Goal: Task Accomplishment & Management: Complete application form

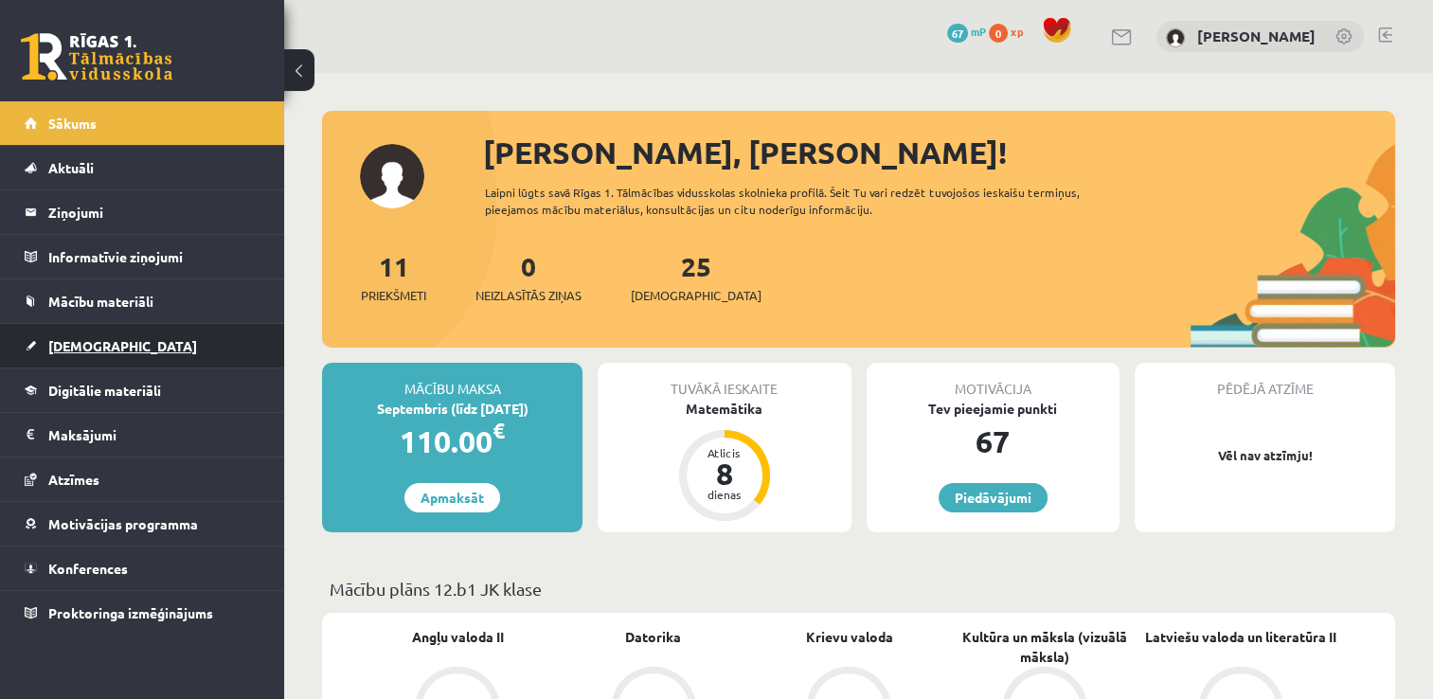
click at [107, 333] on link "[DEMOGRAPHIC_DATA]" at bounding box center [143, 346] width 236 height 44
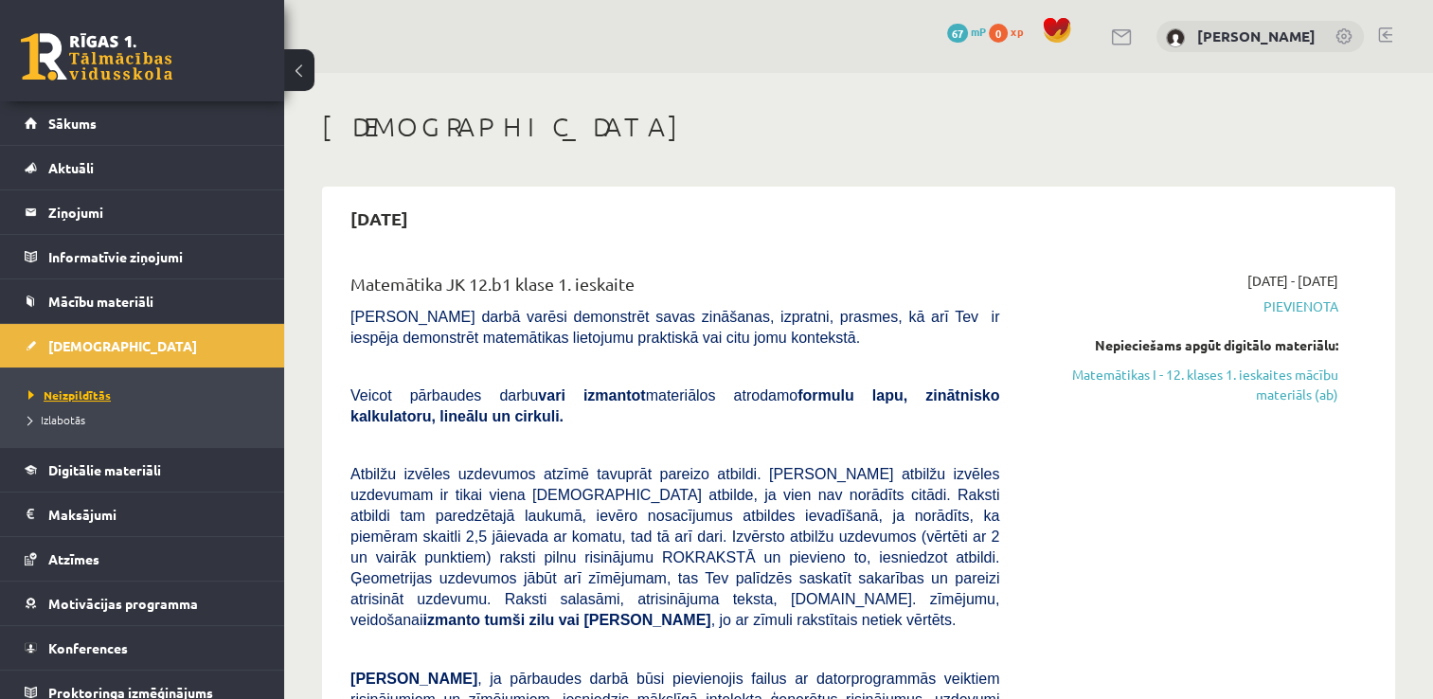
click at [88, 397] on span "Neizpildītās" at bounding box center [69, 394] width 82 height 15
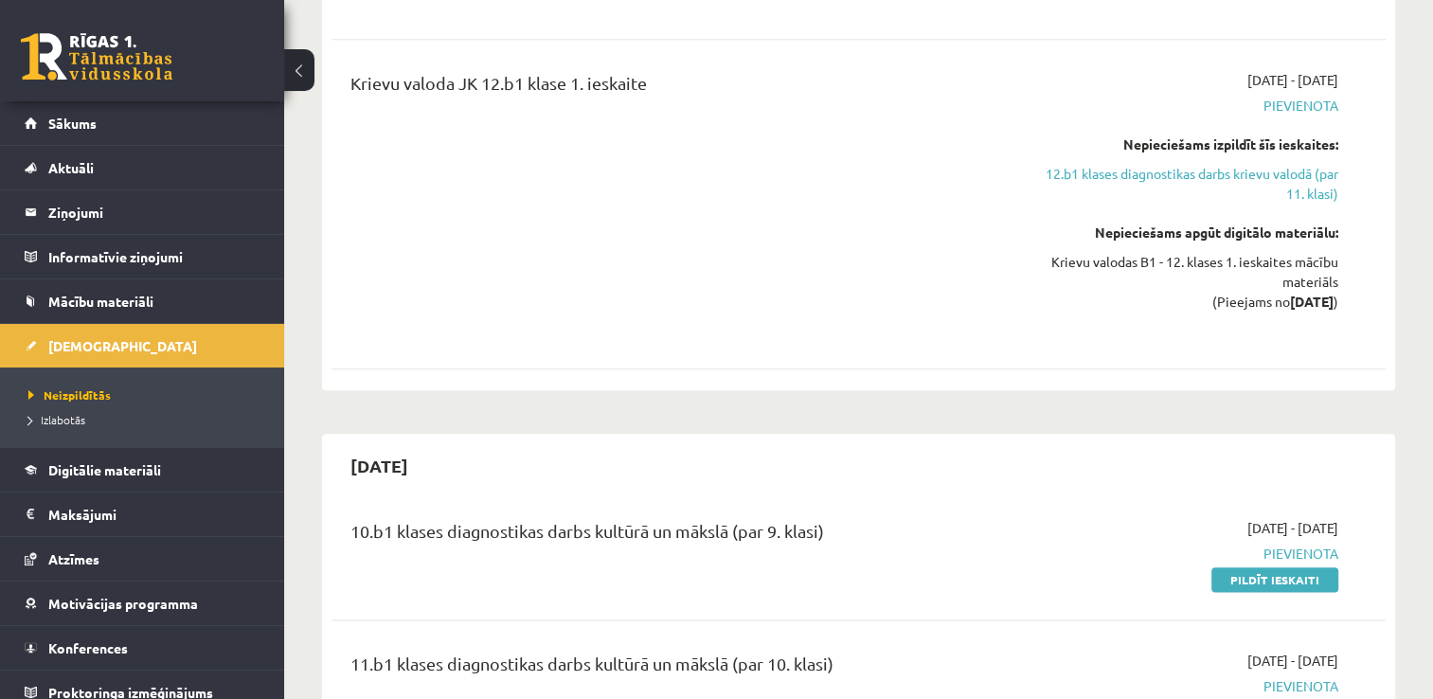
scroll to position [2367, 0]
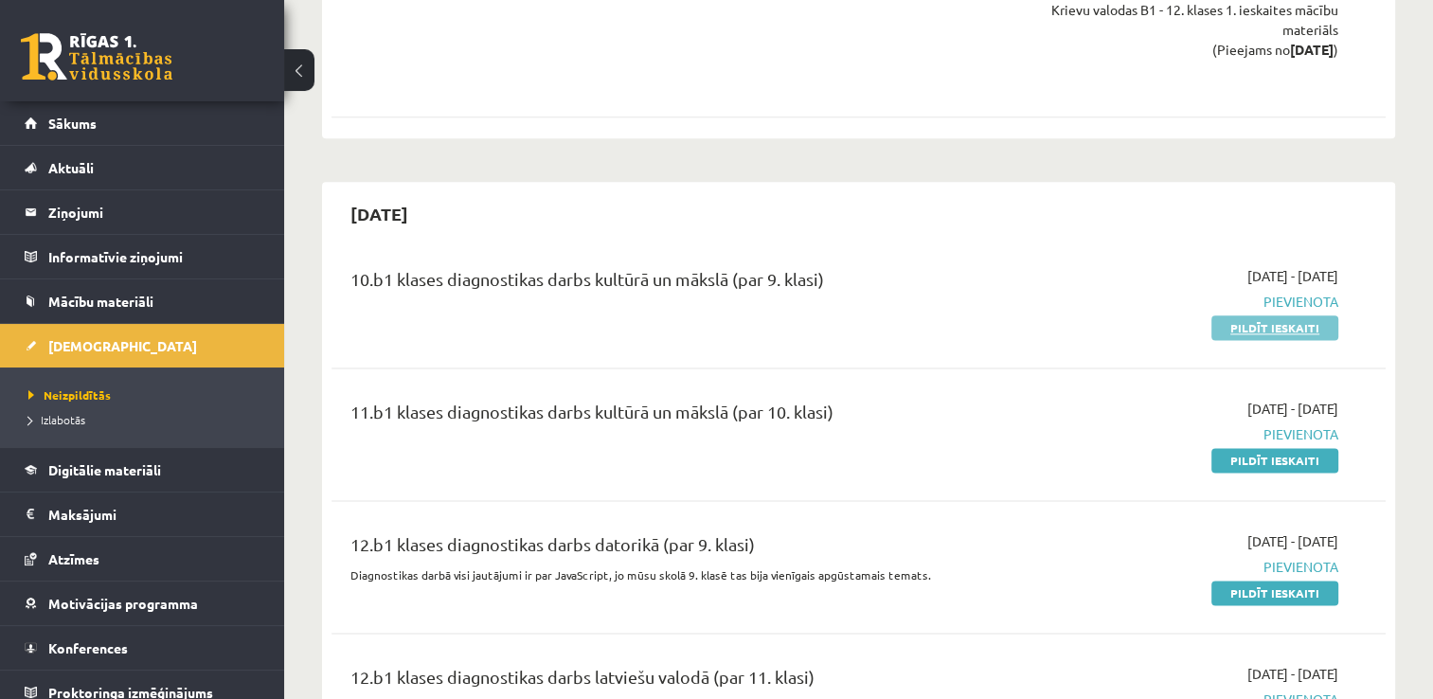
click at [1266, 315] on link "Pildīt ieskaiti" at bounding box center [1274, 327] width 127 height 25
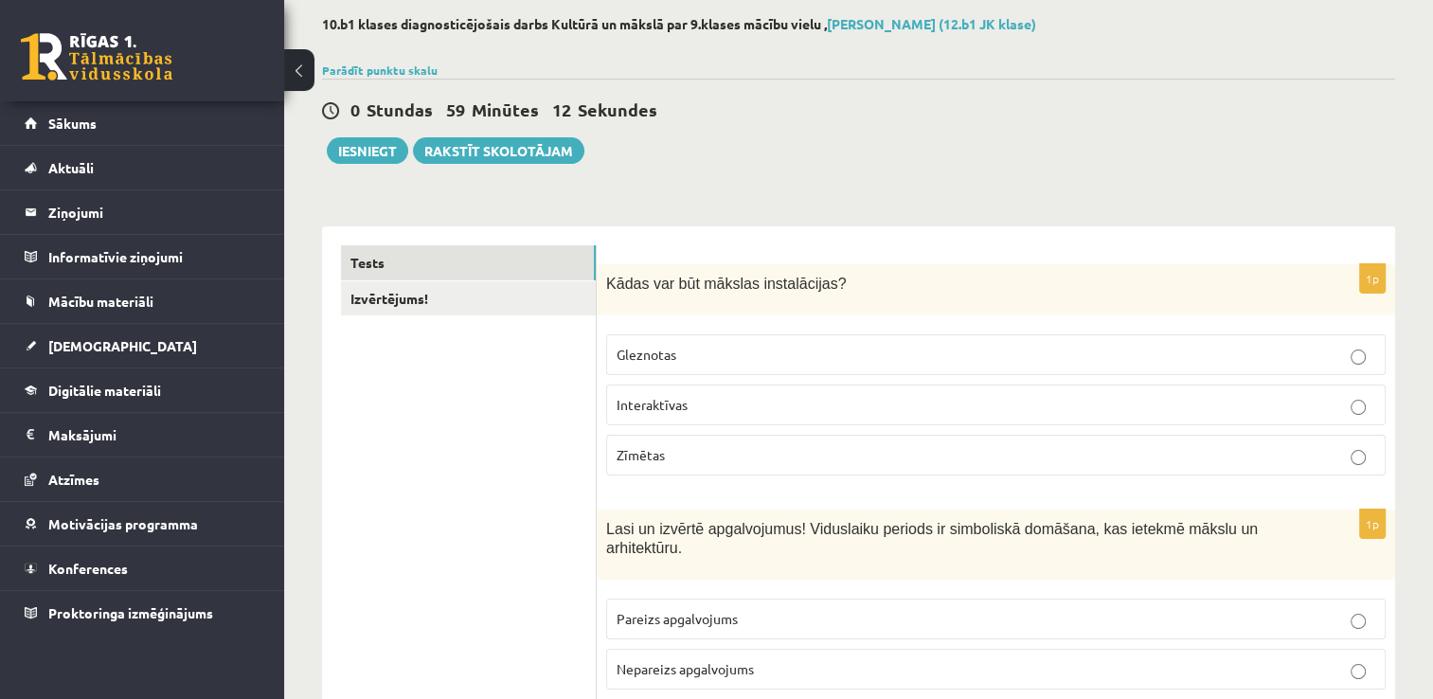
scroll to position [189, 0]
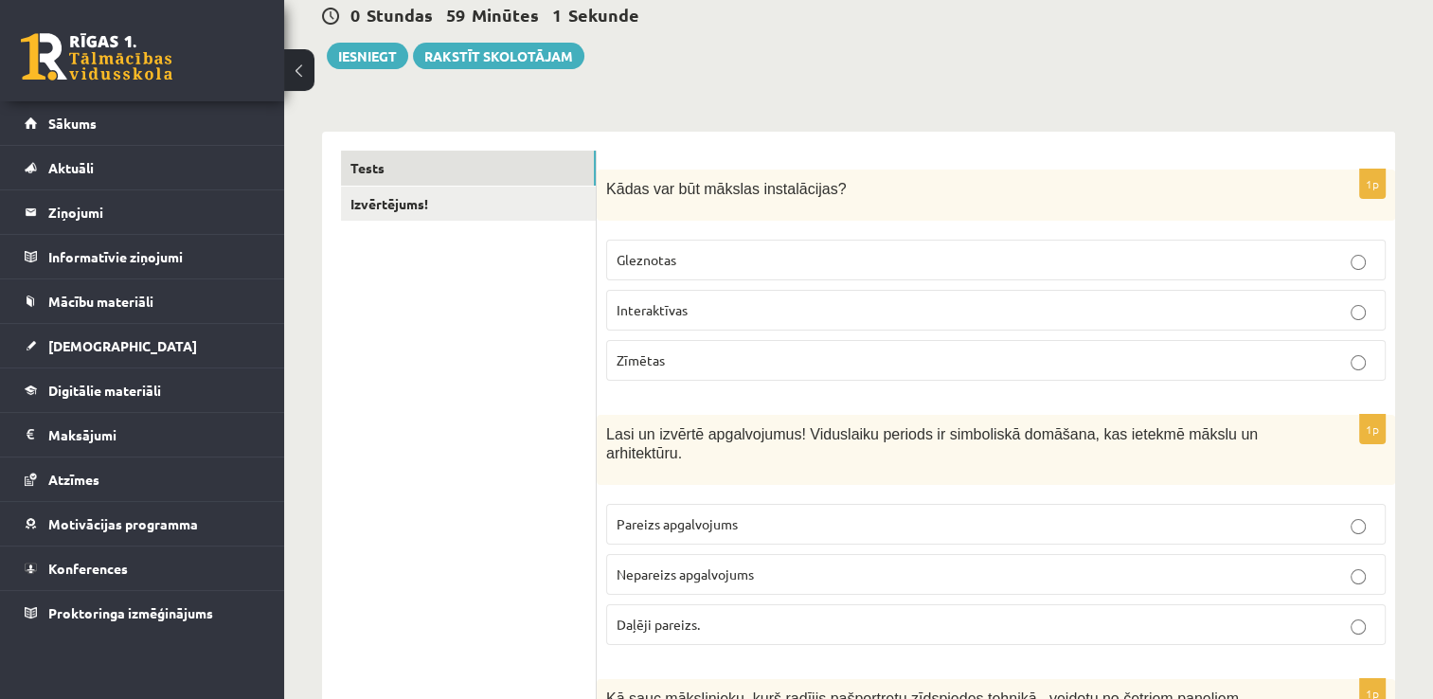
click at [737, 300] on p "Interaktīvas" at bounding box center [995, 310] width 758 height 20
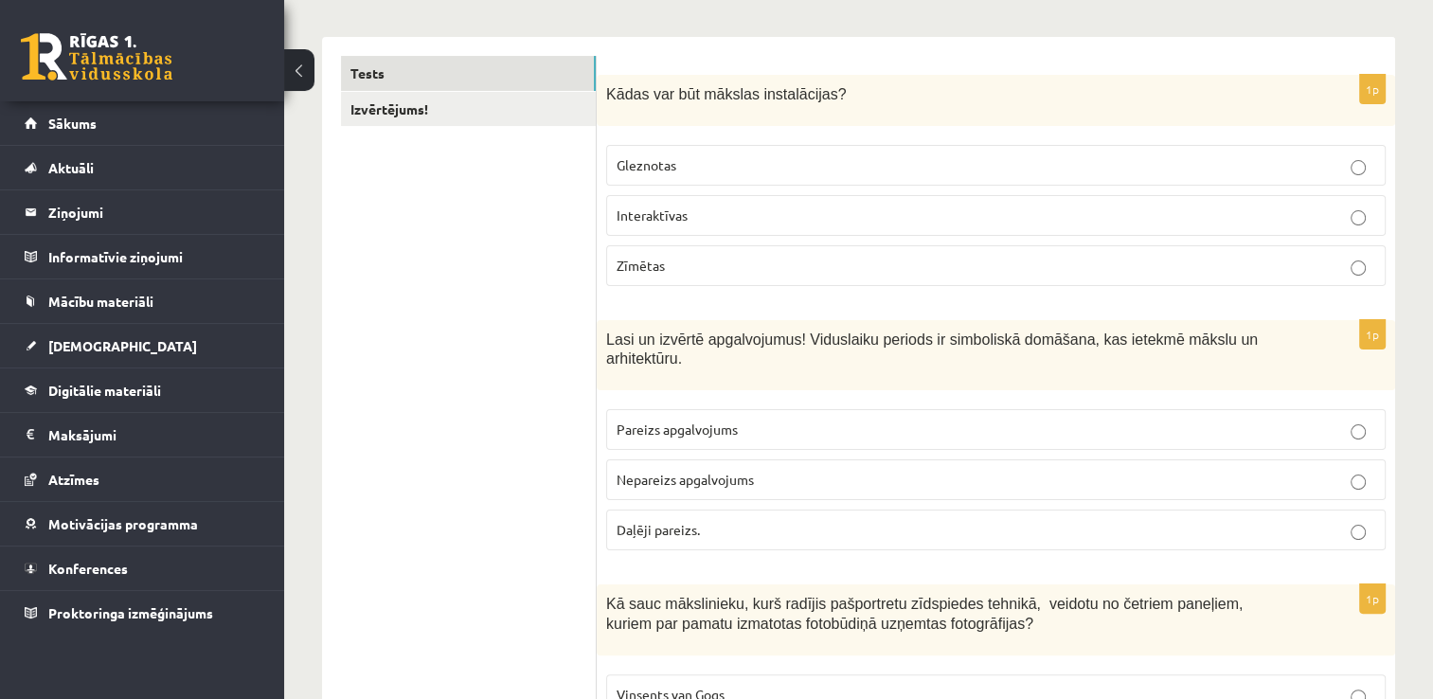
scroll to position [379, 0]
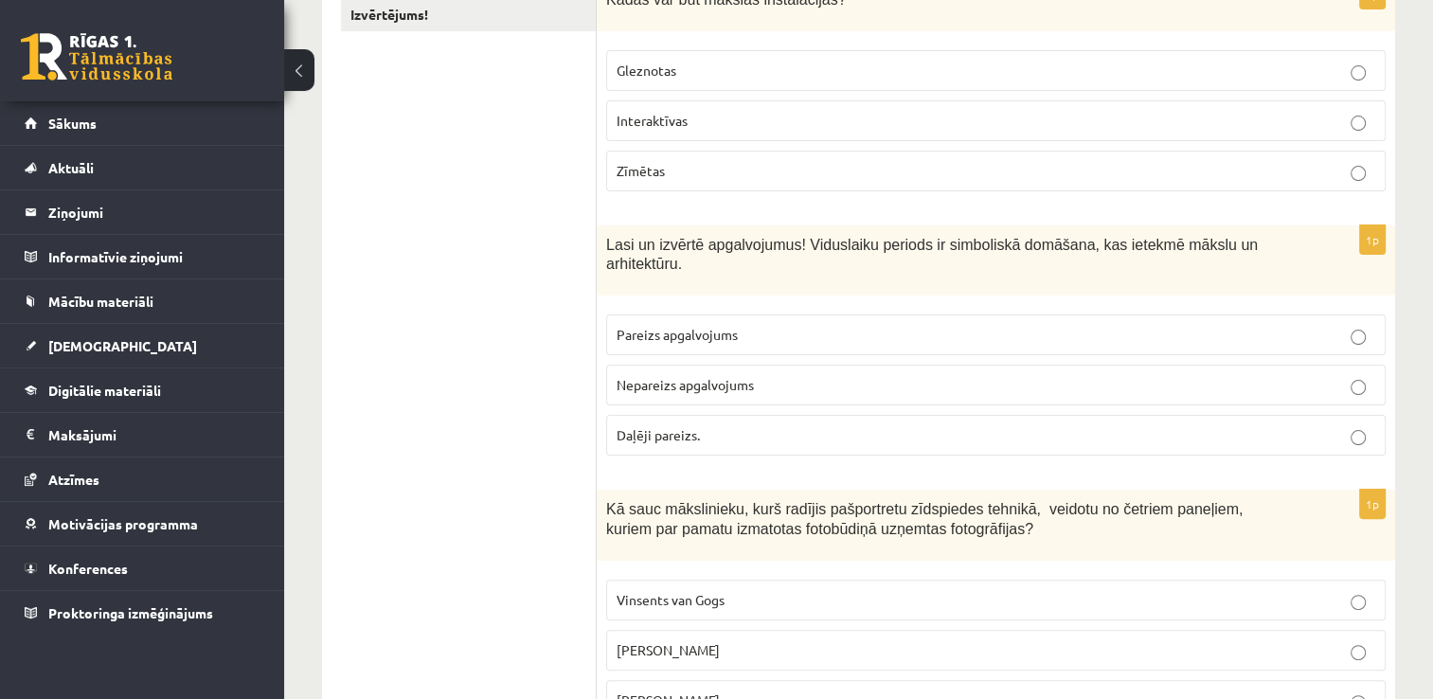
click at [728, 326] on span "Pareizs apgalvojums" at bounding box center [676, 334] width 121 height 17
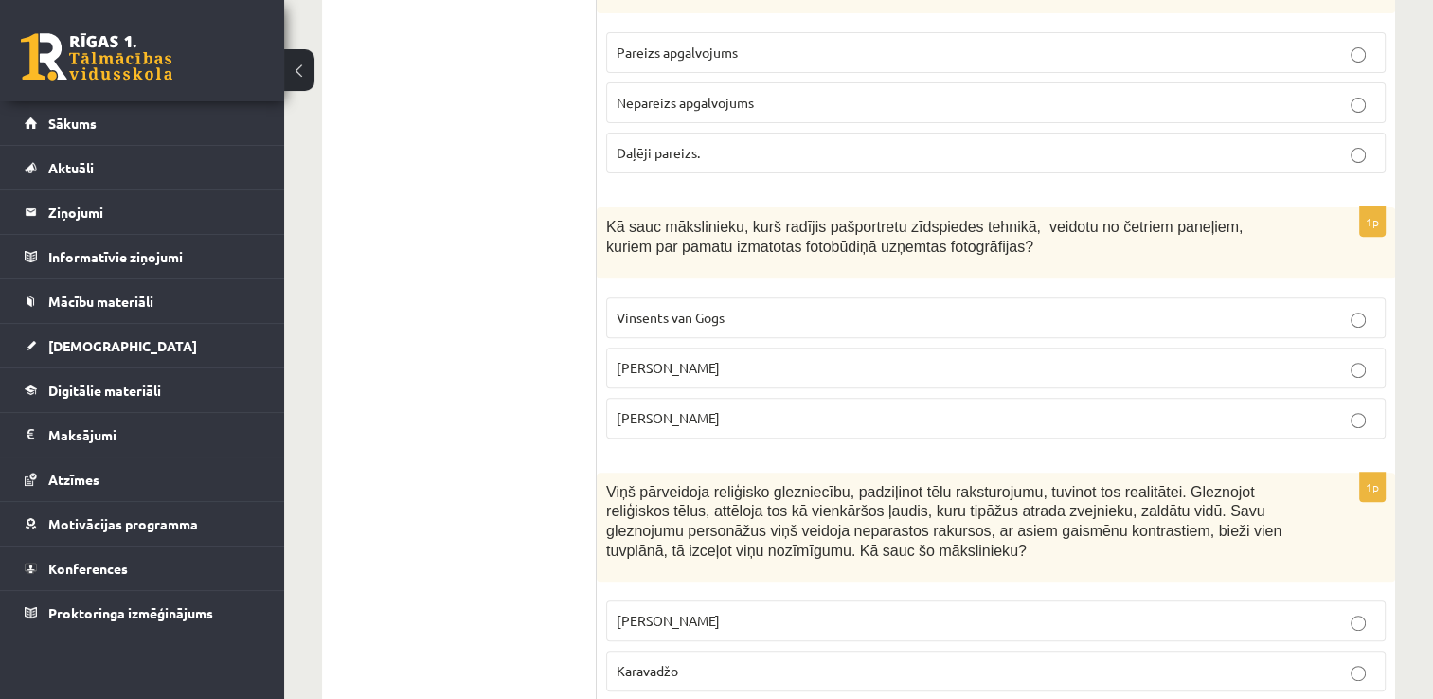
scroll to position [663, 0]
click at [783, 354] on label "Endijs Vorhols" at bounding box center [995, 366] width 779 height 41
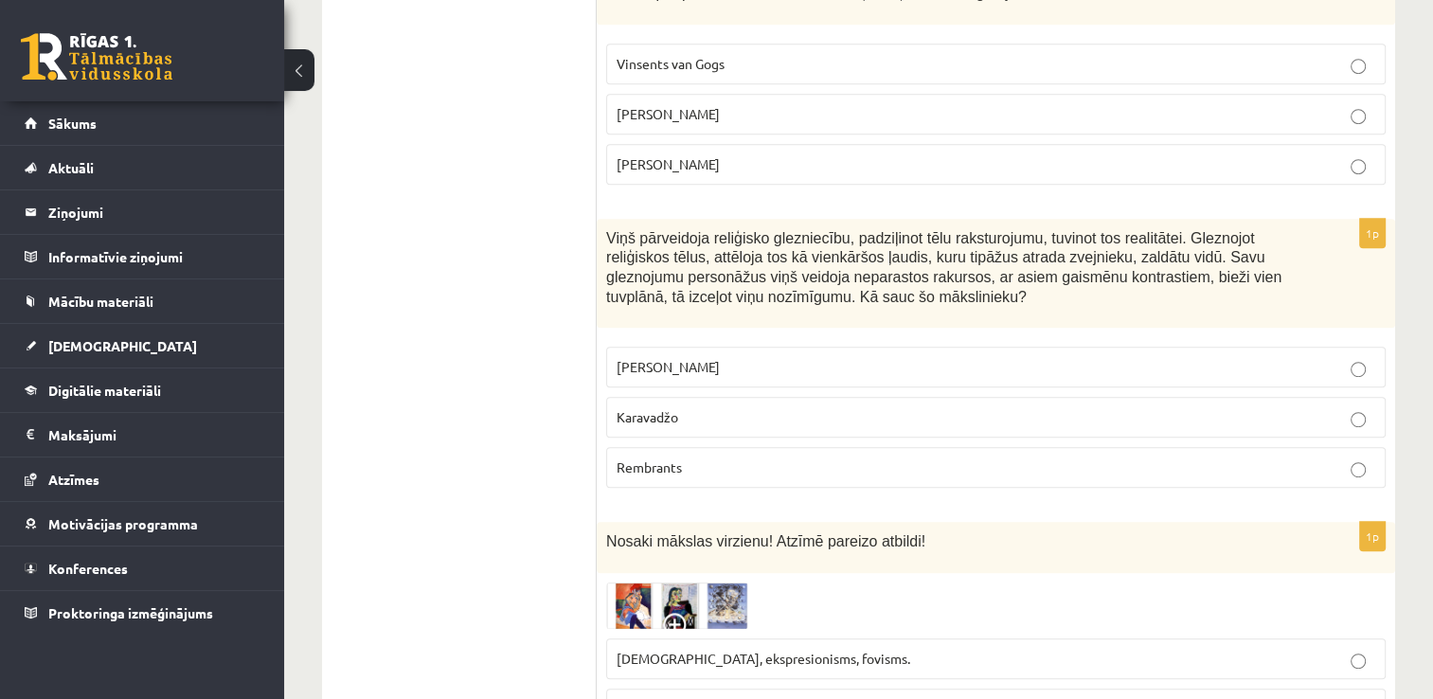
scroll to position [947, 0]
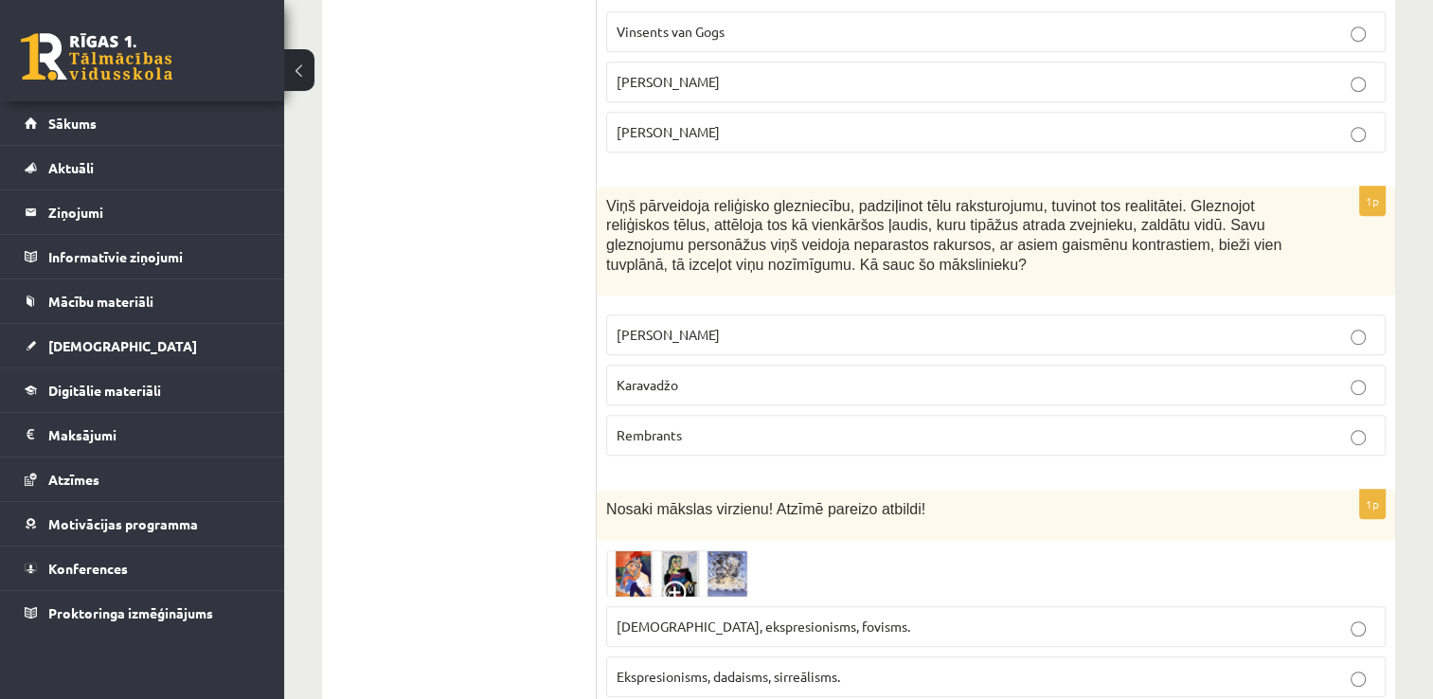
click at [897, 365] on label "Karavadžo" at bounding box center [995, 385] width 779 height 41
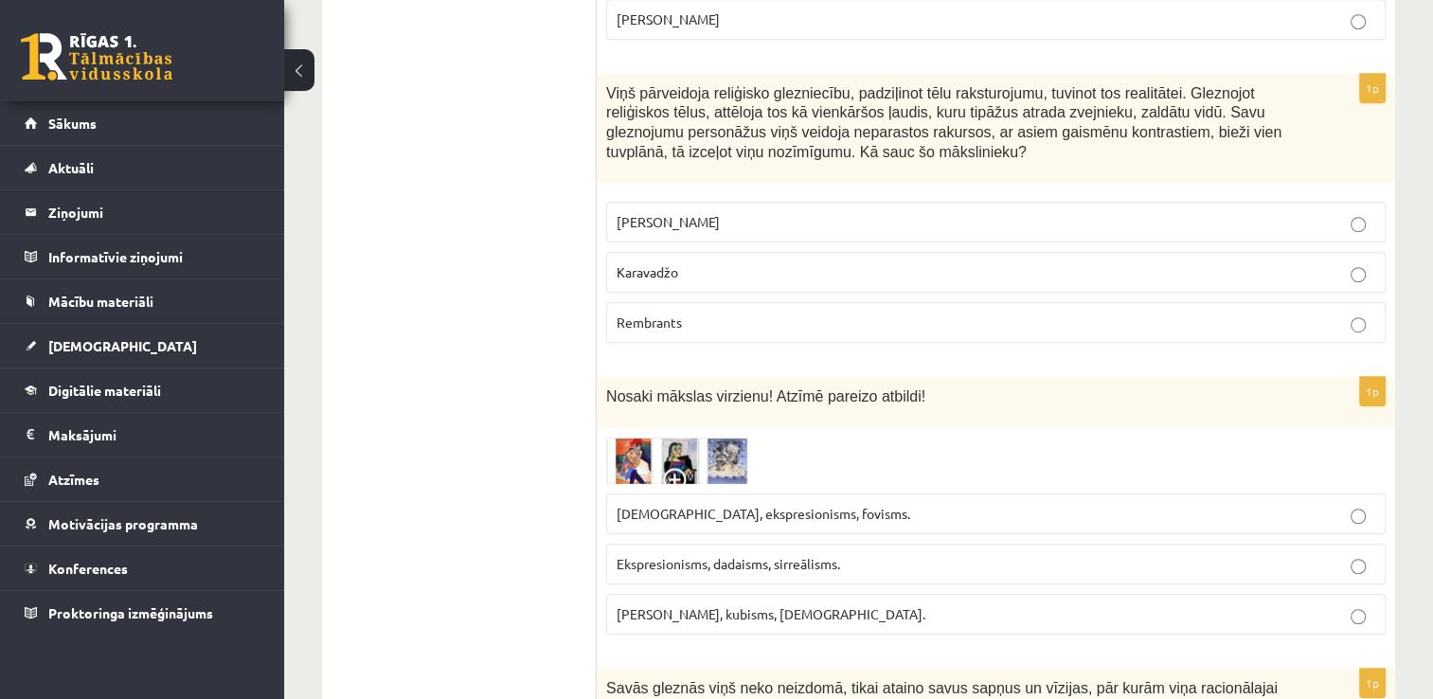
scroll to position [1231, 0]
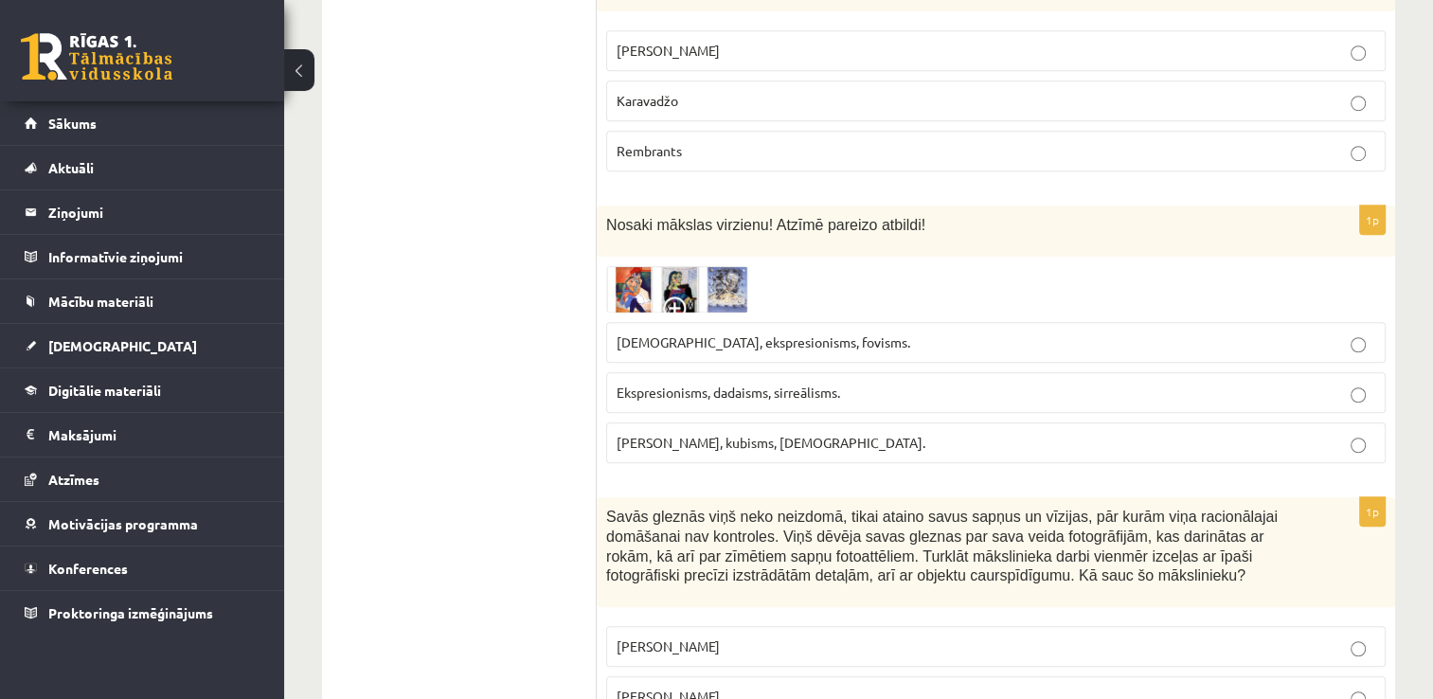
click at [645, 268] on img at bounding box center [677, 289] width 142 height 46
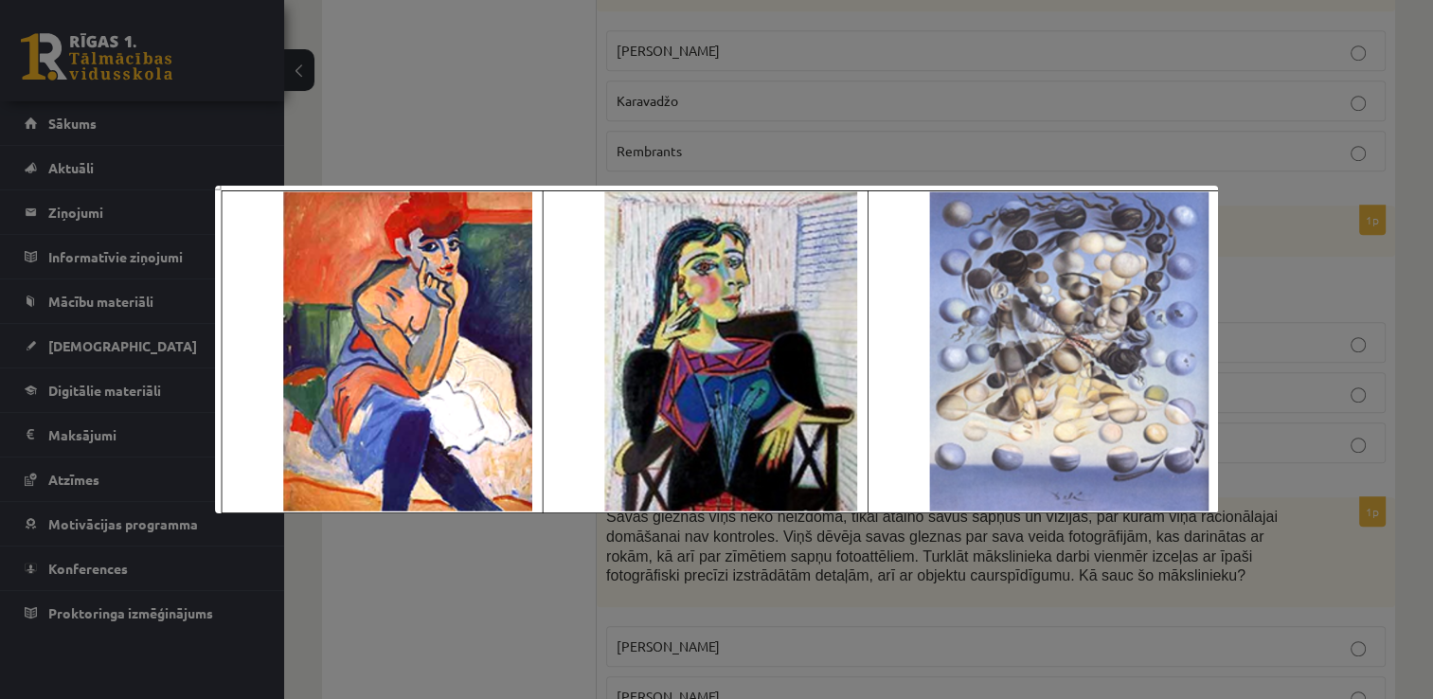
click at [1085, 172] on div at bounding box center [716, 349] width 1433 height 699
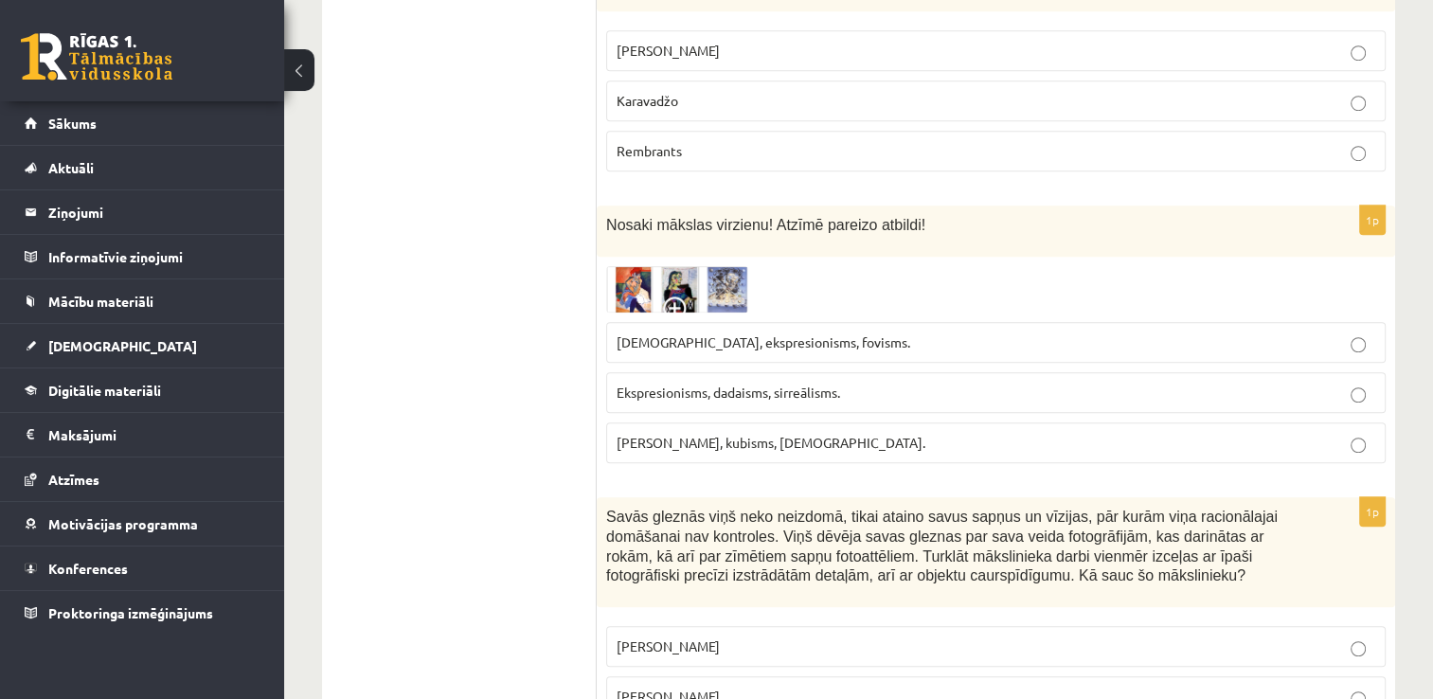
click at [648, 277] on img at bounding box center [677, 289] width 142 height 46
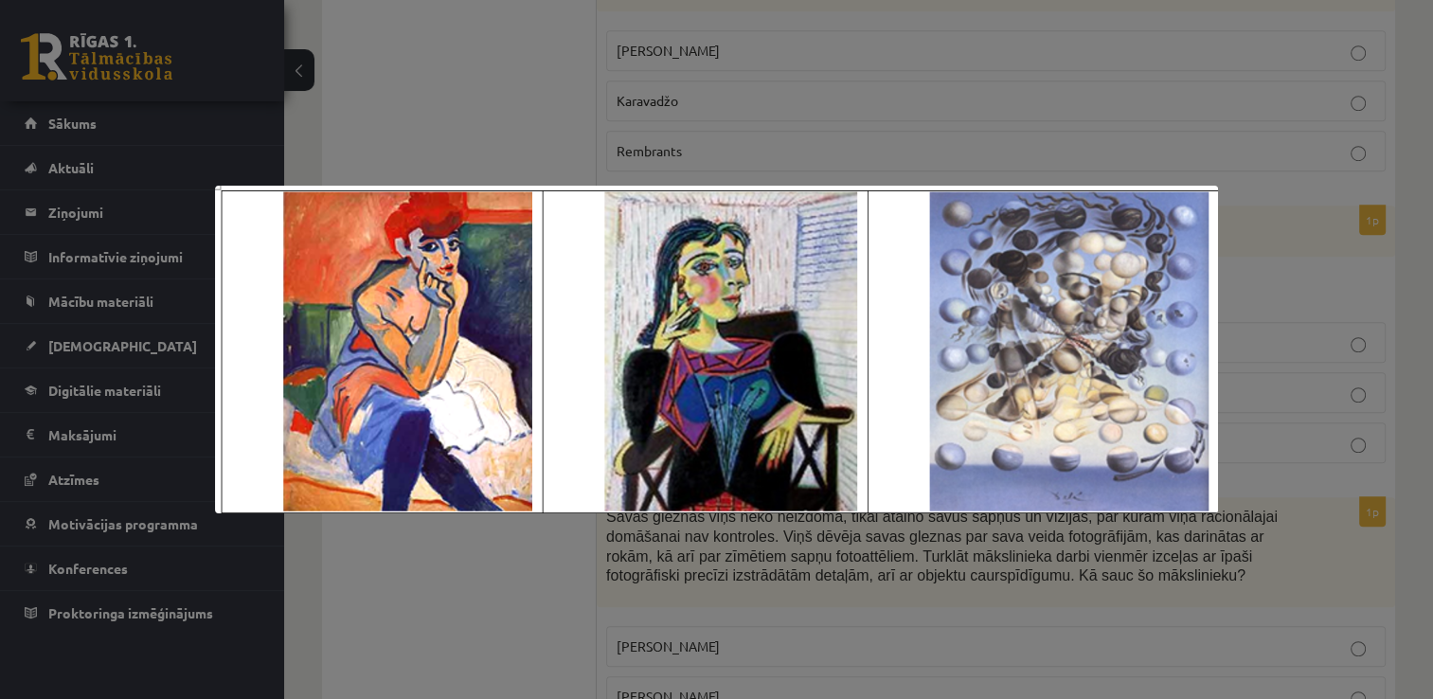
click at [1267, 377] on div at bounding box center [716, 349] width 1433 height 699
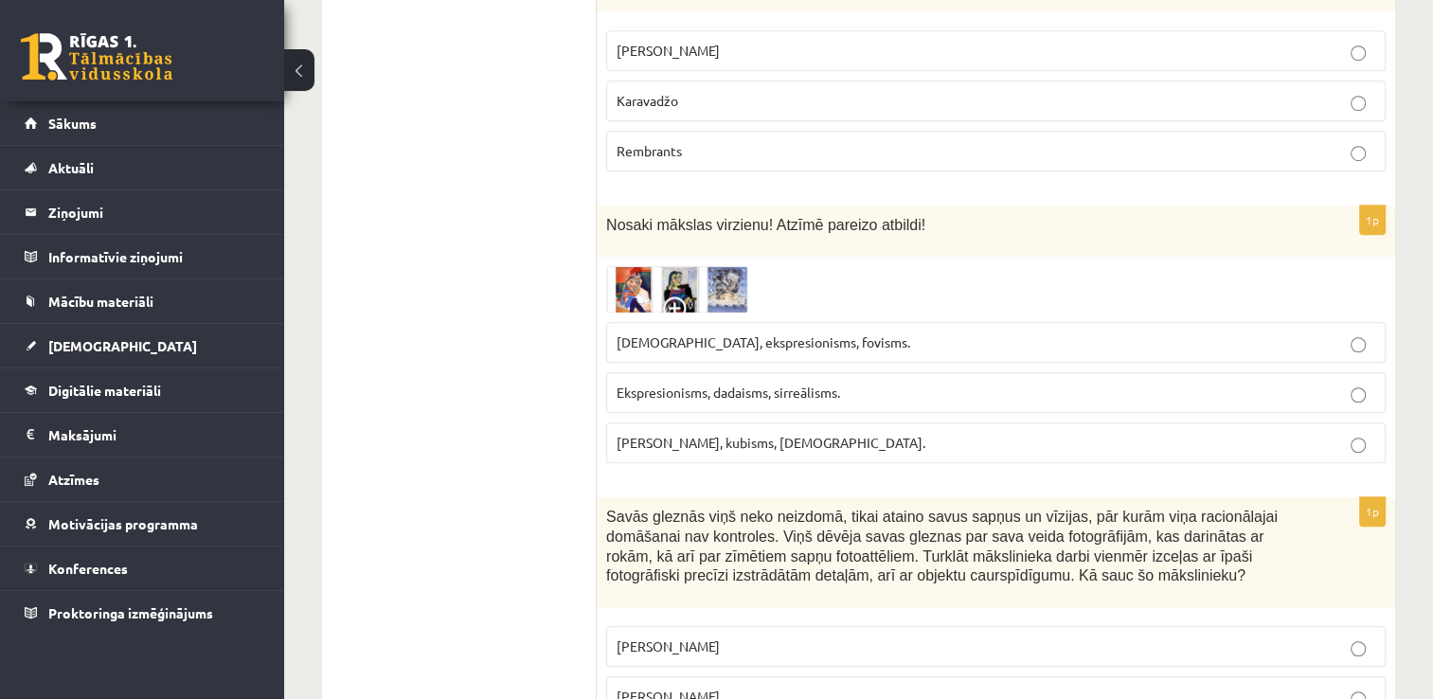
click at [950, 332] on p "Sirreālisms, ekspresionisms, fovisms." at bounding box center [995, 342] width 758 height 20
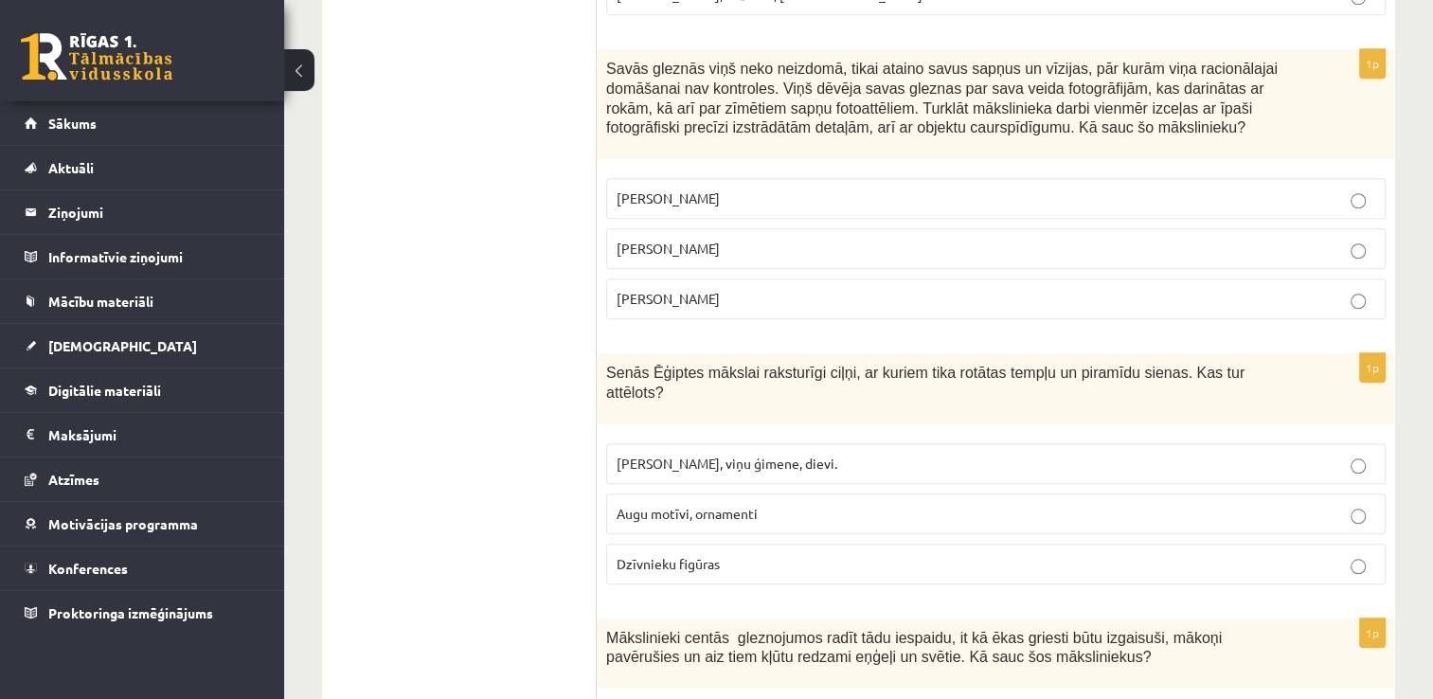
scroll to position [1701, 0]
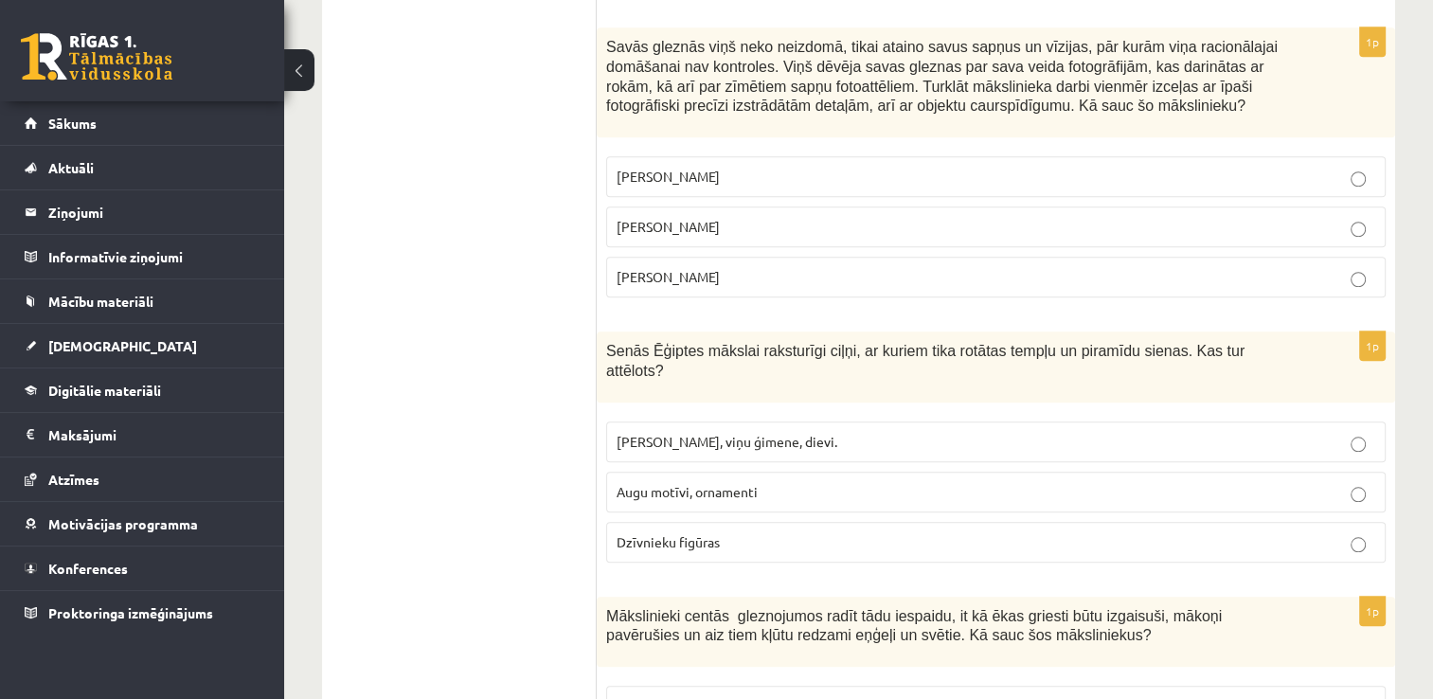
click at [1144, 217] on p "Salvadors Dalī" at bounding box center [995, 227] width 758 height 20
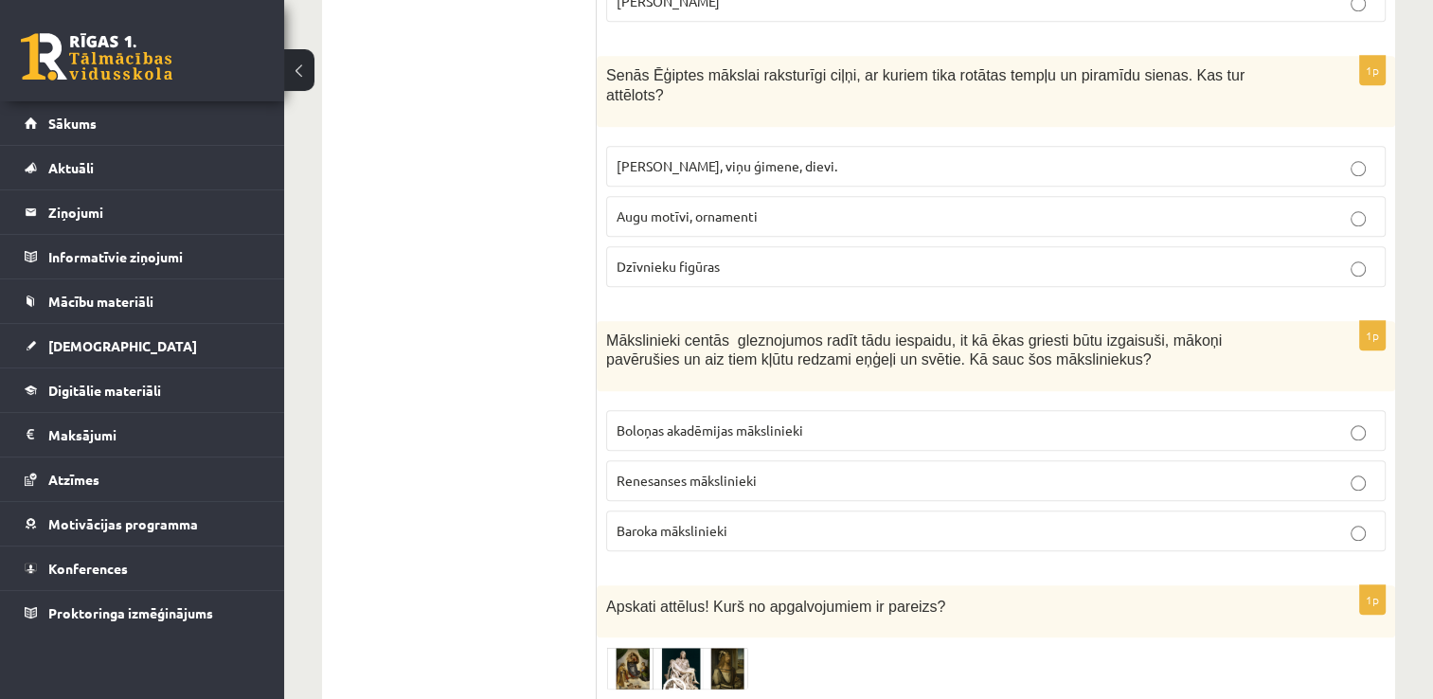
scroll to position [1985, 0]
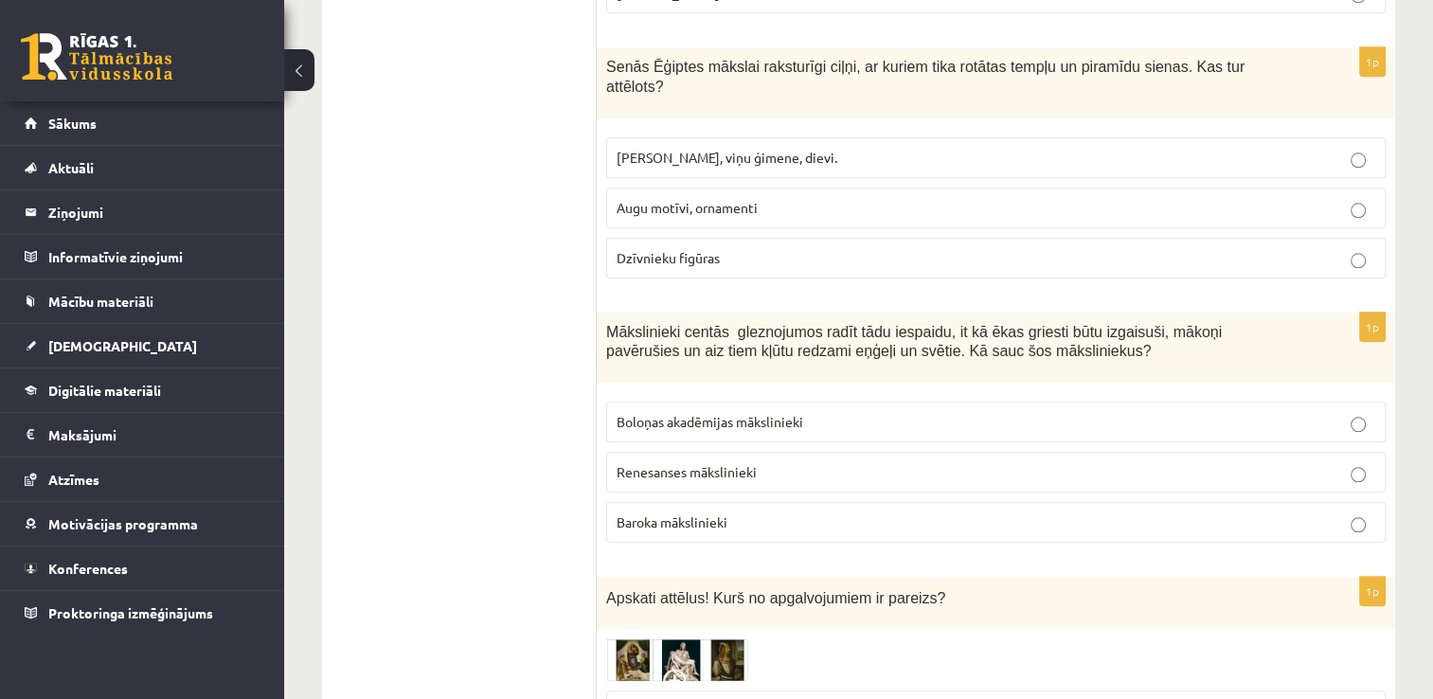
click at [761, 148] on p "Faraoni, viņu ģimene, dievi." at bounding box center [995, 158] width 758 height 20
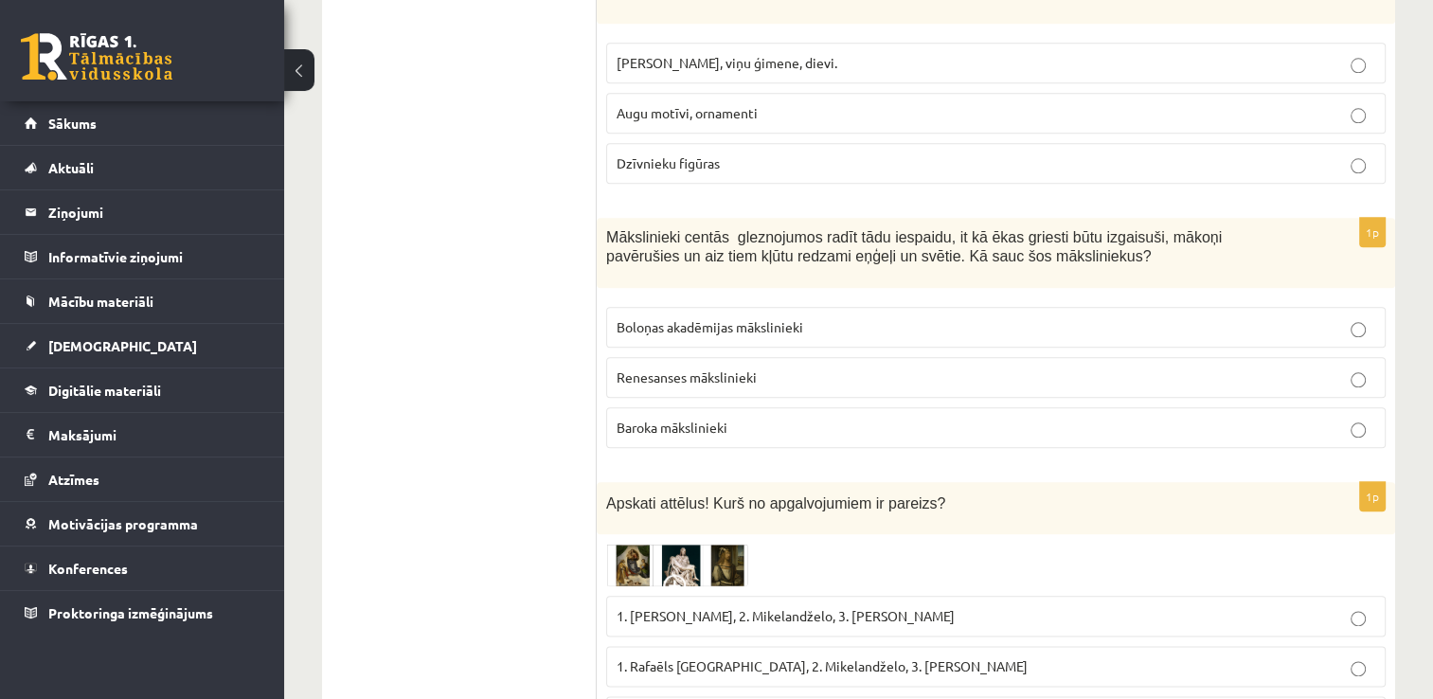
click at [856, 418] on p "Baroka mākslinieki" at bounding box center [995, 428] width 758 height 20
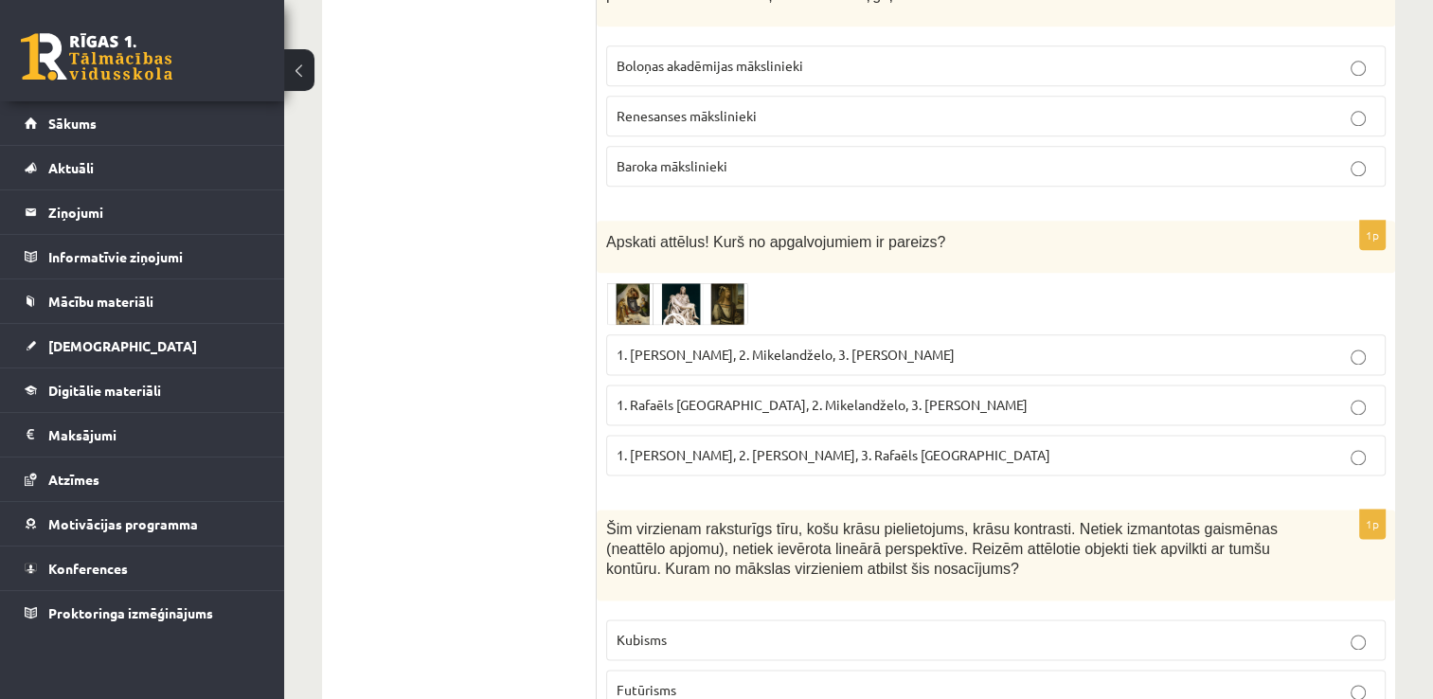
scroll to position [2458, 0]
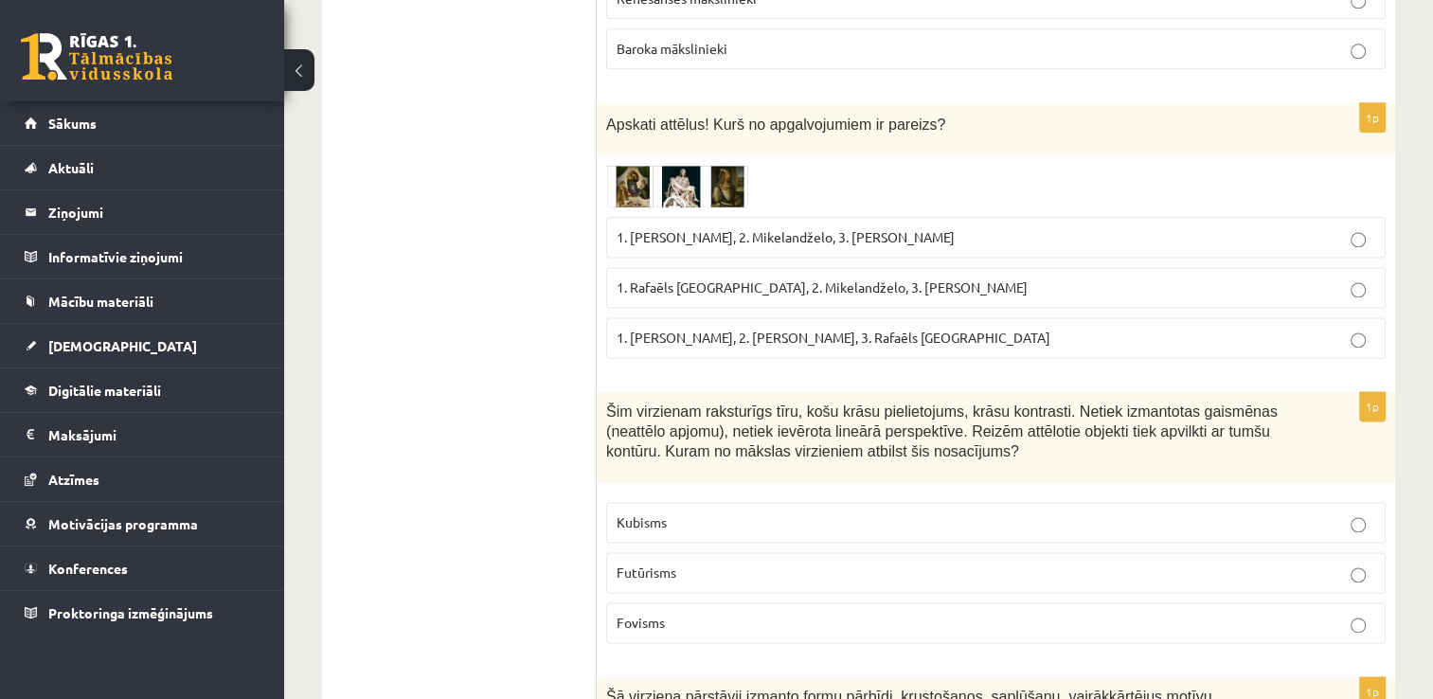
click at [682, 165] on img at bounding box center [677, 187] width 142 height 44
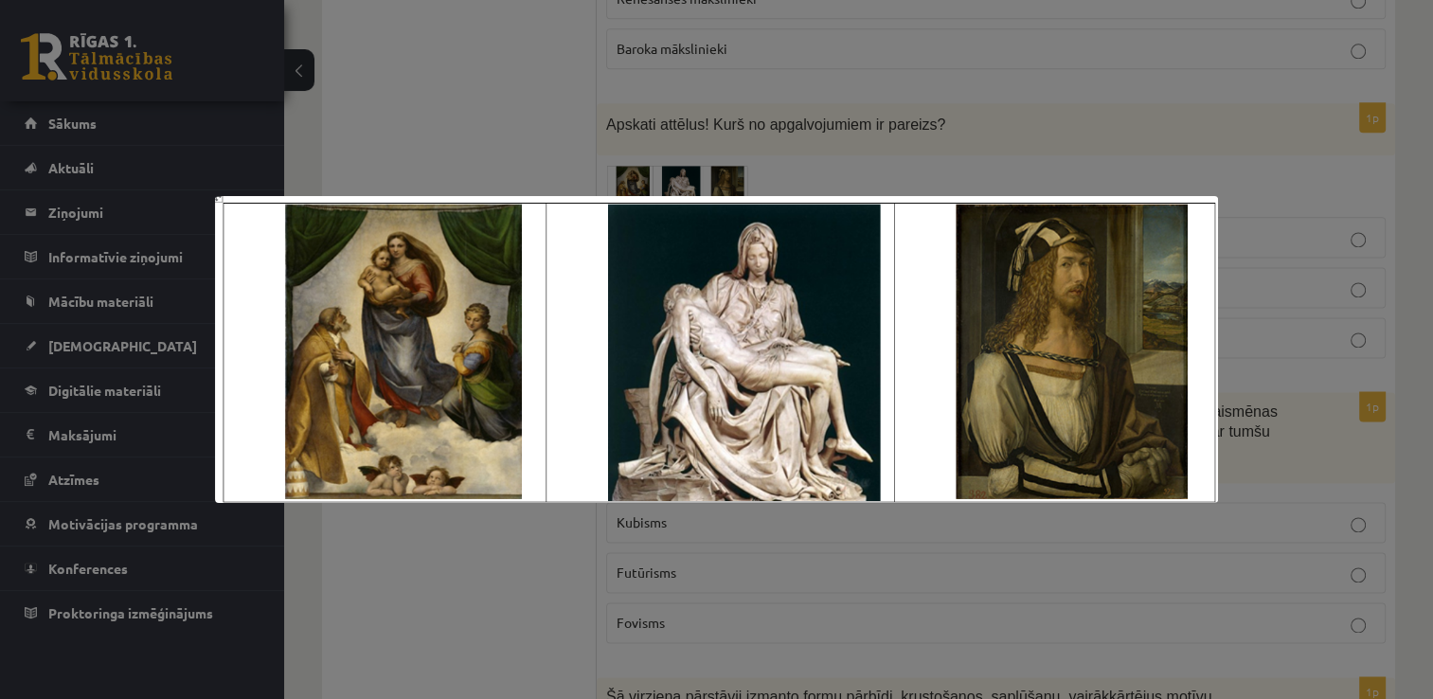
click at [895, 149] on div at bounding box center [716, 349] width 1433 height 699
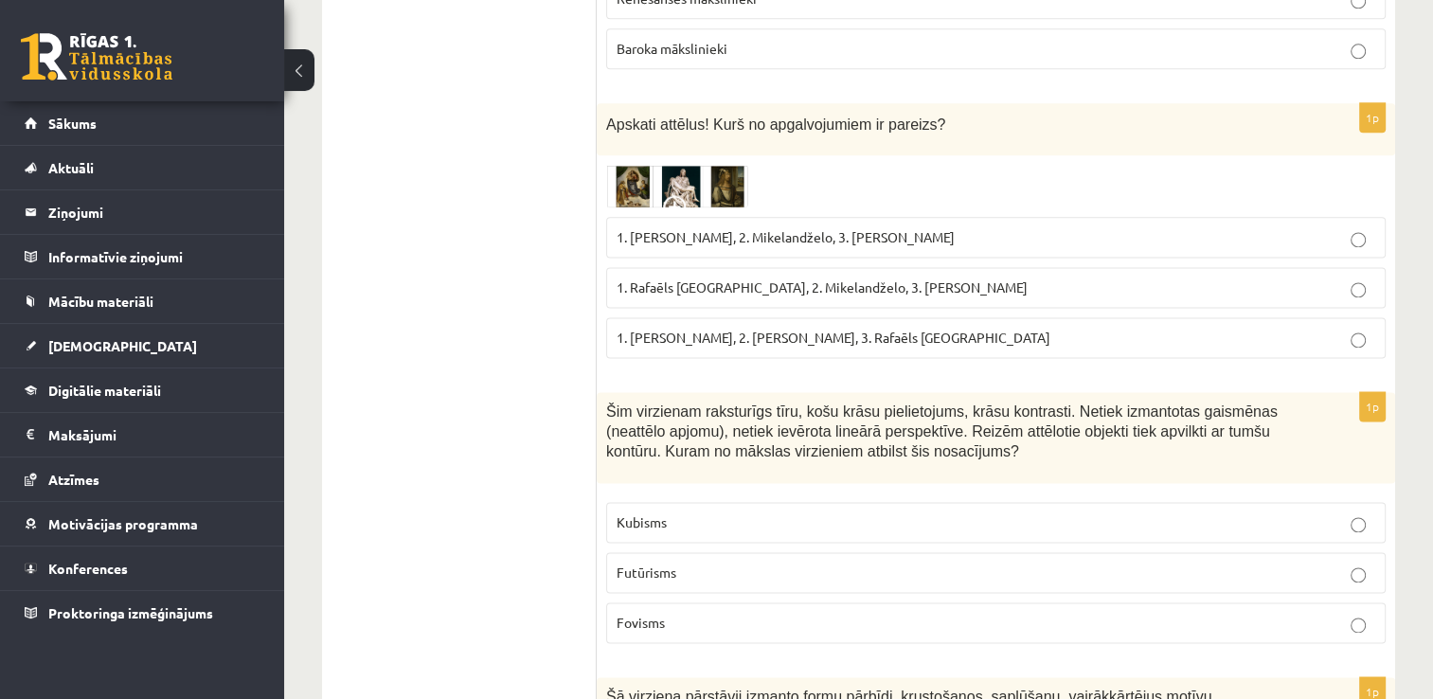
click at [698, 165] on img at bounding box center [677, 187] width 142 height 44
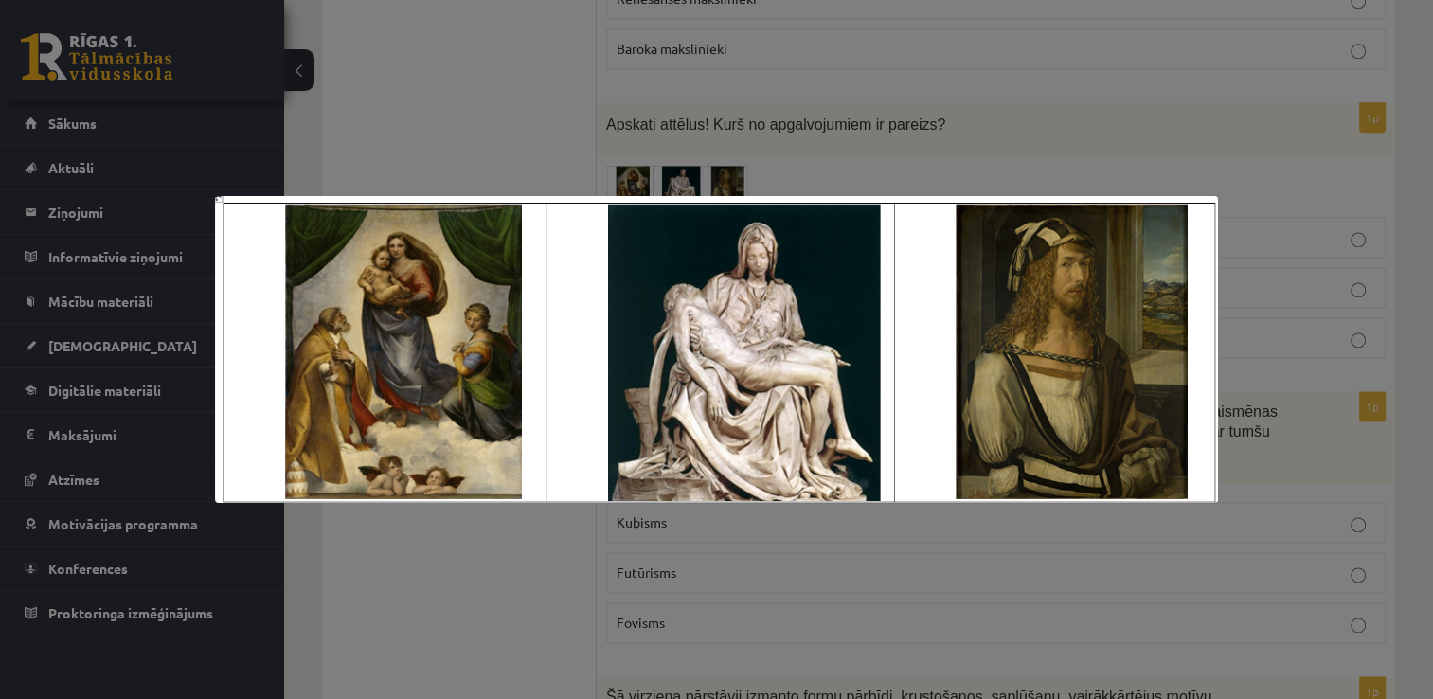
click at [868, 145] on div at bounding box center [716, 349] width 1433 height 699
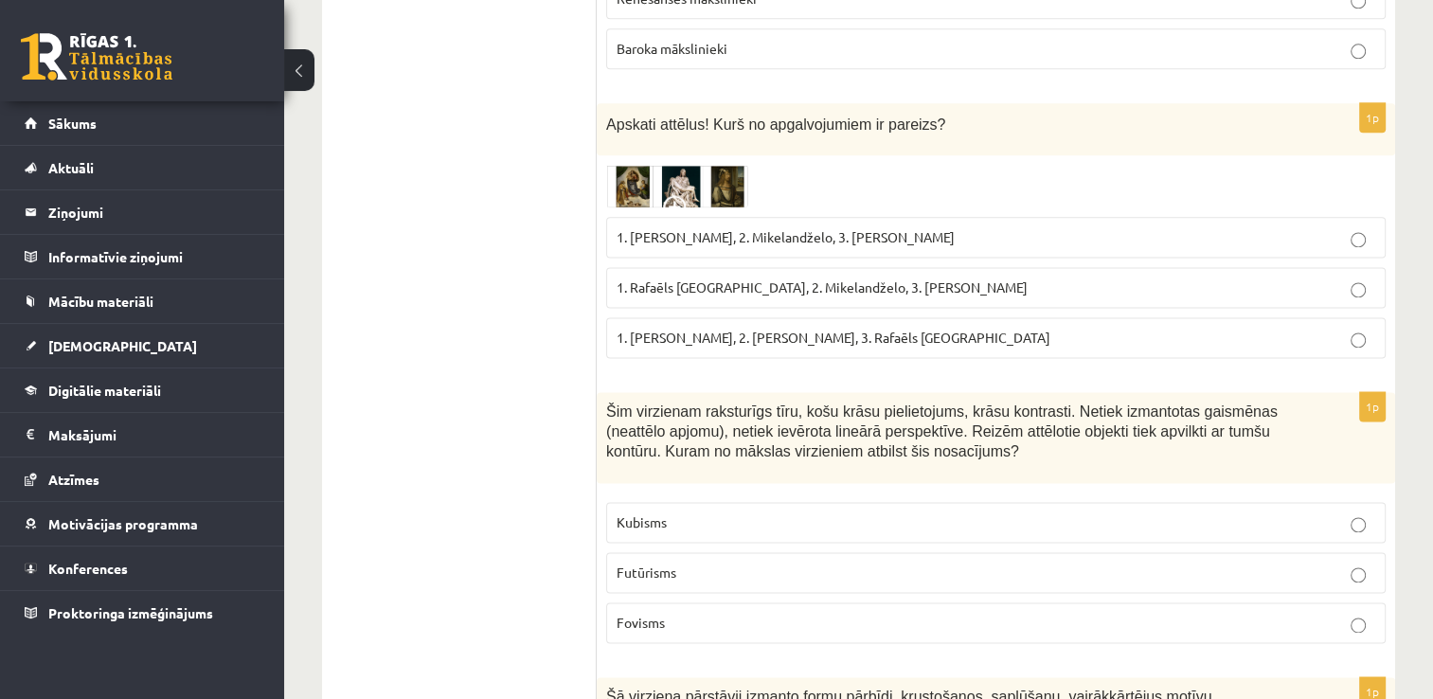
click at [638, 165] on img at bounding box center [677, 187] width 142 height 44
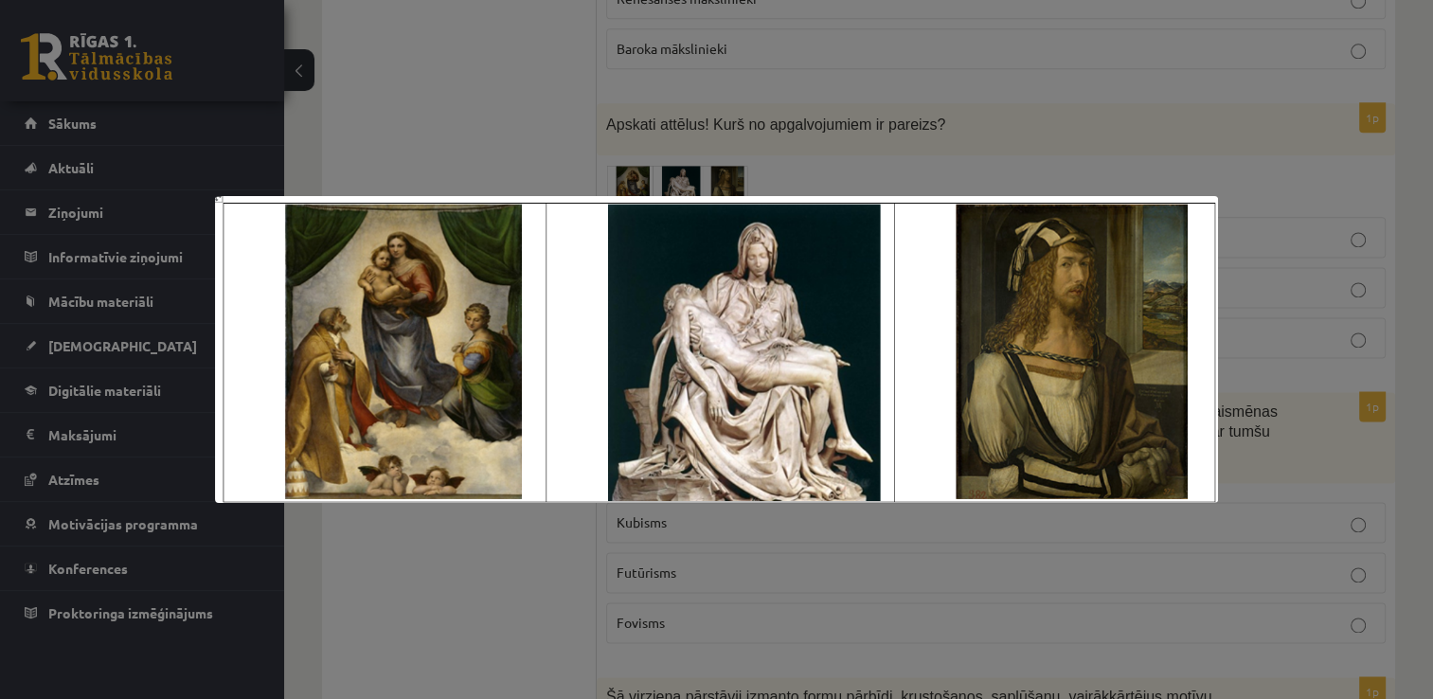
drag, startPoint x: 1145, startPoint y: 130, endPoint x: 1140, endPoint y: 138, distance: 9.7
click at [1143, 134] on div at bounding box center [716, 349] width 1433 height 699
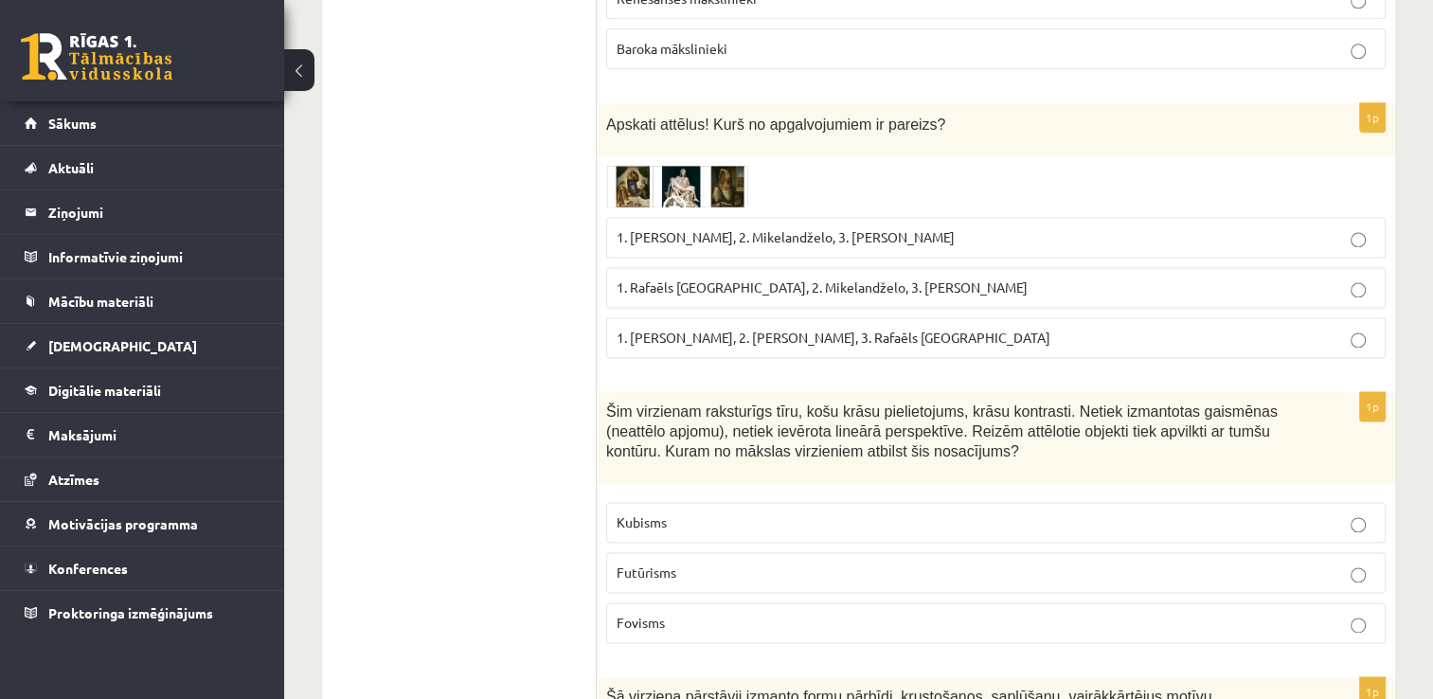
click at [688, 165] on img at bounding box center [677, 187] width 142 height 44
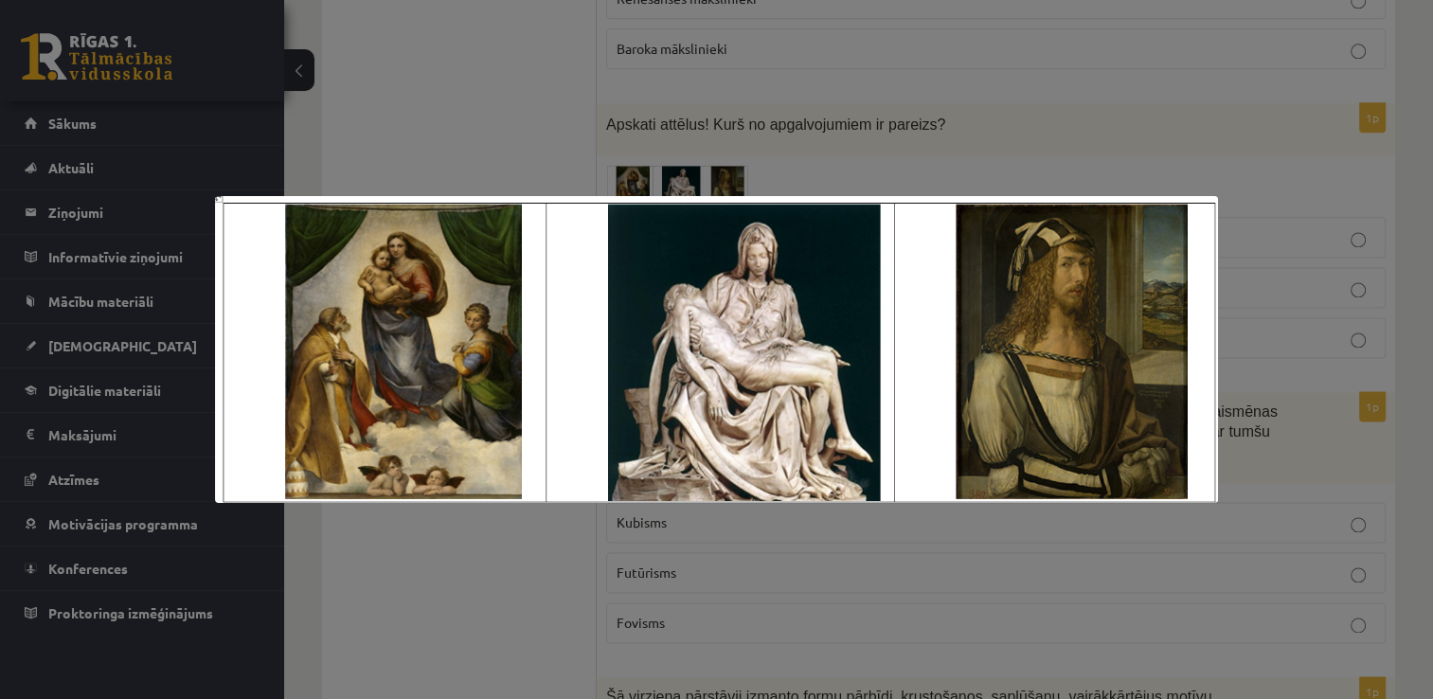
click at [879, 119] on div at bounding box center [716, 349] width 1433 height 699
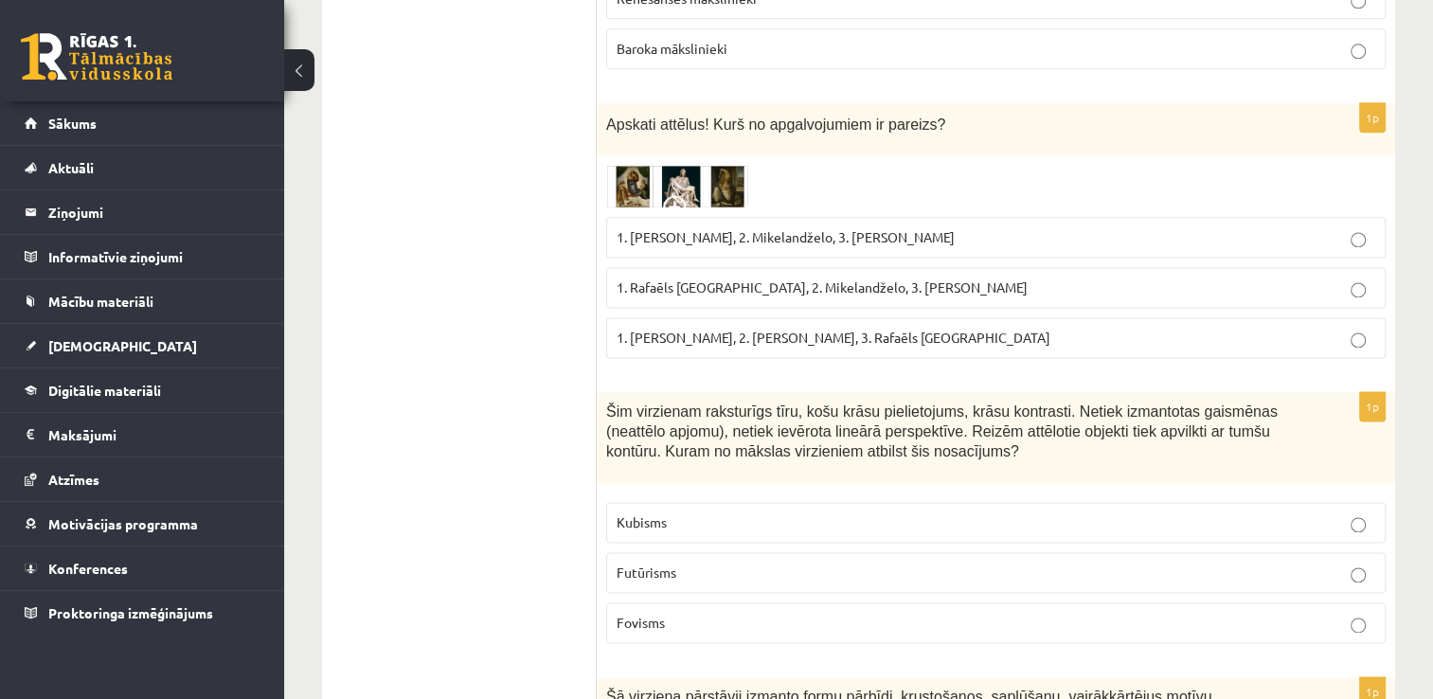
click at [630, 165] on img at bounding box center [677, 187] width 142 height 44
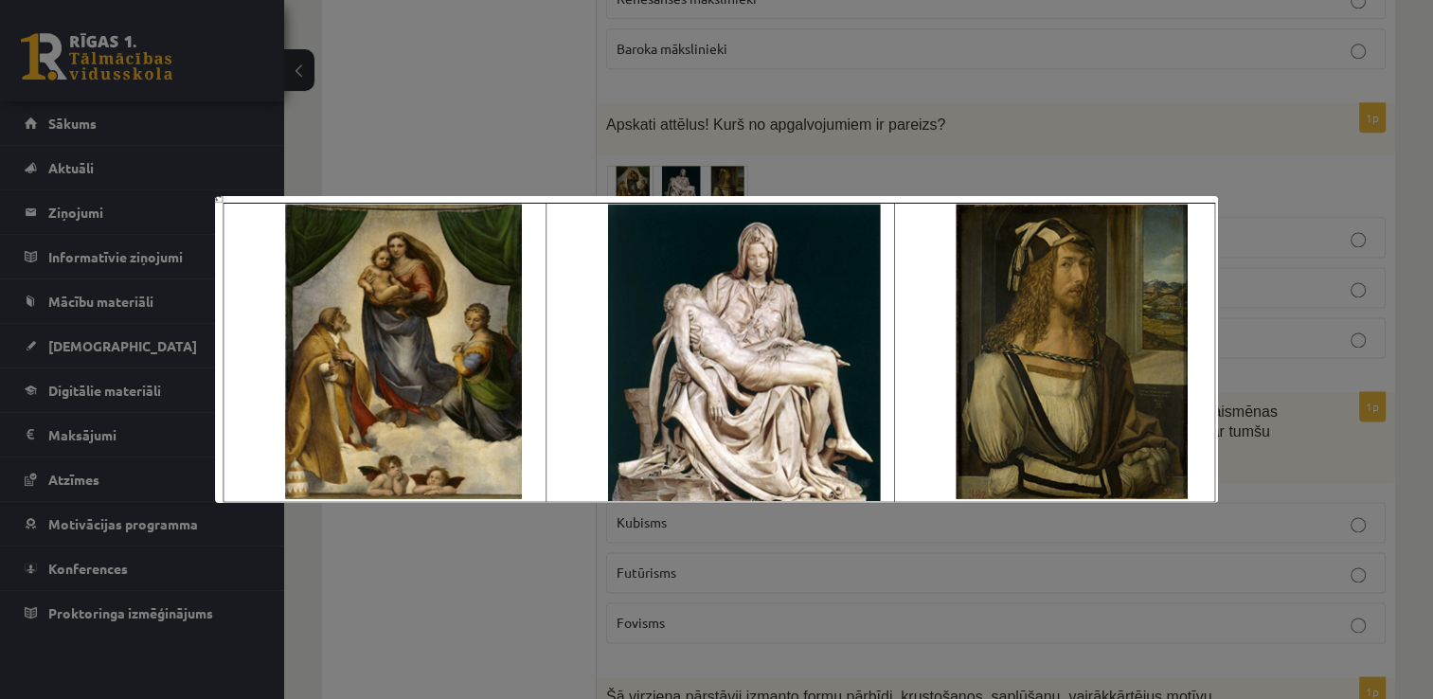
click at [927, 165] on div at bounding box center [716, 349] width 1433 height 699
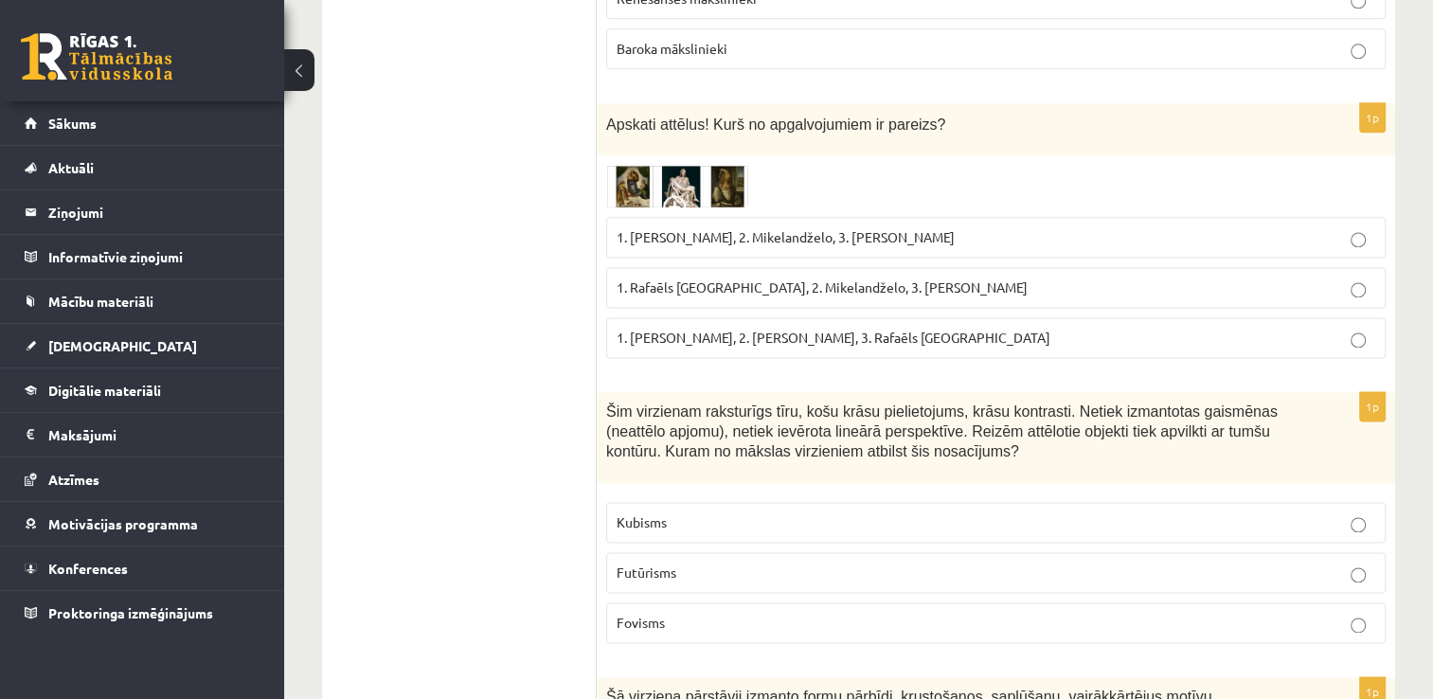
click at [714, 278] on span "1. Rafaēls Sancio da Urbīno, 2. Mikelandželo, 3. Albrehts Dīrers" at bounding box center [821, 286] width 411 height 17
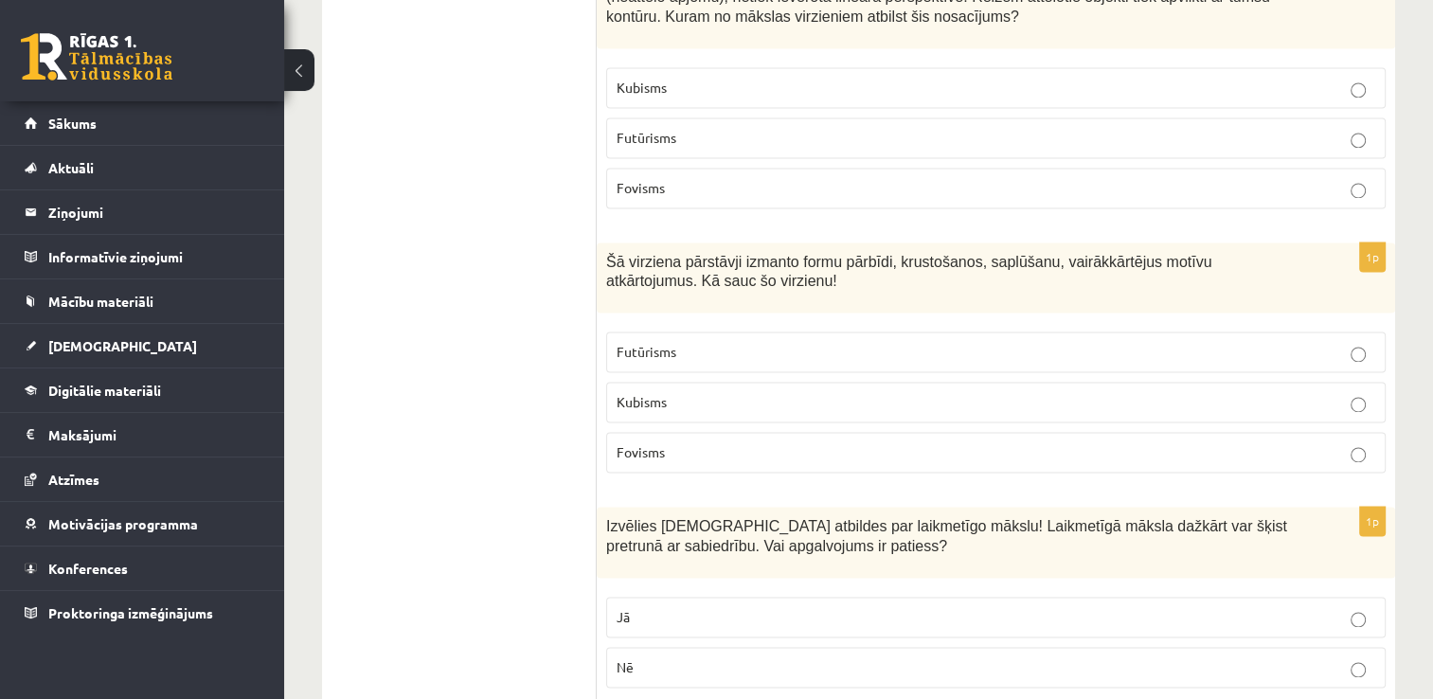
scroll to position [2864, 0]
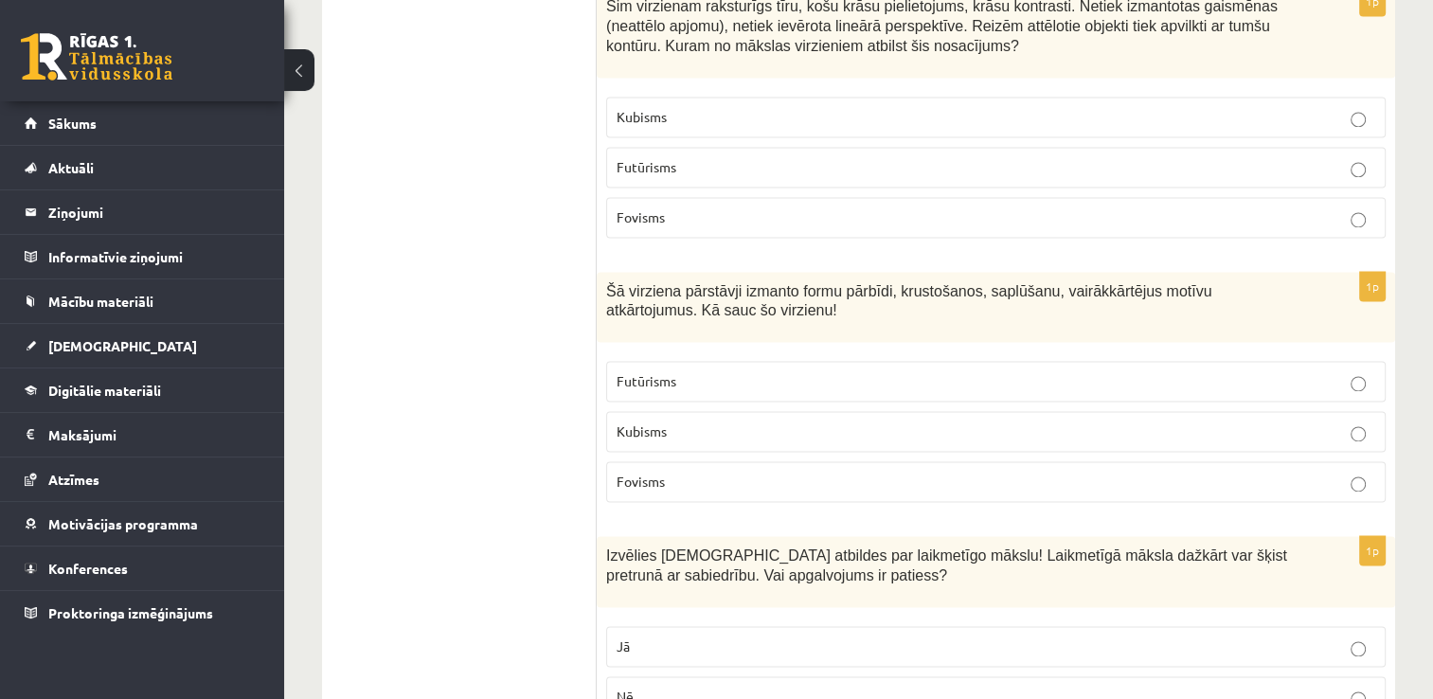
click at [789, 207] on p "Fovisms" at bounding box center [995, 217] width 758 height 20
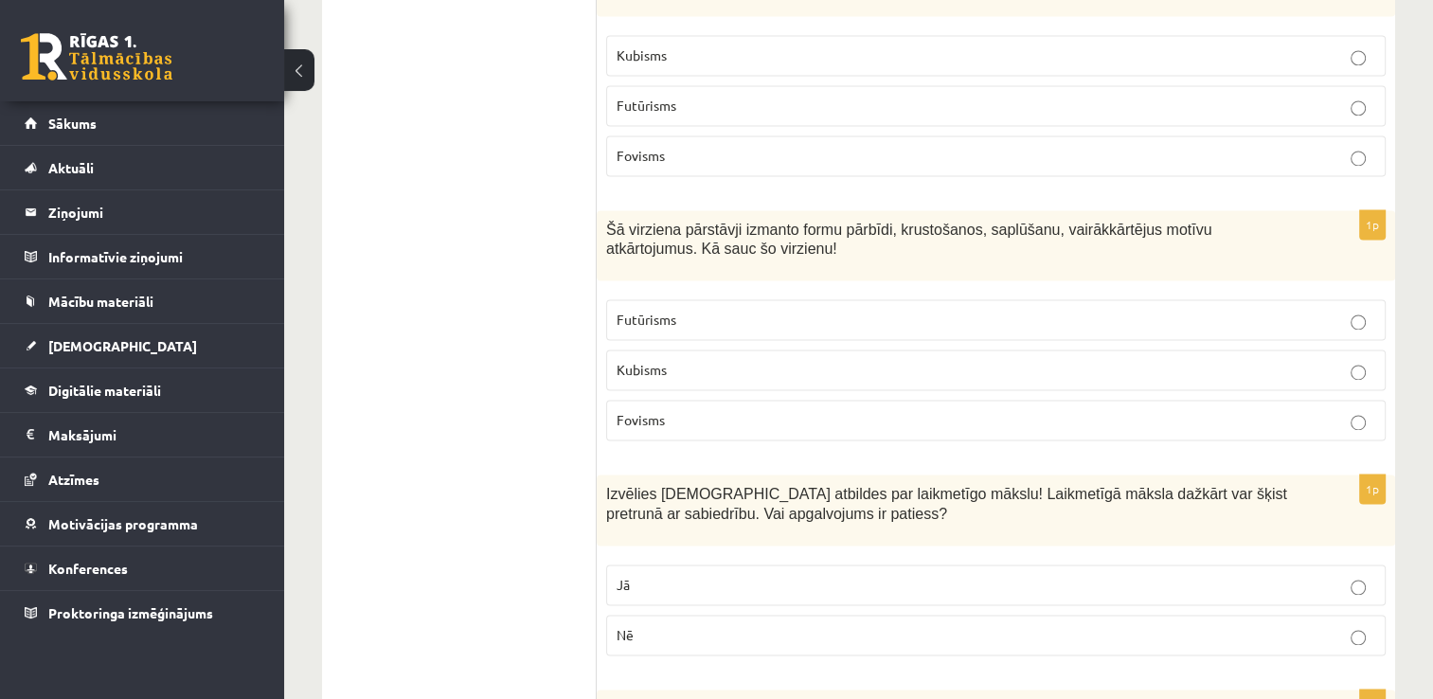
scroll to position [2958, 0]
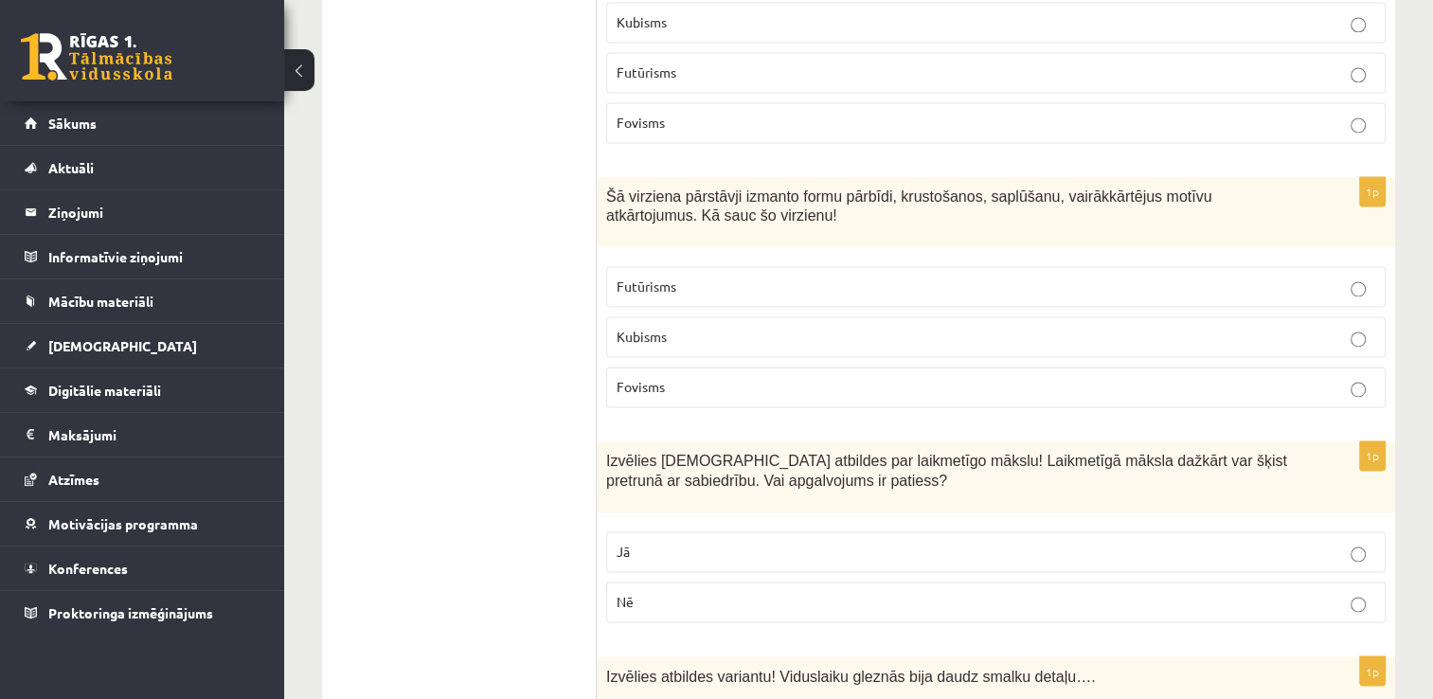
click at [716, 327] on p "Kubisms" at bounding box center [995, 337] width 758 height 20
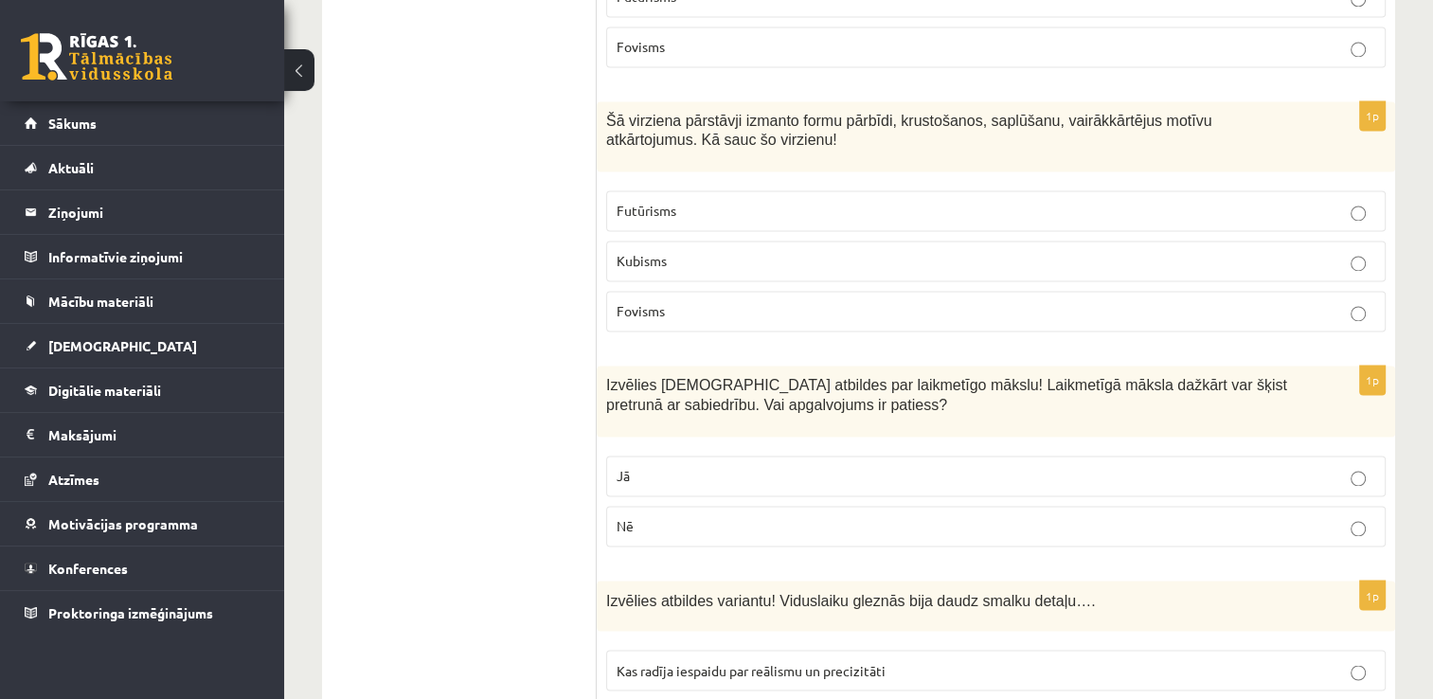
scroll to position [3148, 0]
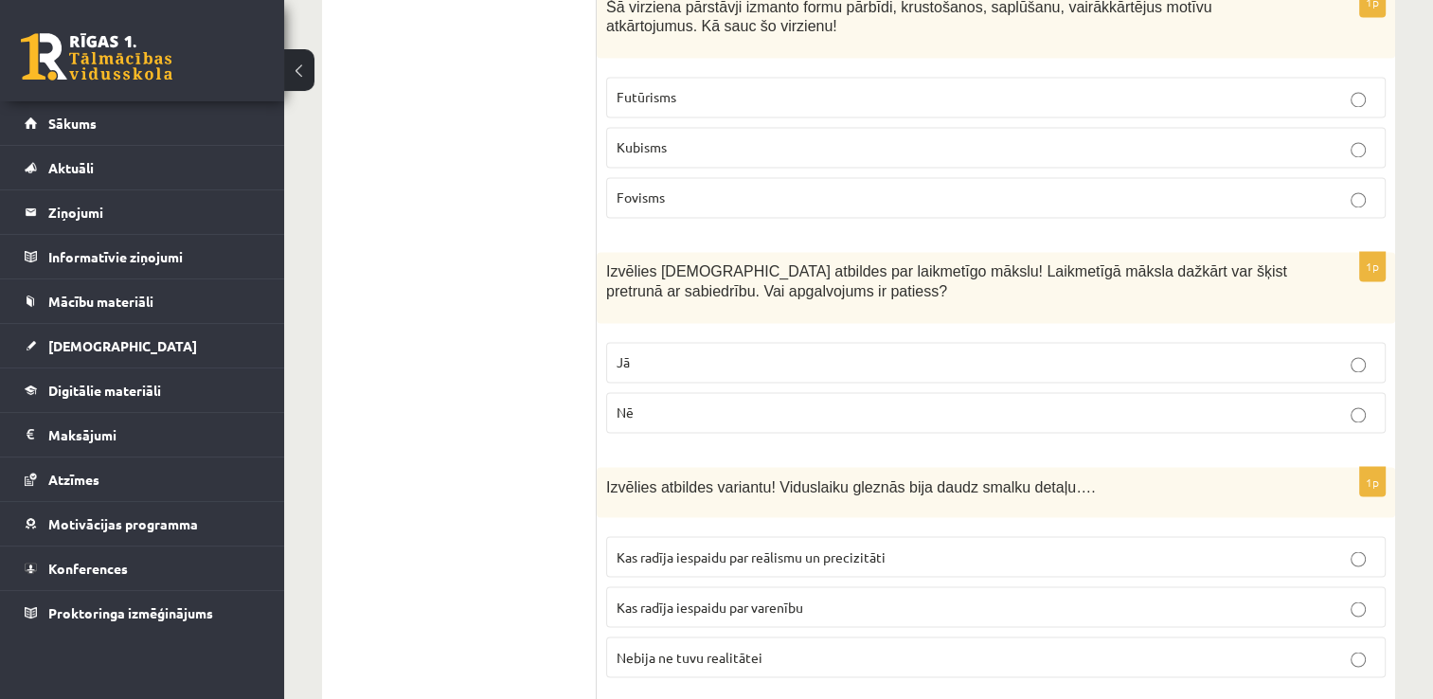
drag, startPoint x: 776, startPoint y: 297, endPoint x: 890, endPoint y: 391, distance: 147.3
click at [777, 352] on p "Jā" at bounding box center [995, 362] width 758 height 20
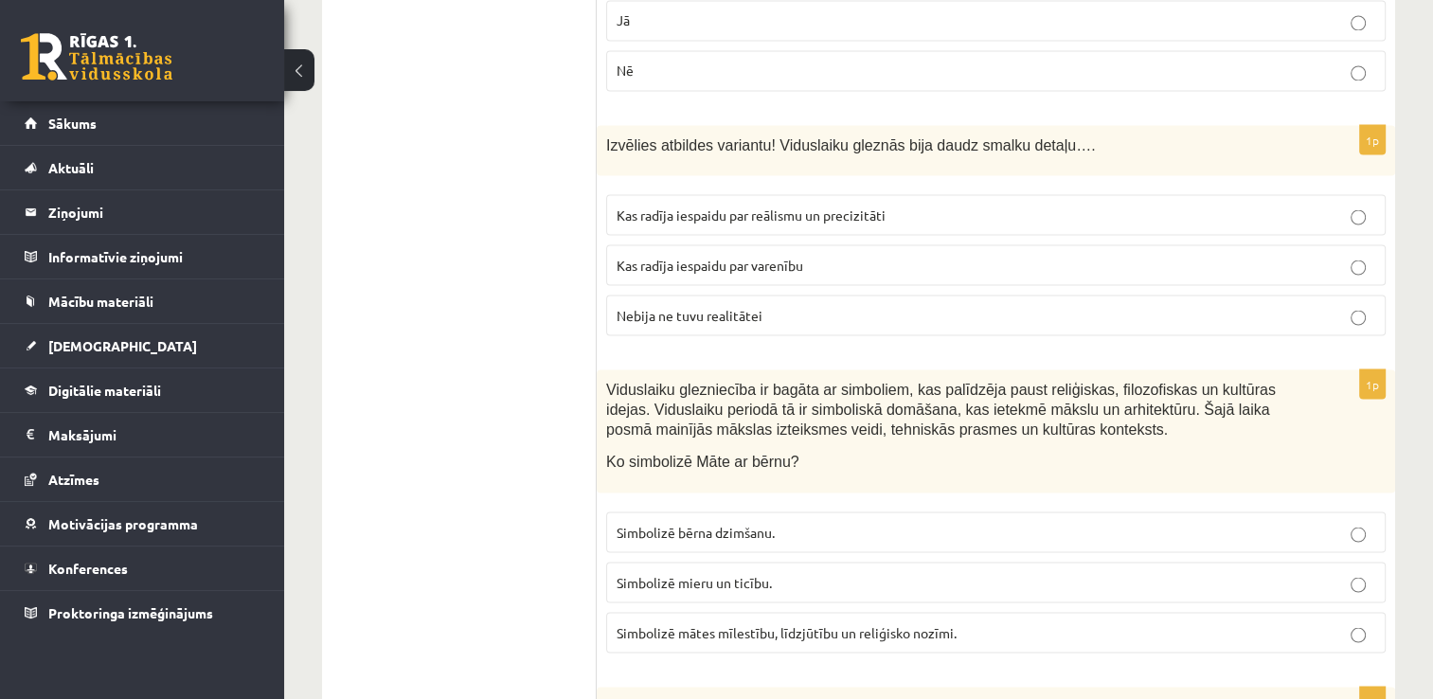
scroll to position [3448, 0]
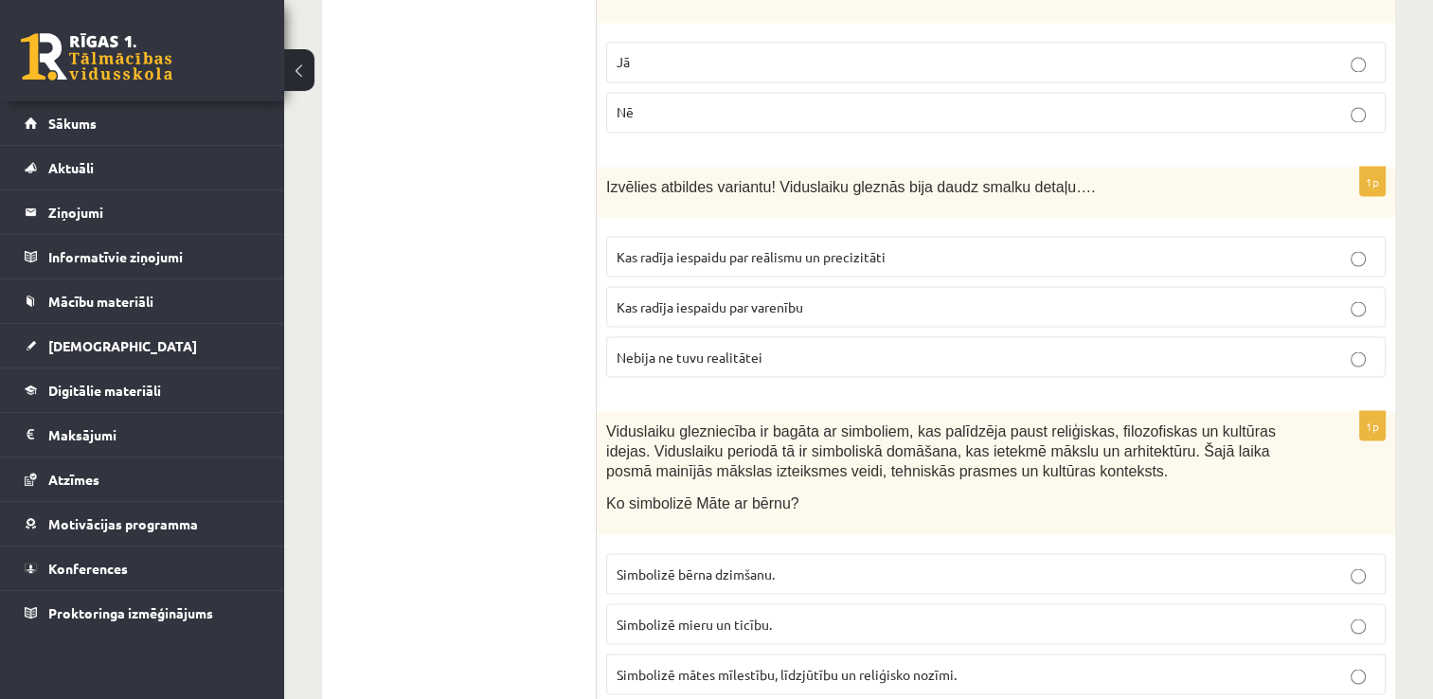
click at [840, 236] on label "Kas radīja iespaidu par reālismu un precizitāti" at bounding box center [995, 256] width 779 height 41
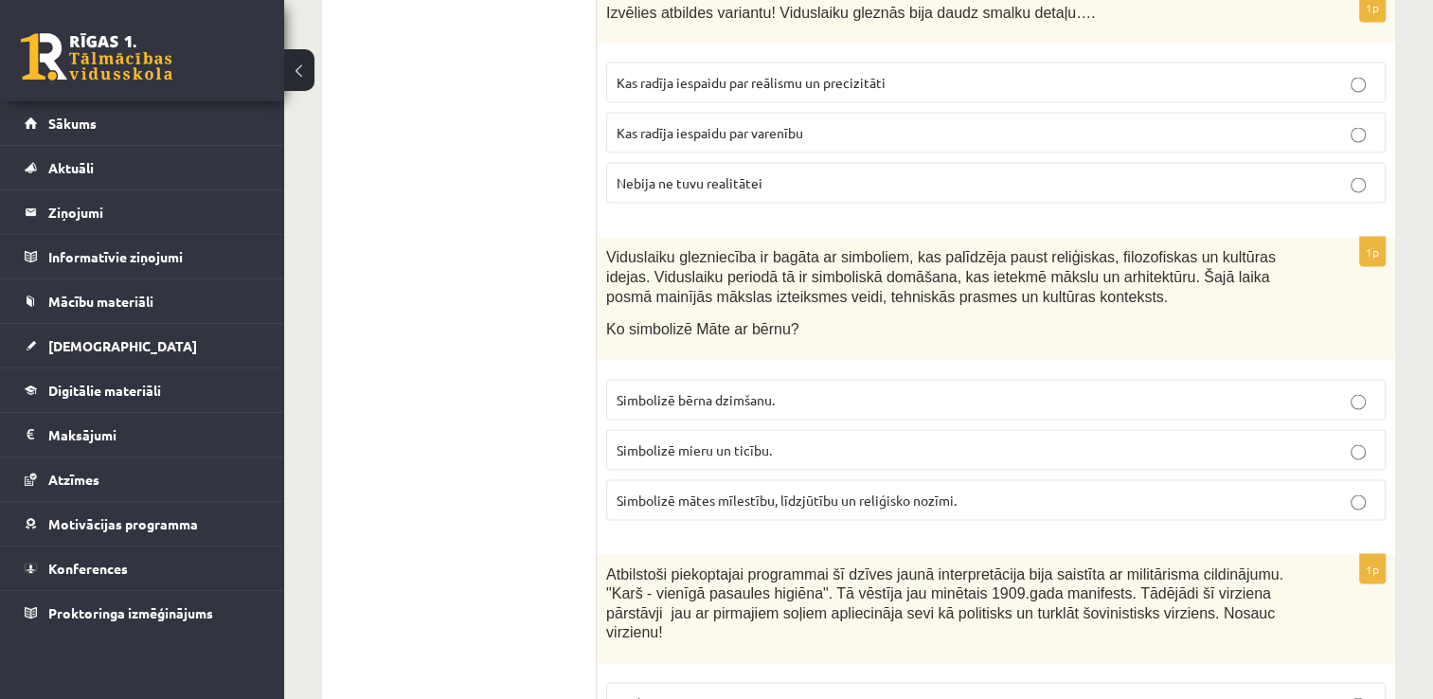
scroll to position [3732, 0]
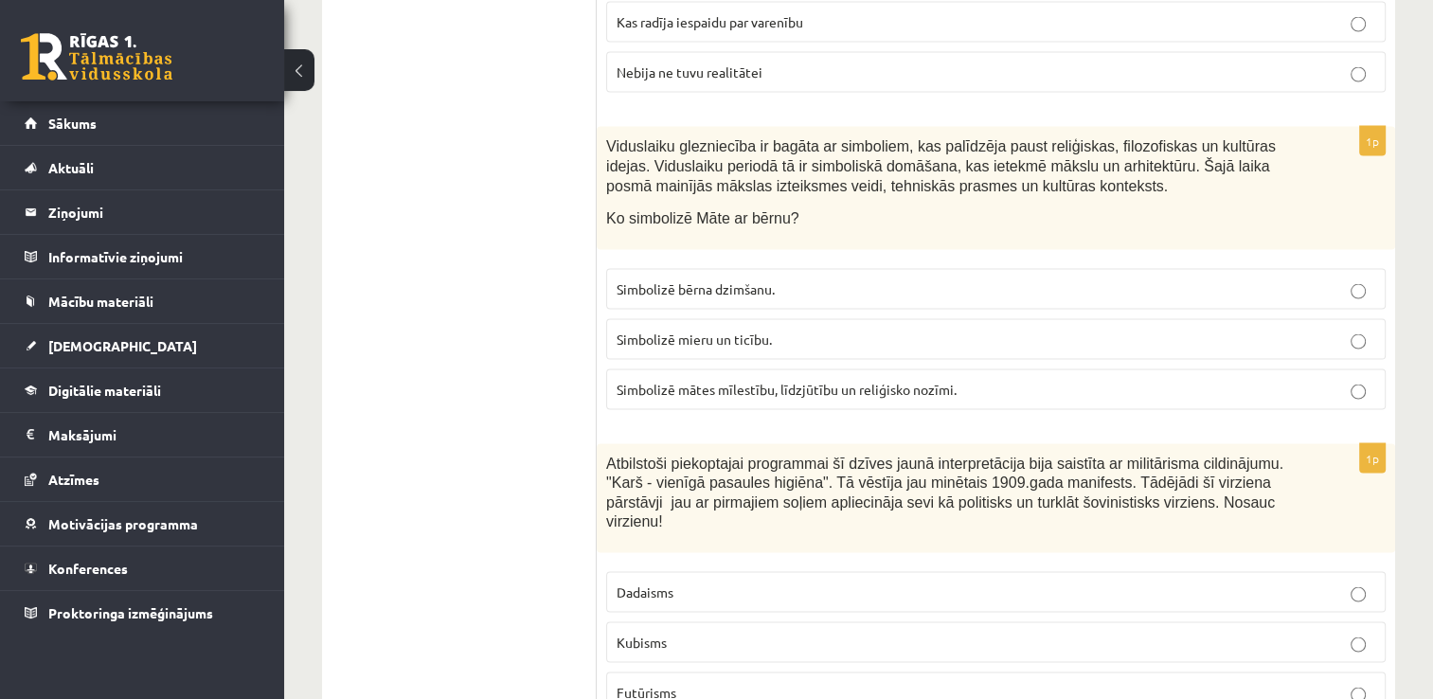
click at [784, 369] on label "Simbolizē mātes mīlestību, līdzjūtību un reliģisko nozīmi." at bounding box center [995, 389] width 779 height 41
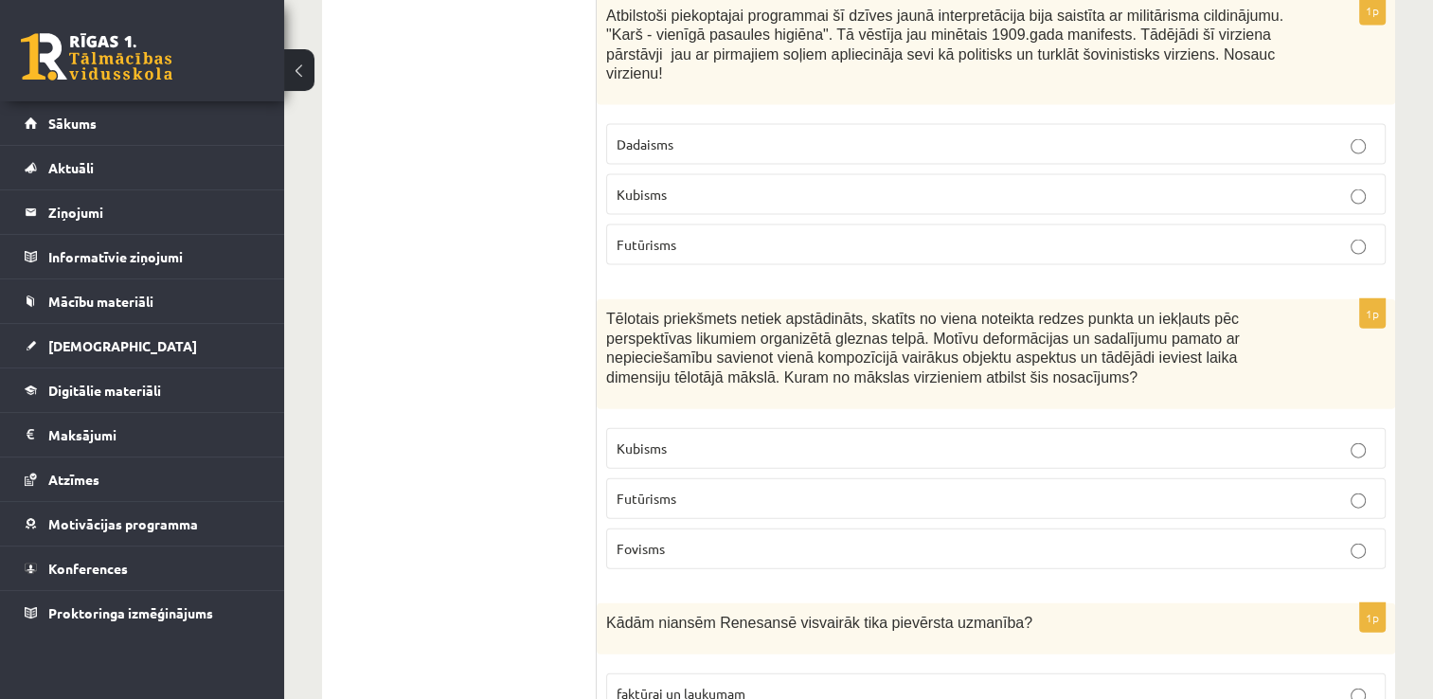
scroll to position [4111, 0]
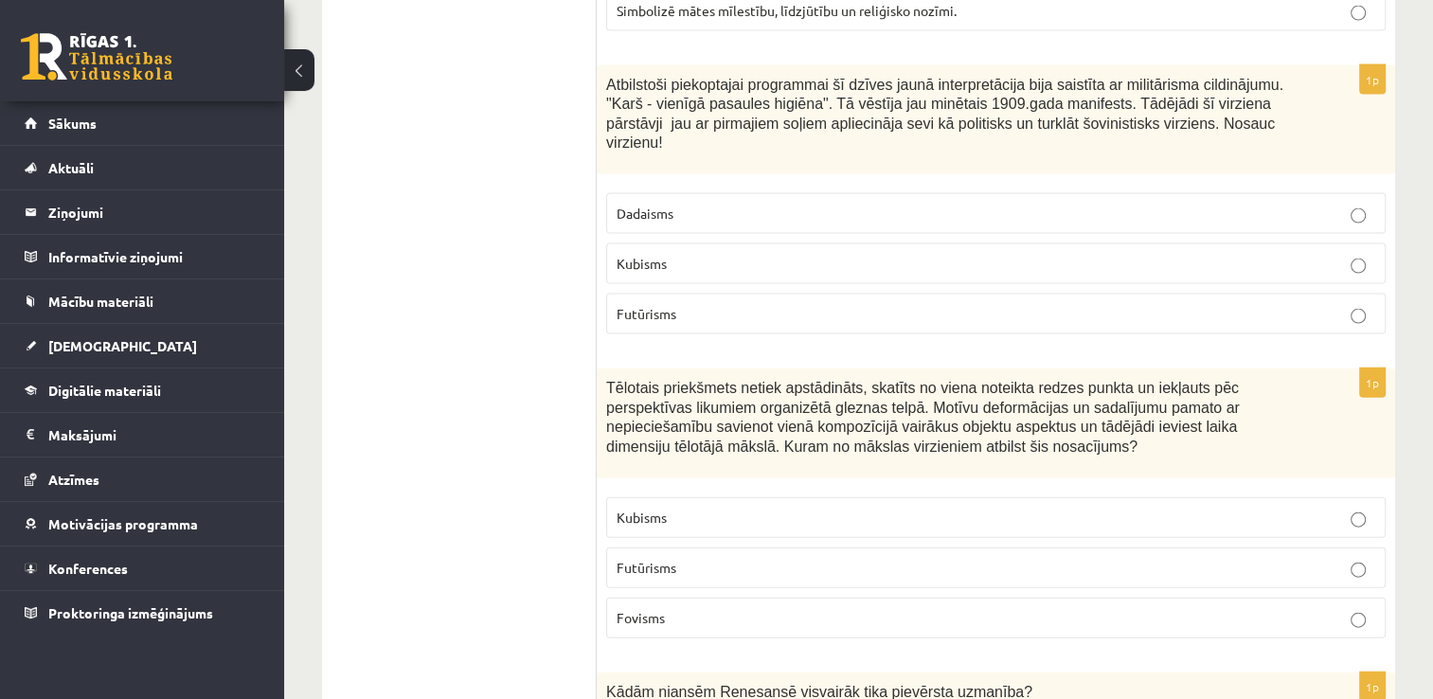
click at [704, 304] on p "Futūrisms" at bounding box center [995, 314] width 758 height 20
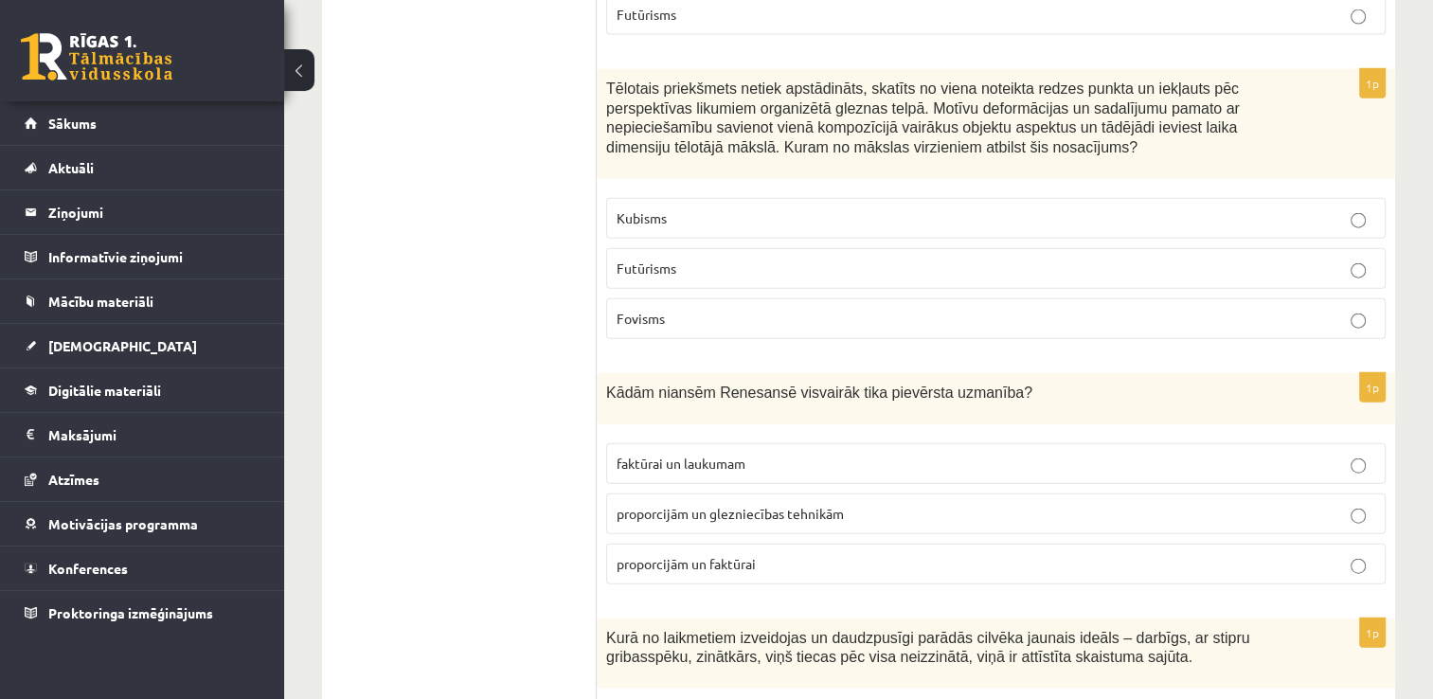
scroll to position [4401, 0]
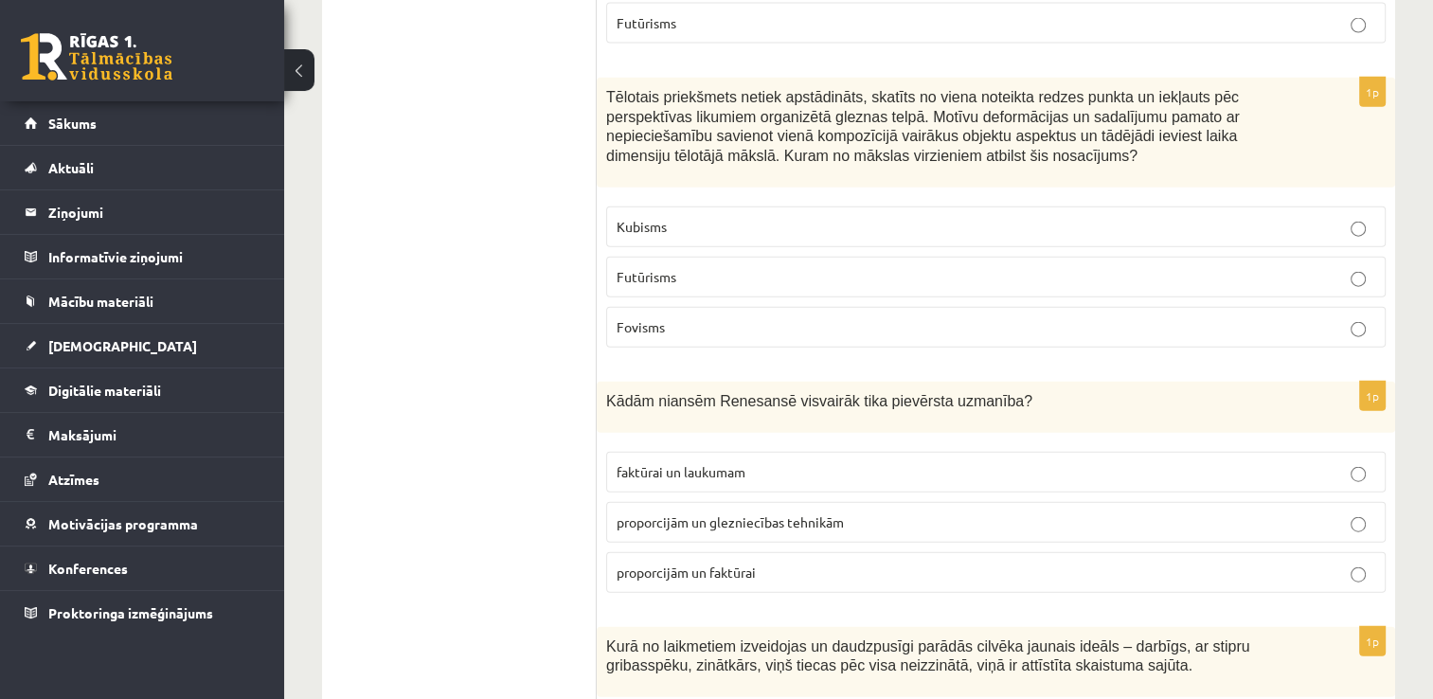
drag, startPoint x: 801, startPoint y: 144, endPoint x: 865, endPoint y: 205, distance: 89.1
click at [818, 217] on p "Kubisms" at bounding box center [995, 227] width 758 height 20
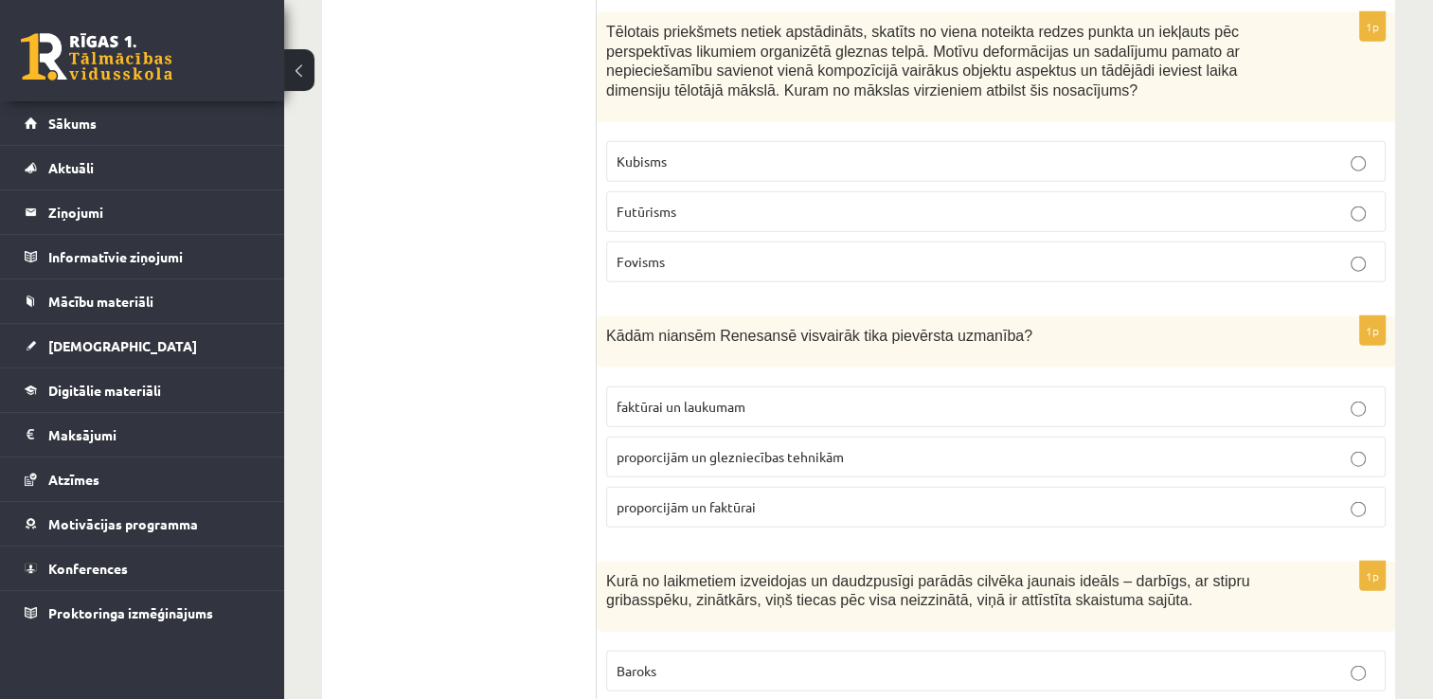
scroll to position [4496, 0]
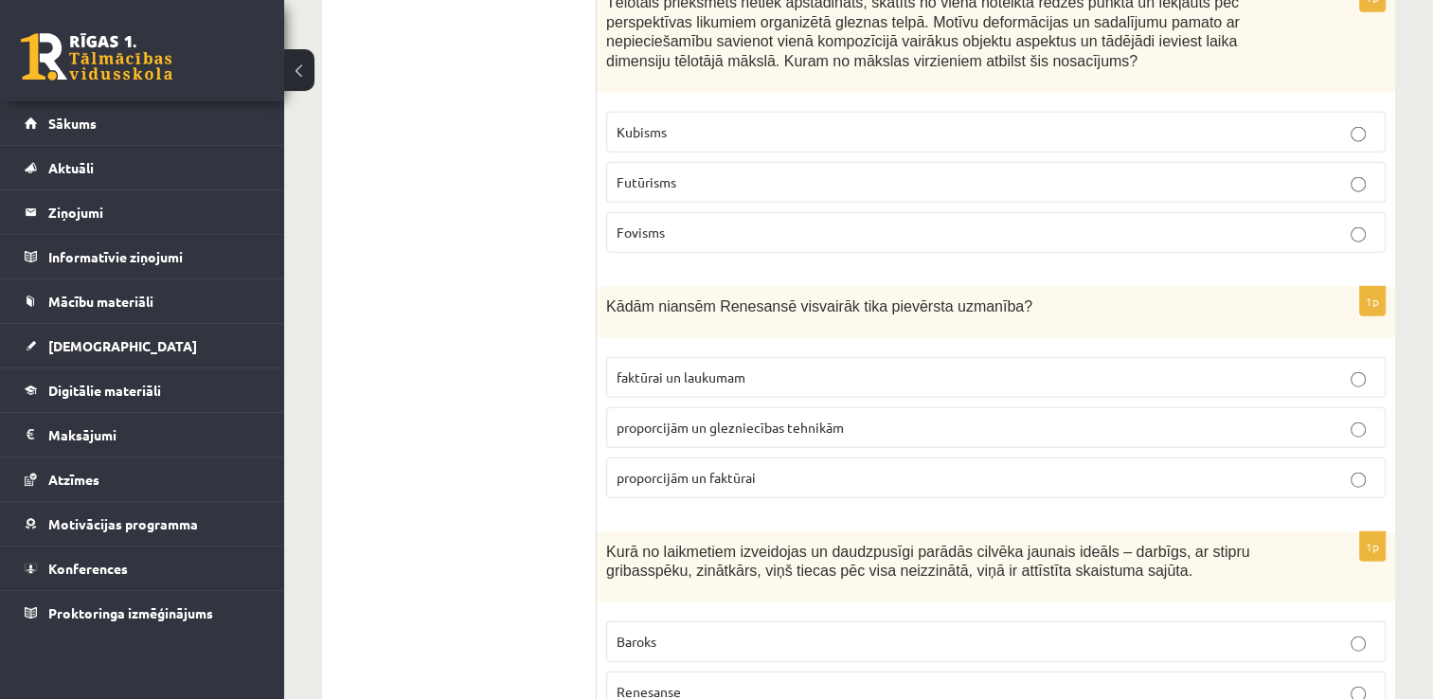
click at [844, 418] on p "proporcijām un glezniecības tehnikām" at bounding box center [995, 428] width 758 height 20
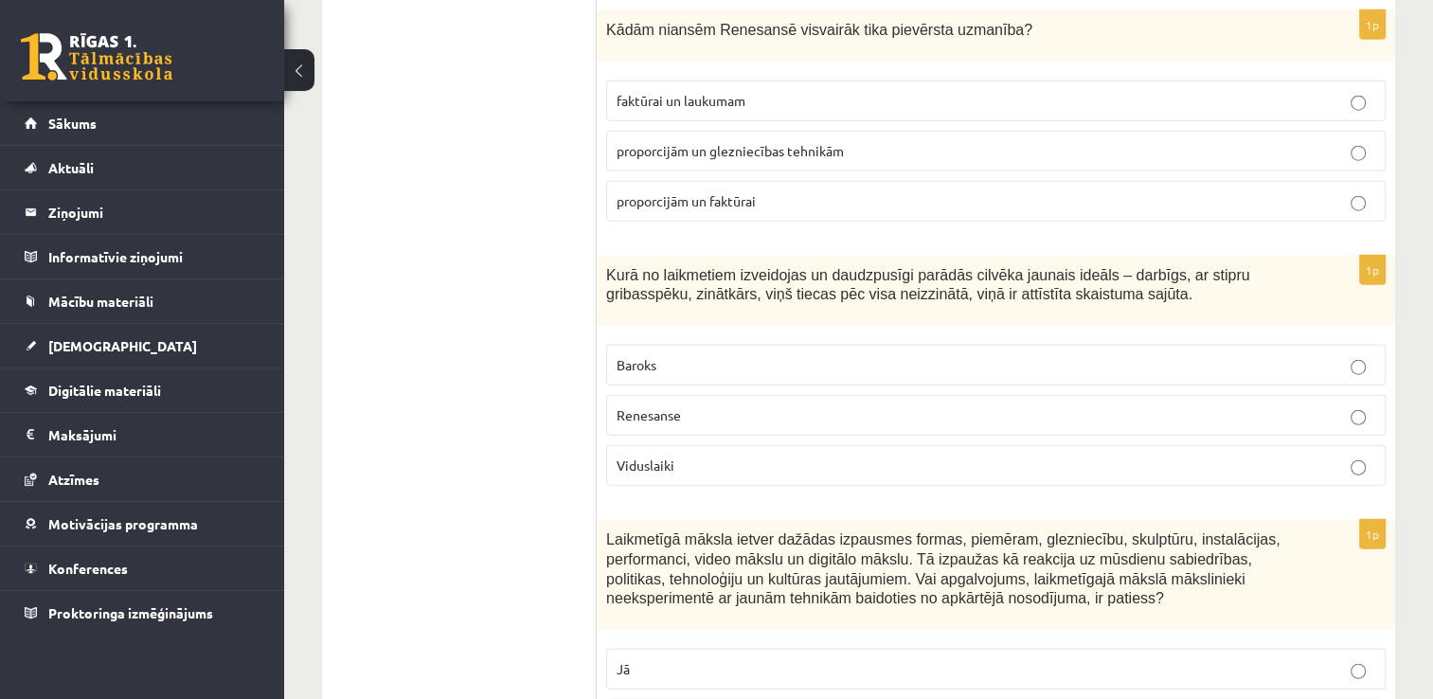
scroll to position [4780, 0]
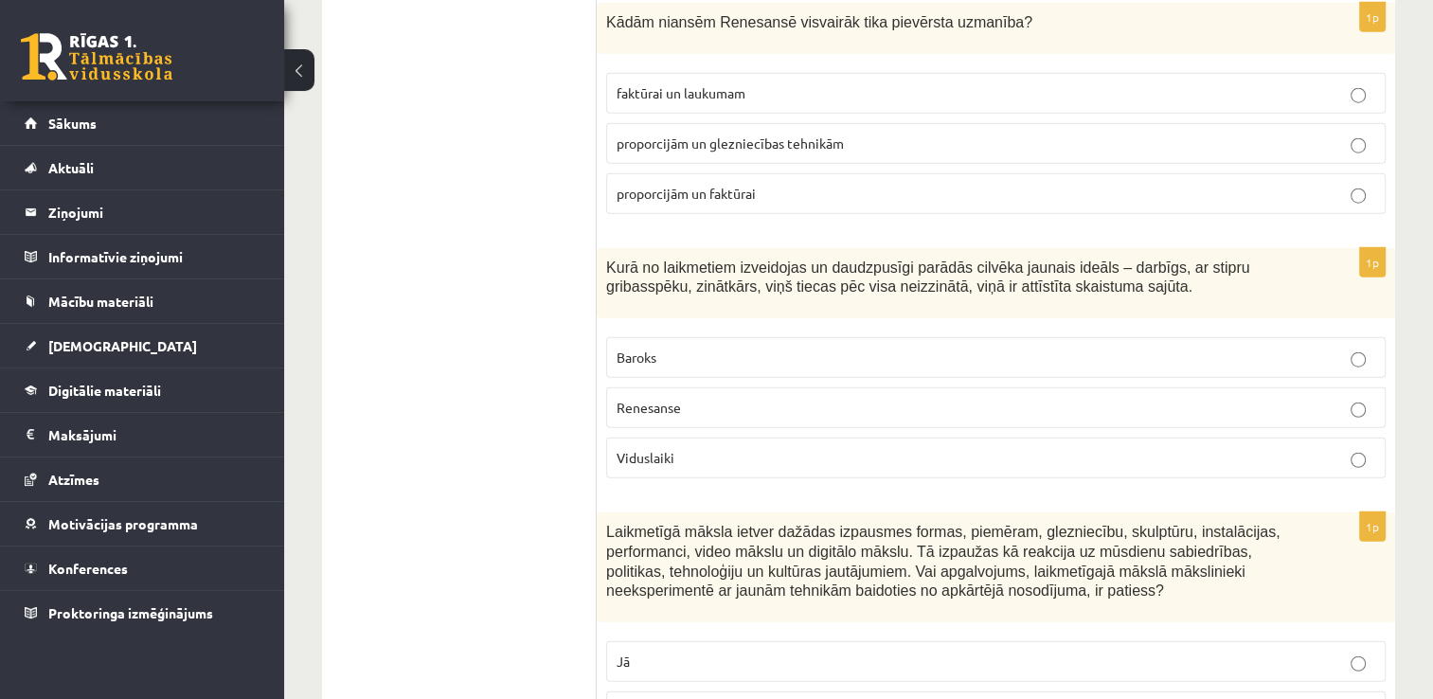
click at [788, 398] on p "Renesanse" at bounding box center [995, 408] width 758 height 20
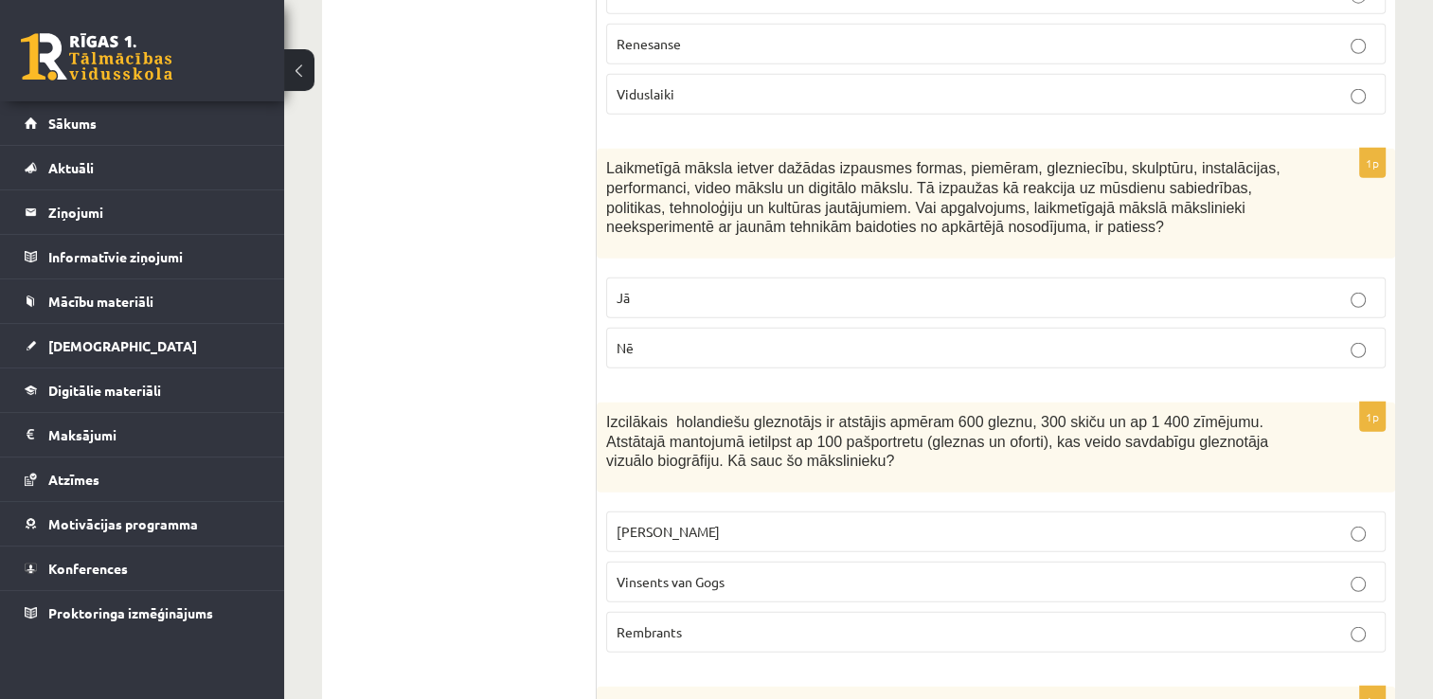
scroll to position [5197, 0]
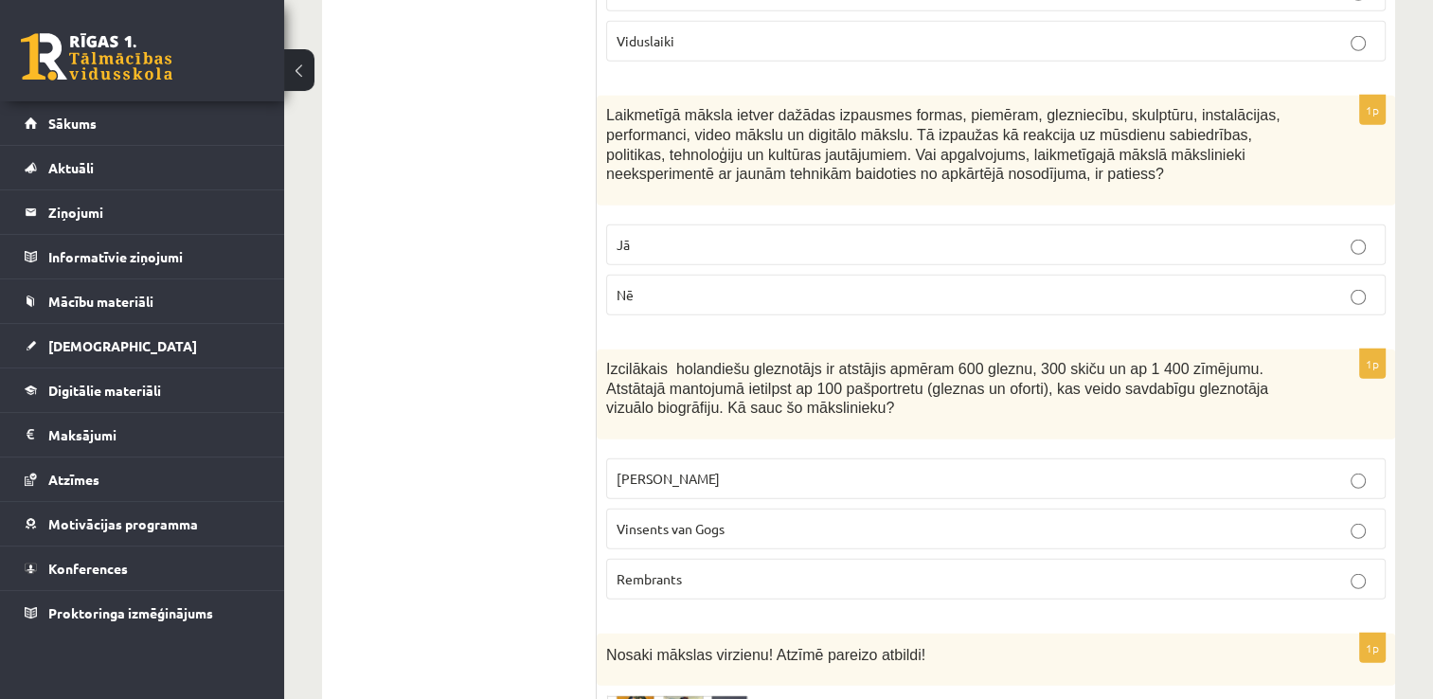
click at [1288, 285] on p "Nē" at bounding box center [995, 295] width 758 height 20
click at [803, 569] on p "Rembrants" at bounding box center [995, 579] width 758 height 20
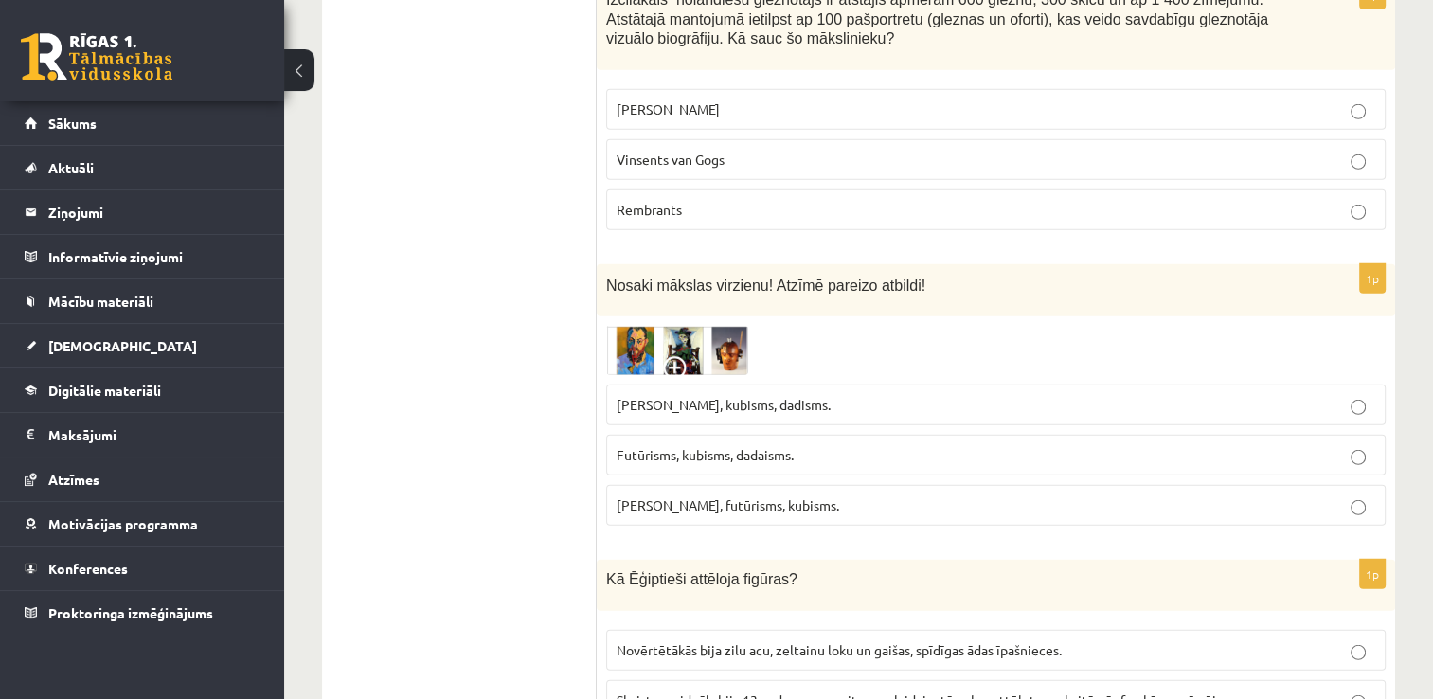
scroll to position [5670, 0]
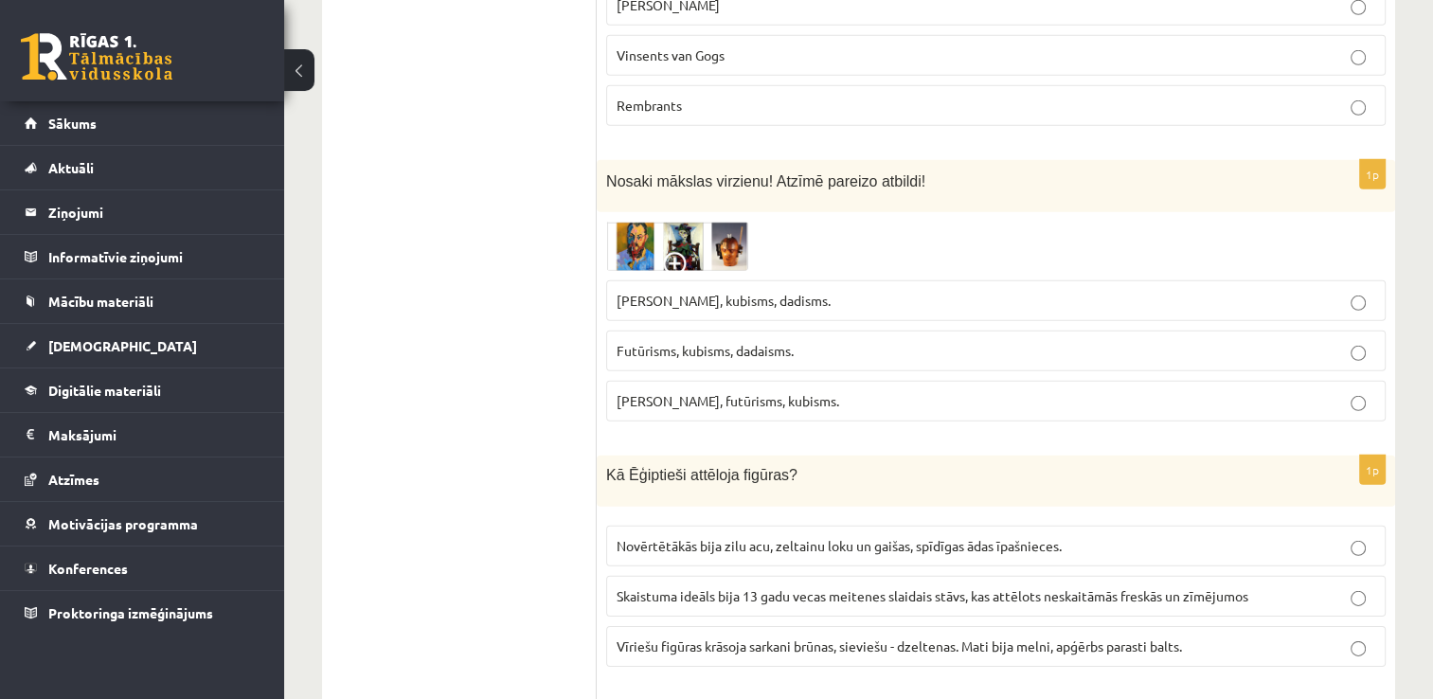
click at [735, 222] on img at bounding box center [677, 247] width 142 height 50
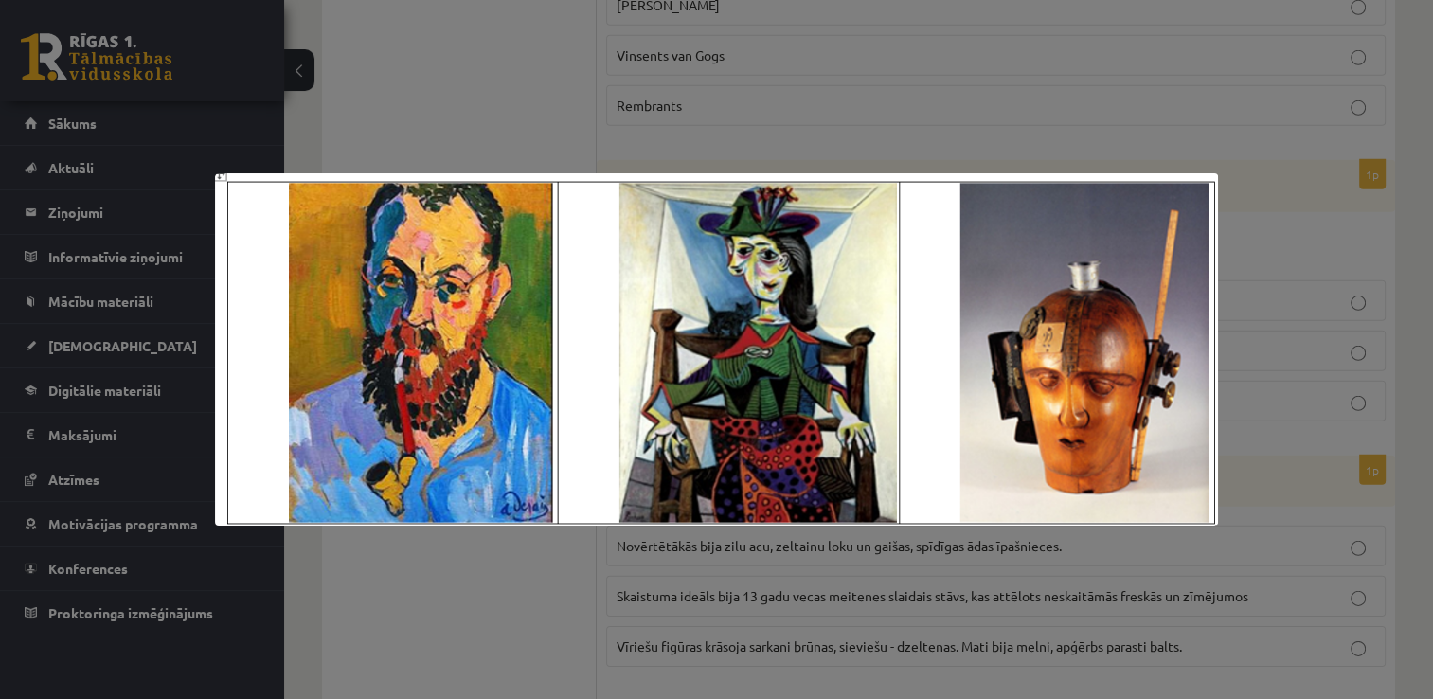
drag, startPoint x: 1183, startPoint y: 51, endPoint x: 1076, endPoint y: 143, distance: 141.0
click at [1184, 51] on div at bounding box center [716, 349] width 1433 height 699
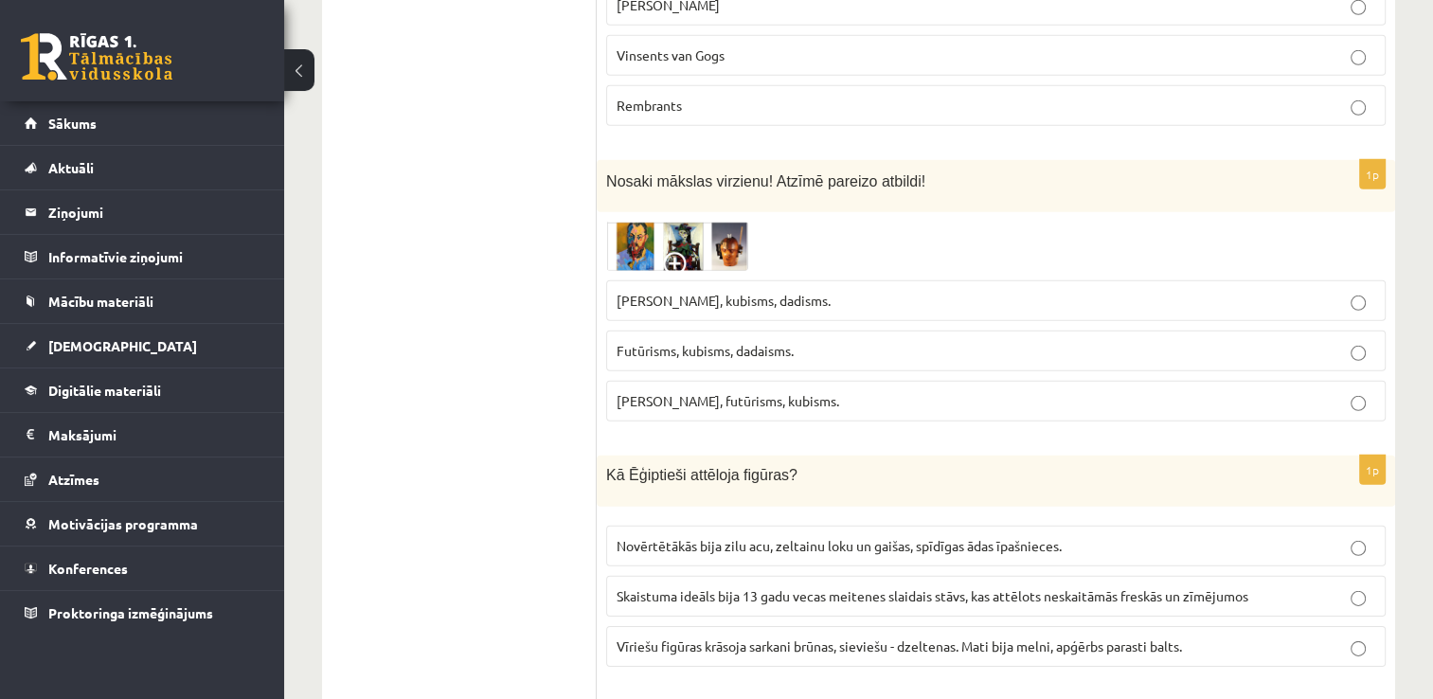
click at [660, 222] on img at bounding box center [677, 247] width 142 height 50
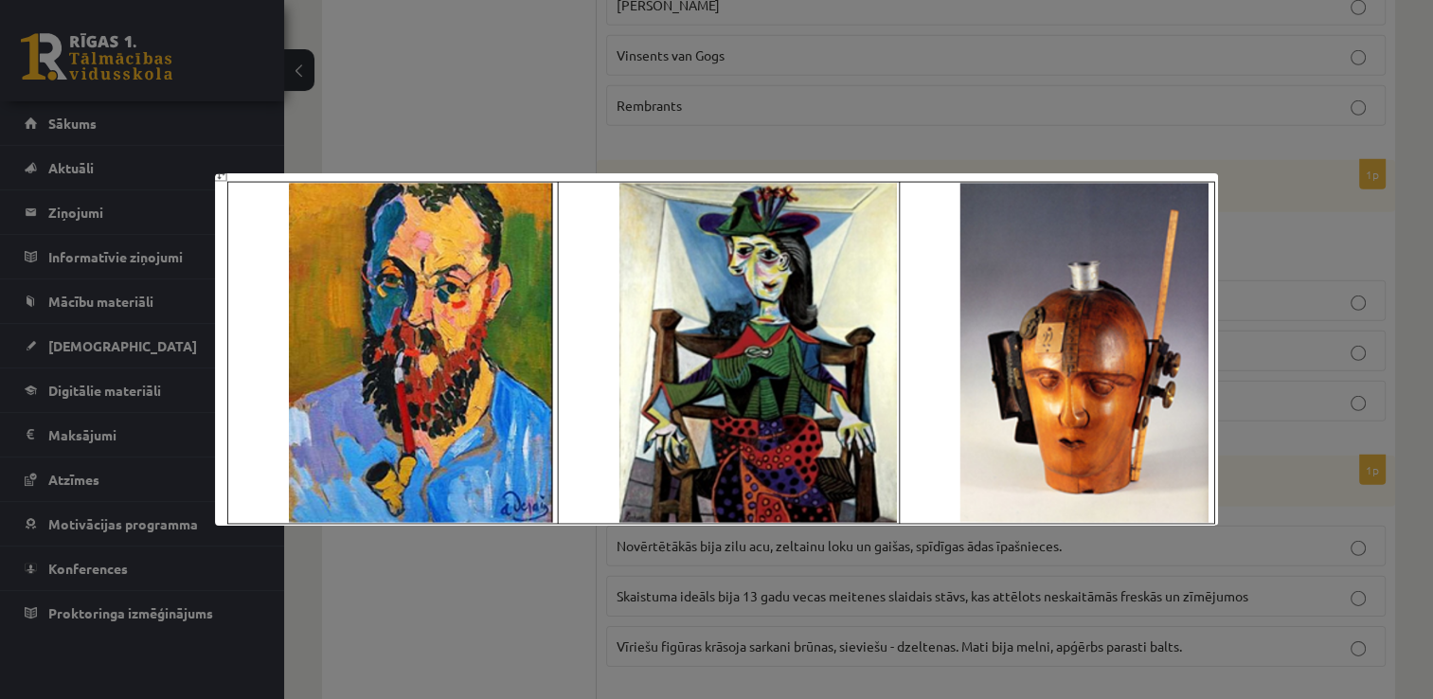
click at [1227, 169] on div at bounding box center [716, 349] width 1433 height 699
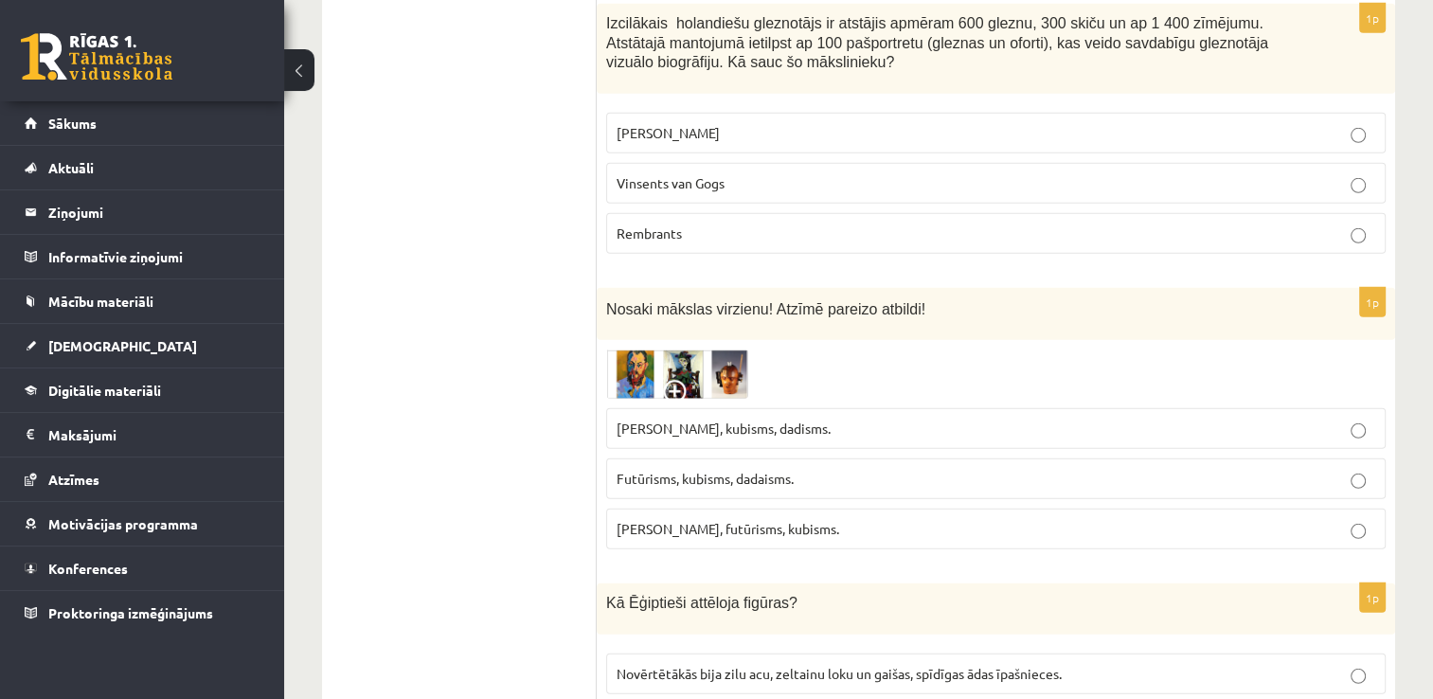
scroll to position [5538, 0]
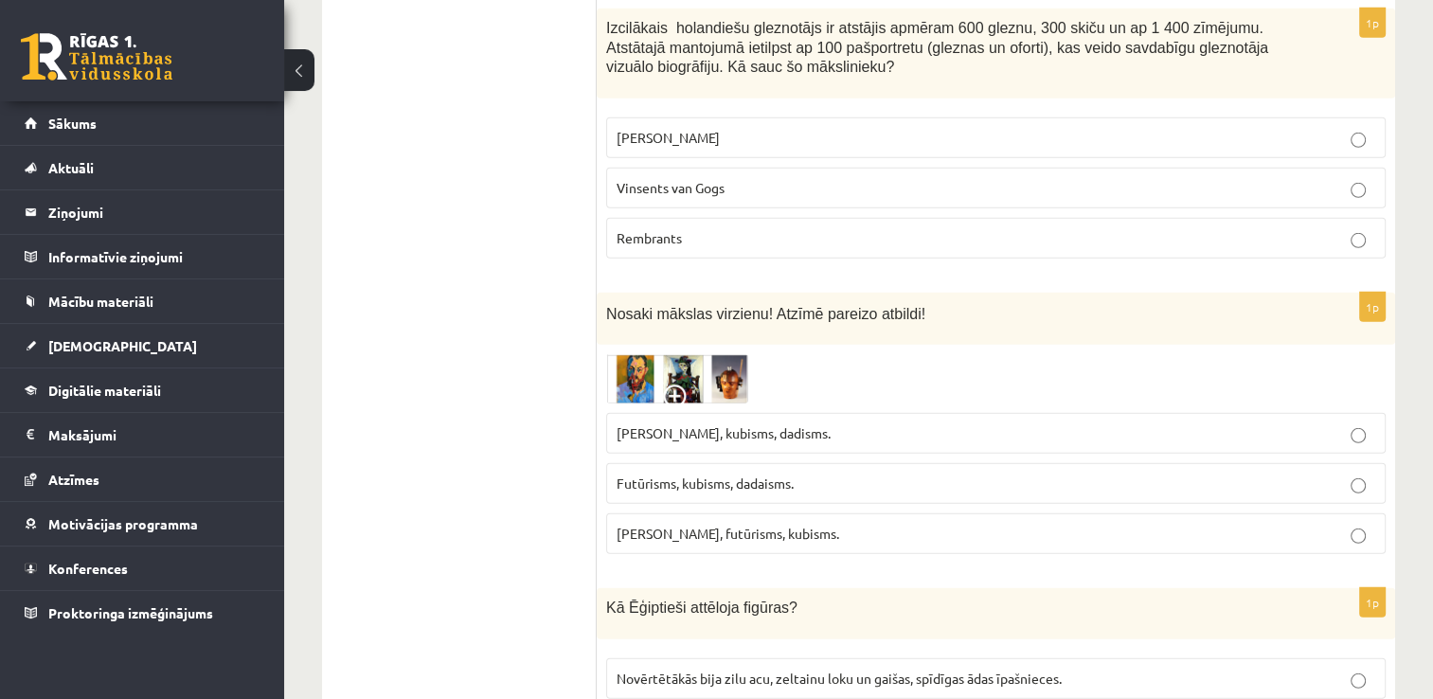
click at [932, 473] on p "Futūrisms, kubisms, dadaisms." at bounding box center [995, 483] width 758 height 20
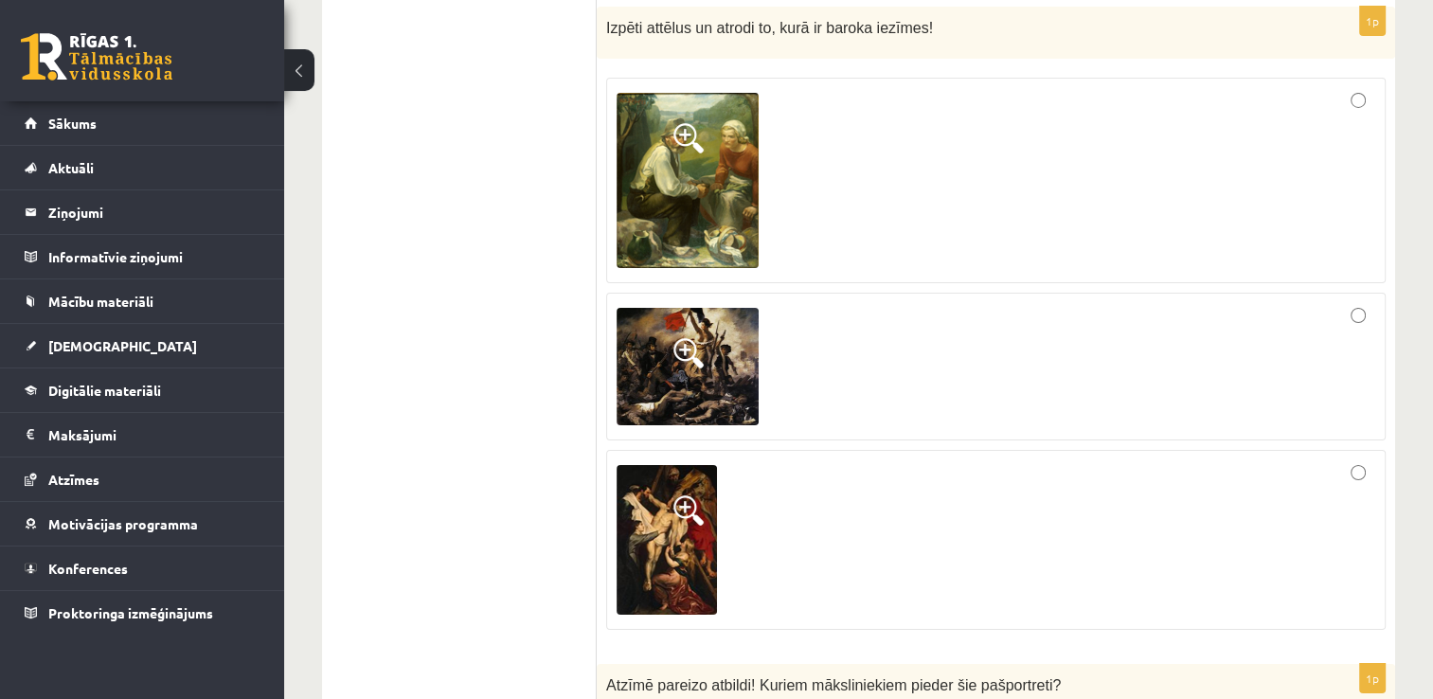
scroll to position [6769, 0]
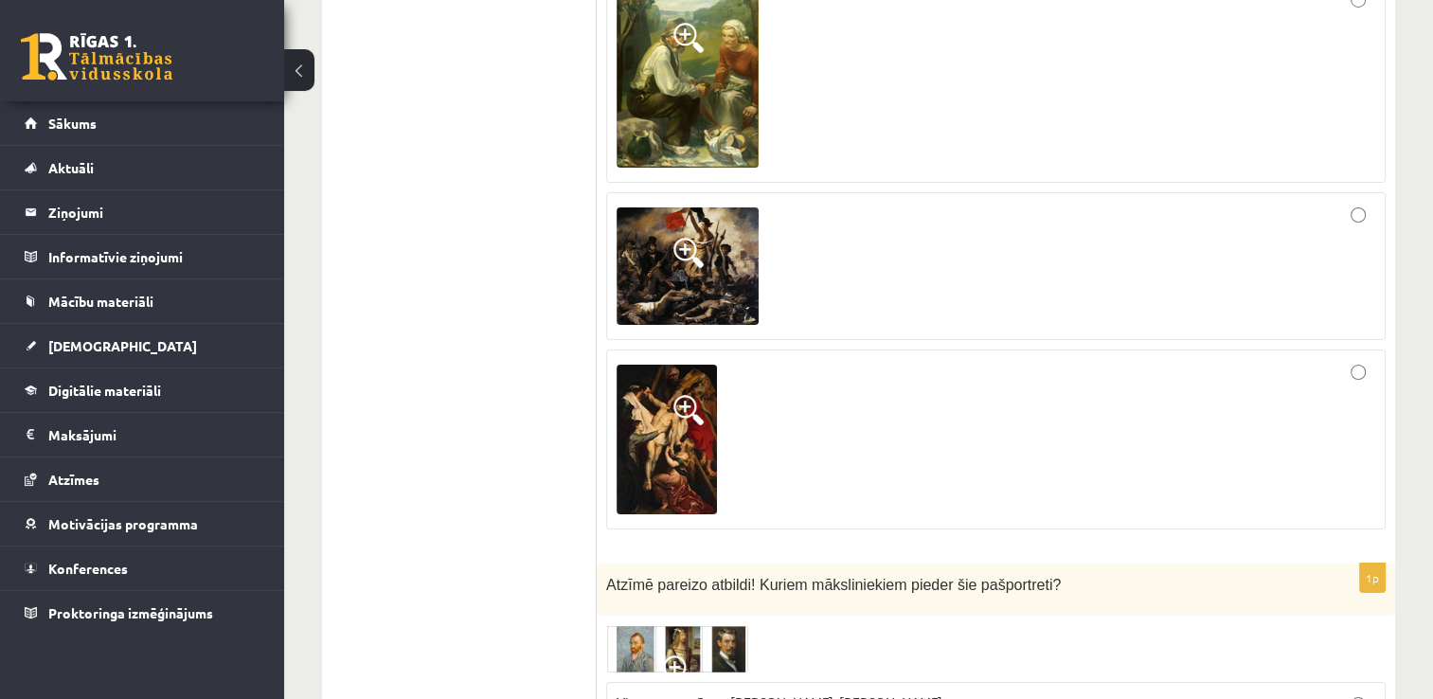
click at [702, 207] on img at bounding box center [687, 265] width 142 height 117
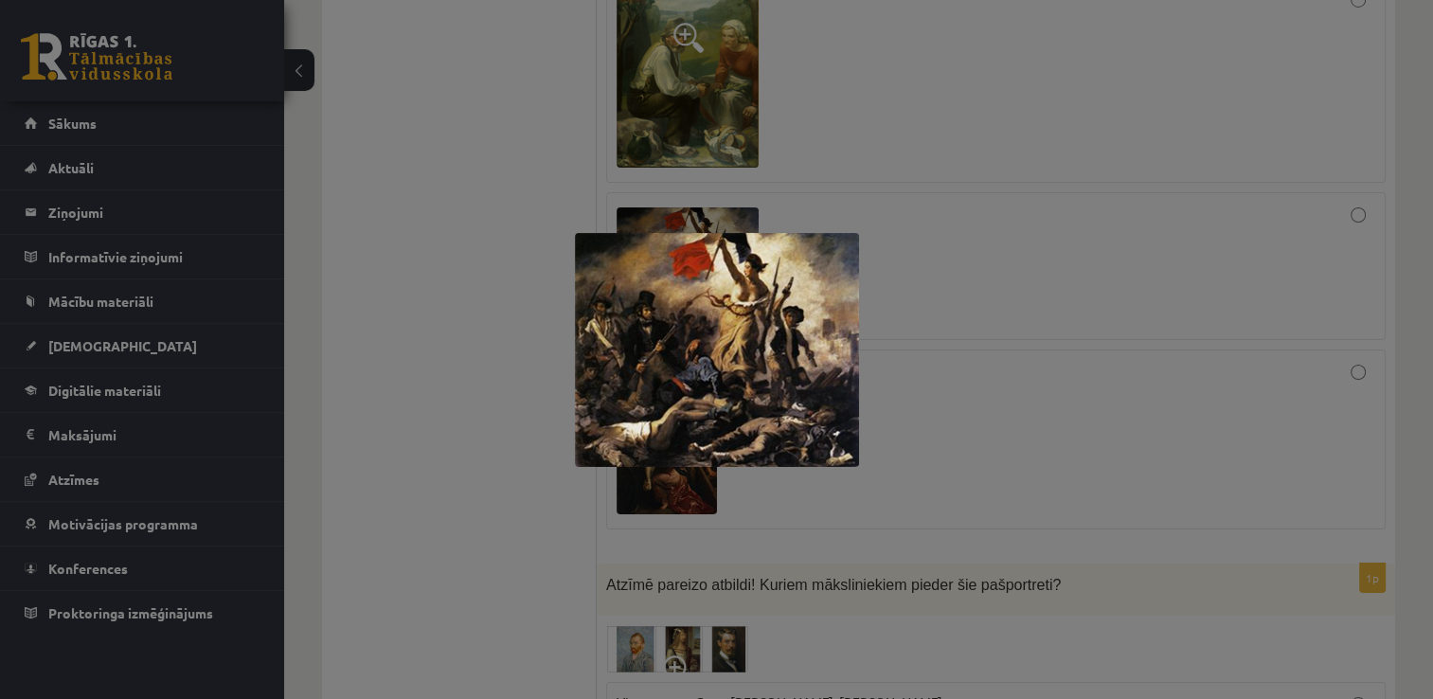
click at [1096, 290] on div at bounding box center [716, 349] width 1433 height 699
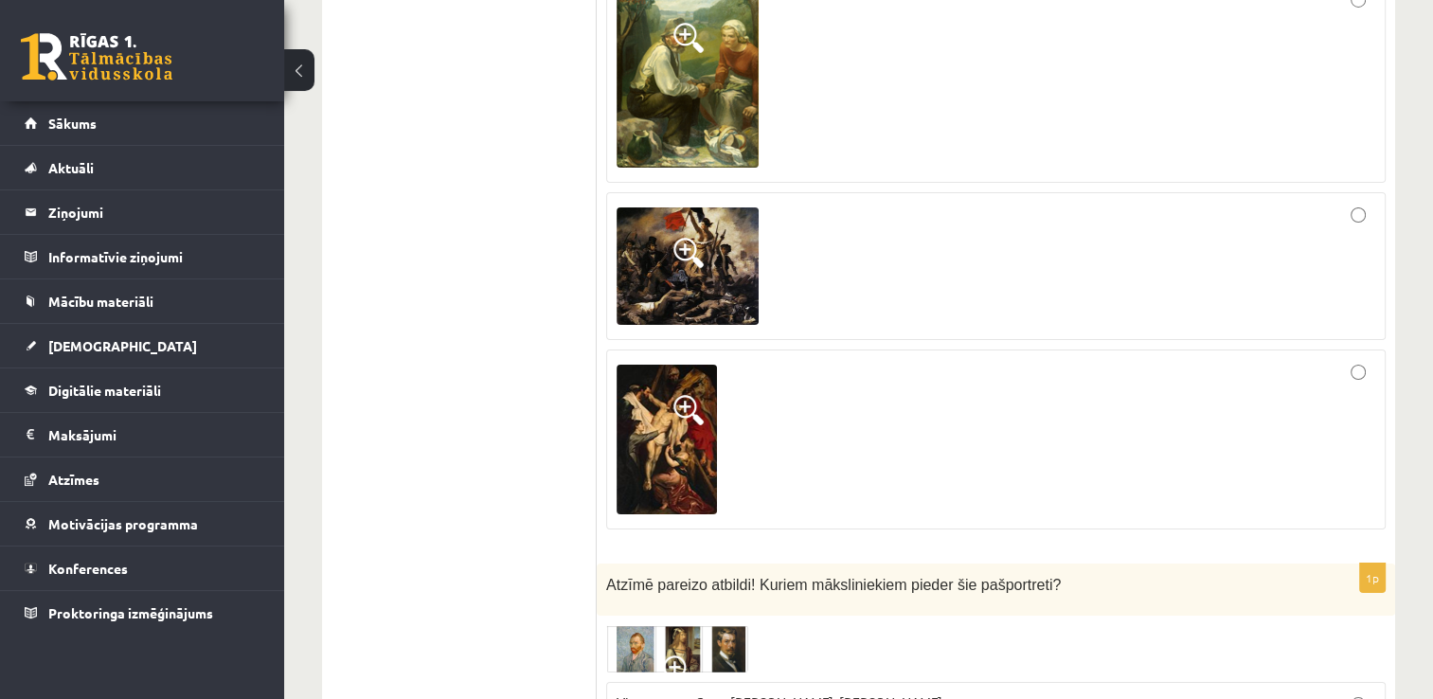
click at [661, 365] on img at bounding box center [666, 440] width 100 height 150
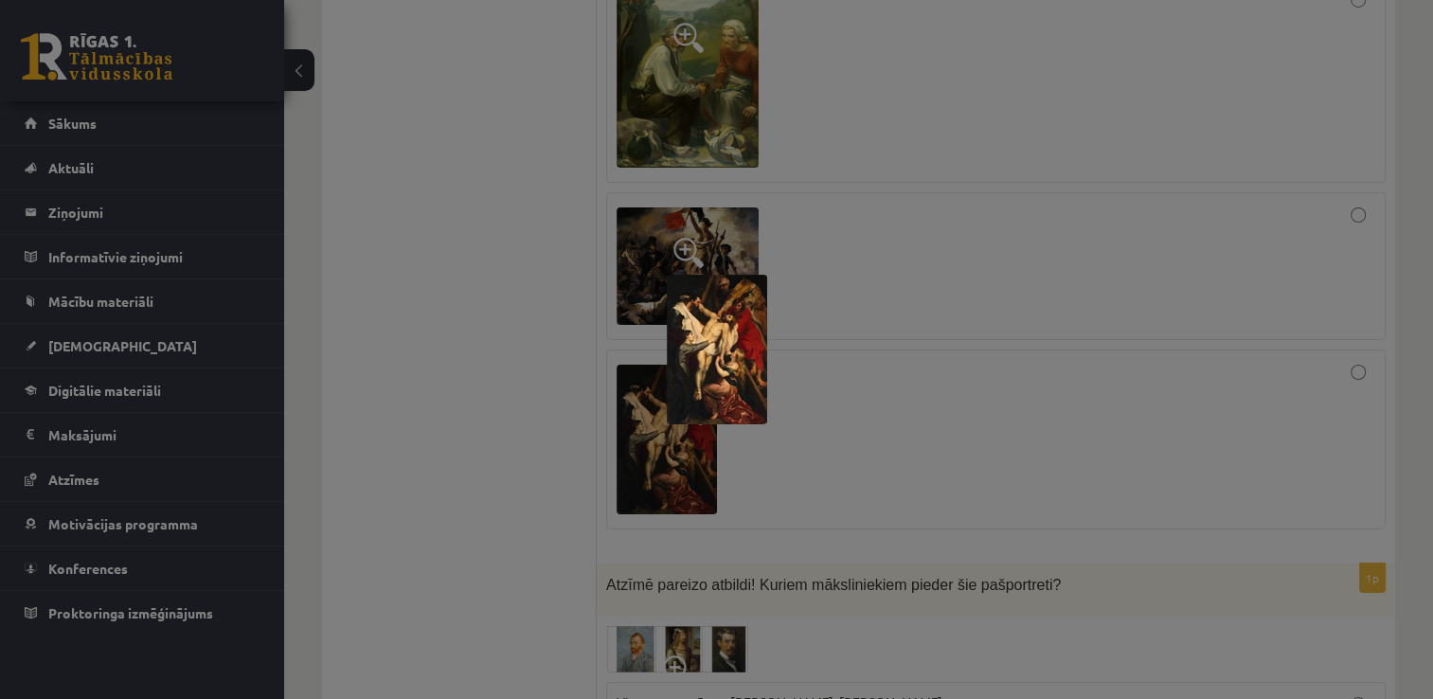
click at [788, 256] on div at bounding box center [716, 349] width 1433 height 699
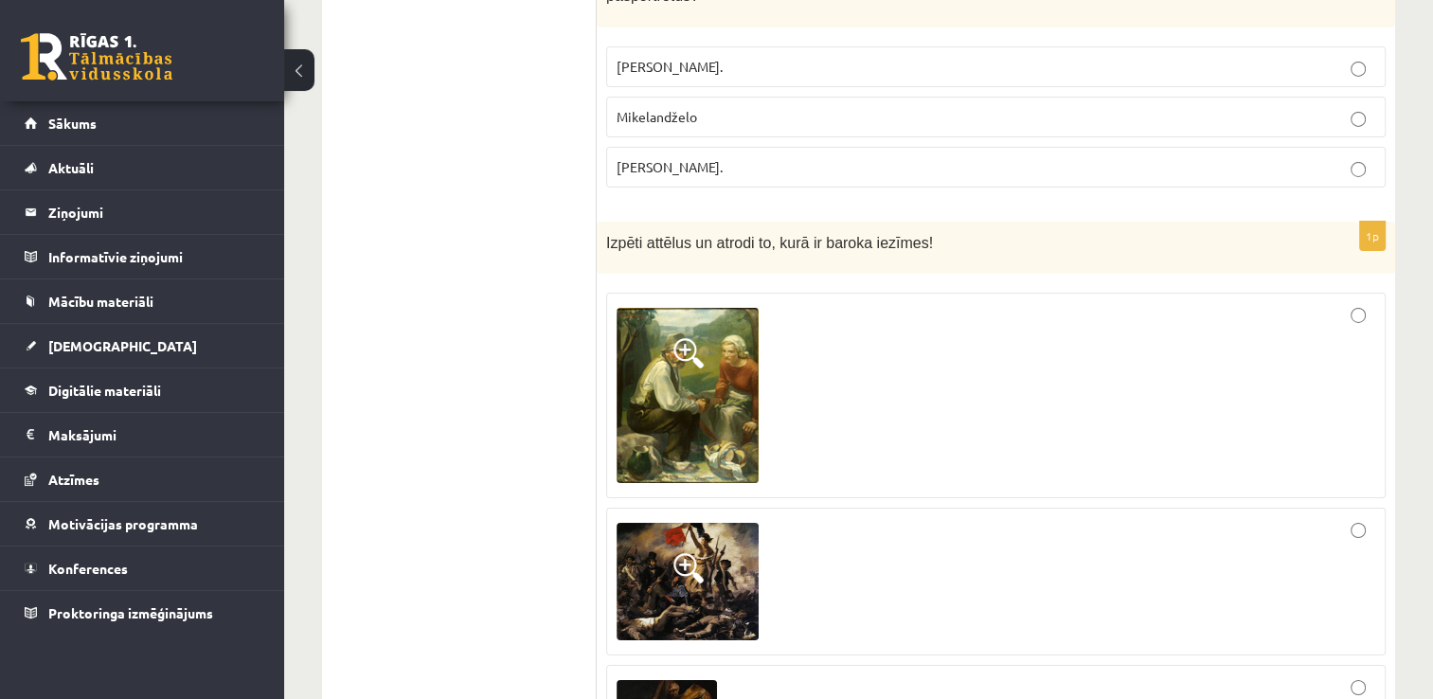
scroll to position [6485, 0]
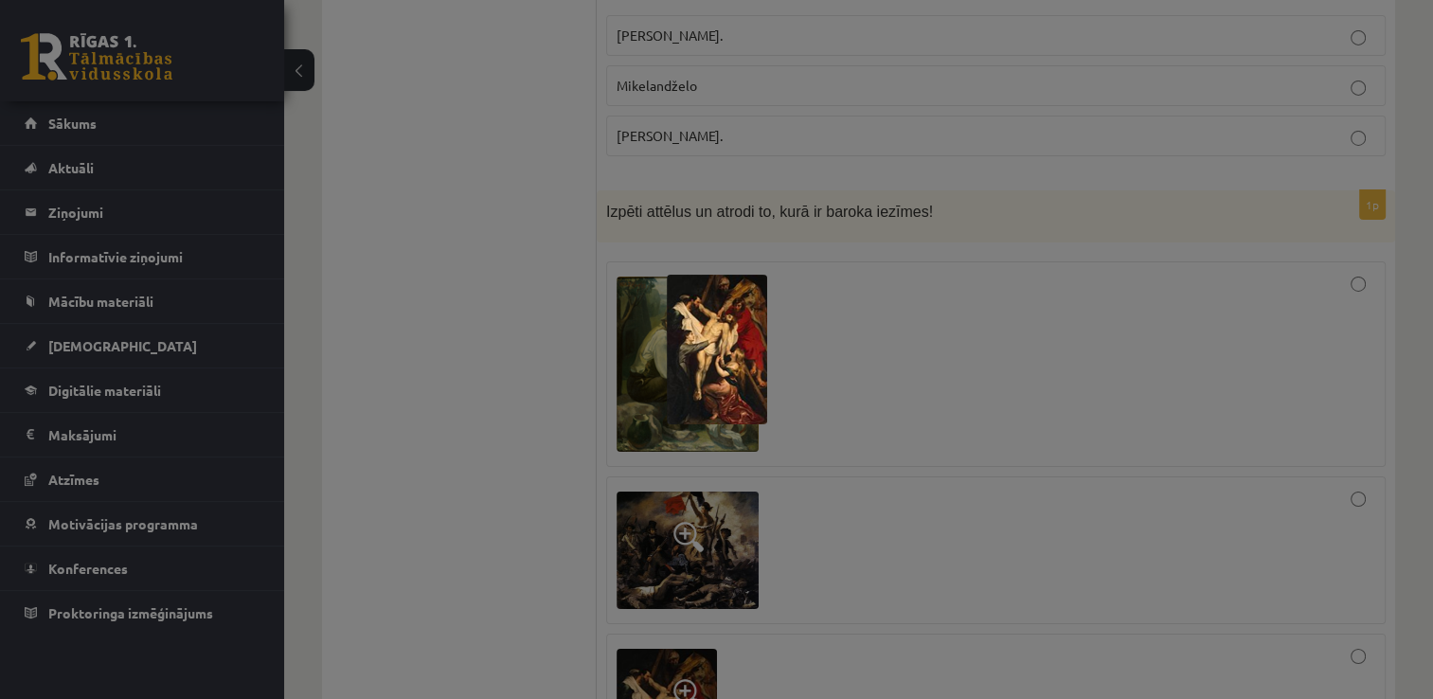
click at [384, 533] on div at bounding box center [716, 349] width 1433 height 699
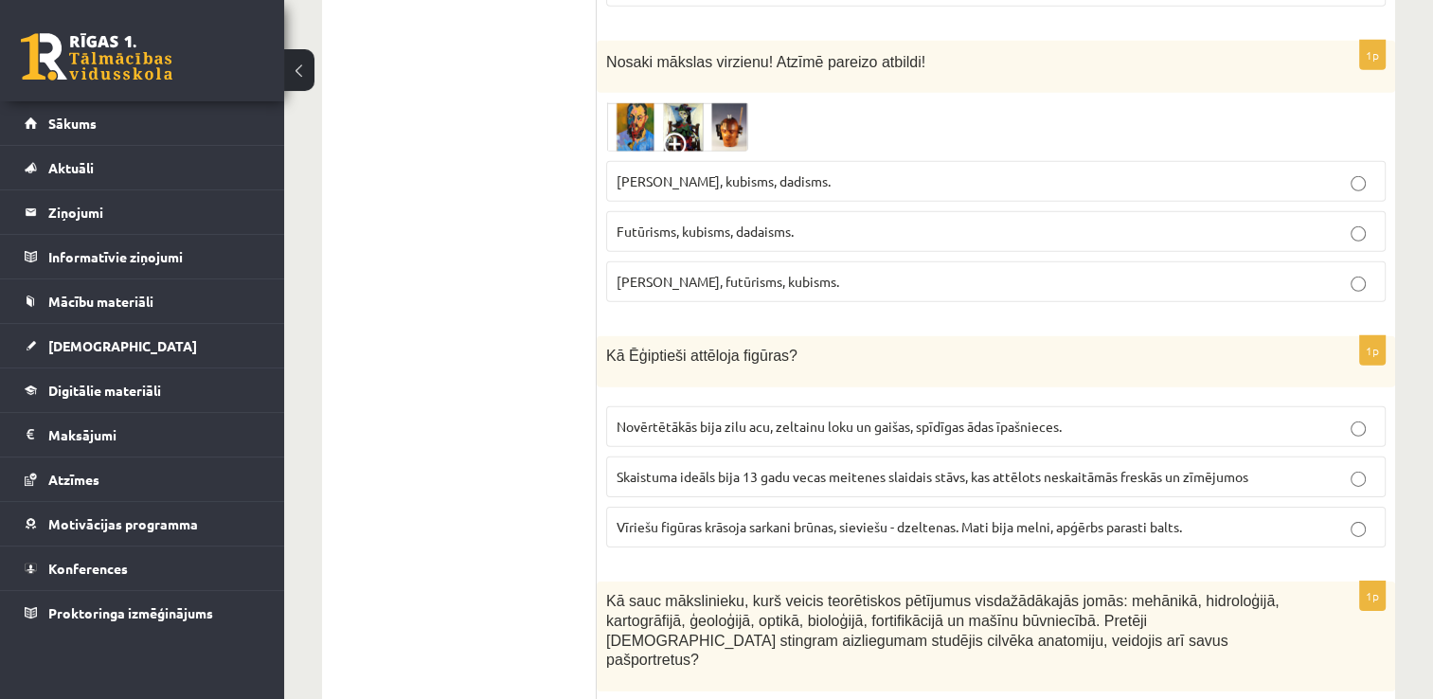
scroll to position [5822, 0]
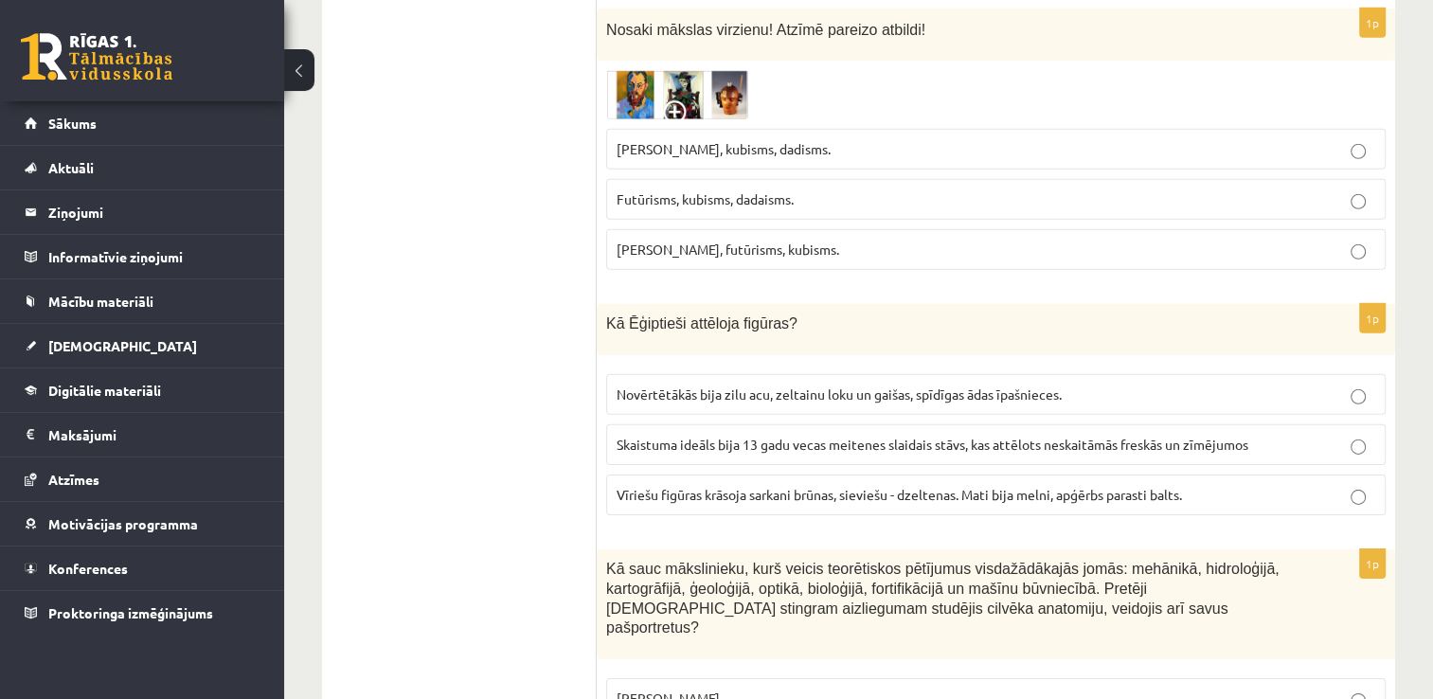
click at [1083, 486] on span "Vīriešu figūras krāsoja sarkani brūnas, sieviešu - dzeltenas. Mati bija melni, …" at bounding box center [898, 494] width 565 height 17
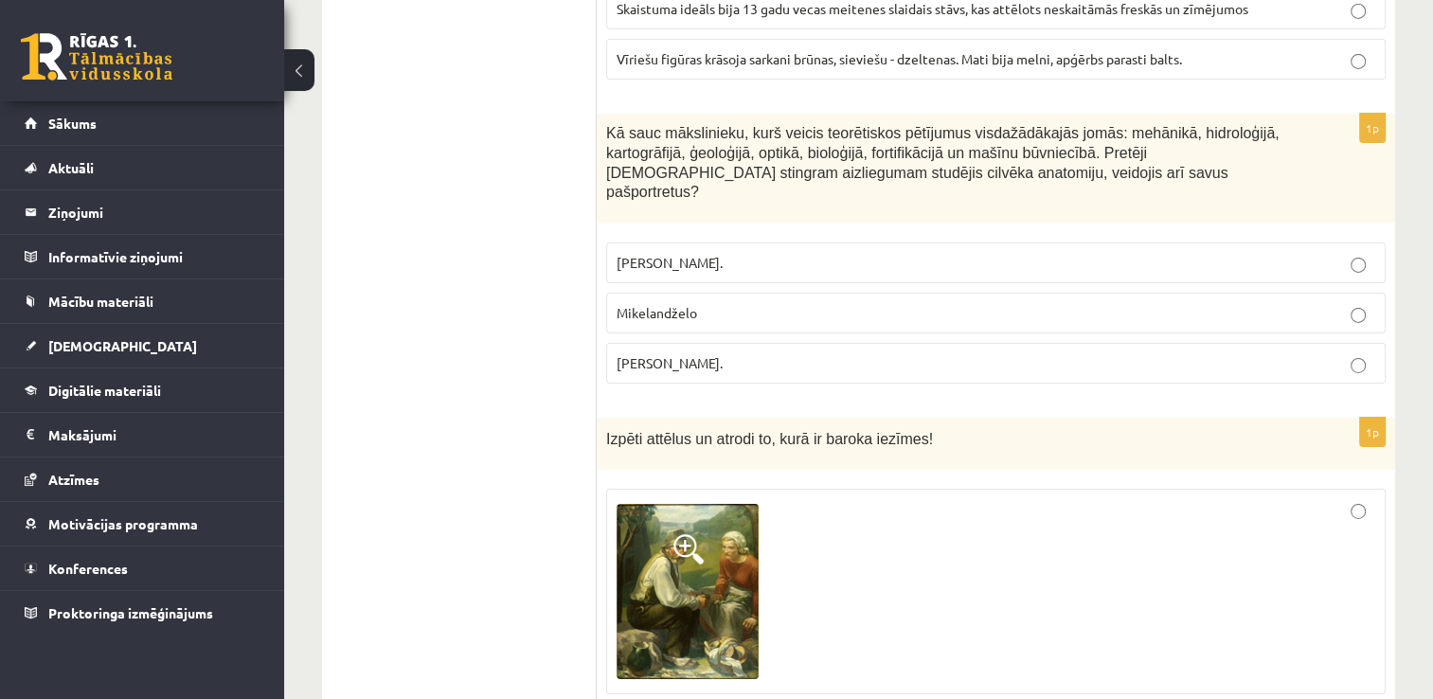
scroll to position [6295, 0]
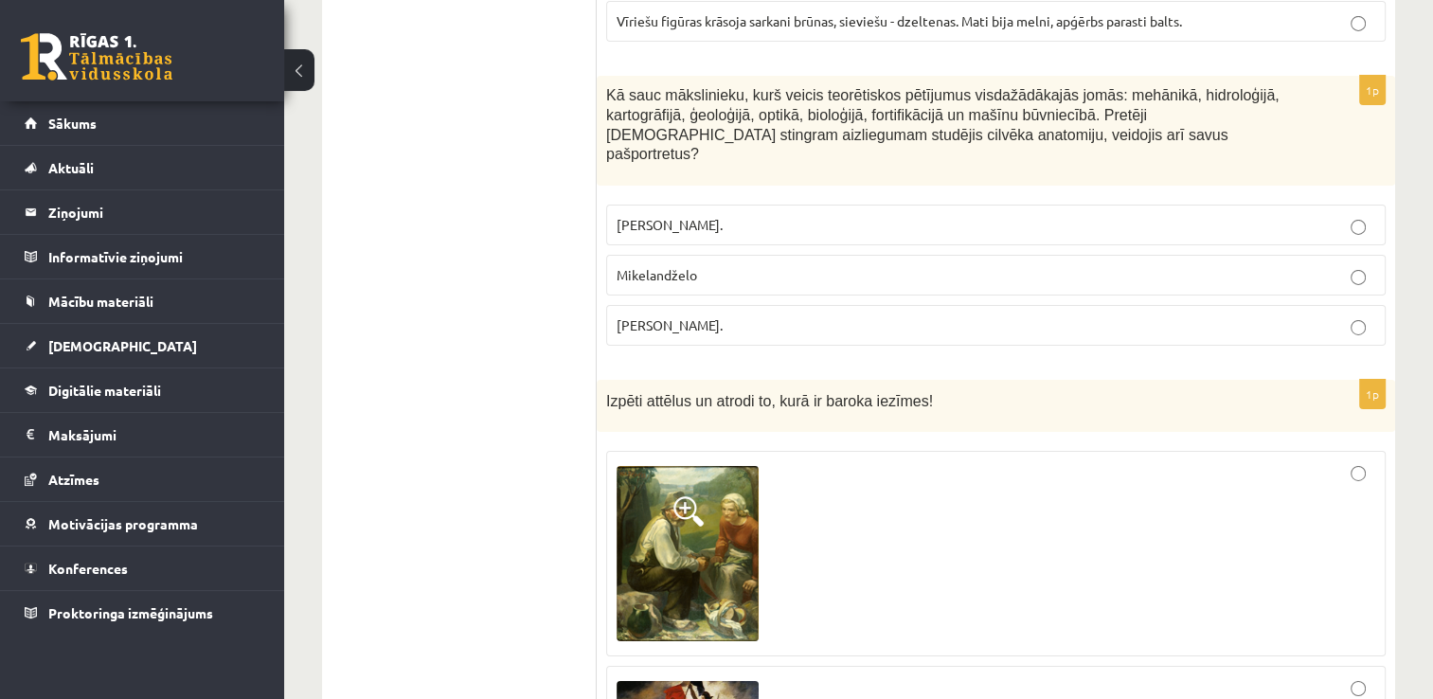
click at [781, 315] on p "Leonardo da Vinči." at bounding box center [995, 325] width 758 height 20
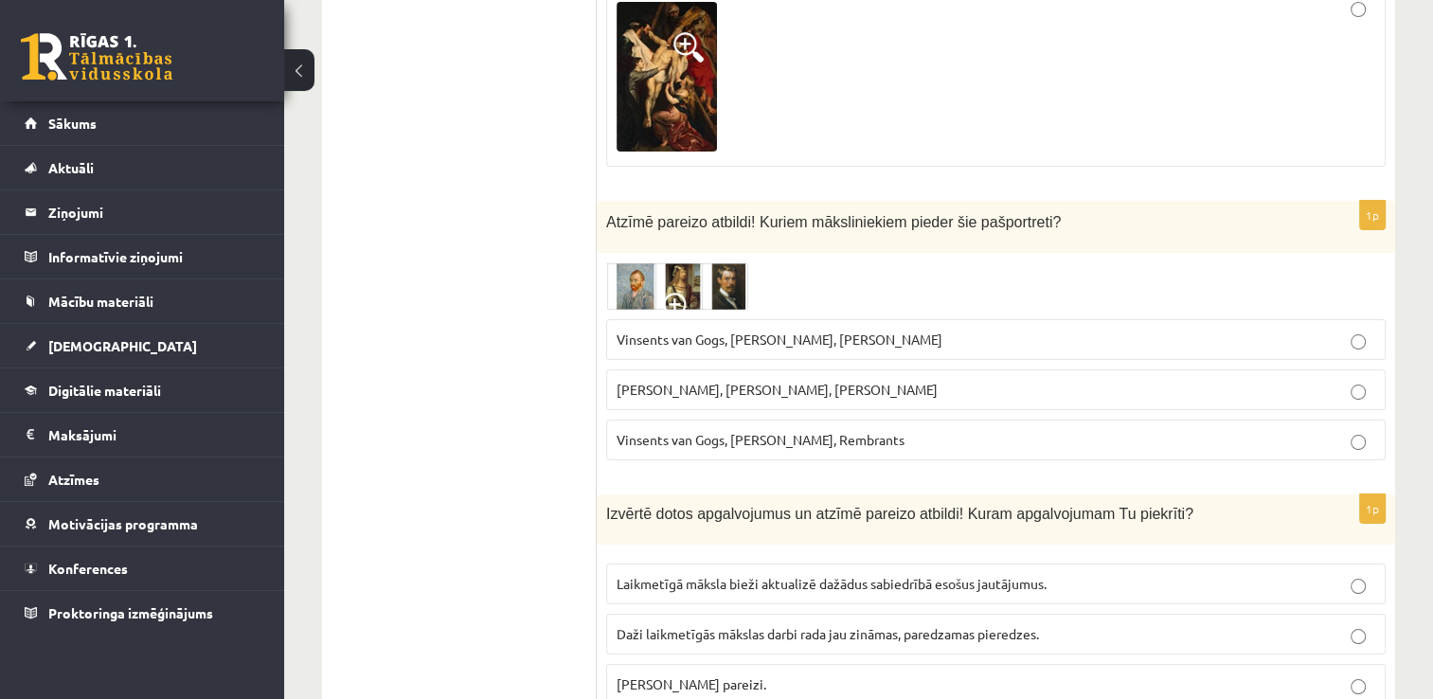
scroll to position [7147, 0]
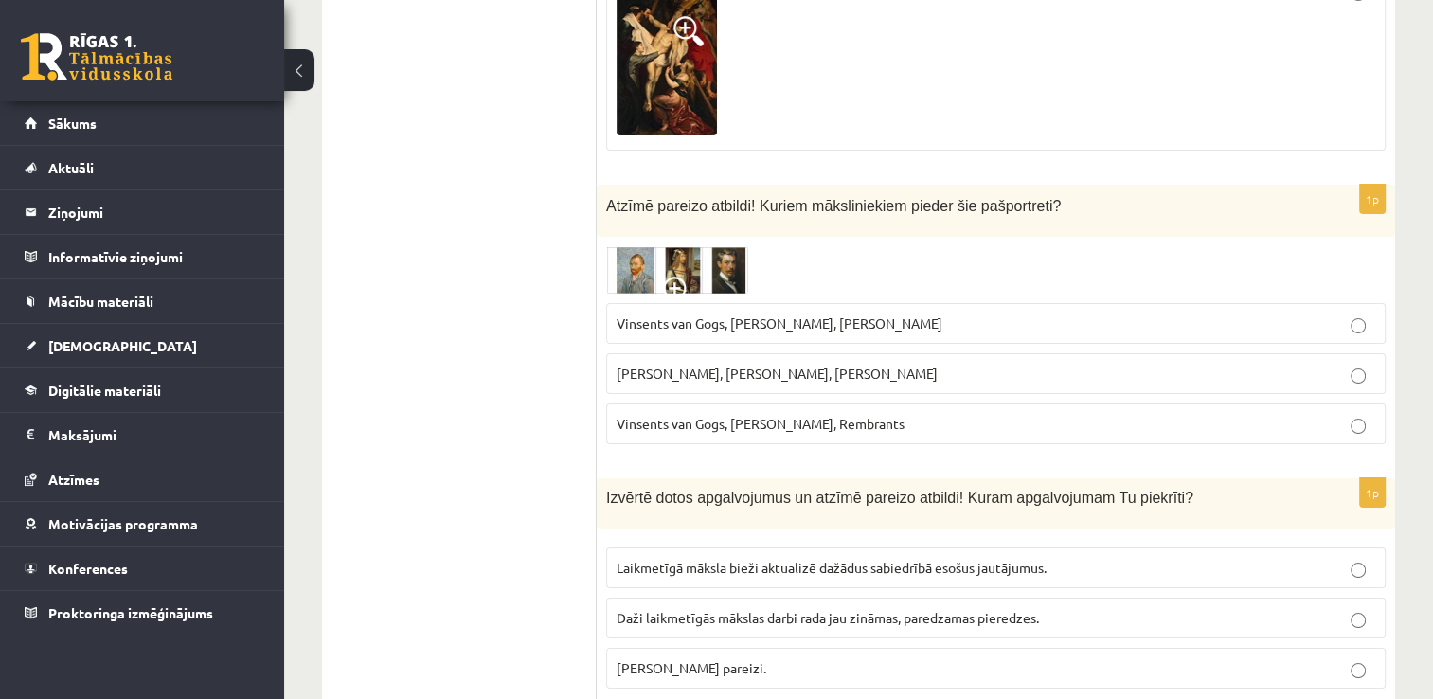
click at [631, 246] on img at bounding box center [677, 269] width 142 height 47
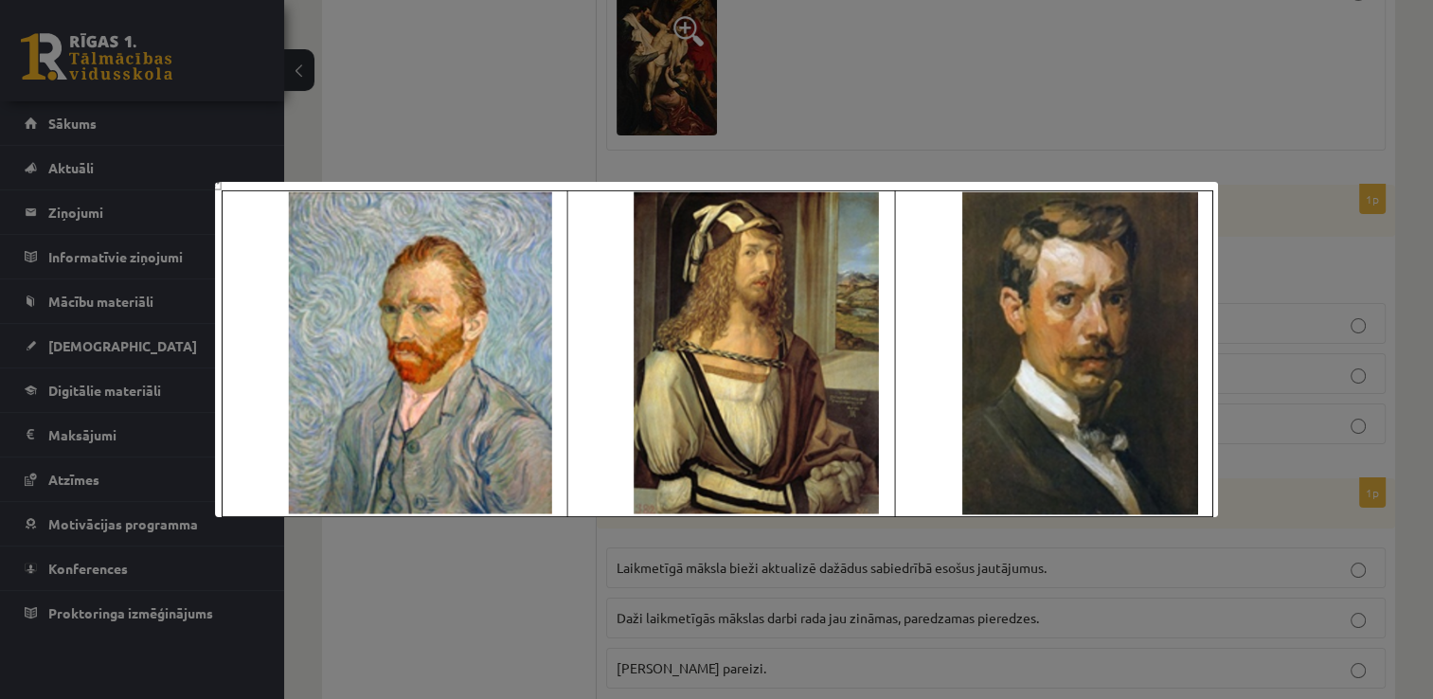
drag, startPoint x: 1166, startPoint y: 134, endPoint x: 1101, endPoint y: 140, distance: 64.7
click at [1165, 133] on div at bounding box center [716, 349] width 1433 height 699
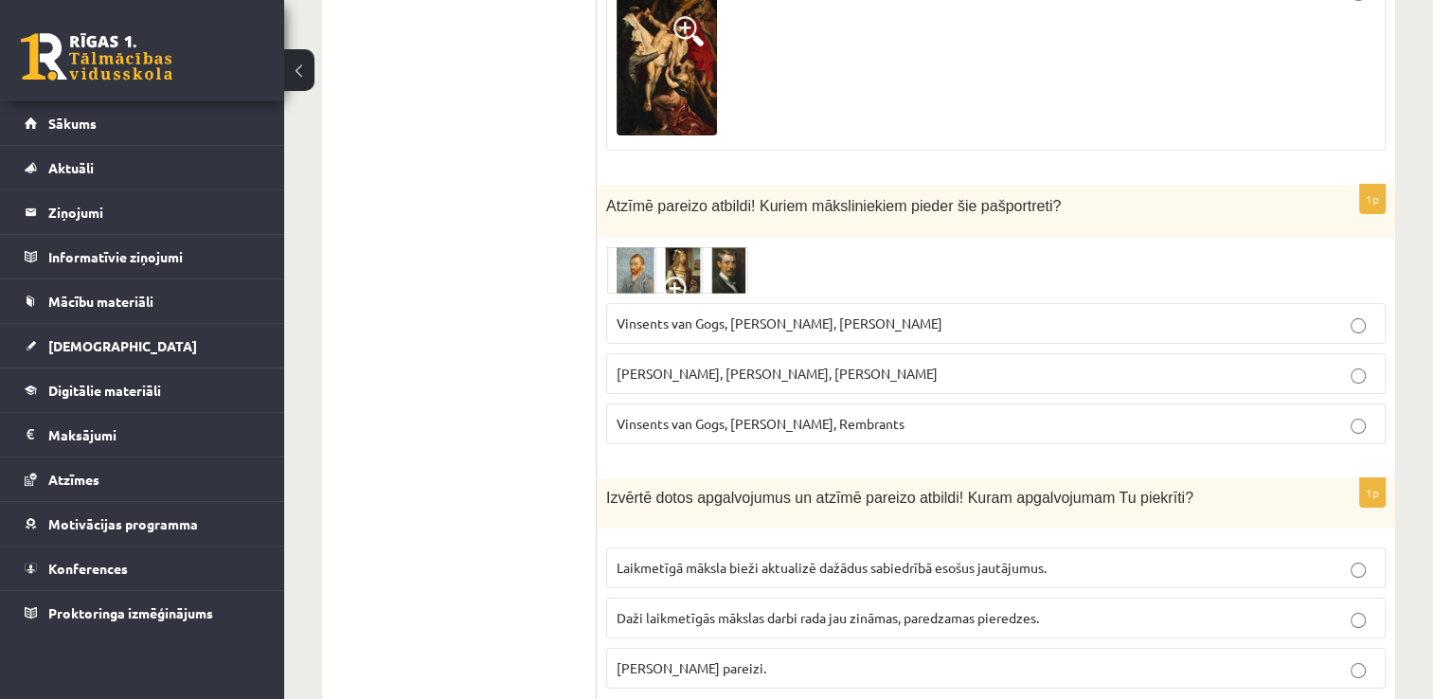
click at [686, 246] on img at bounding box center [677, 269] width 142 height 47
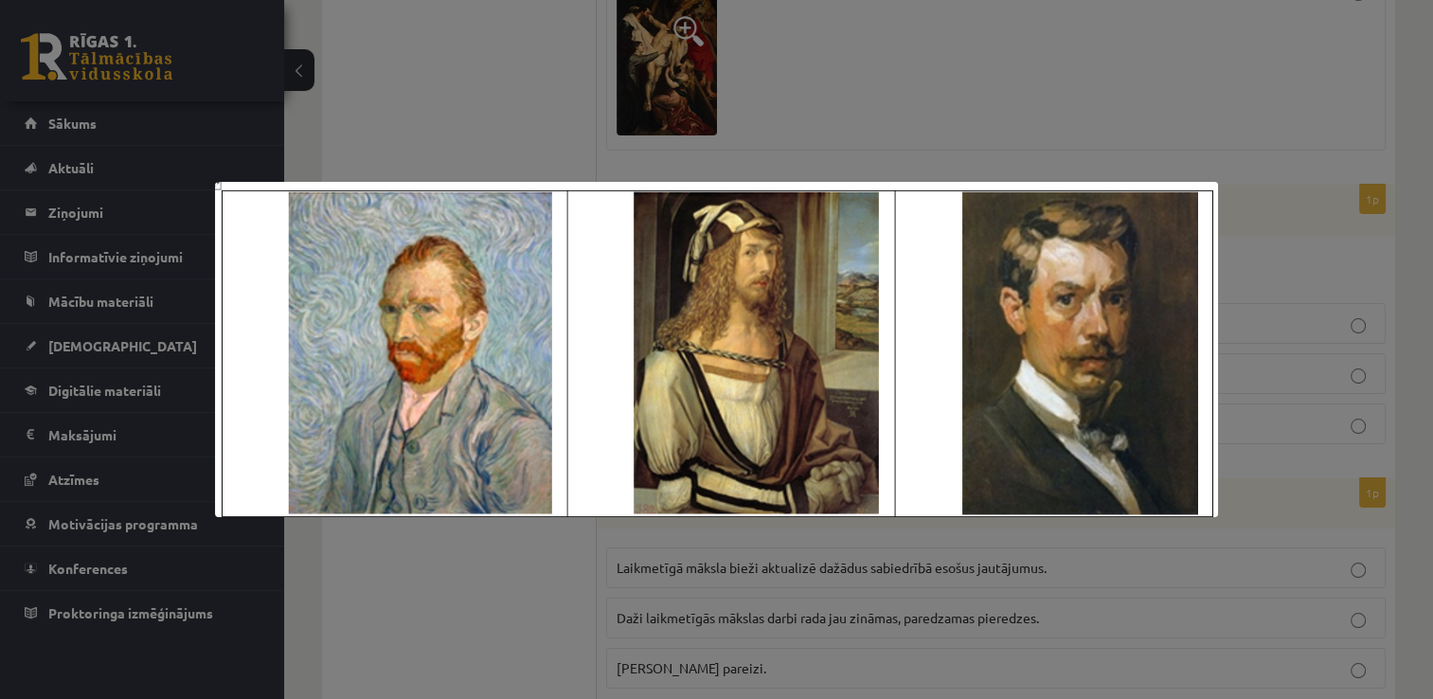
click at [949, 144] on div at bounding box center [716, 349] width 1433 height 699
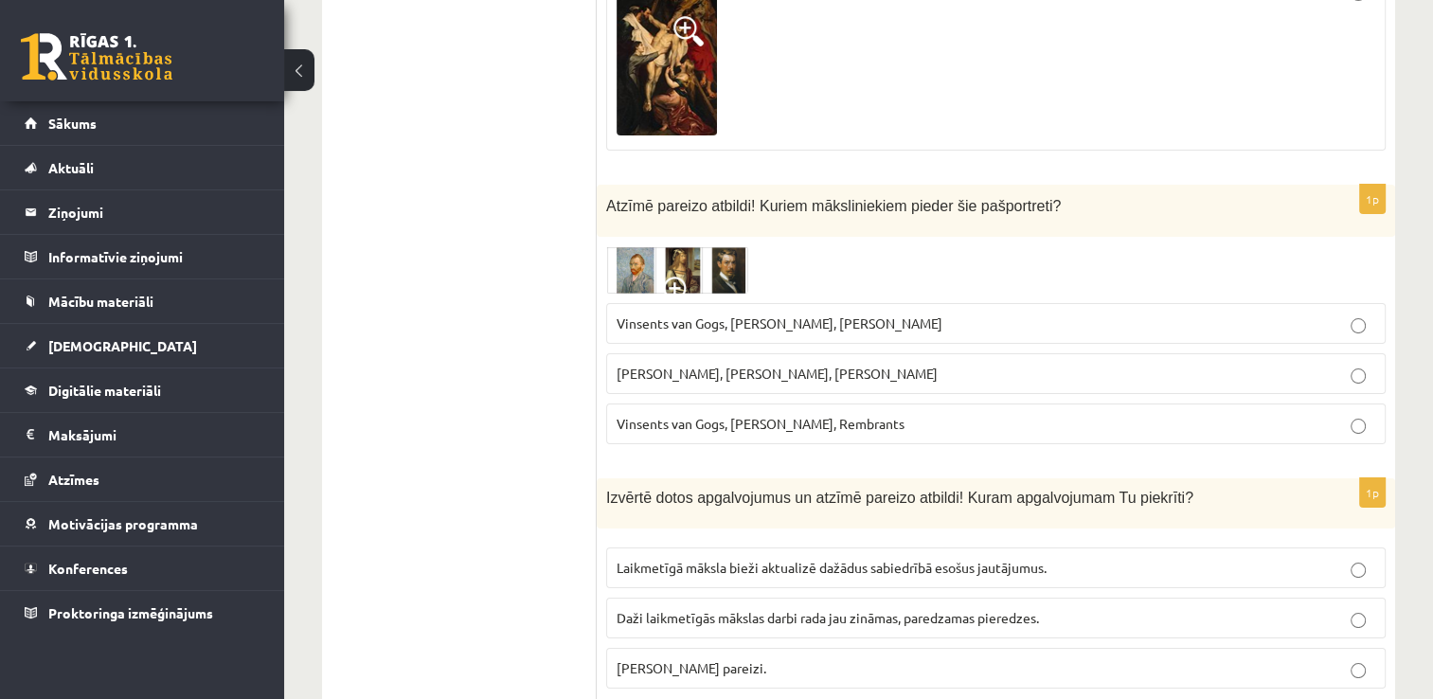
click at [737, 246] on img at bounding box center [677, 269] width 142 height 47
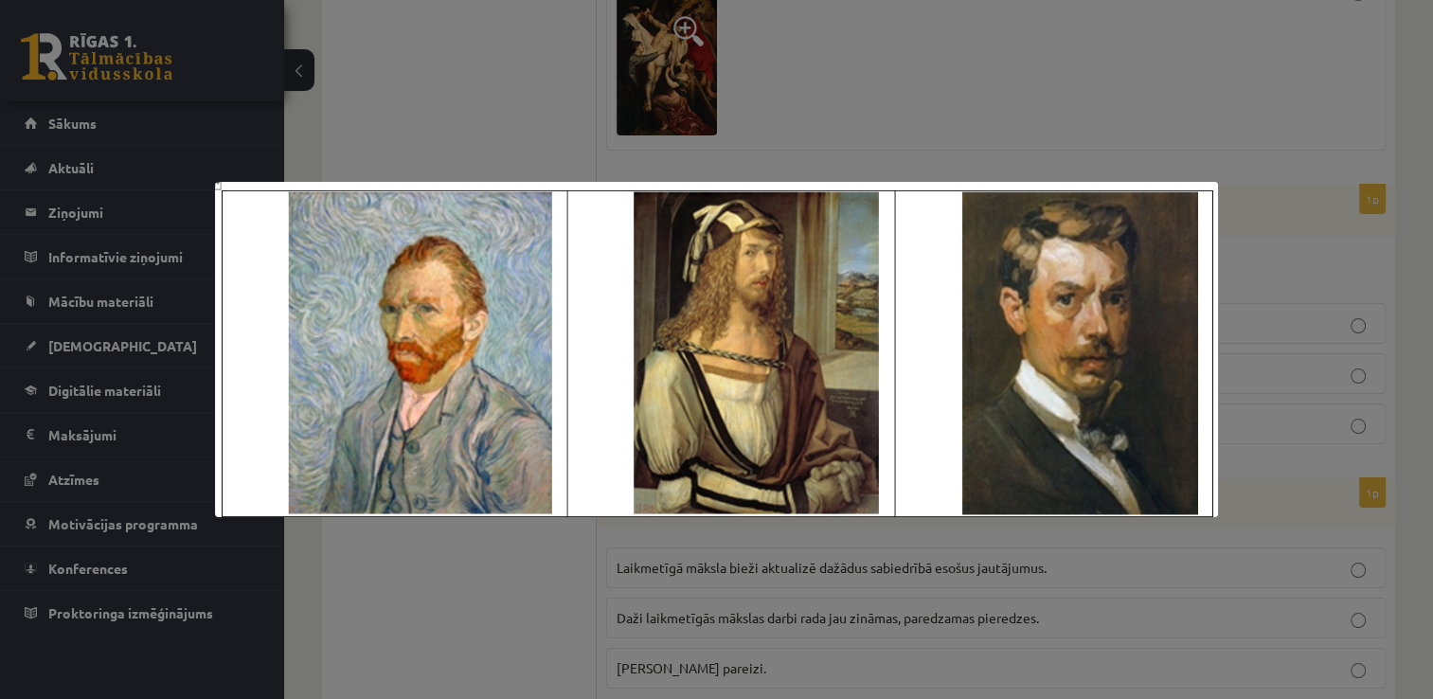
click at [892, 142] on div at bounding box center [716, 349] width 1433 height 699
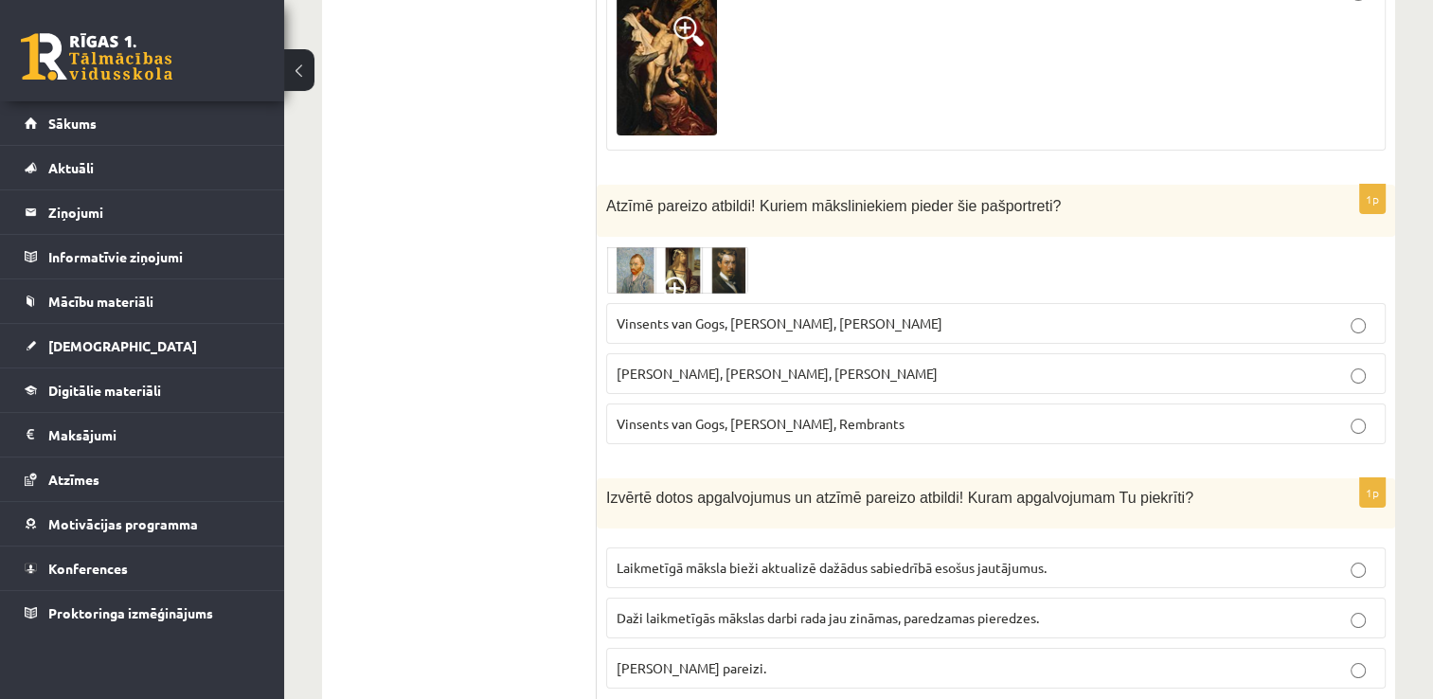
click at [913, 314] on span "Vinsents van Gogs, Albrehts Dīrers, Janis Rozentāls" at bounding box center [779, 322] width 326 height 17
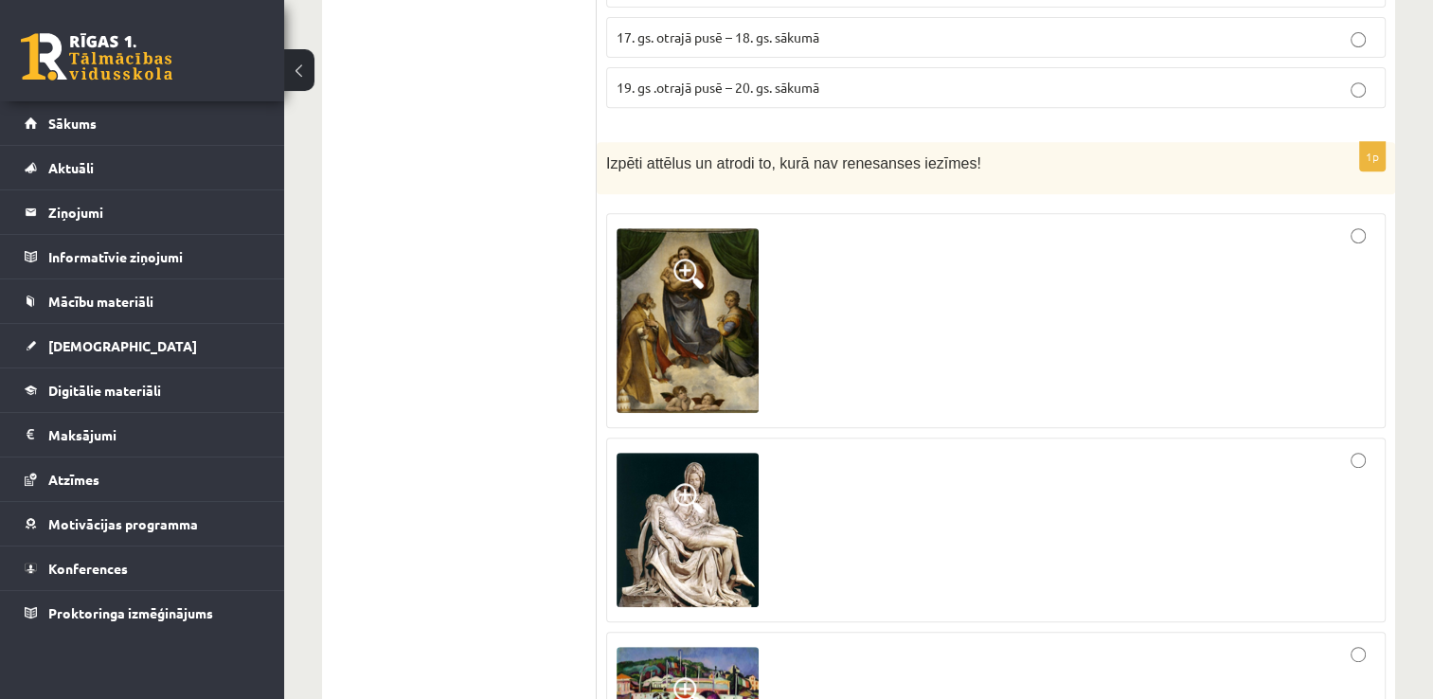
scroll to position [8000, 0]
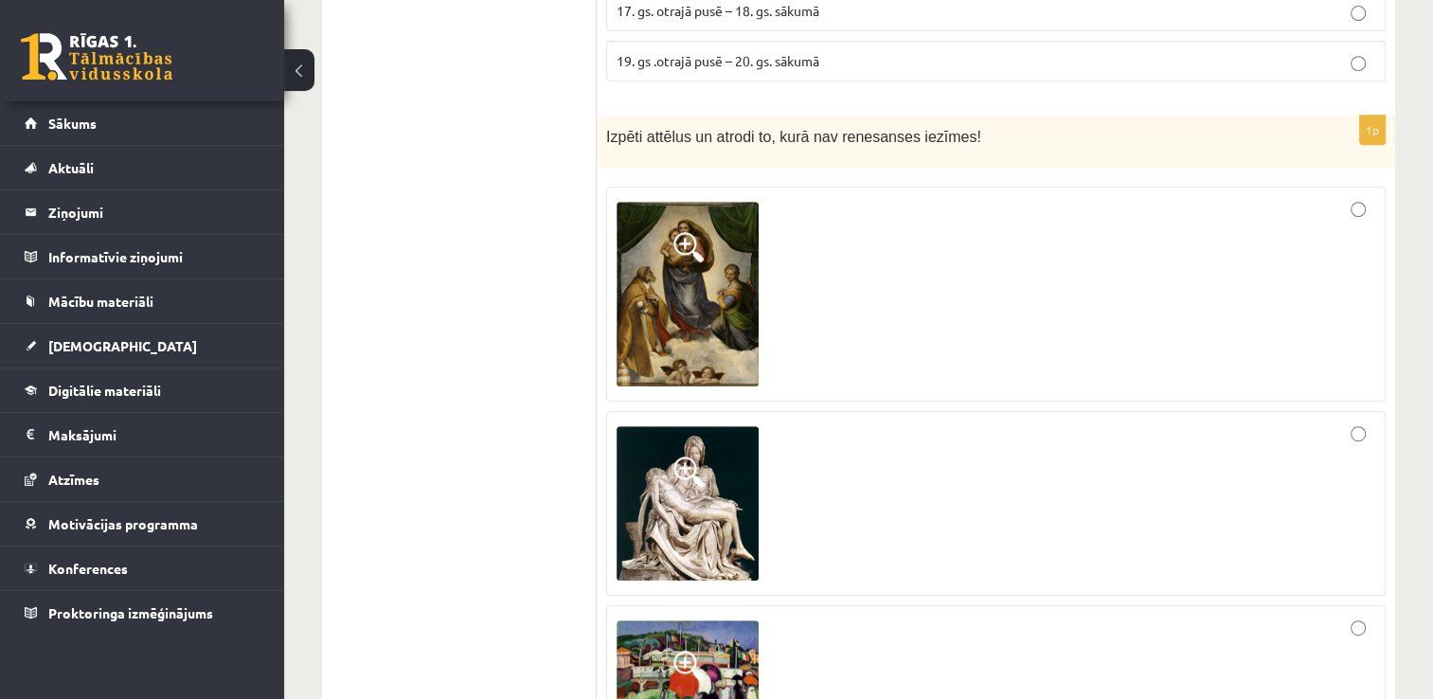
click at [722, 620] on img at bounding box center [687, 678] width 142 height 116
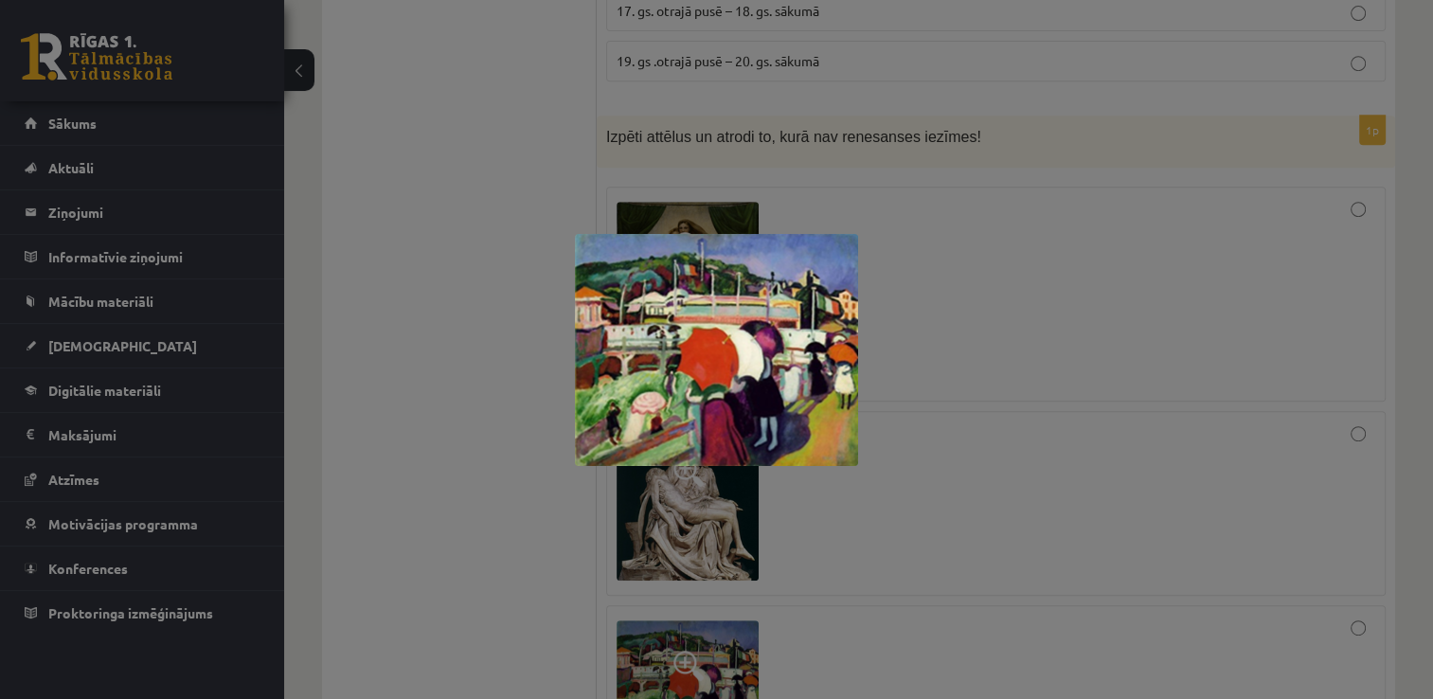
click at [917, 229] on div at bounding box center [716, 349] width 1433 height 699
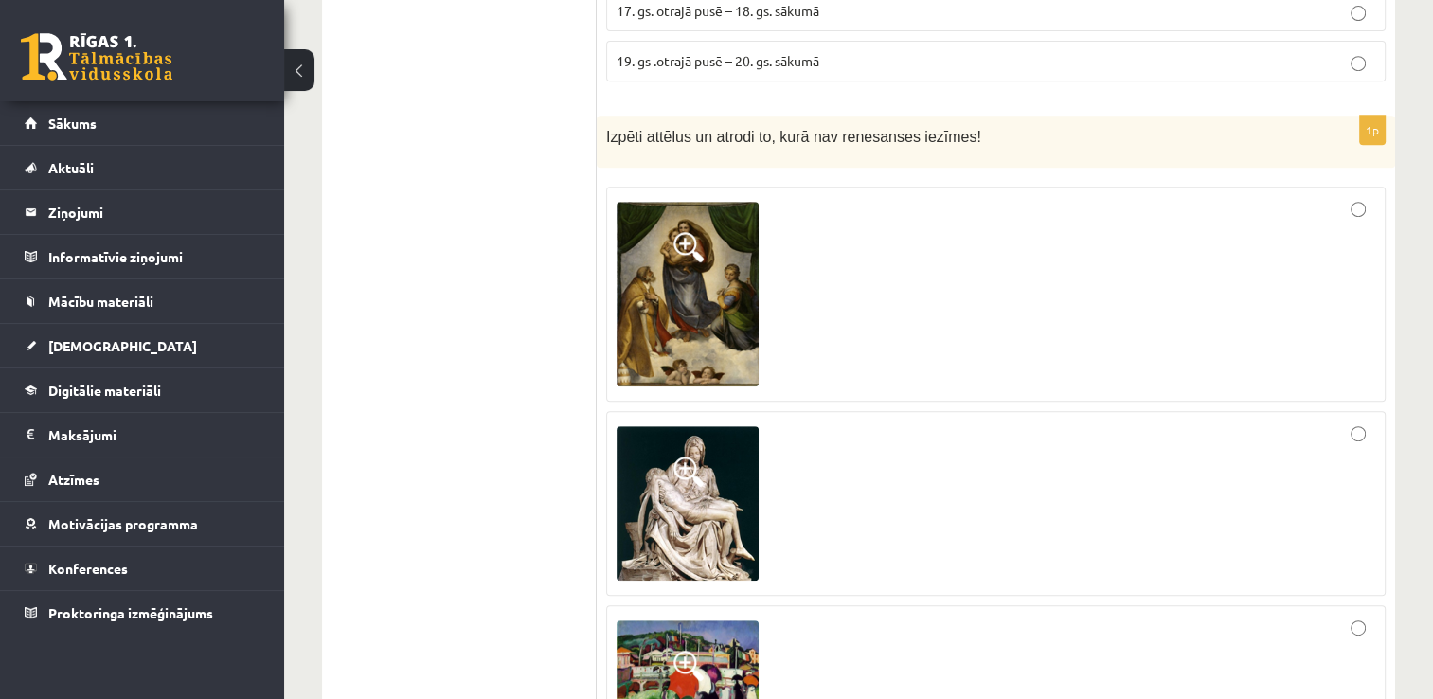
click at [734, 426] on img at bounding box center [687, 503] width 142 height 154
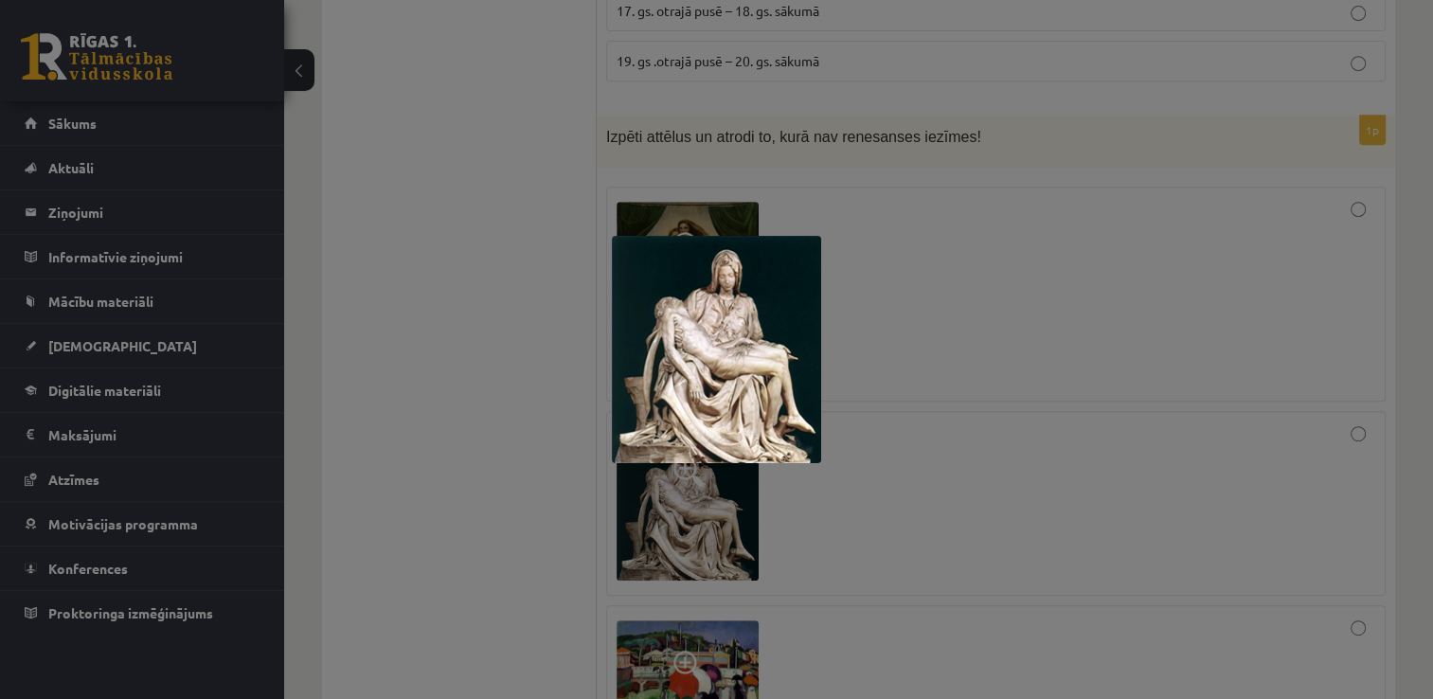
click at [1013, 176] on div at bounding box center [716, 349] width 1433 height 699
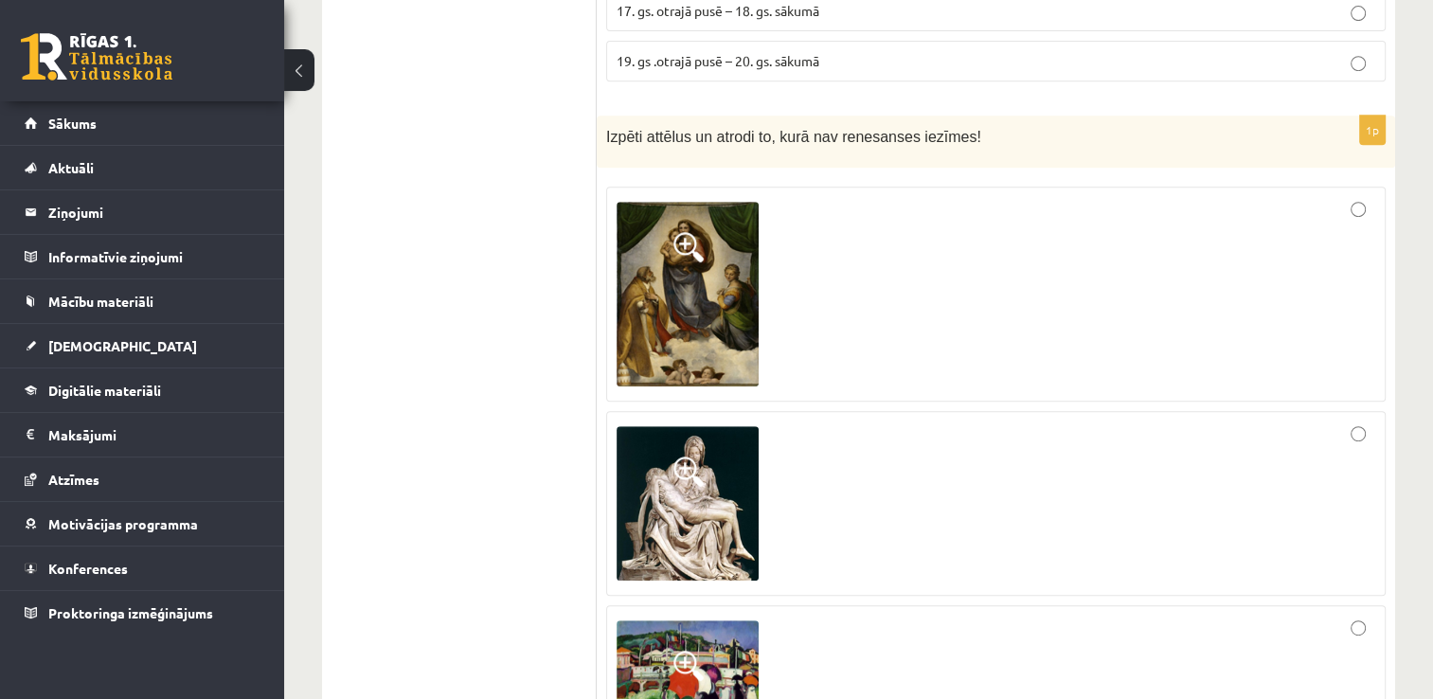
click at [673, 232] on span at bounding box center [688, 247] width 30 height 30
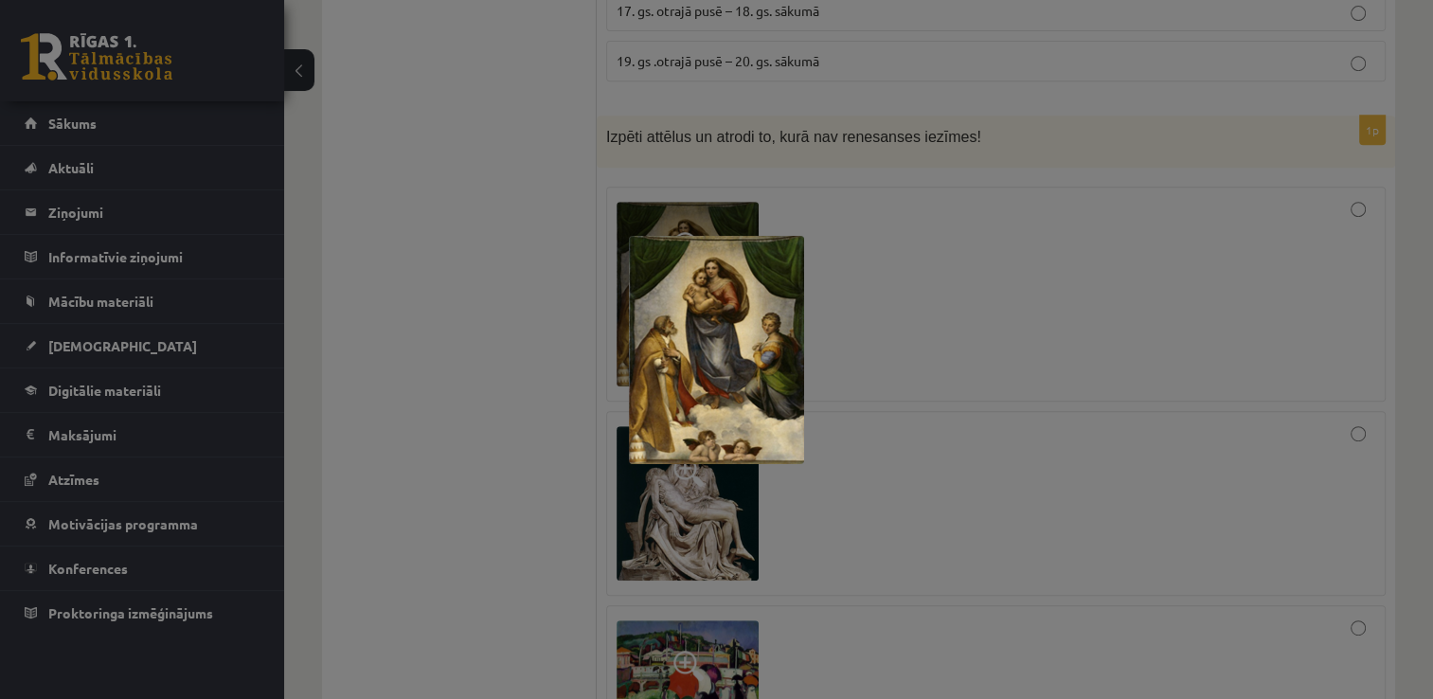
click at [947, 258] on div at bounding box center [716, 349] width 1433 height 699
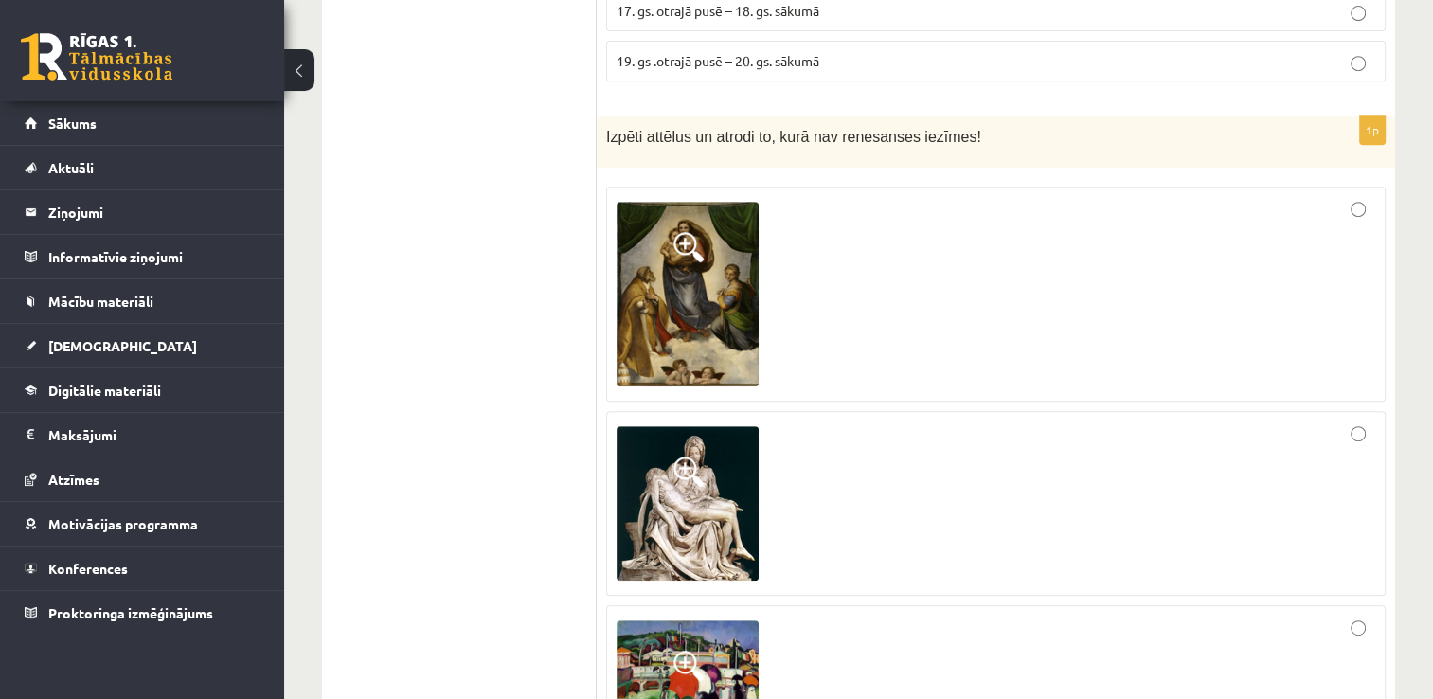
click at [1042, 197] on div at bounding box center [995, 294] width 758 height 194
click at [991, 421] on div at bounding box center [995, 503] width 758 height 164
click at [678, 456] on span at bounding box center [688, 471] width 30 height 30
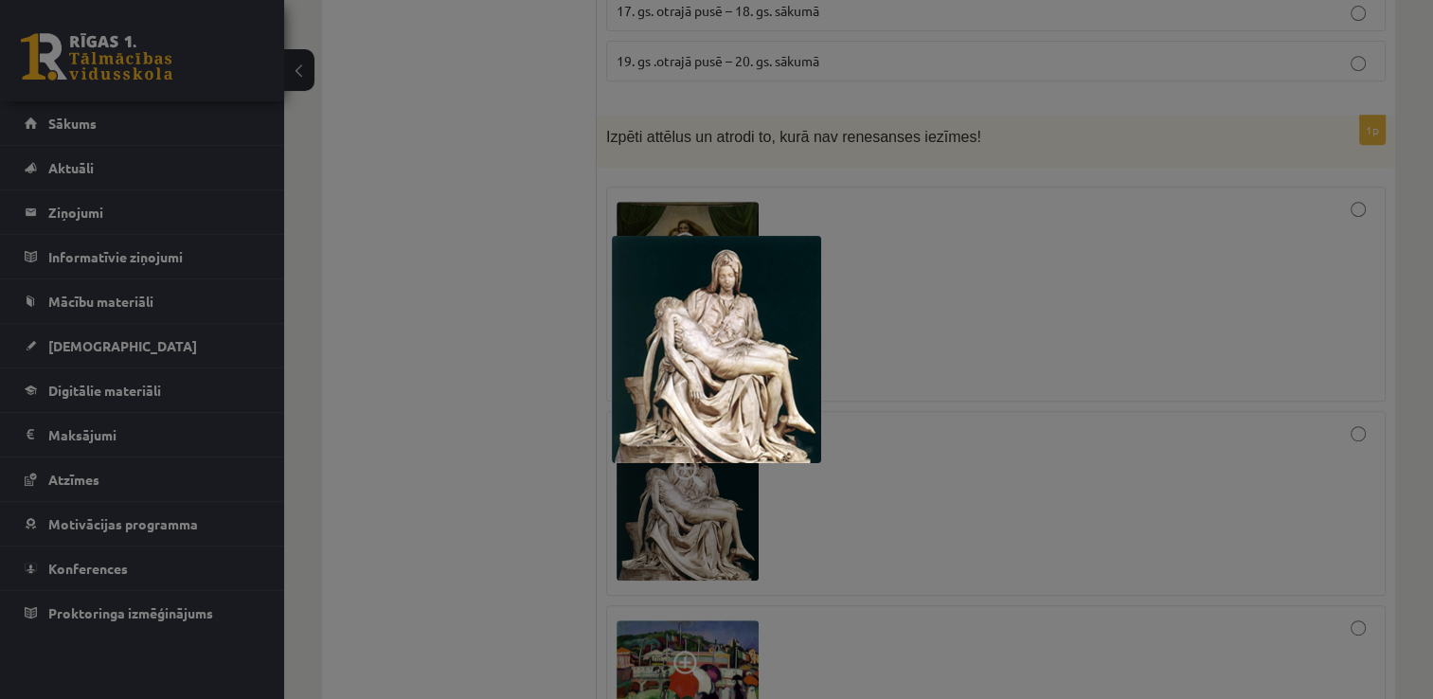
click at [526, 269] on div at bounding box center [716, 349] width 1433 height 699
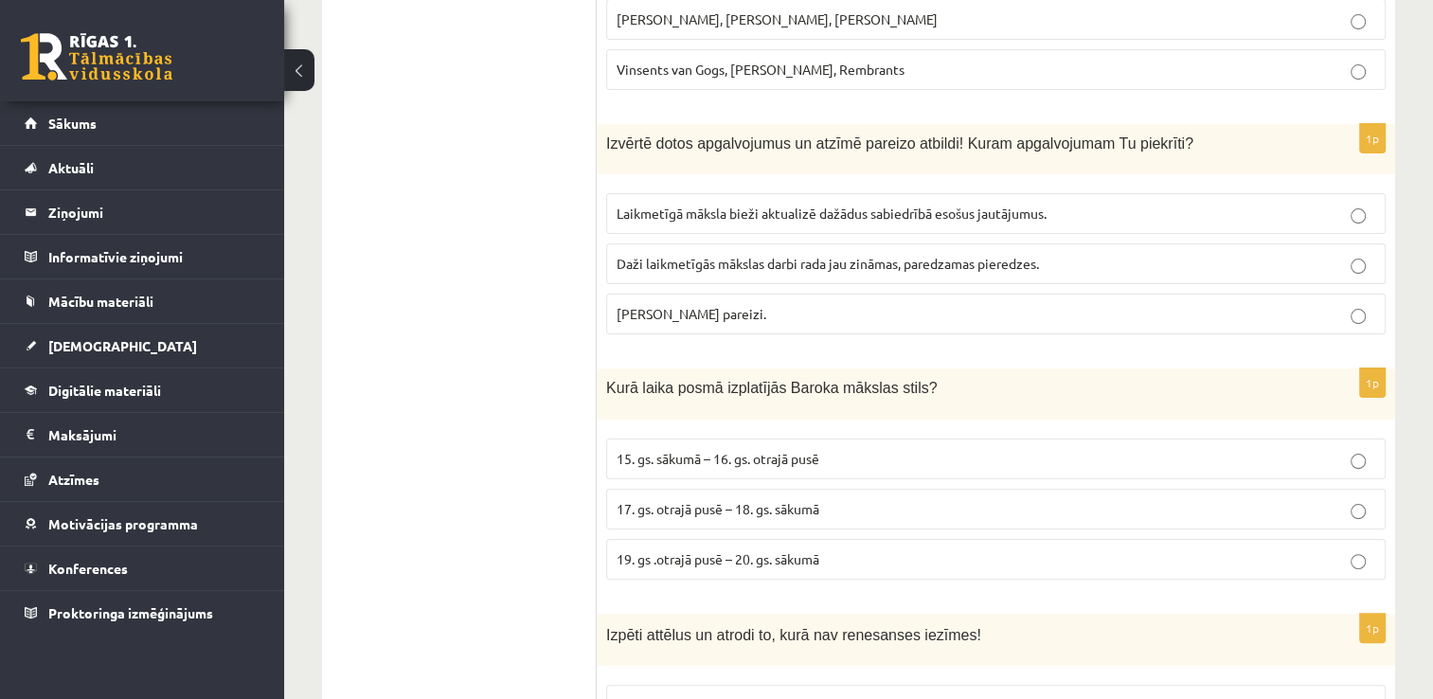
scroll to position [7526, 0]
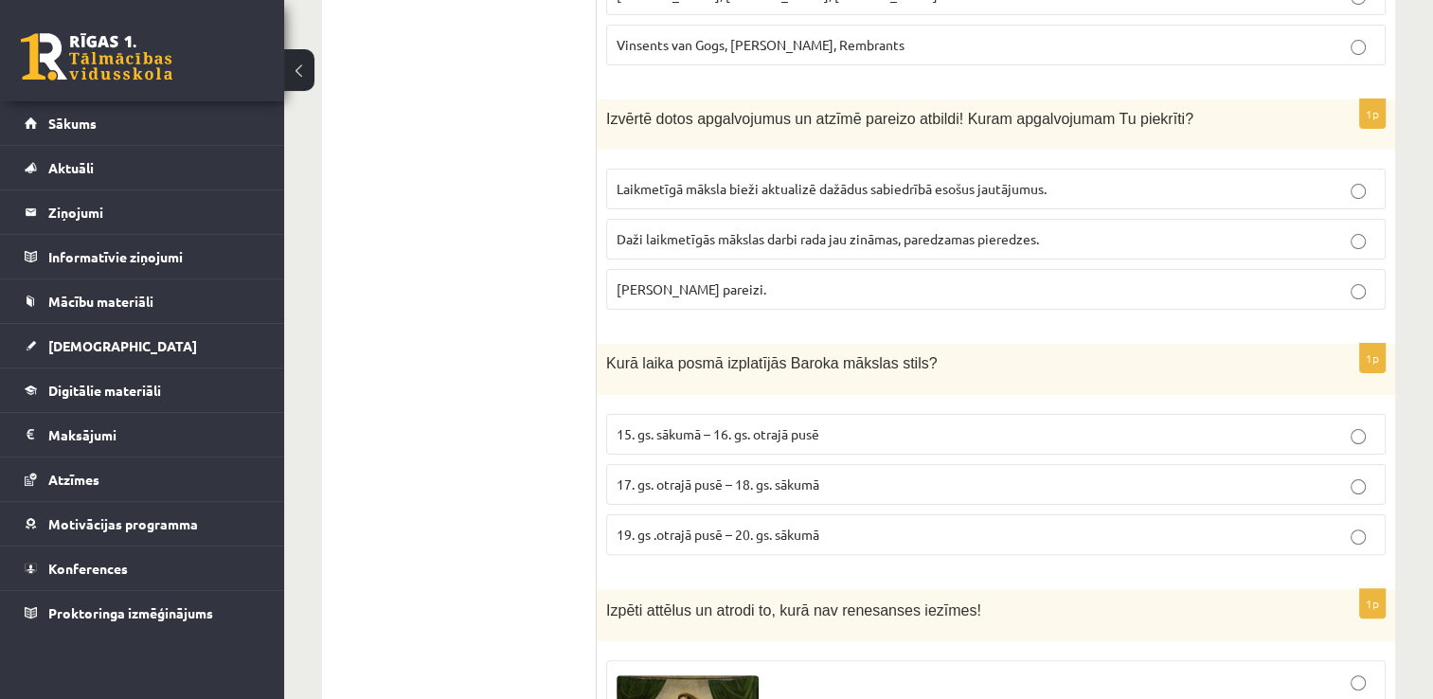
click at [1097, 179] on p "Laikmetīgā māksla bieži aktualizē dažādus sabiedrībā esošus jautājumus." at bounding box center [995, 189] width 758 height 20
click at [720, 464] on label "17. gs. otrajā pusē – 18. gs. sākumā" at bounding box center [995, 484] width 779 height 41
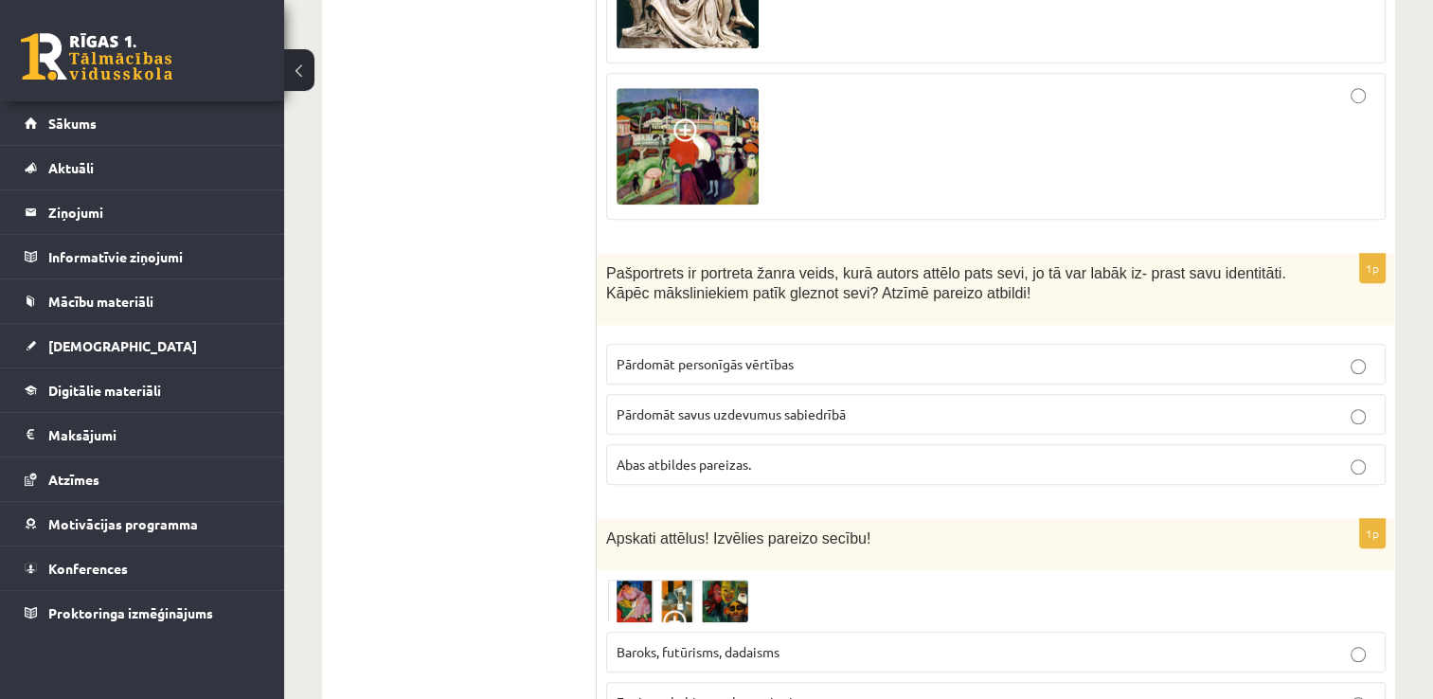
scroll to position [8561, 0]
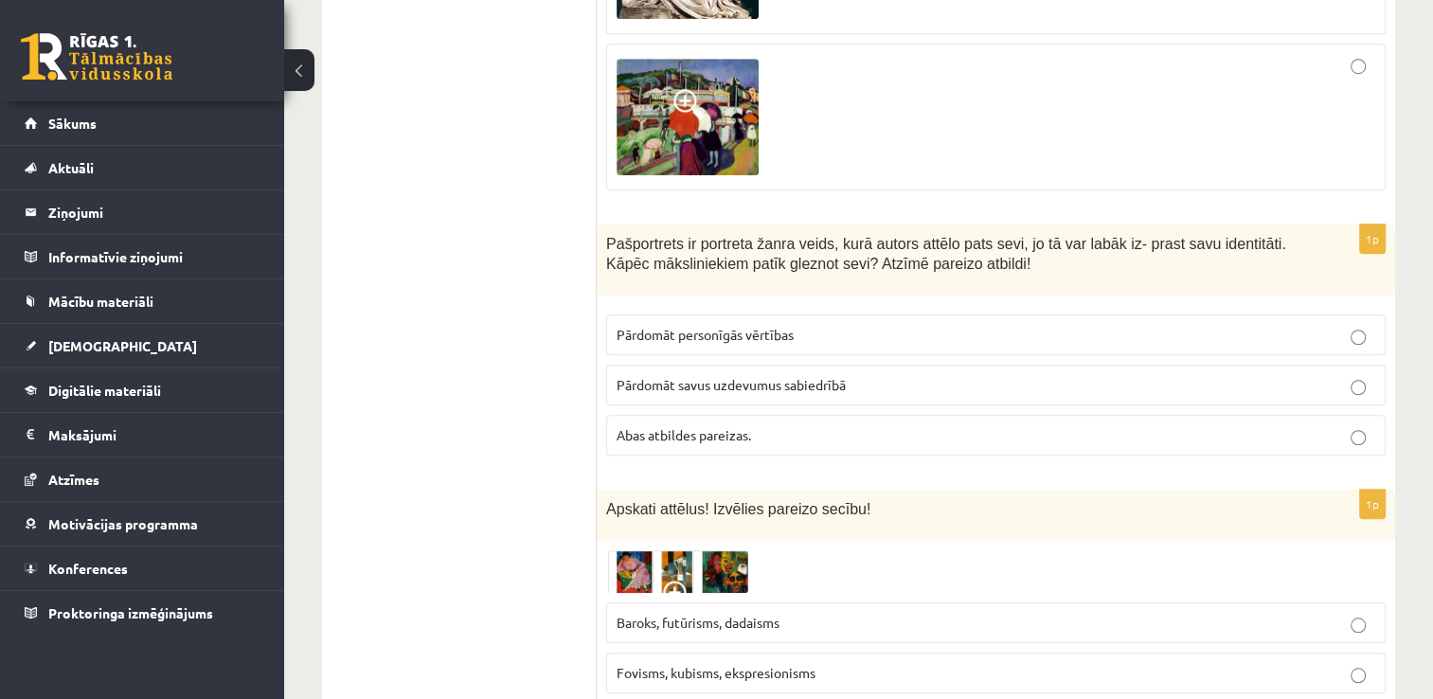
click at [618, 550] on img at bounding box center [677, 572] width 142 height 44
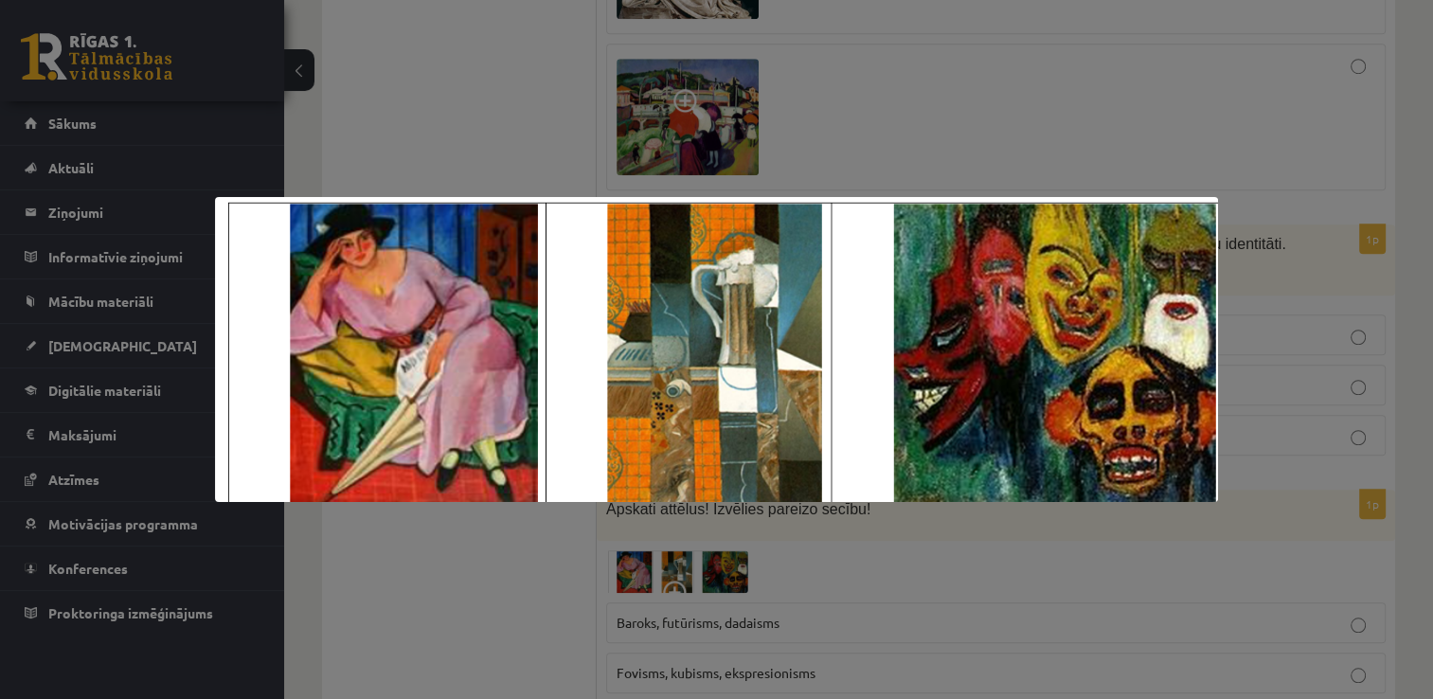
click at [564, 59] on div at bounding box center [716, 349] width 1433 height 699
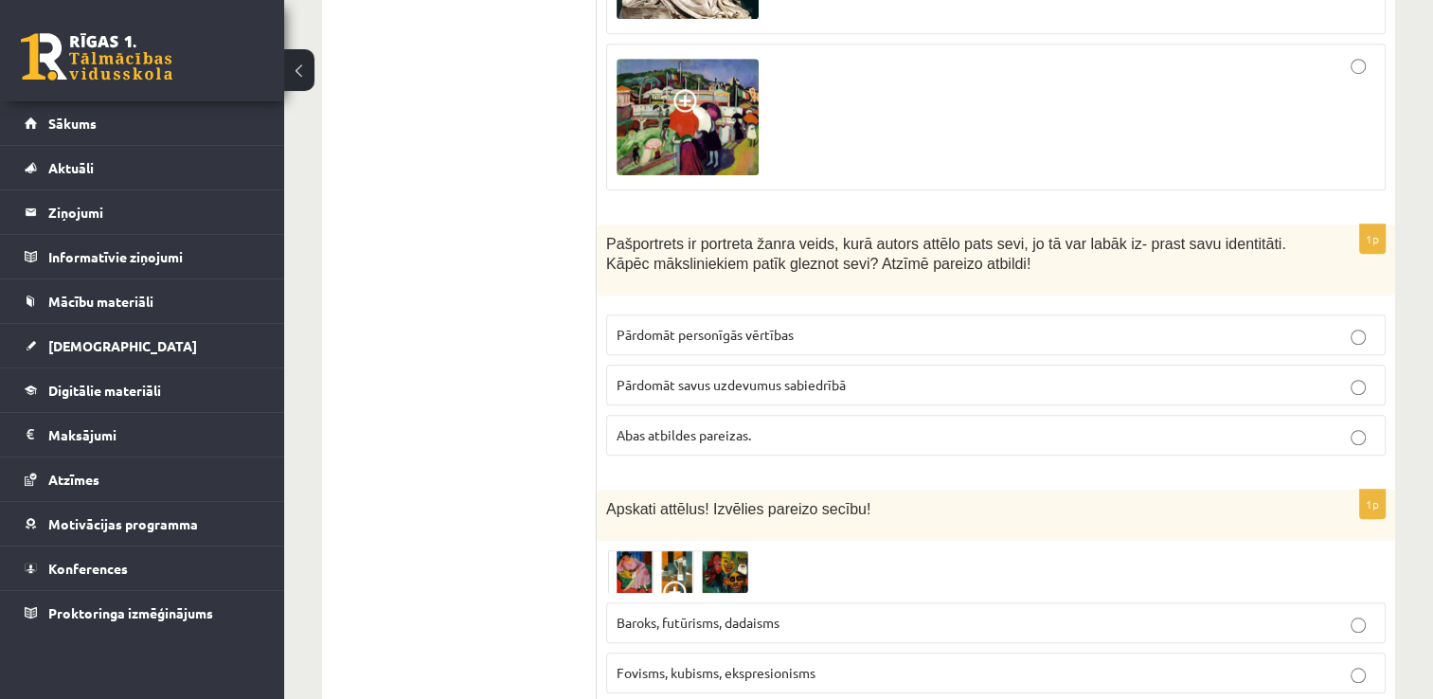
click at [702, 550] on img at bounding box center [677, 572] width 142 height 44
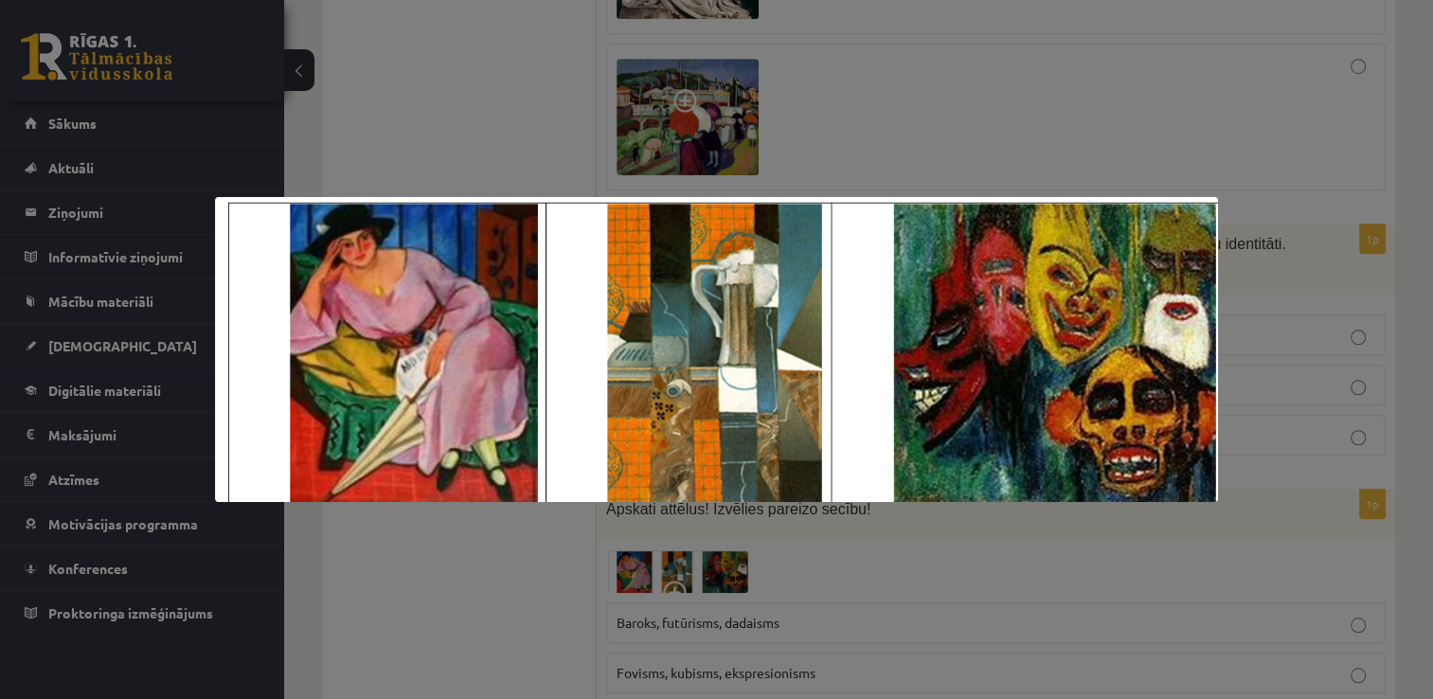
click at [1032, 604] on div at bounding box center [716, 349] width 1433 height 699
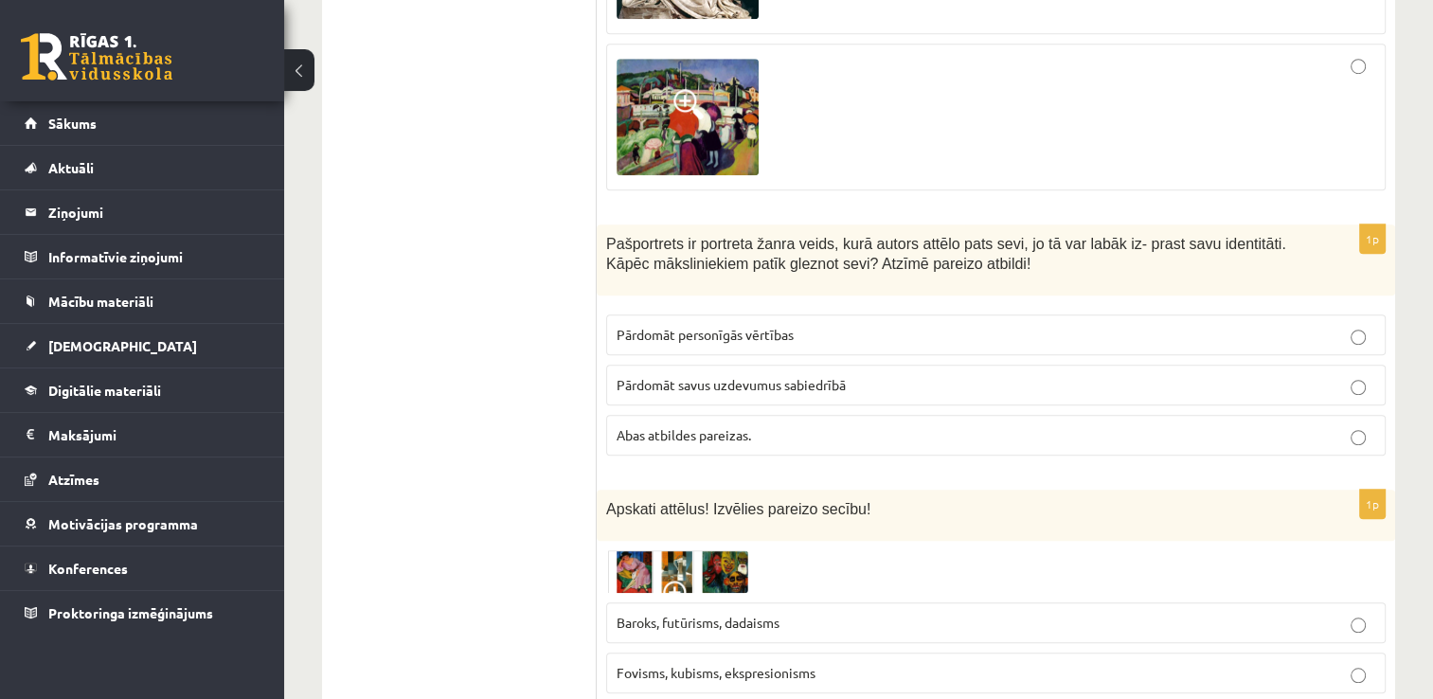
click at [807, 664] on span "Fovisms, kubisms, ekspresionisms" at bounding box center [715, 672] width 199 height 17
click at [853, 425] on p "Abas atbildes pareizas." at bounding box center [995, 435] width 758 height 20
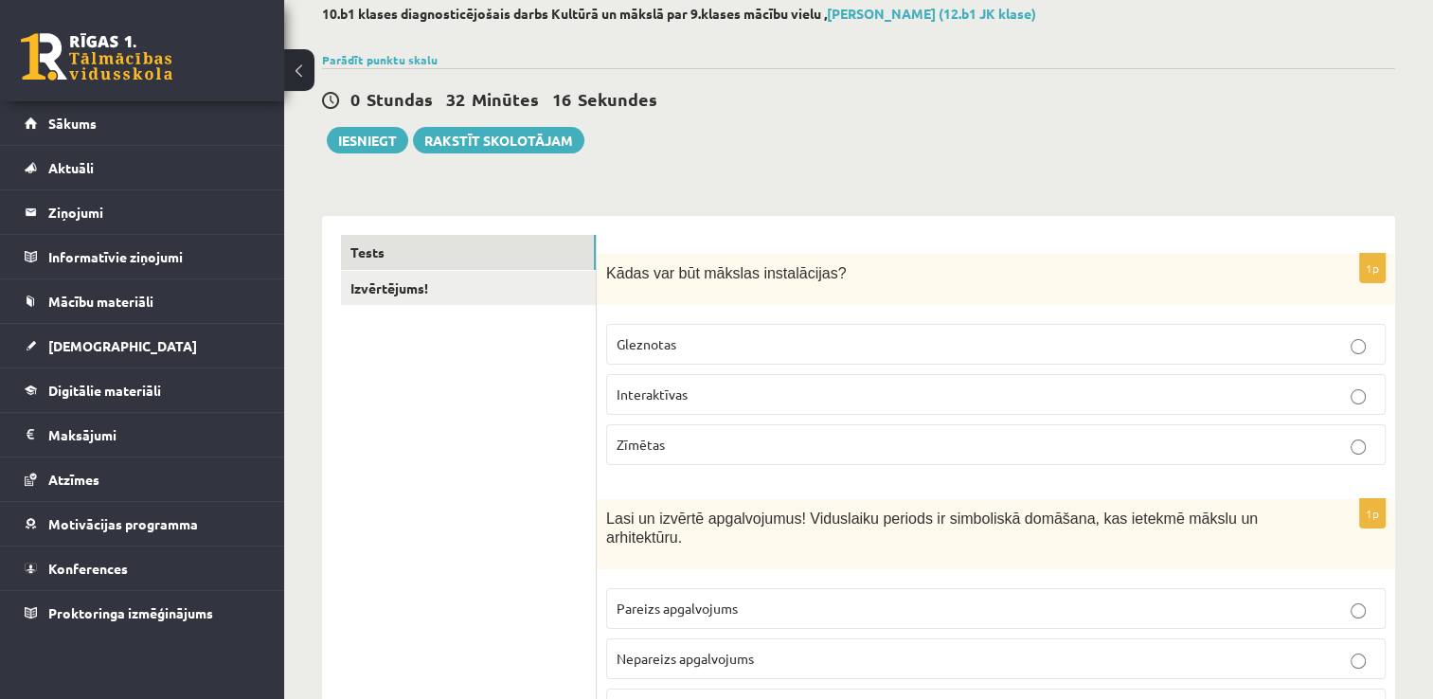
scroll to position [0, 0]
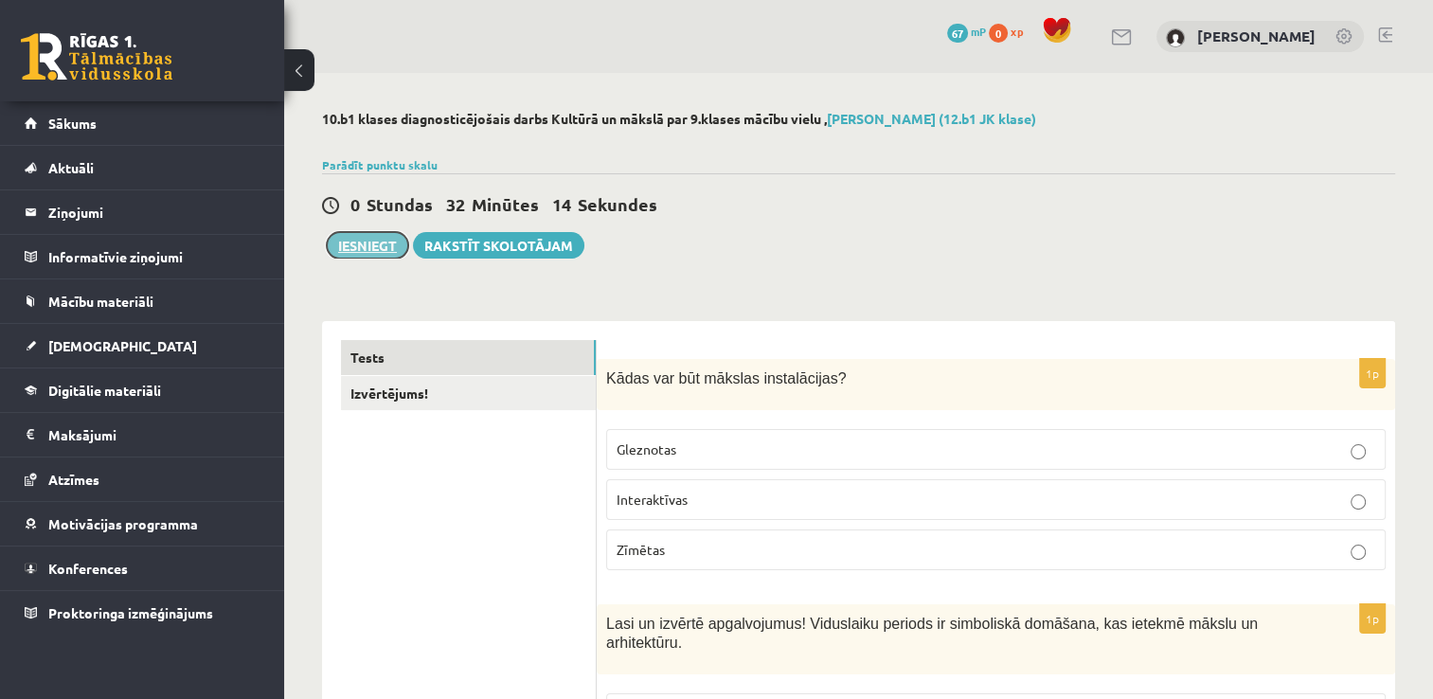
click at [375, 241] on button "Iesniegt" at bounding box center [367, 245] width 81 height 27
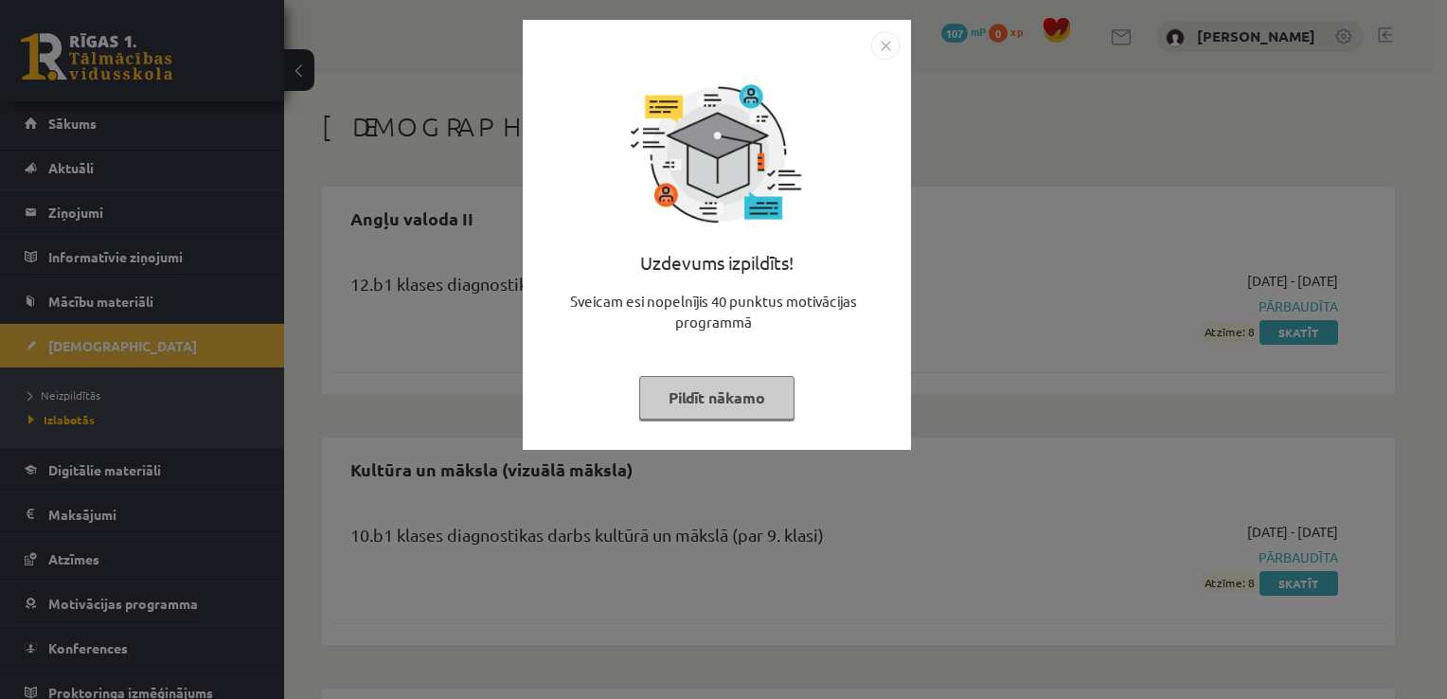
click at [890, 47] on img "Close" at bounding box center [885, 45] width 28 height 28
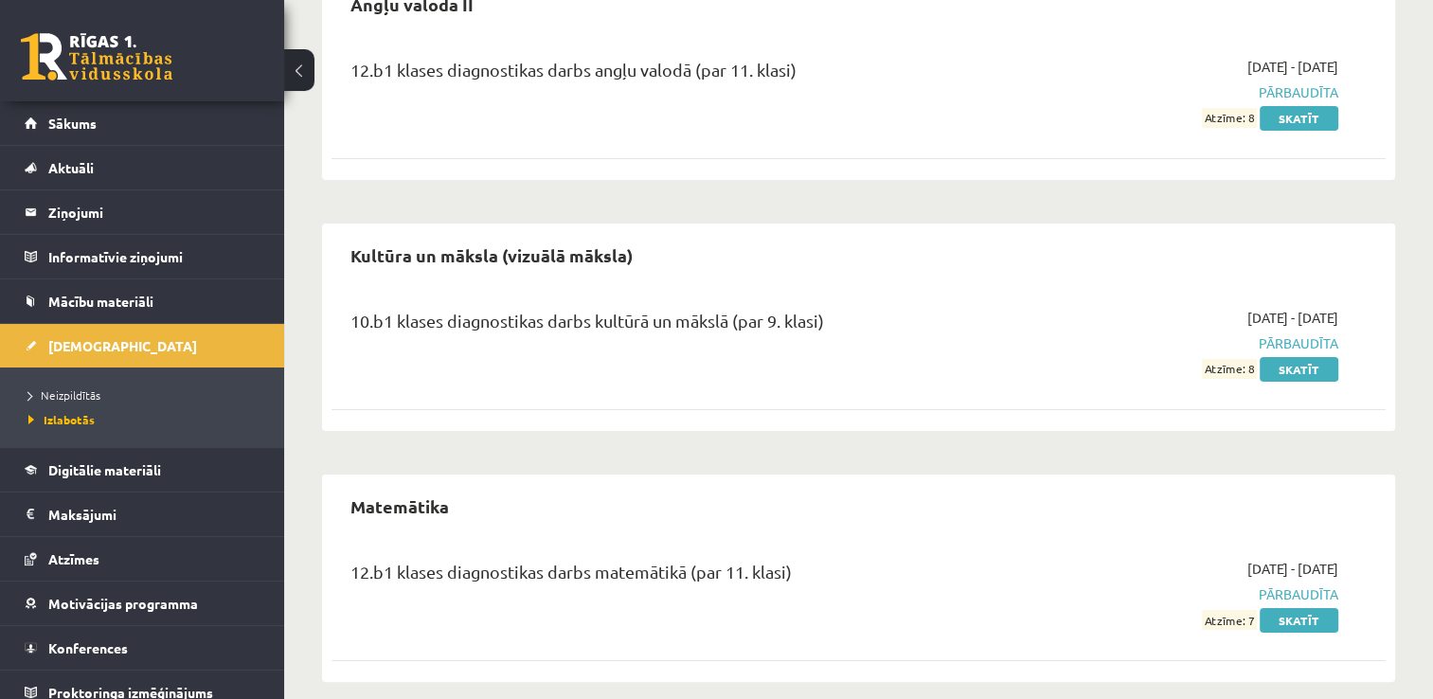
scroll to position [233, 0]
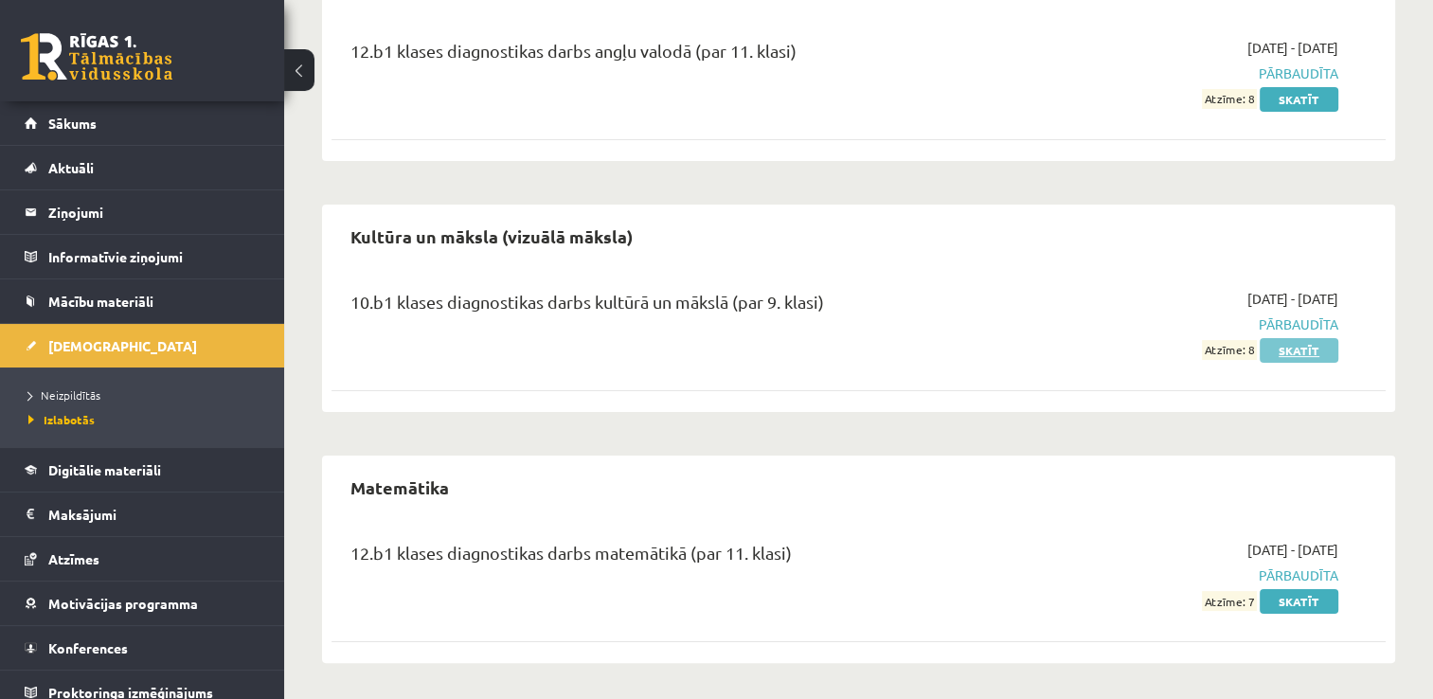
click at [1301, 353] on link "Skatīt" at bounding box center [1298, 350] width 79 height 25
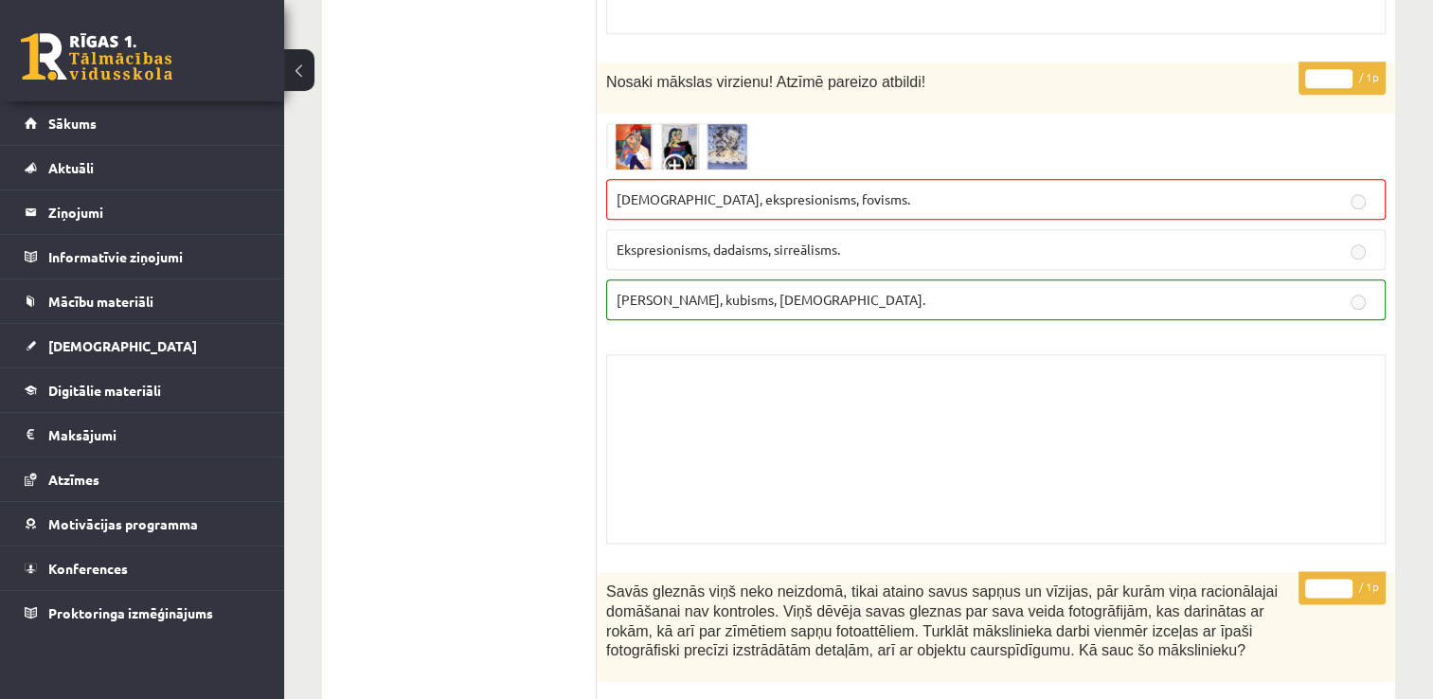
scroll to position [2178, 0]
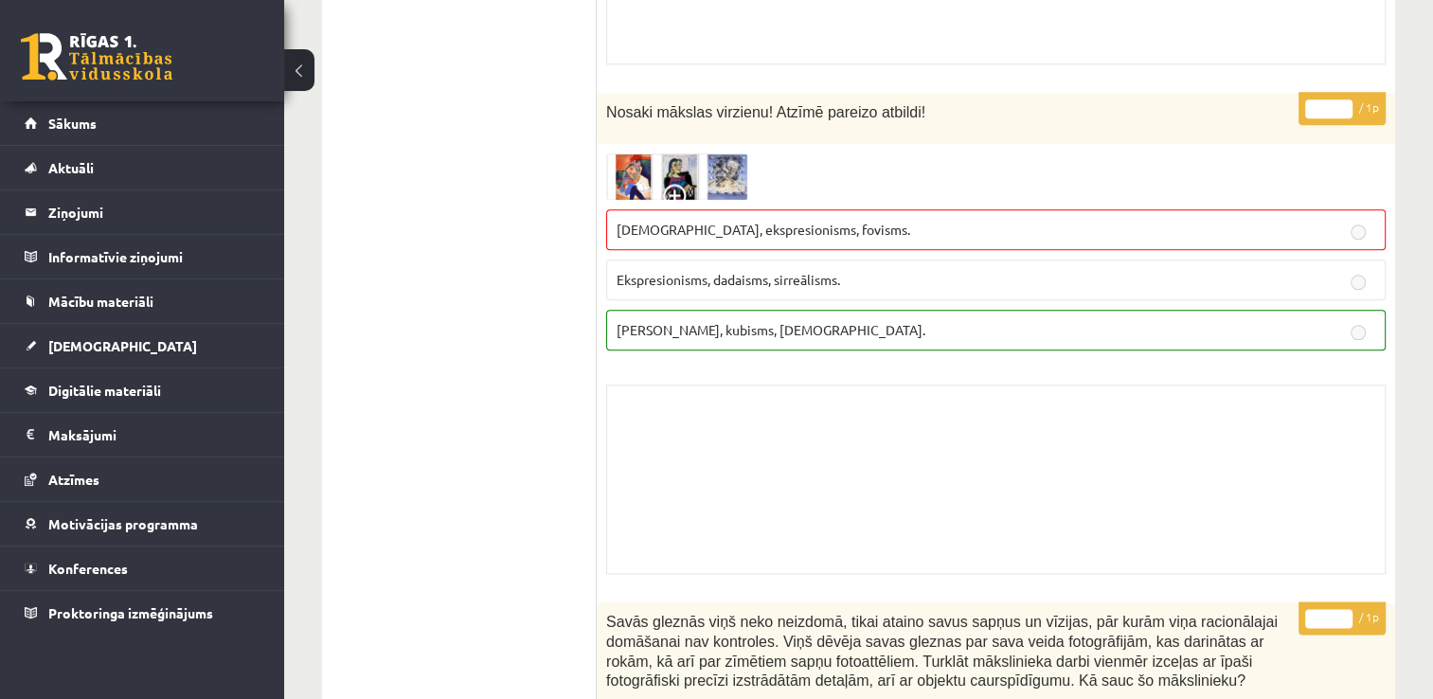
click at [704, 153] on img at bounding box center [677, 176] width 142 height 46
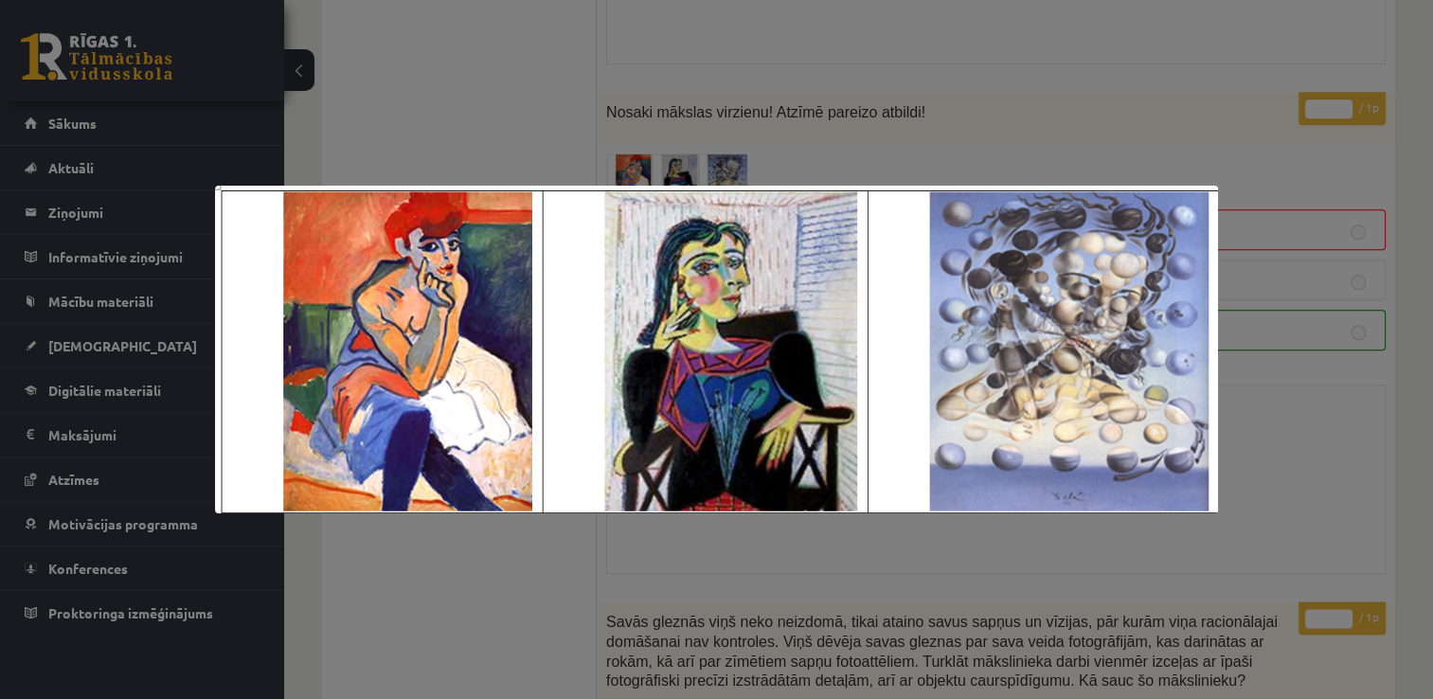
click at [1257, 382] on div at bounding box center [716, 349] width 1433 height 699
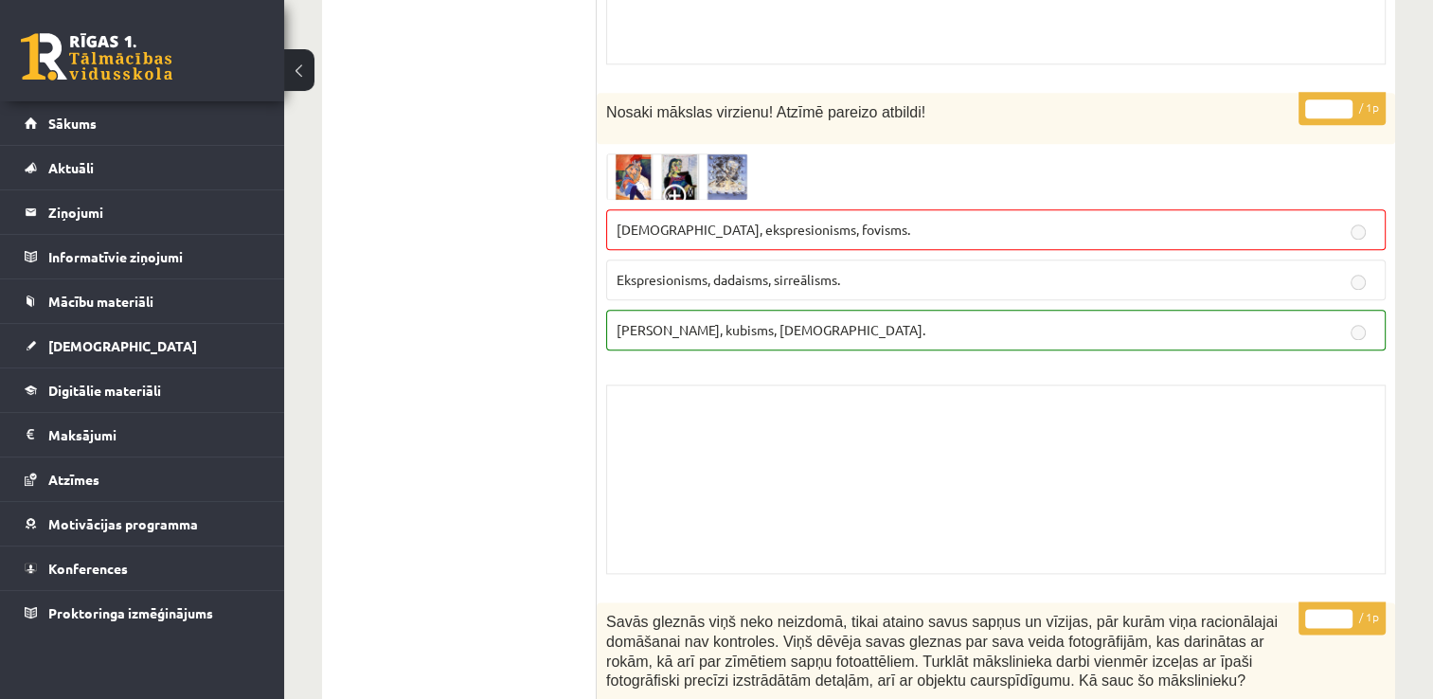
click at [680, 153] on img at bounding box center [677, 176] width 142 height 46
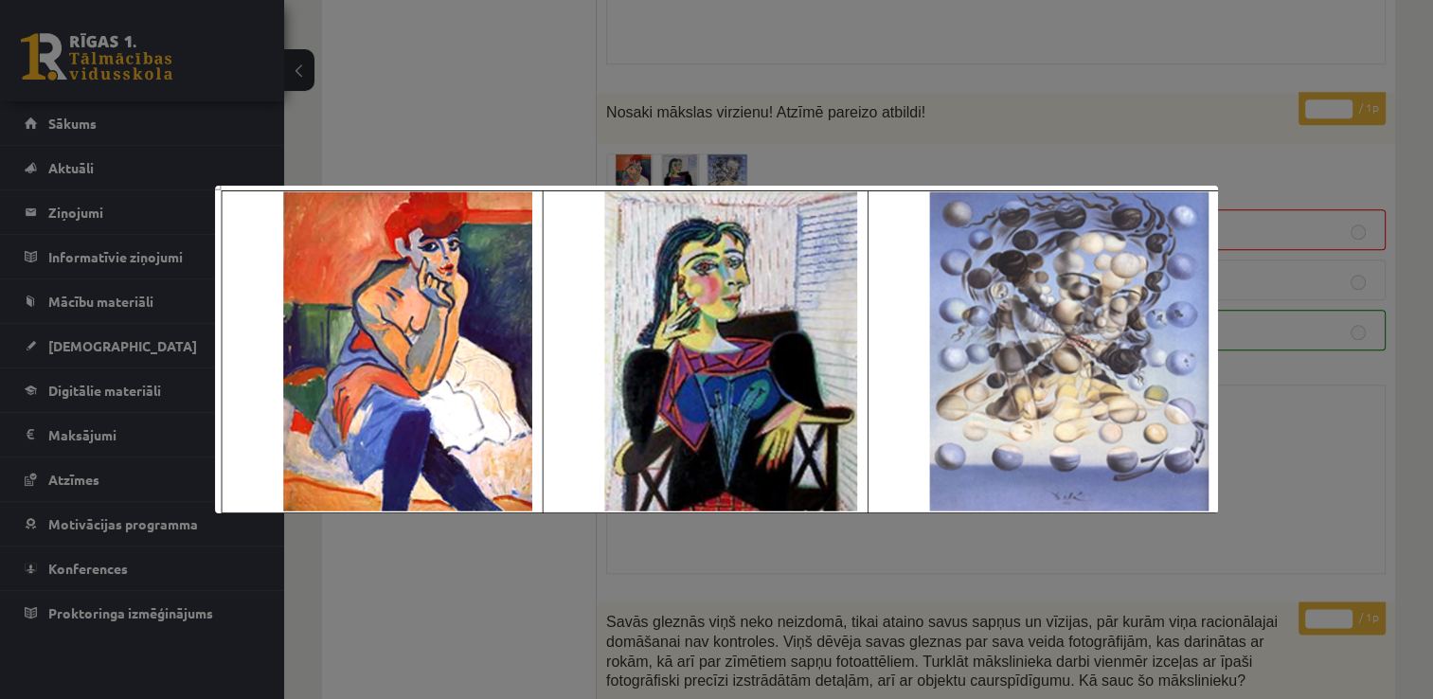
click at [934, 554] on div at bounding box center [716, 349] width 1433 height 699
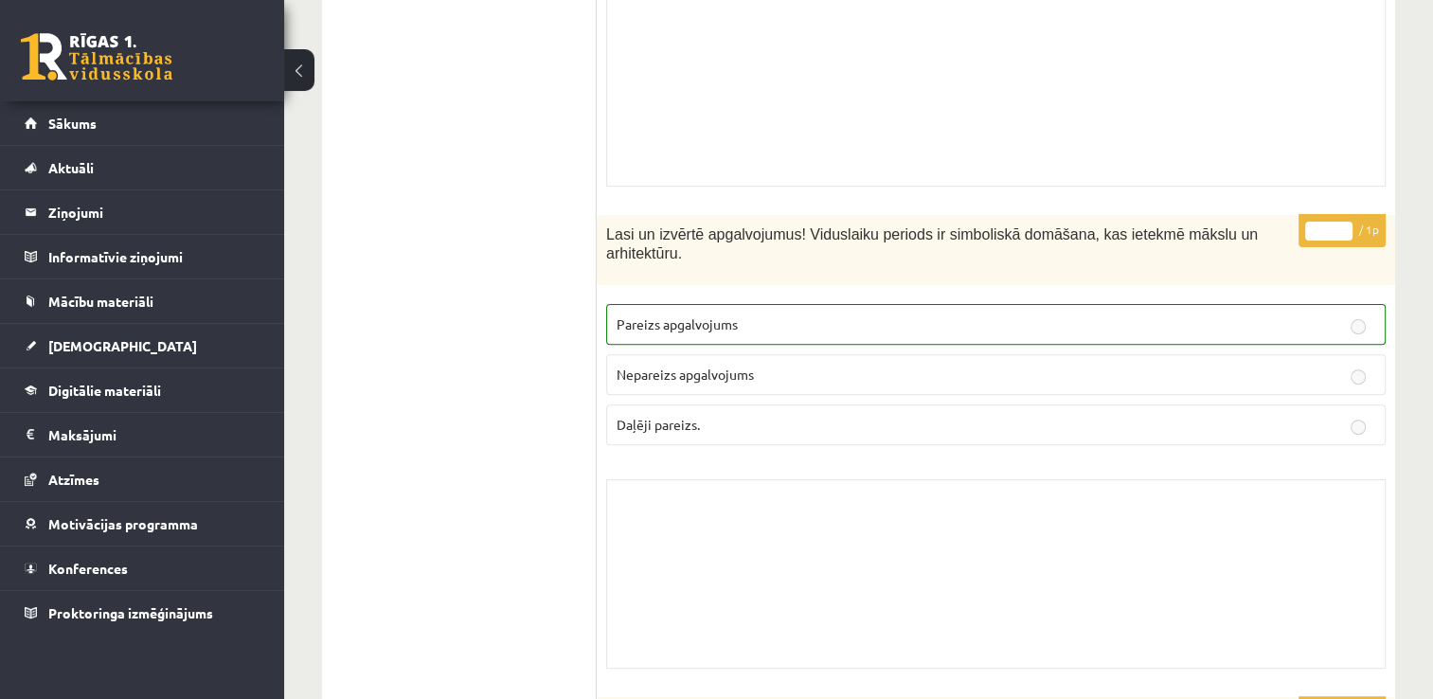
scroll to position [0, 0]
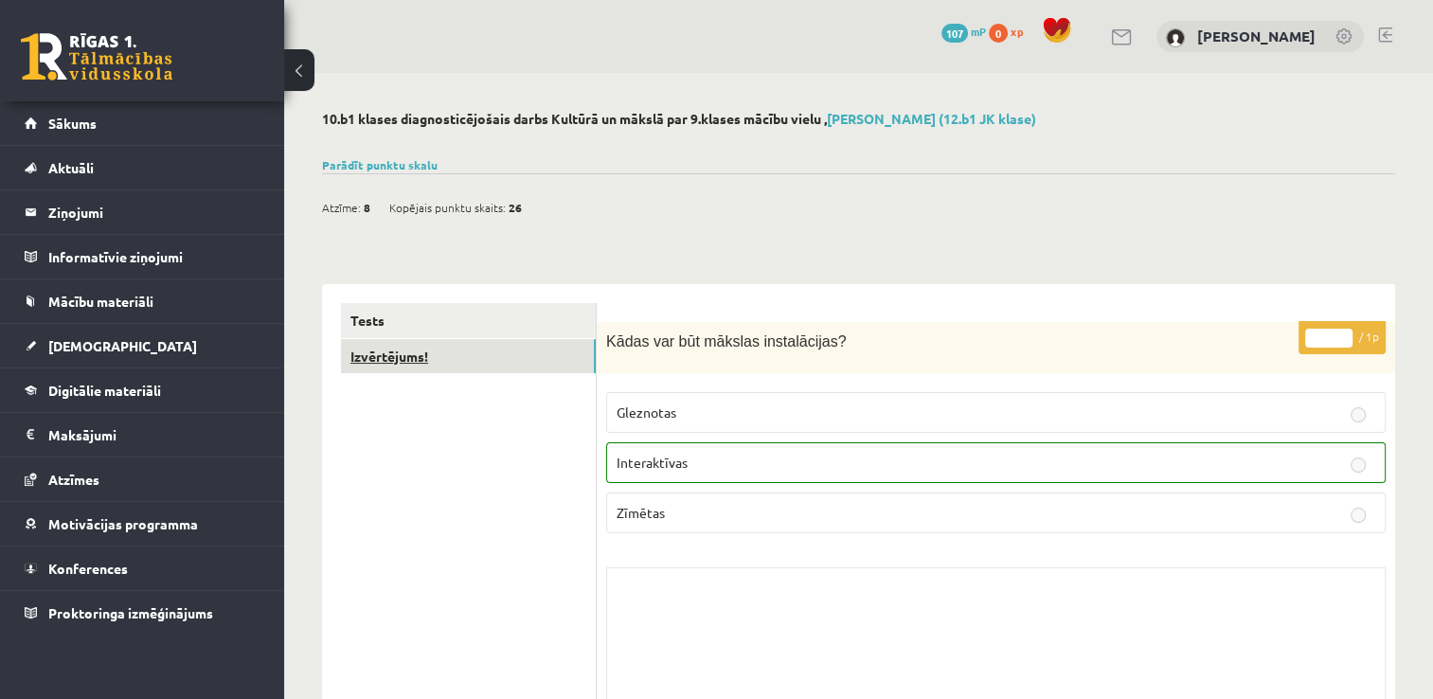
click at [443, 365] on link "Izvērtējums!" at bounding box center [468, 356] width 255 height 35
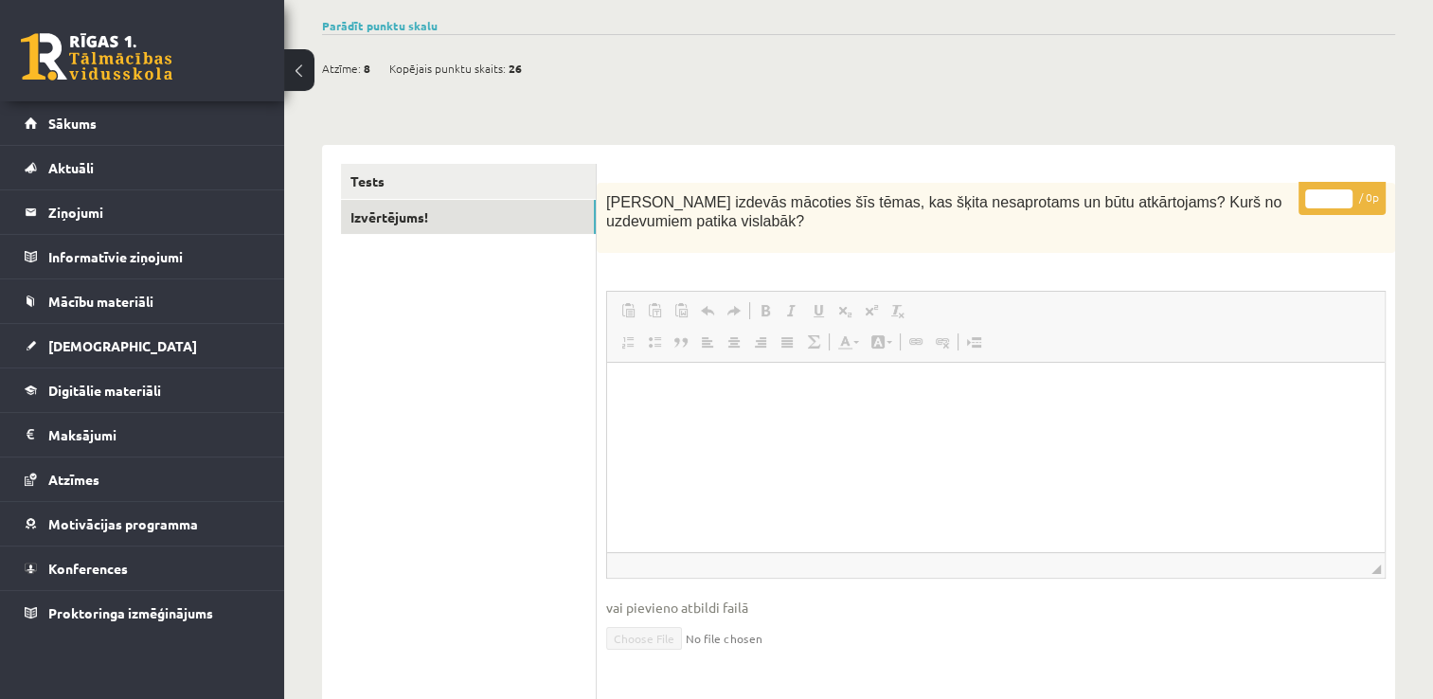
scroll to position [20, 0]
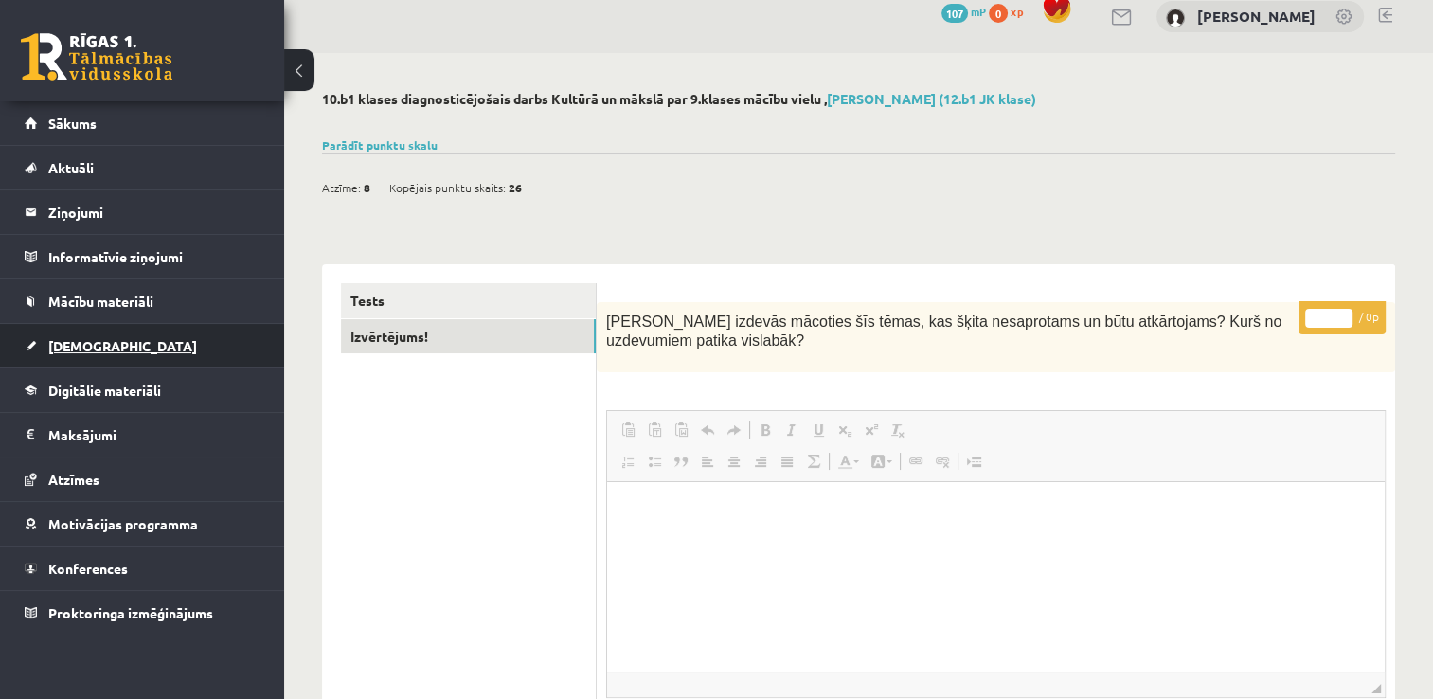
click at [86, 343] on span "[DEMOGRAPHIC_DATA]" at bounding box center [122, 345] width 149 height 17
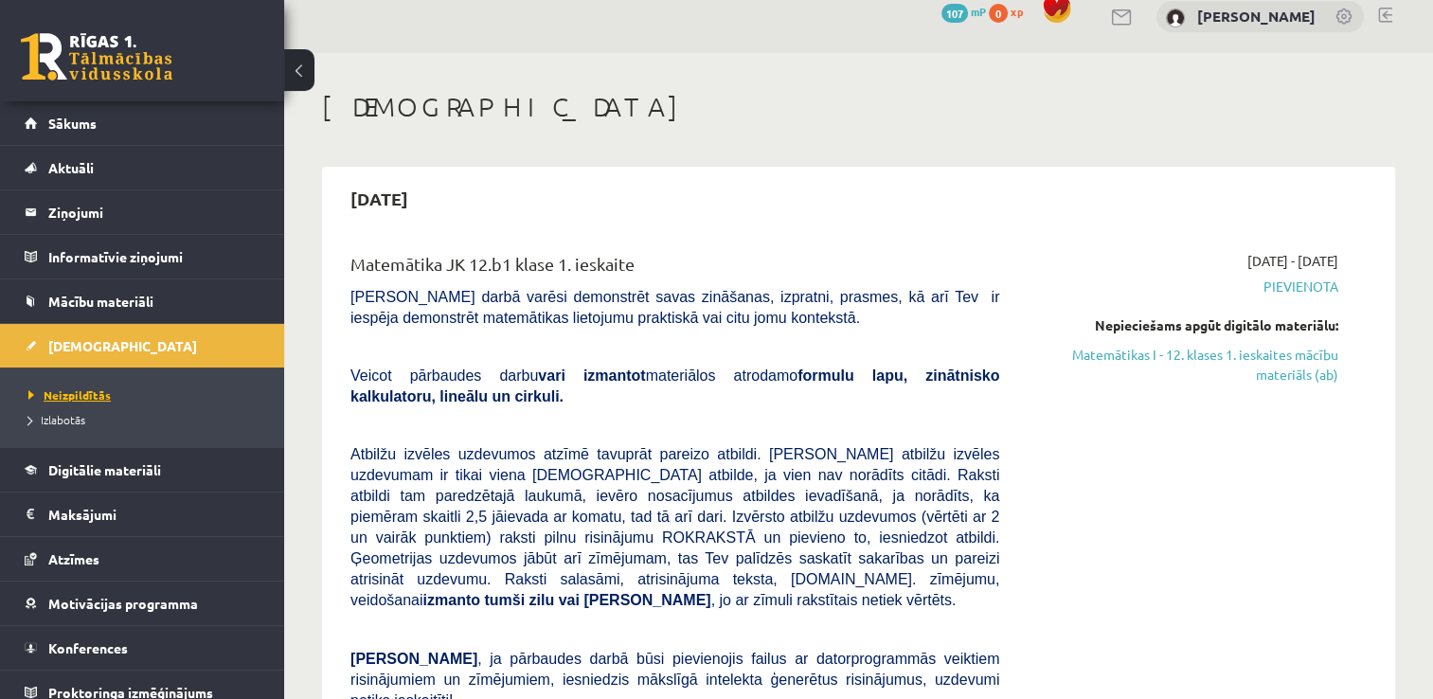
click at [98, 386] on link "Neizpildītās" at bounding box center [146, 394] width 237 height 17
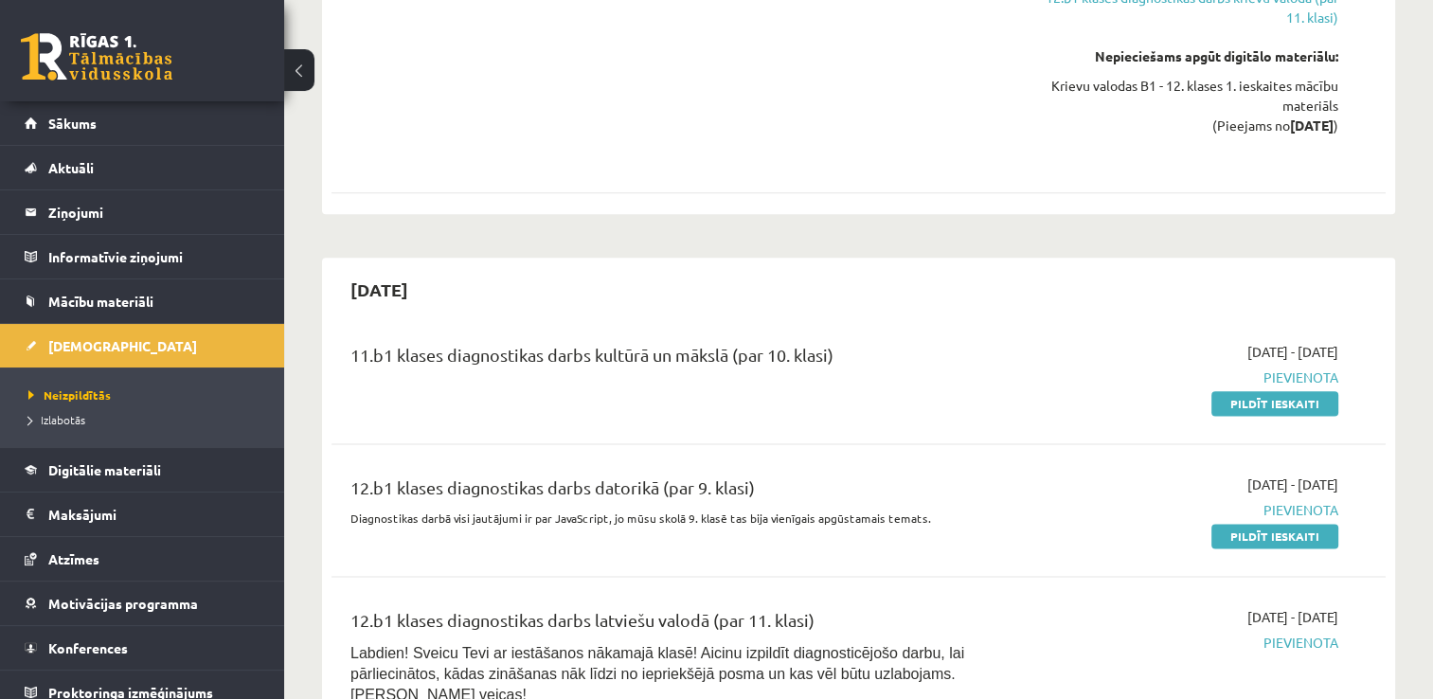
scroll to position [2293, 0]
click at [1281, 390] on link "Pildīt ieskaiti" at bounding box center [1274, 402] width 127 height 25
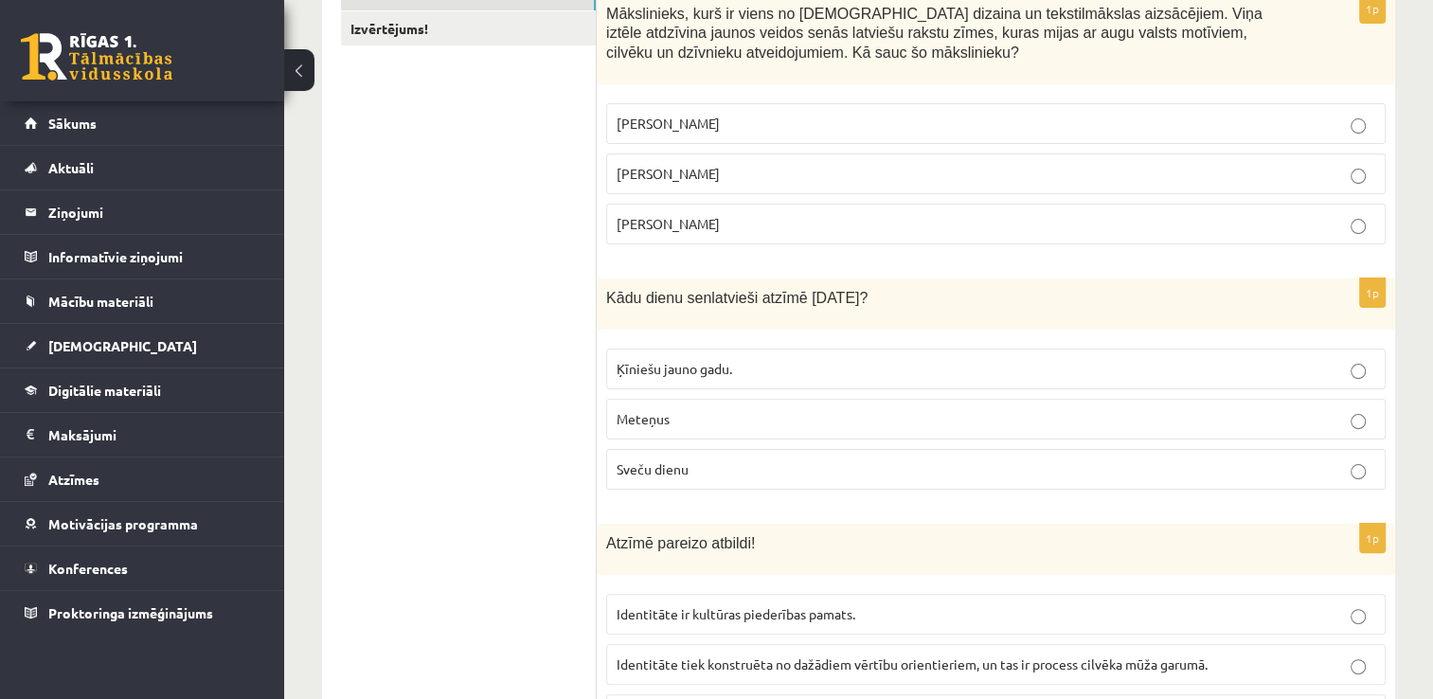
scroll to position [356, 0]
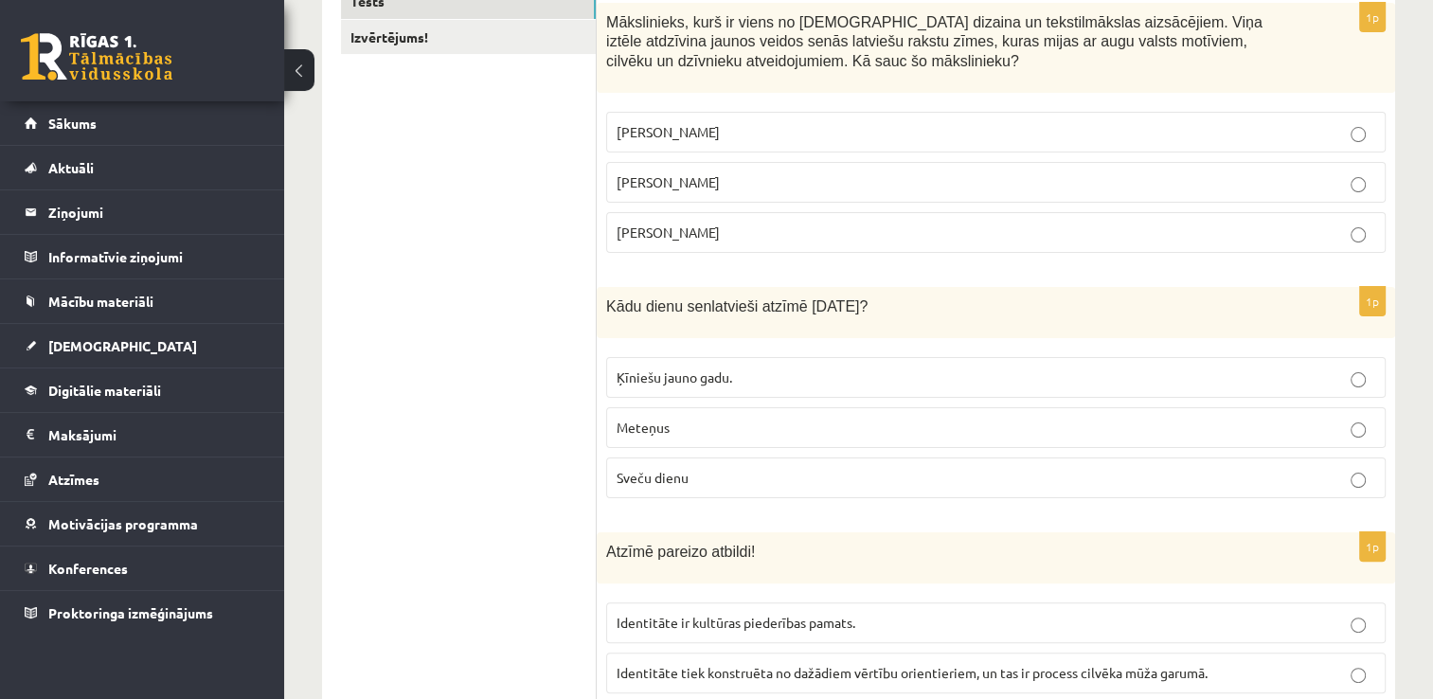
click at [788, 243] on label "[PERSON_NAME]" at bounding box center [995, 232] width 779 height 41
click at [758, 484] on p "Sveču dienu" at bounding box center [995, 478] width 758 height 20
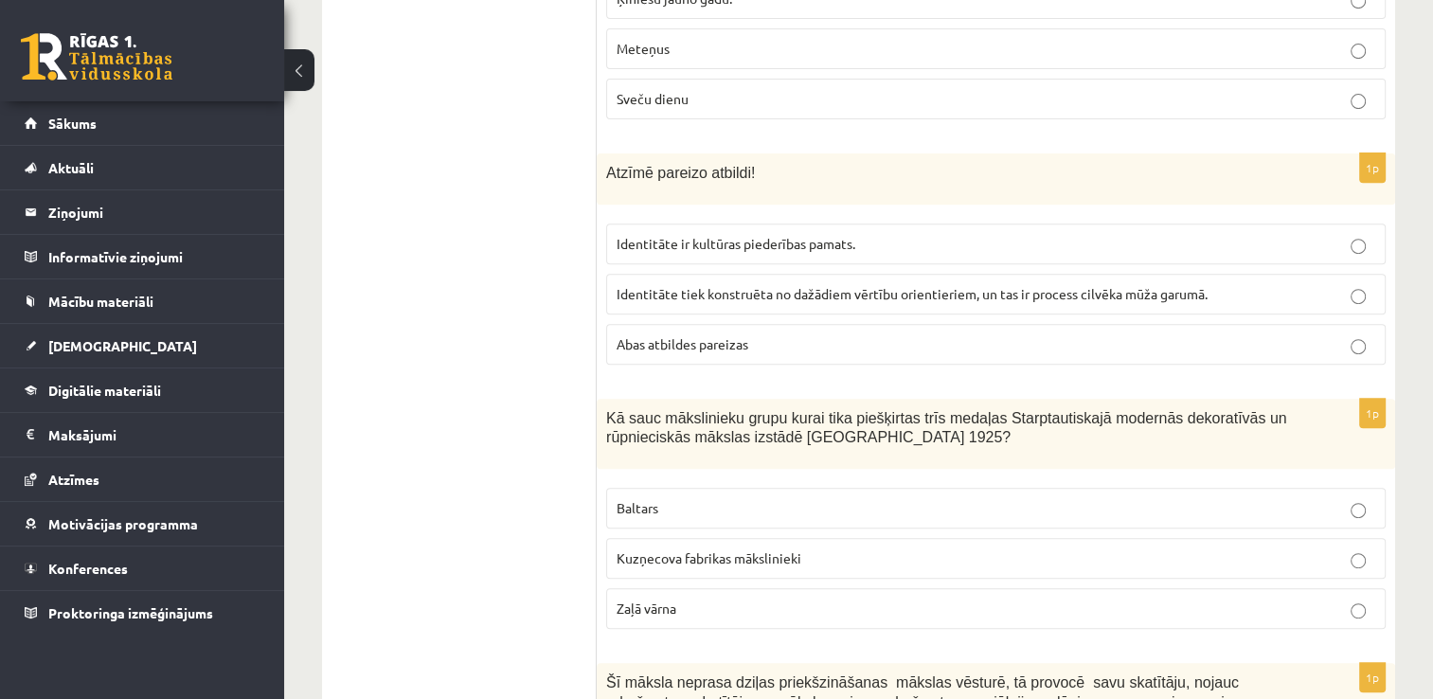
scroll to position [735, 0]
click at [765, 338] on p "Abas atbildes pareizas" at bounding box center [995, 344] width 758 height 20
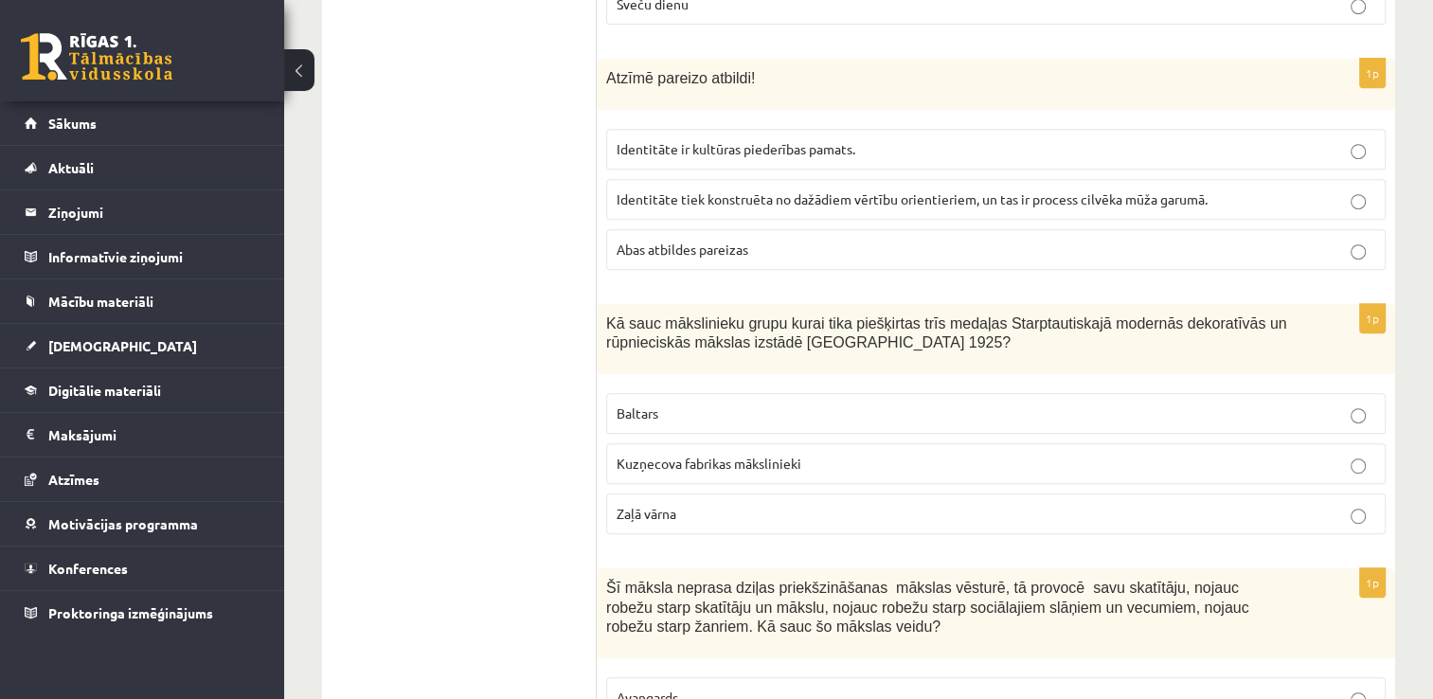
scroll to position [924, 0]
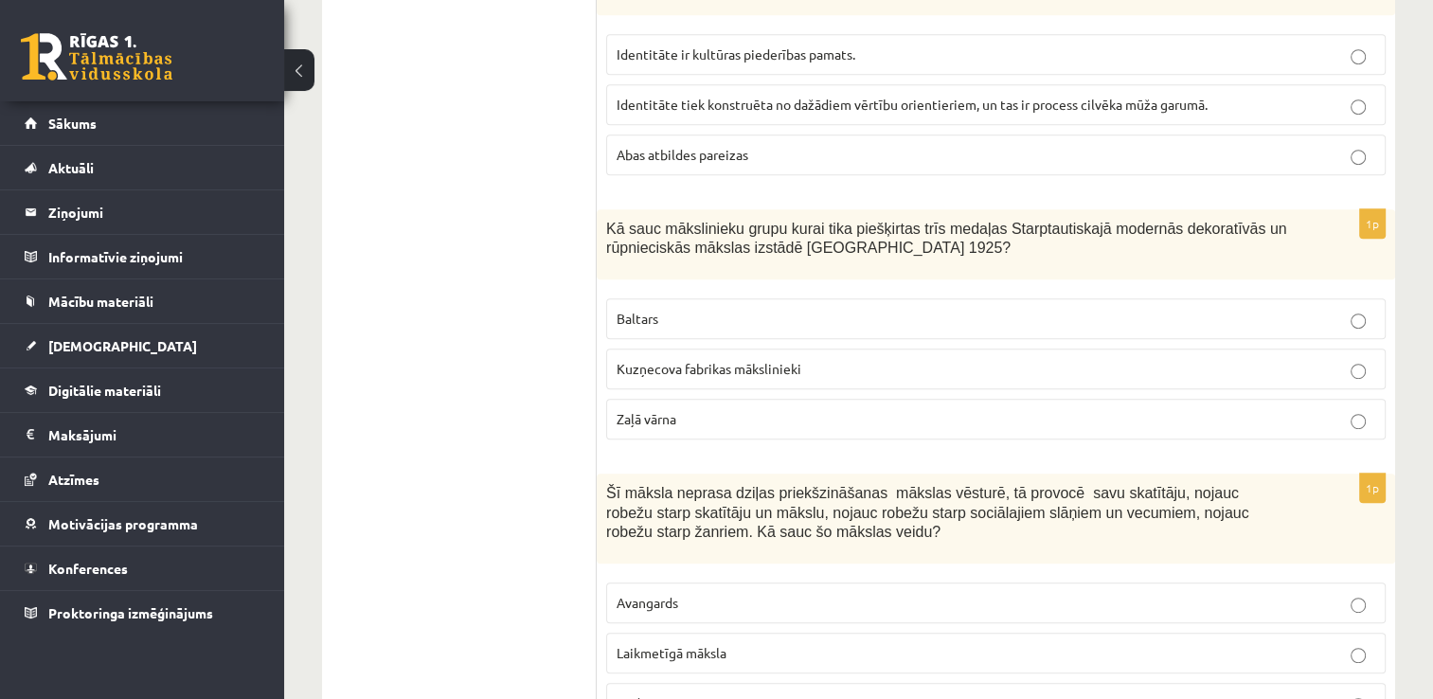
click at [676, 409] on p "Zaļā vārna" at bounding box center [995, 419] width 758 height 20
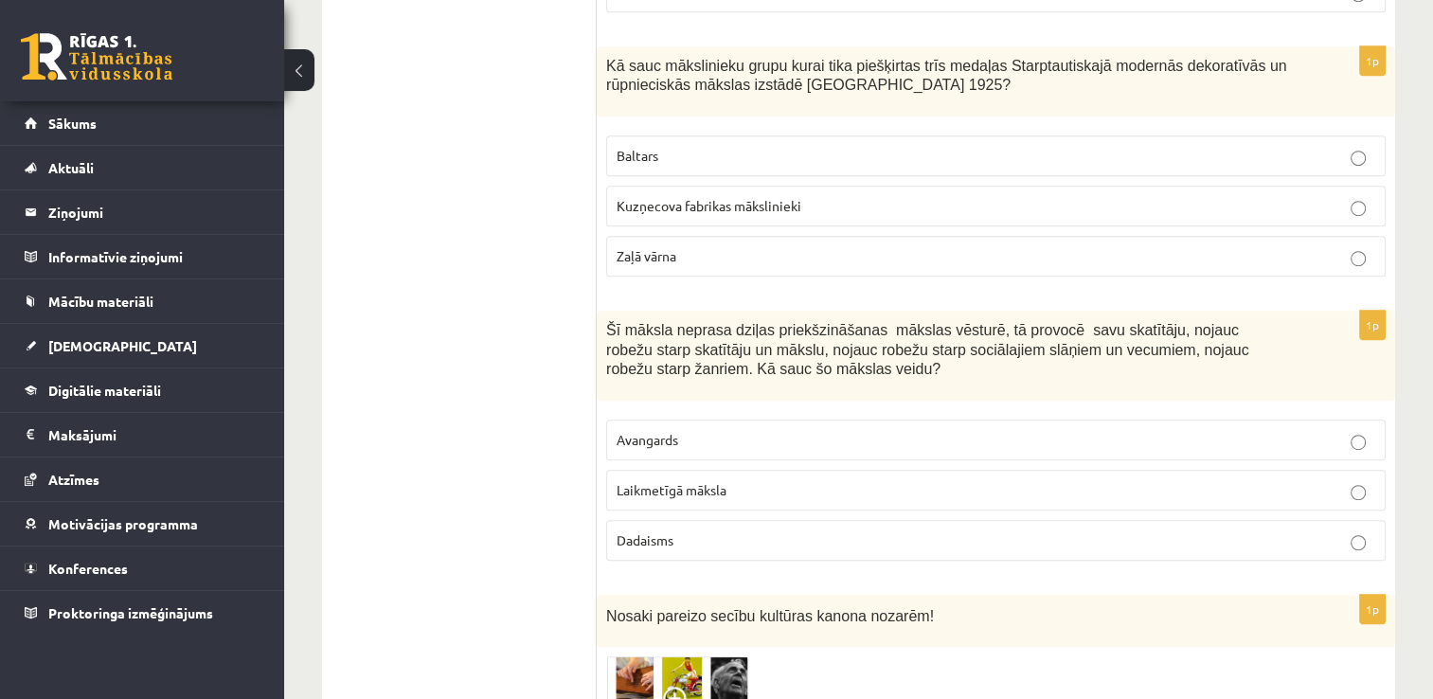
scroll to position [1114, 0]
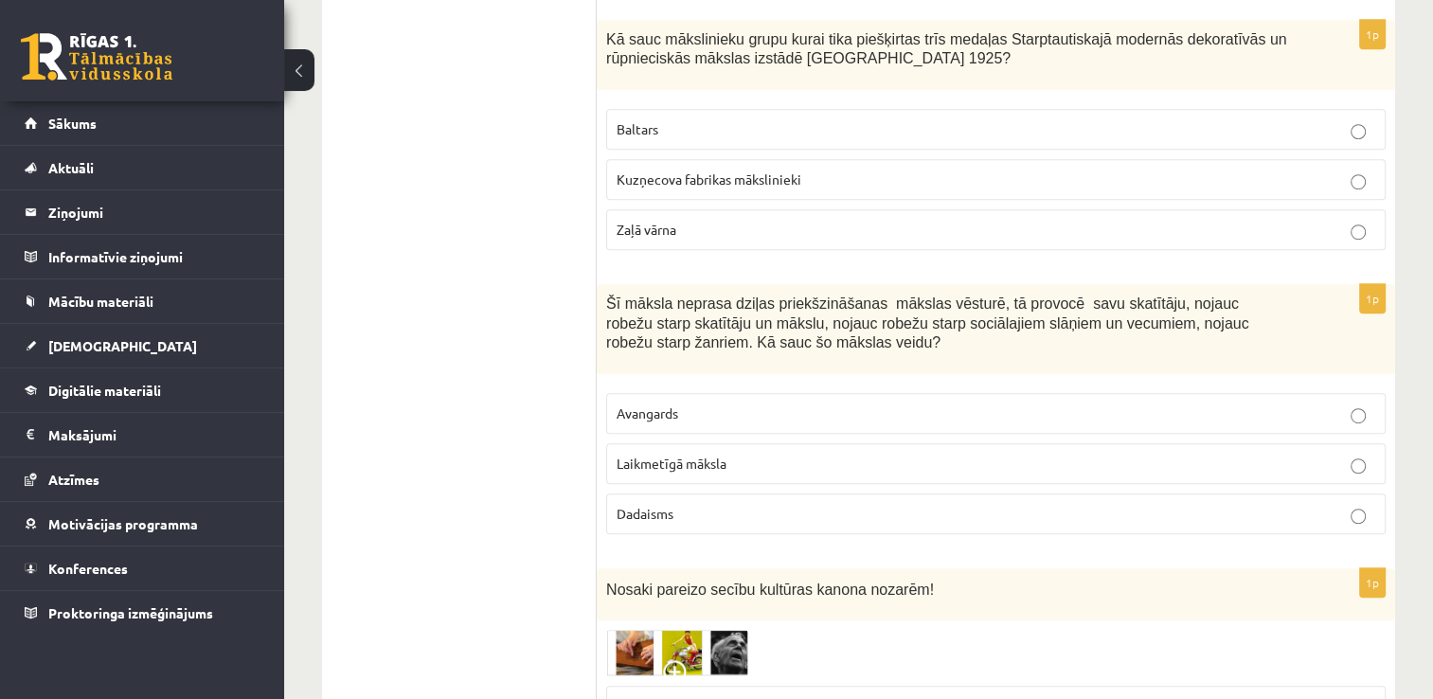
click at [736, 403] on p "Avangards" at bounding box center [995, 413] width 758 height 20
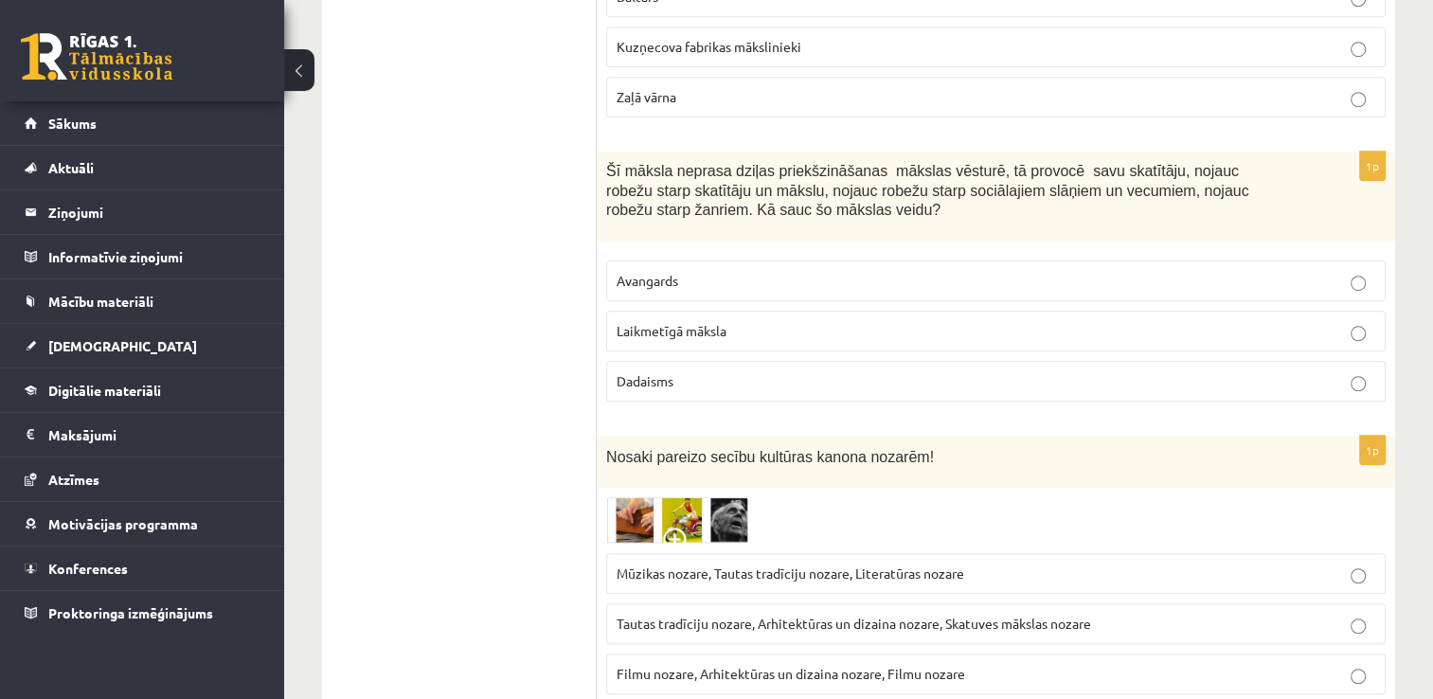
scroll to position [1398, 0]
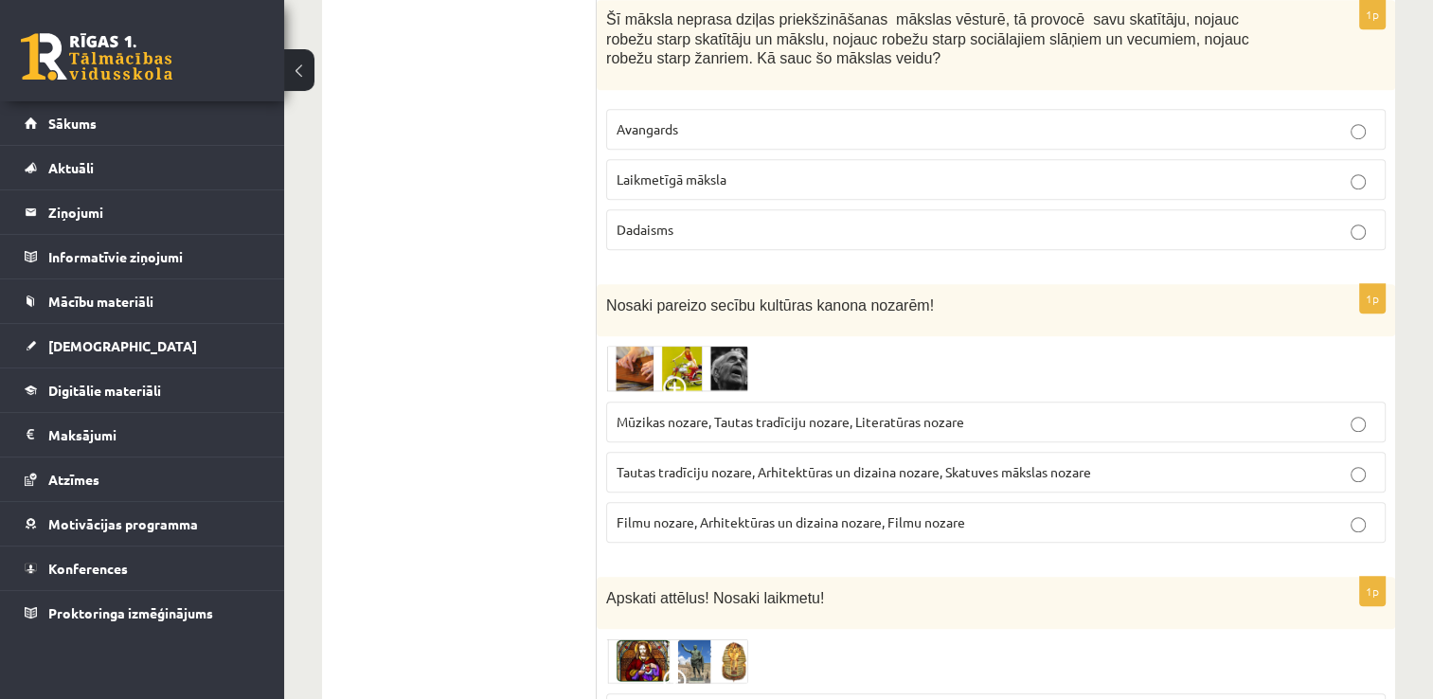
click at [622, 361] on img at bounding box center [677, 369] width 142 height 46
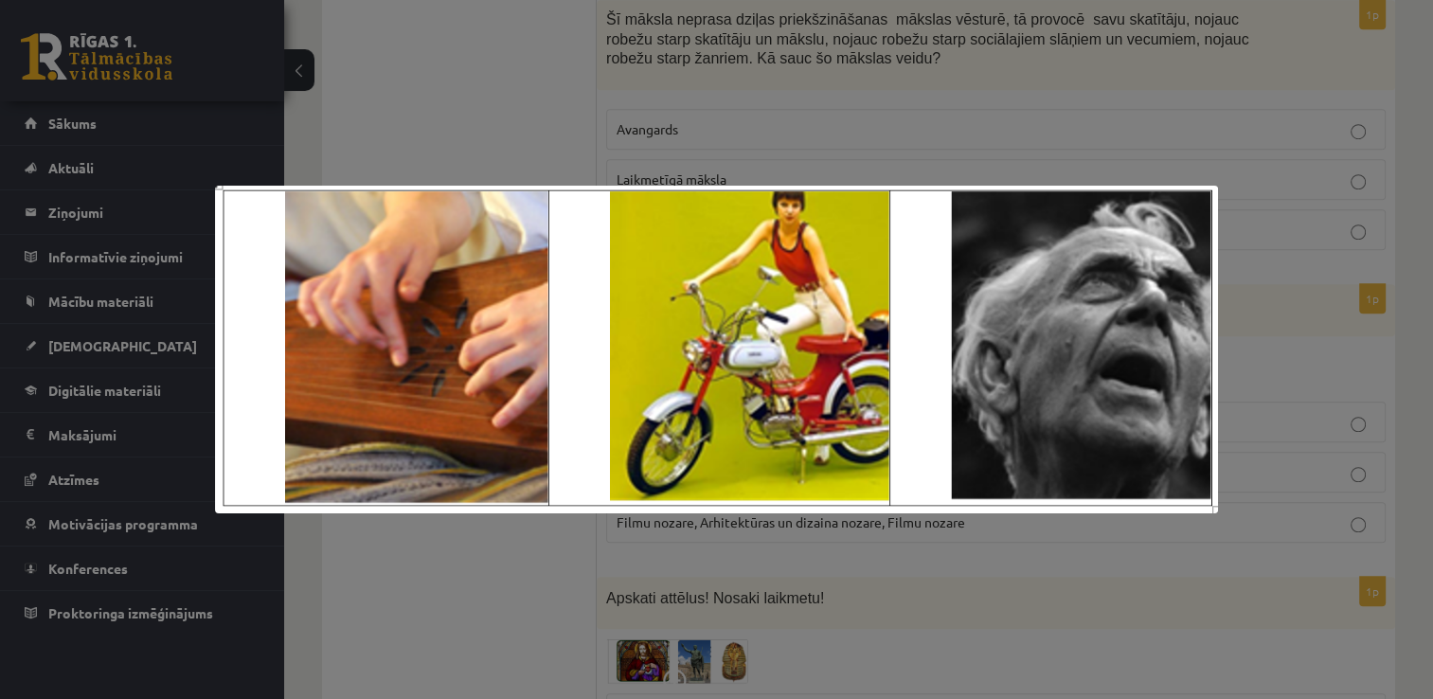
click at [1174, 92] on div at bounding box center [716, 349] width 1433 height 699
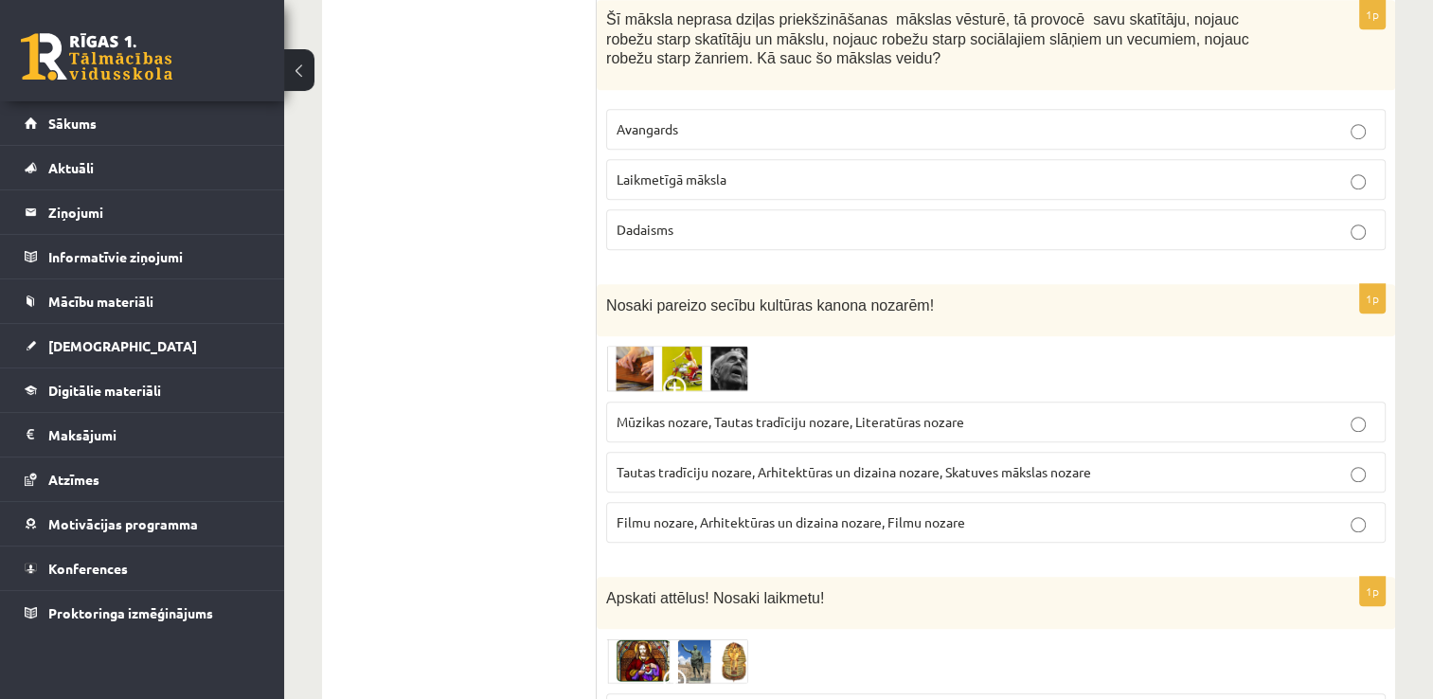
click at [673, 353] on img at bounding box center [677, 369] width 142 height 46
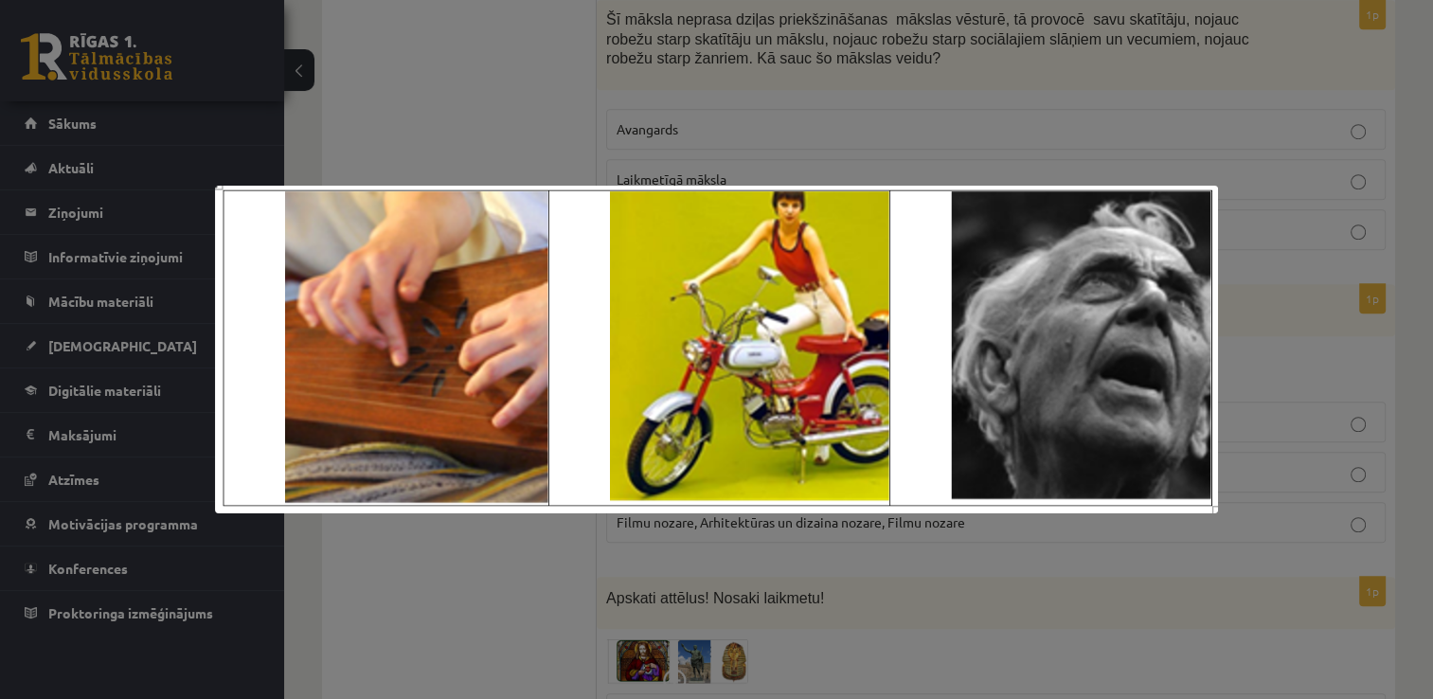
drag, startPoint x: 977, startPoint y: 78, endPoint x: 908, endPoint y: 187, distance: 129.8
click at [973, 81] on div at bounding box center [716, 349] width 1433 height 699
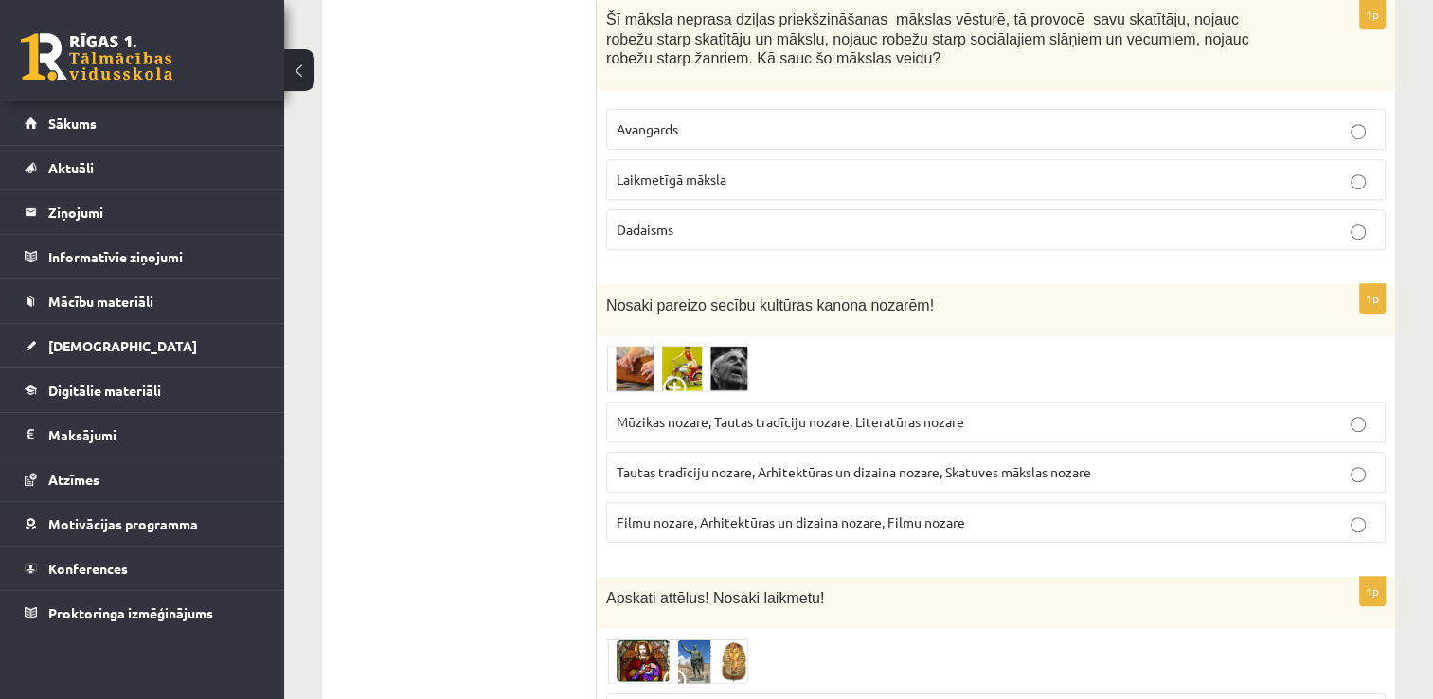
click at [731, 366] on img at bounding box center [677, 369] width 142 height 46
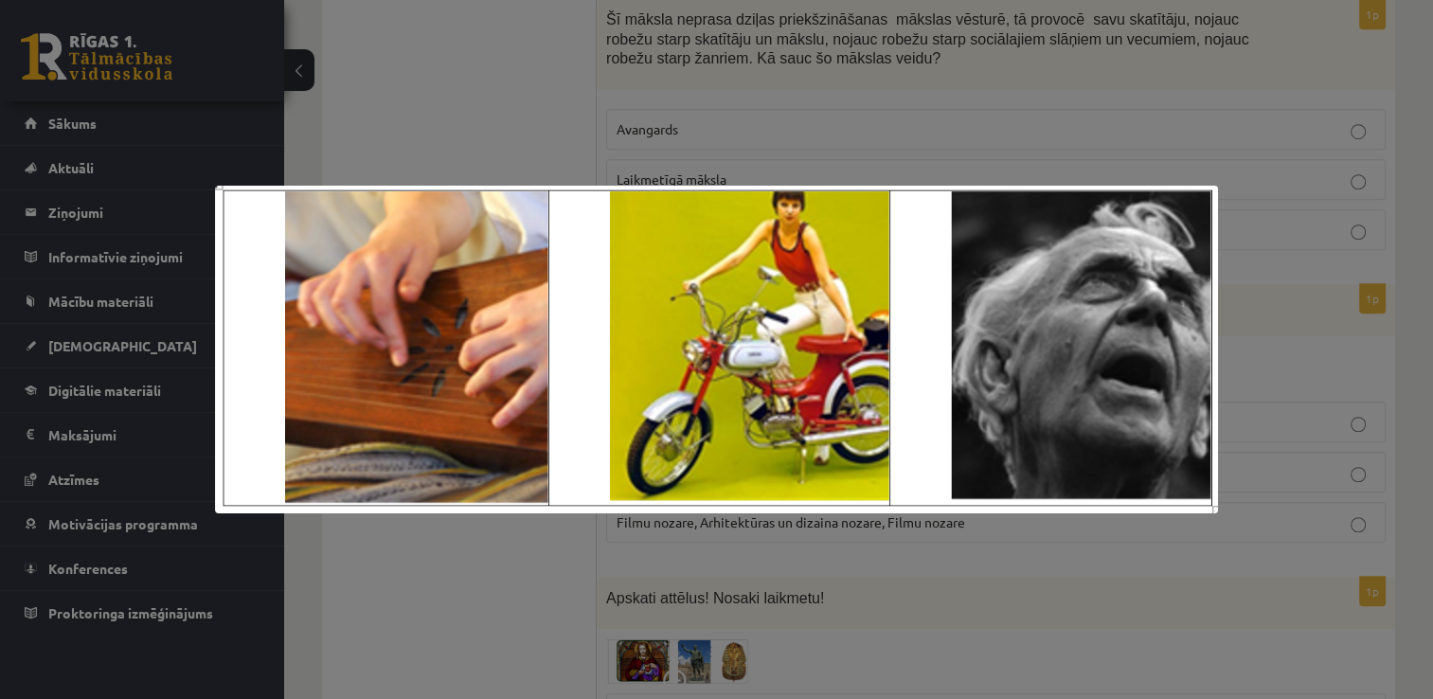
click at [838, 109] on div at bounding box center [716, 349] width 1433 height 699
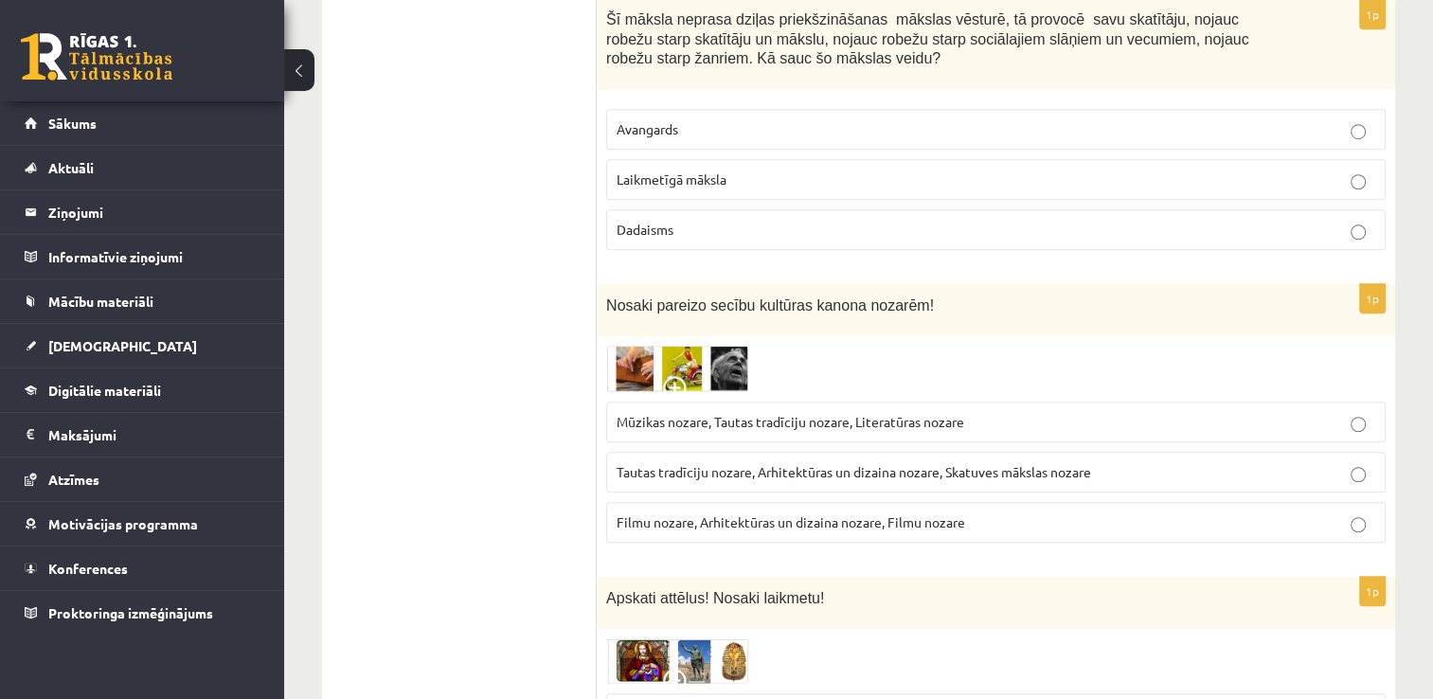
click at [728, 373] on img at bounding box center [677, 369] width 142 height 46
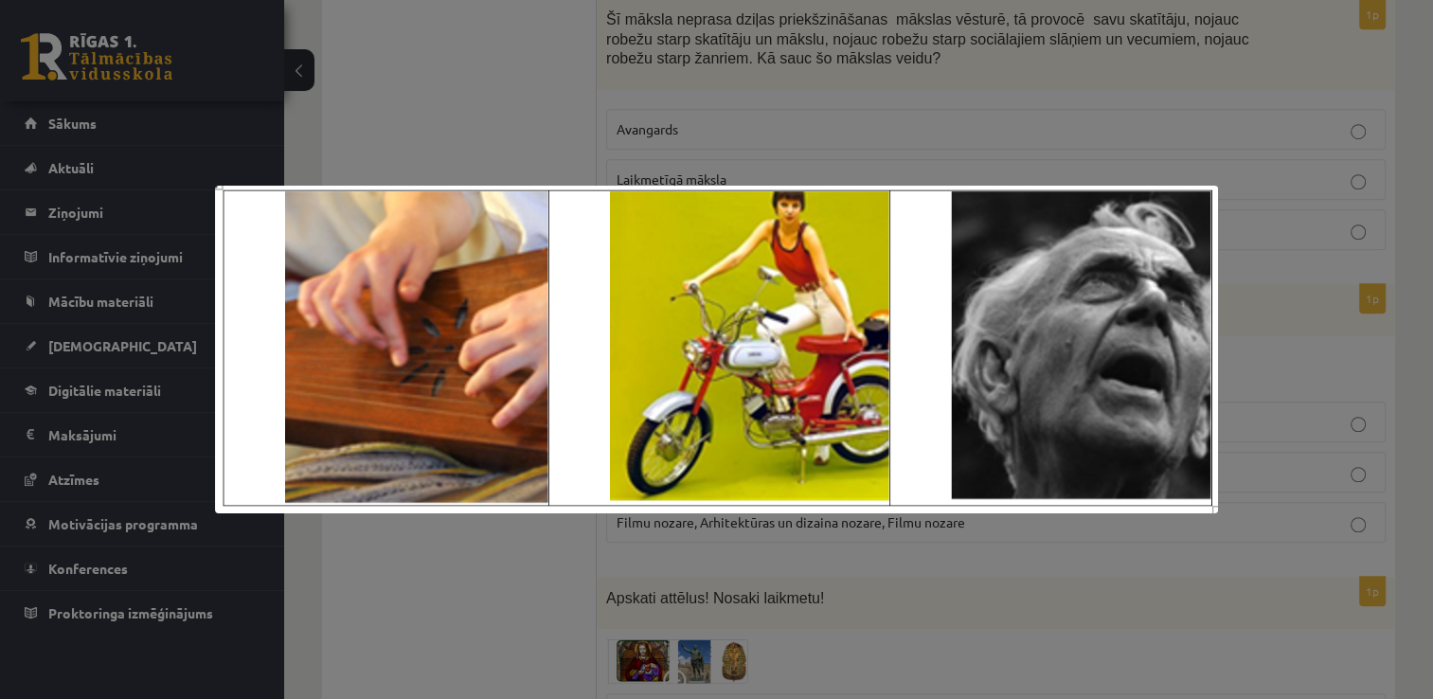
click at [791, 64] on div at bounding box center [716, 349] width 1433 height 699
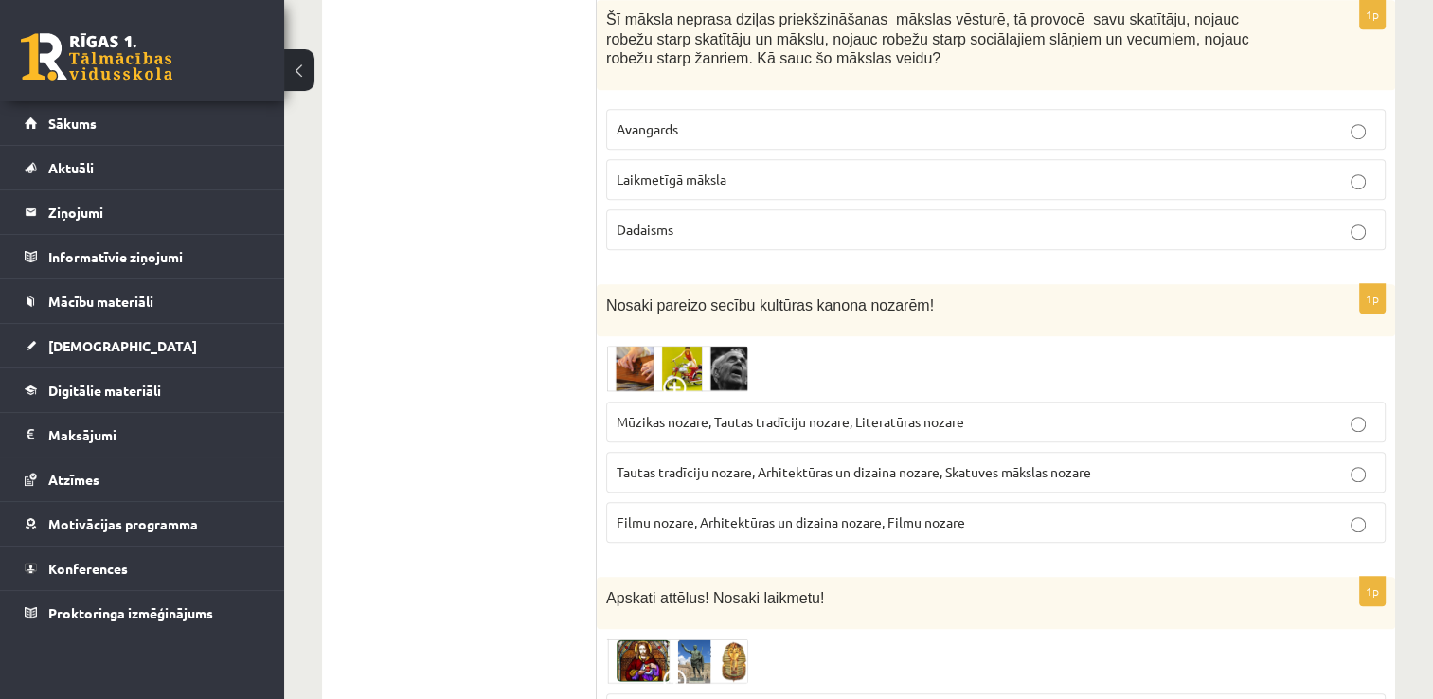
click at [638, 361] on img at bounding box center [677, 369] width 142 height 46
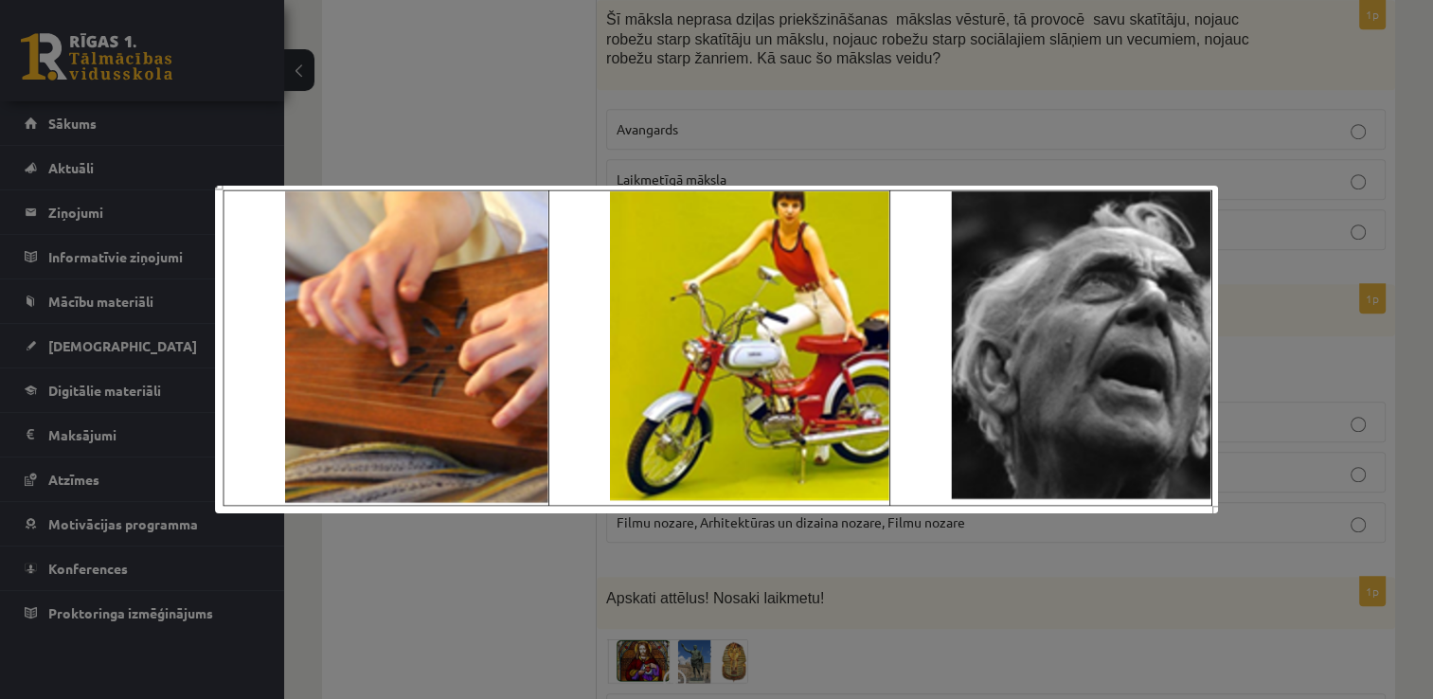
click at [541, 116] on div at bounding box center [716, 349] width 1433 height 699
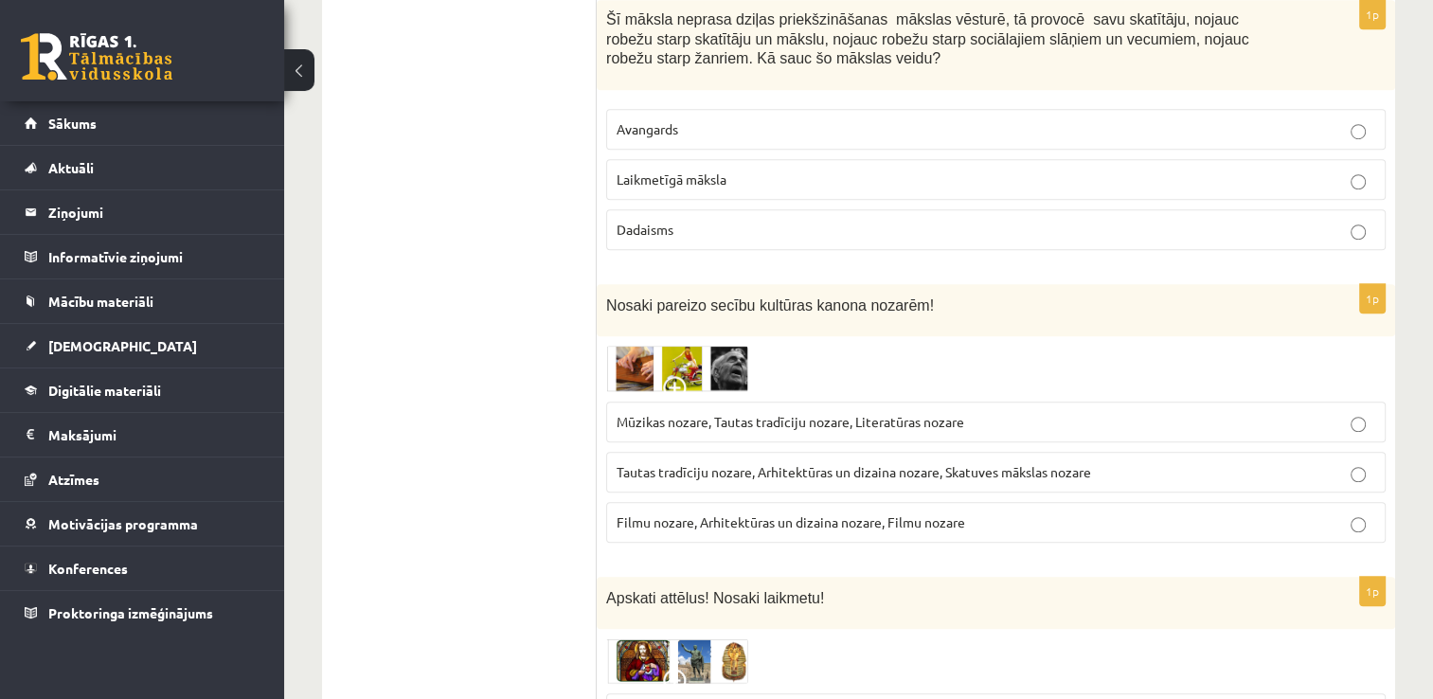
click at [678, 352] on img at bounding box center [677, 369] width 142 height 46
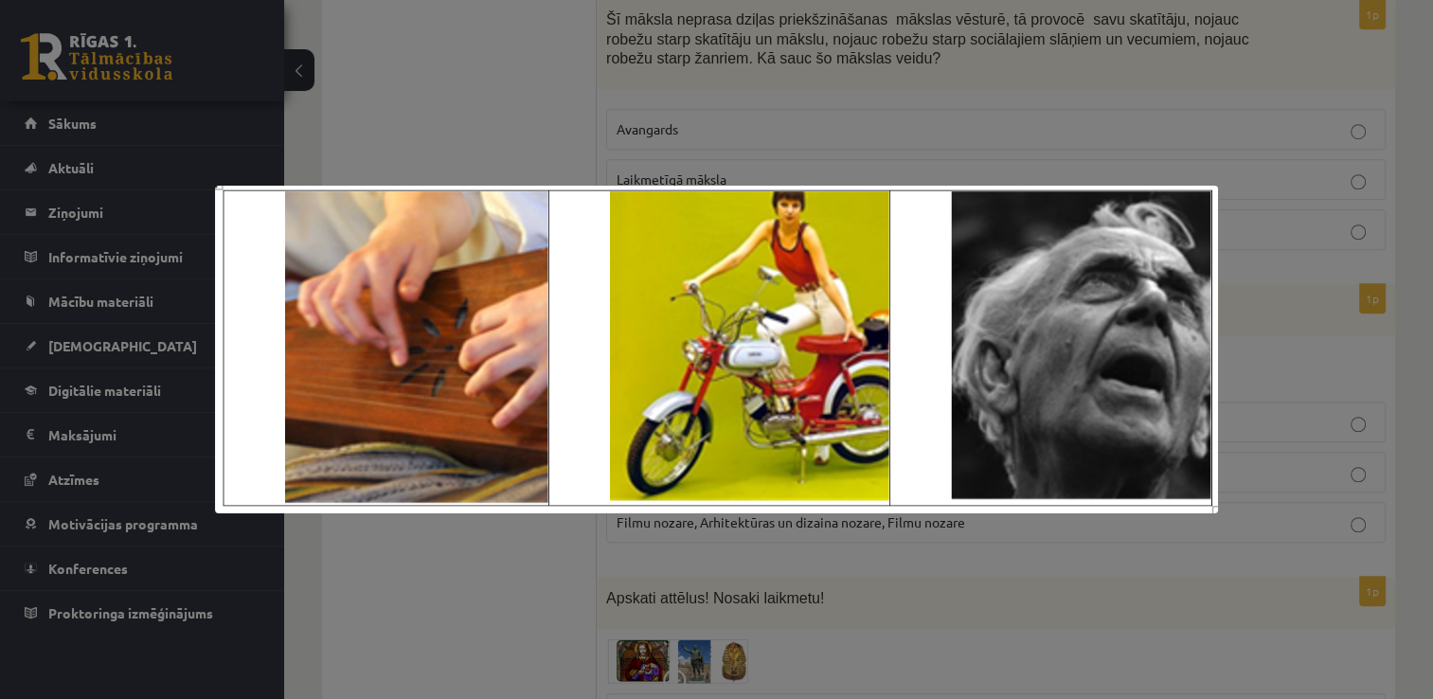
drag, startPoint x: 892, startPoint y: 150, endPoint x: 881, endPoint y: 315, distance: 166.1
click at [890, 150] on div at bounding box center [716, 349] width 1433 height 699
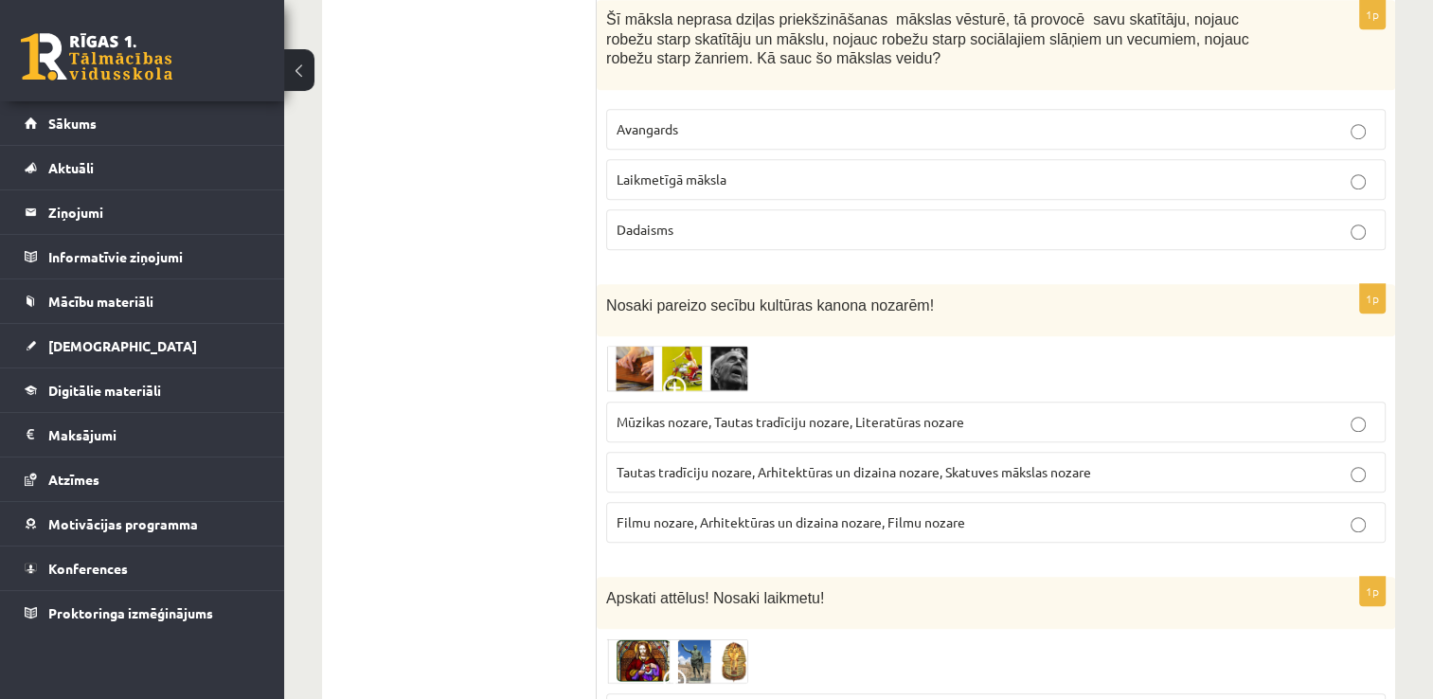
click at [672, 353] on img at bounding box center [677, 369] width 142 height 46
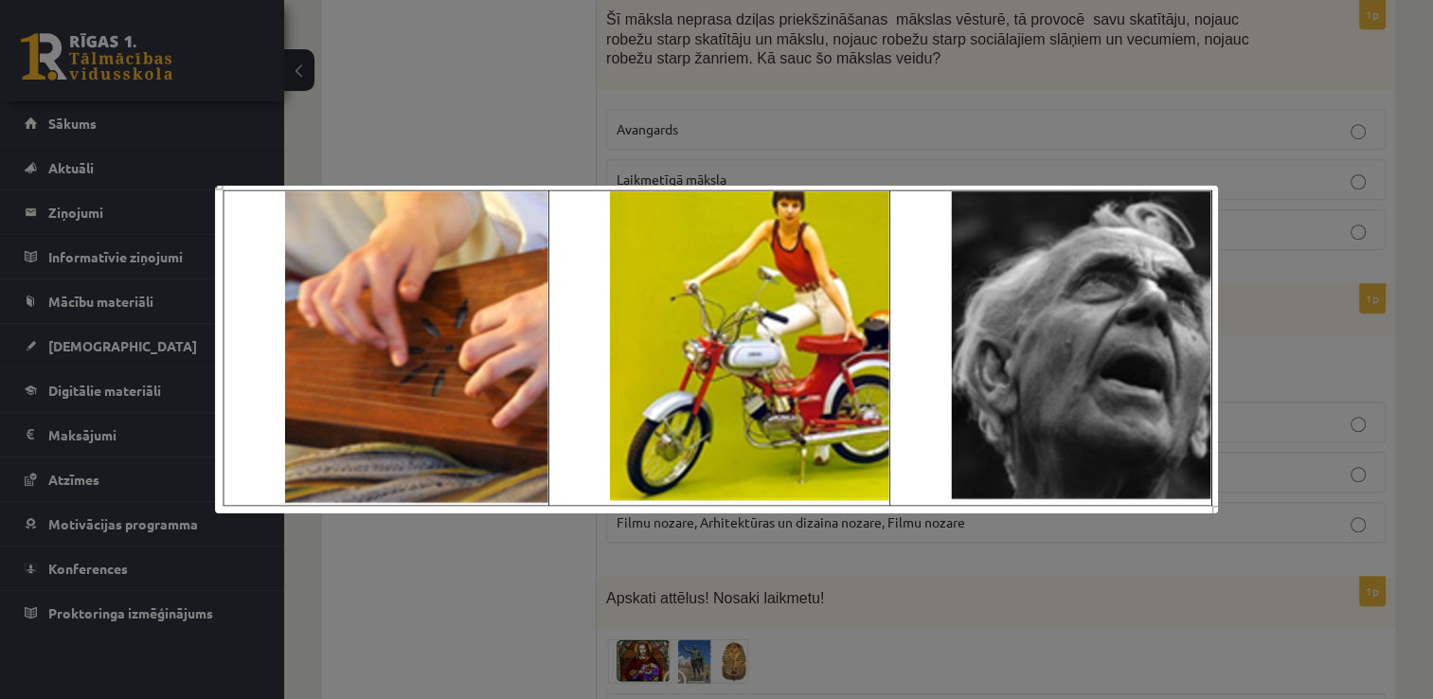
drag, startPoint x: 708, startPoint y: 160, endPoint x: 708, endPoint y: 189, distance: 29.4
click at [708, 161] on div at bounding box center [716, 349] width 1433 height 699
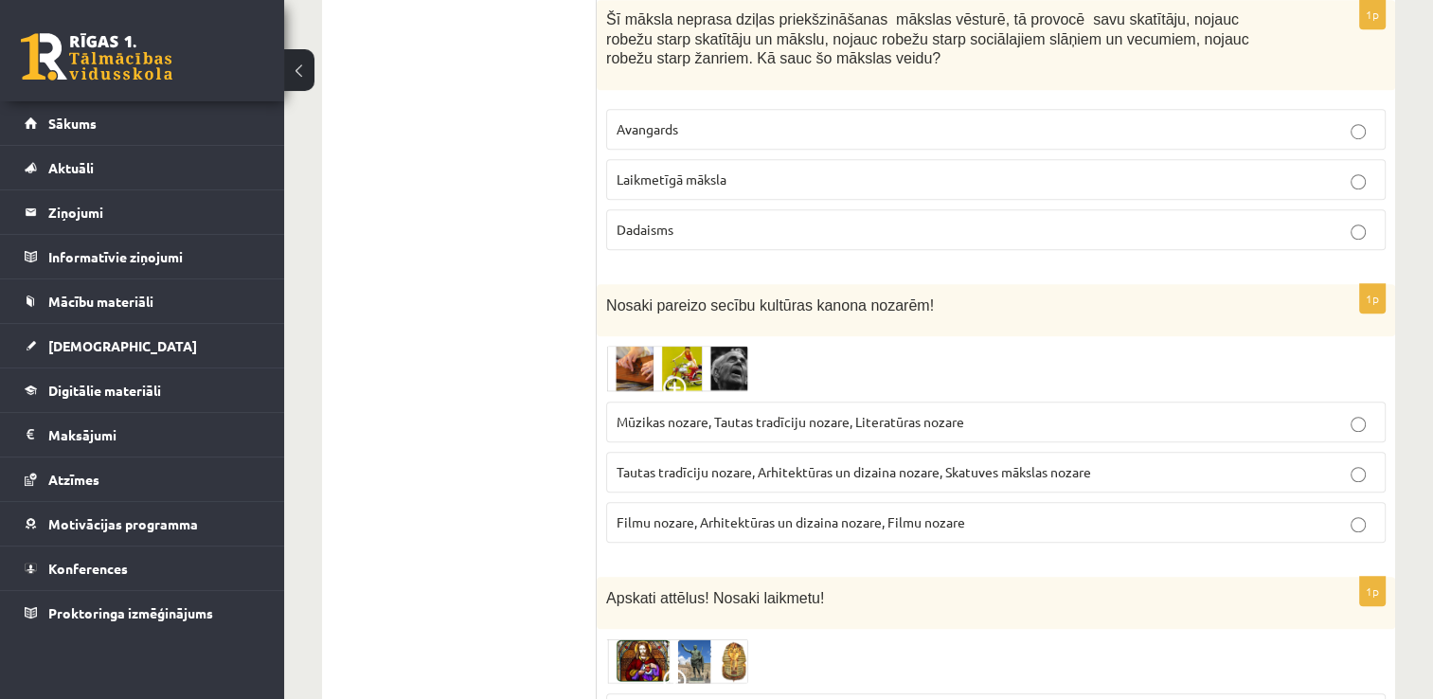
click at [733, 366] on img at bounding box center [677, 369] width 142 height 46
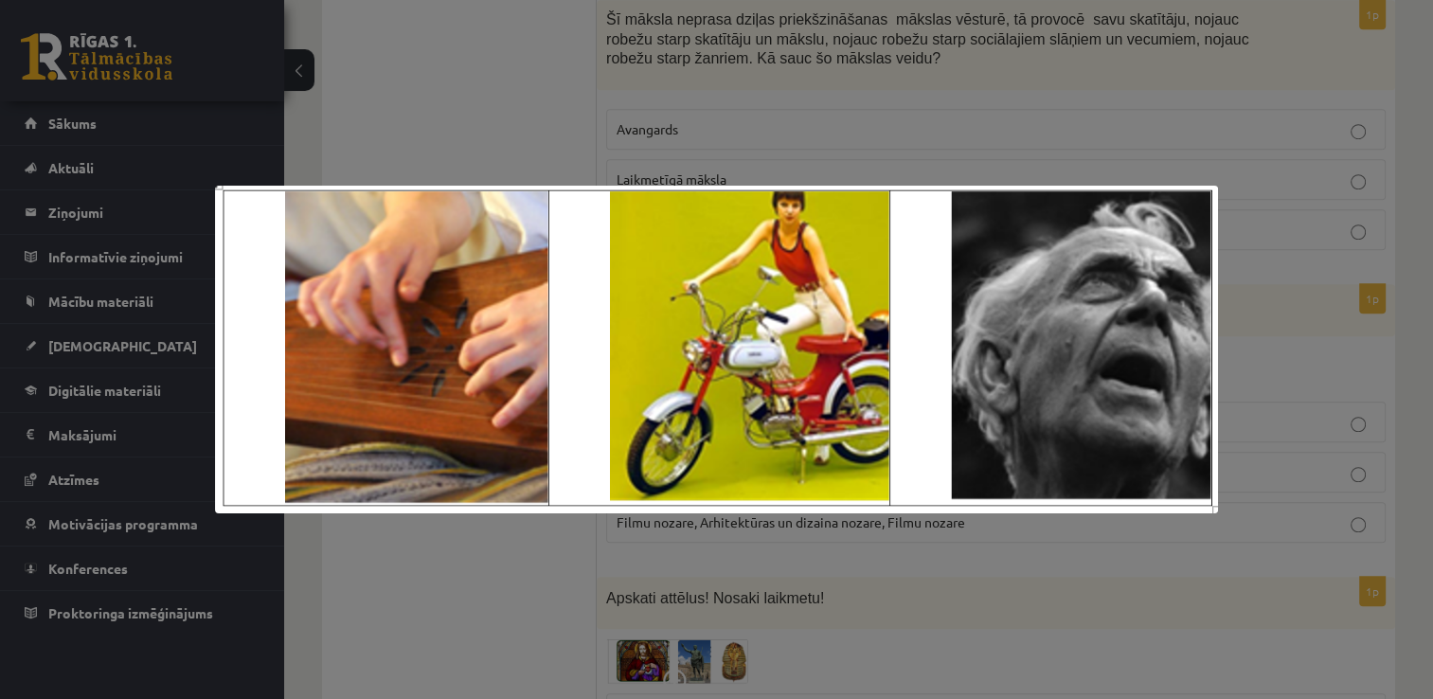
click at [1283, 441] on div at bounding box center [716, 349] width 1433 height 699
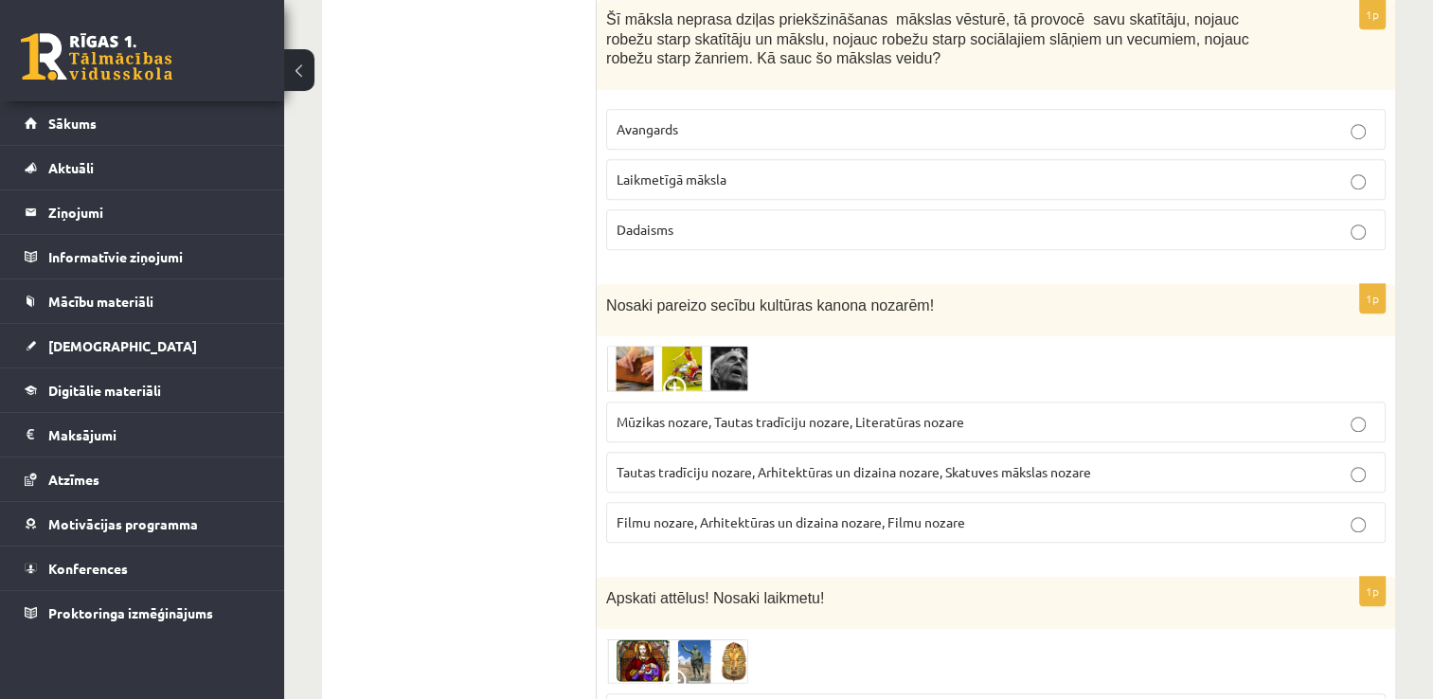
click at [999, 463] on span "Tautas tradīciju nozare, Arhitektūras un dizaina nozare, Skatuves mākslas nozare" at bounding box center [853, 471] width 474 height 17
click at [1291, 465] on p "Tautas tradīciju nozare, Arhitektūras un dizaina nozare, Skatuves mākslas nozare" at bounding box center [995, 472] width 758 height 20
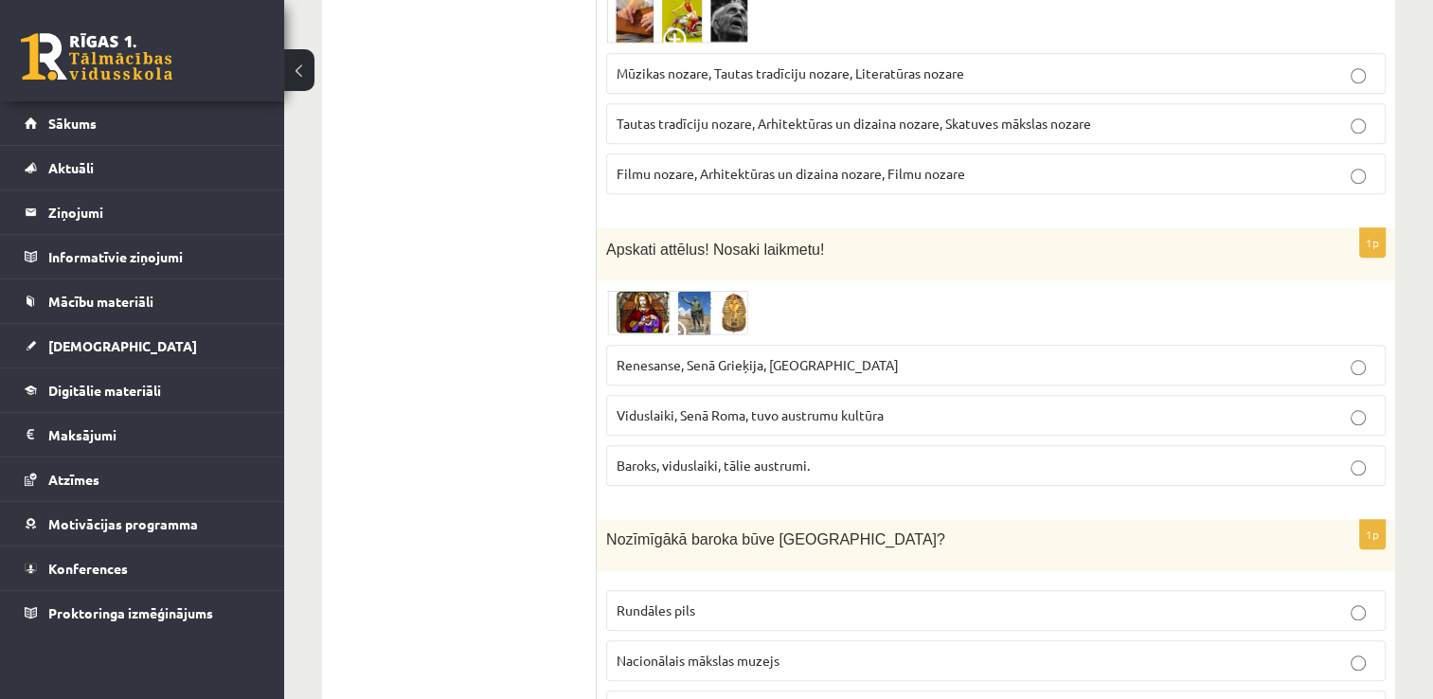
scroll to position [1776, 0]
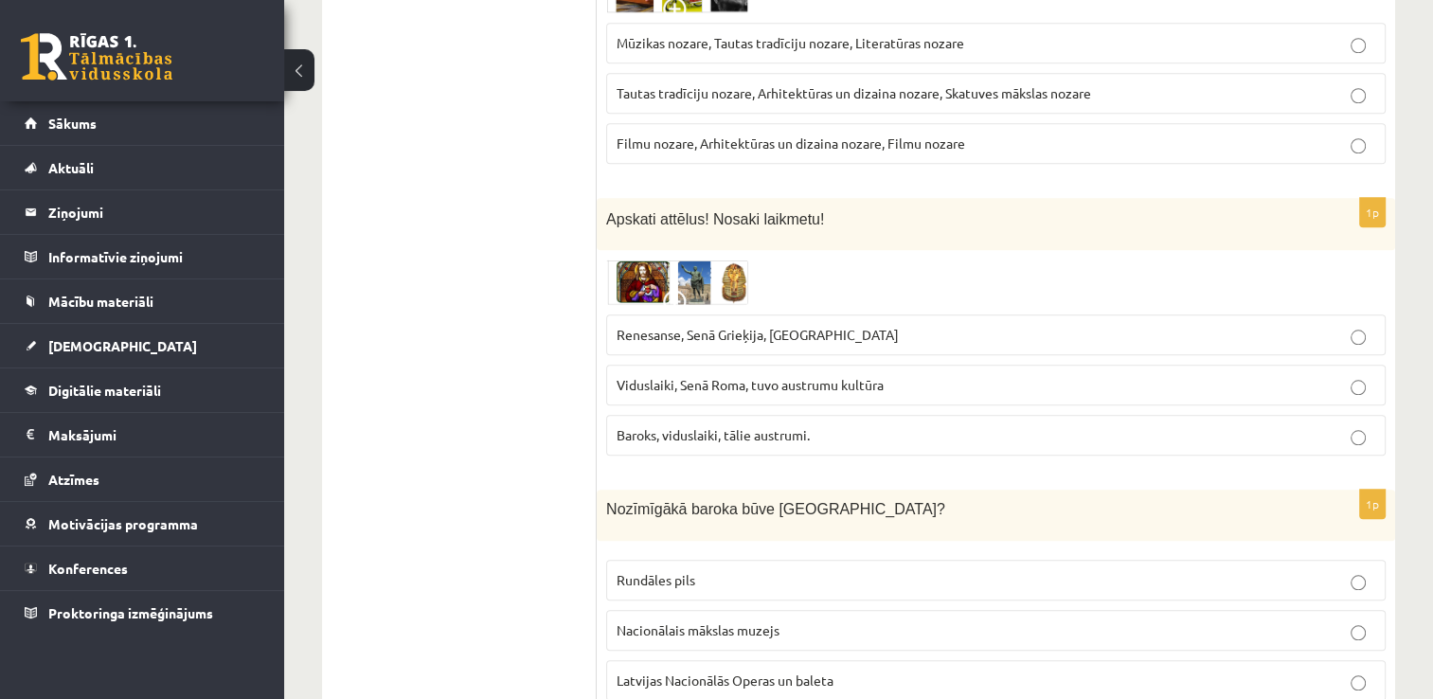
click at [628, 259] on img at bounding box center [677, 281] width 142 height 45
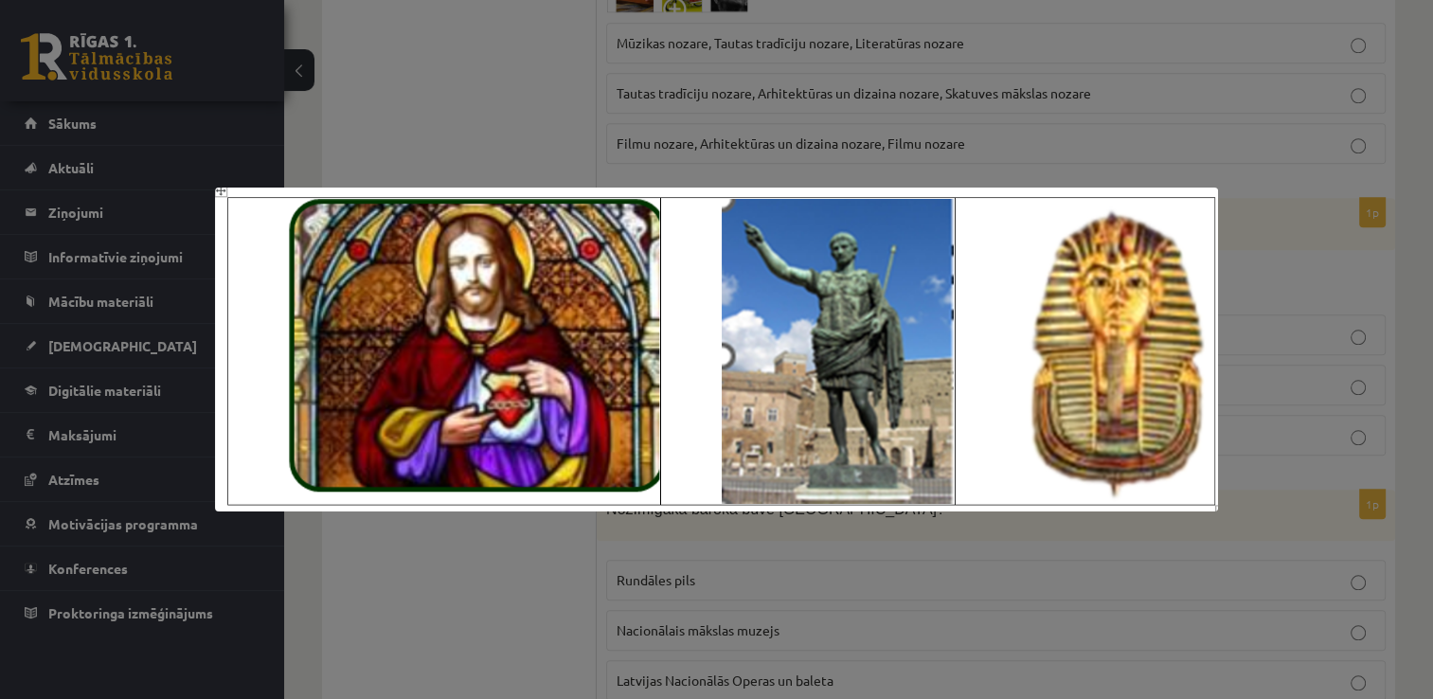
click at [837, 118] on div at bounding box center [716, 349] width 1433 height 699
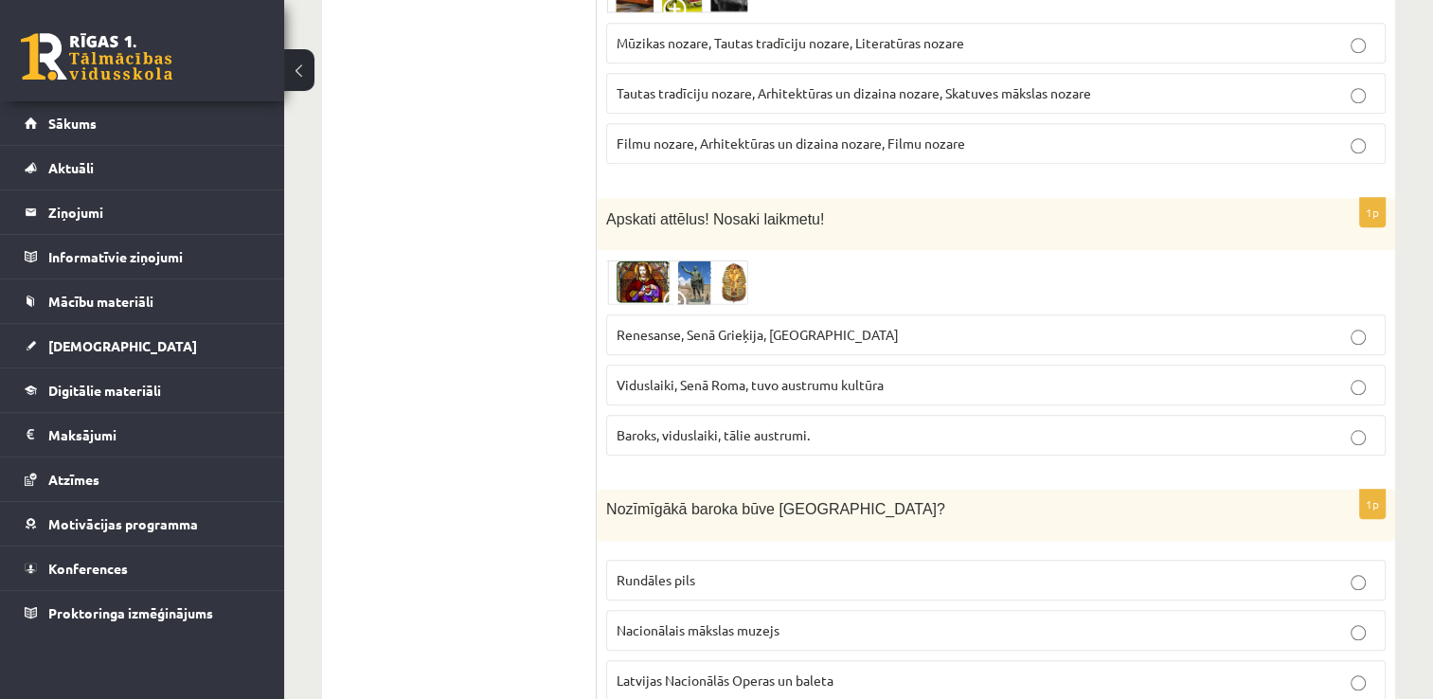
click at [647, 259] on img at bounding box center [677, 281] width 142 height 45
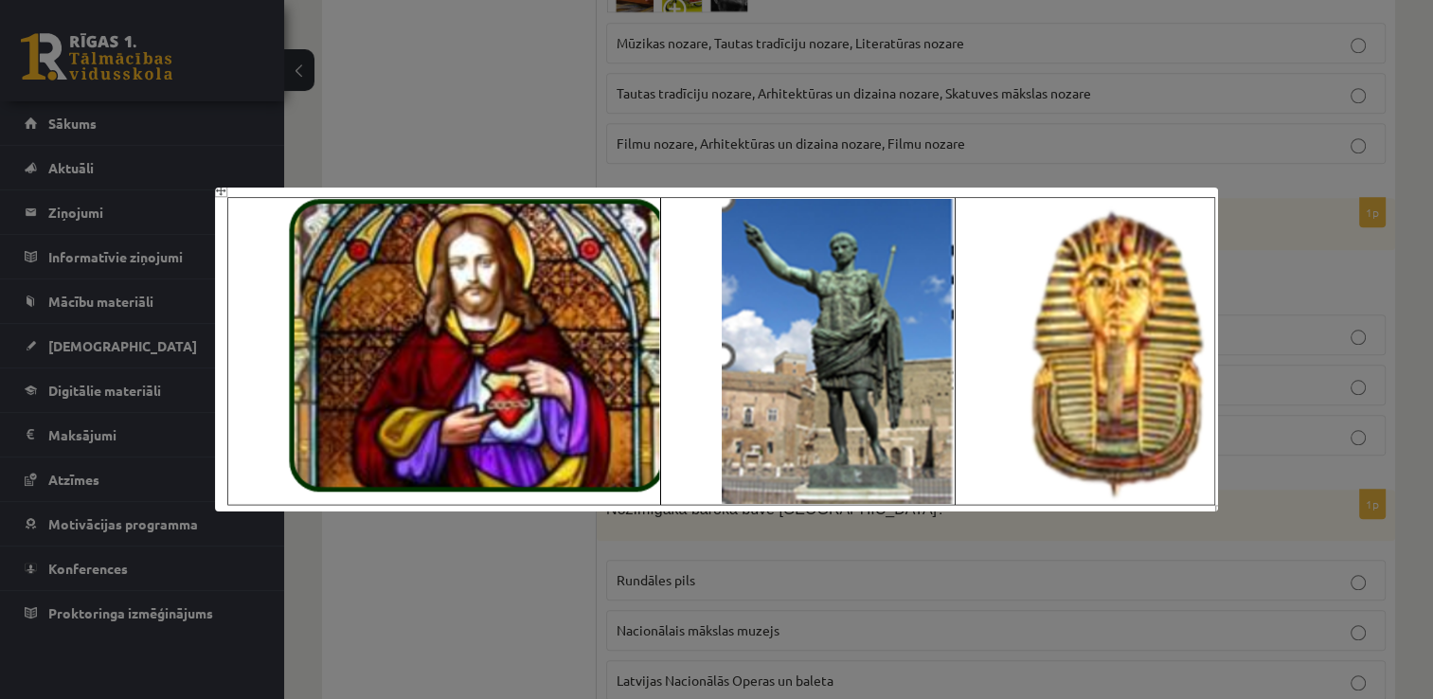
drag, startPoint x: 930, startPoint y: 113, endPoint x: 845, endPoint y: 209, distance: 128.8
click at [926, 119] on div at bounding box center [716, 349] width 1433 height 699
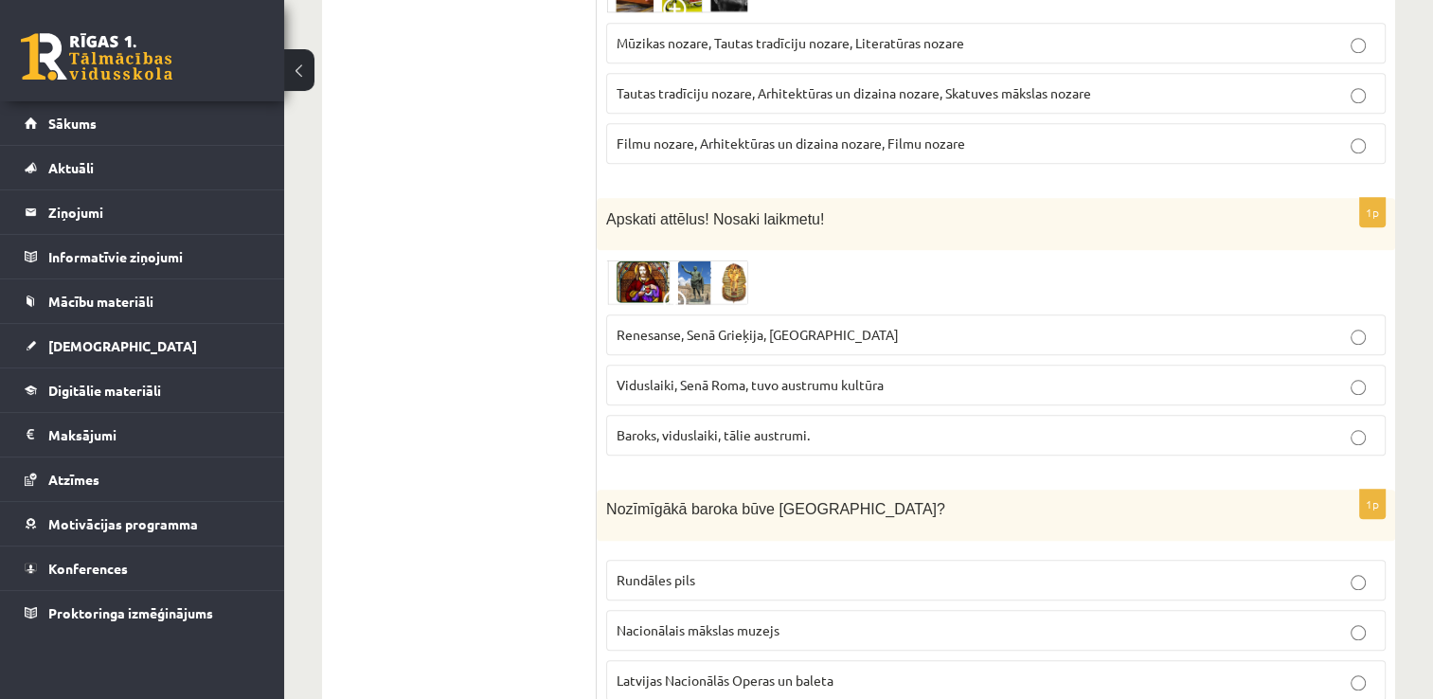
click at [830, 325] on p "Renesanse, Senā Grieķija, Ēģipte" at bounding box center [995, 335] width 758 height 20
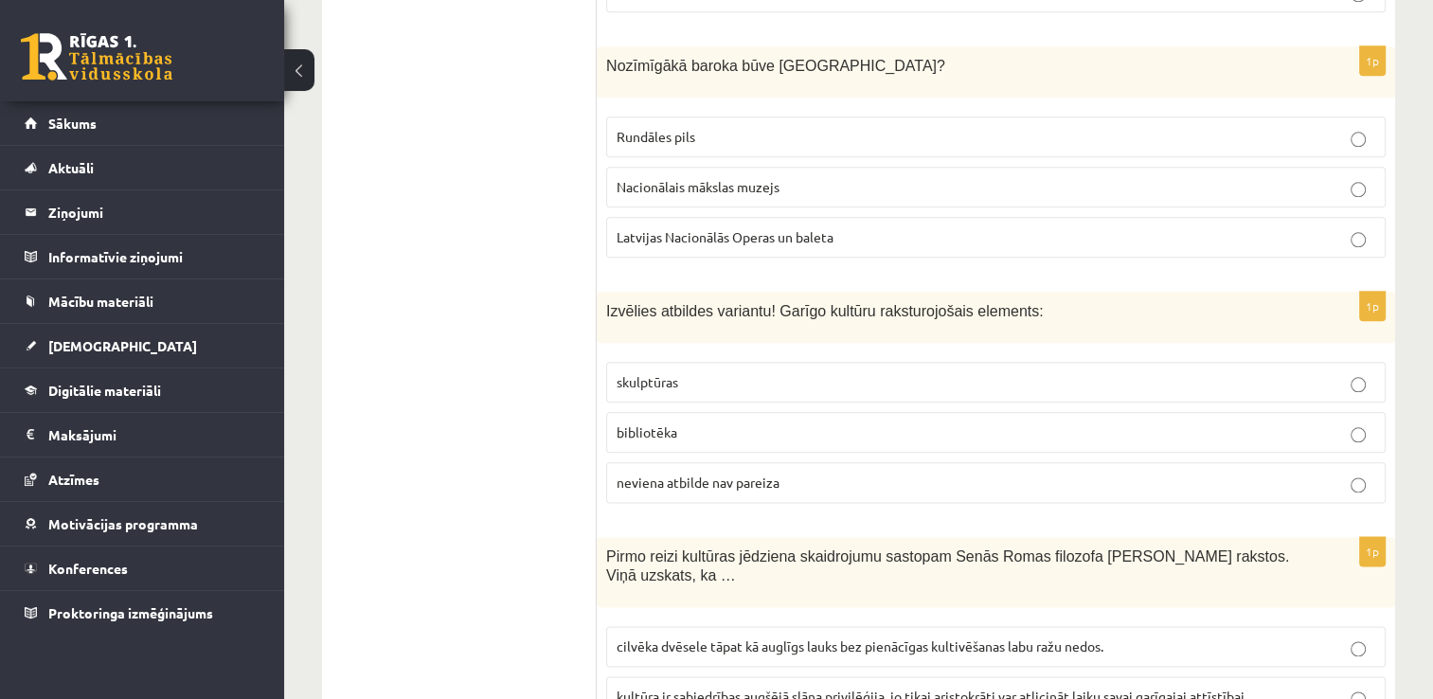
scroll to position [2250, 0]
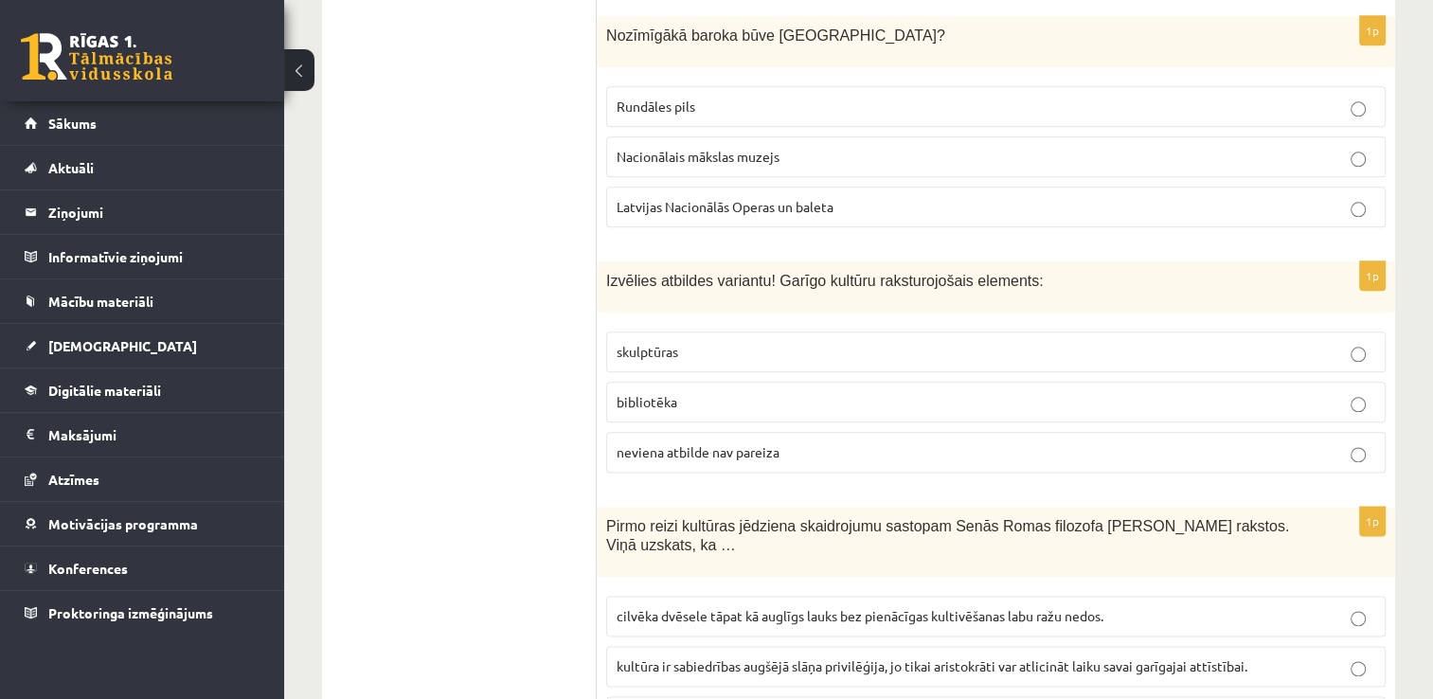
click at [864, 98] on p "Rundāles pils" at bounding box center [995, 107] width 758 height 20
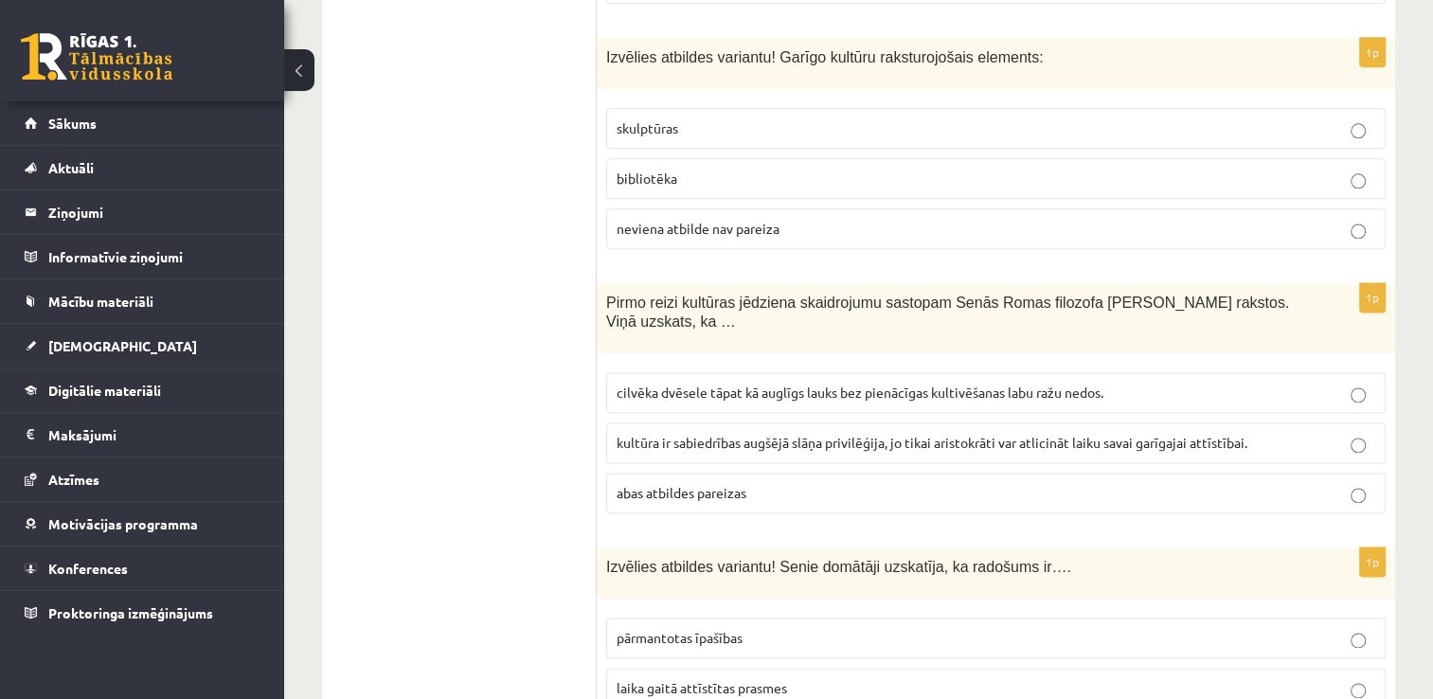
scroll to position [2492, 0]
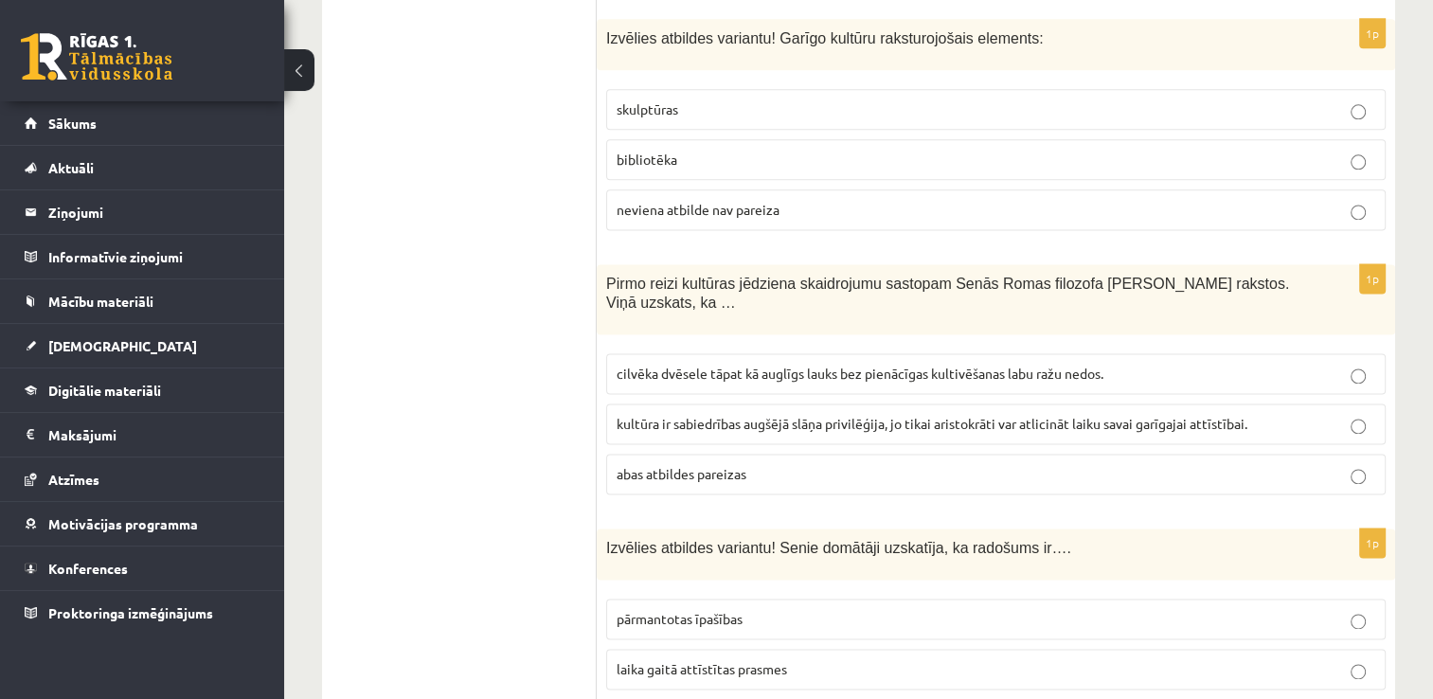
click at [781, 150] on p "bibliotēka" at bounding box center [995, 160] width 758 height 20
click at [758, 364] on p "cilvēka dvēsele tāpat kā auglīgs lauks bez pienācīgas kultivēšanas labu ražu ne…" at bounding box center [995, 374] width 758 height 20
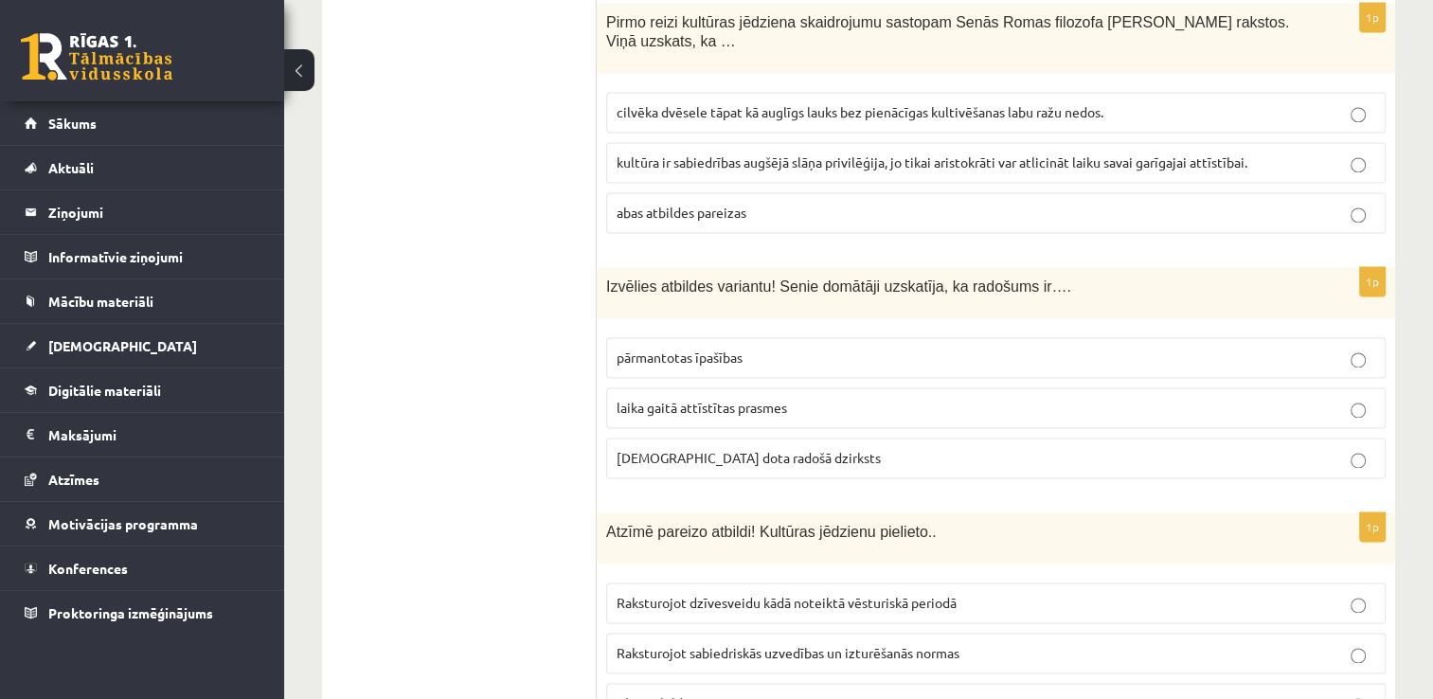
scroll to position [2682, 0]
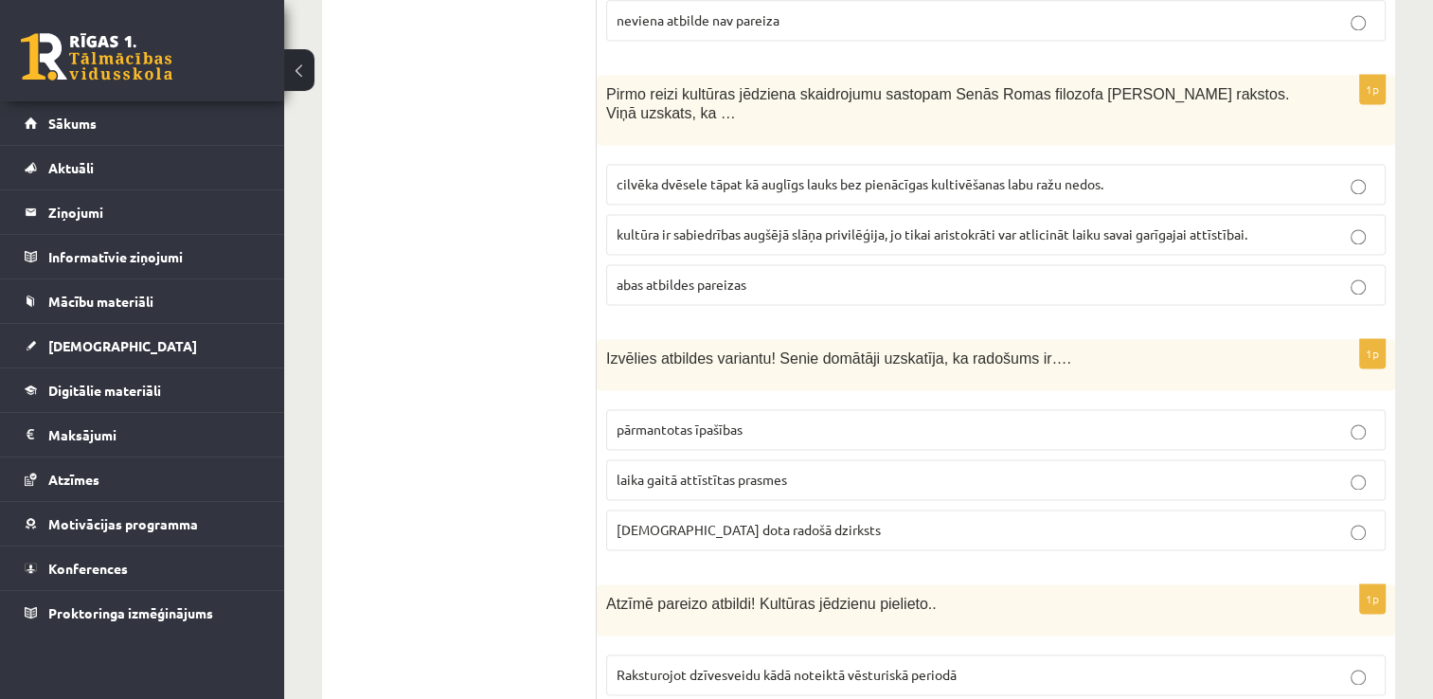
click at [769, 521] on span "dieva dota radošā dzirksts" at bounding box center [748, 529] width 264 height 17
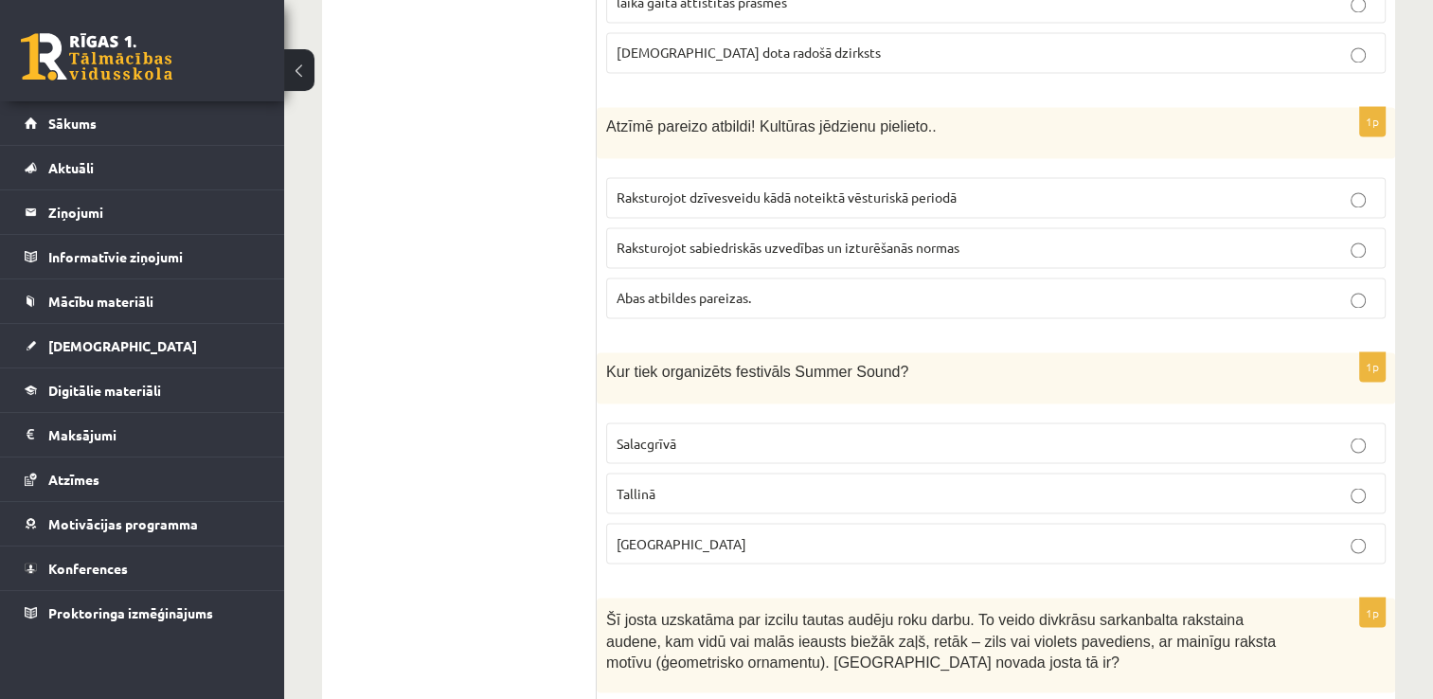
scroll to position [3149, 0]
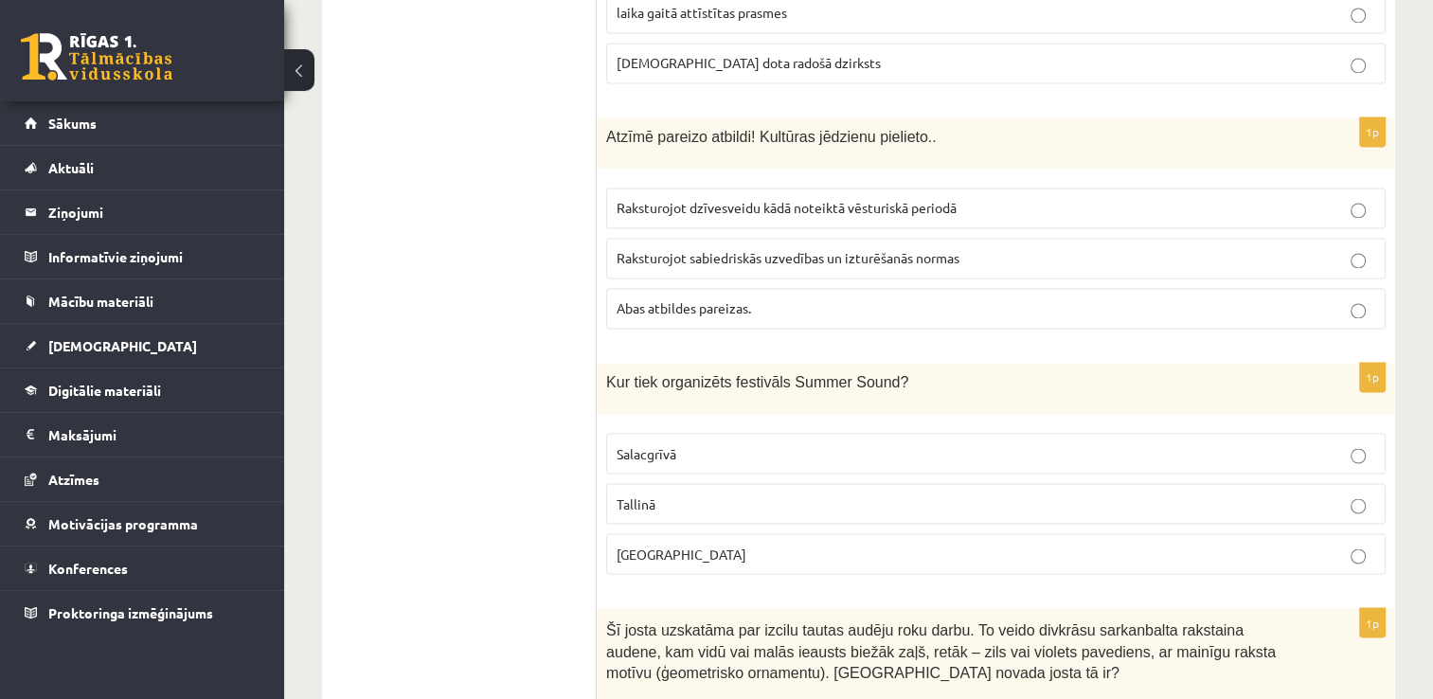
click at [1072, 298] on p "Abas atbildes pareizas." at bounding box center [995, 308] width 758 height 20
click at [789, 443] on p "Salacgrīvā" at bounding box center [995, 453] width 758 height 20
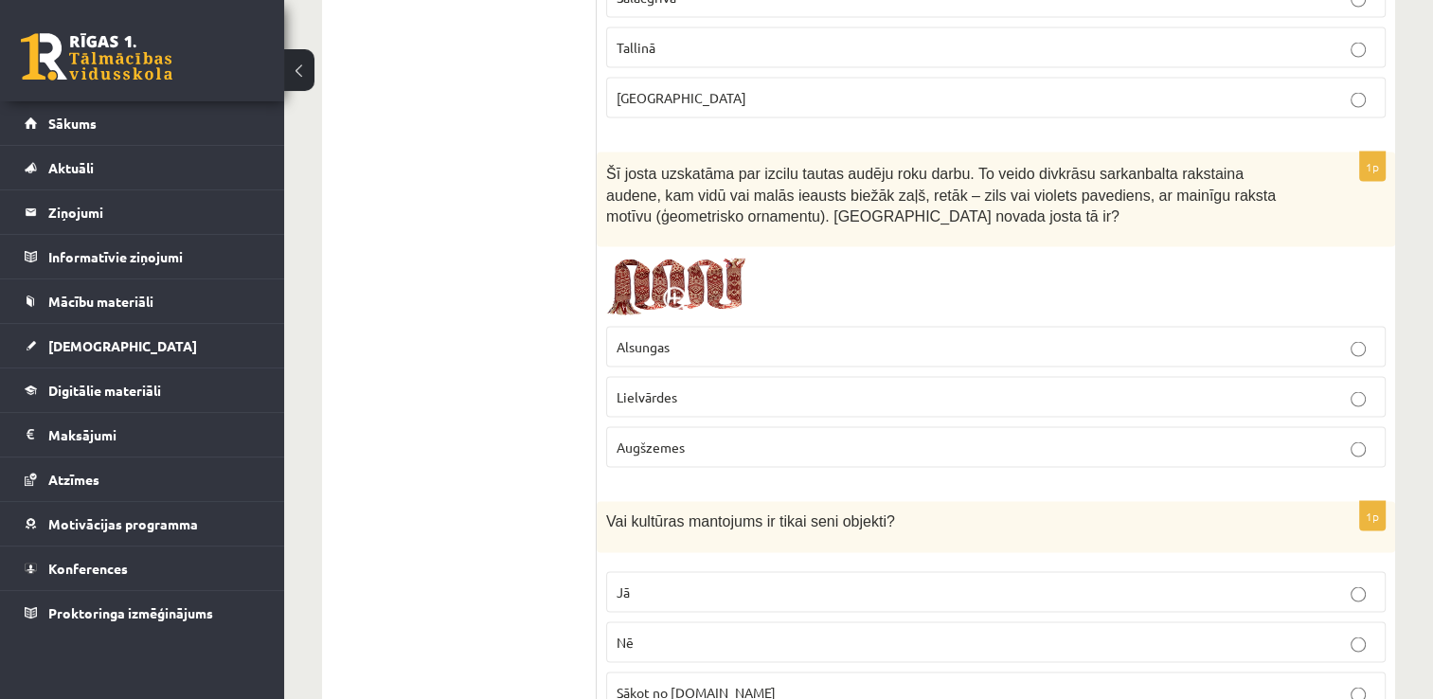
scroll to position [3622, 0]
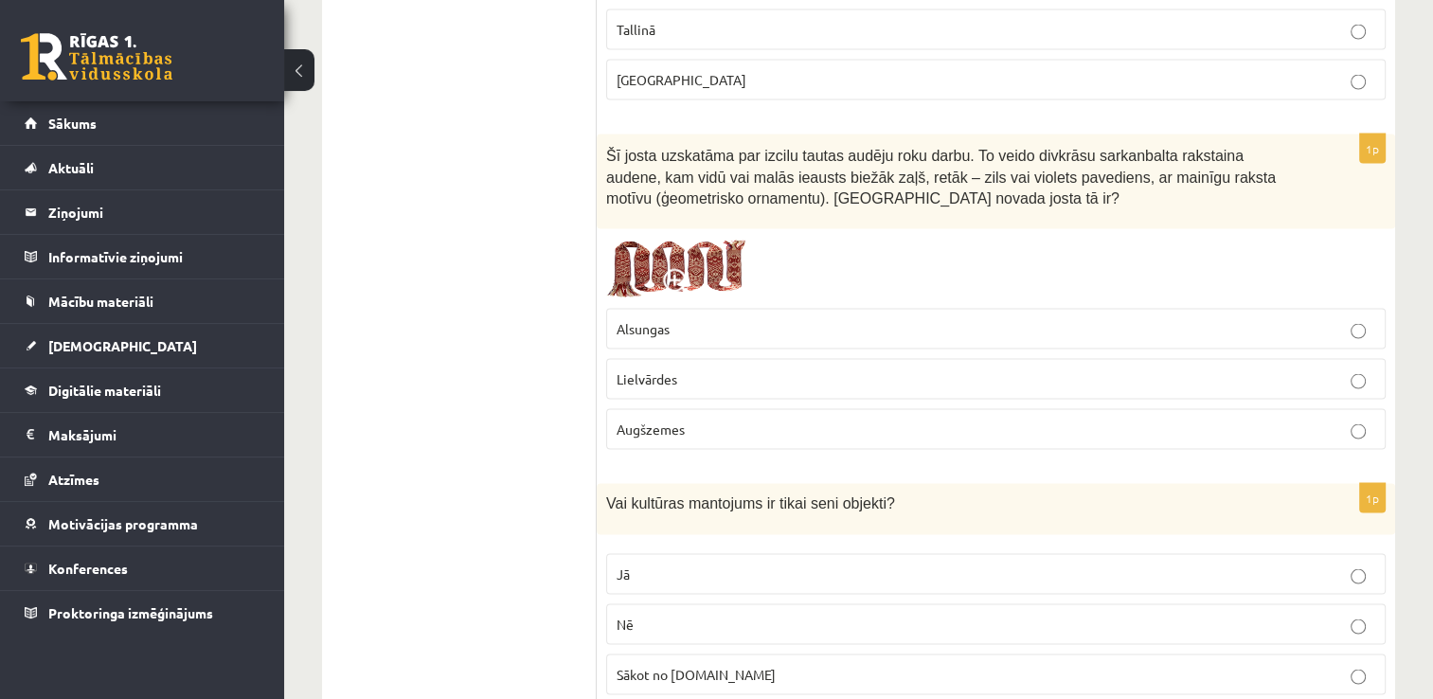
click at [704, 239] on img at bounding box center [677, 269] width 142 height 61
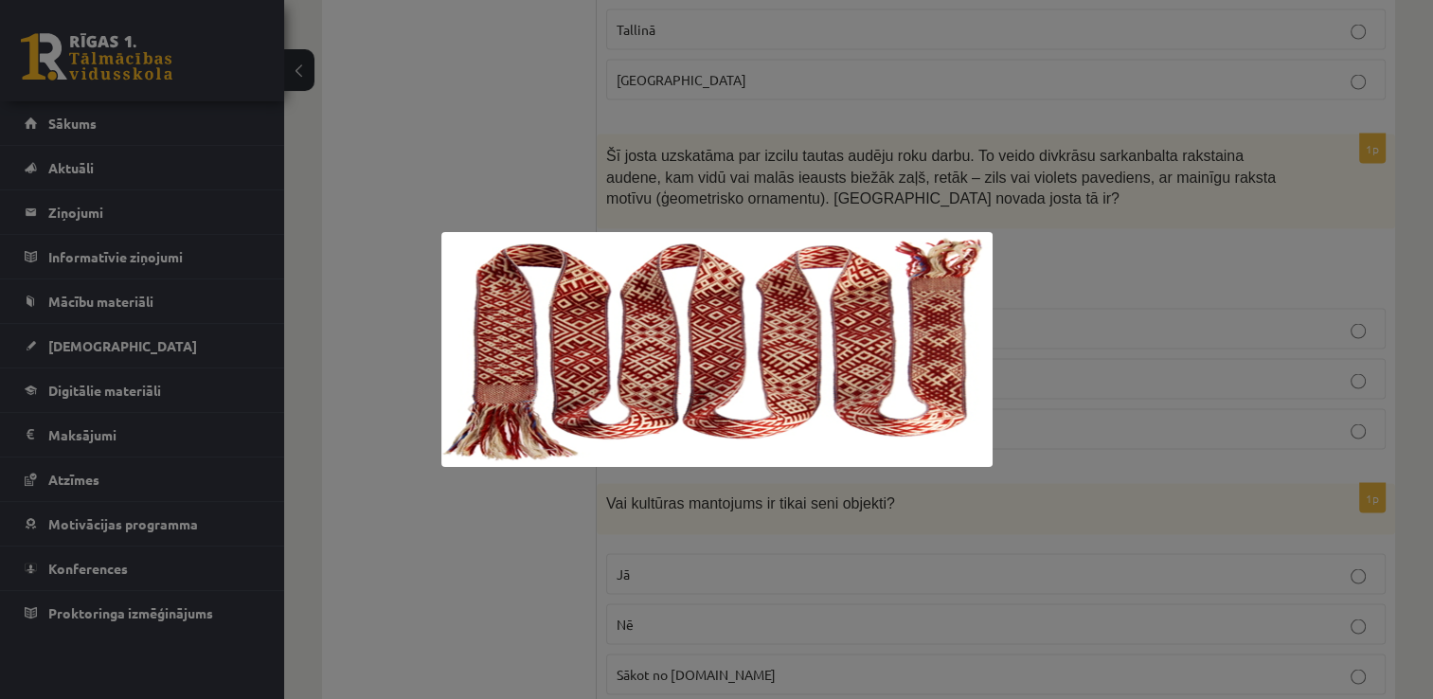
click at [1093, 269] on div at bounding box center [716, 349] width 1433 height 699
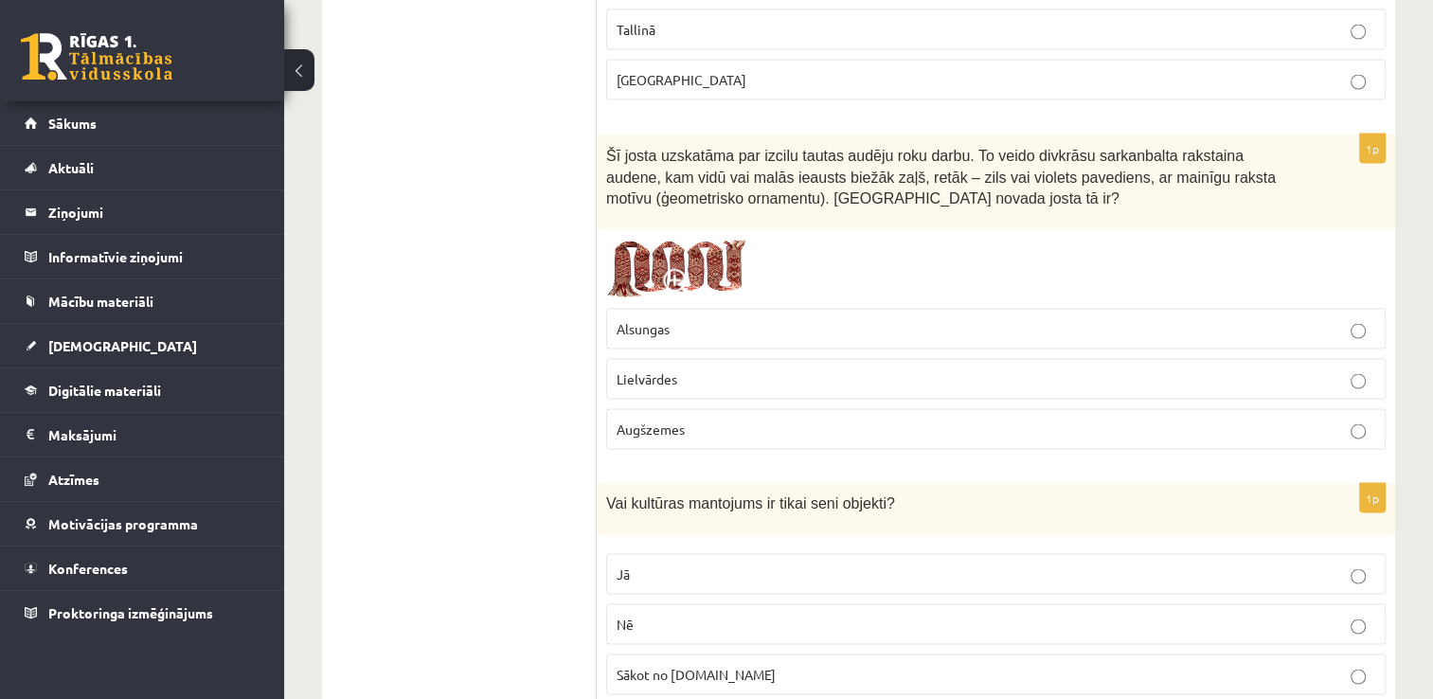
click at [711, 239] on img at bounding box center [677, 269] width 142 height 61
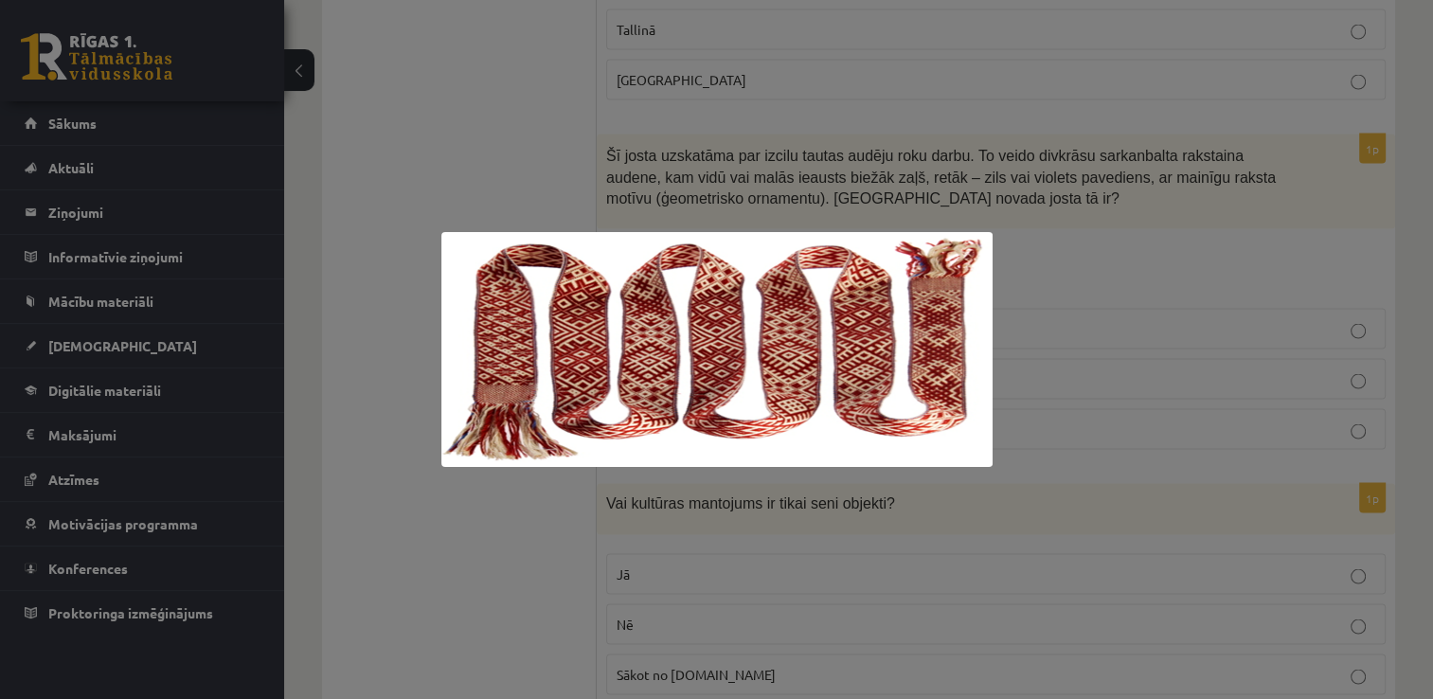
click at [1045, 472] on div at bounding box center [716, 349] width 1433 height 699
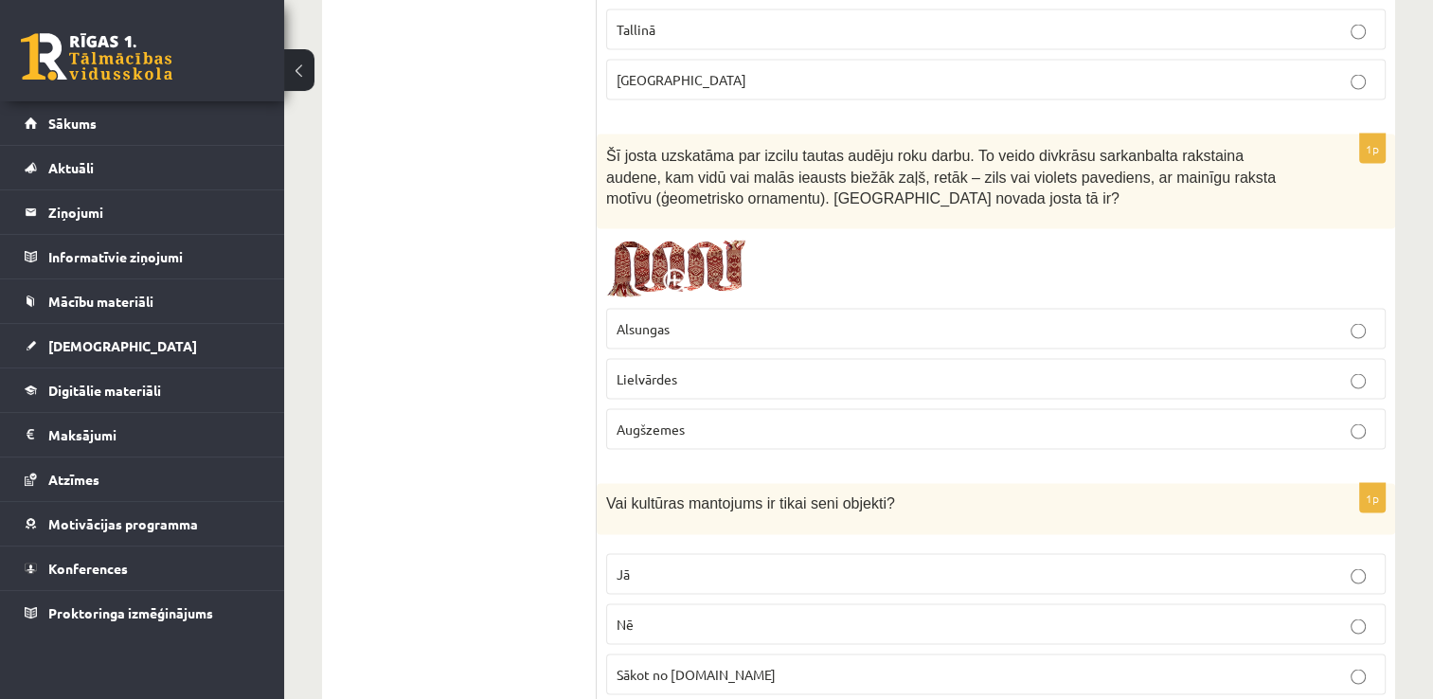
click at [726, 239] on img at bounding box center [677, 269] width 142 height 61
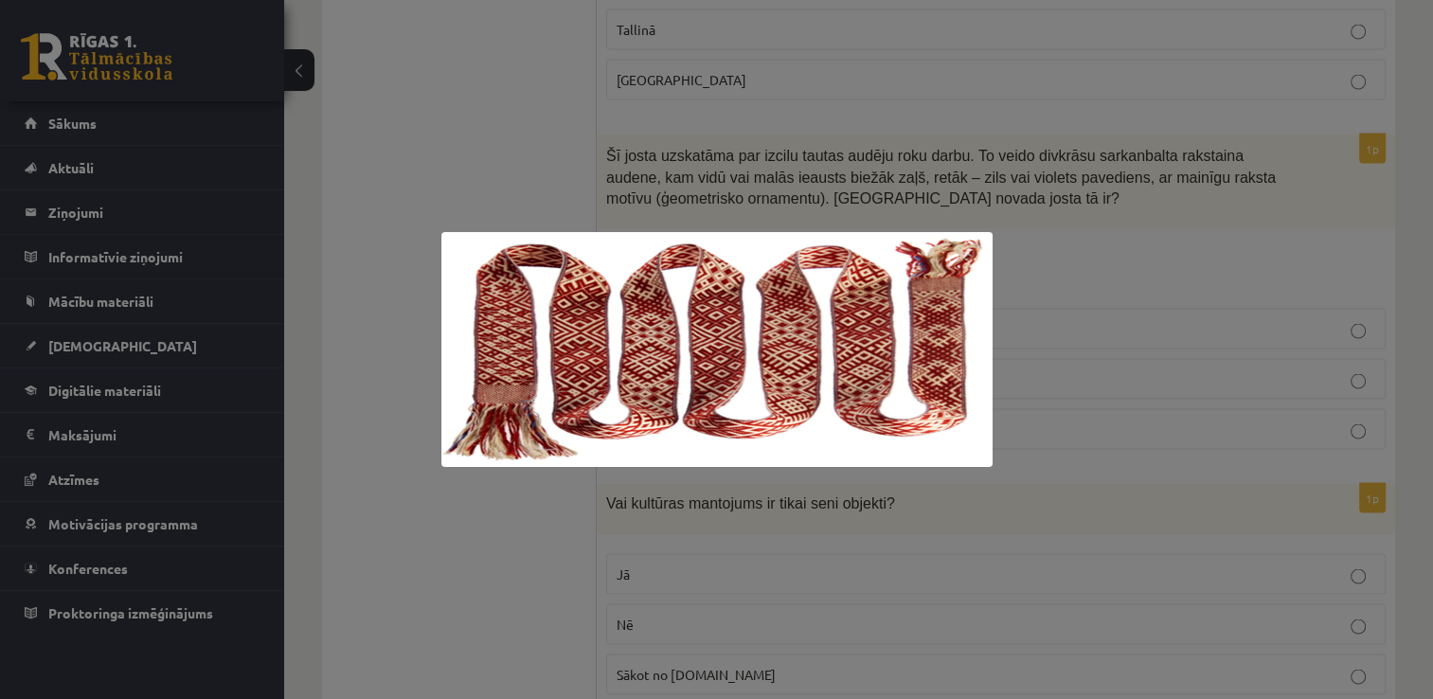
click at [1045, 376] on div at bounding box center [716, 349] width 1433 height 699
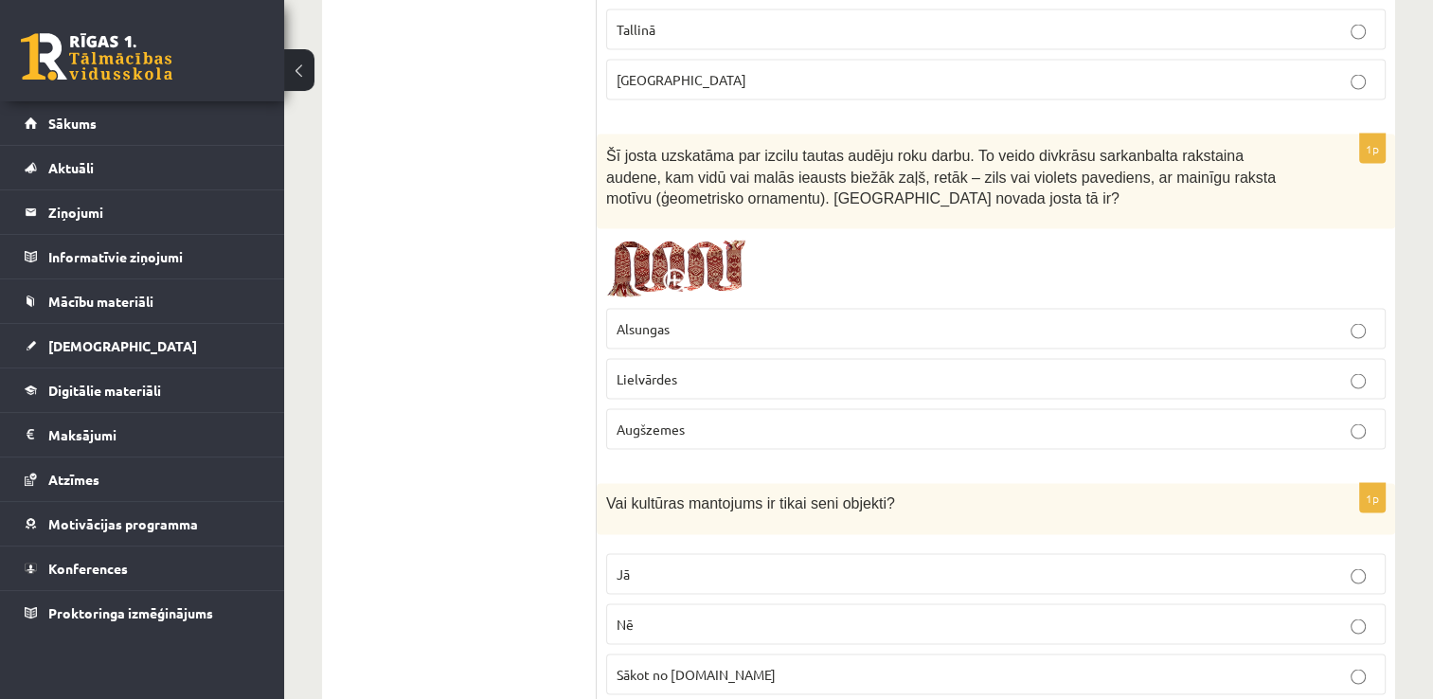
click at [719, 239] on img at bounding box center [677, 269] width 142 height 61
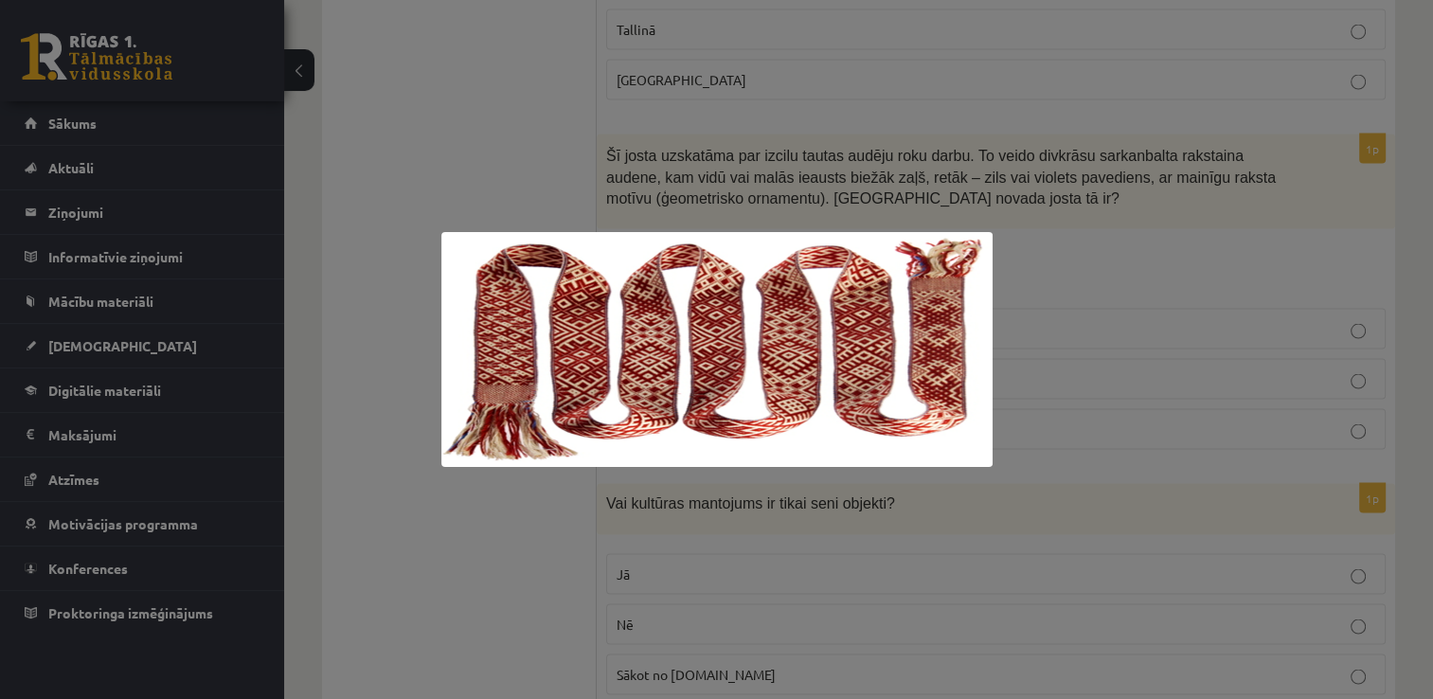
click at [1052, 231] on div at bounding box center [716, 349] width 1433 height 699
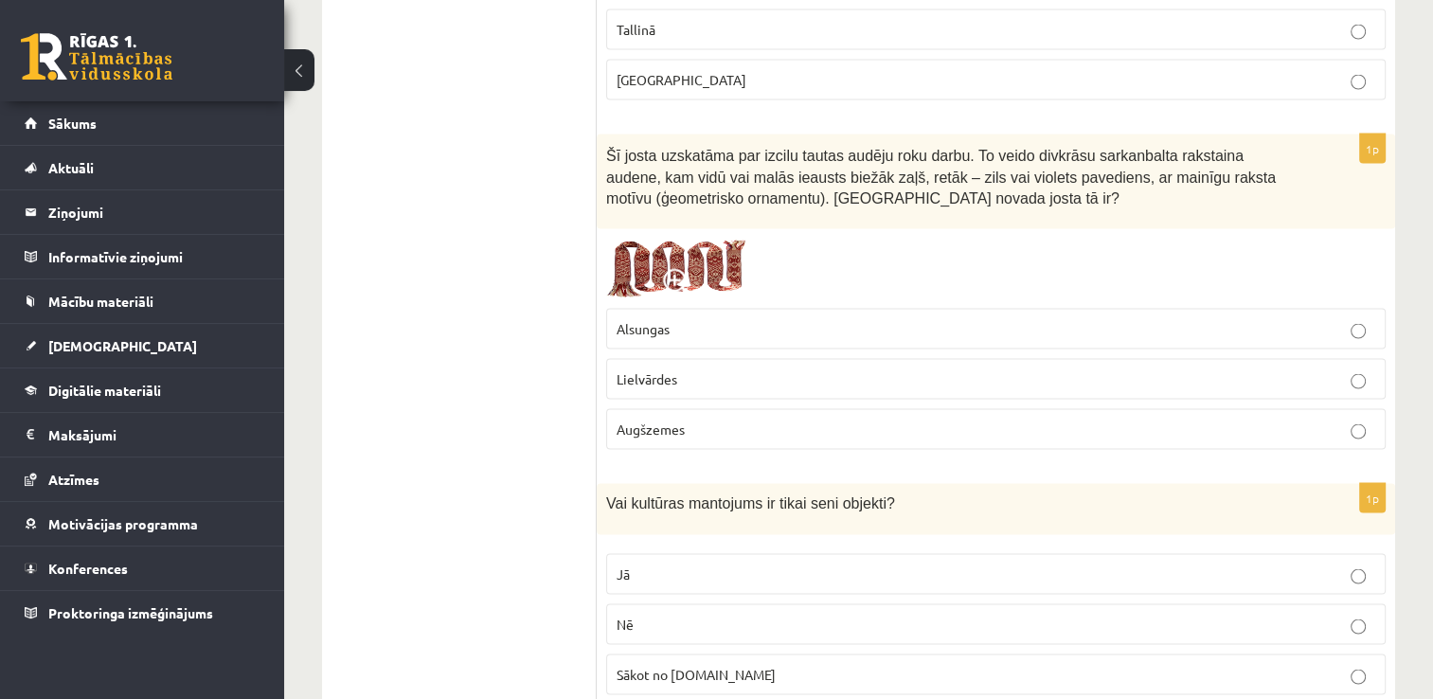
click at [797, 369] on p "Lielvārdes" at bounding box center [995, 379] width 758 height 20
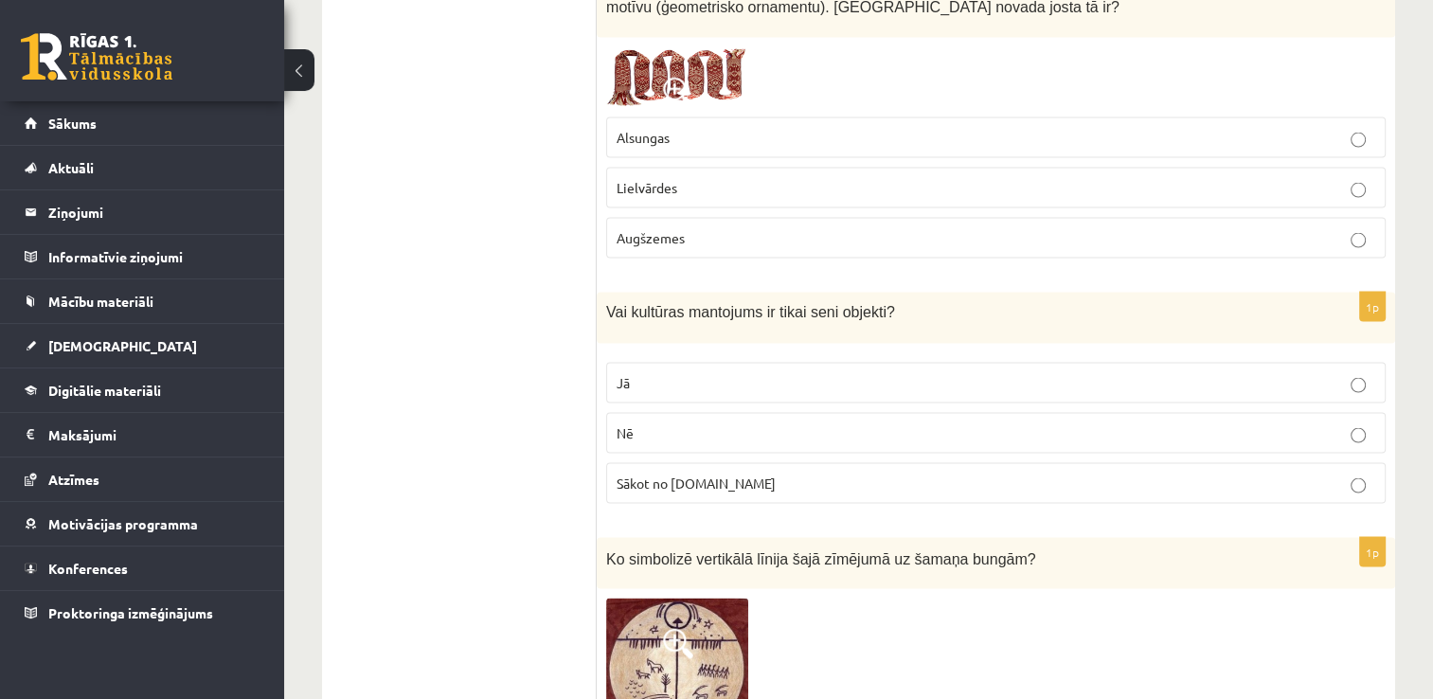
scroll to position [3906, 0]
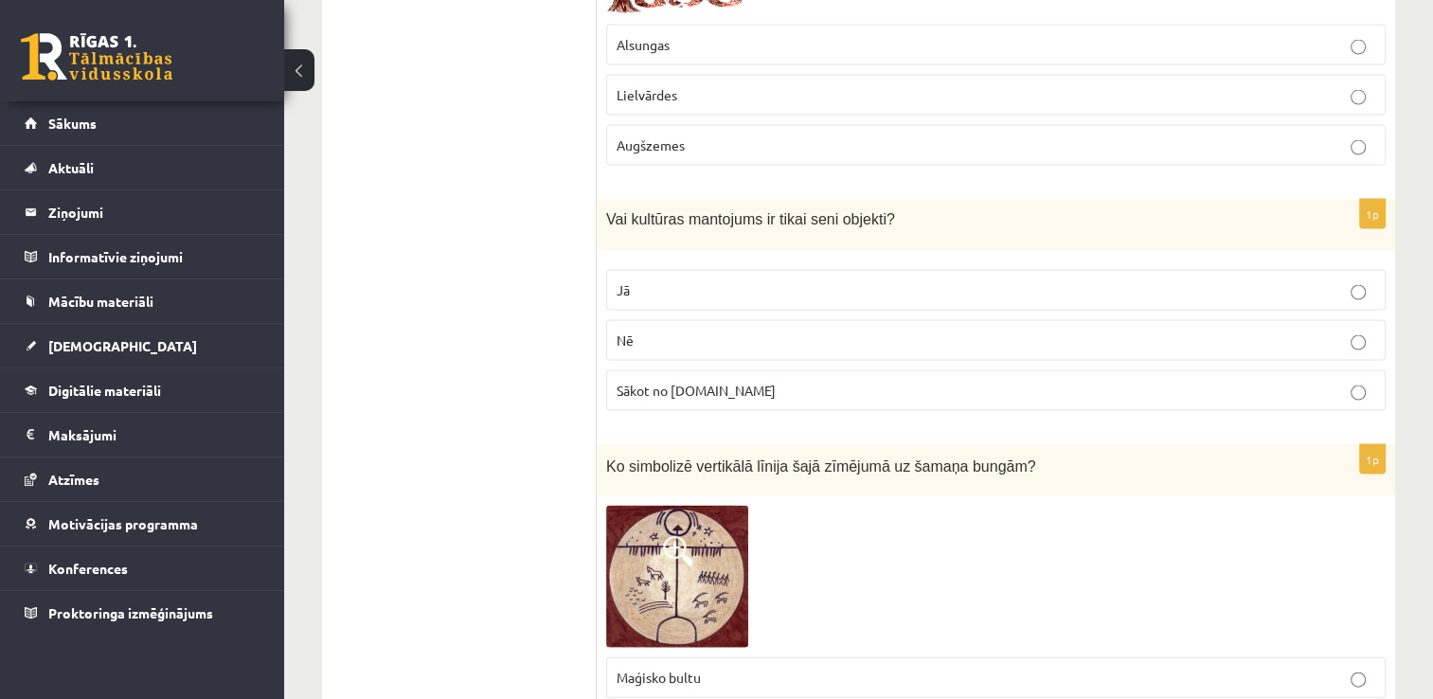
click at [760, 330] on p "Nē" at bounding box center [995, 340] width 758 height 20
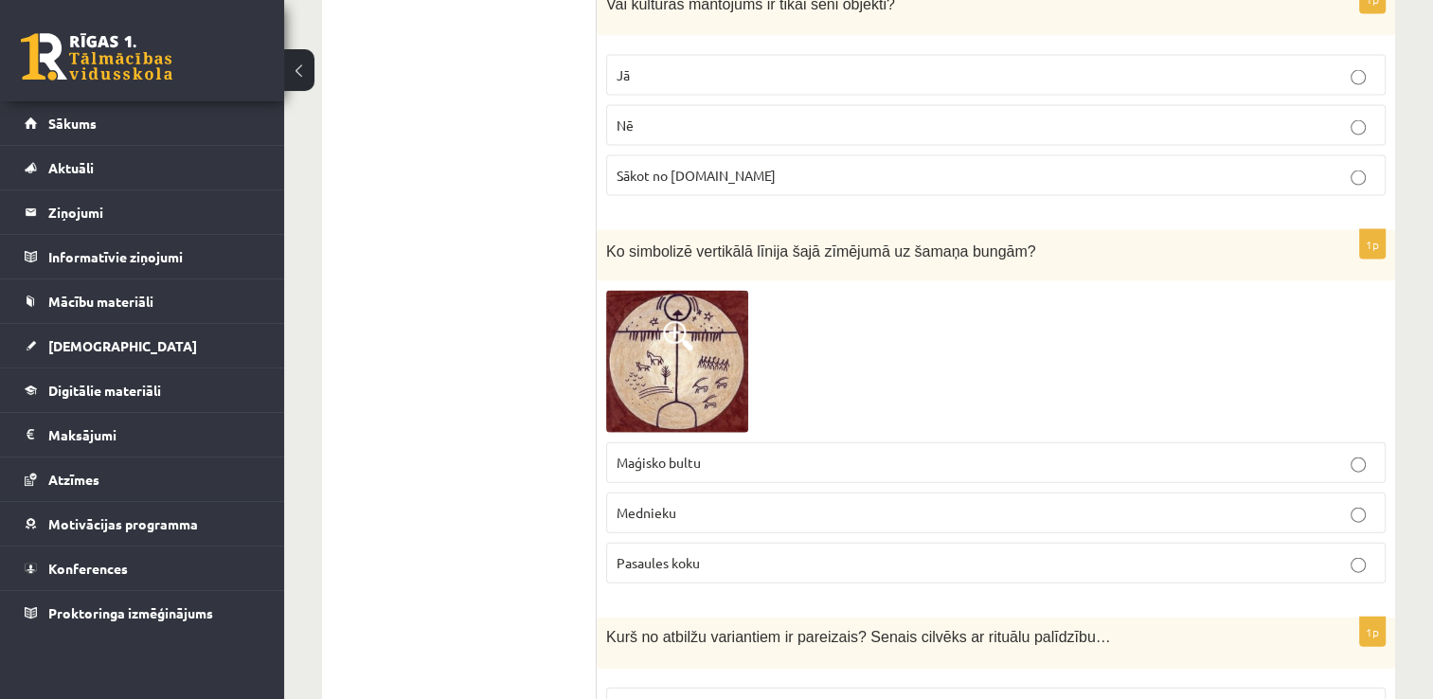
scroll to position [4190, 0]
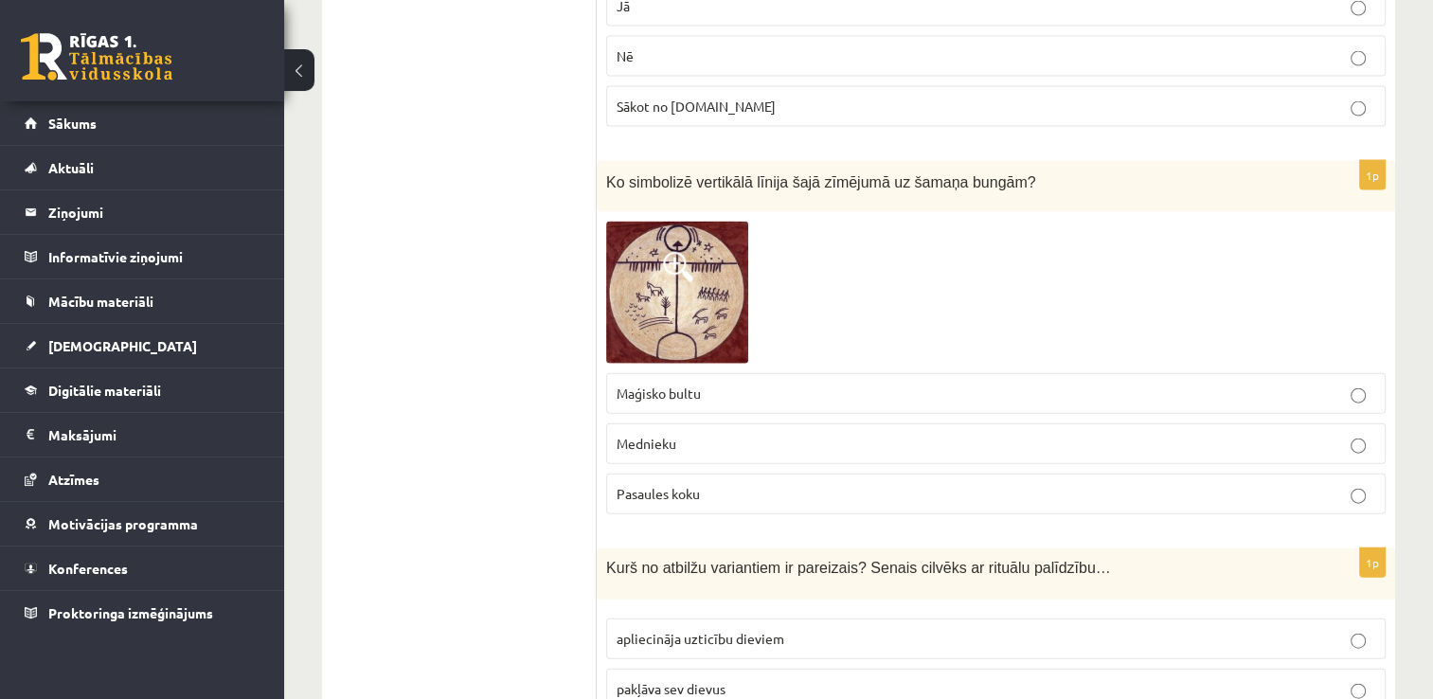
click at [660, 275] on img at bounding box center [677, 293] width 142 height 142
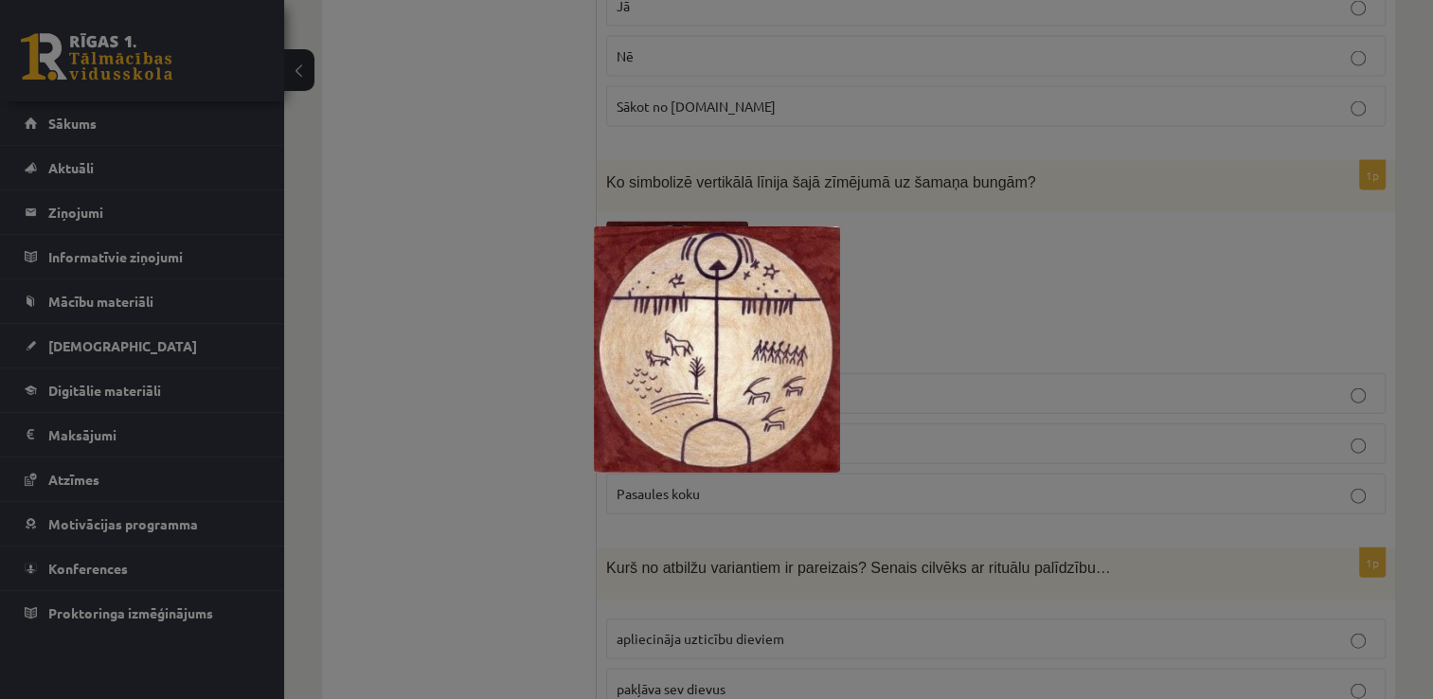
click at [962, 284] on div at bounding box center [716, 349] width 1433 height 699
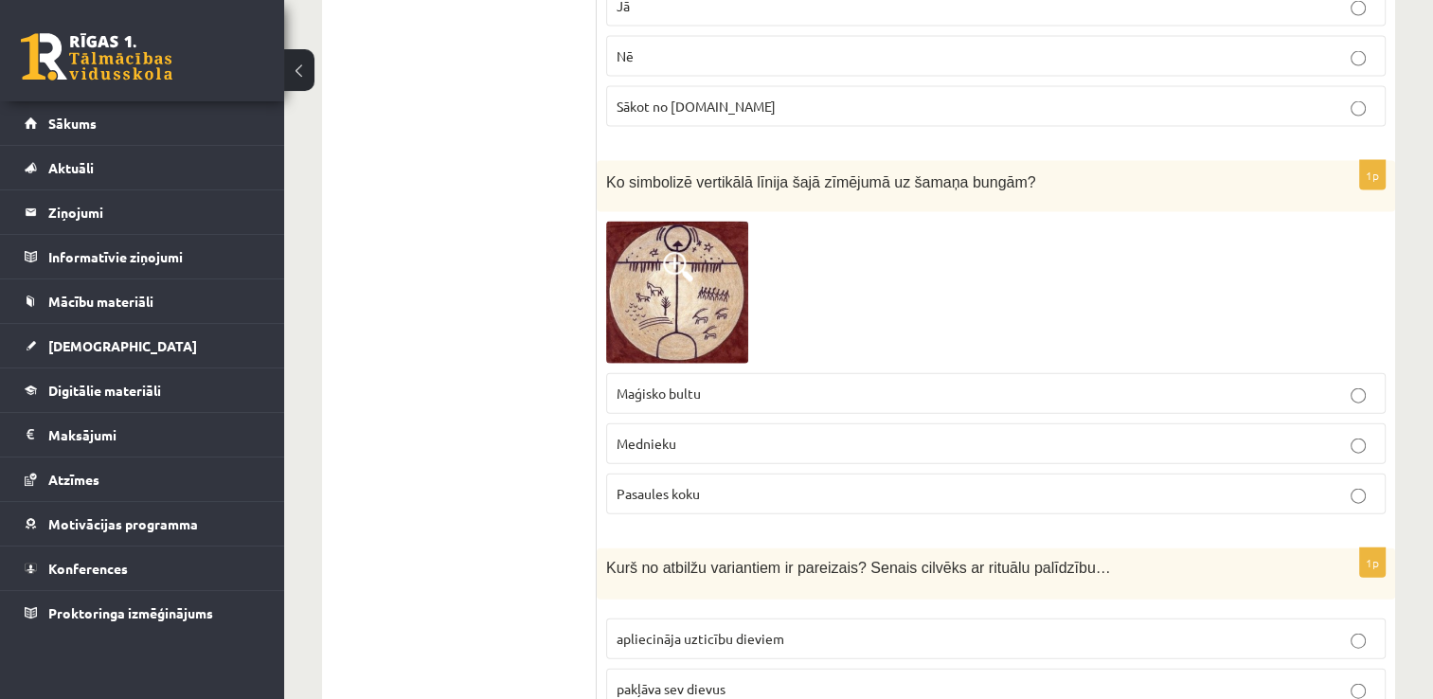
click at [784, 484] on p "Pasaules koku" at bounding box center [995, 494] width 758 height 20
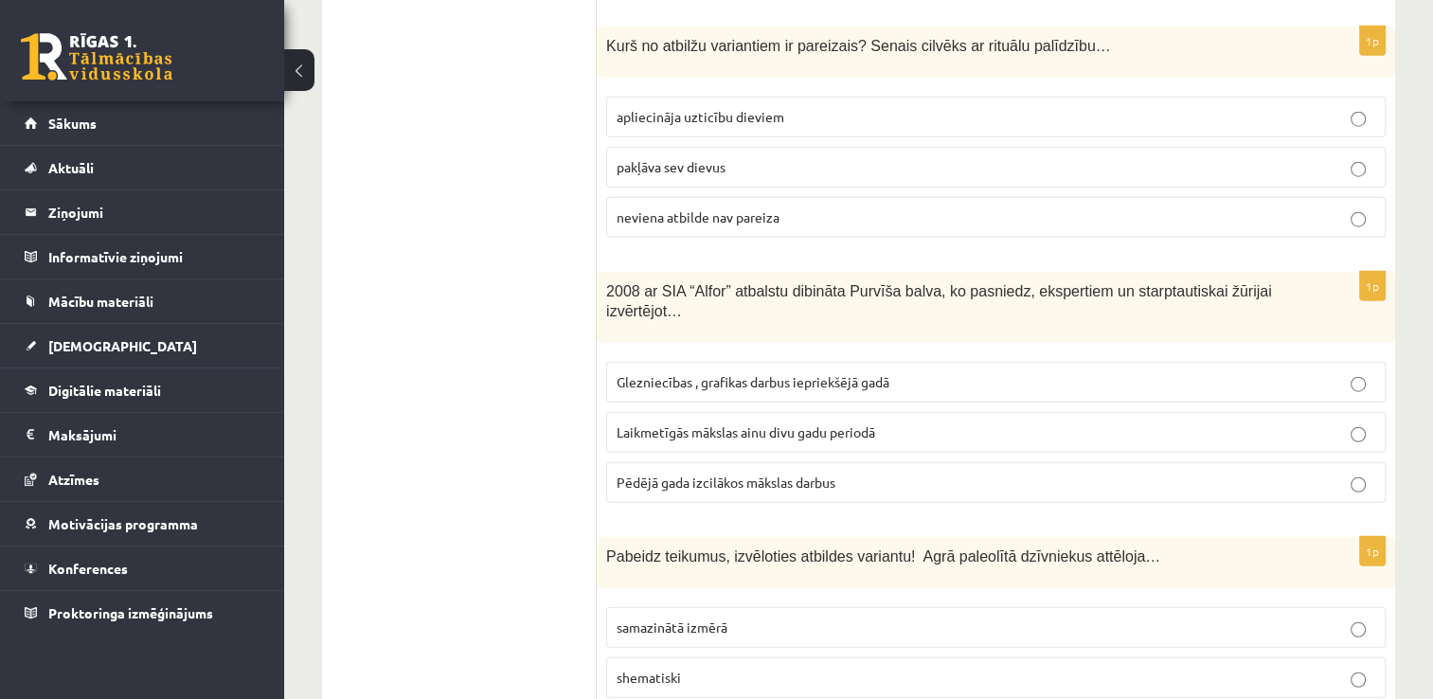
scroll to position [4681, 0]
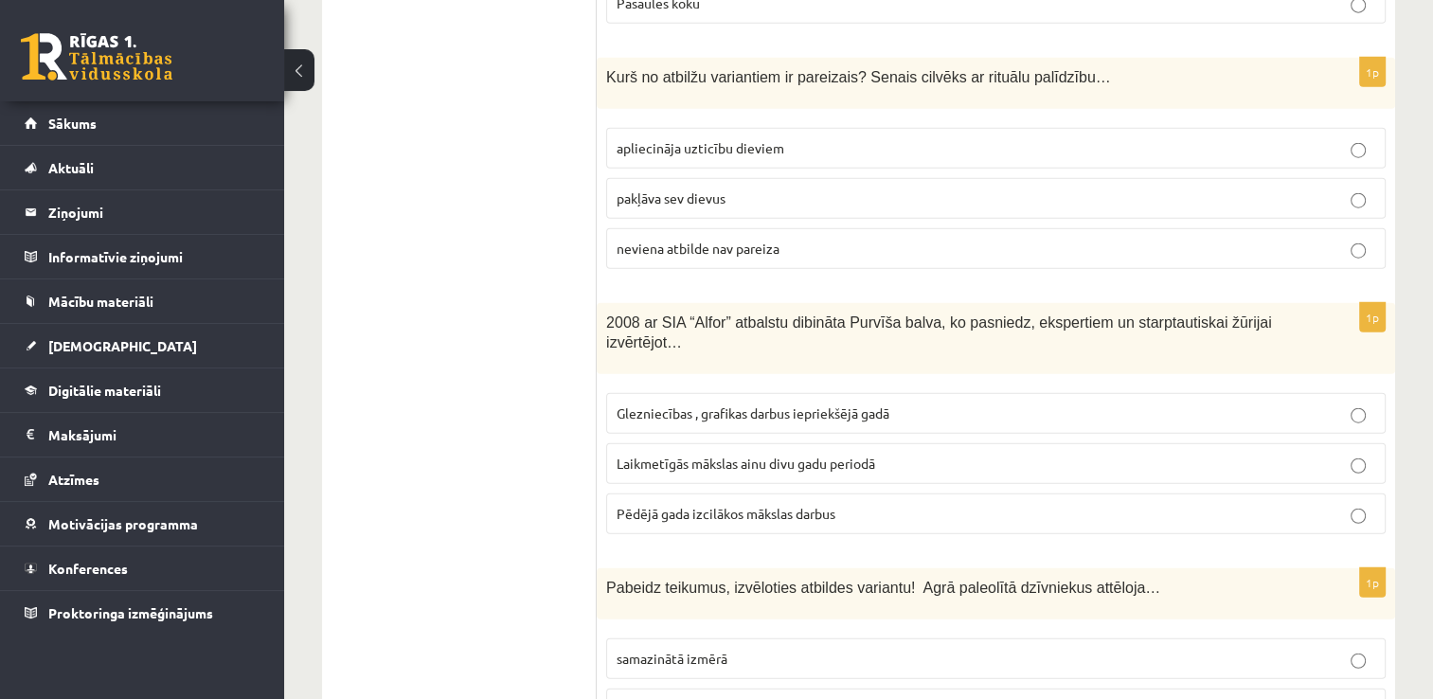
click at [755, 138] on p "apliecināja uzticību dieviem" at bounding box center [995, 148] width 758 height 20
click at [851, 504] on p "Pēdējā gada izcilākos mākslas darbus" at bounding box center [995, 514] width 758 height 20
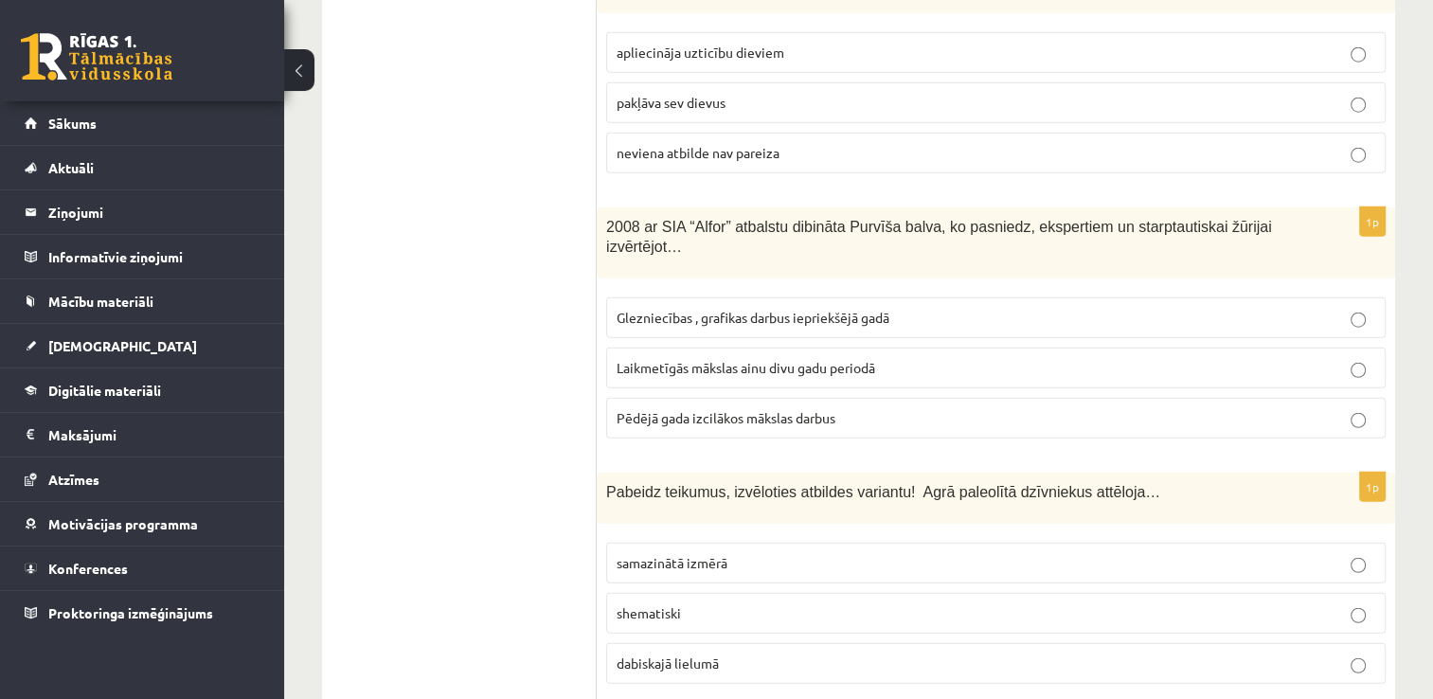
scroll to position [4870, 0]
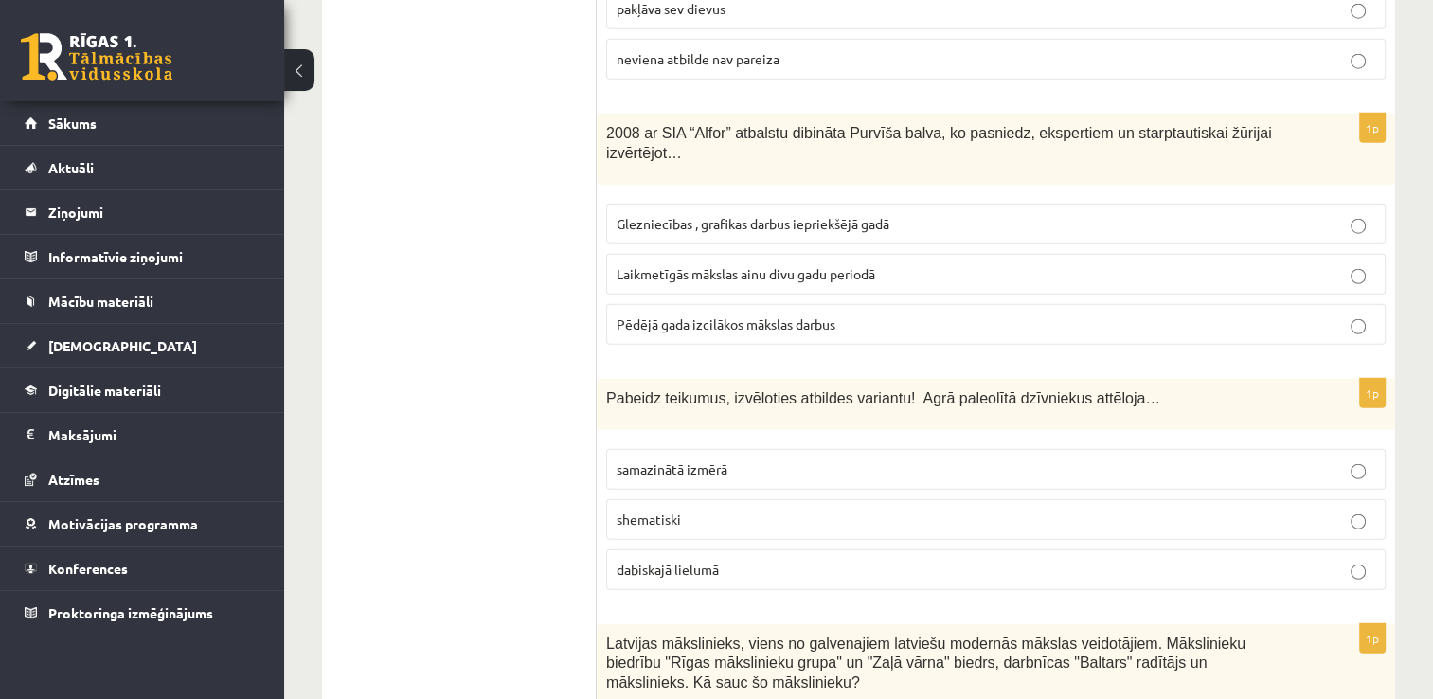
click at [1023, 549] on label "dabiskajā lielumā" at bounding box center [995, 569] width 779 height 41
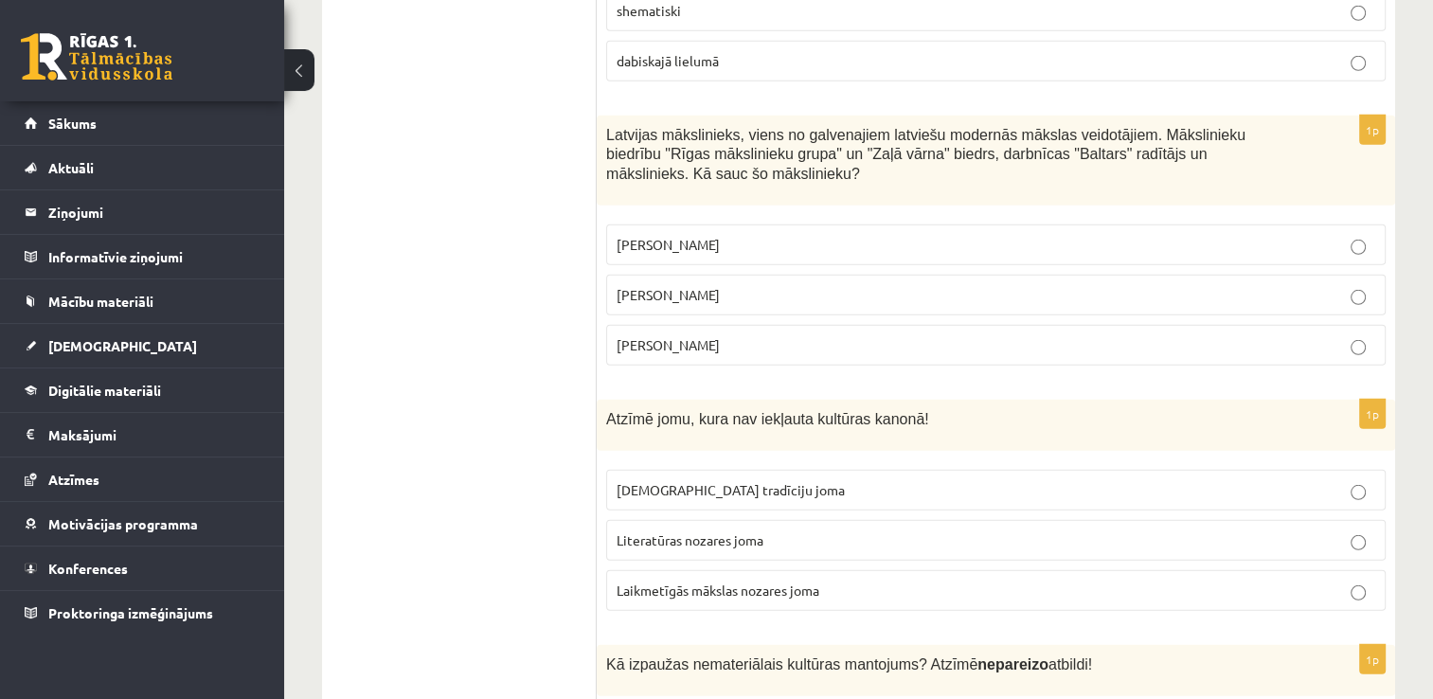
scroll to position [5438, 0]
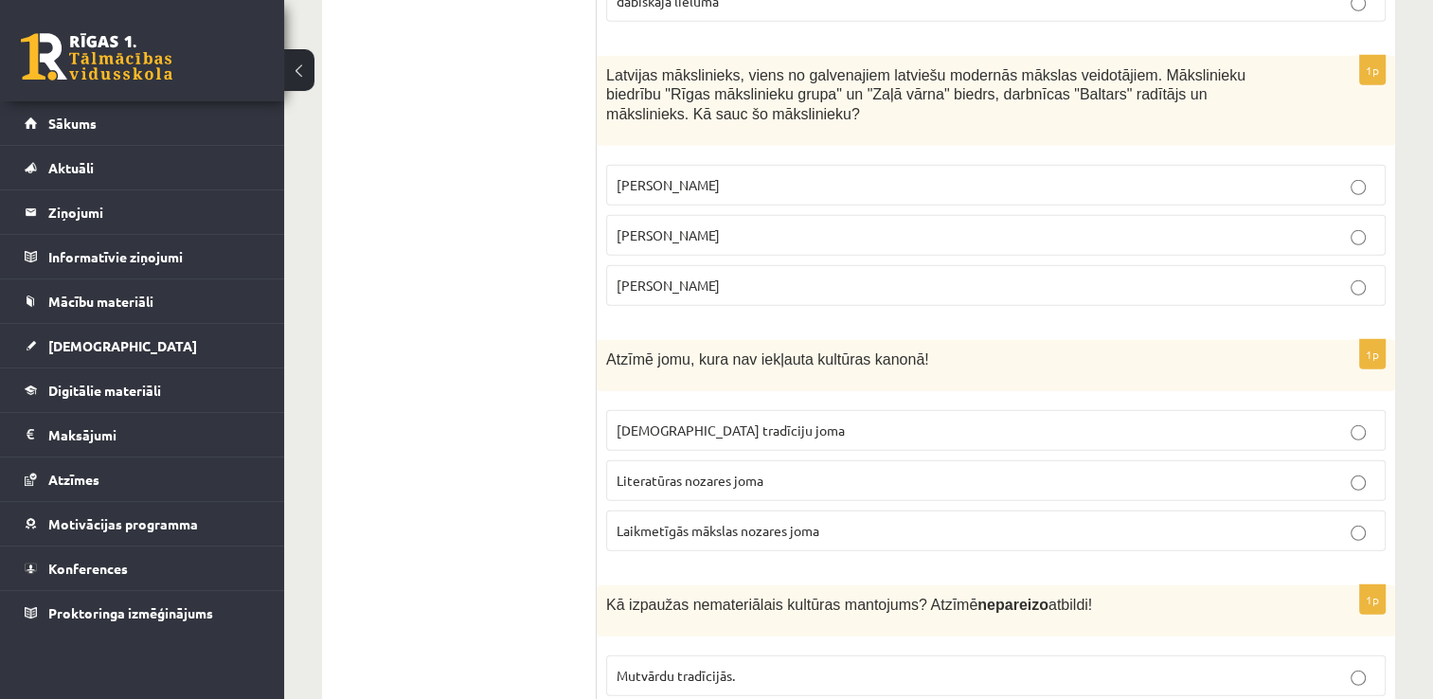
drag, startPoint x: 834, startPoint y: 150, endPoint x: 836, endPoint y: 166, distance: 16.2
click at [833, 225] on p "Romāns Suta" at bounding box center [995, 235] width 758 height 20
click at [847, 521] on p "Laikmetīgās mākslas nozares joma" at bounding box center [995, 531] width 758 height 20
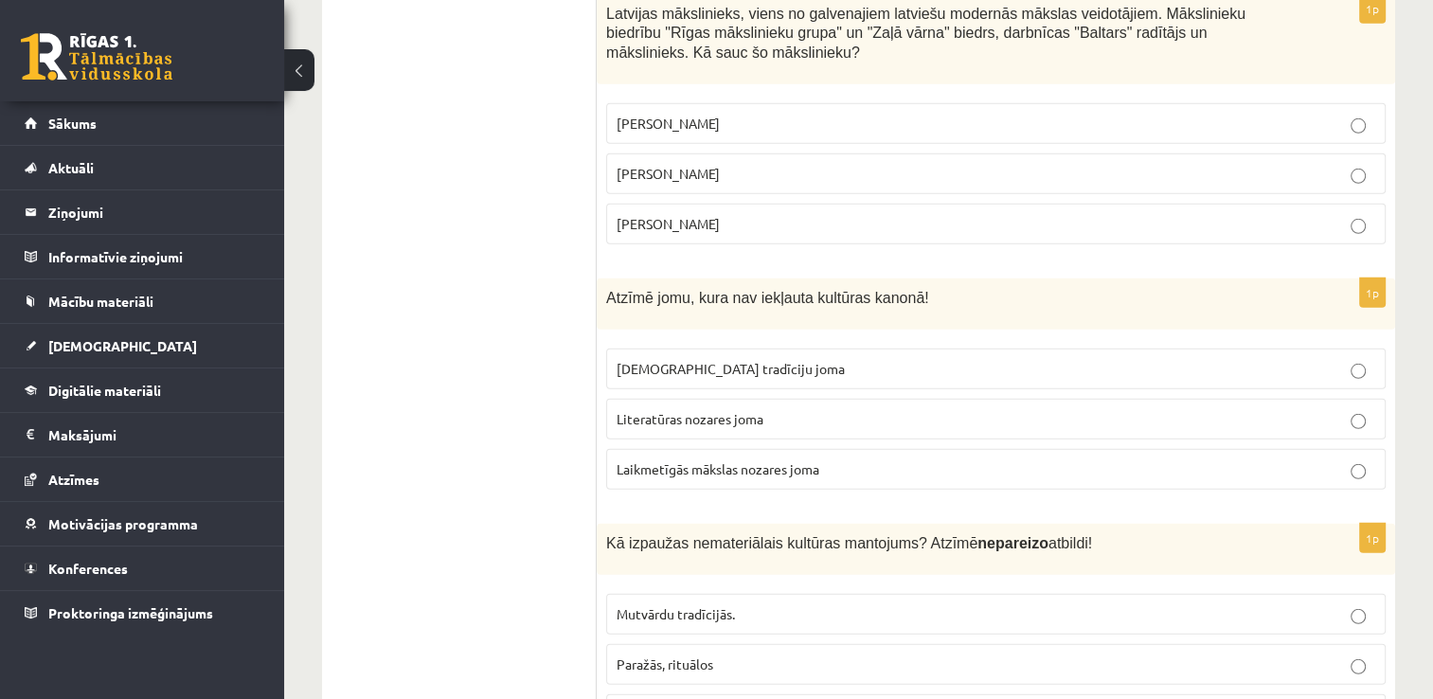
scroll to position [5533, 0]
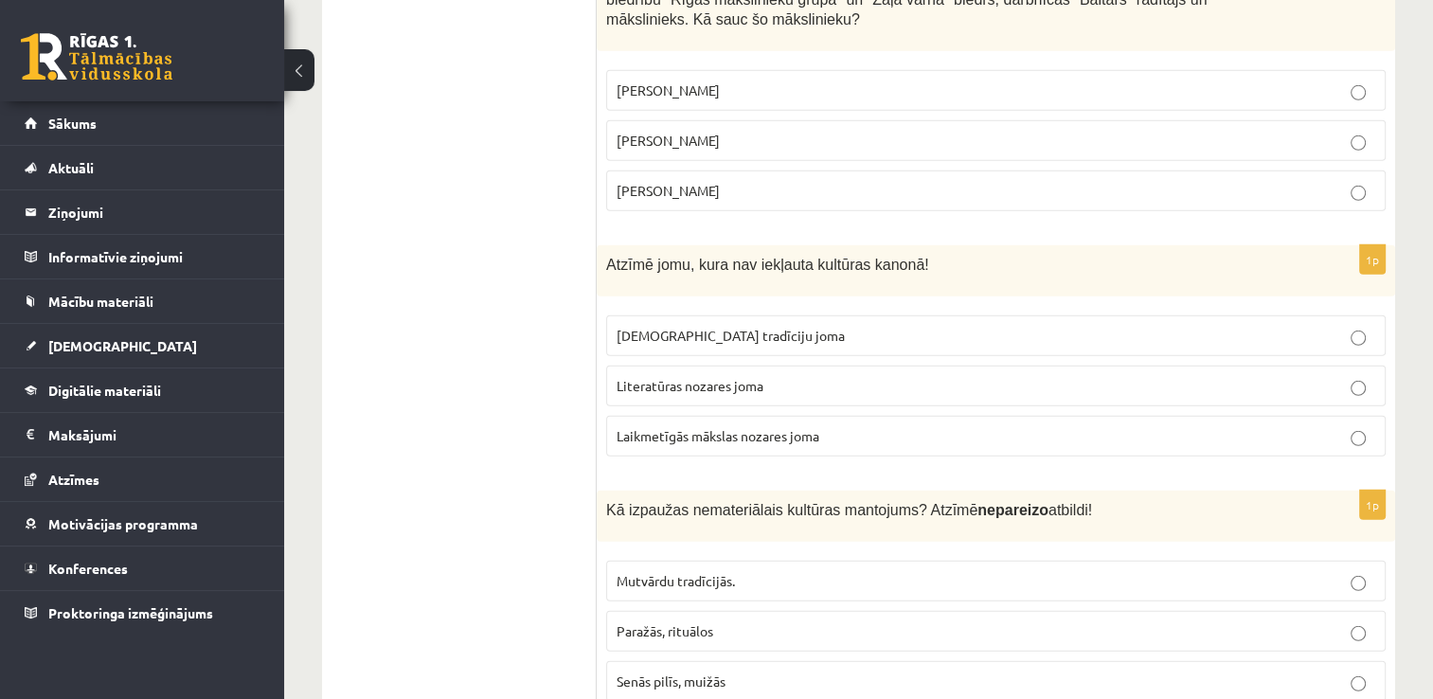
click at [758, 671] on p "Senās pilīs, muižās" at bounding box center [995, 681] width 758 height 20
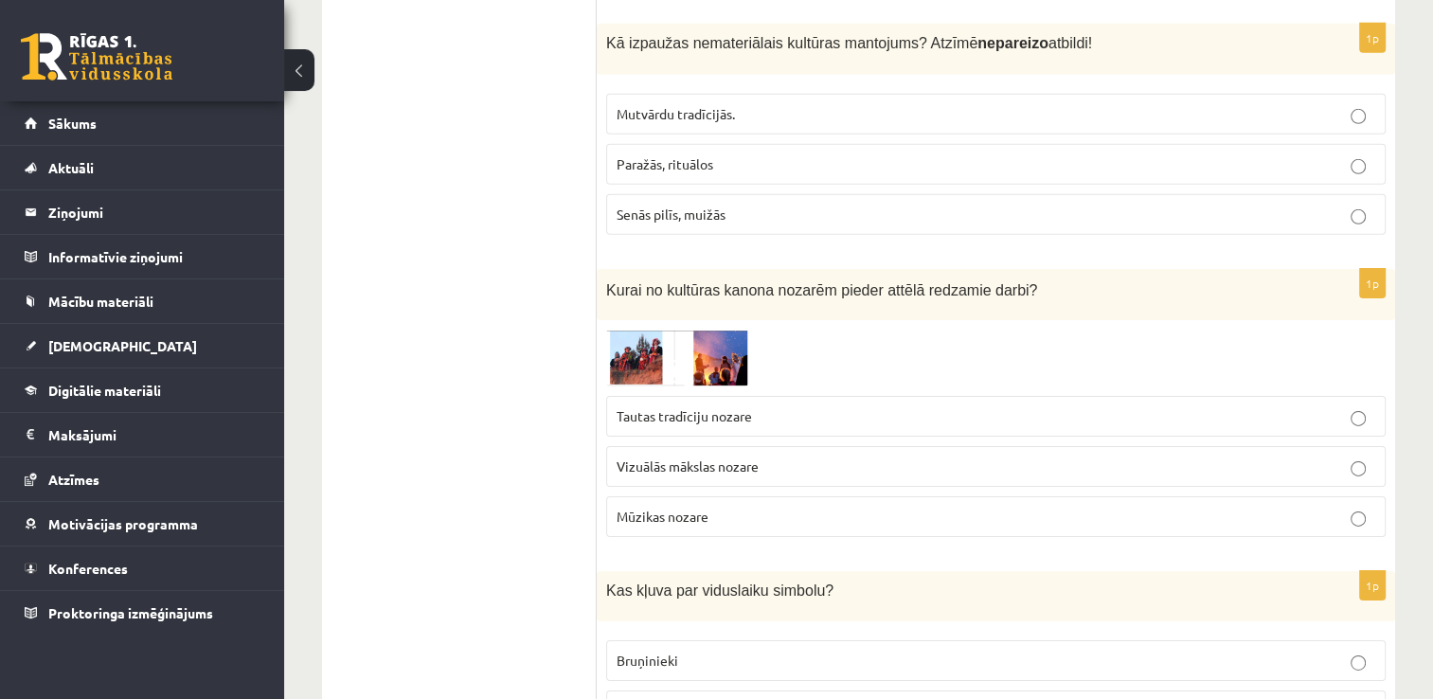
scroll to position [6006, 0]
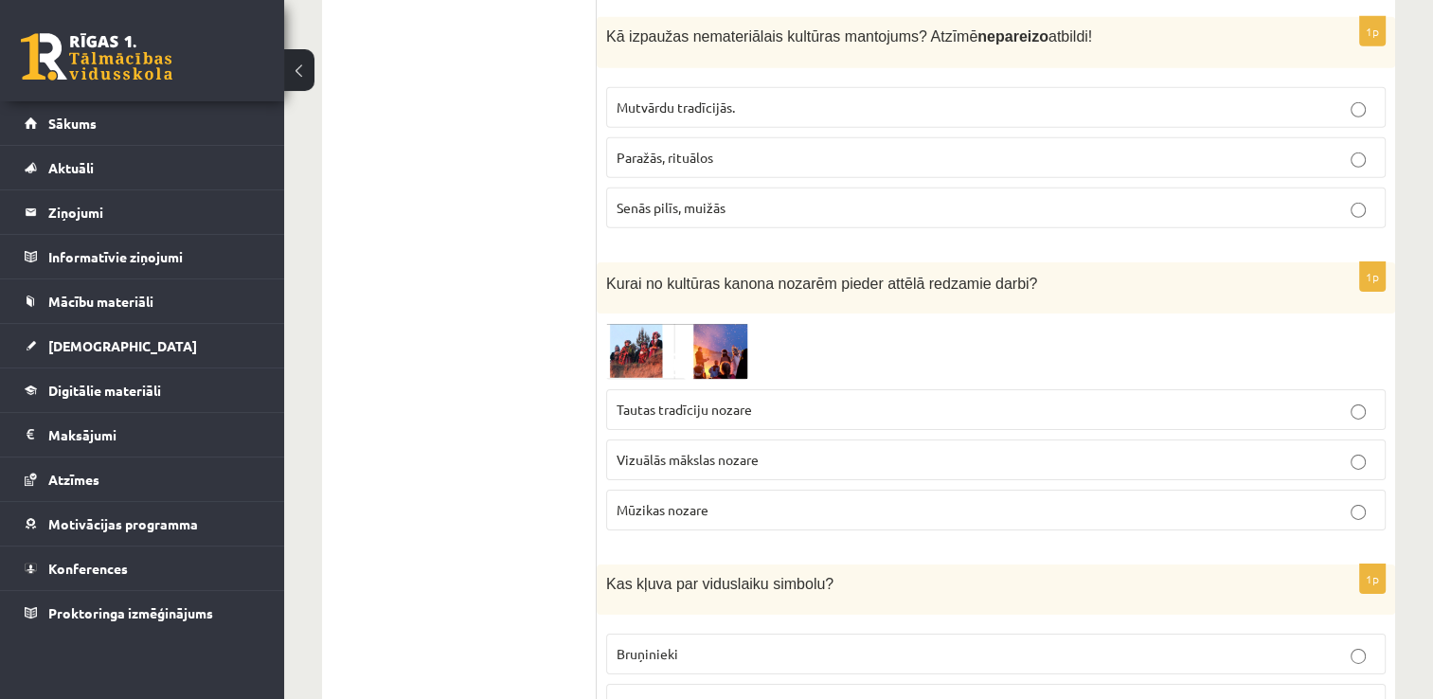
click at [657, 323] on img at bounding box center [677, 351] width 142 height 56
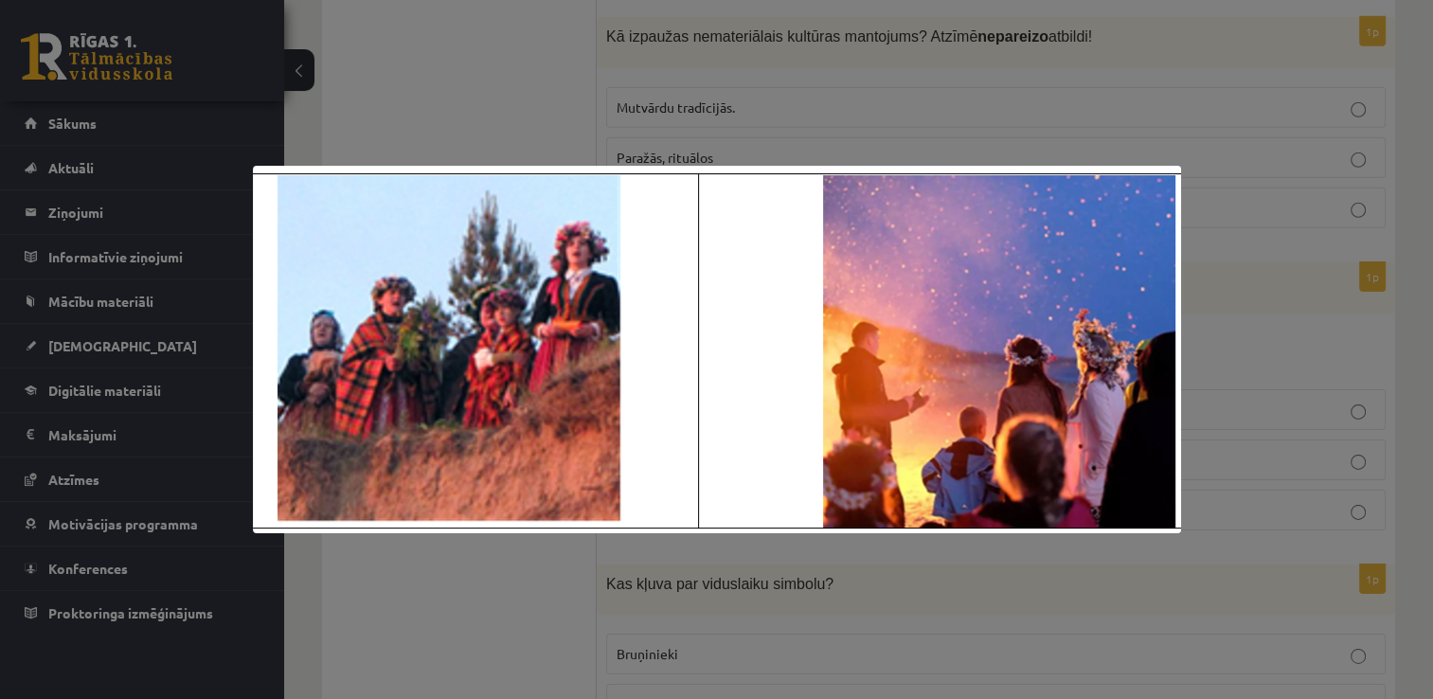
click at [937, 567] on div at bounding box center [716, 349] width 1433 height 699
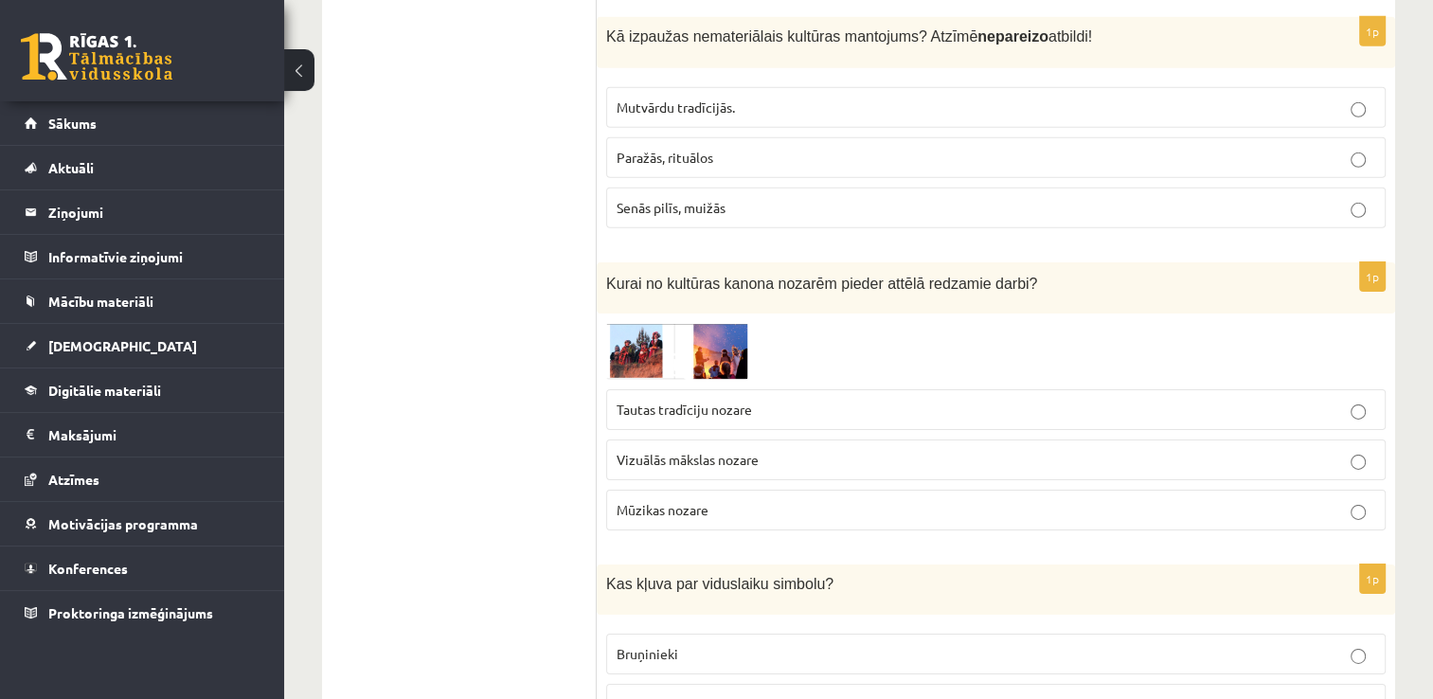
click at [701, 401] on span "Tautas tradīciju nozare" at bounding box center [683, 409] width 135 height 17
click at [629, 323] on img at bounding box center [677, 351] width 142 height 56
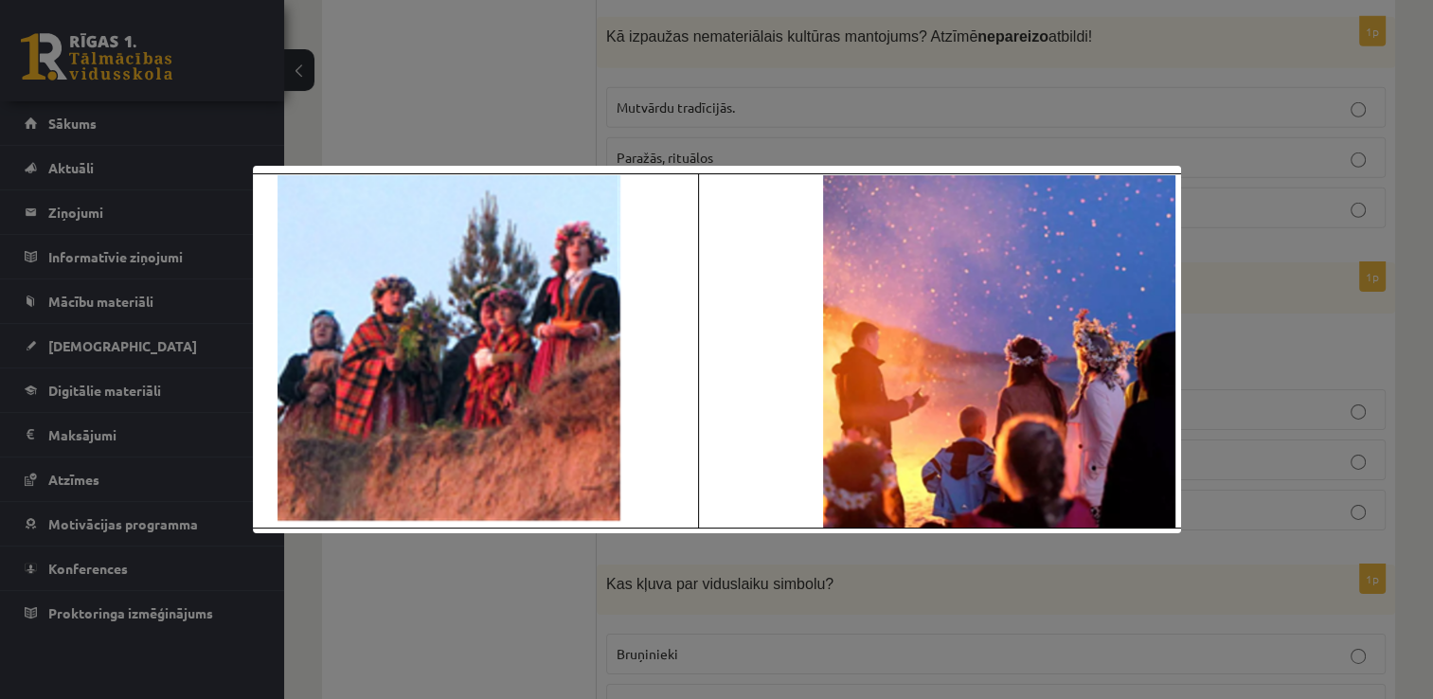
click at [897, 582] on div at bounding box center [716, 349] width 1433 height 699
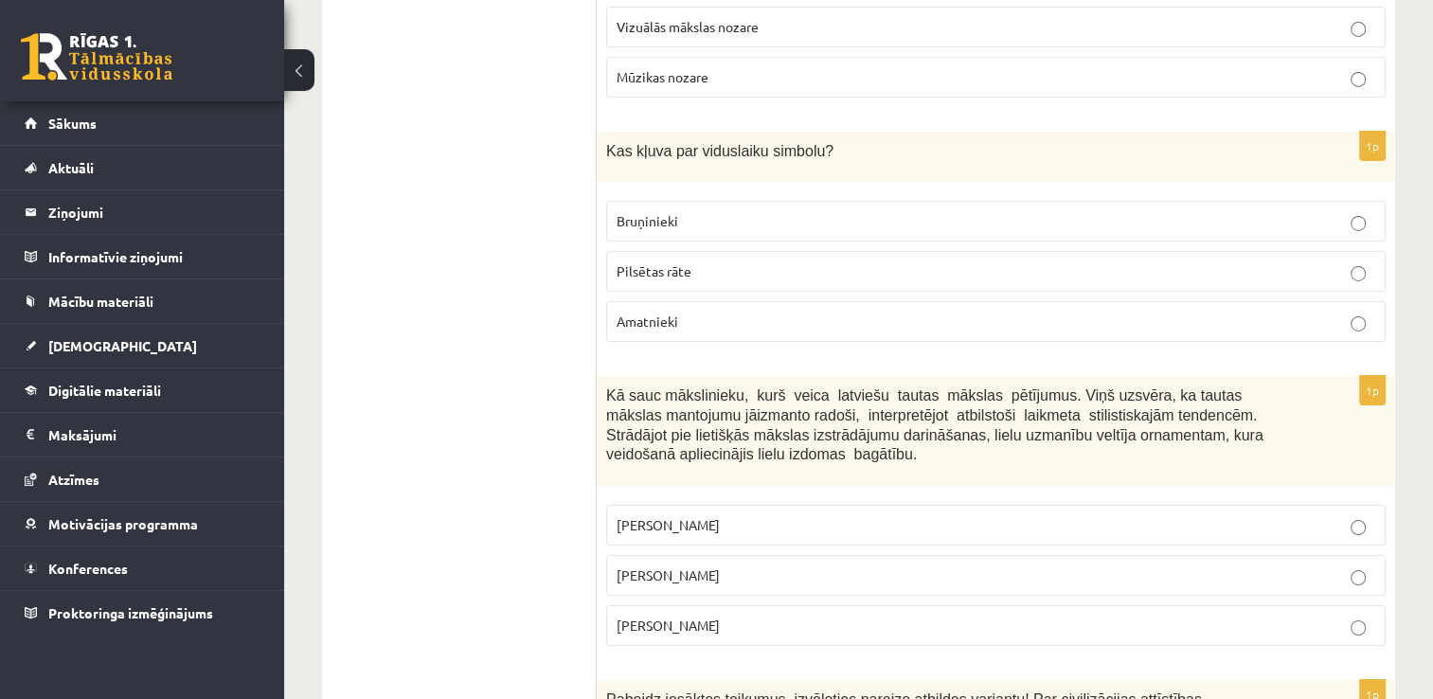
scroll to position [6385, 0]
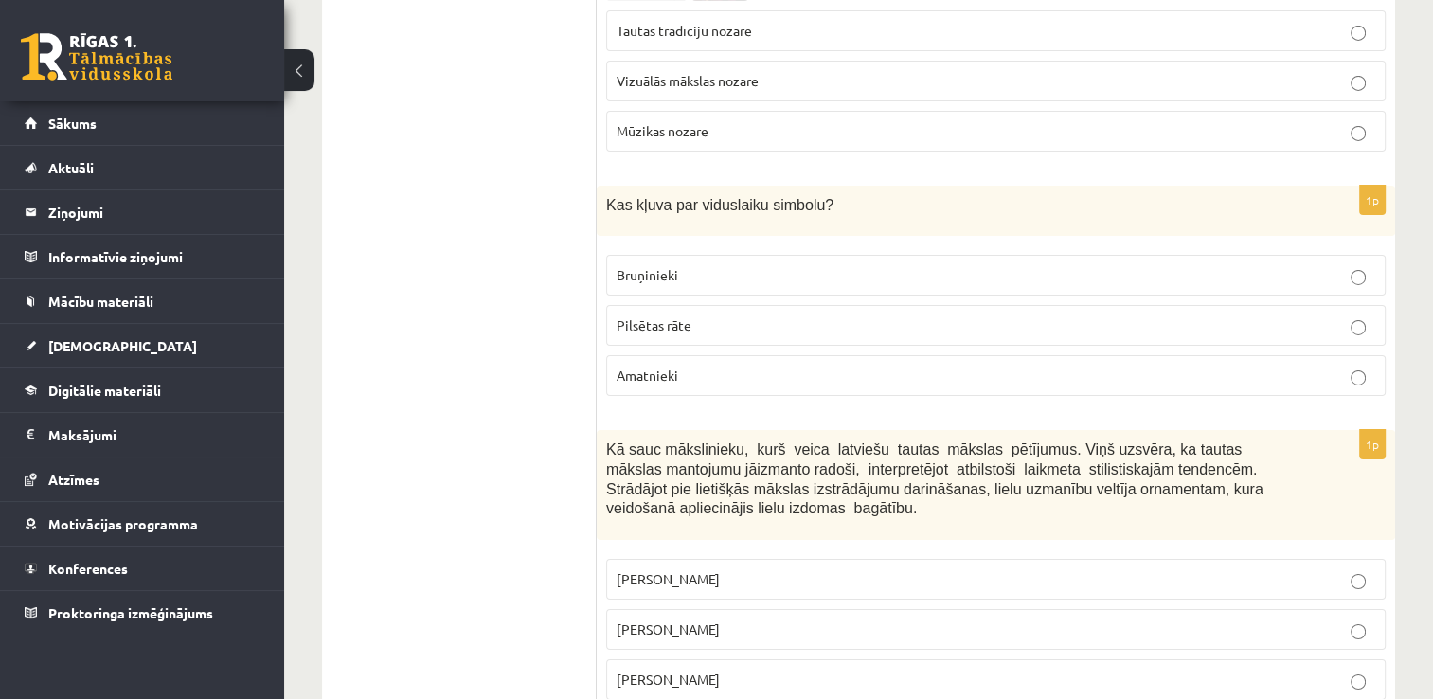
click at [708, 315] on p "Pilsētas rāte" at bounding box center [995, 325] width 758 height 20
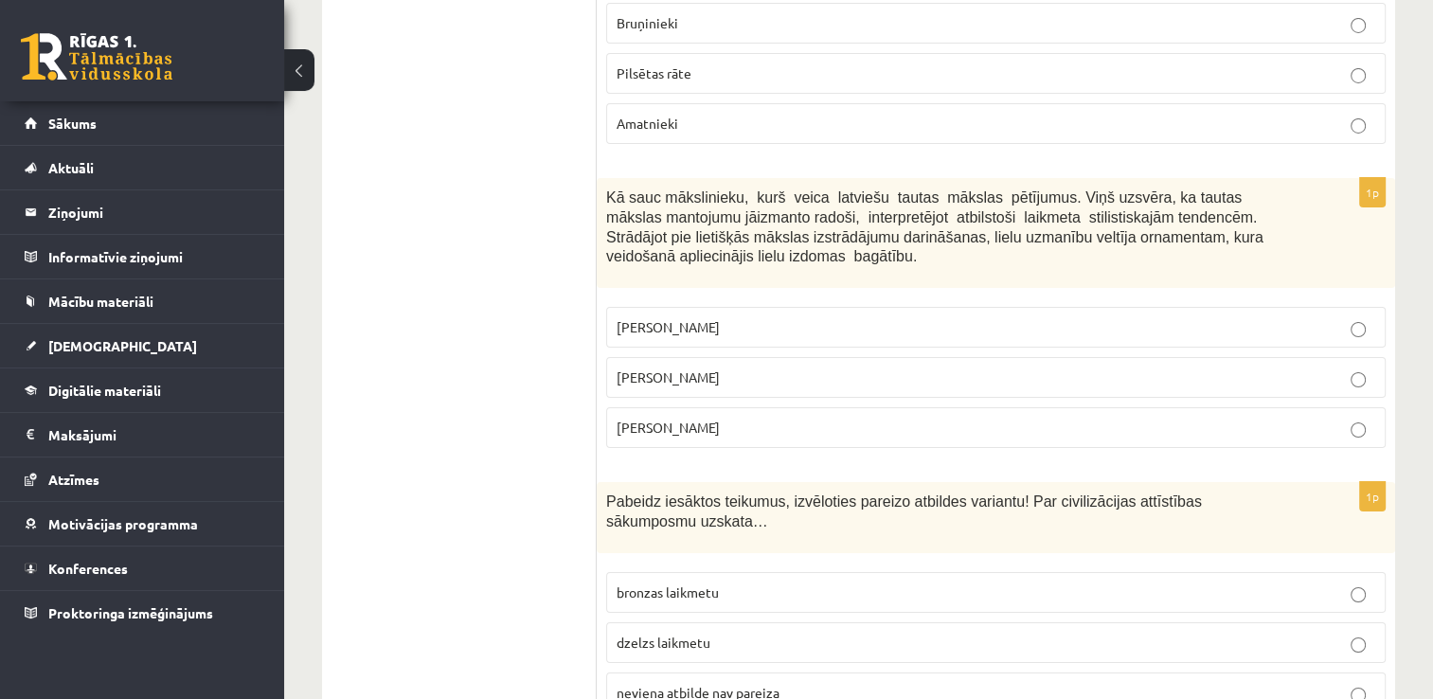
scroll to position [6669, 0]
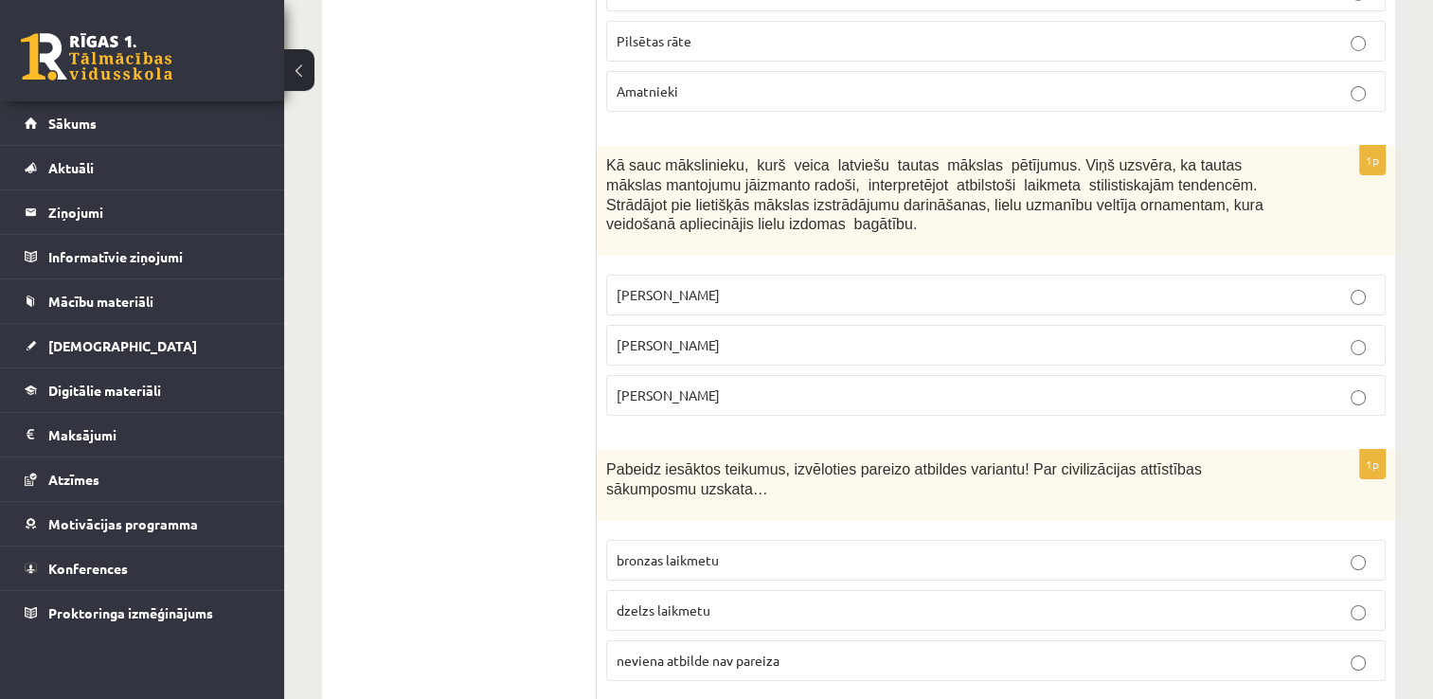
click at [723, 285] on p "Ansis Cīrulis" at bounding box center [995, 295] width 758 height 20
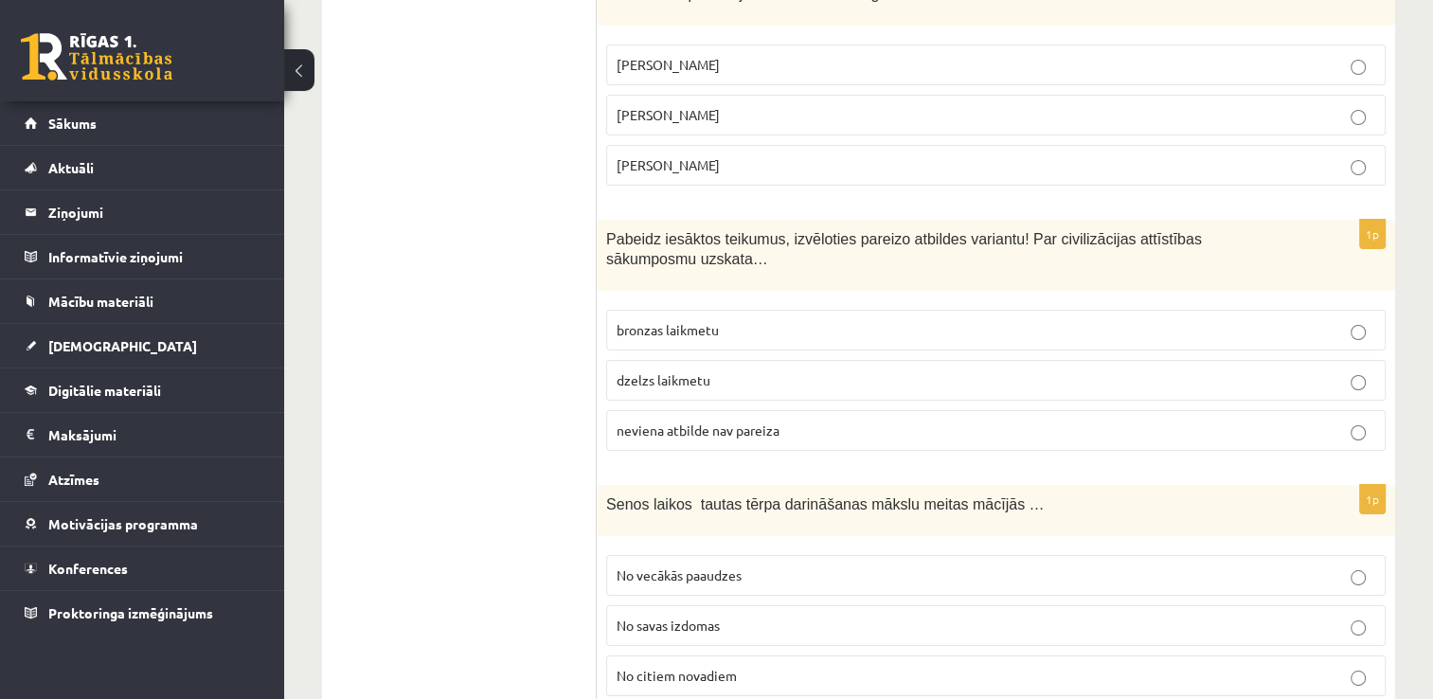
scroll to position [6764, 0]
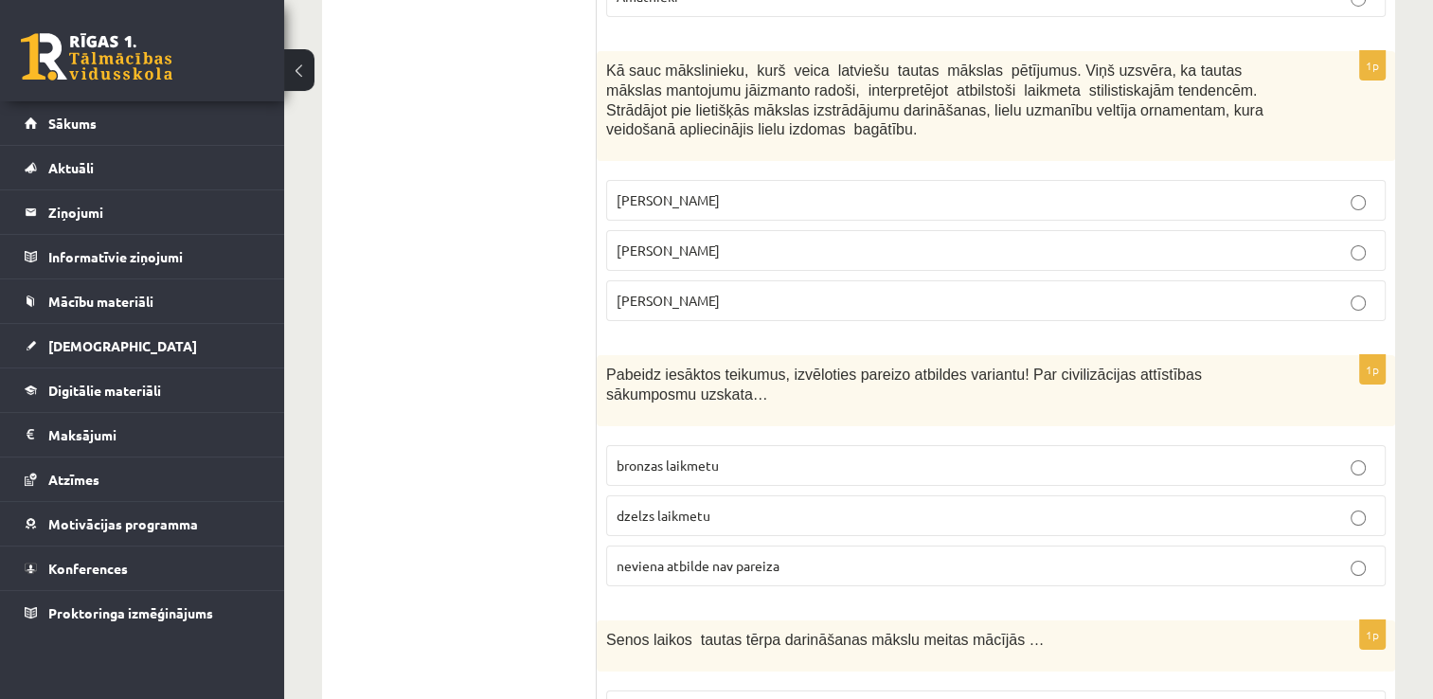
click at [664, 456] on span "bronzas laikmetu" at bounding box center [667, 464] width 102 height 17
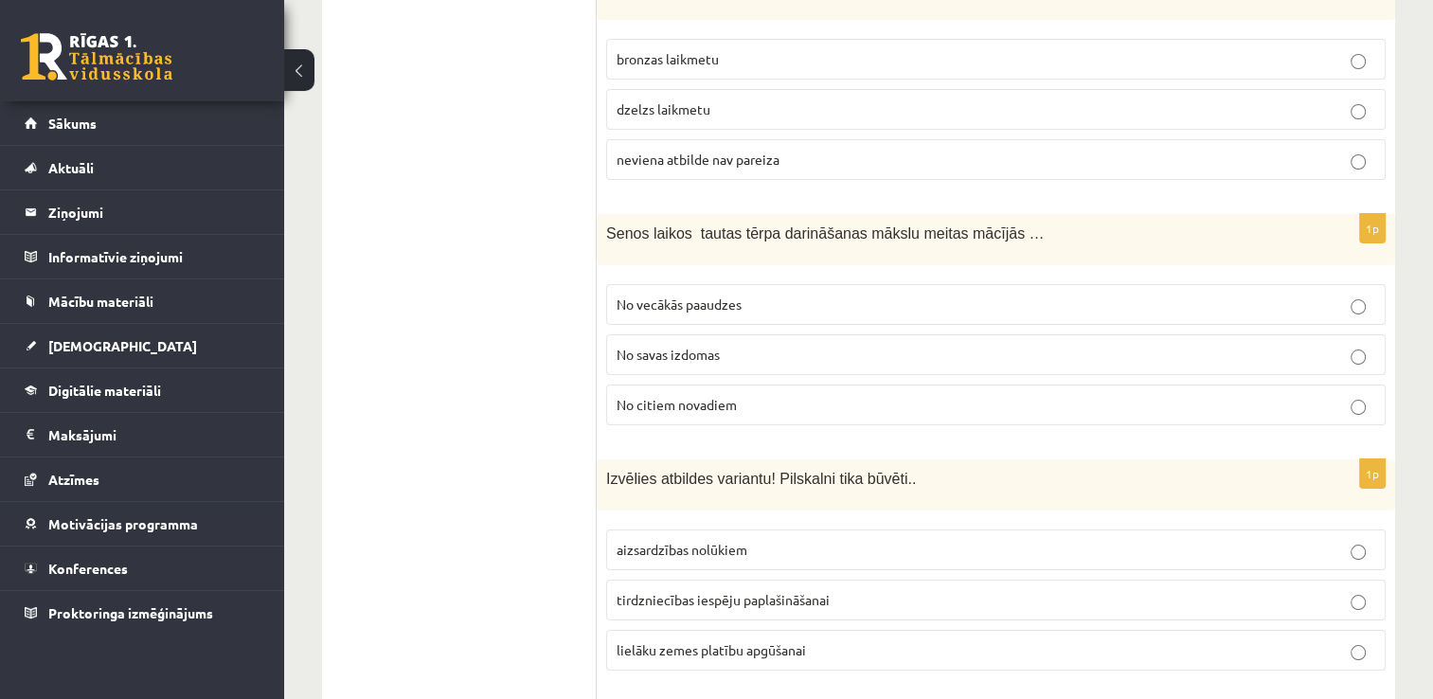
scroll to position [7143, 0]
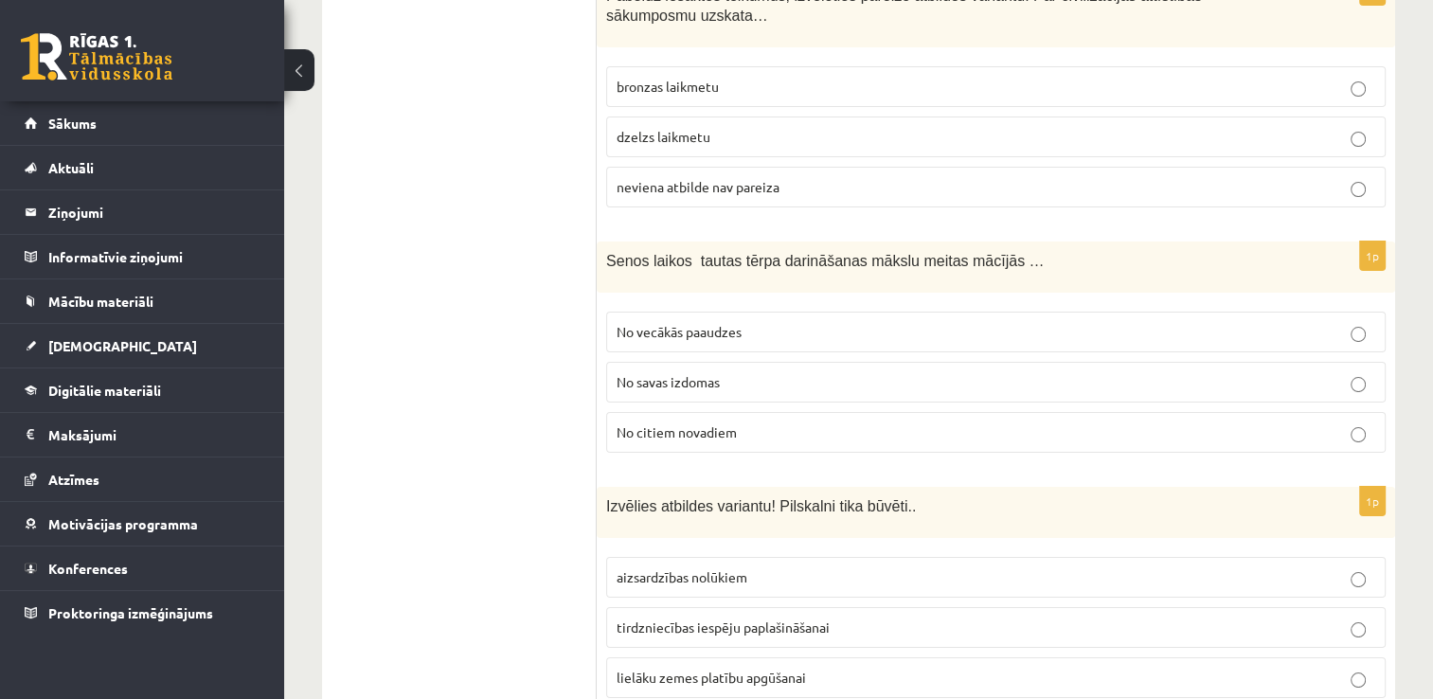
click at [716, 322] on p "No vecākās paaudzes" at bounding box center [995, 332] width 758 height 20
click at [741, 568] on span "aizsardzības nolūkiem" at bounding box center [681, 576] width 131 height 17
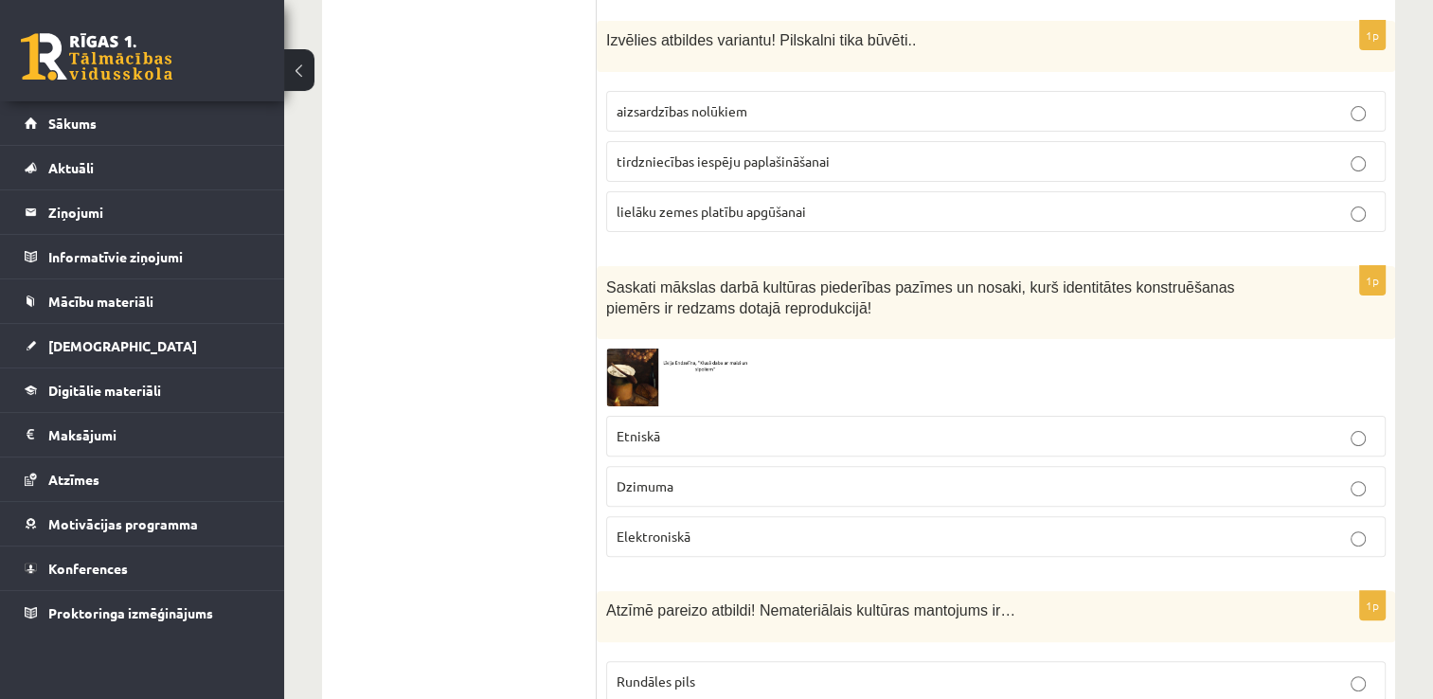
scroll to position [7616, 0]
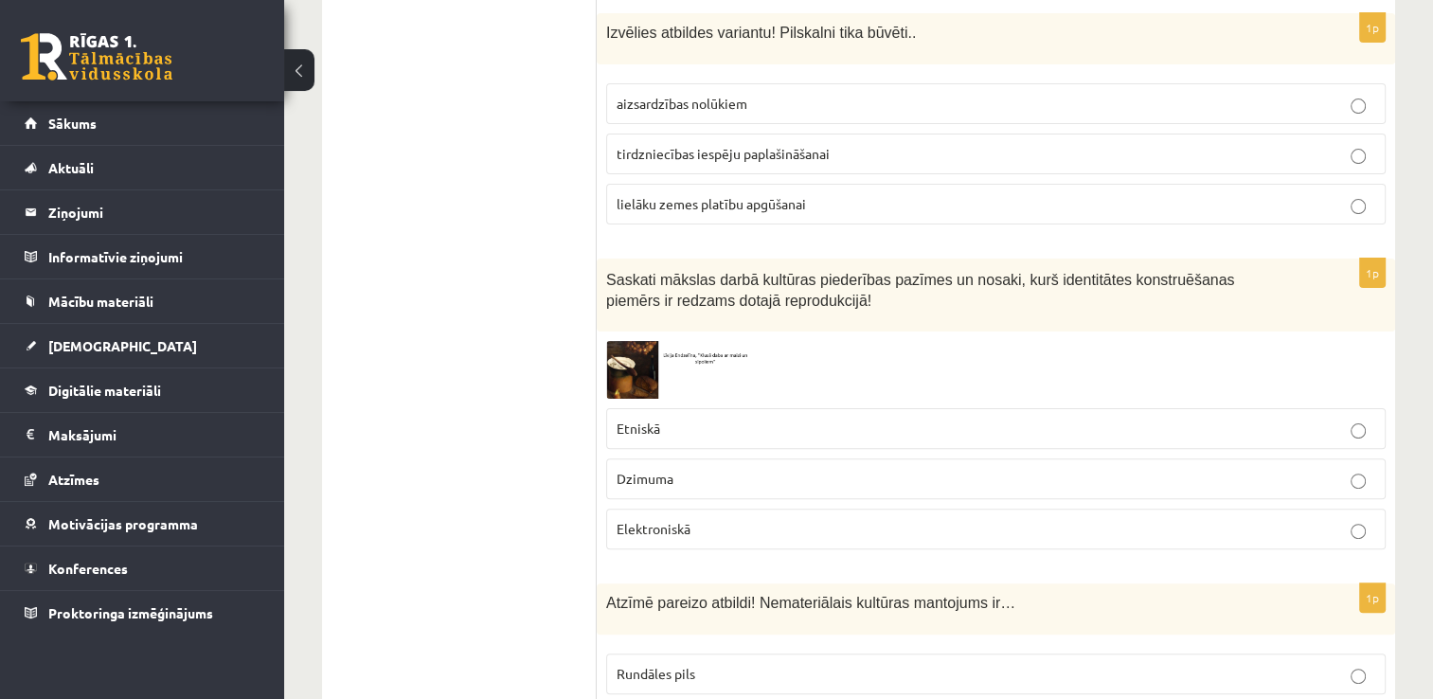
click at [633, 341] on img at bounding box center [677, 370] width 142 height 58
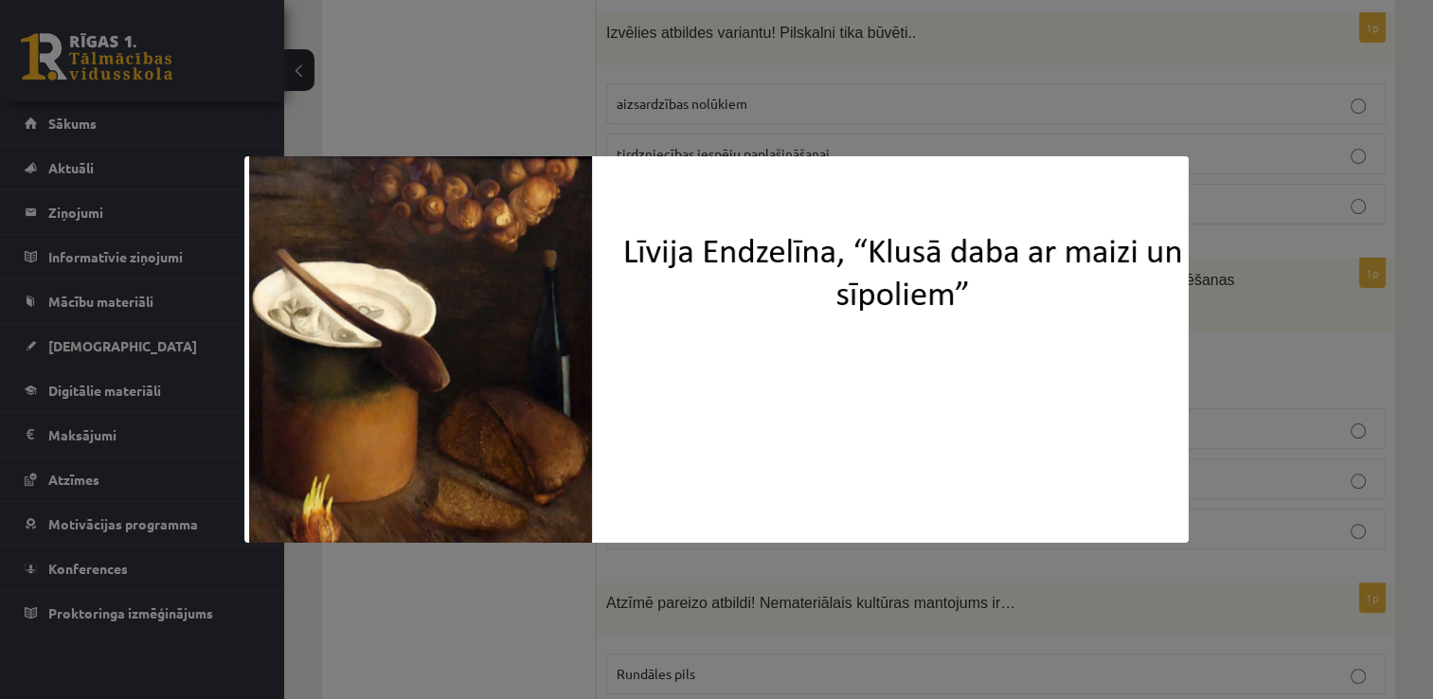
click at [789, 581] on div at bounding box center [716, 349] width 1433 height 699
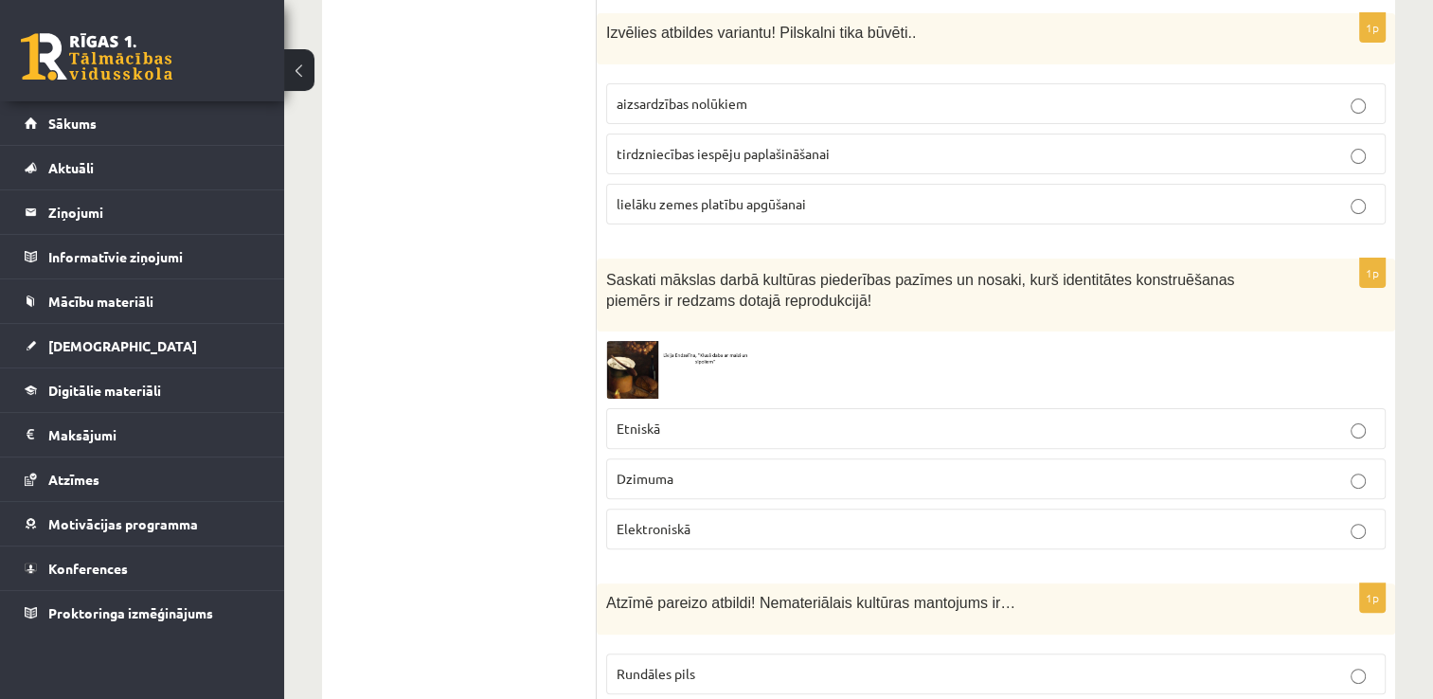
click at [800, 419] on p "Etniskā" at bounding box center [995, 429] width 758 height 20
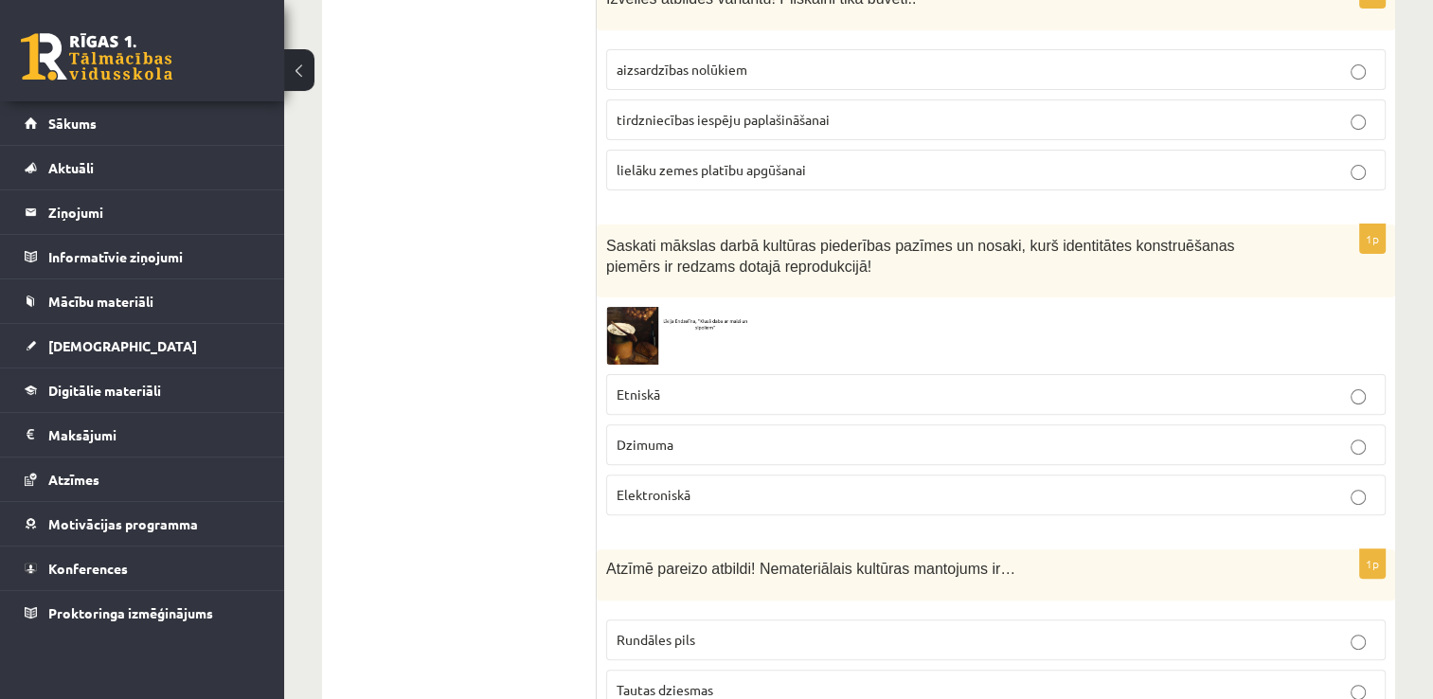
scroll to position [7667, 0]
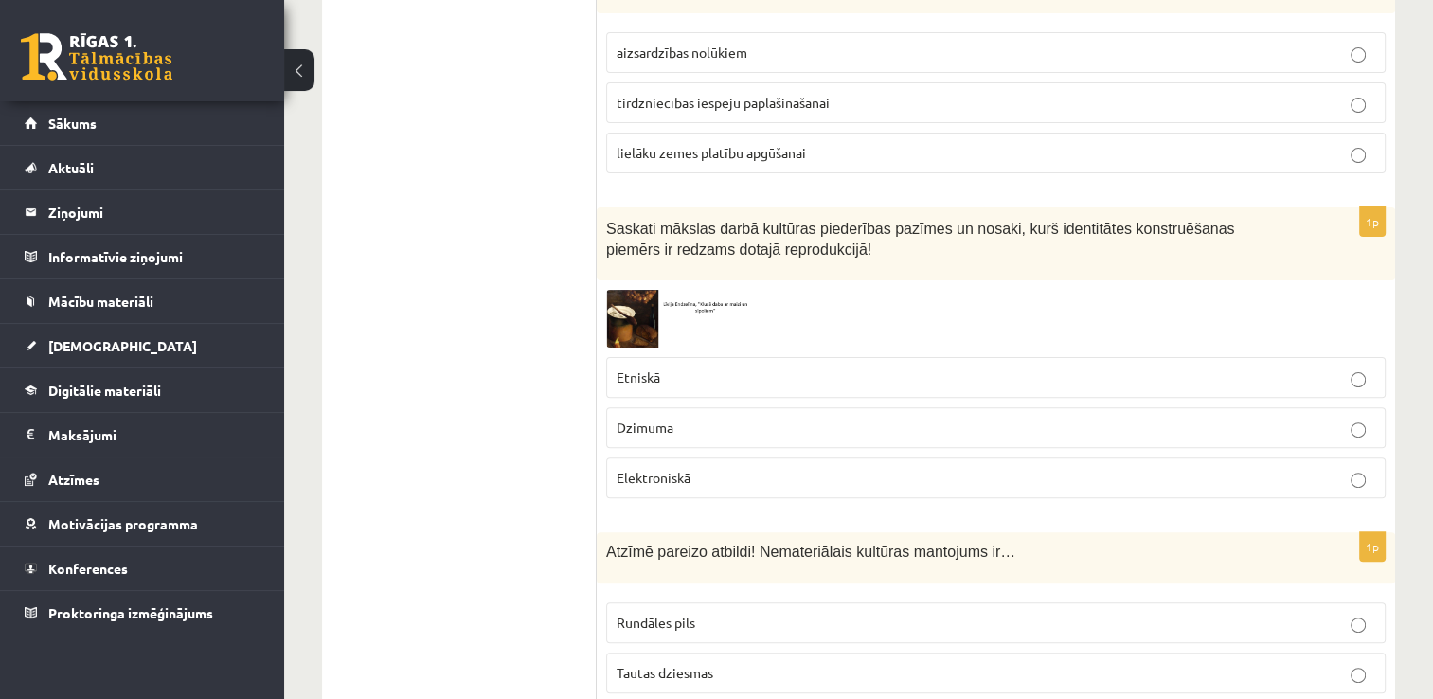
click at [784, 663] on p "Tautas dziesmas" at bounding box center [995, 673] width 758 height 20
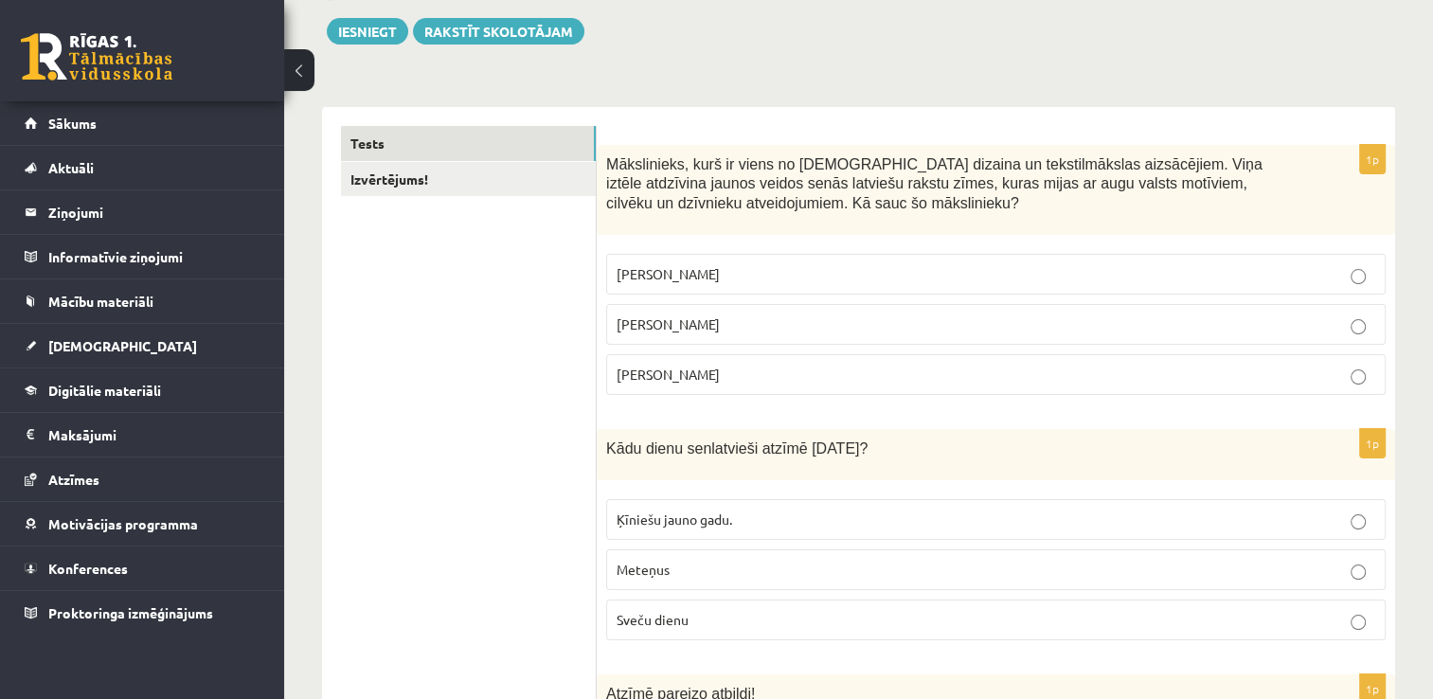
scroll to position [187, 0]
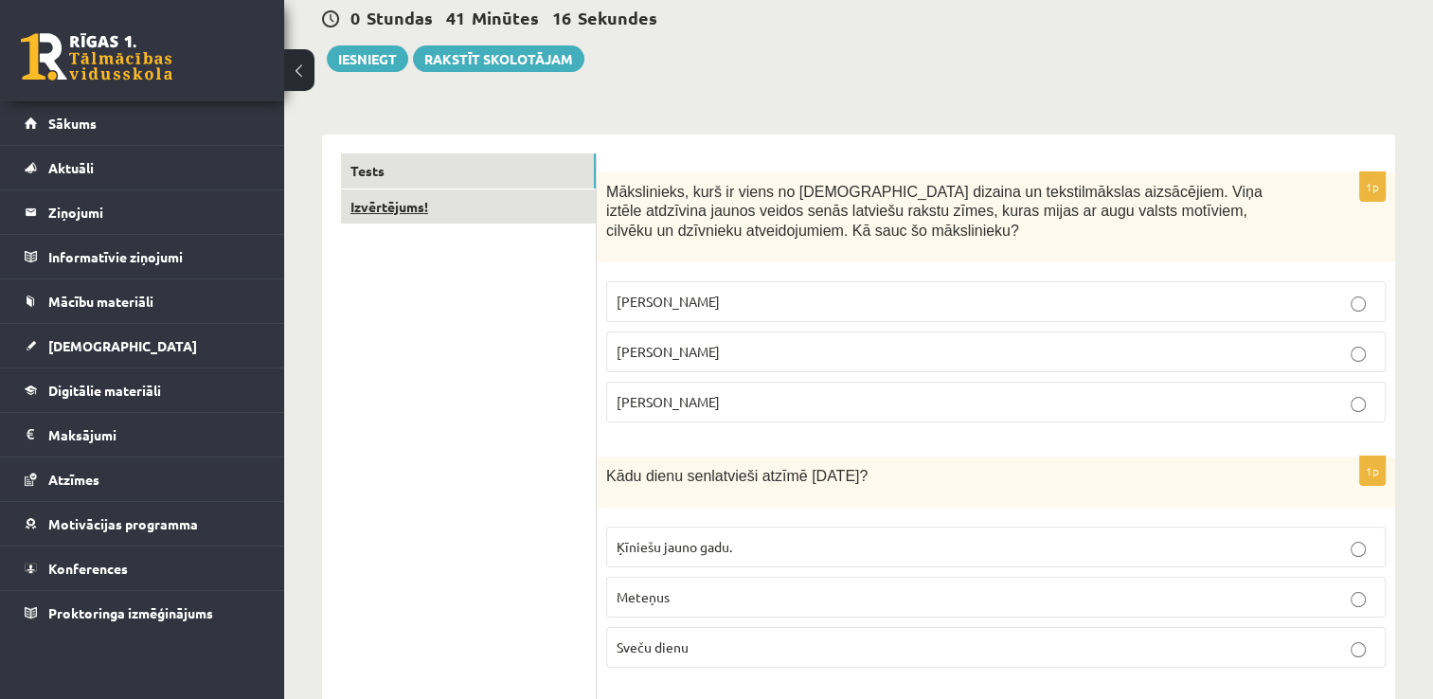
click at [462, 205] on link "Izvērtējums!" at bounding box center [468, 206] width 255 height 35
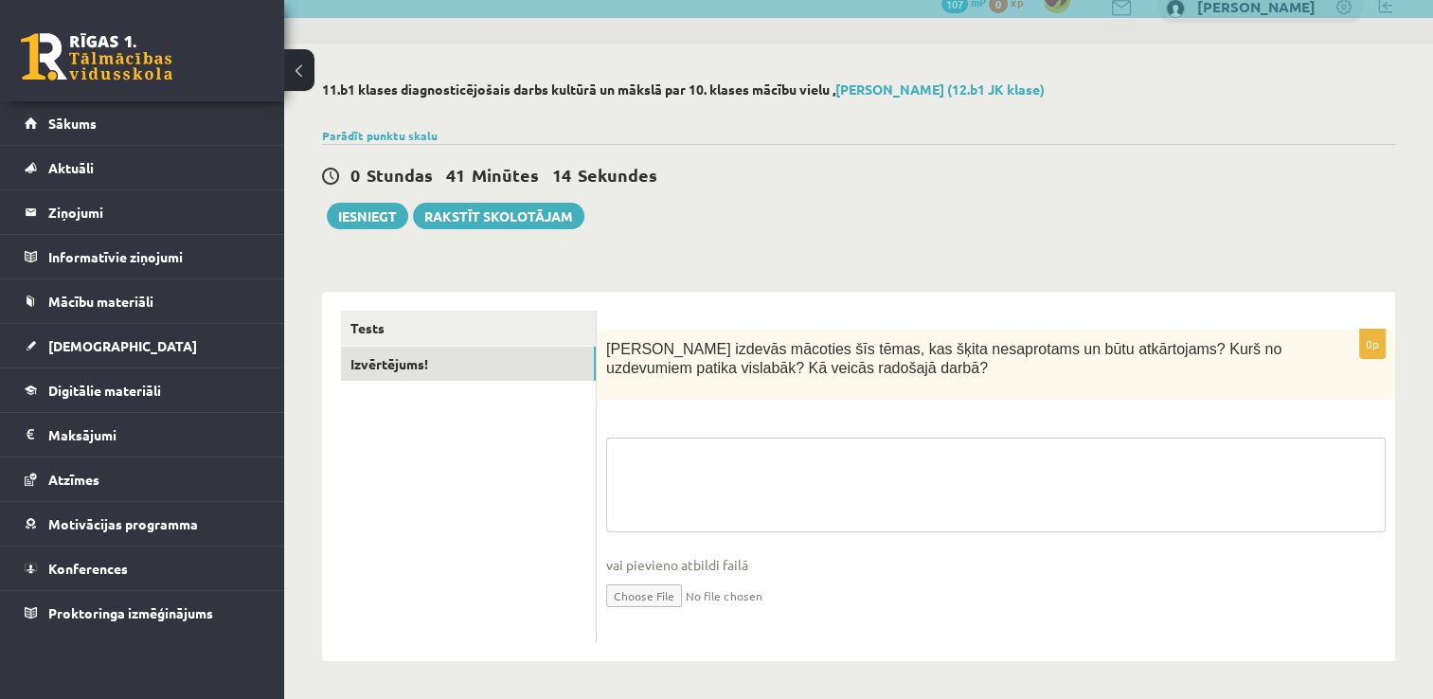
click at [795, 474] on textarea at bounding box center [995, 484] width 779 height 95
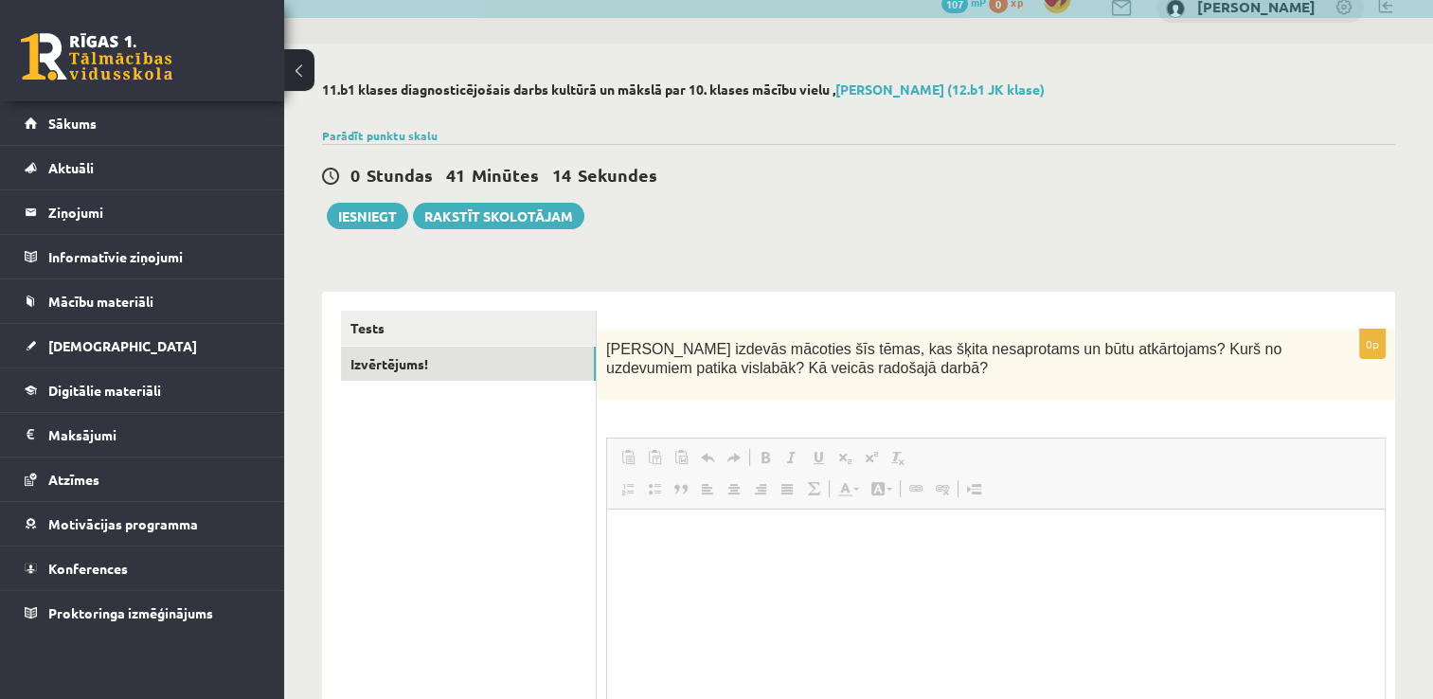
scroll to position [0, 0]
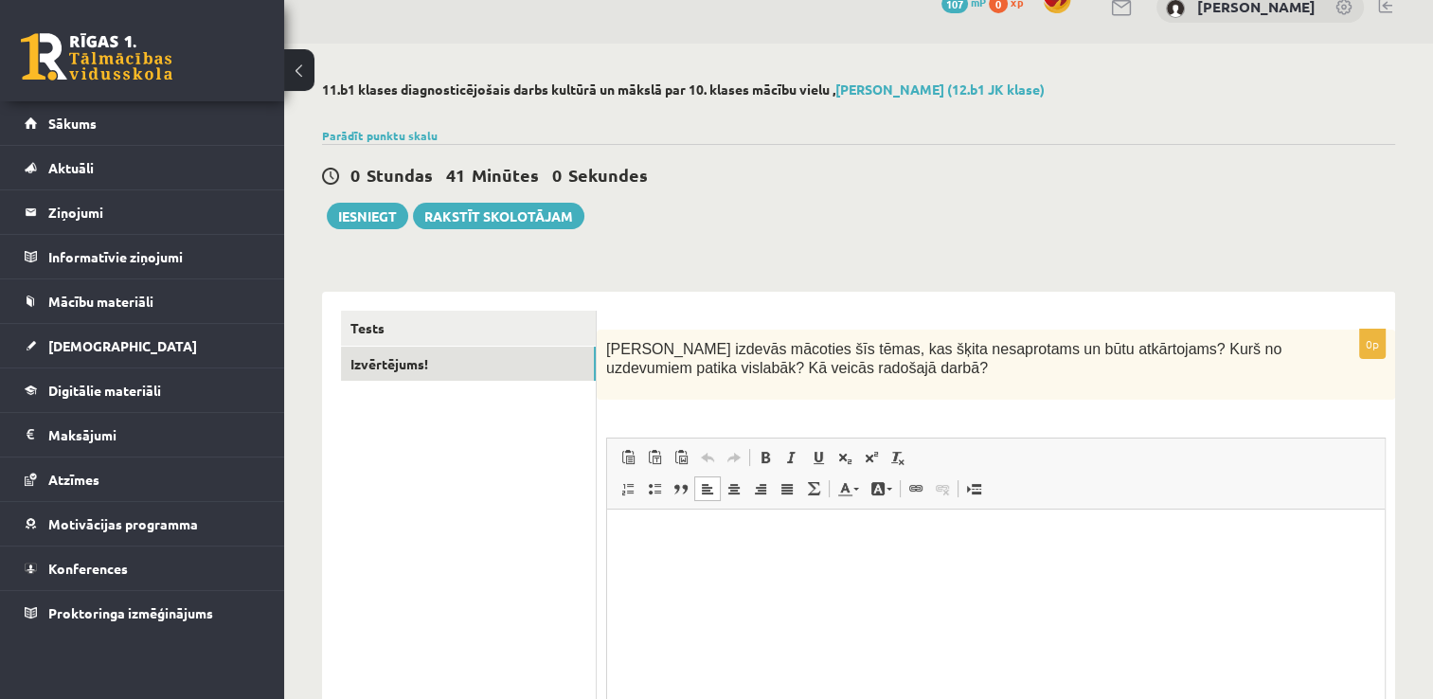
click at [728, 567] on html at bounding box center [995, 538] width 777 height 58
click at [358, 221] on button "Iesniegt" at bounding box center [367, 216] width 81 height 27
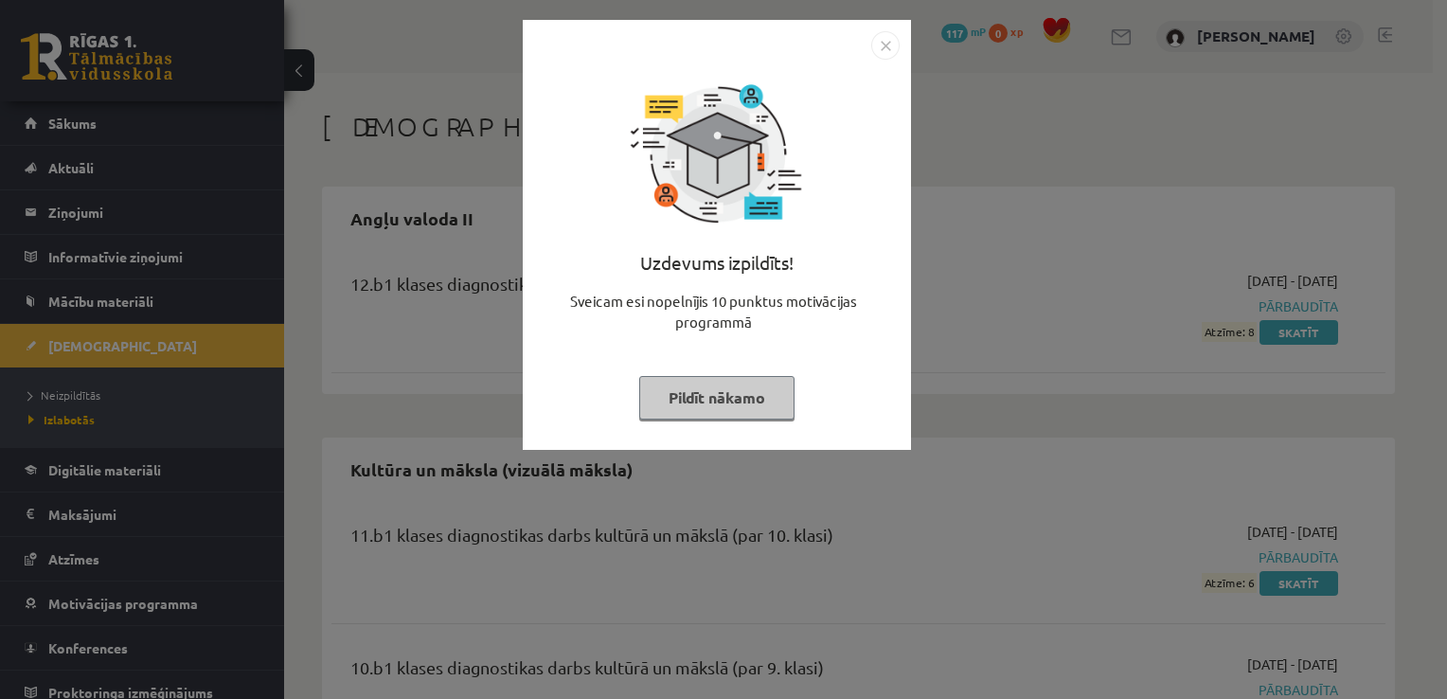
click at [885, 45] on img "Close" at bounding box center [885, 45] width 28 height 28
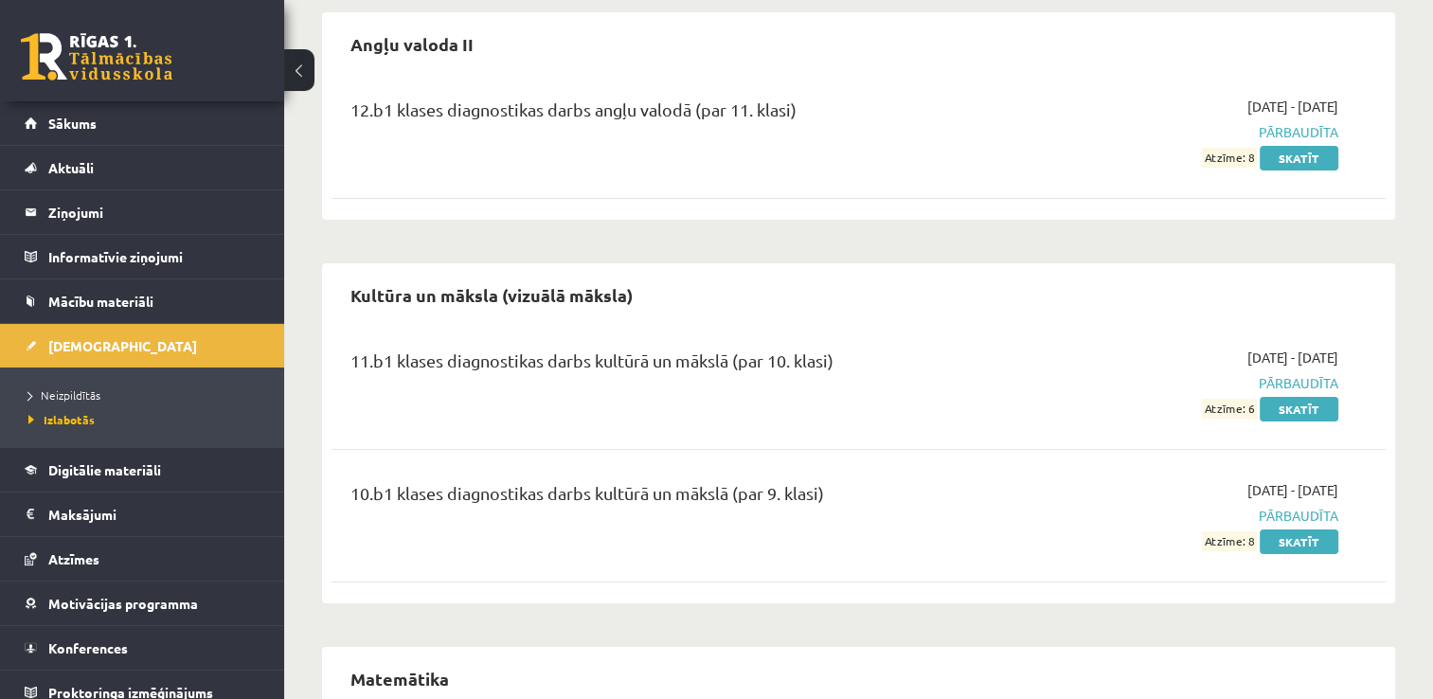
scroll to position [189, 0]
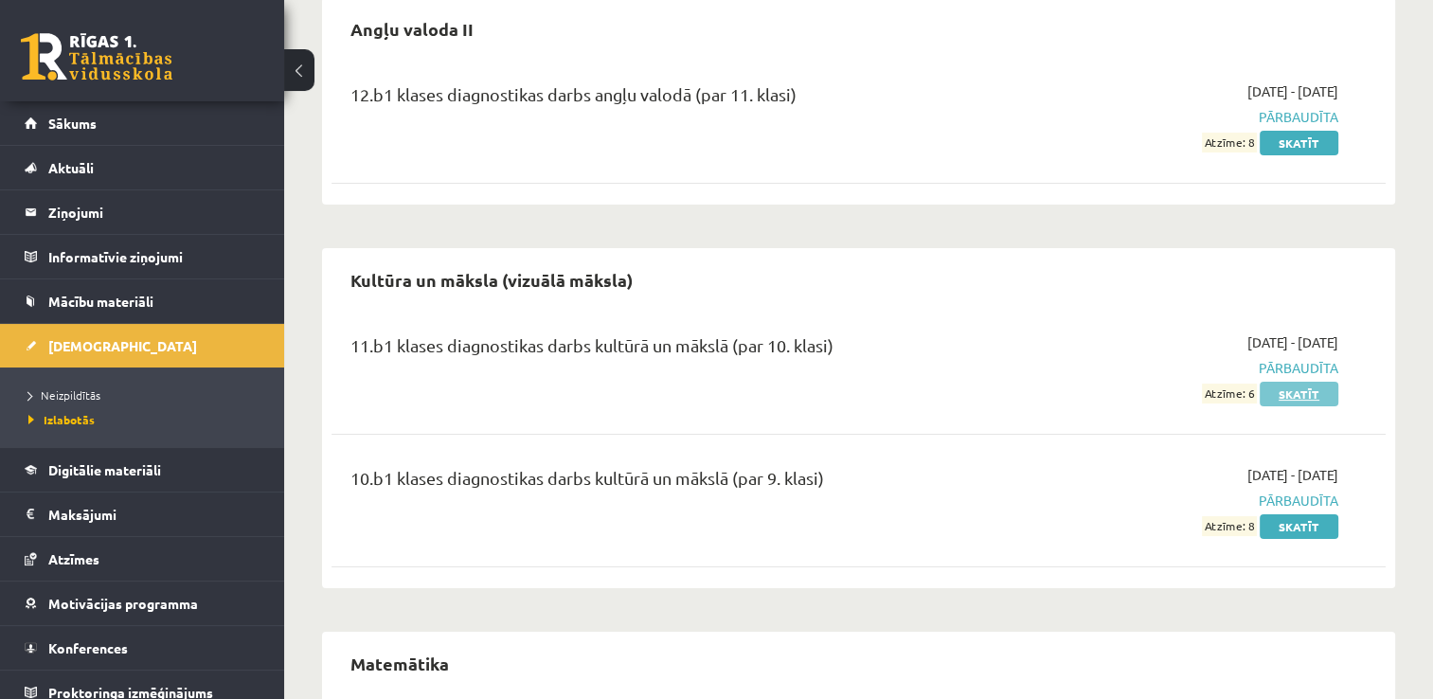
click at [1289, 396] on link "Skatīt" at bounding box center [1298, 394] width 79 height 25
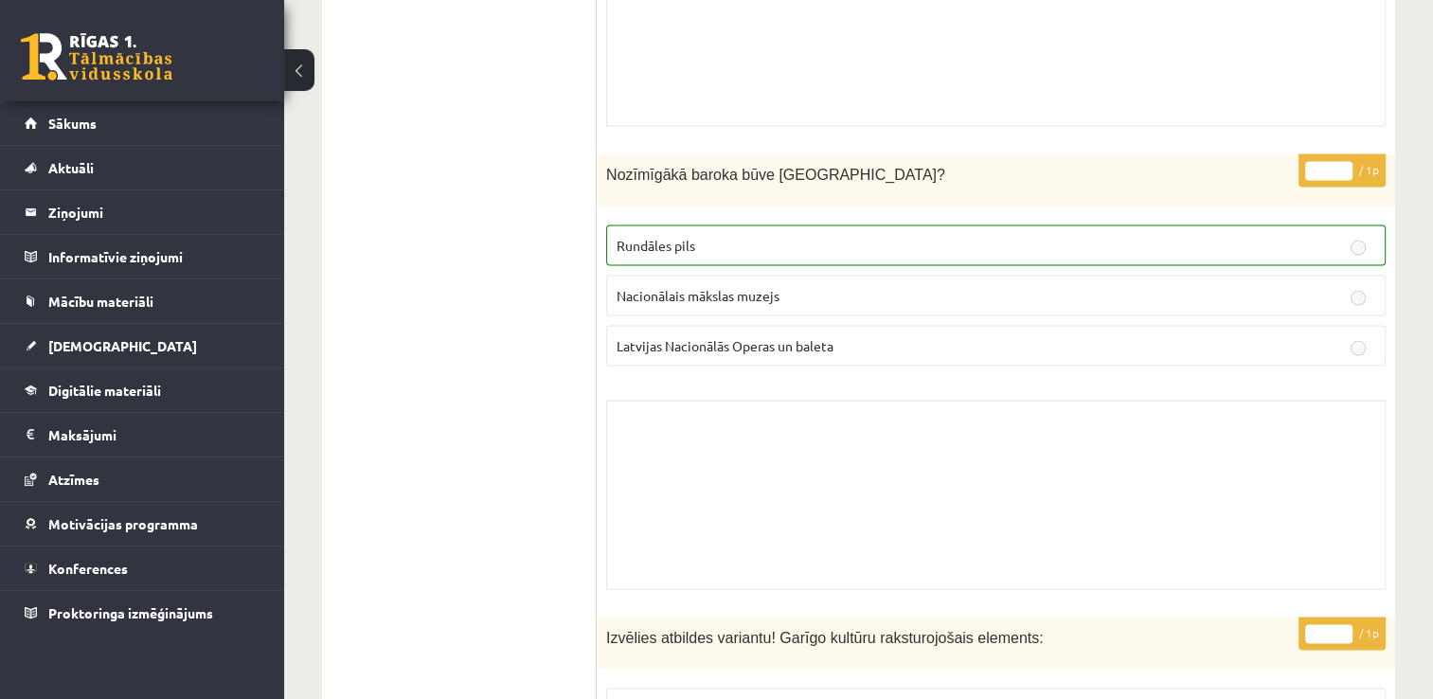
scroll to position [4072, 0]
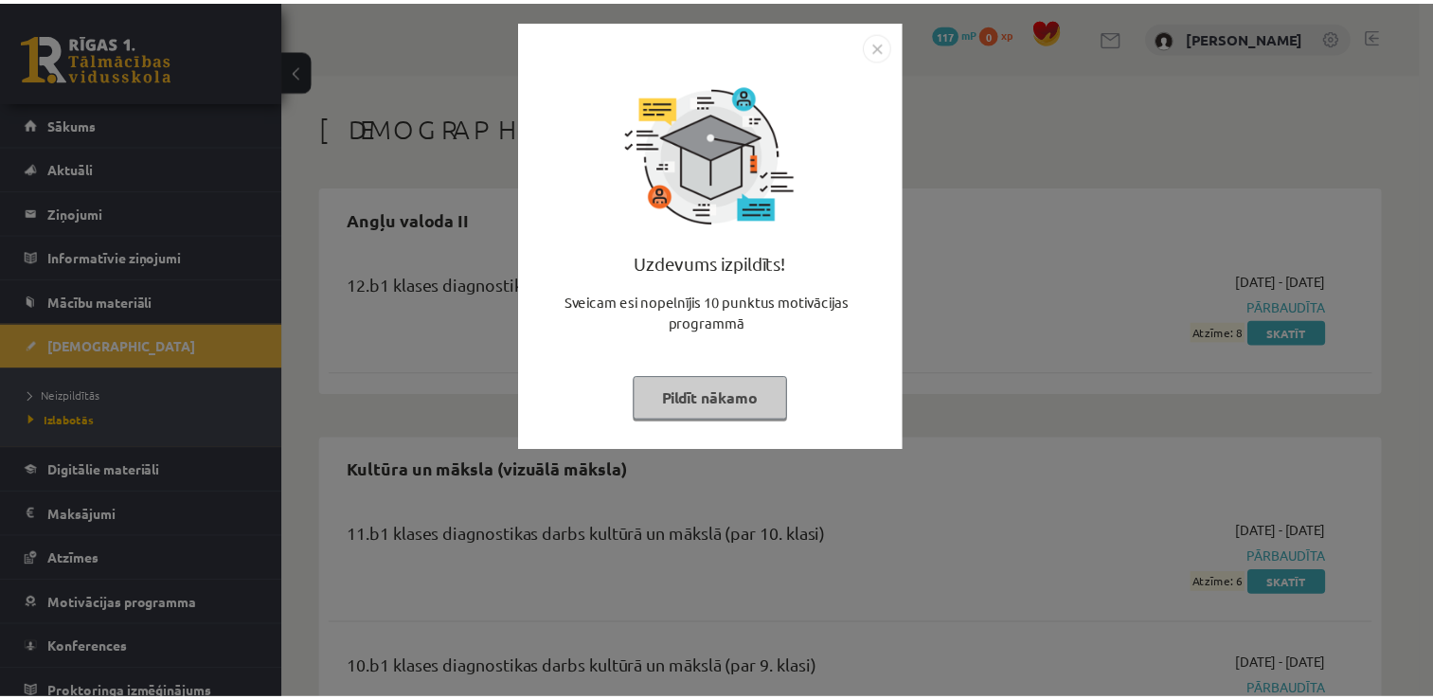
scroll to position [189, 0]
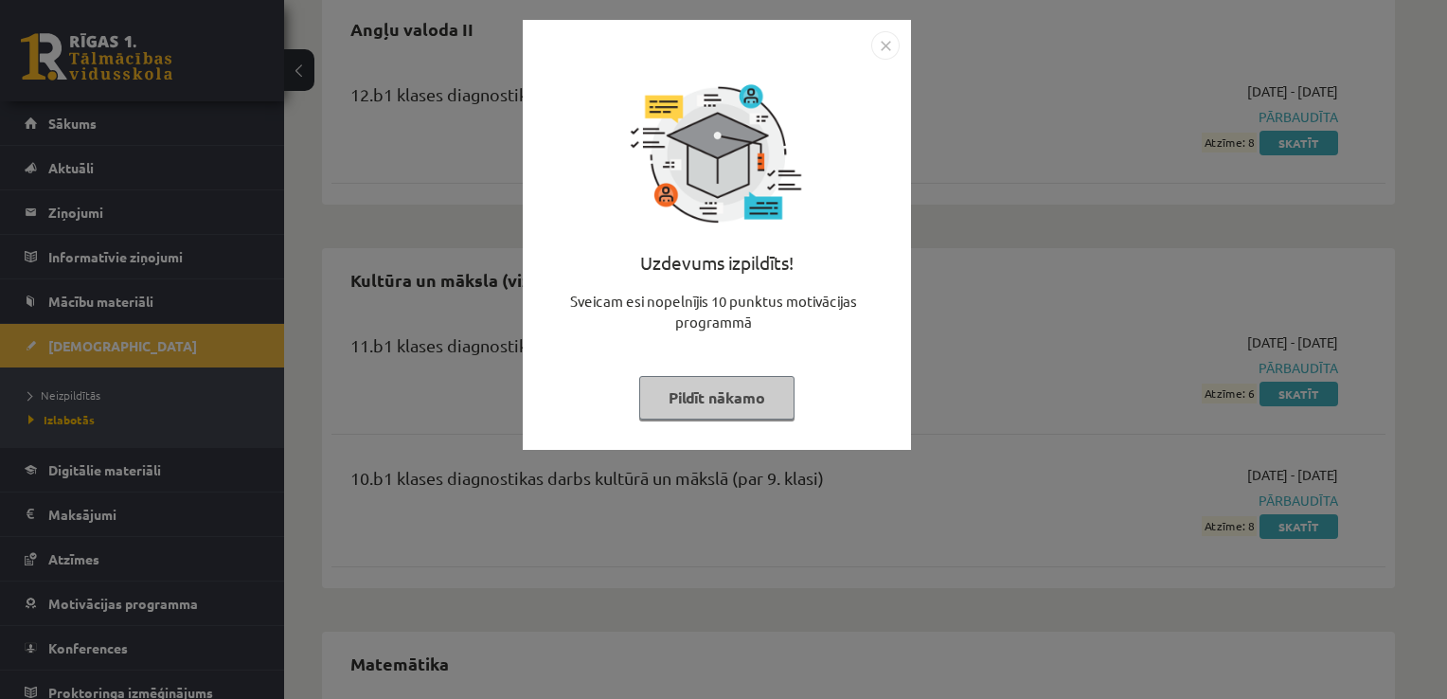
click at [887, 46] on img "Close" at bounding box center [885, 45] width 28 height 28
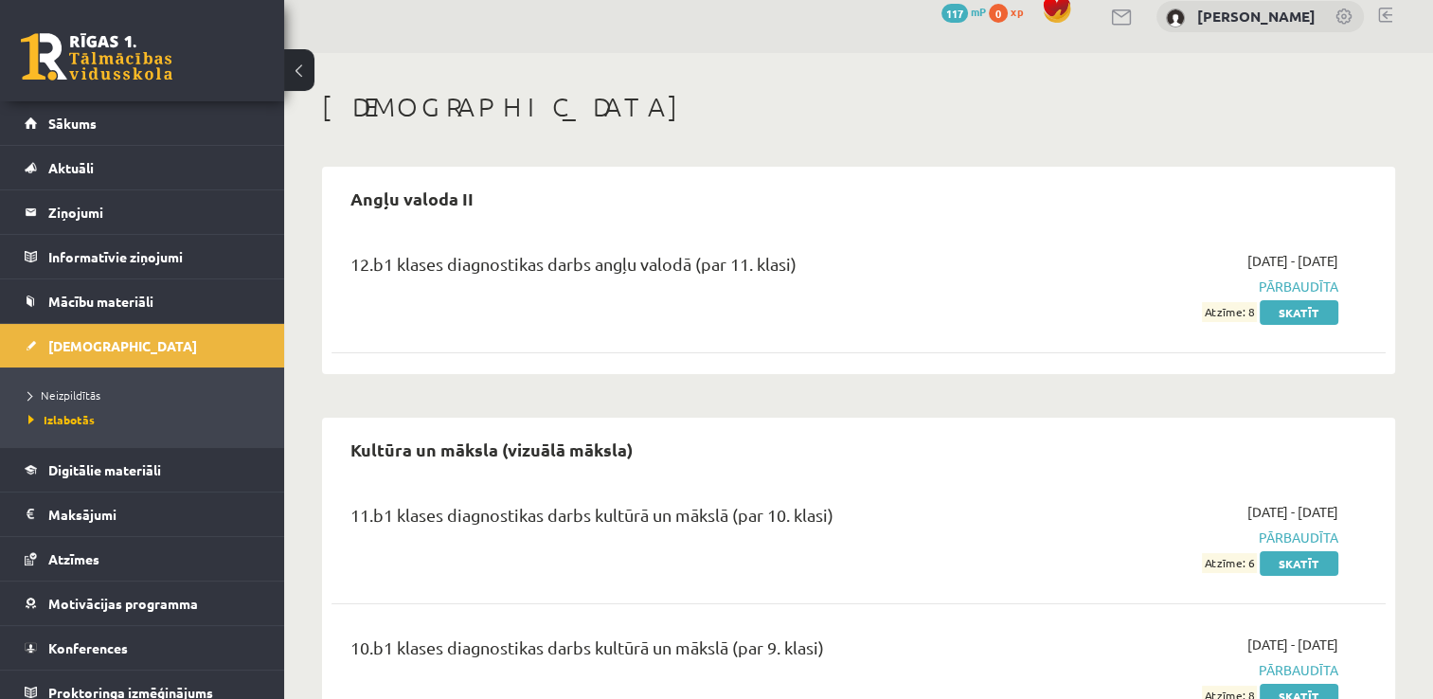
scroll to position [0, 0]
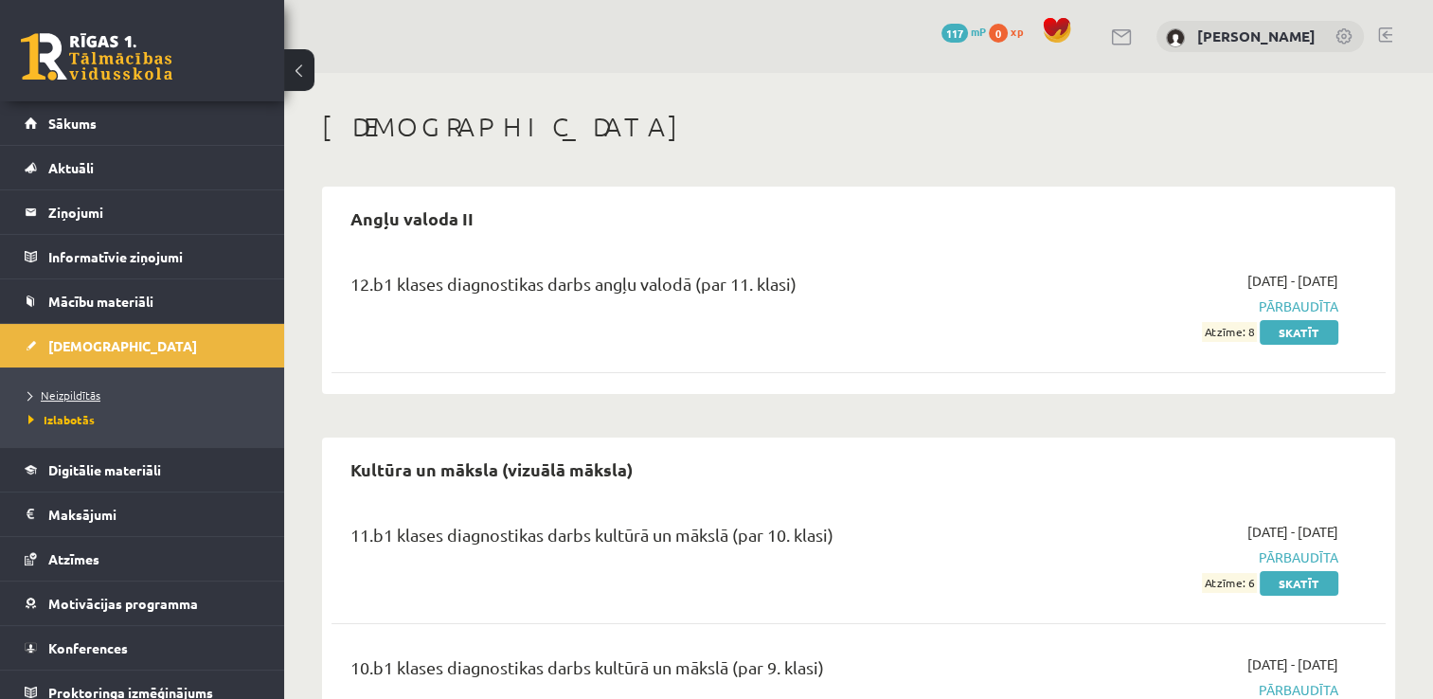
click at [80, 400] on span "Neizpildītās" at bounding box center [64, 394] width 72 height 15
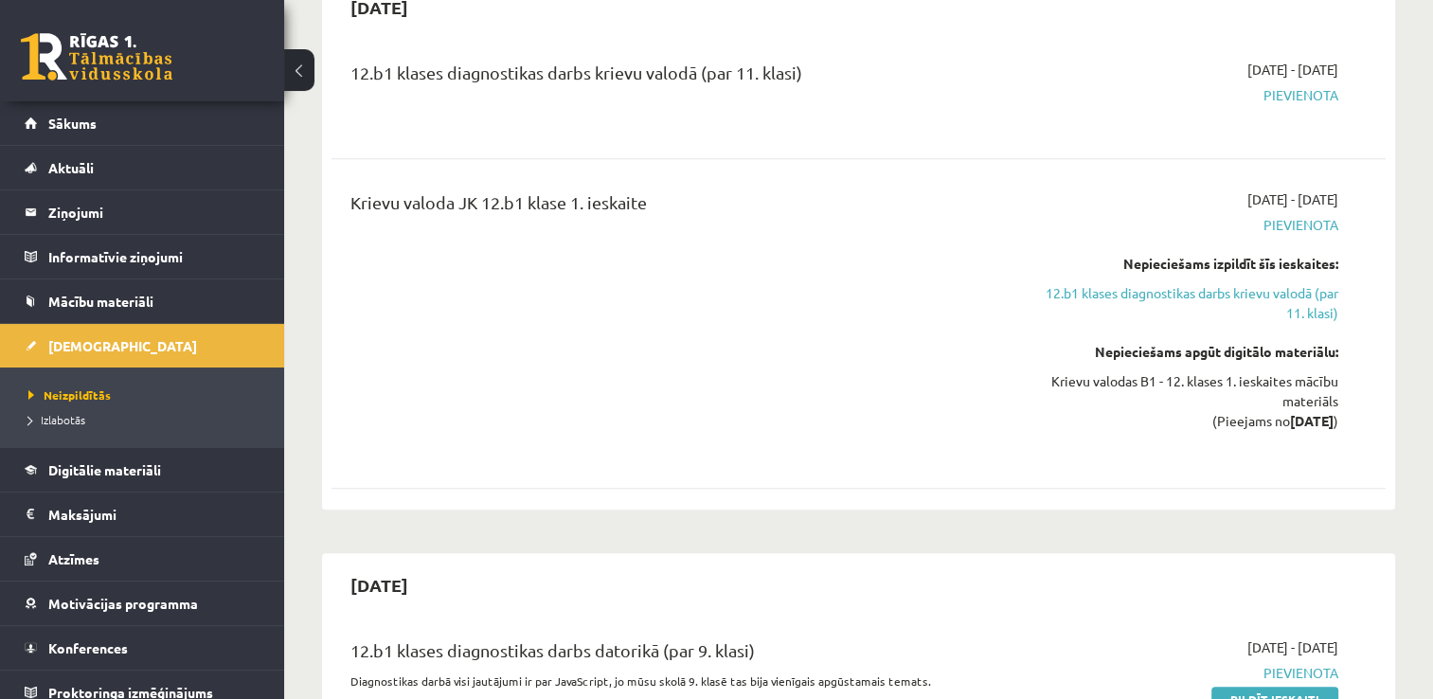
scroll to position [2178, 0]
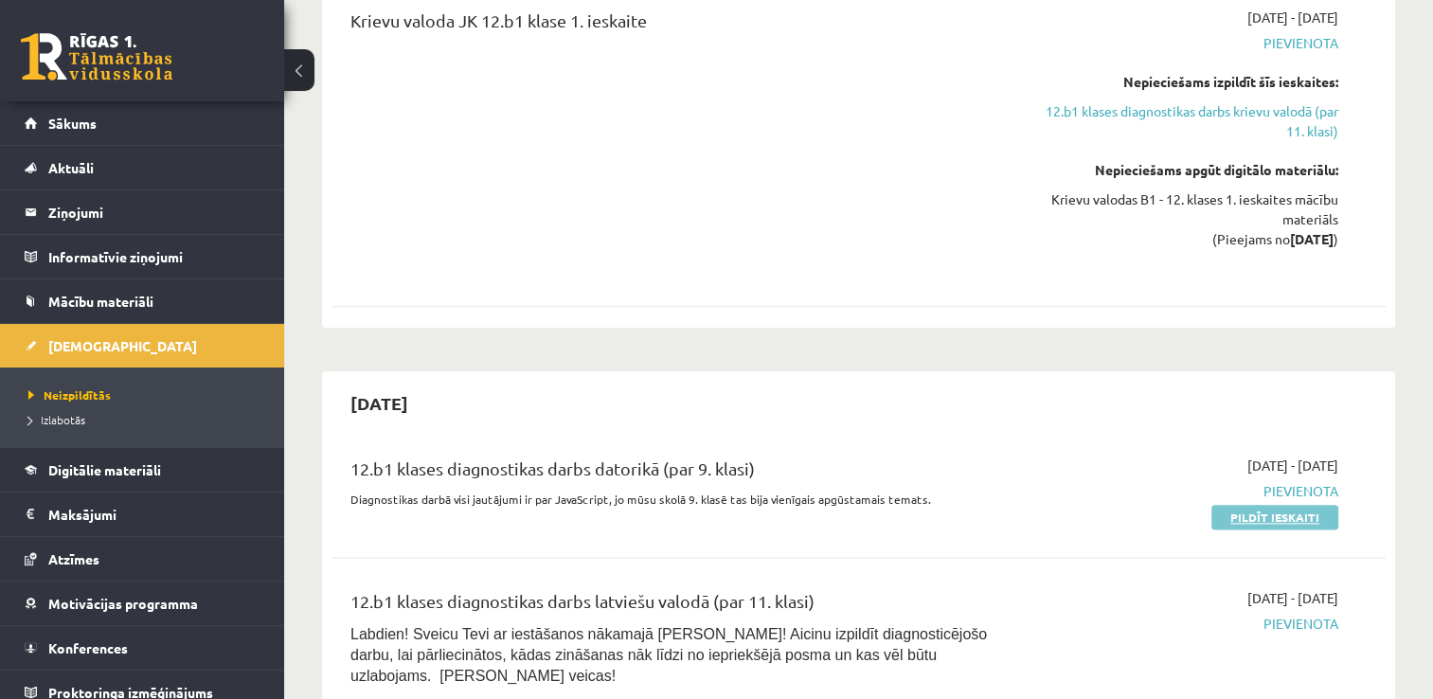
click at [1293, 505] on link "Pildīt ieskaiti" at bounding box center [1274, 517] width 127 height 25
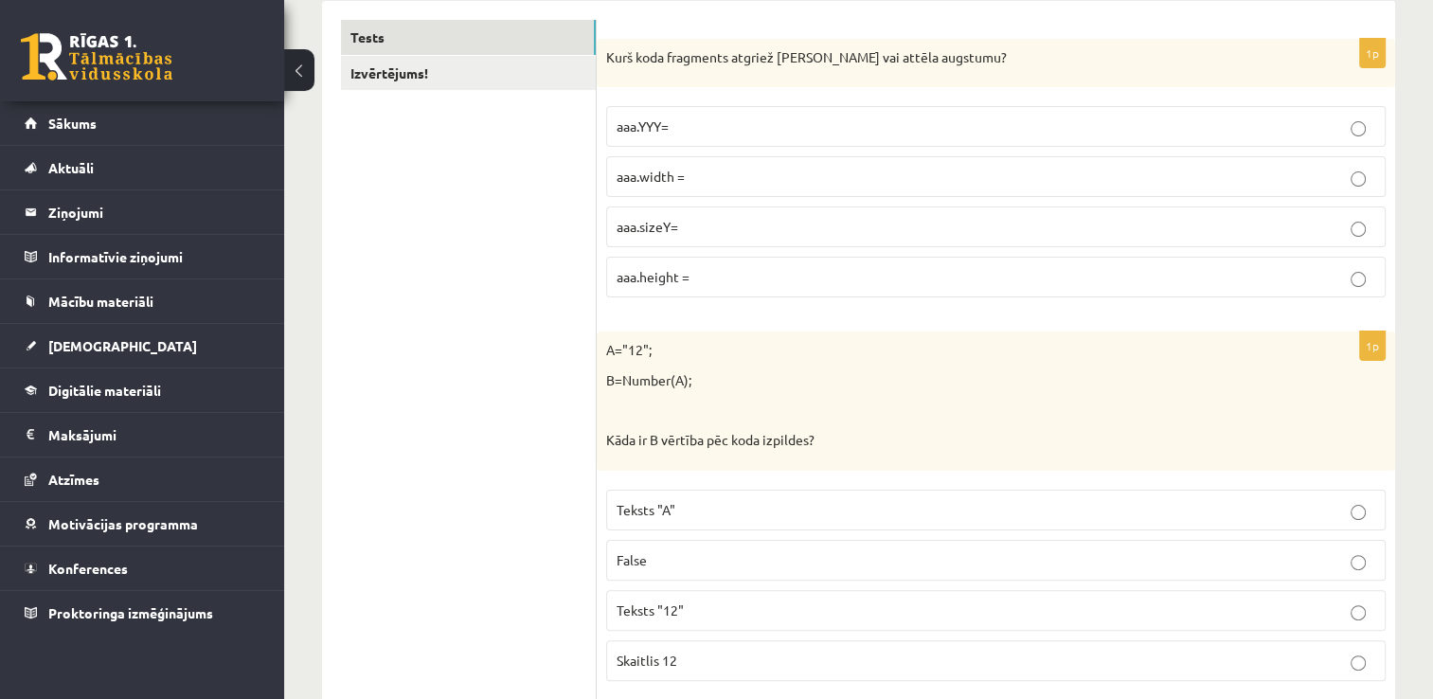
scroll to position [372, 0]
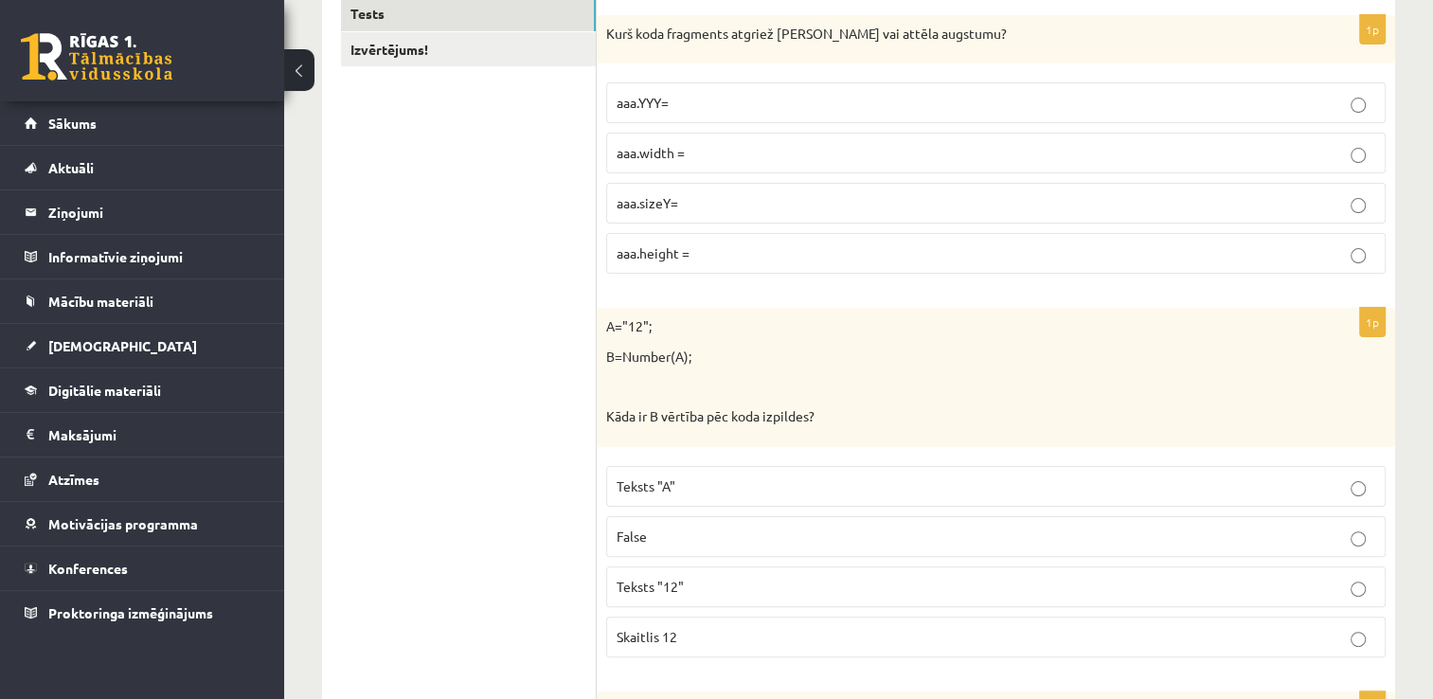
click at [751, 243] on p "aaa.height =" at bounding box center [995, 253] width 758 height 20
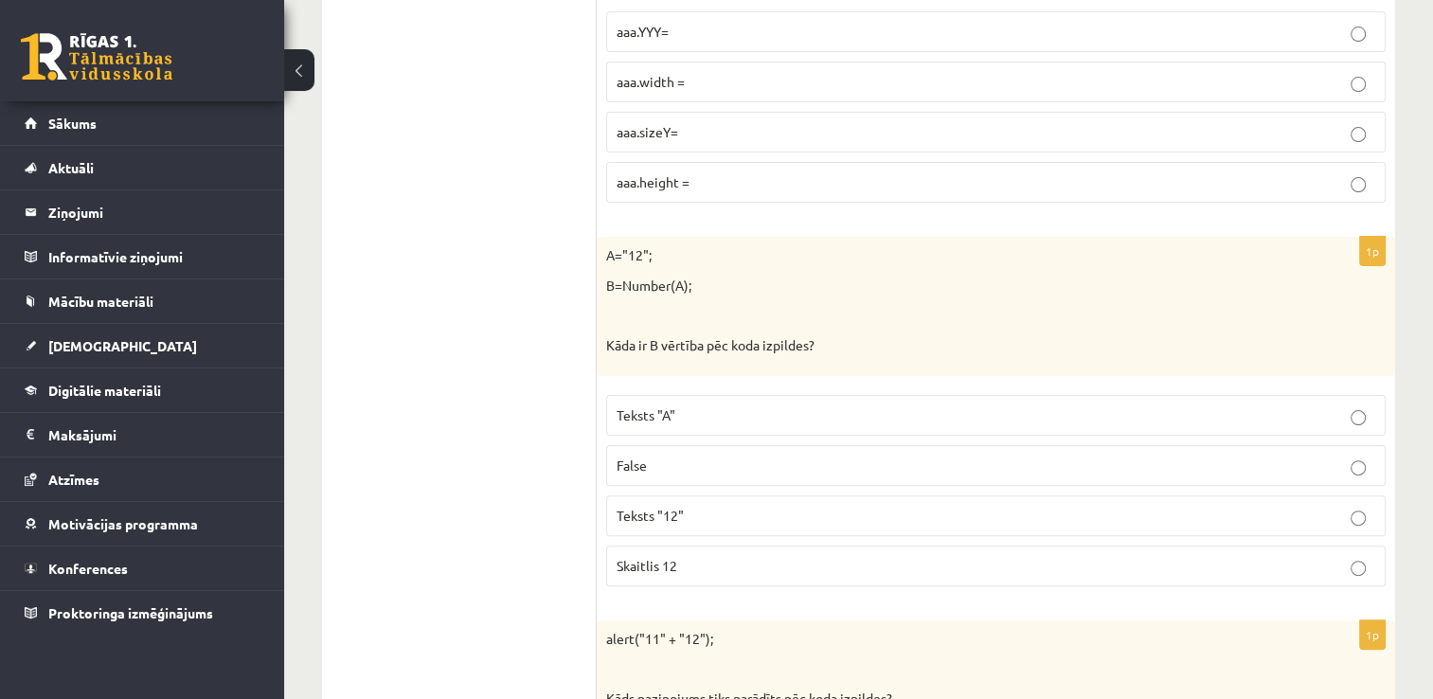
scroll to position [562, 0]
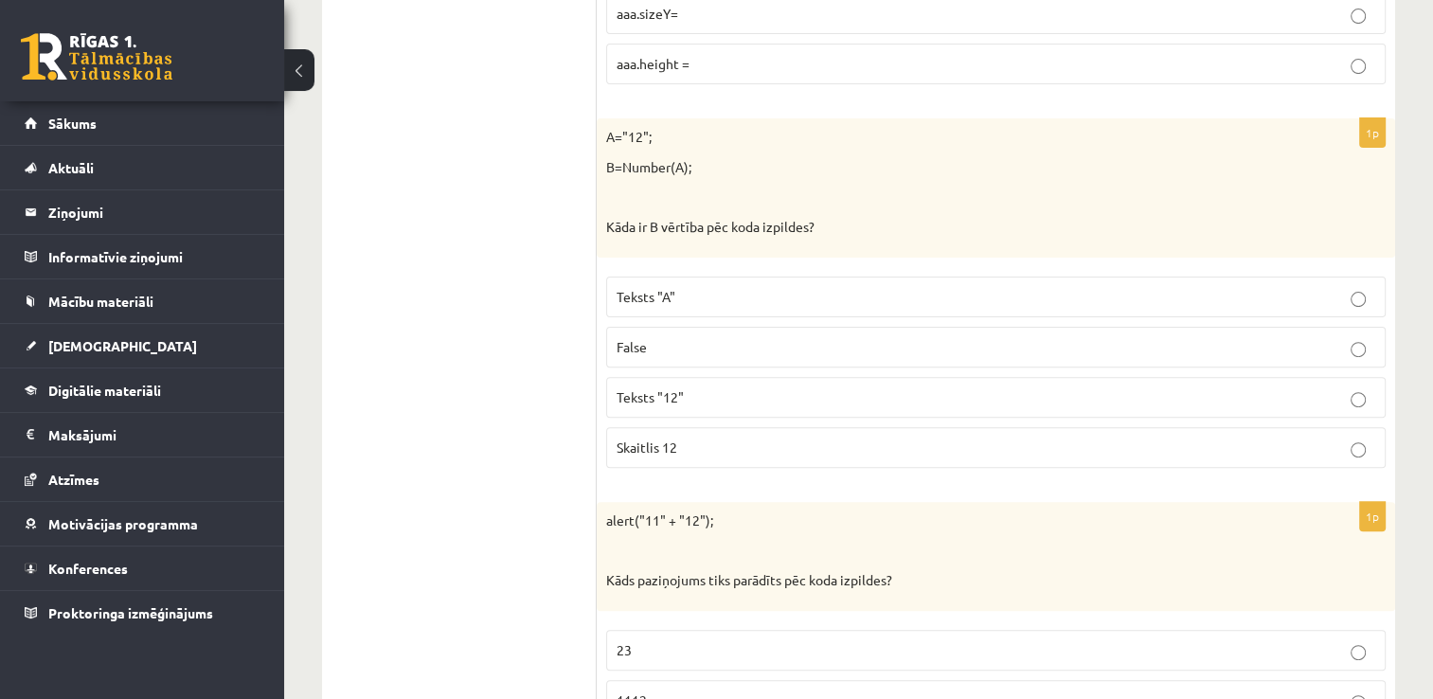
click at [747, 449] on p "Skaitlis 12" at bounding box center [995, 447] width 758 height 20
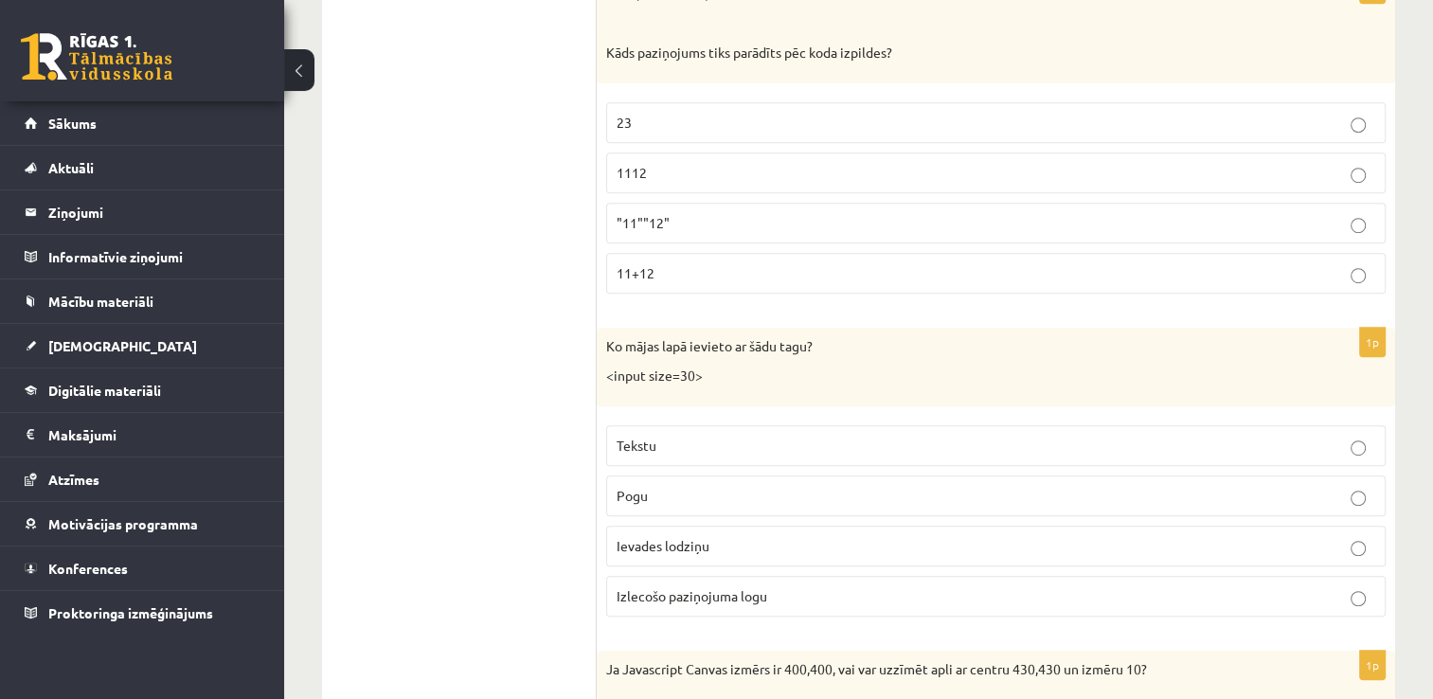
scroll to position [1053, 0]
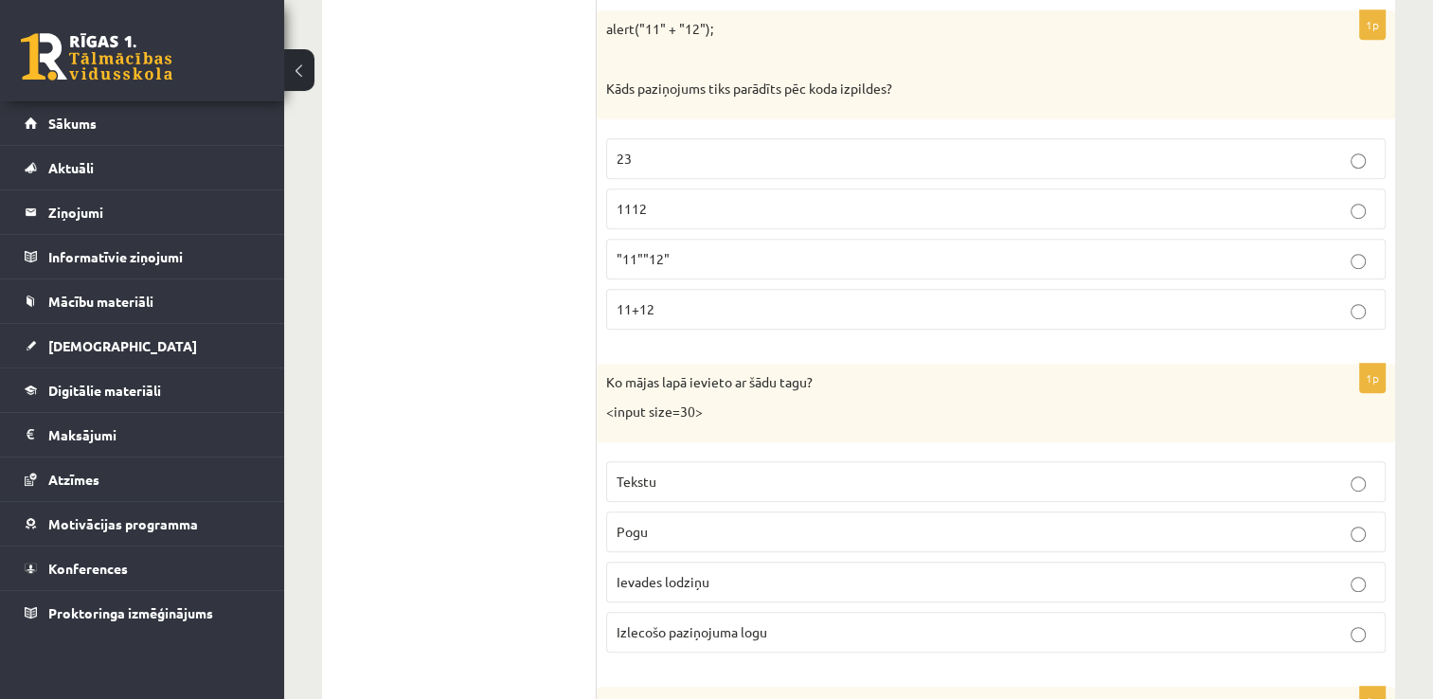
click at [741, 254] on p ""11""12"" at bounding box center [995, 259] width 758 height 20
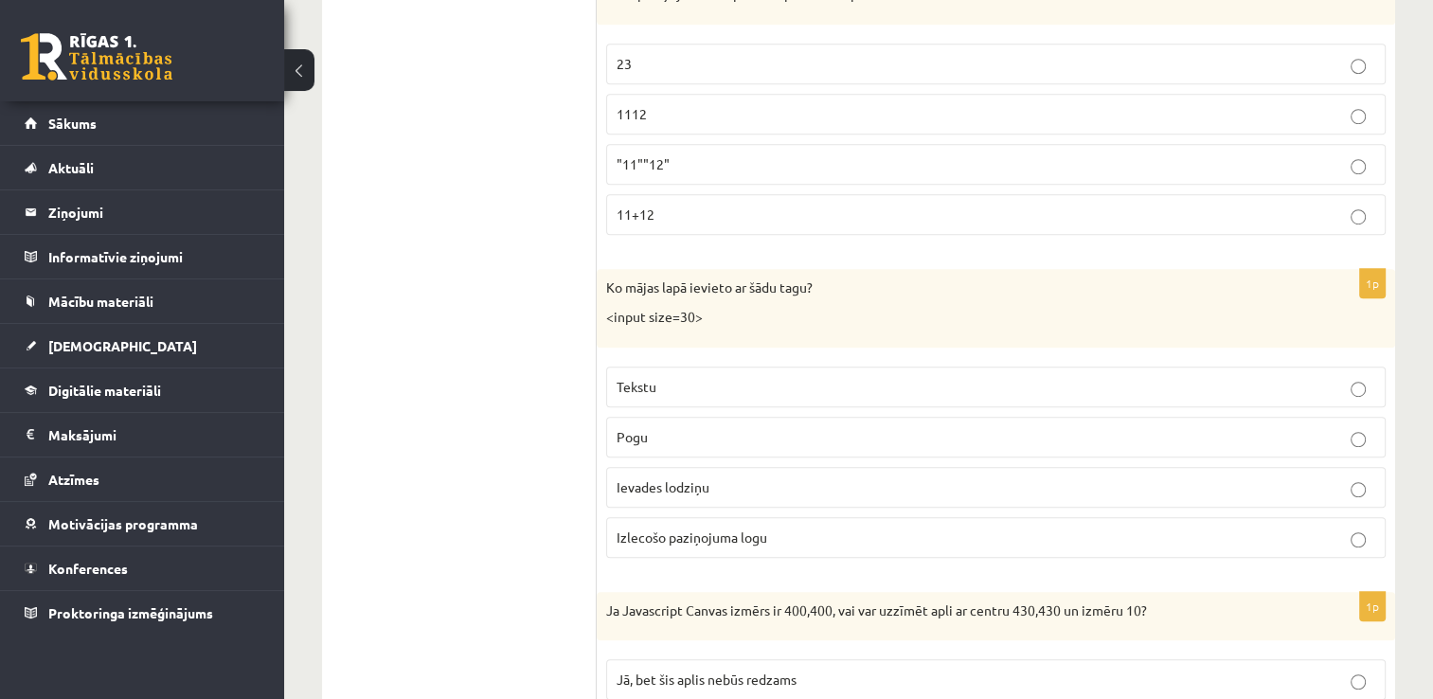
click at [716, 112] on p "1112" at bounding box center [995, 114] width 758 height 20
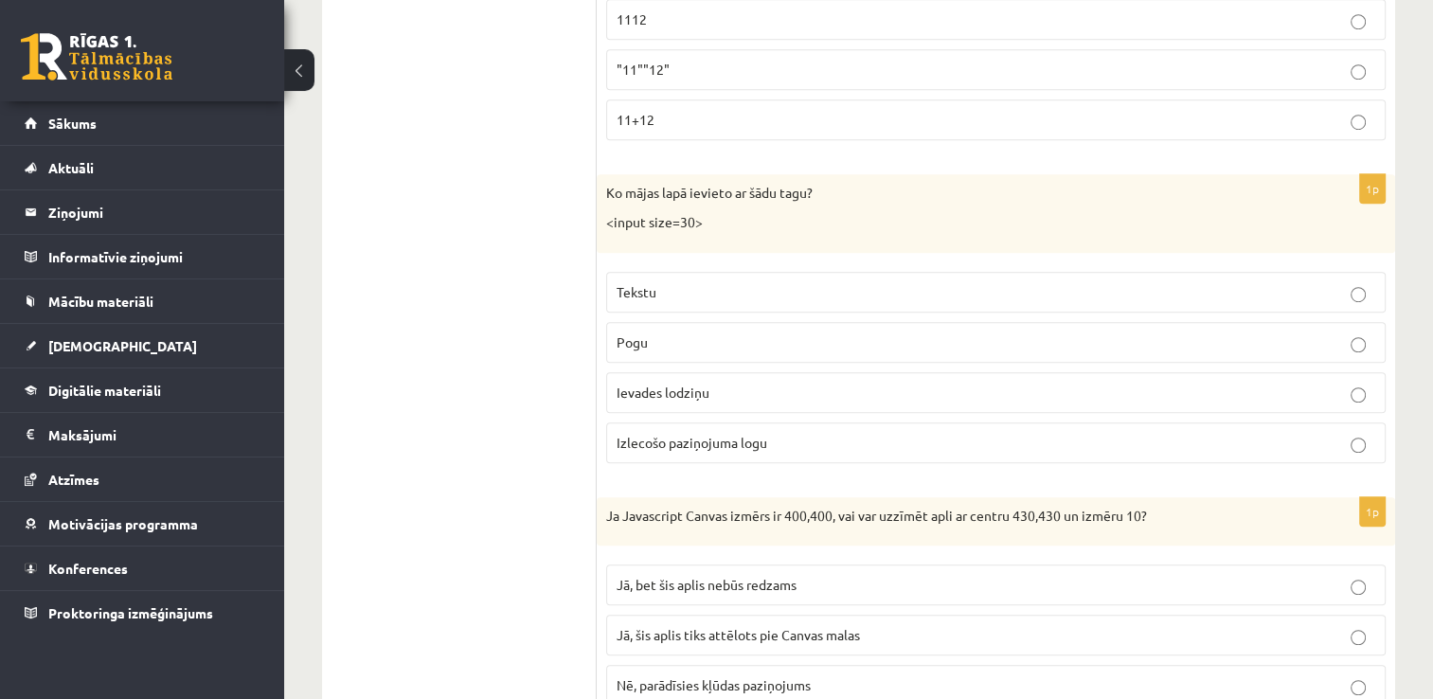
scroll to position [1337, 0]
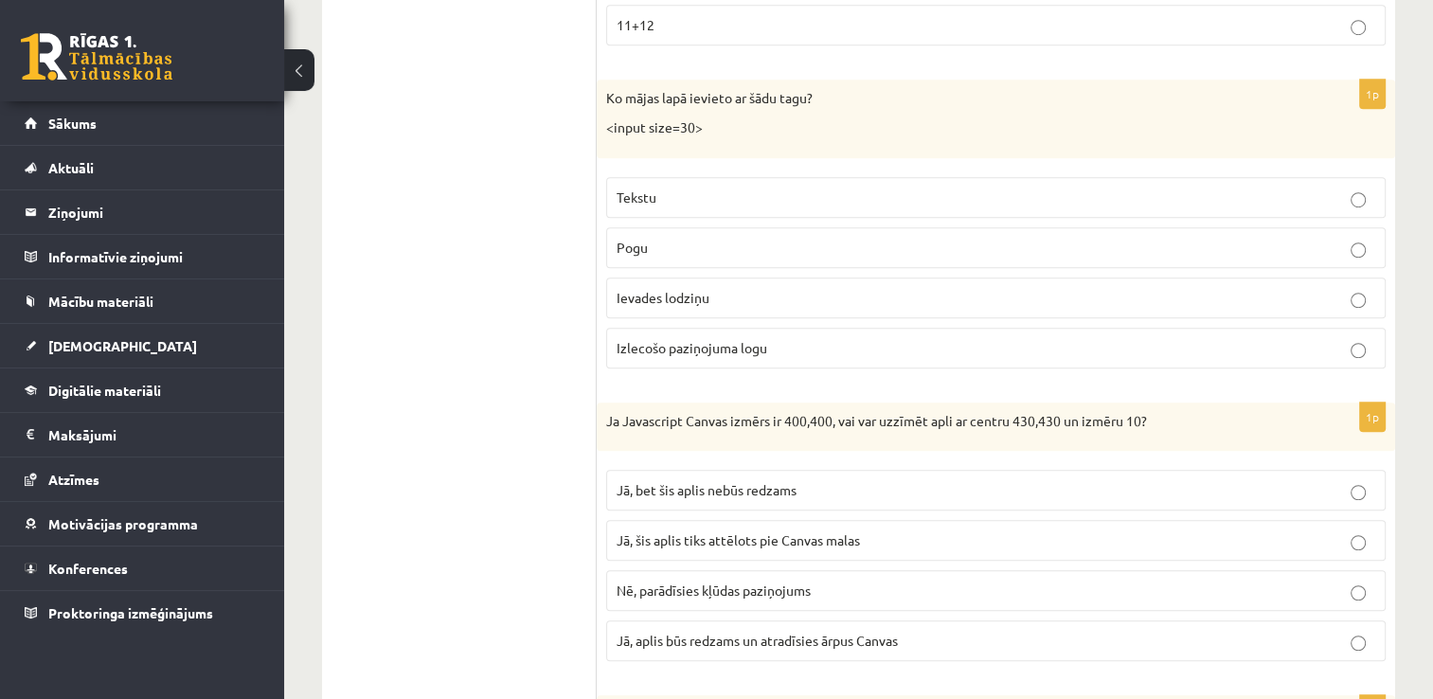
drag, startPoint x: 706, startPoint y: 185, endPoint x: 704, endPoint y: 210, distance: 25.7
click at [705, 187] on p "Tekstu" at bounding box center [995, 197] width 758 height 20
click at [756, 289] on p "Ievades lodziņu" at bounding box center [995, 298] width 758 height 20
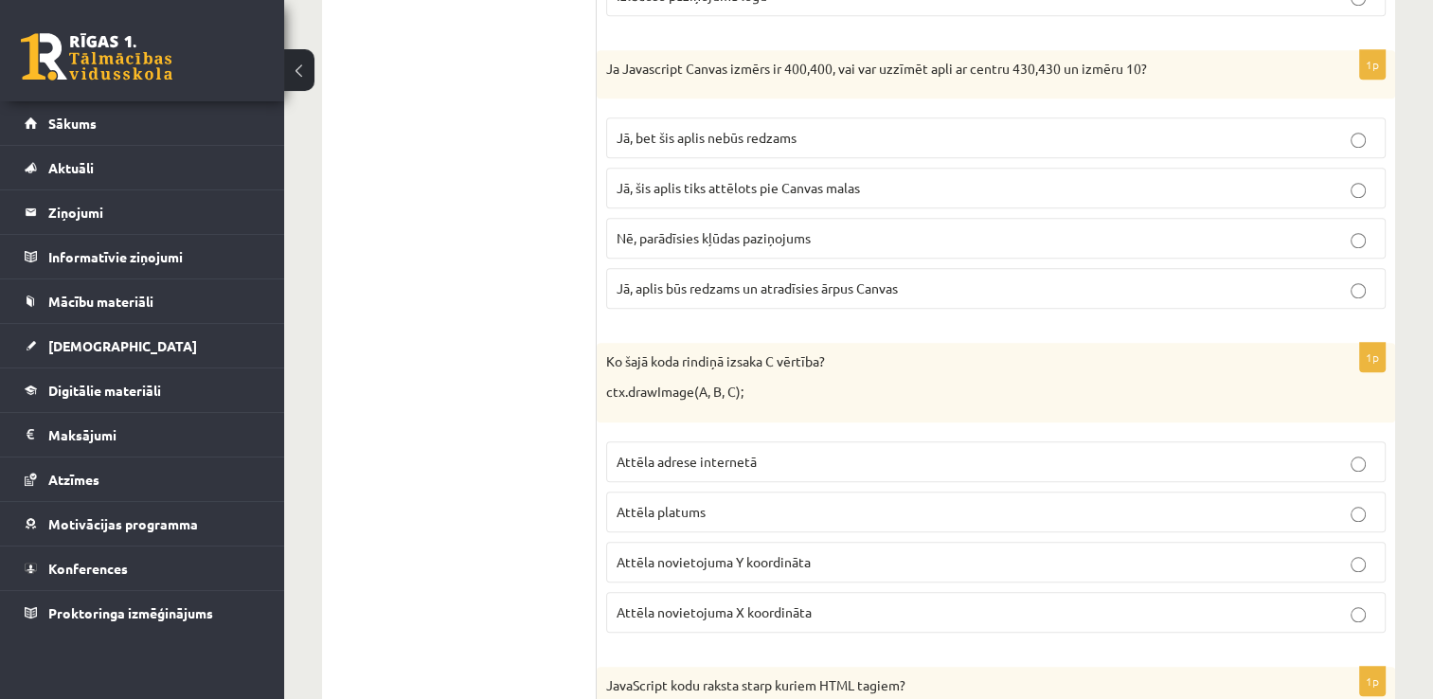
scroll to position [1722, 0]
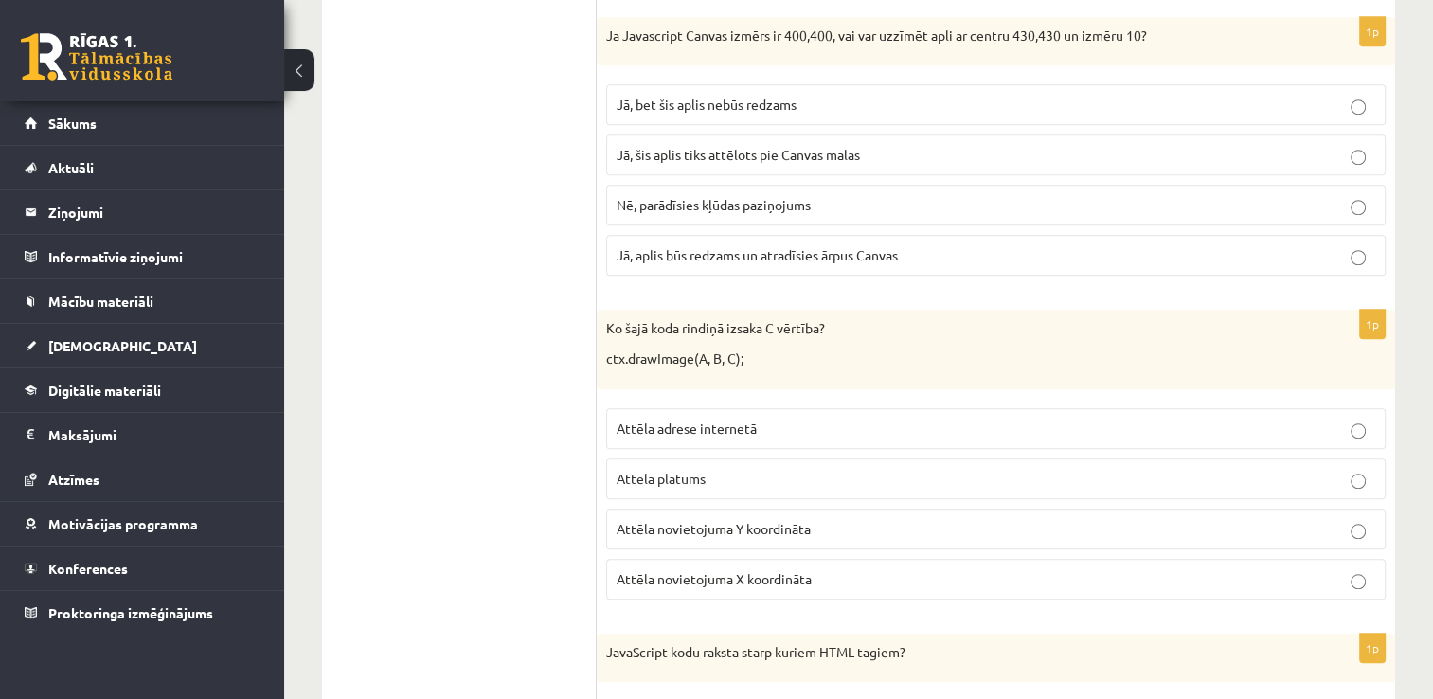
click at [796, 104] on span "Jā, bet šis aplis nebūs redzams" at bounding box center [706, 104] width 180 height 17
click at [731, 533] on label "Attēla novietojuma Y koordināta" at bounding box center [995, 529] width 779 height 41
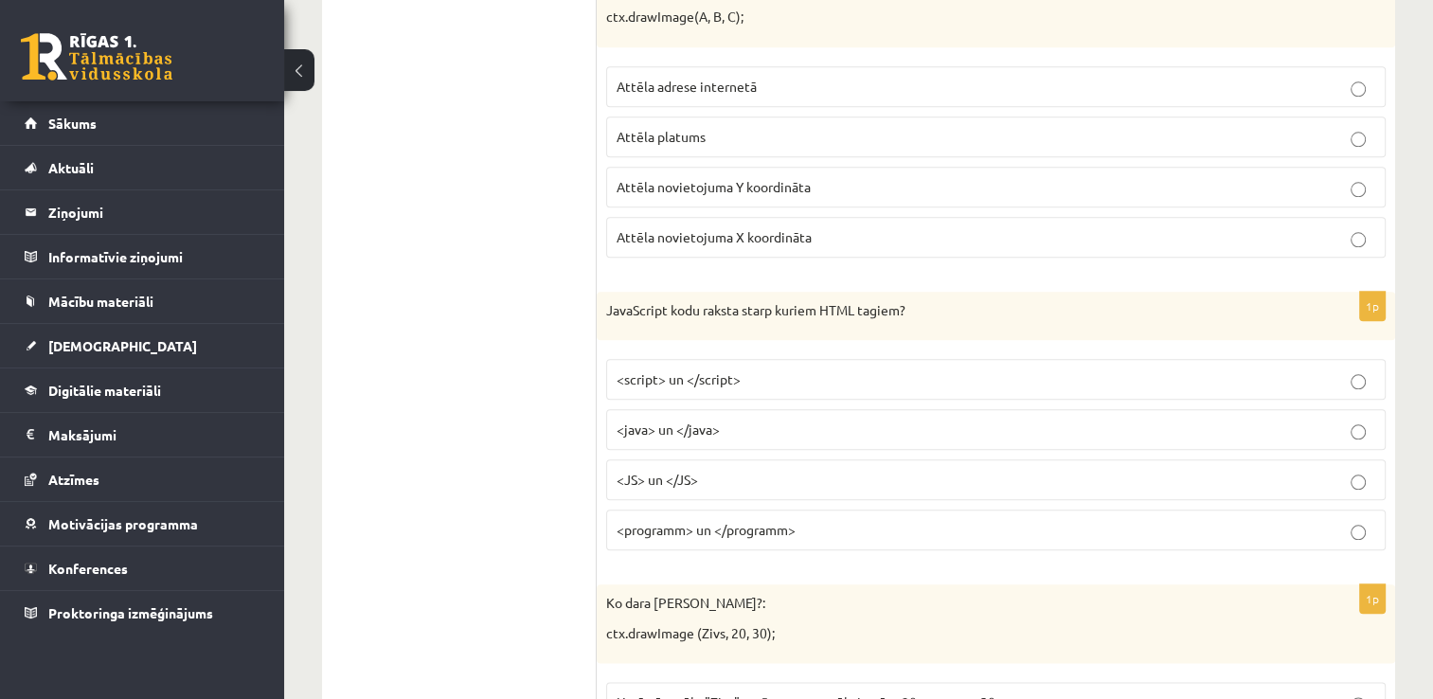
scroll to position [2101, 0]
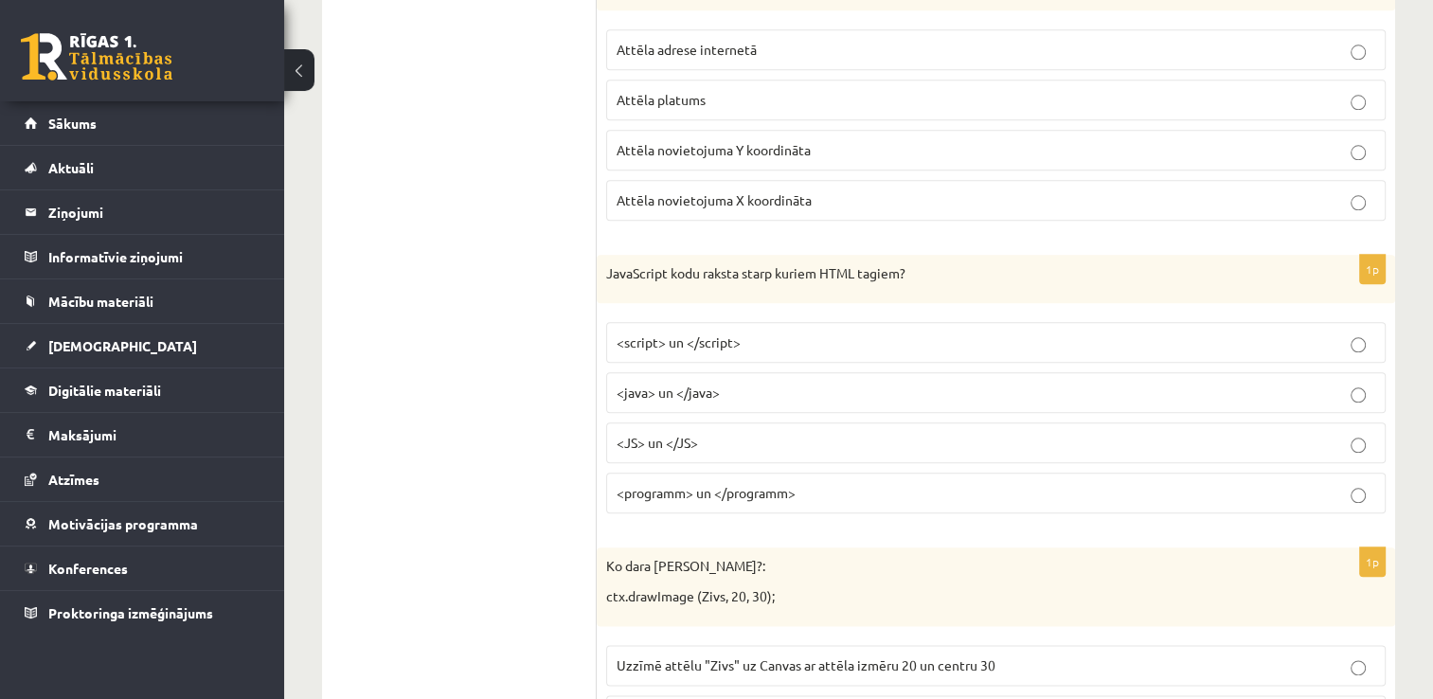
click at [823, 332] on p "<script> un </script>" at bounding box center [995, 342] width 758 height 20
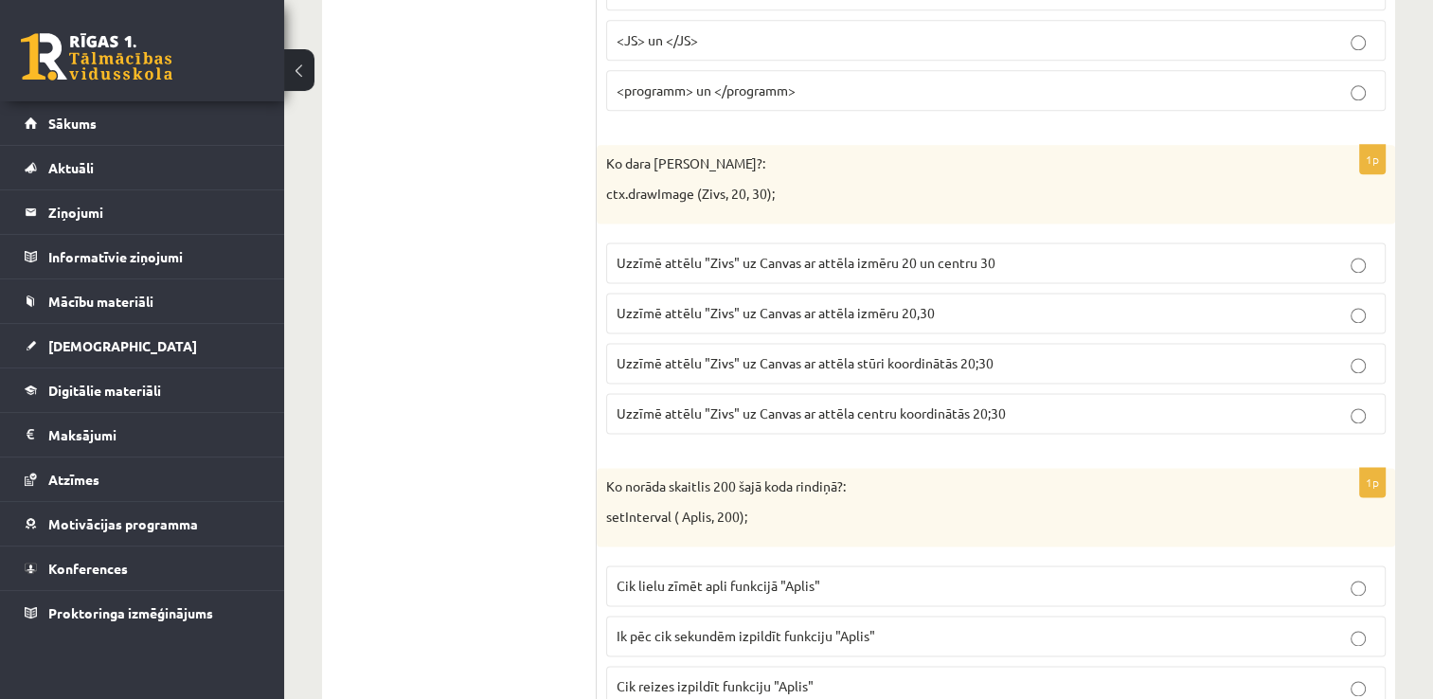
scroll to position [2545, 0]
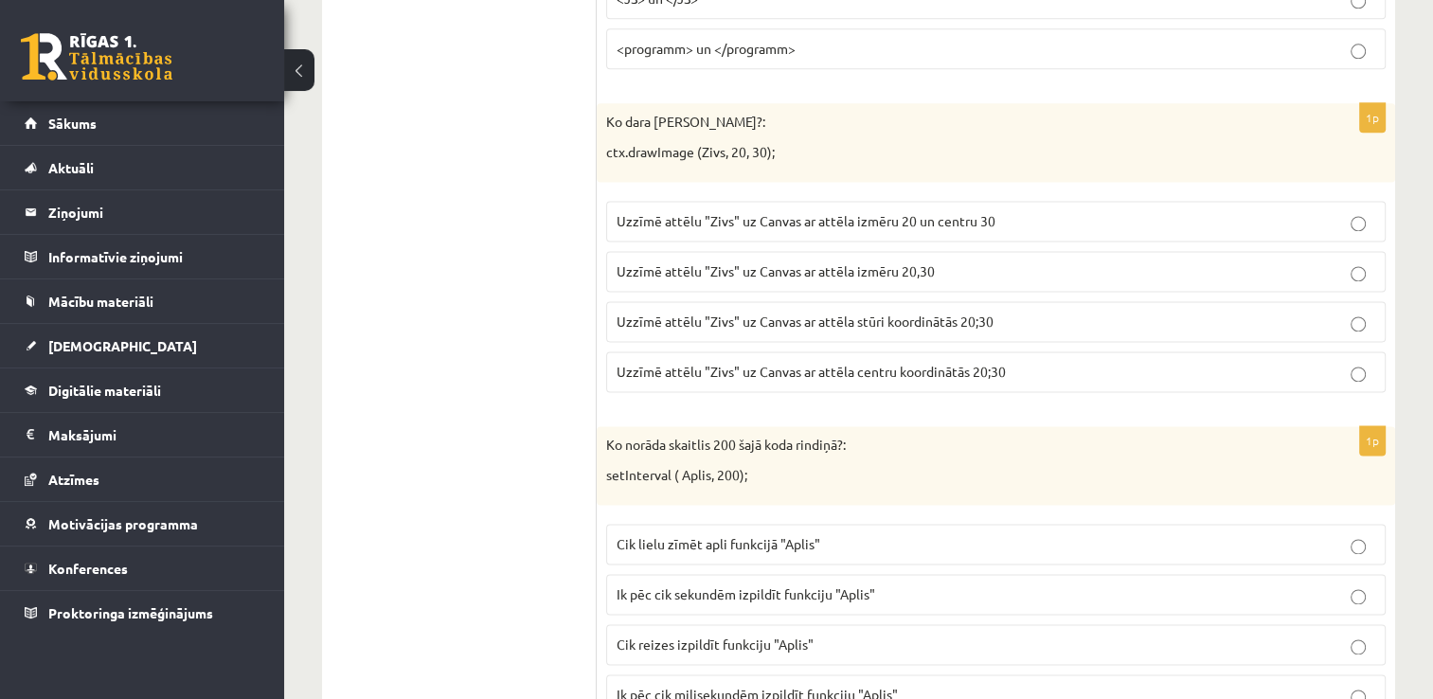
click at [1026, 314] on p "Uzzīmē attēlu "Zivs" uz Canvas ar attēla stūri koordinātās 20;30" at bounding box center [995, 322] width 758 height 20
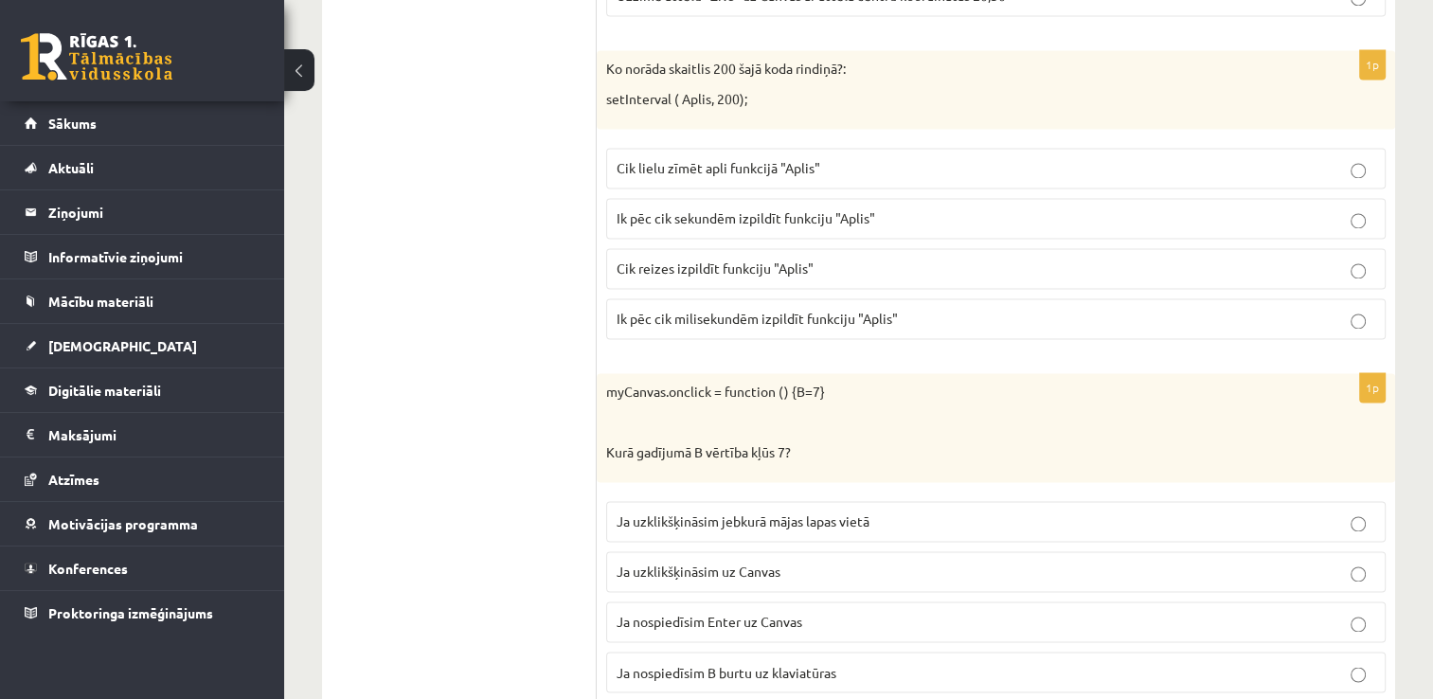
scroll to position [2924, 0]
click at [955, 306] on p "Ik pēc cik milisekundēm izpildīt funkciju "Aplis"" at bounding box center [995, 316] width 758 height 20
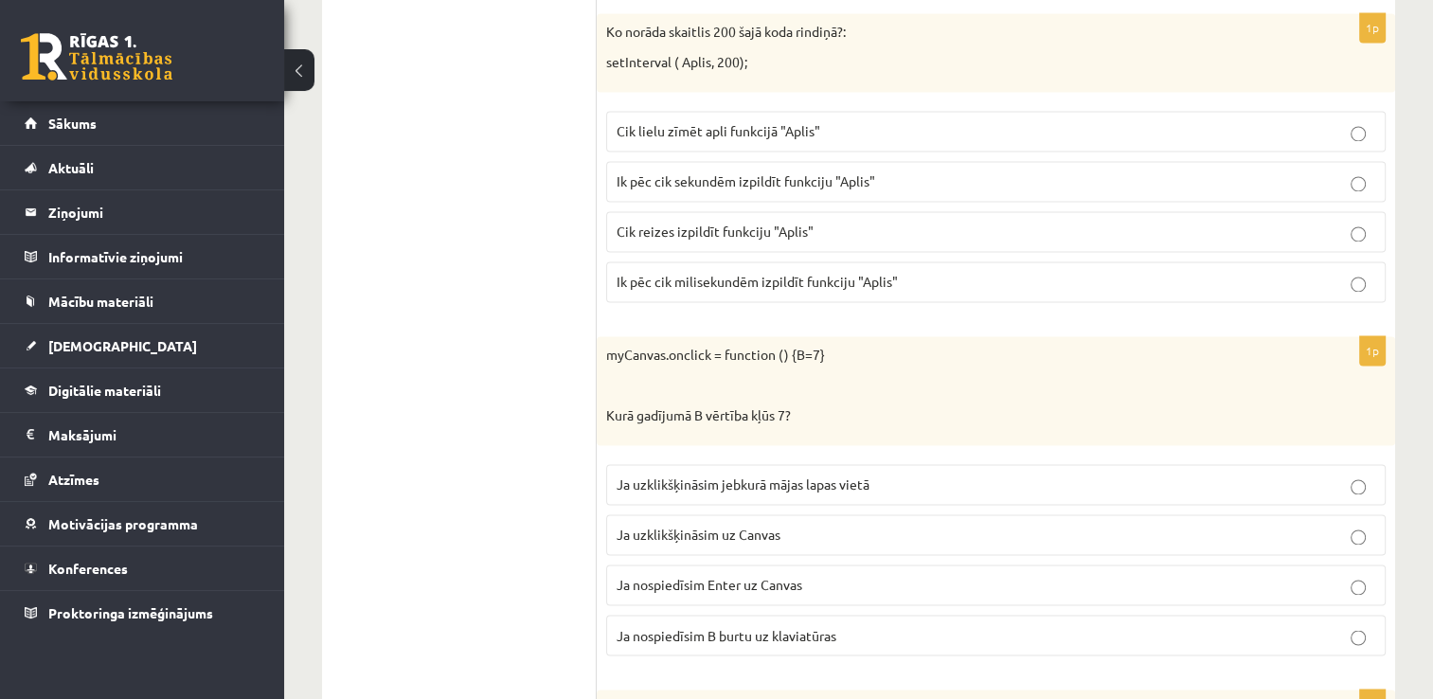
scroll to position [3019, 0]
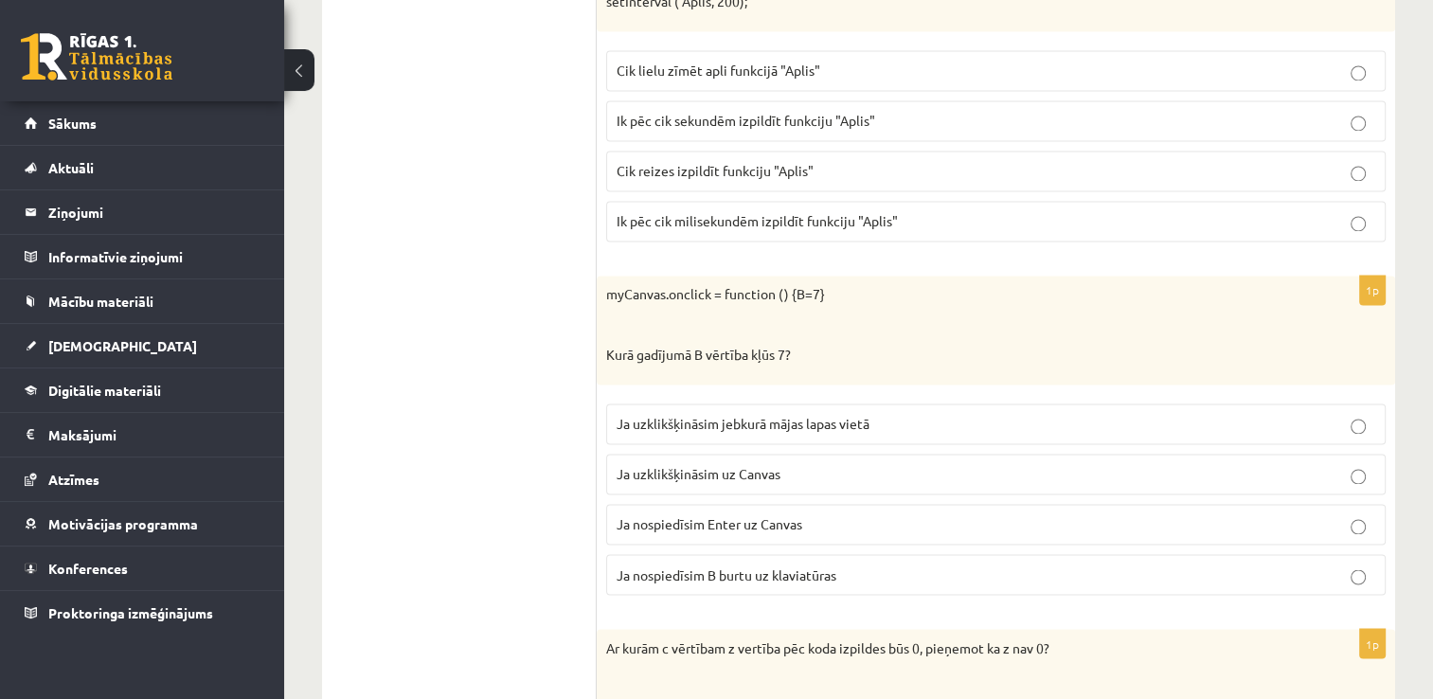
click at [816, 465] on p "Ja uzklikšķināsim uz Canvas" at bounding box center [995, 474] width 758 height 20
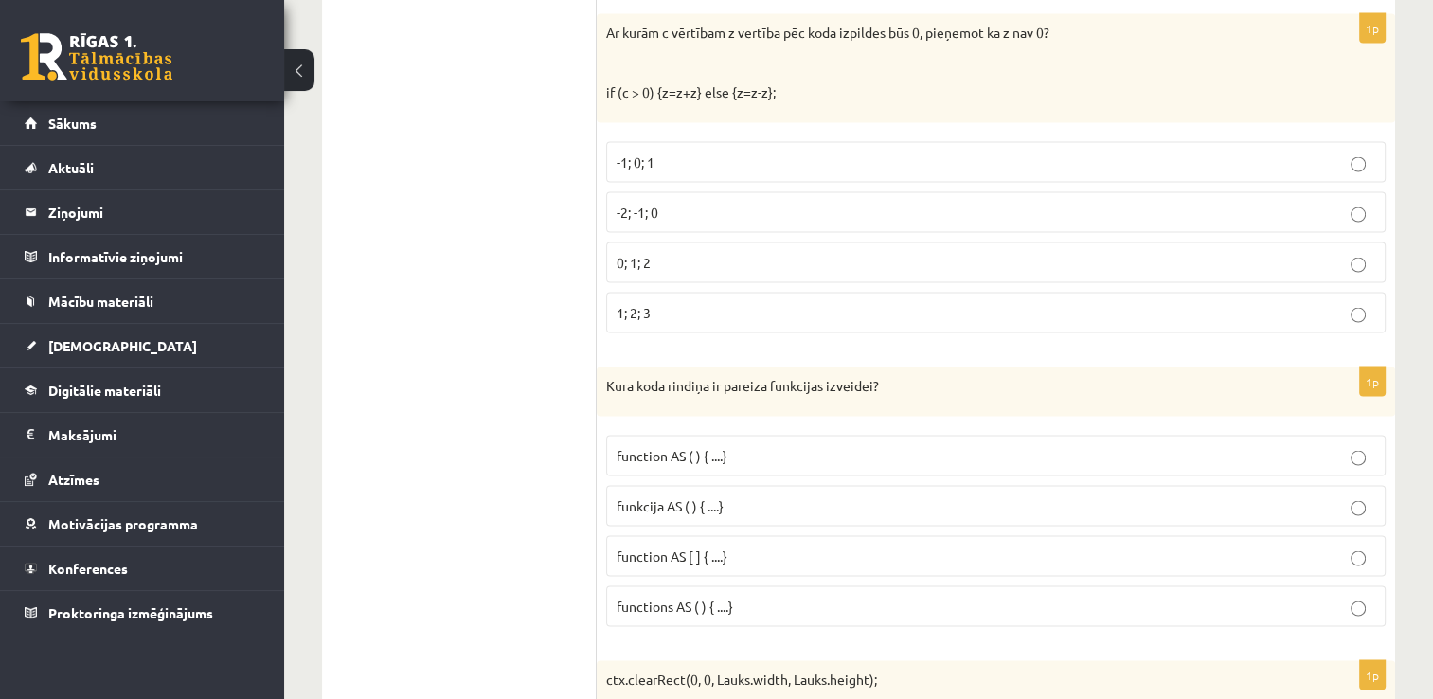
scroll to position [3823, 0]
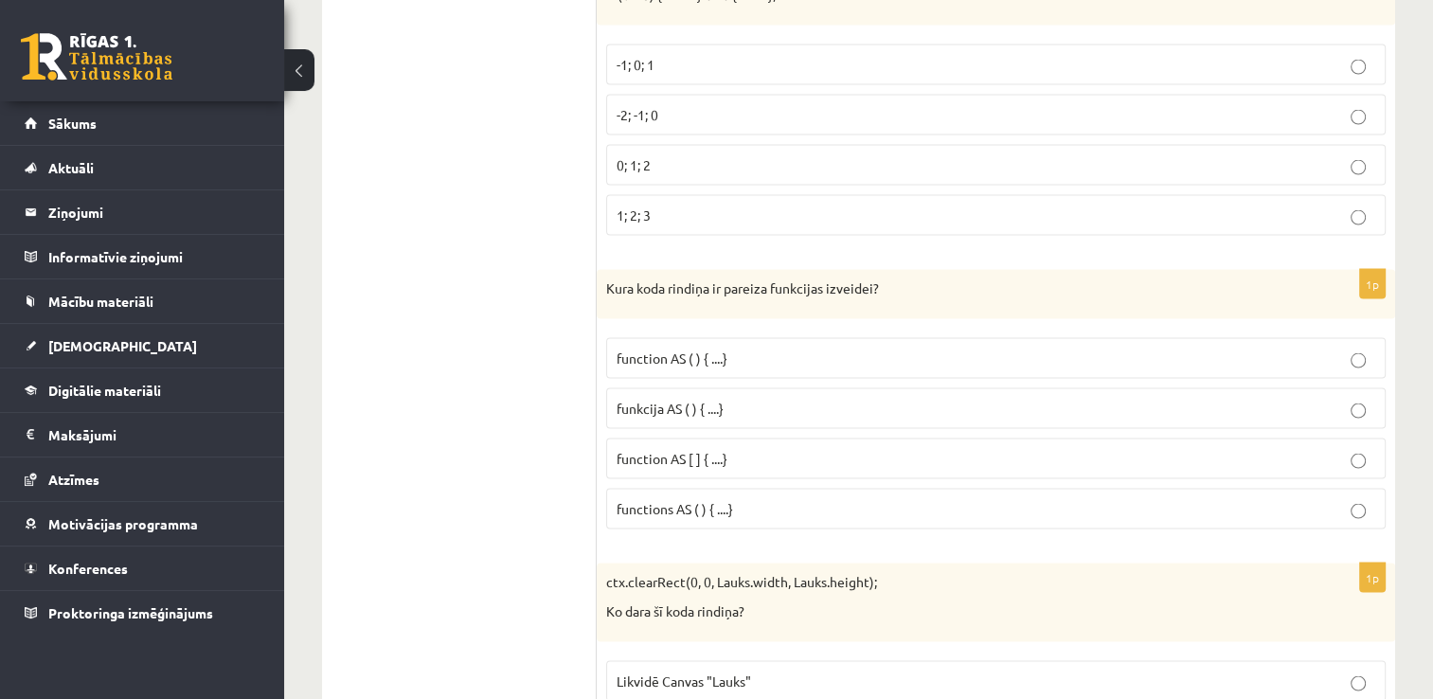
scroll to position [3633, 0]
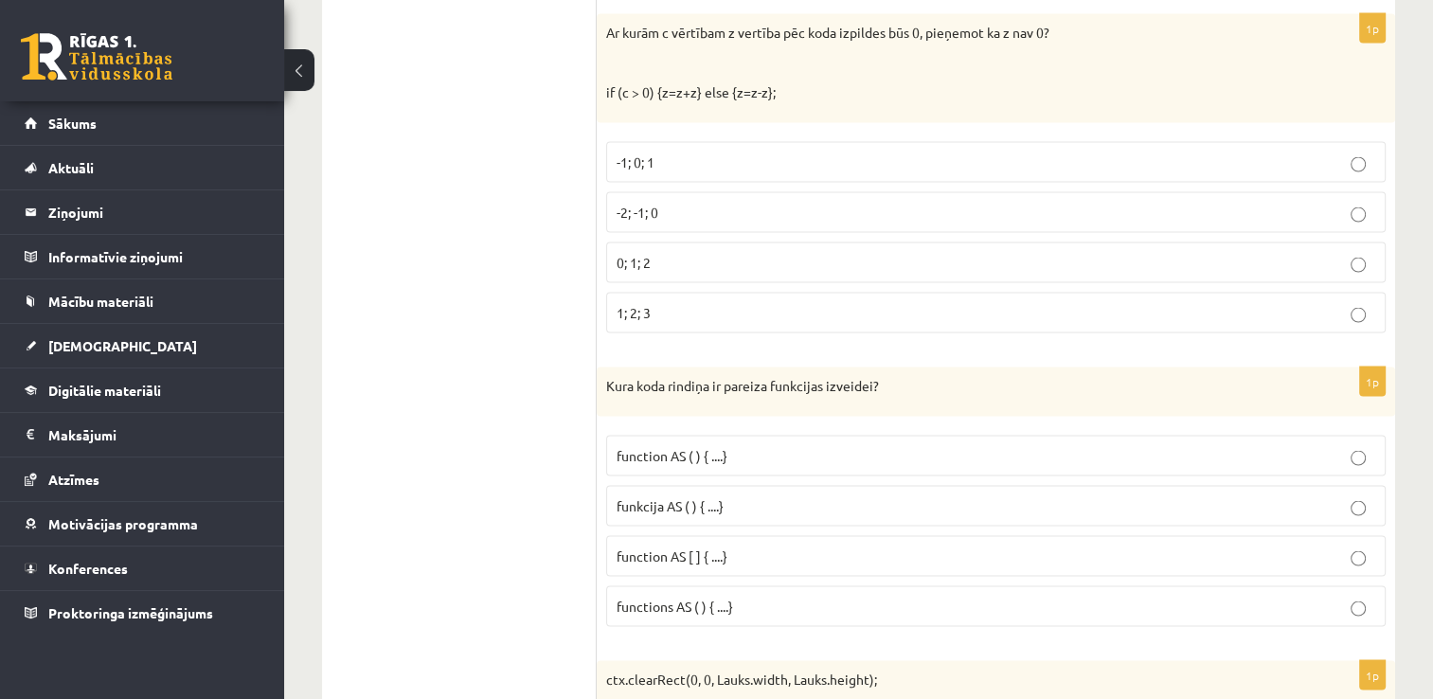
click at [682, 253] on p "0; 1; 2" at bounding box center [995, 263] width 758 height 20
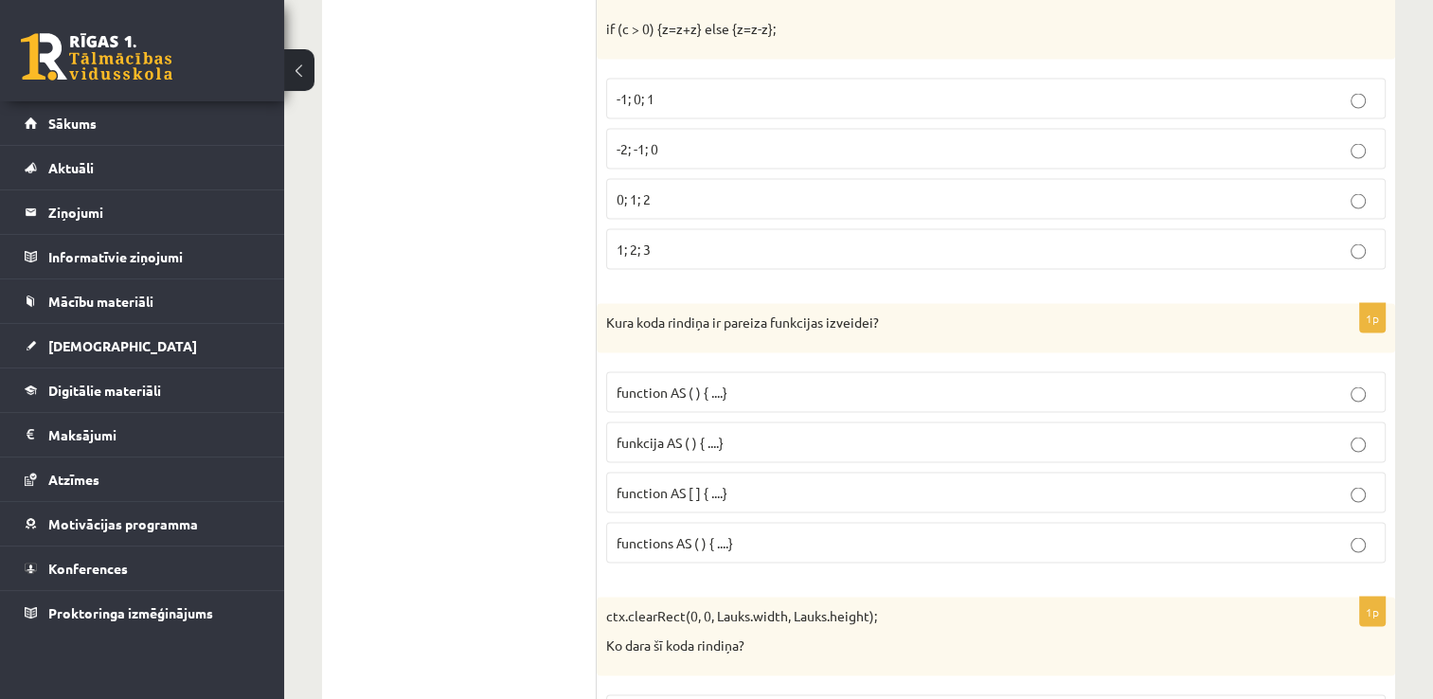
scroll to position [3728, 0]
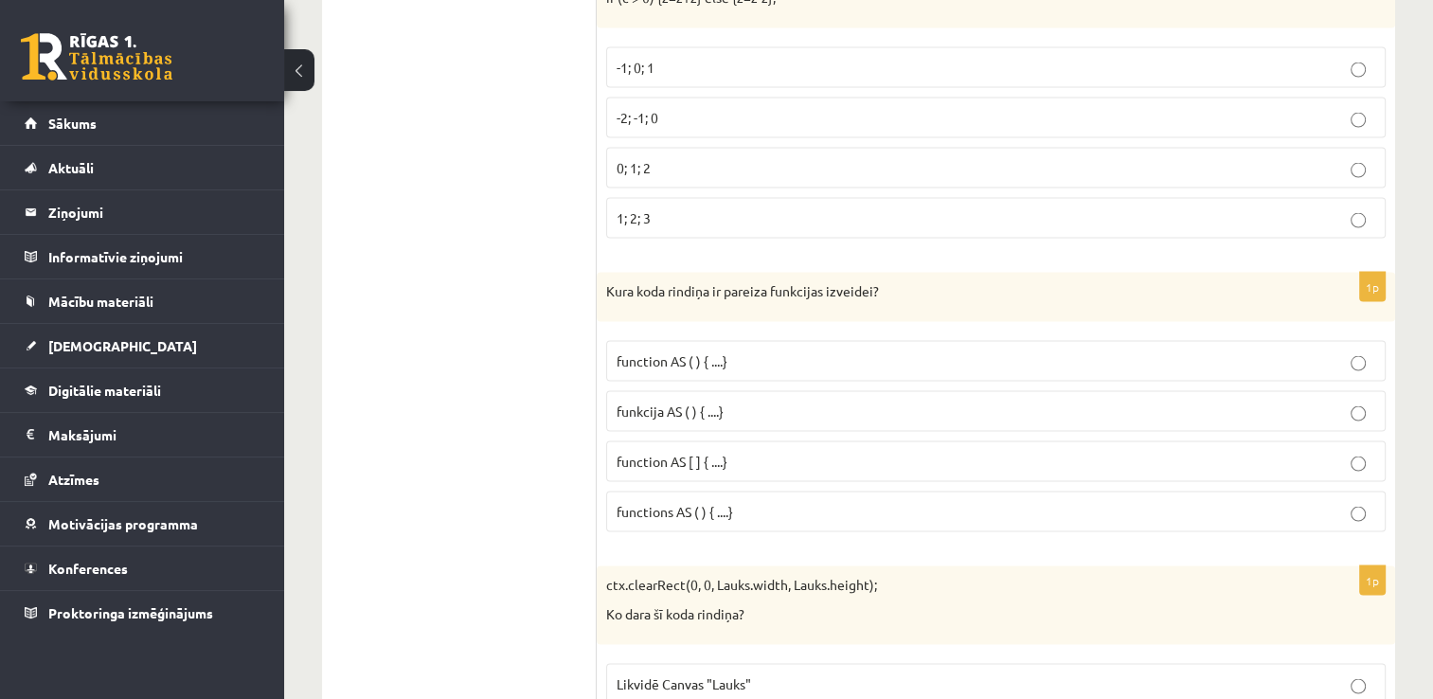
click at [725, 352] on span "function AS ( ) { ....}" at bounding box center [671, 360] width 111 height 17
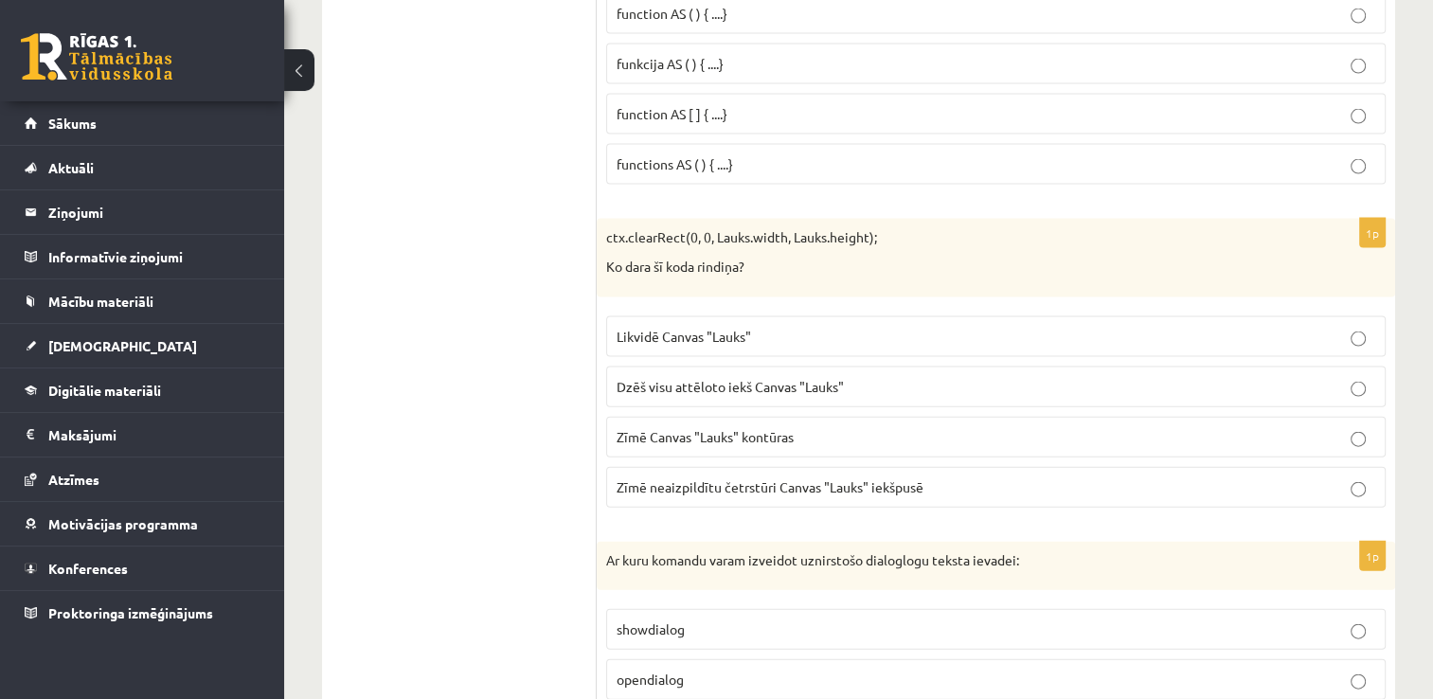
scroll to position [4107, 0]
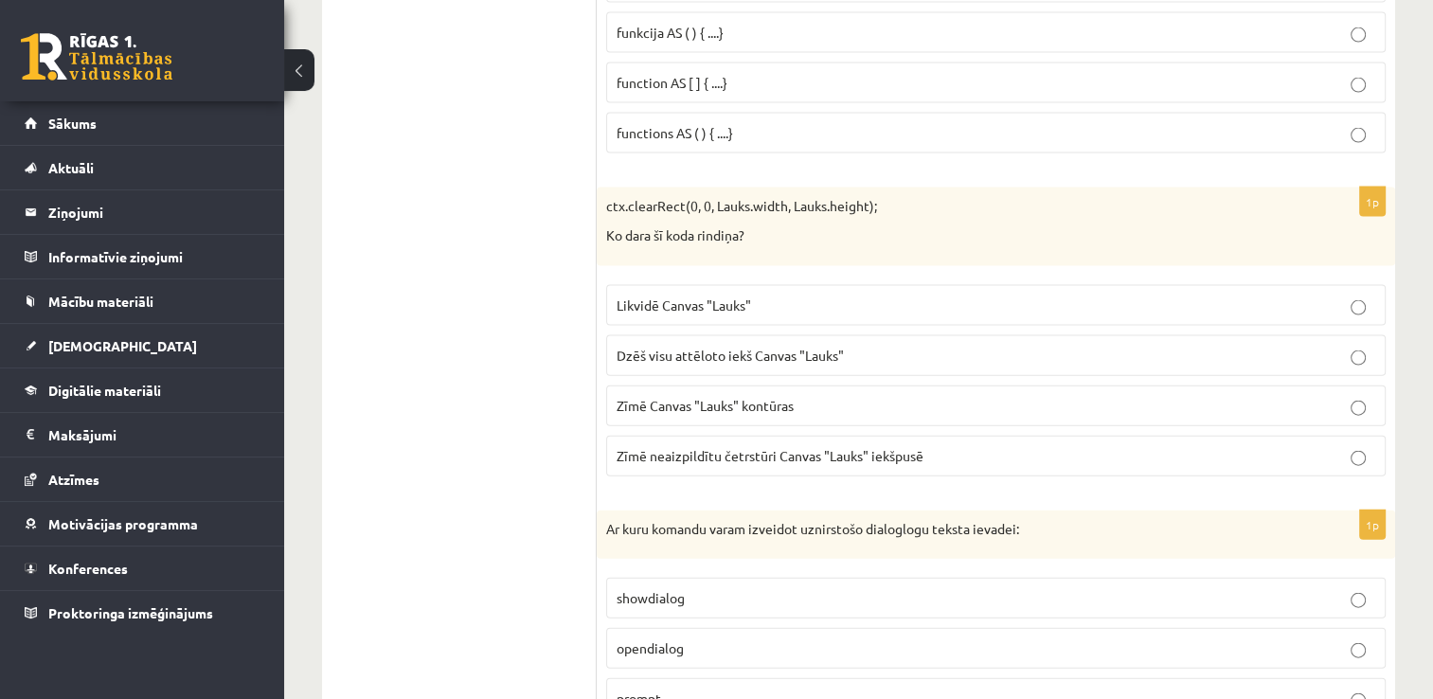
click at [857, 346] on p "Dzēš visu attēloto iekš Canvas "Lauks"" at bounding box center [995, 356] width 758 height 20
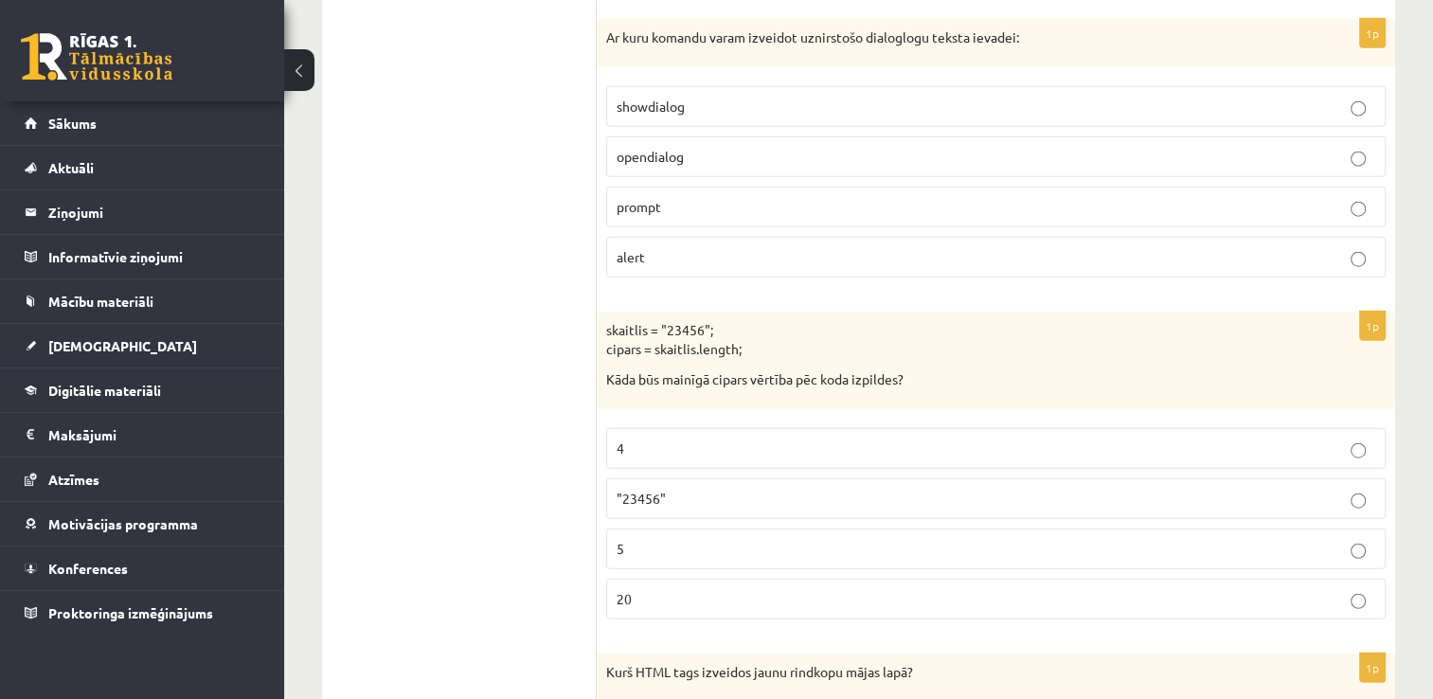
scroll to position [4580, 0]
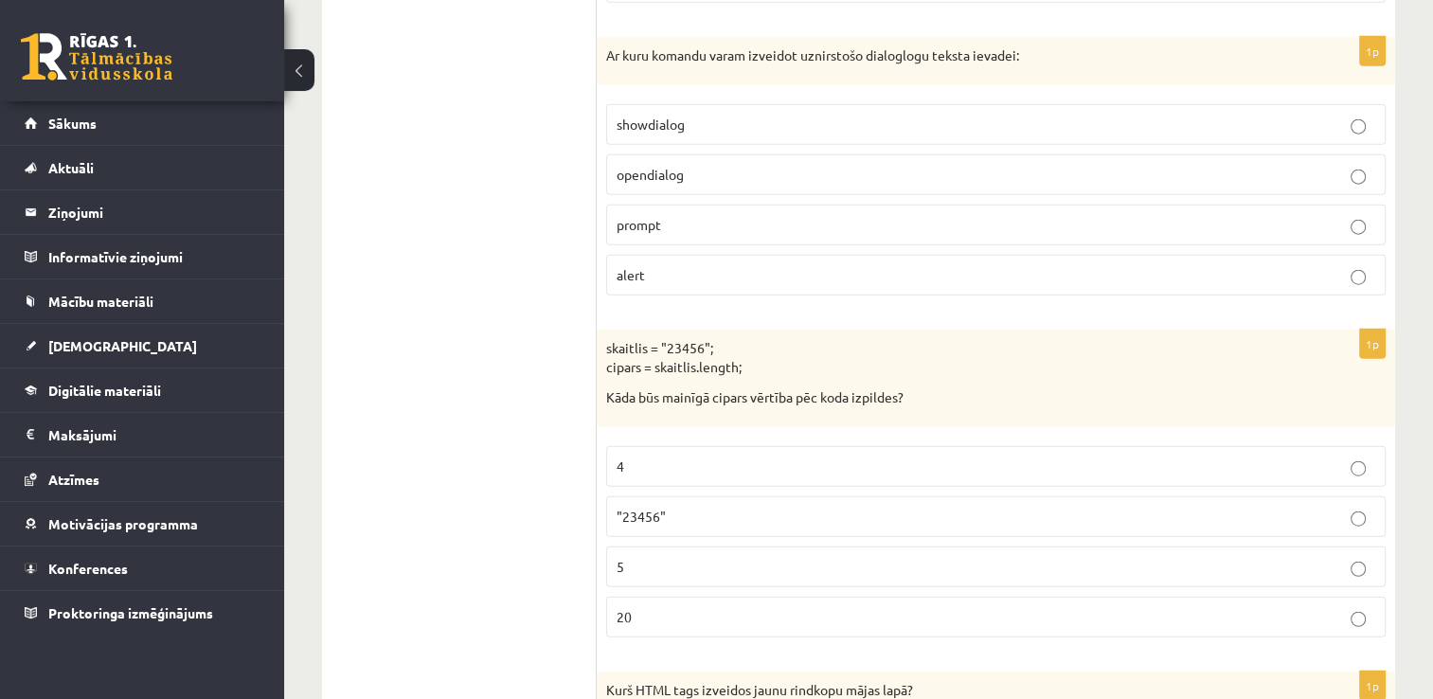
drag, startPoint x: 670, startPoint y: 210, endPoint x: 713, endPoint y: 282, distance: 83.6
click at [670, 215] on p "prompt" at bounding box center [995, 225] width 758 height 20
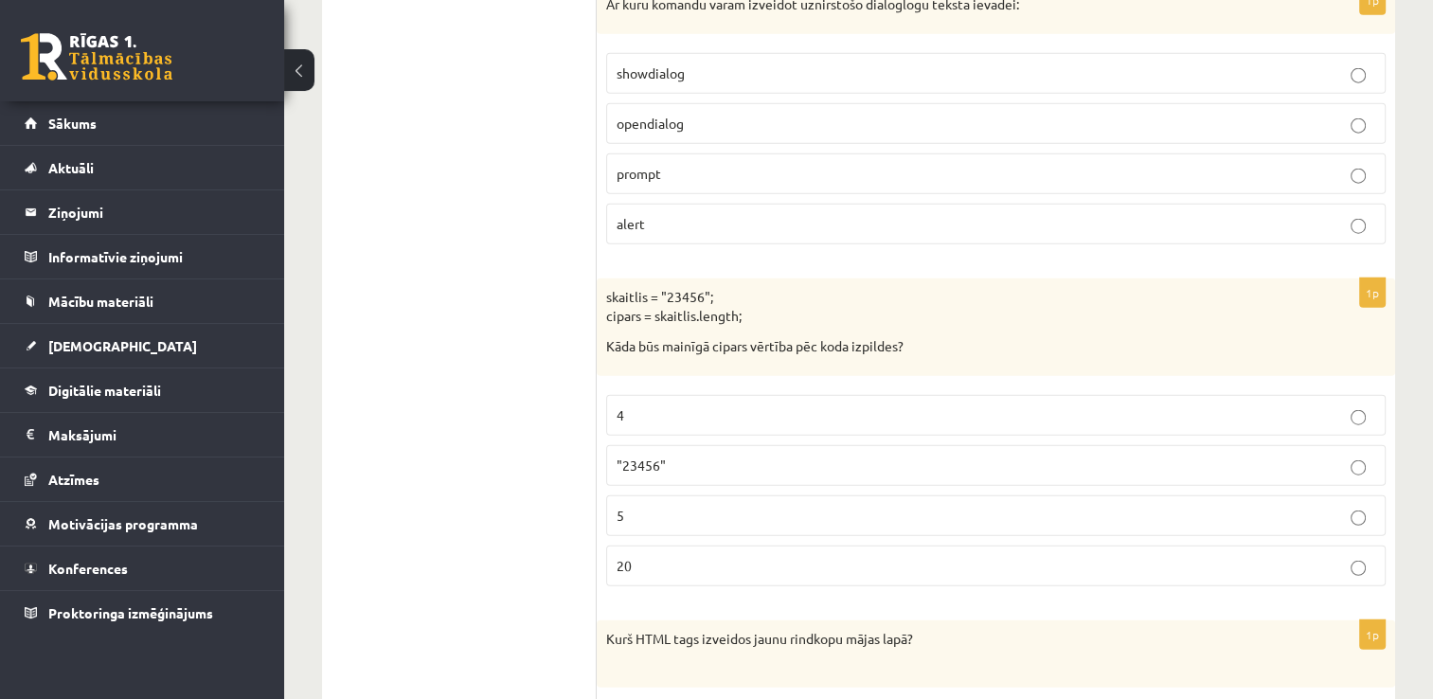
scroll to position [4675, 0]
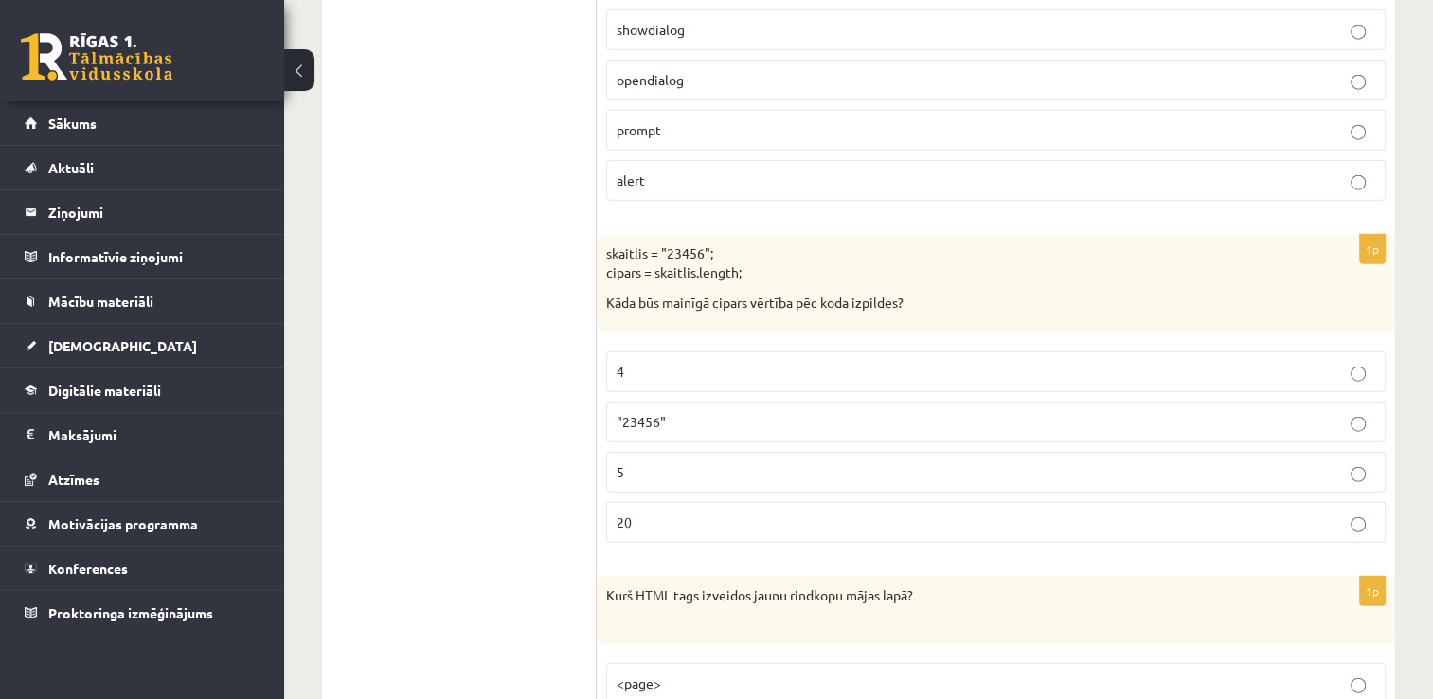
click at [739, 462] on p "5" at bounding box center [995, 472] width 758 height 20
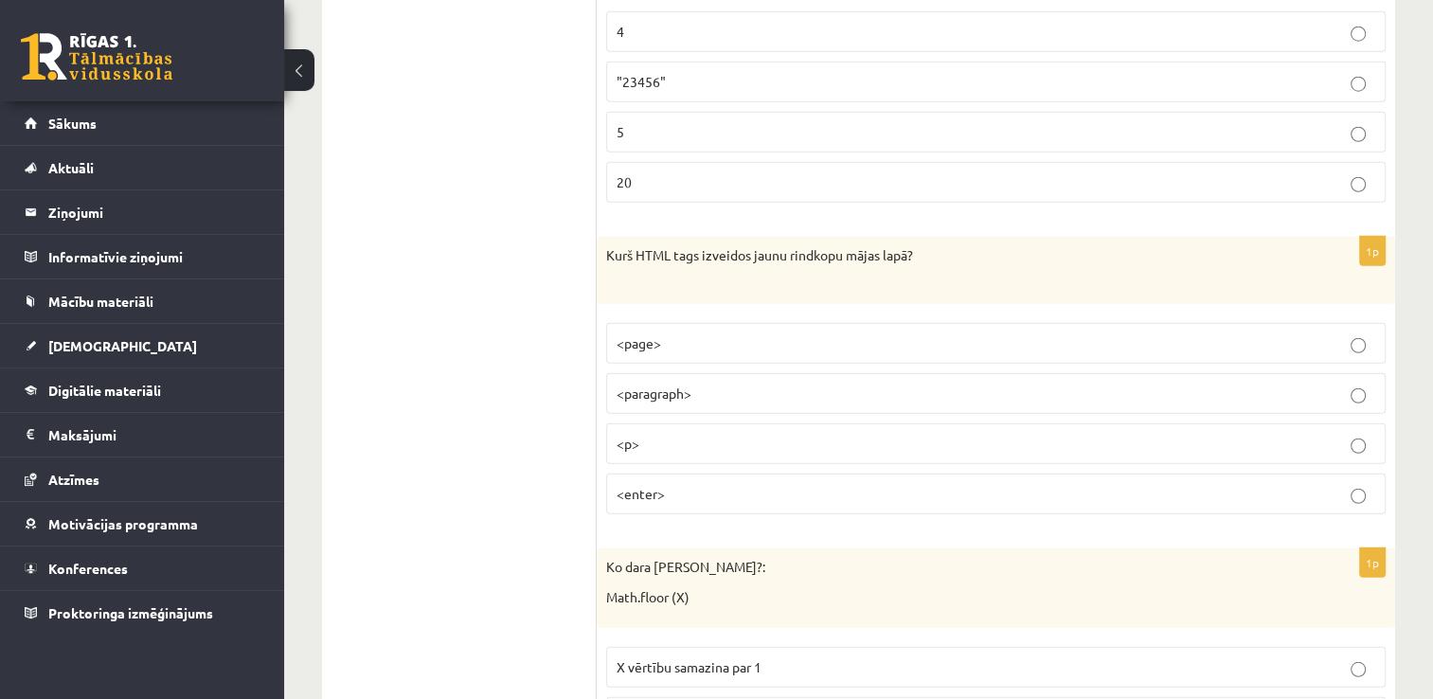
scroll to position [5054, 0]
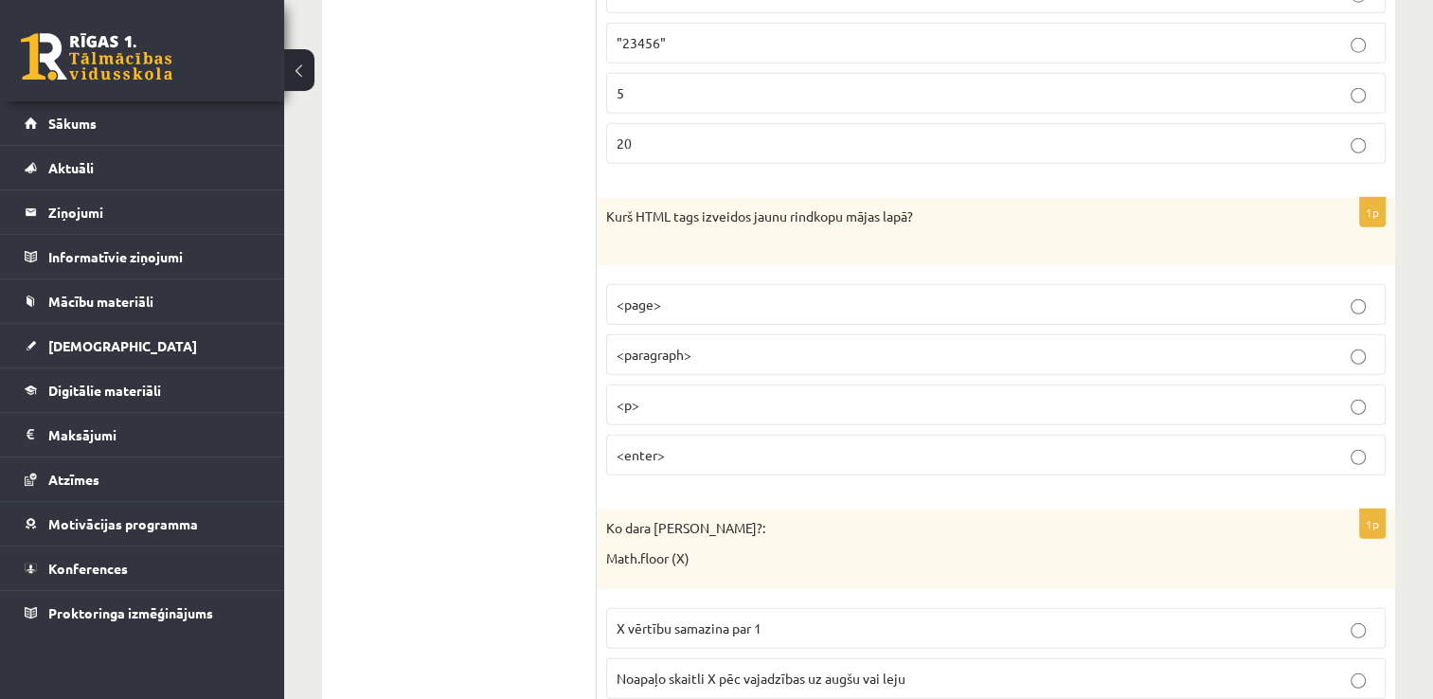
click at [723, 395] on p "<p>" at bounding box center [995, 405] width 758 height 20
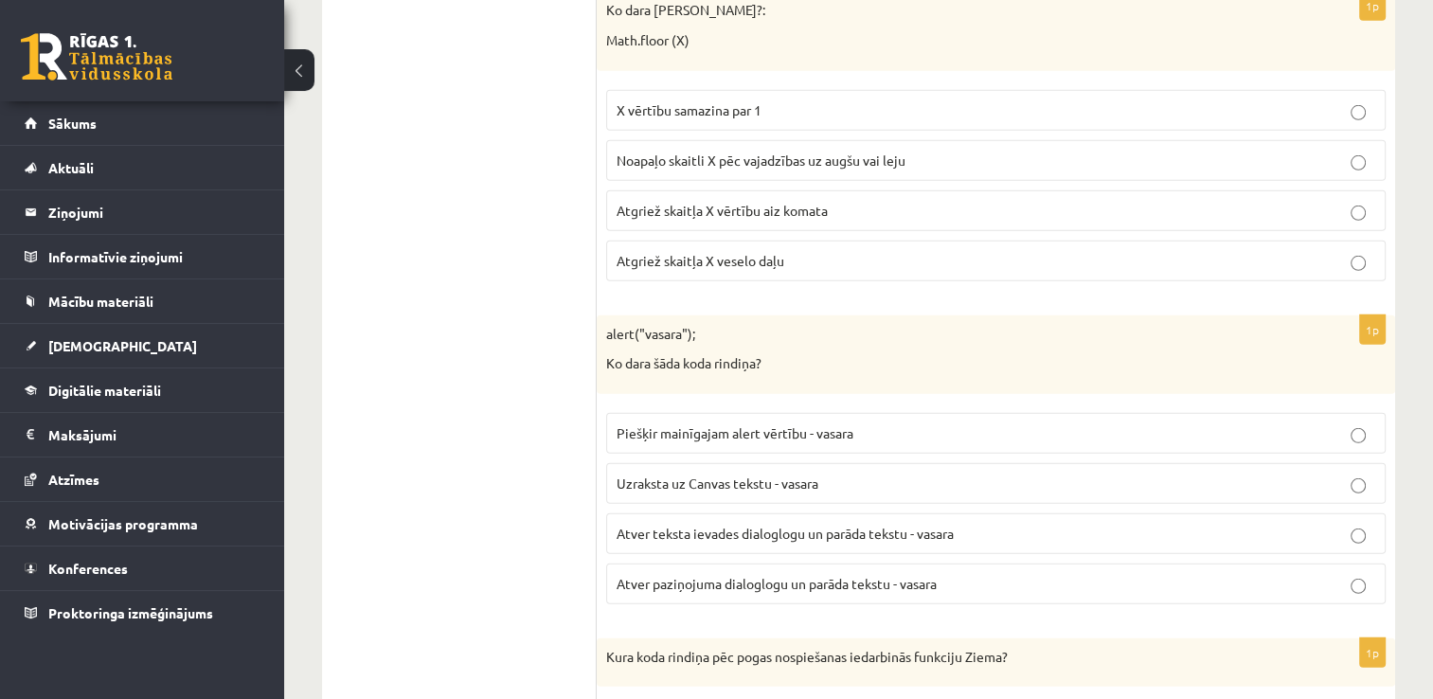
scroll to position [5527, 0]
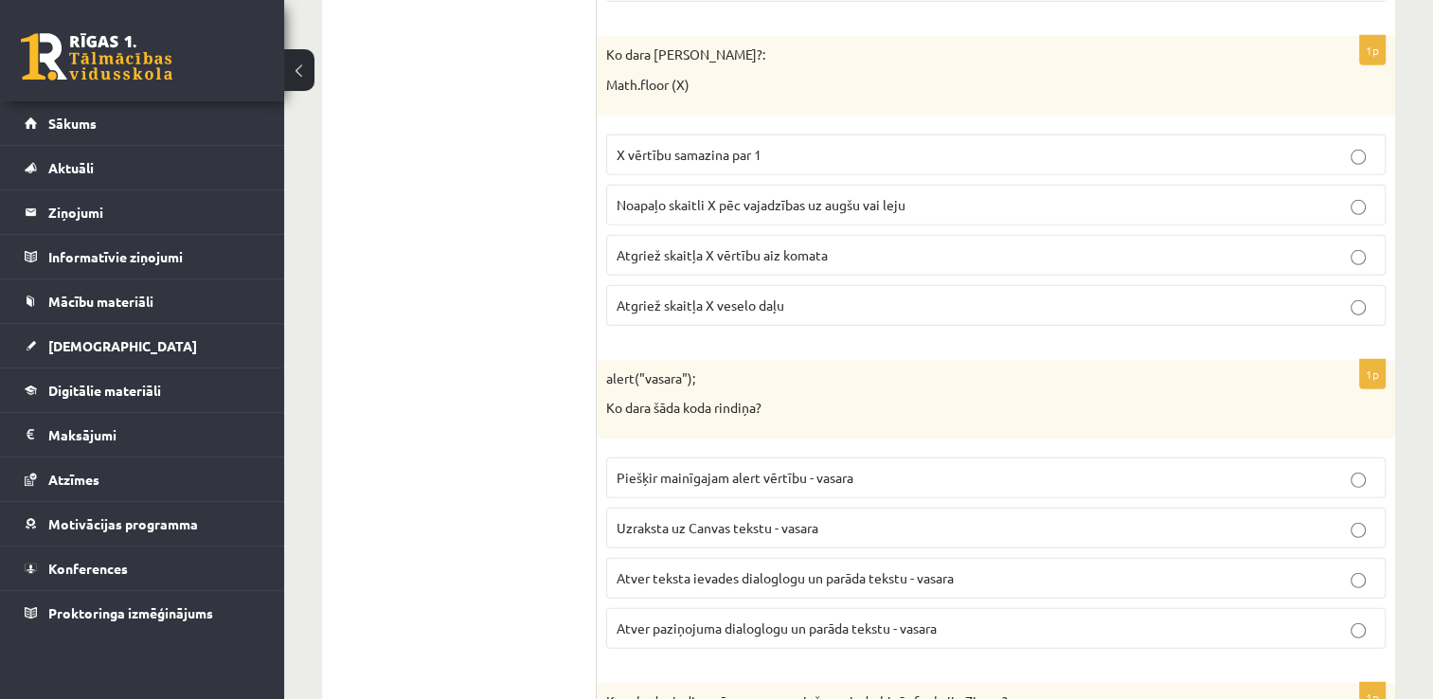
click at [784, 295] on p "Atgriež skaitļa X veselo daļu" at bounding box center [995, 305] width 758 height 20
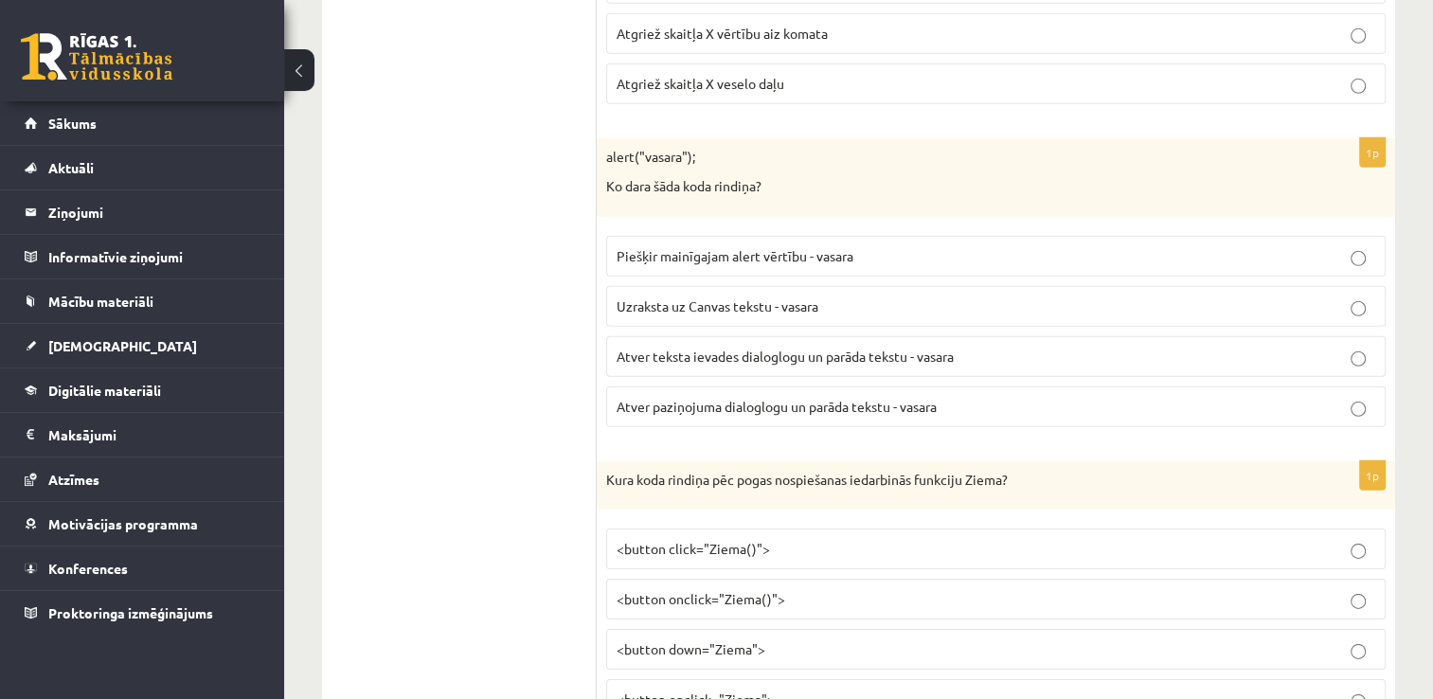
scroll to position [5811, 0]
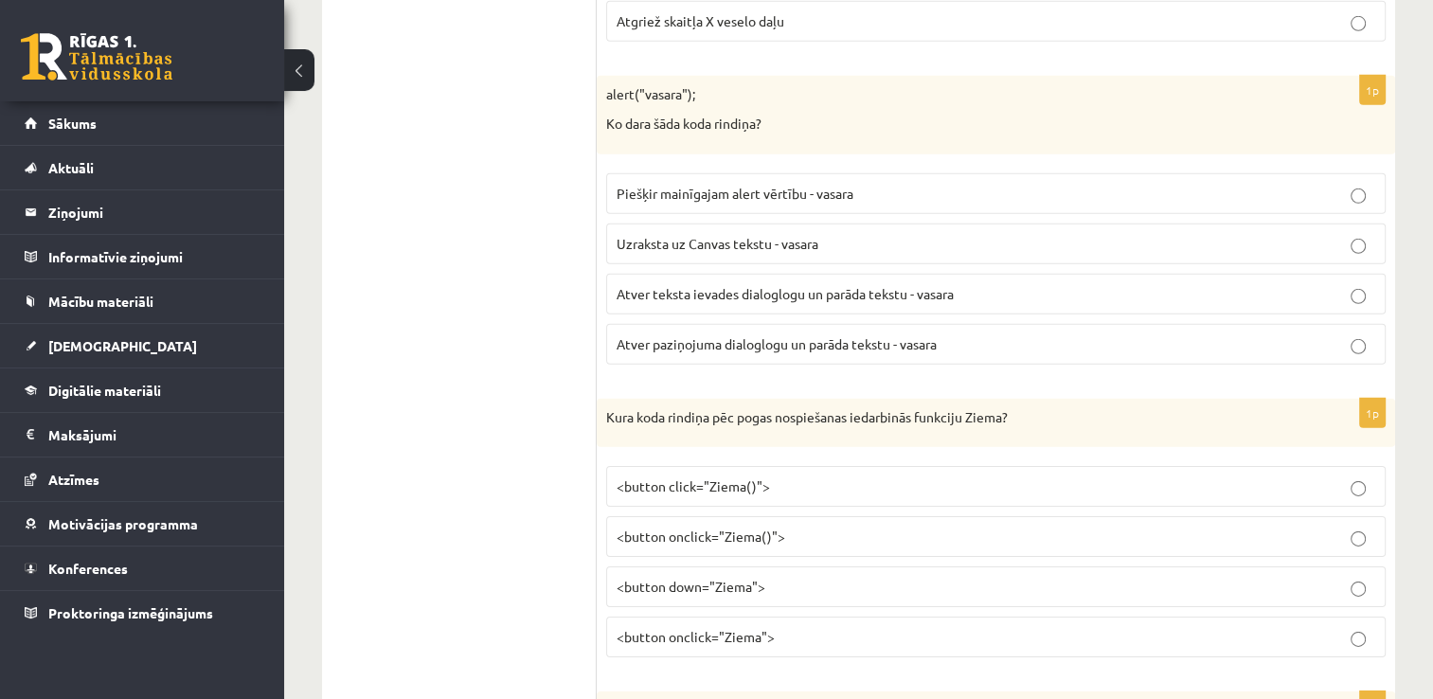
click at [965, 334] on p "Atver paziņojuma dialoglogu un parāda tekstu - vasara" at bounding box center [995, 344] width 758 height 20
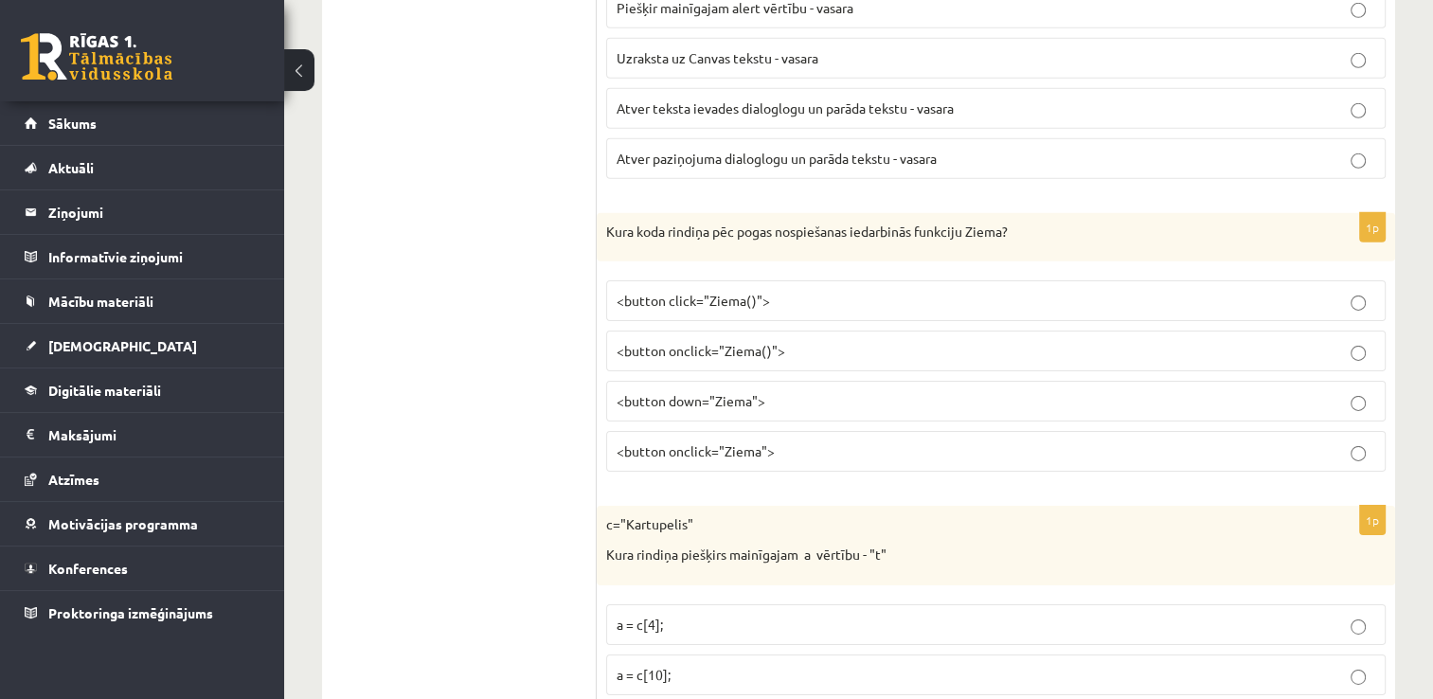
scroll to position [6001, 0]
click at [1198, 330] on label "<button onclick="Ziema()">" at bounding box center [995, 347] width 779 height 41
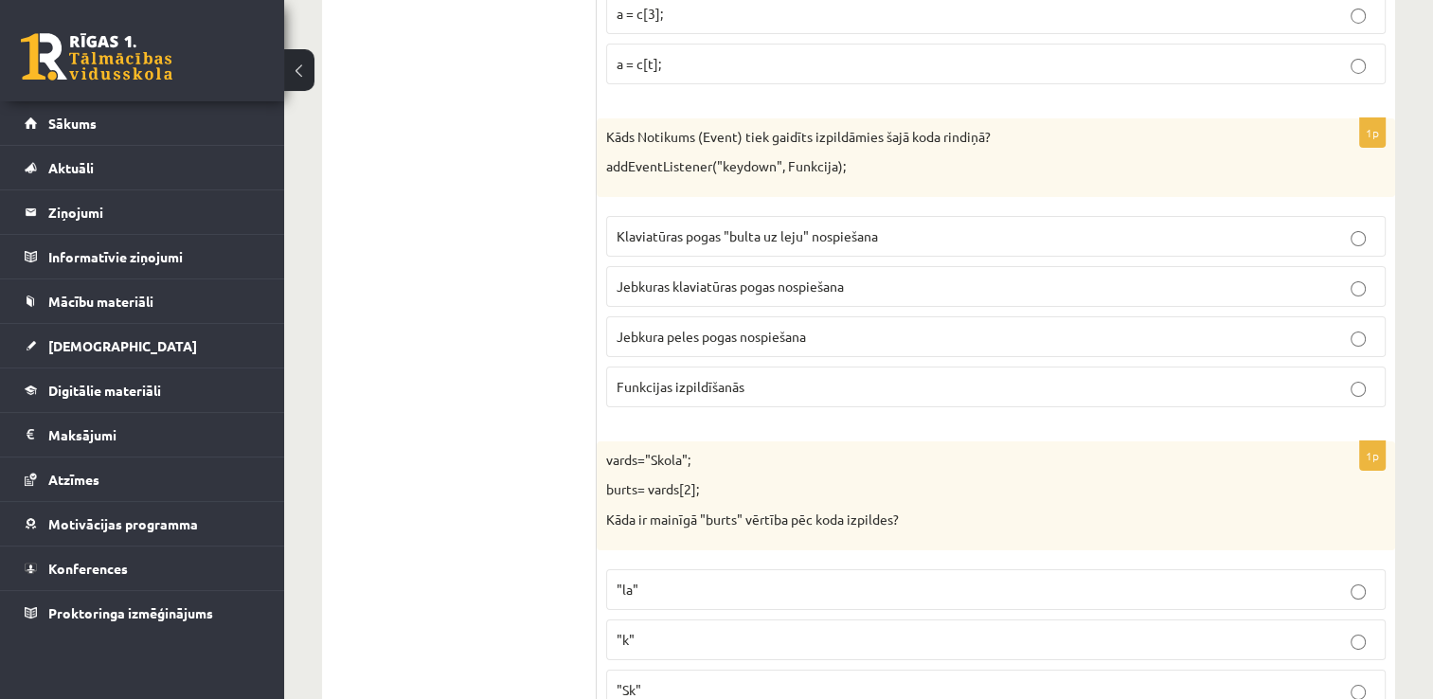
scroll to position [6712, 0]
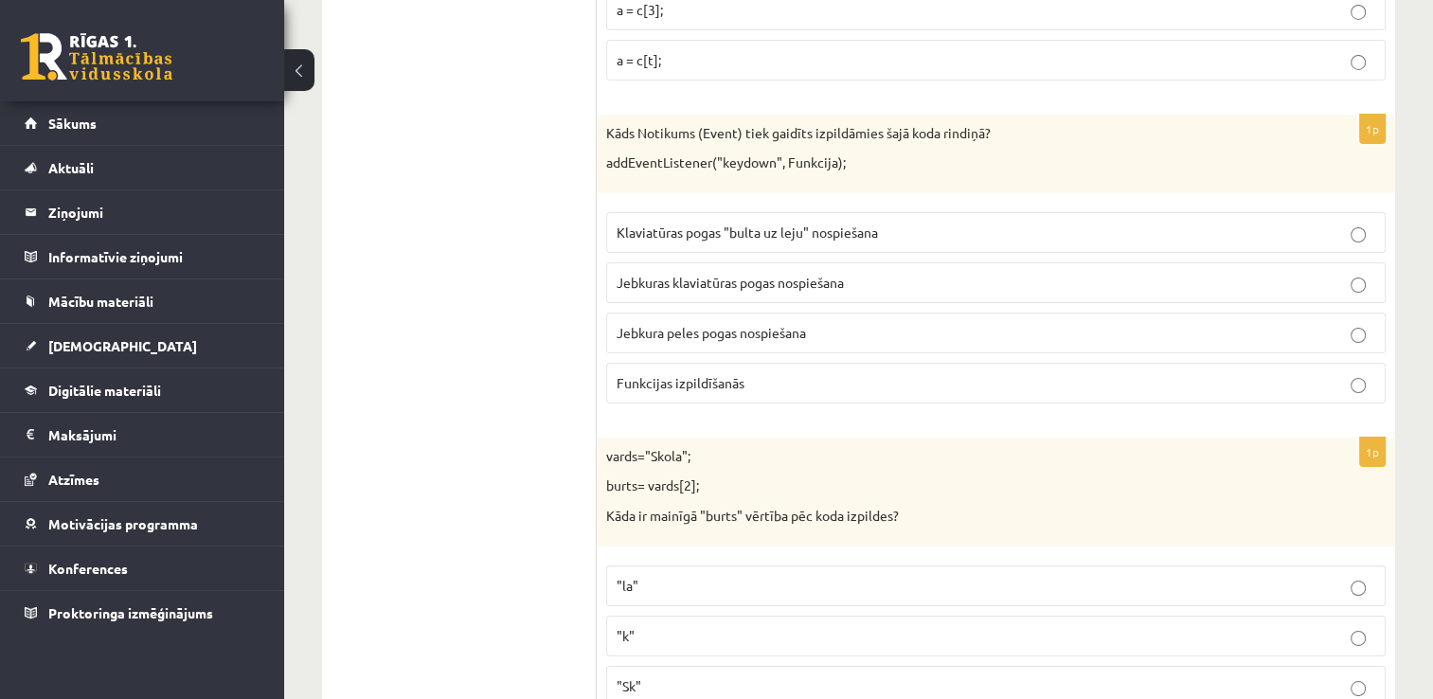
click at [825, 224] on fieldset "Klaviatūras pogas "bulta uz leju" nospiešana Jebkuras klaviatūras pogas nospieš…" at bounding box center [995, 306] width 779 height 206
click at [831, 263] on label "Jebkuras klaviatūras pogas nospiešana" at bounding box center [995, 282] width 779 height 41
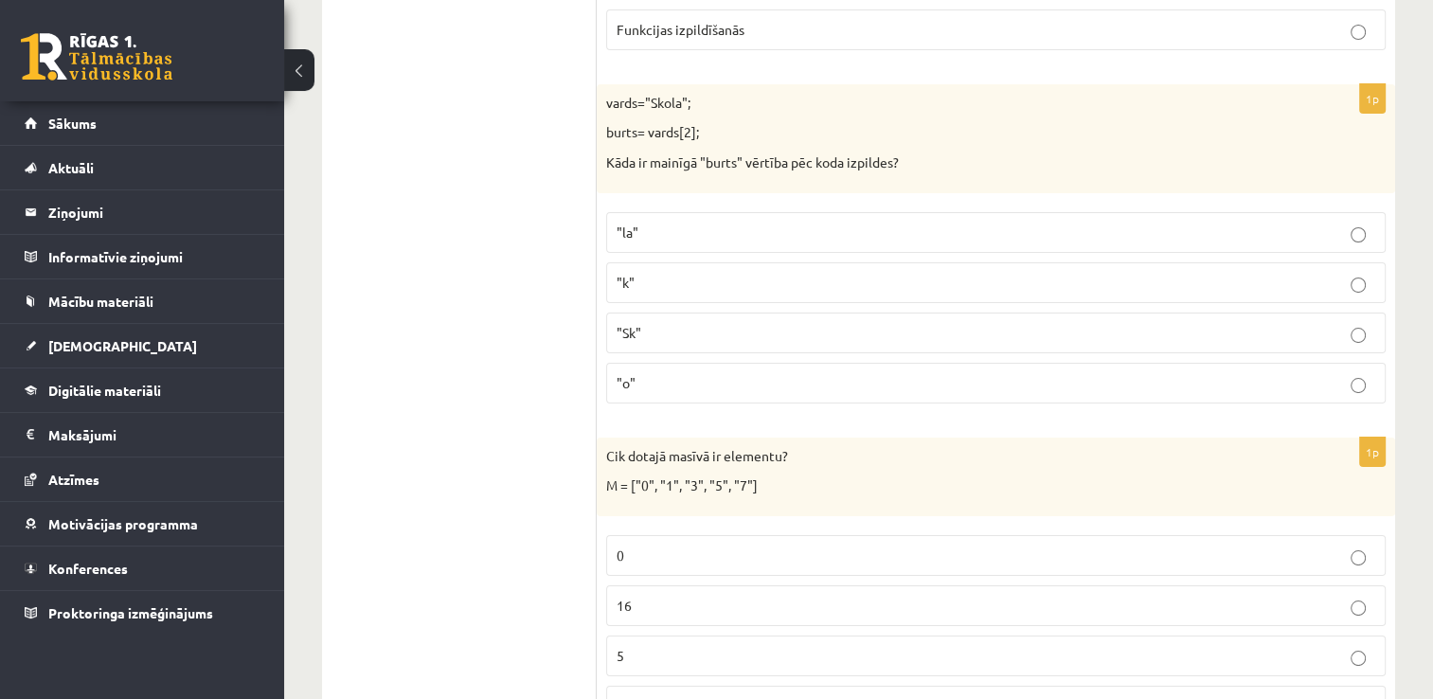
scroll to position [7091, 0]
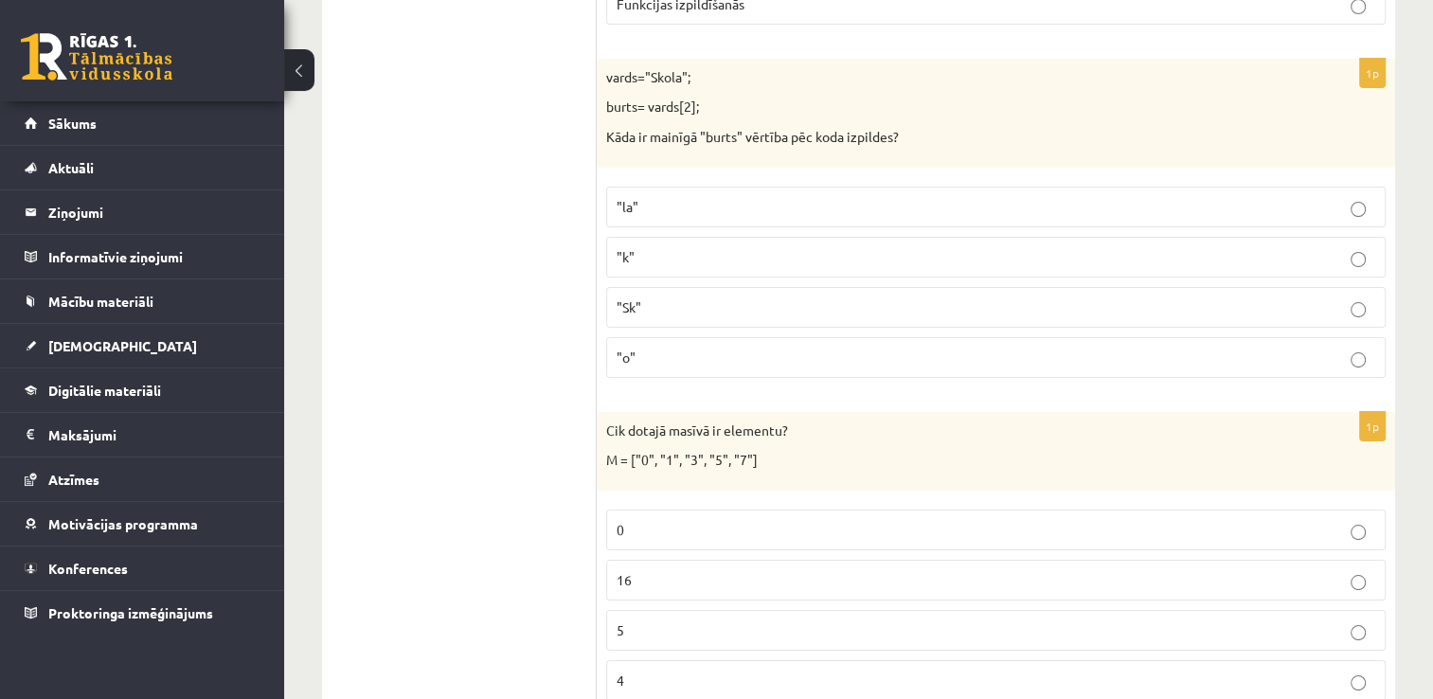
click at [783, 348] on p ""o"" at bounding box center [995, 358] width 758 height 20
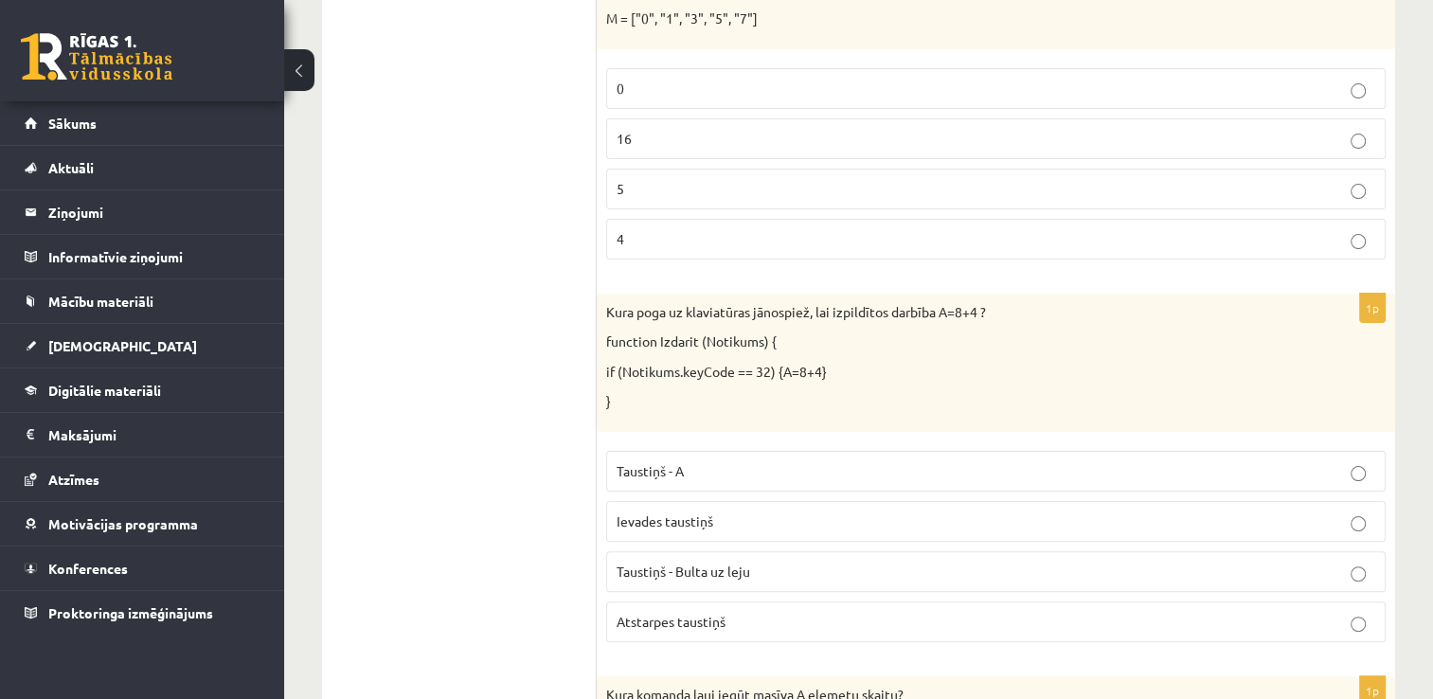
scroll to position [7564, 0]
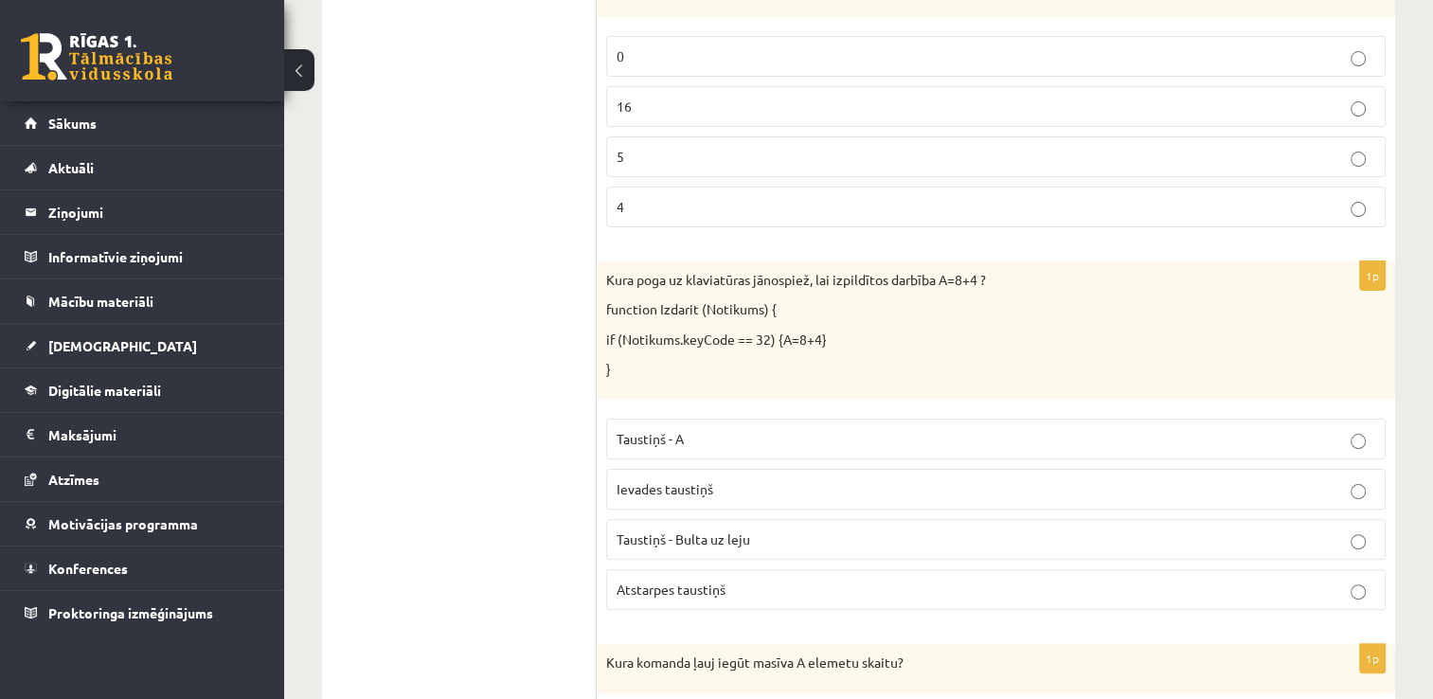
click at [720, 580] on span "Atstarpes taustiņš" at bounding box center [670, 588] width 109 height 17
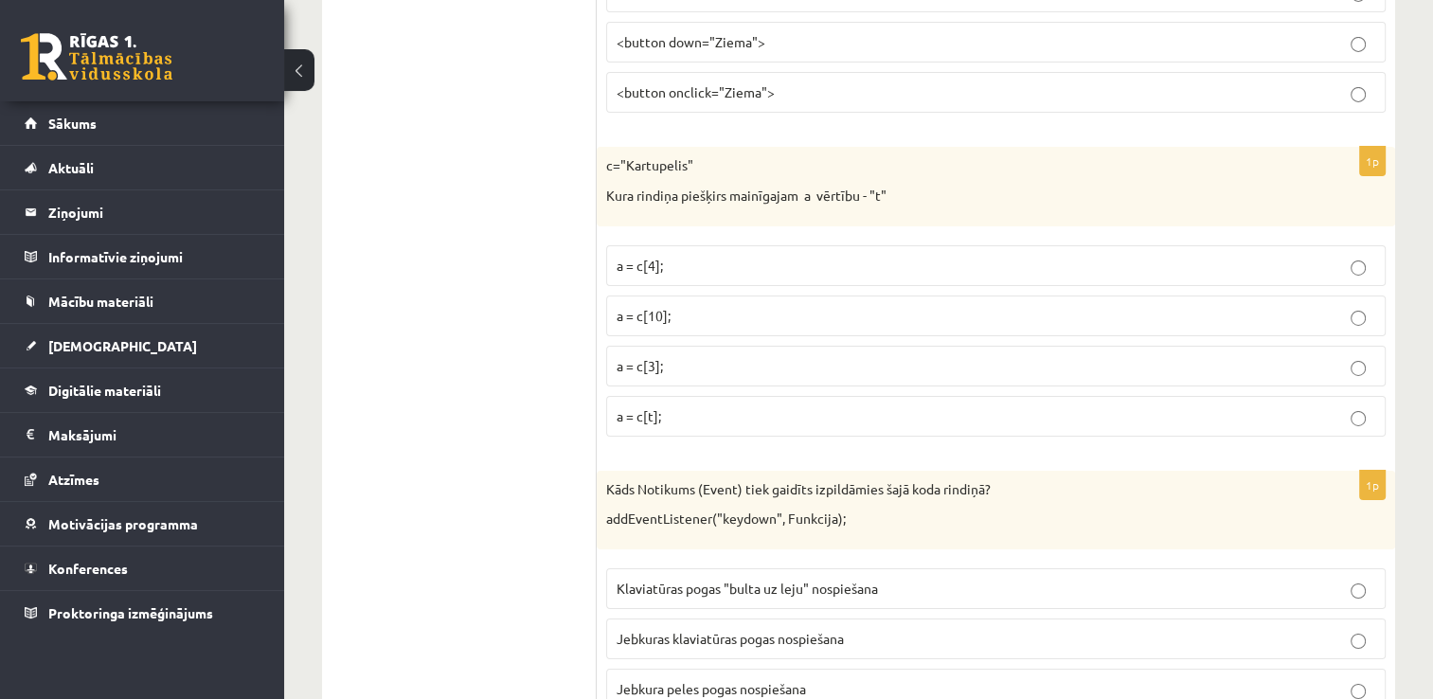
scroll to position [6333, 0]
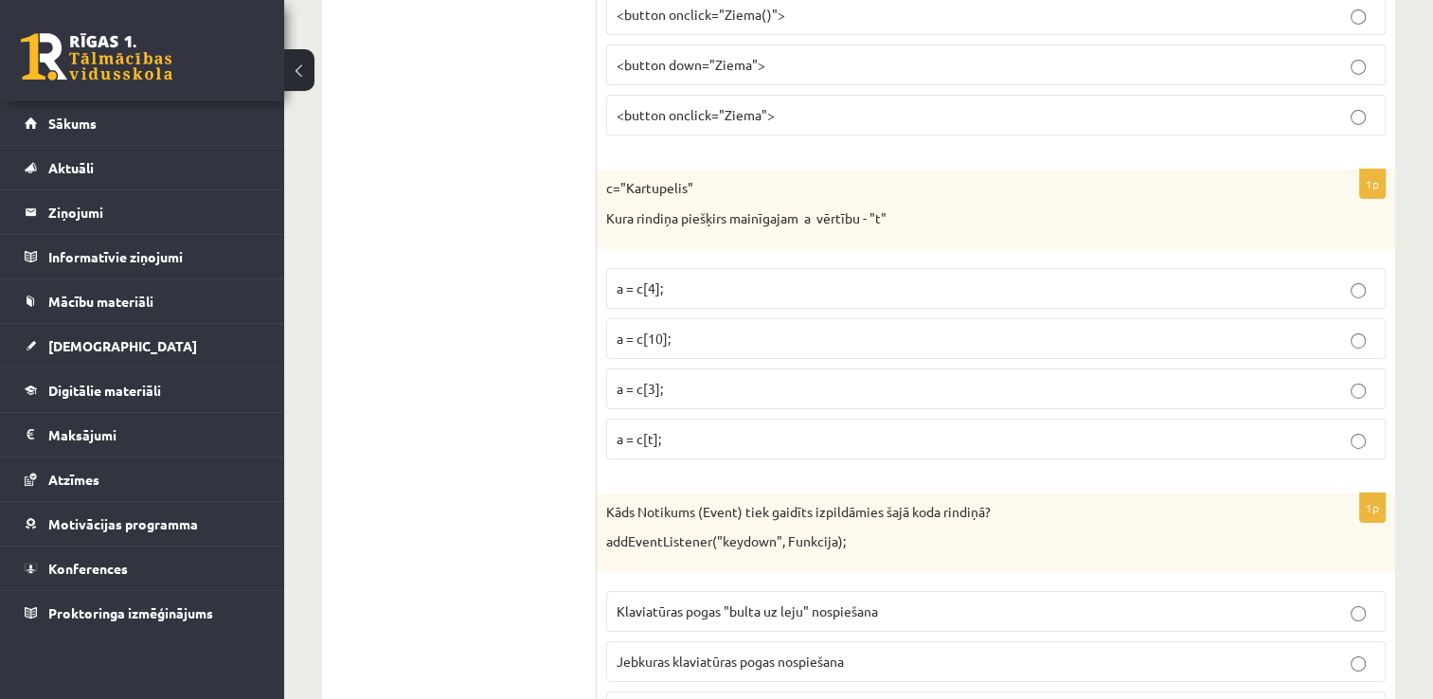
click at [688, 379] on p "a = c[3];" at bounding box center [995, 389] width 758 height 20
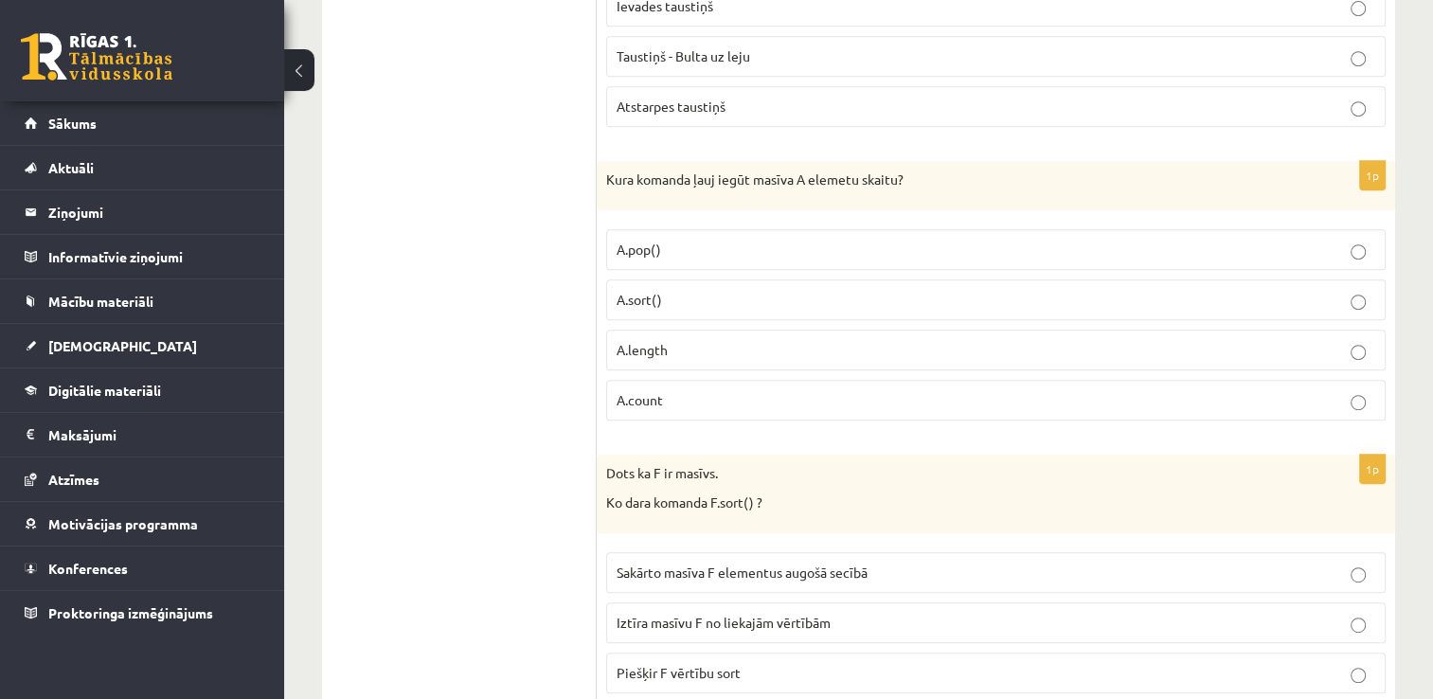
scroll to position [8079, 0]
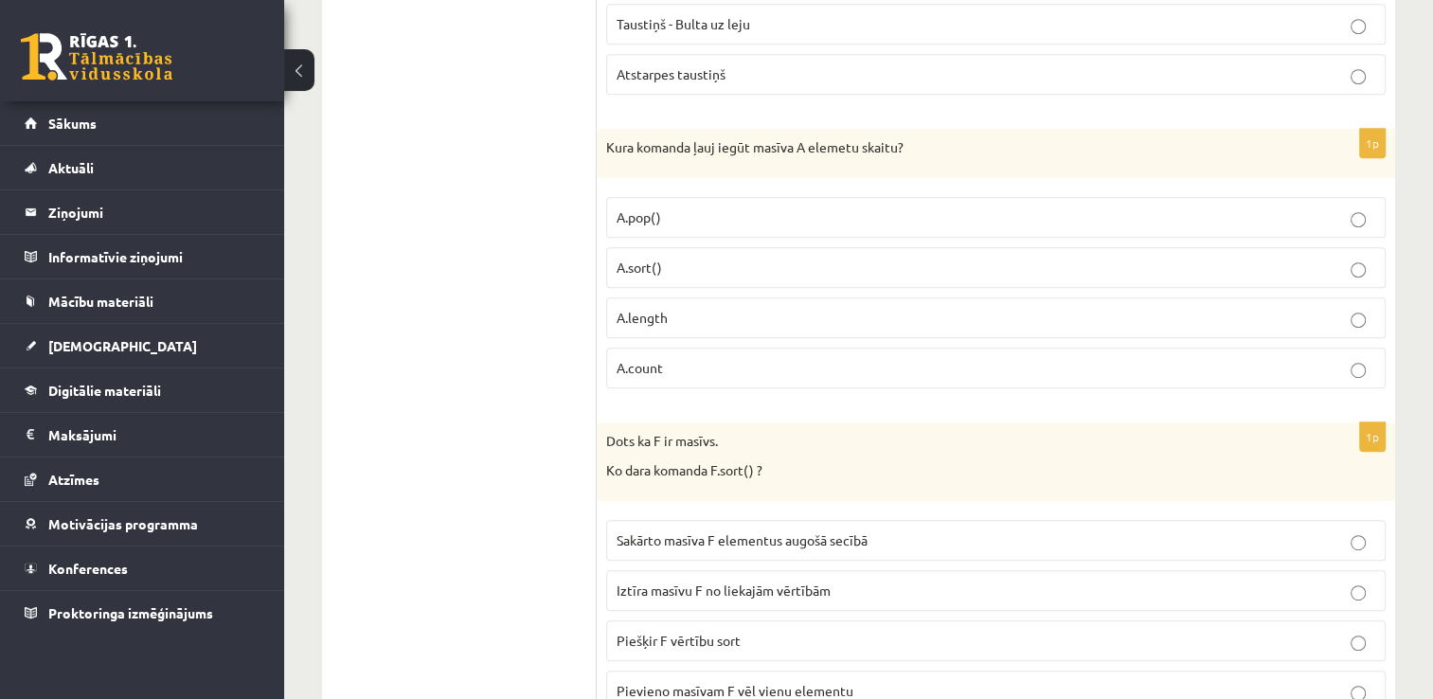
click at [701, 308] on p "A.length" at bounding box center [995, 318] width 758 height 20
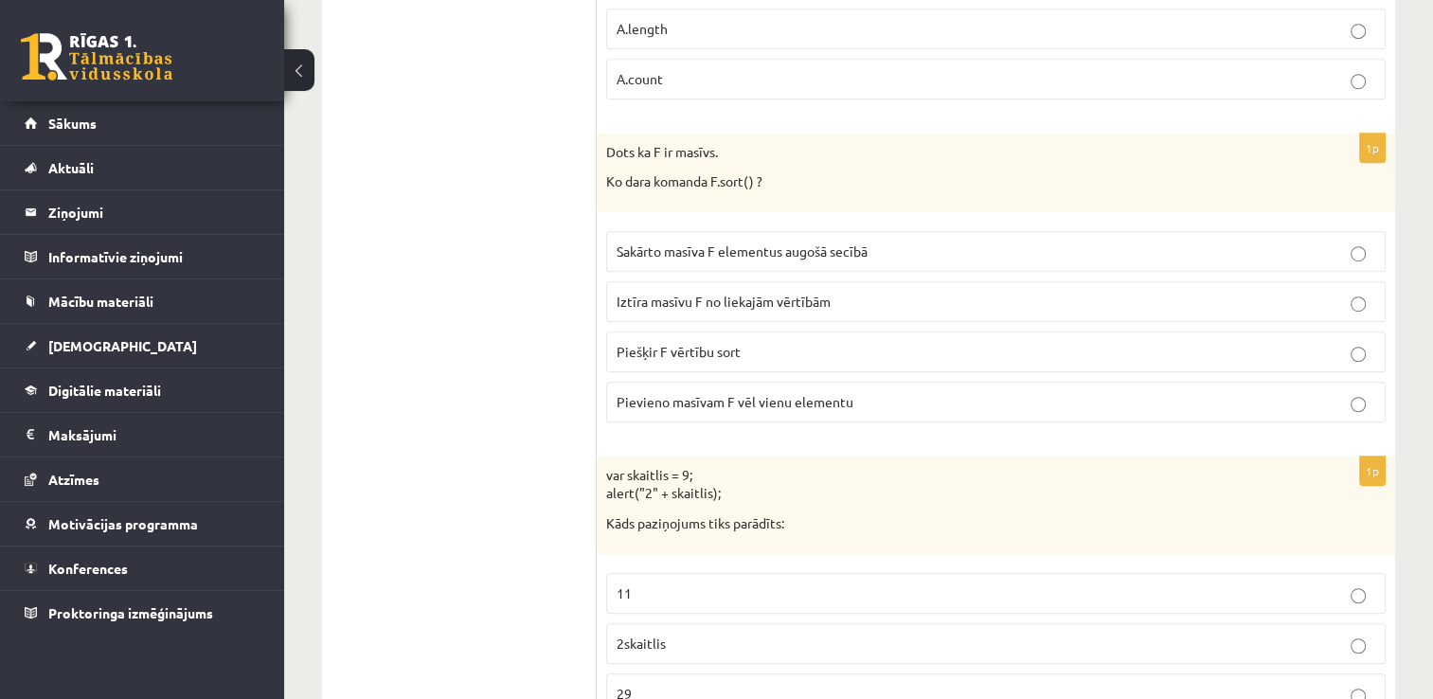
scroll to position [8458, 0]
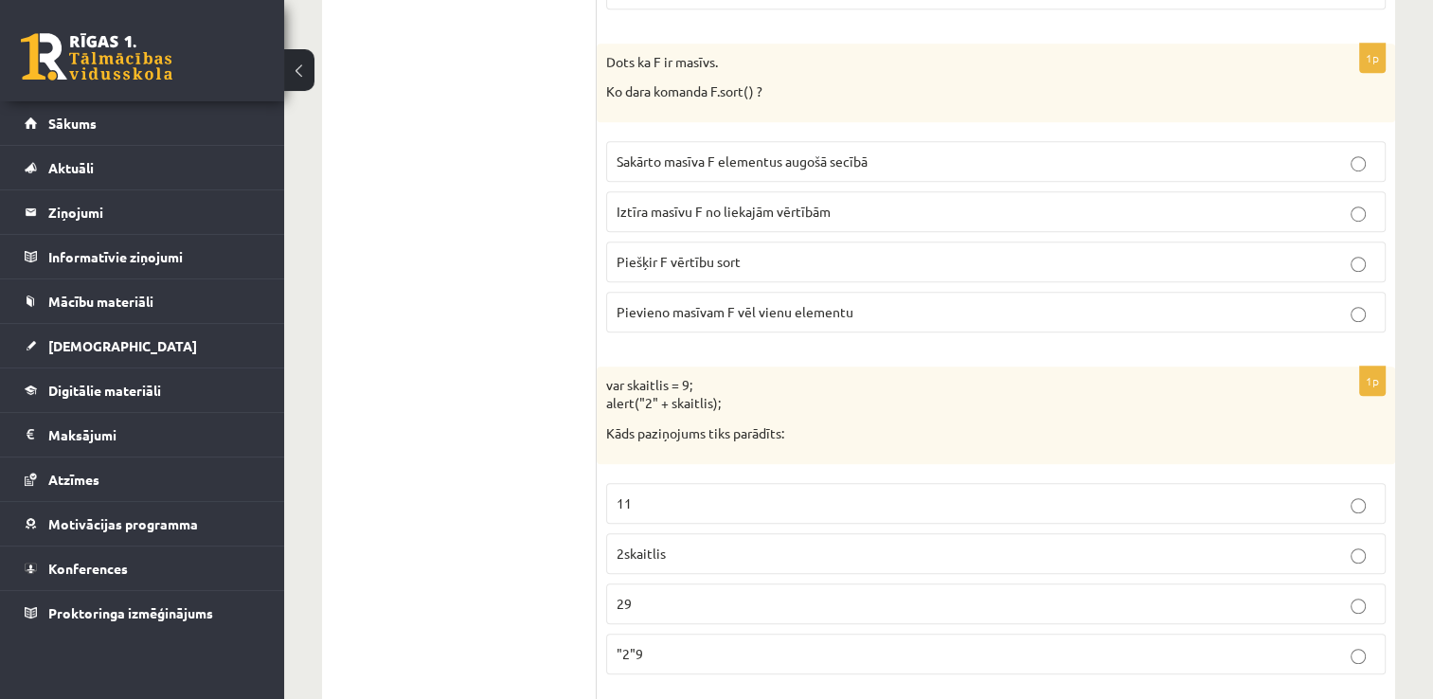
click at [709, 152] on span "Sakārto masīva F elementus augošā secībā" at bounding box center [741, 160] width 251 height 17
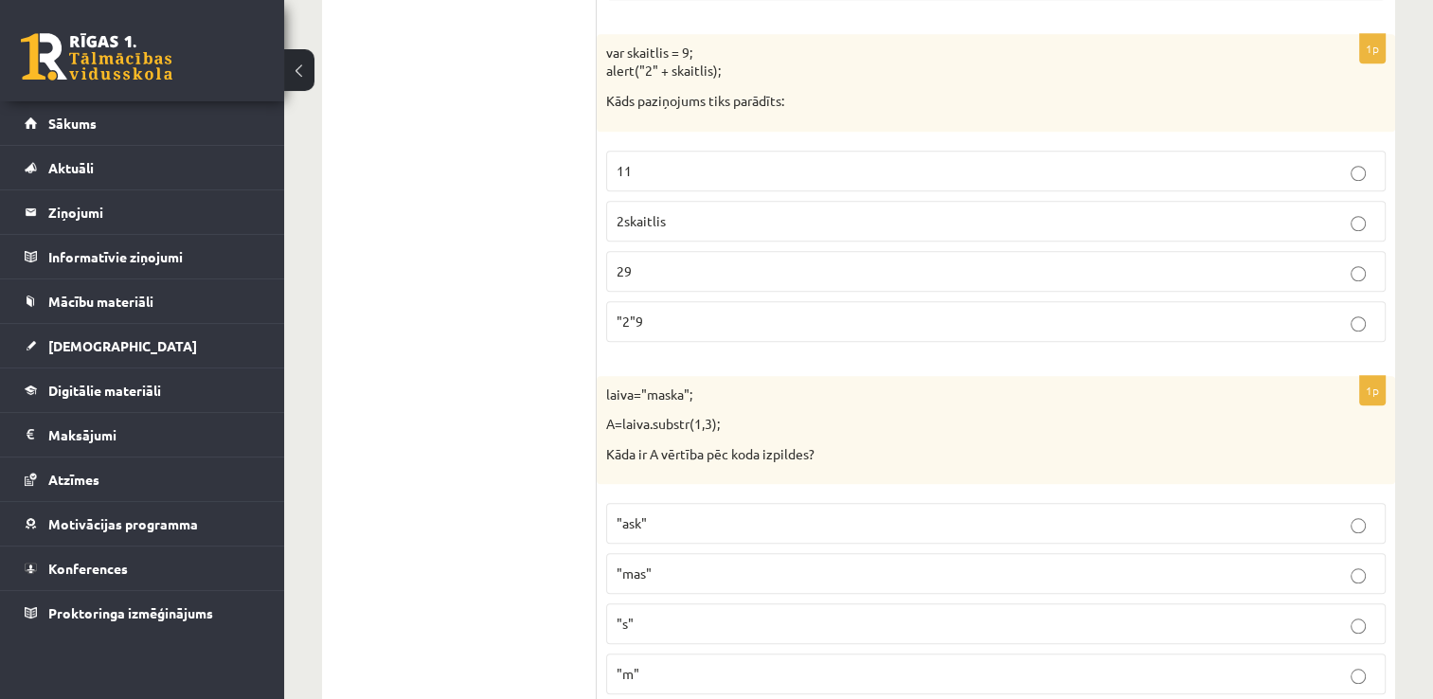
scroll to position [8837, 0]
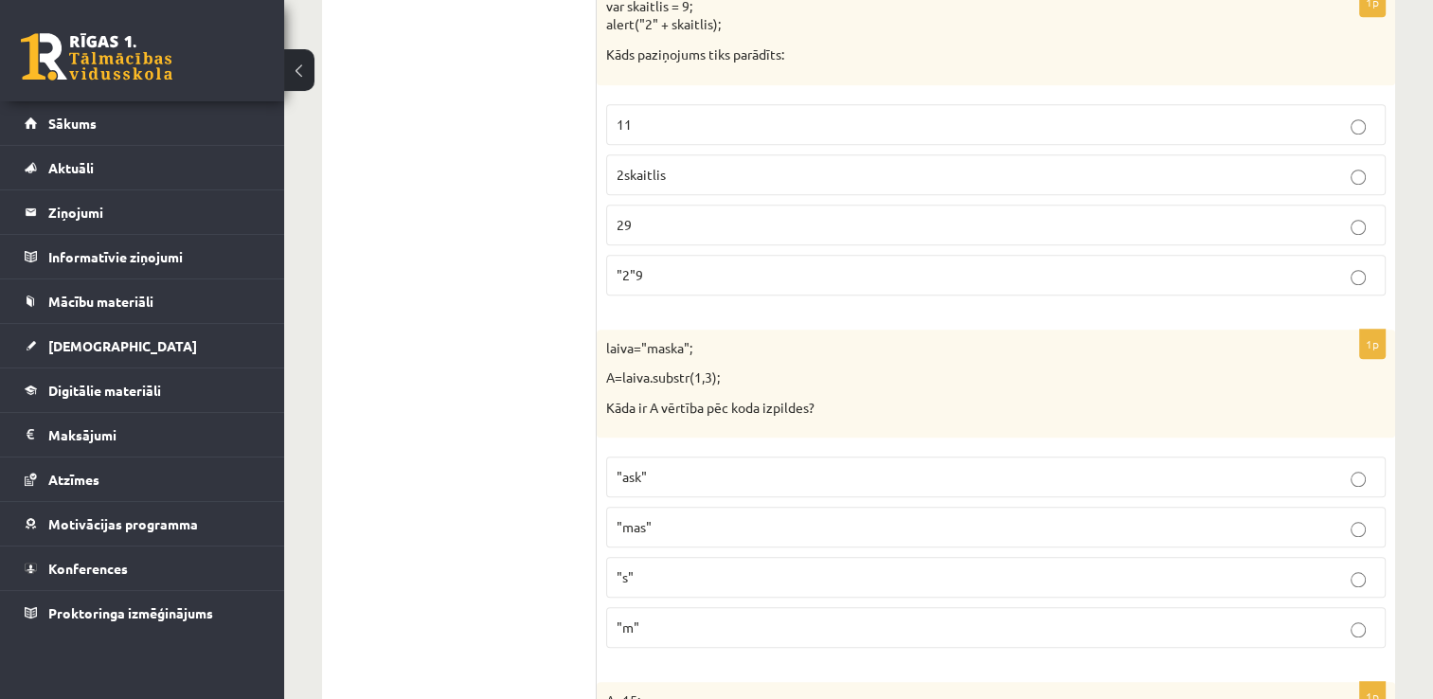
click at [678, 215] on p "29" at bounding box center [995, 225] width 758 height 20
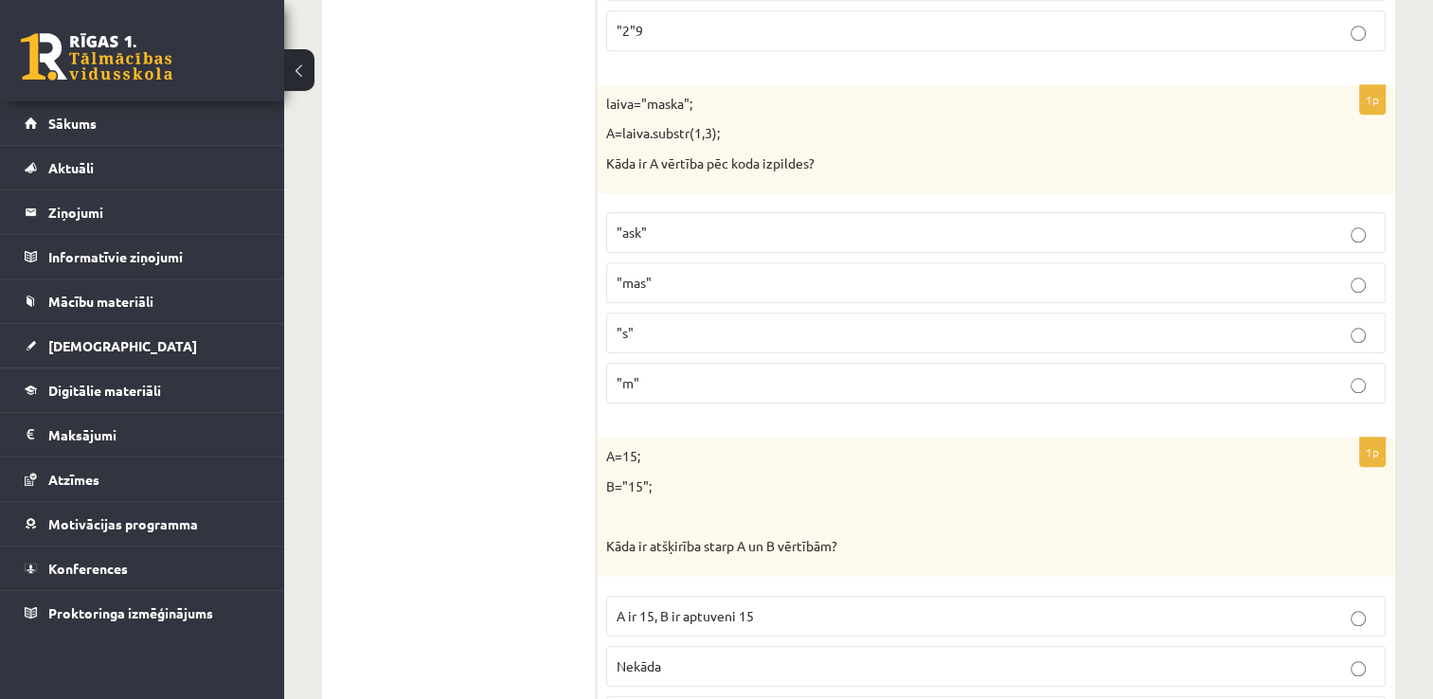
scroll to position [9114, 0]
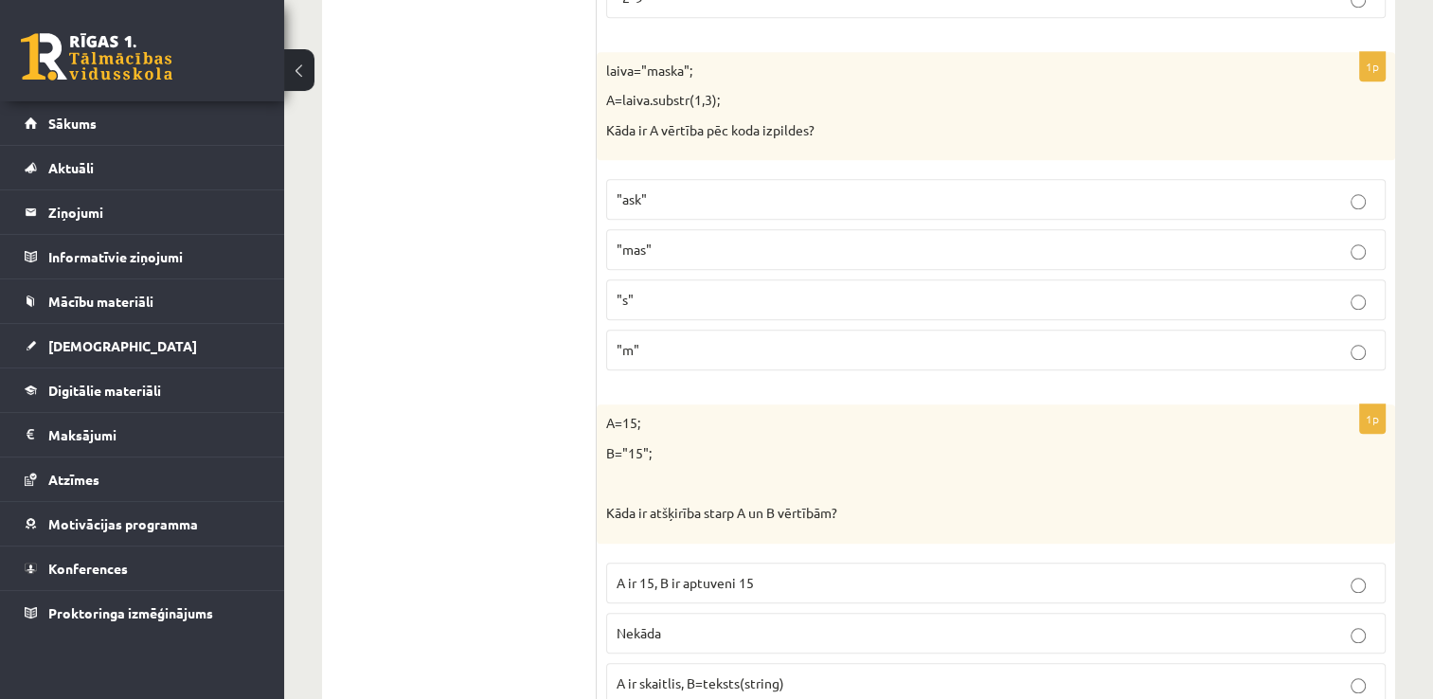
click at [720, 189] on p ""ask"" at bounding box center [995, 199] width 758 height 20
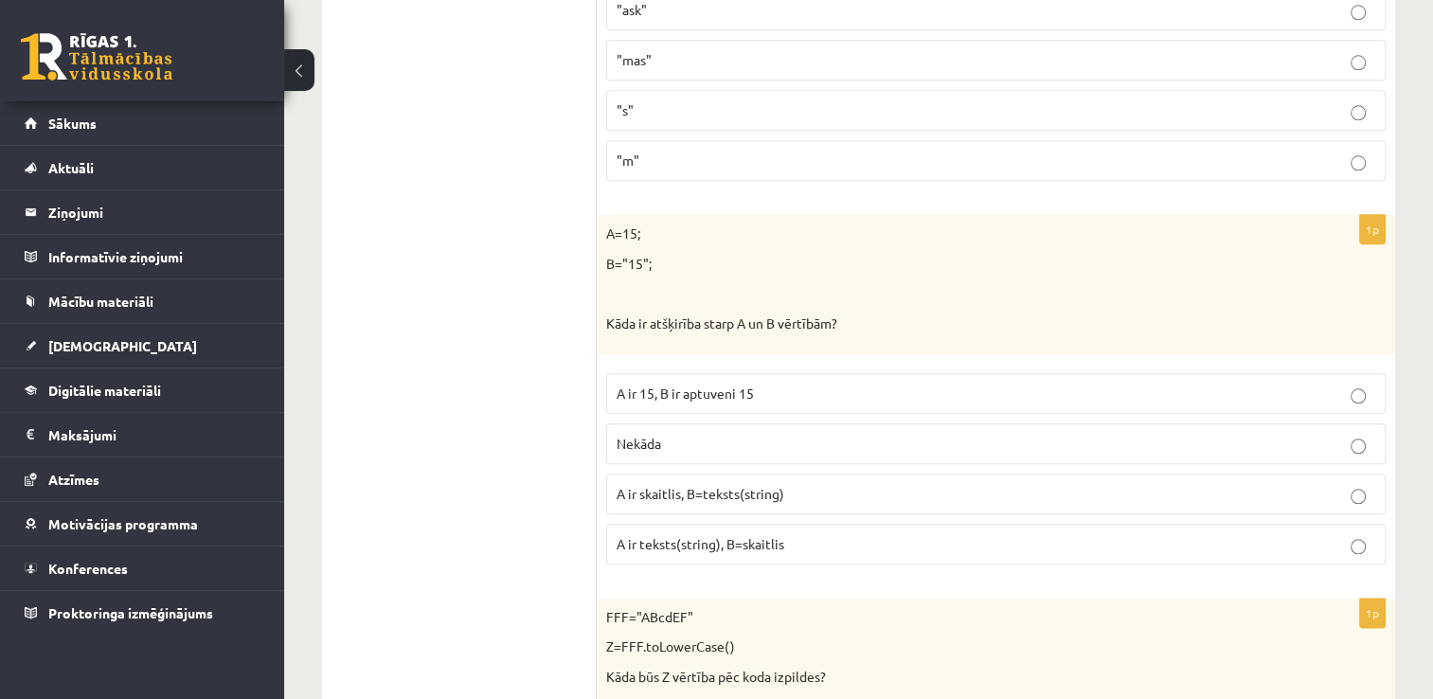
scroll to position [9398, 0]
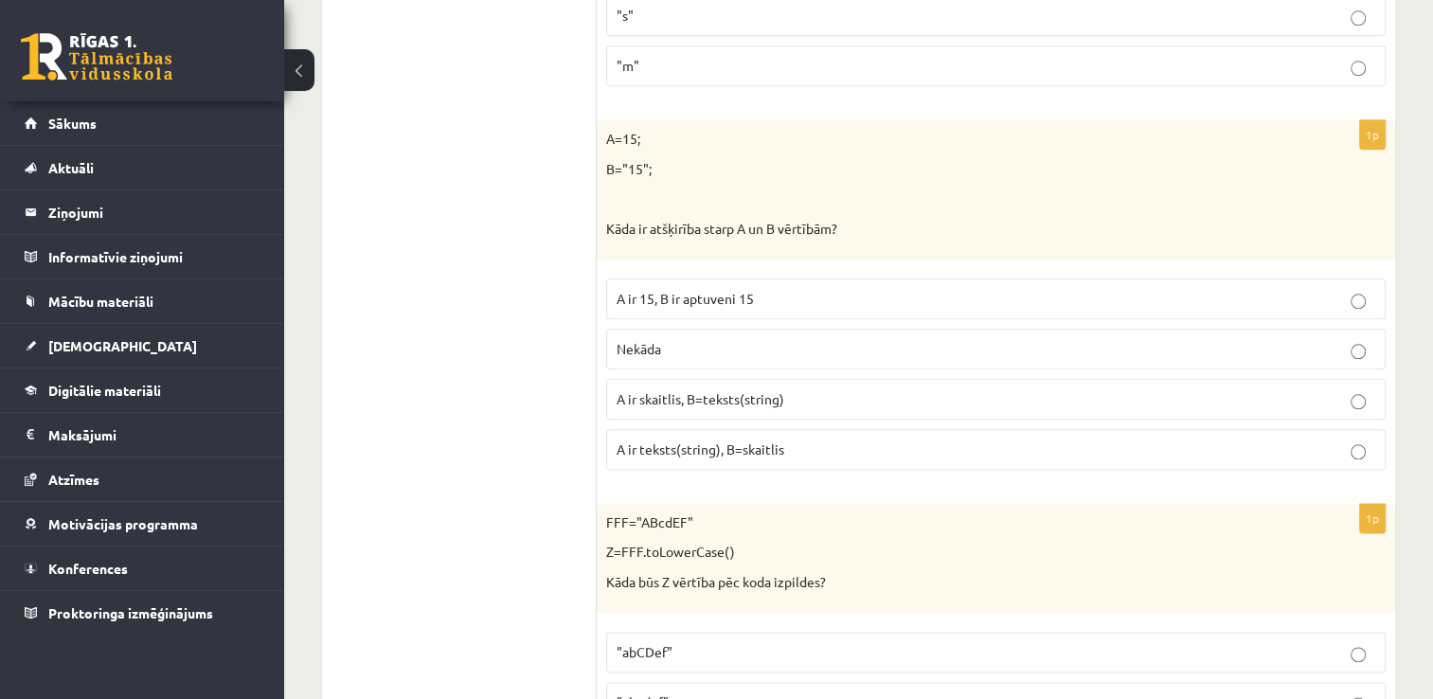
click at [716, 379] on label "A ir skaitlis, B=teksts(string)" at bounding box center [995, 399] width 779 height 41
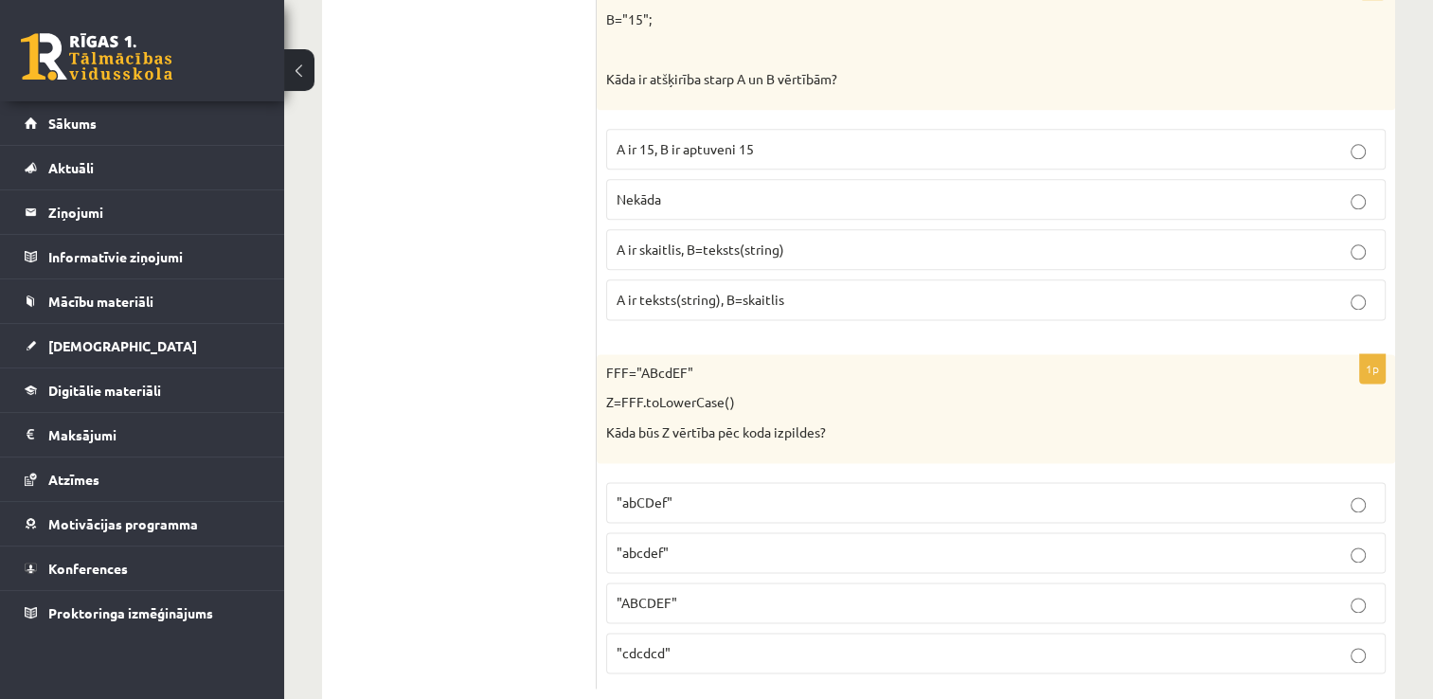
scroll to position [9549, 0]
drag, startPoint x: 683, startPoint y: 513, endPoint x: 606, endPoint y: 484, distance: 82.1
click at [682, 542] on p ""abcdef"" at bounding box center [995, 552] width 758 height 20
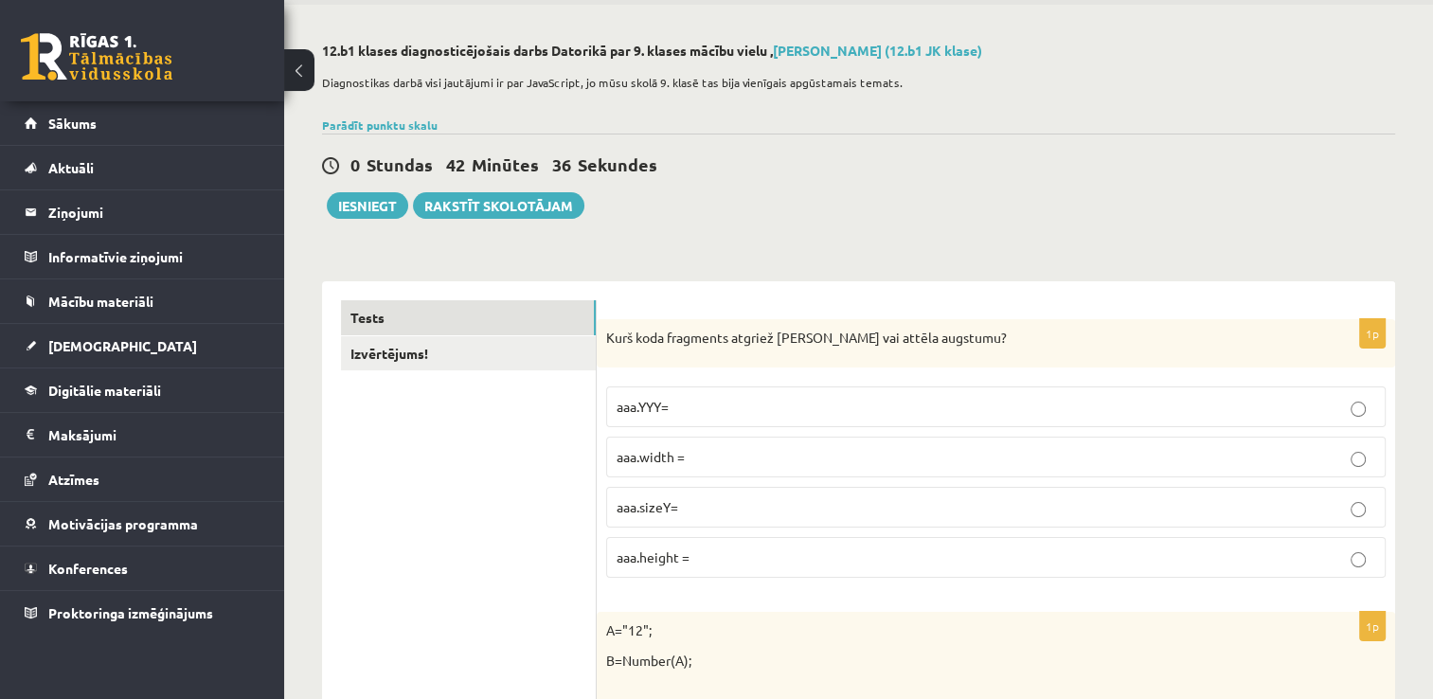
scroll to position [0, 0]
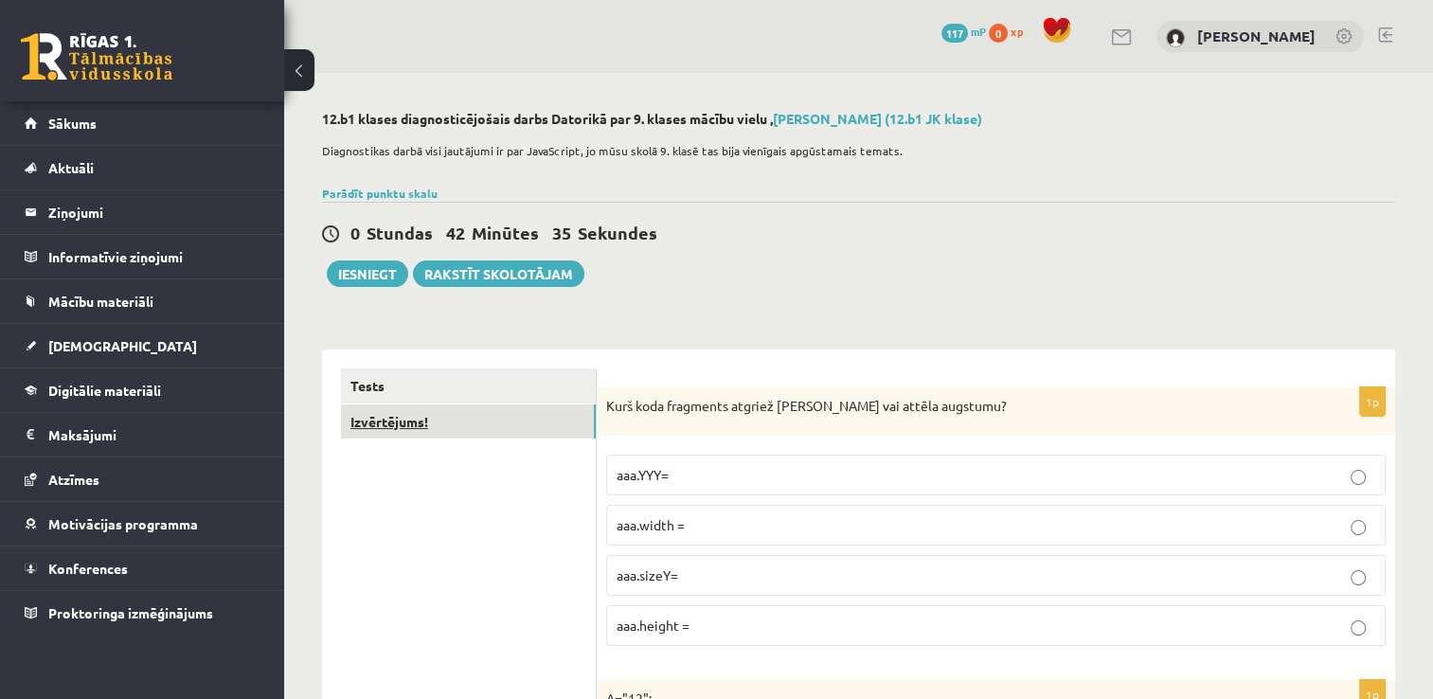
click at [448, 424] on link "Izvērtējums!" at bounding box center [468, 421] width 255 height 35
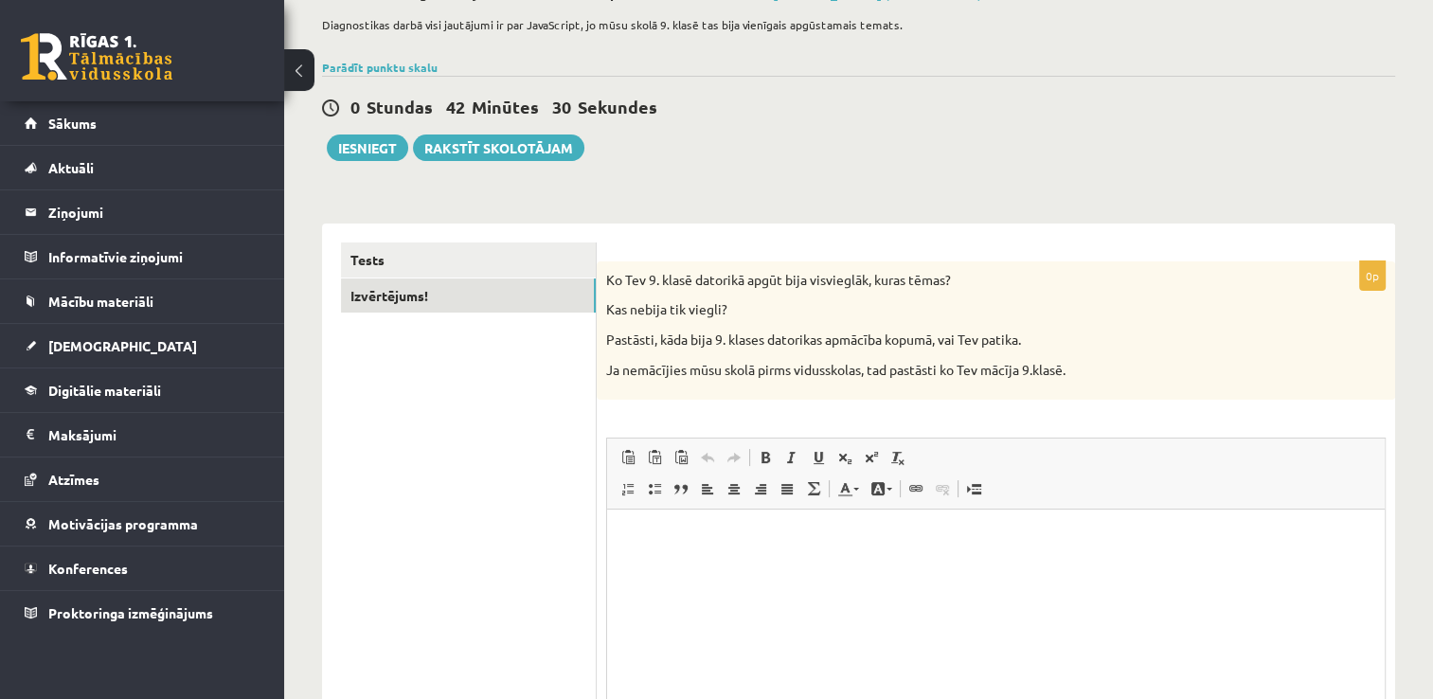
click at [770, 536] on p "Editor, wiswyg-editor-user-answer-47024917689220" at bounding box center [996, 538] width 740 height 20
drag, startPoint x: 740, startPoint y: 531, endPoint x: 901, endPoint y: 540, distance: 161.2
click at [900, 539] on p "**********" at bounding box center [996, 538] width 741 height 20
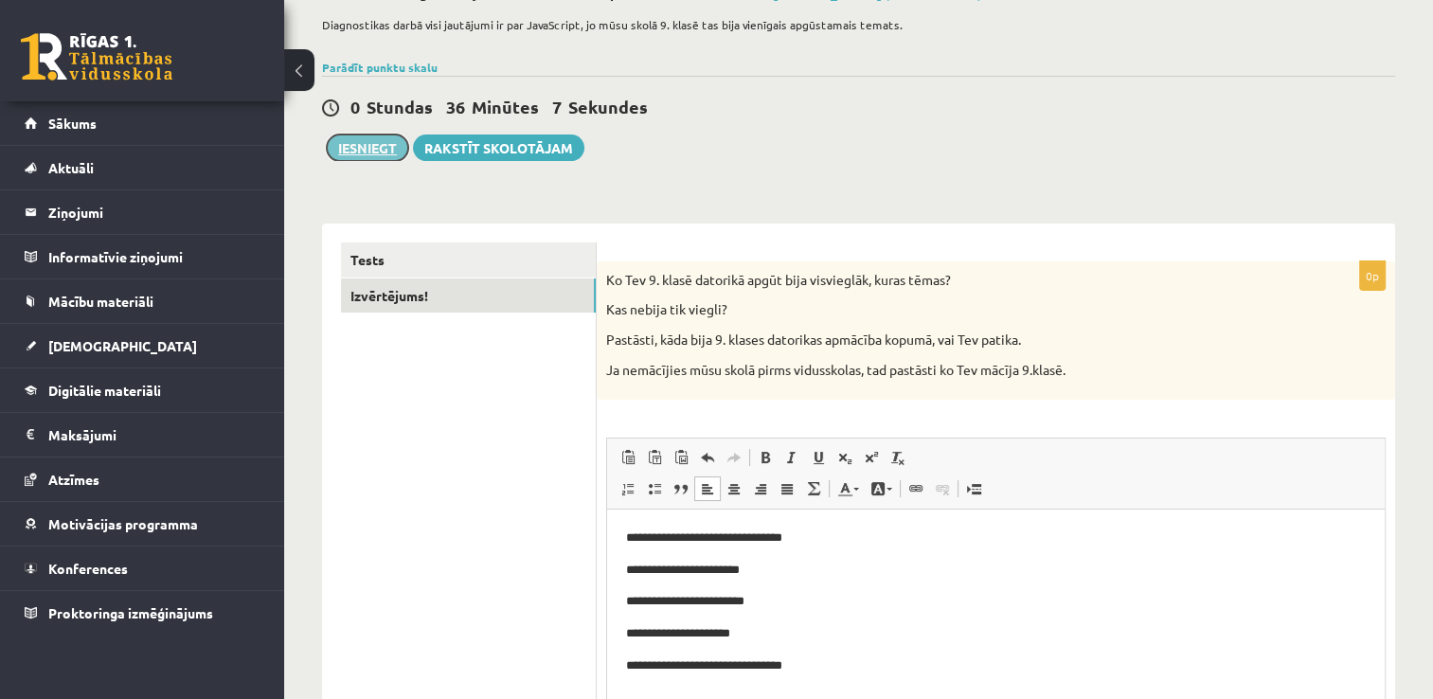
click at [373, 147] on button "Iesniegt" at bounding box center [367, 147] width 81 height 27
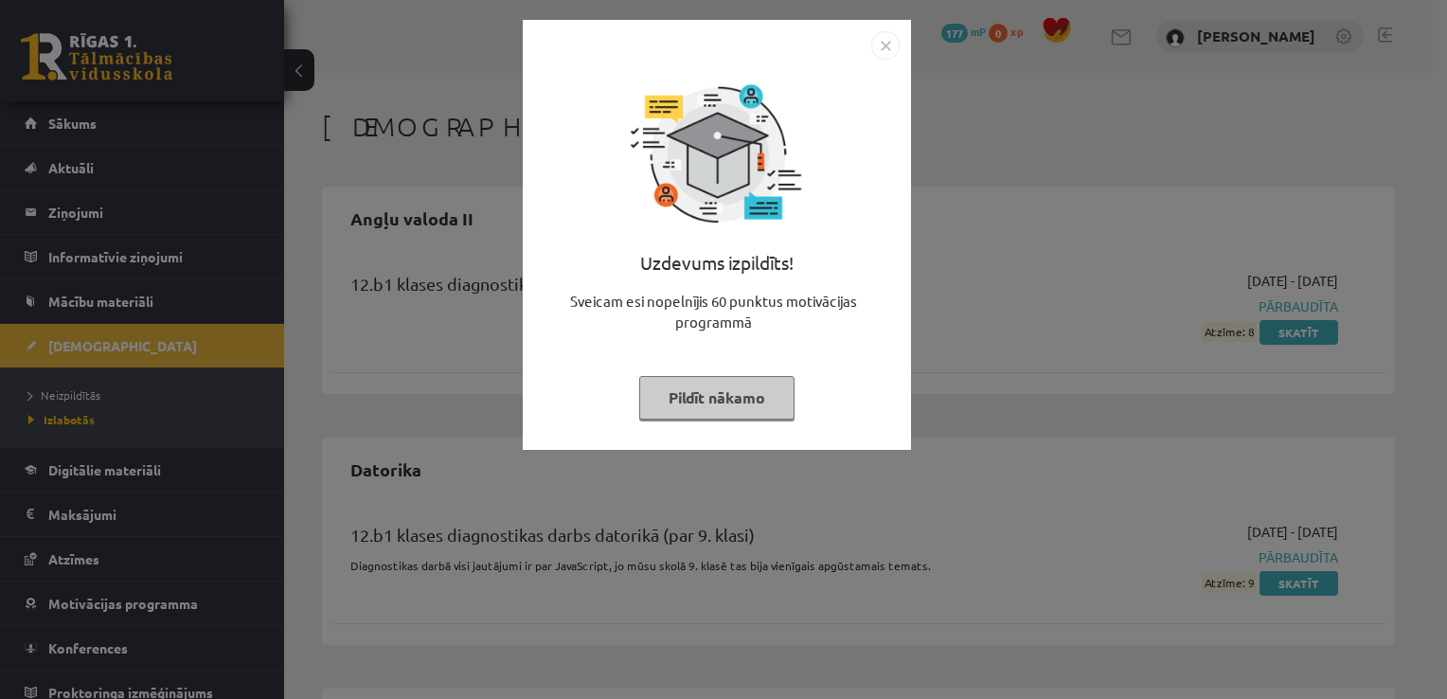
click at [893, 56] on img "Close" at bounding box center [885, 45] width 28 height 28
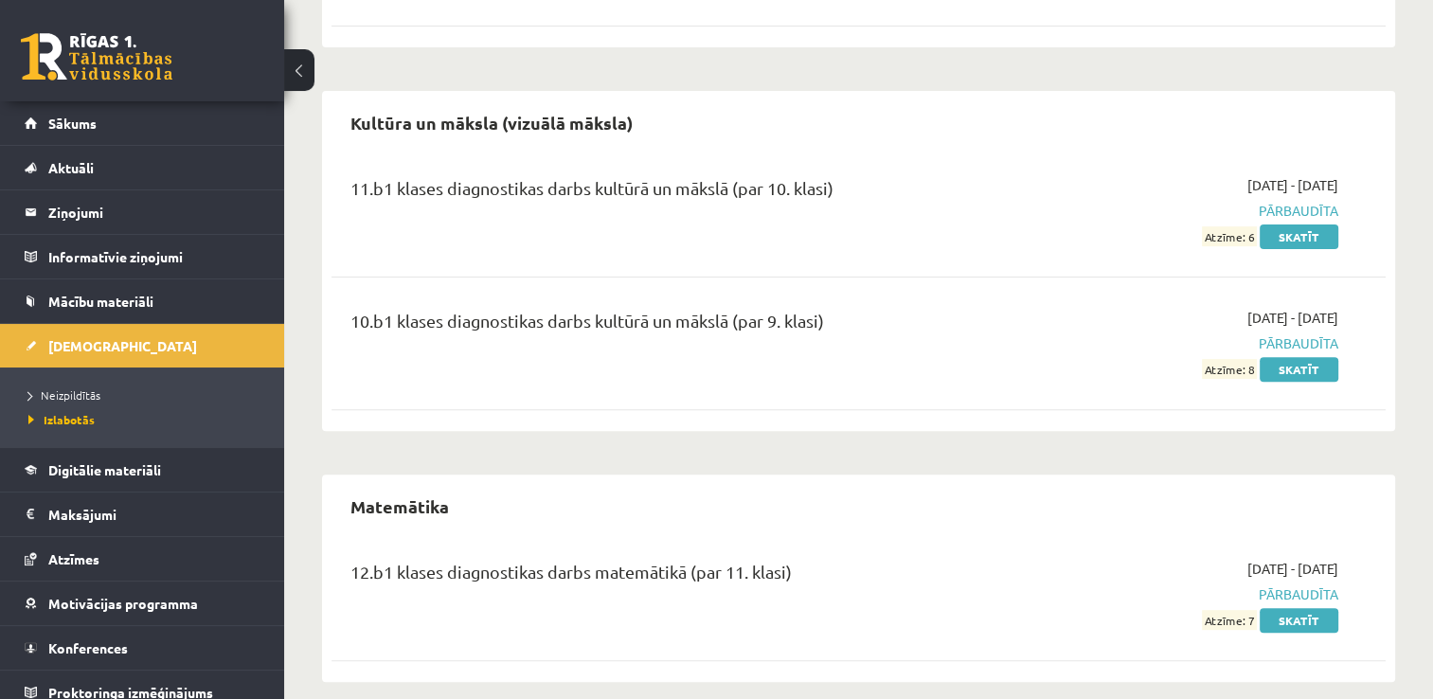
scroll to position [616, 0]
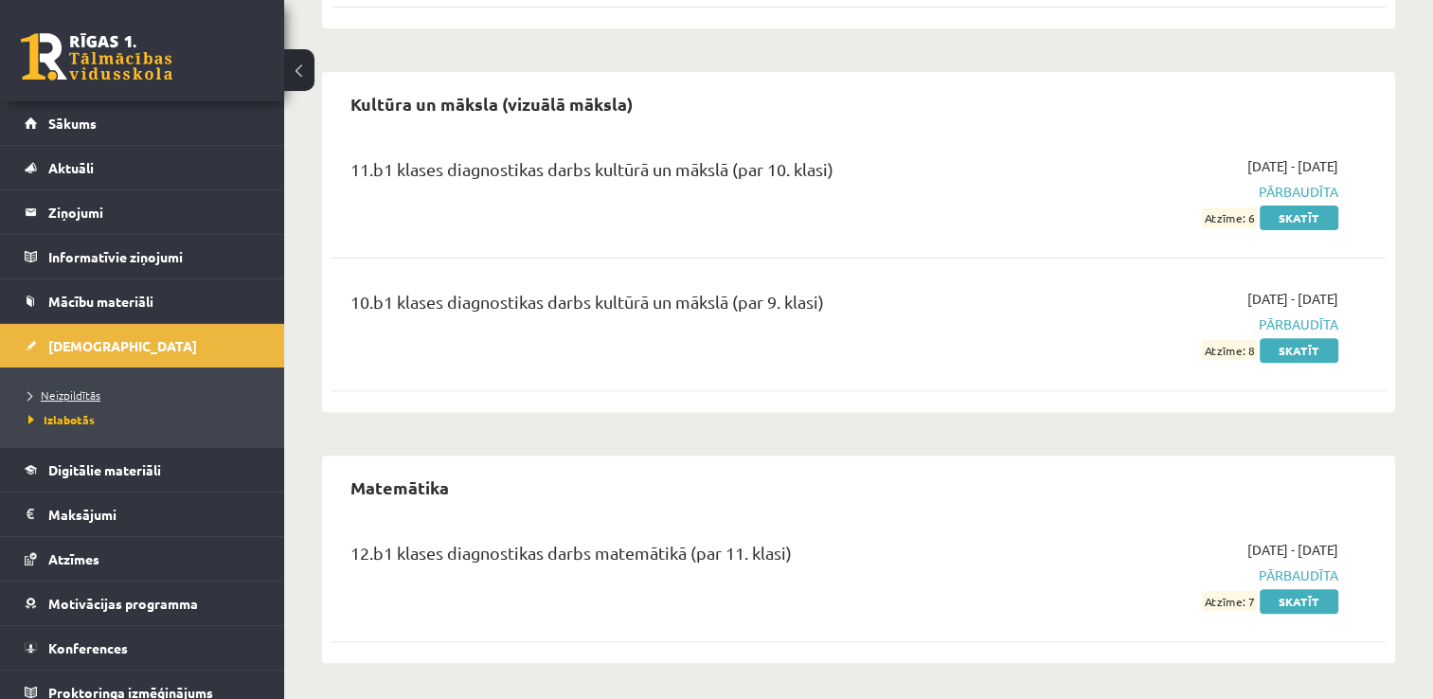
click at [94, 388] on span "Neizpildītās" at bounding box center [64, 394] width 72 height 15
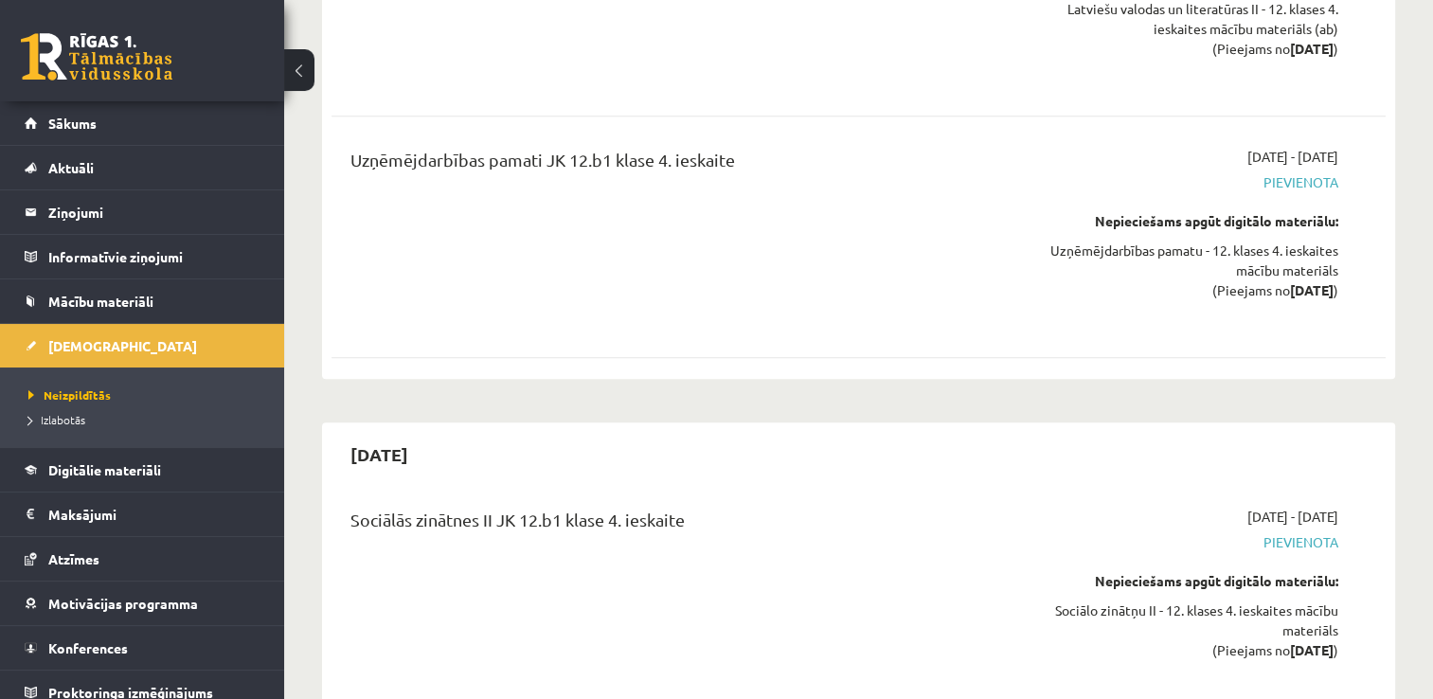
scroll to position [15730, 0]
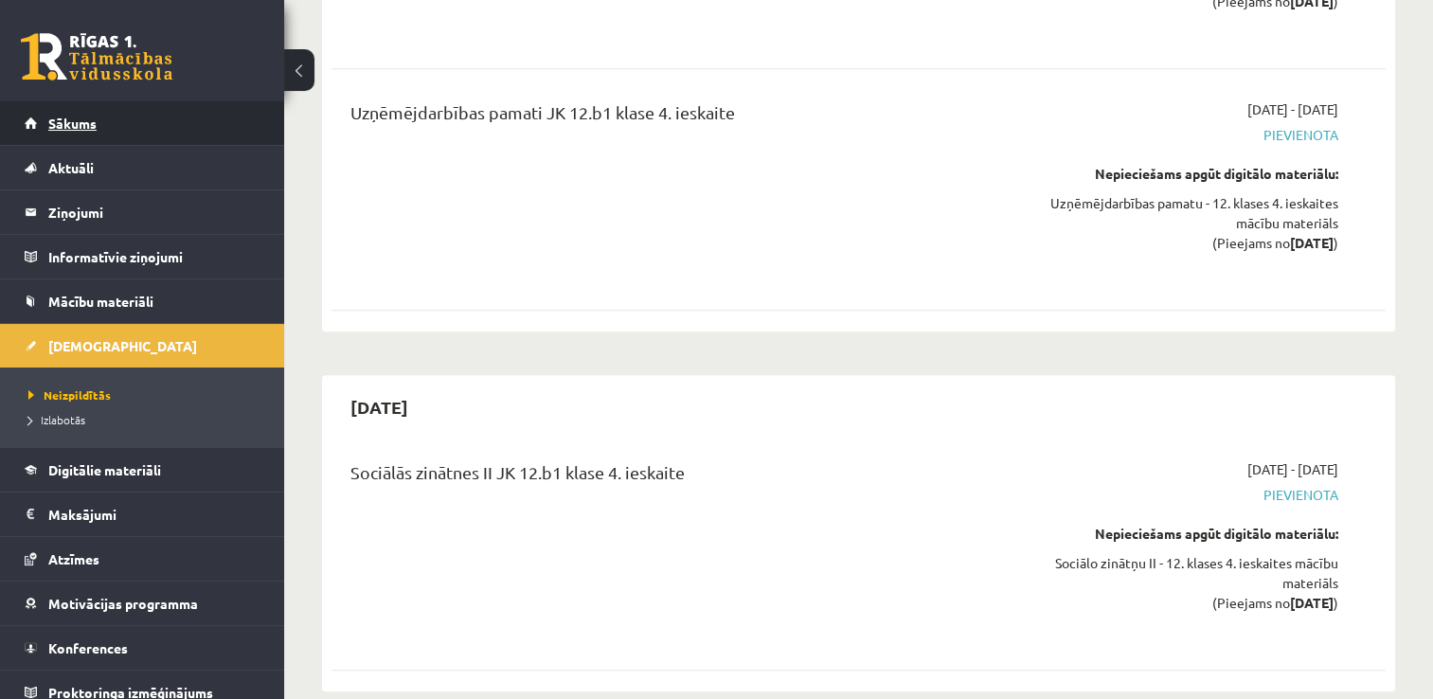
click at [86, 135] on link "Sākums" at bounding box center [143, 123] width 236 height 44
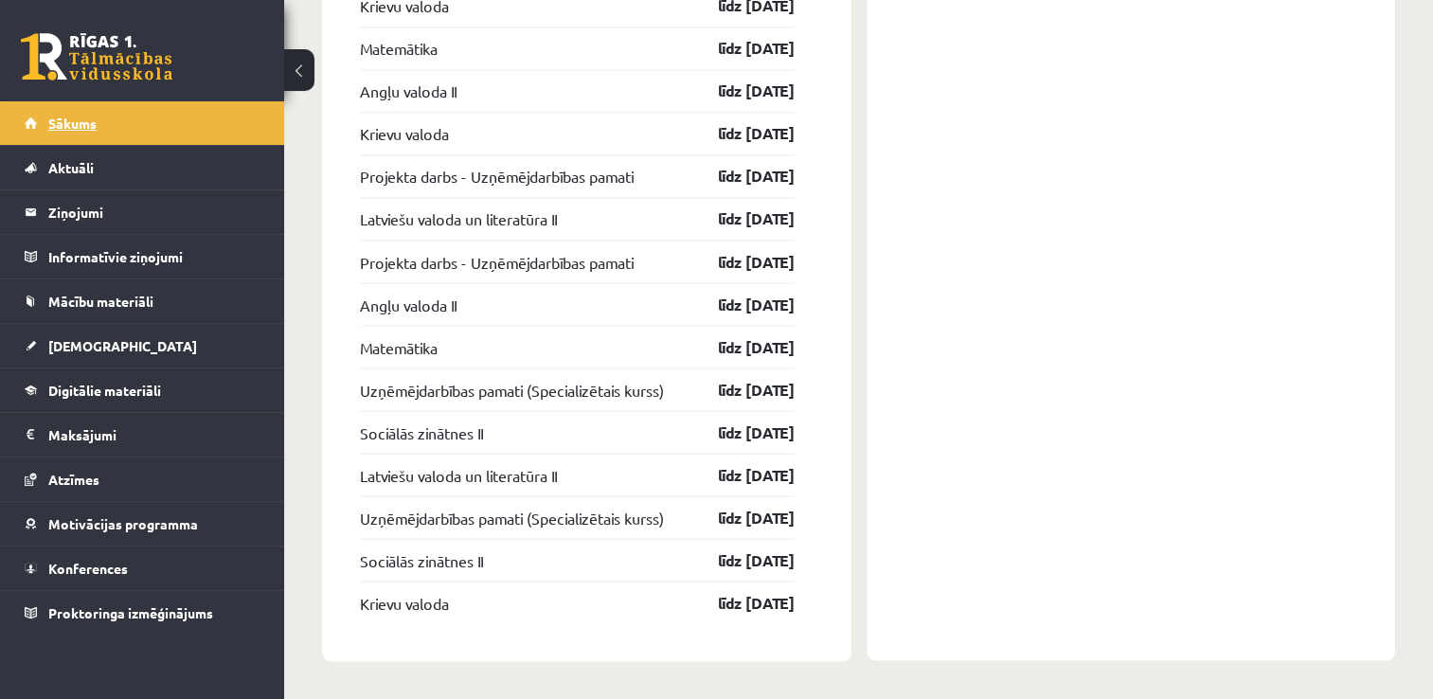
scroll to position [3346, 0]
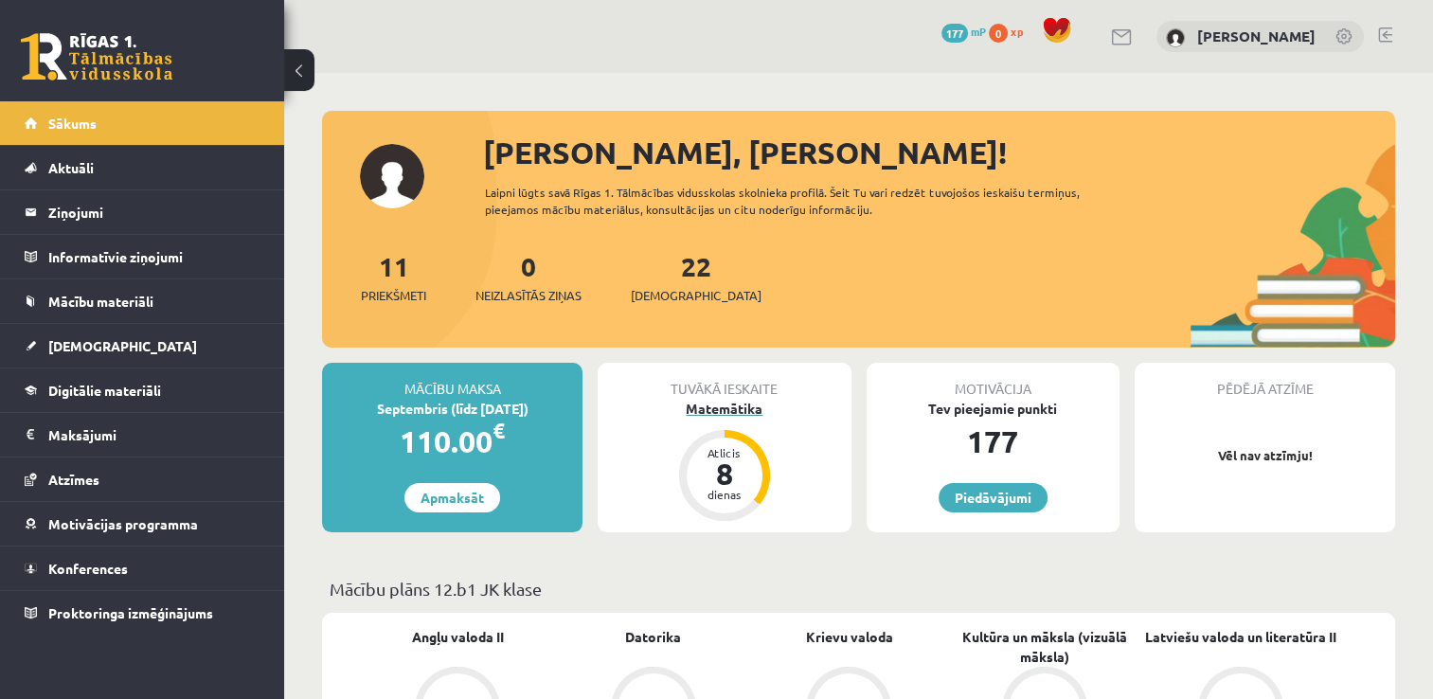
click at [718, 452] on div "Atlicis" at bounding box center [724, 452] width 57 height 11
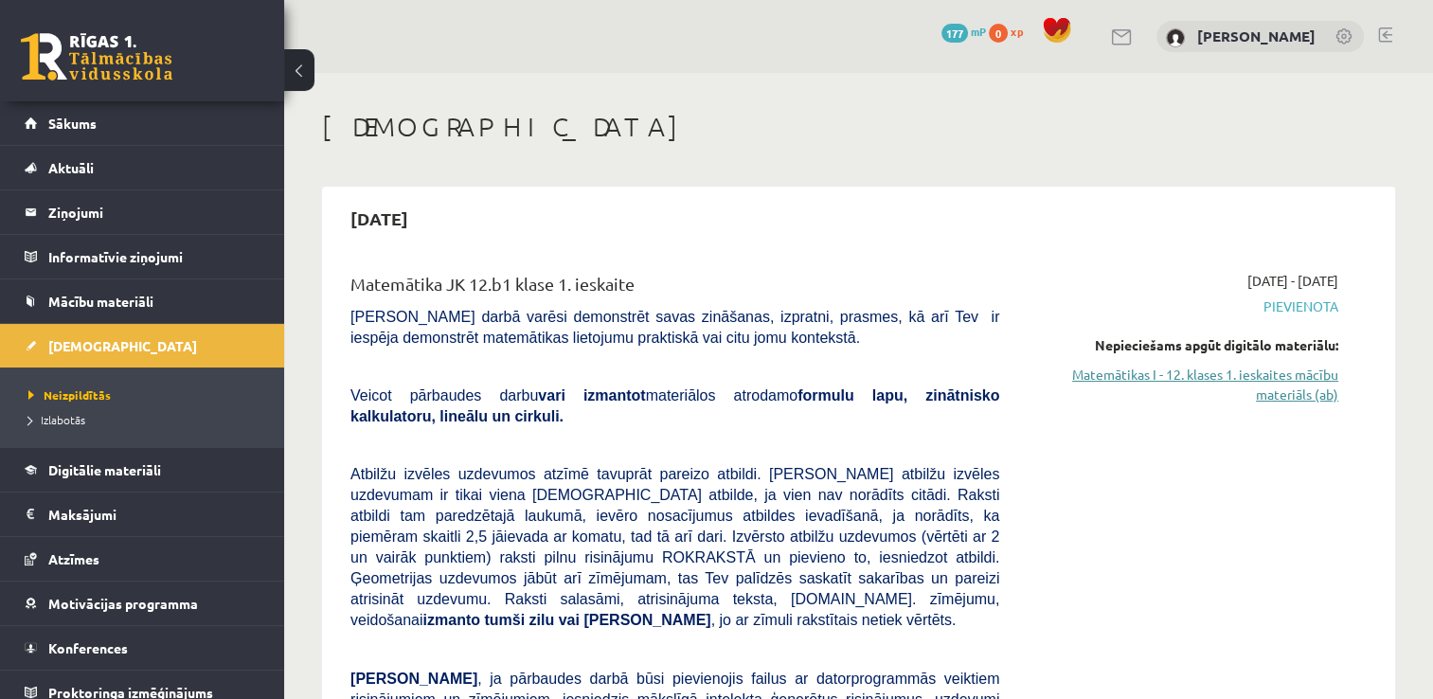
click at [1247, 373] on link "Matemātikas I - 12. klases 1. ieskaites mācību materiāls (ab)" at bounding box center [1182, 385] width 311 height 40
click at [1231, 379] on link "Matemātikas I - 12. klases 1. ieskaites mācību materiāls (ab)" at bounding box center [1182, 385] width 311 height 40
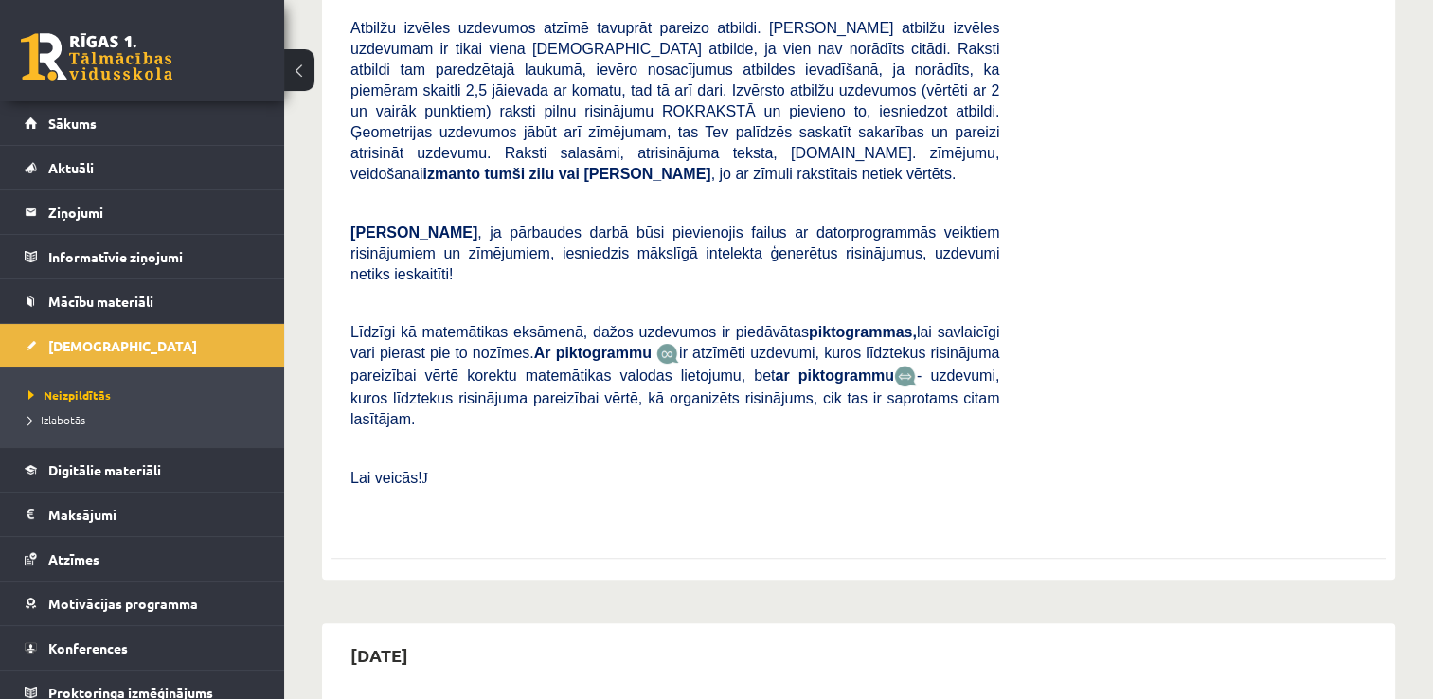
scroll to position [473, 0]
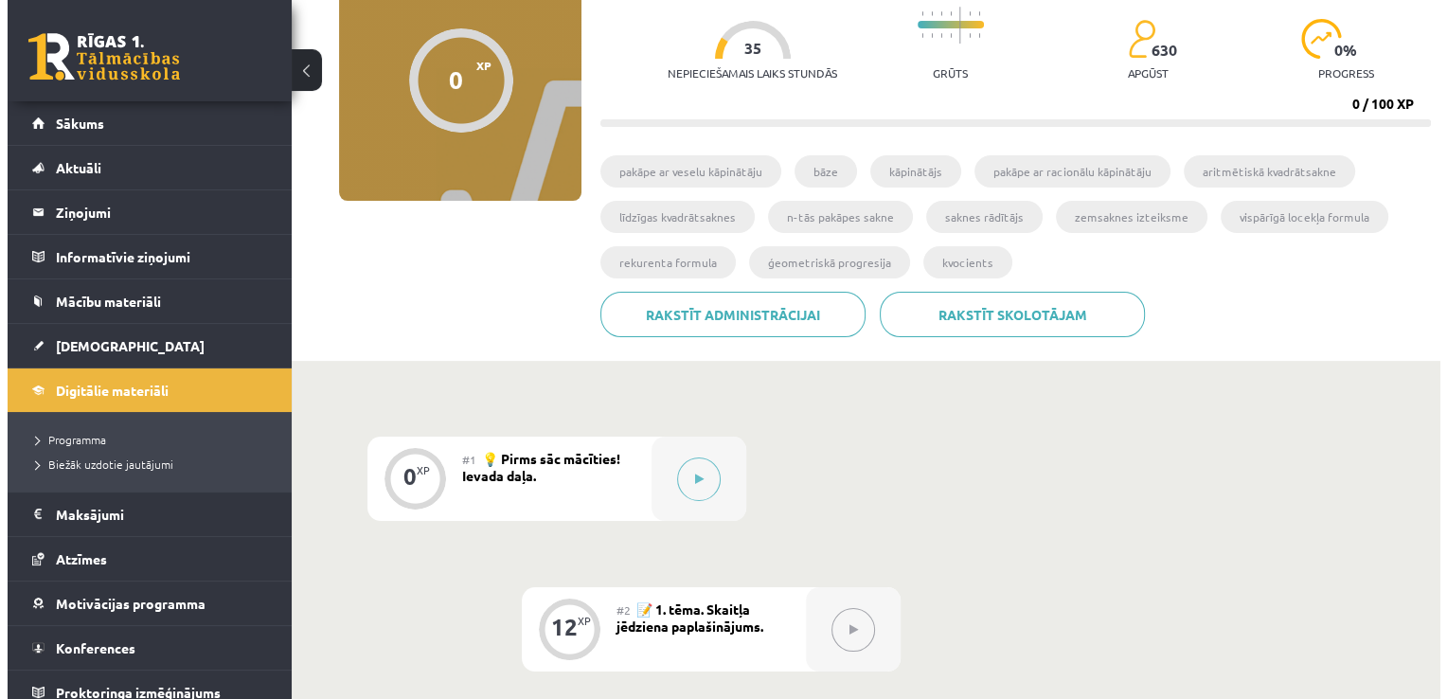
scroll to position [189, 0]
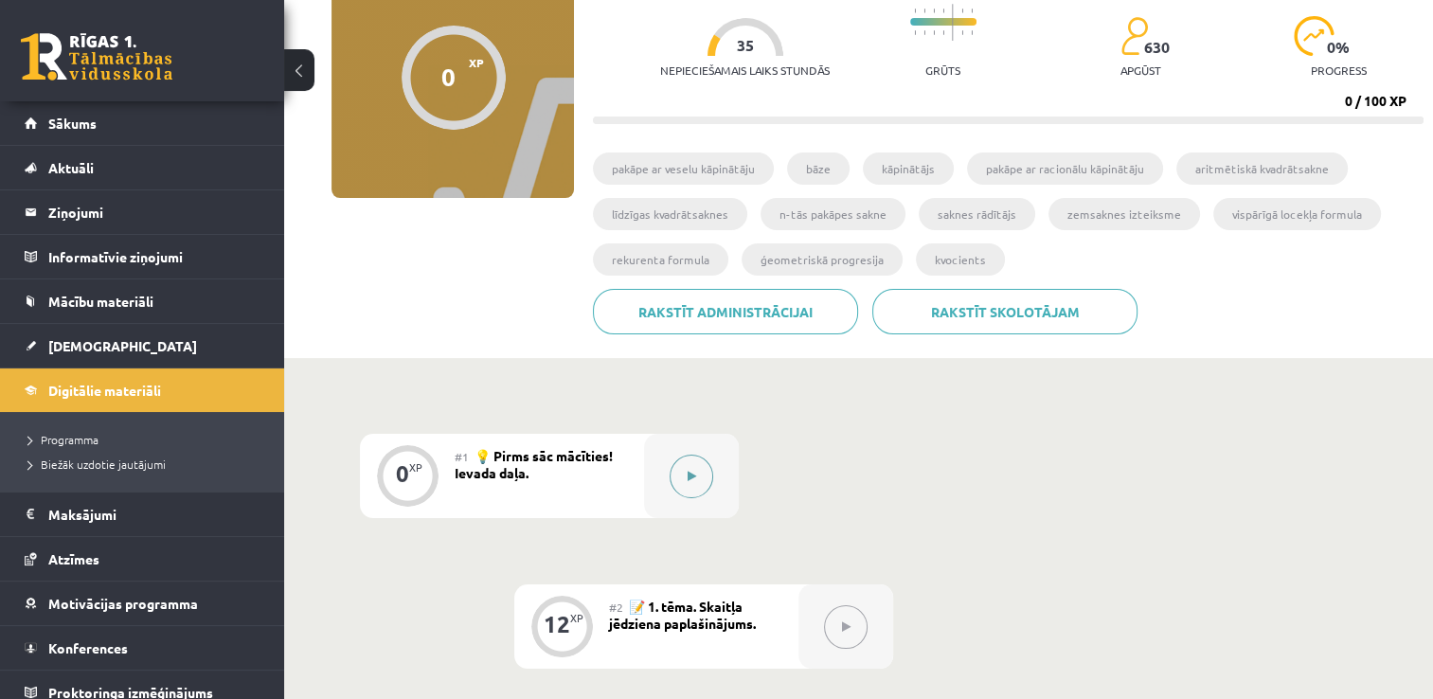
click at [700, 474] on button at bounding box center [691, 477] width 44 height 44
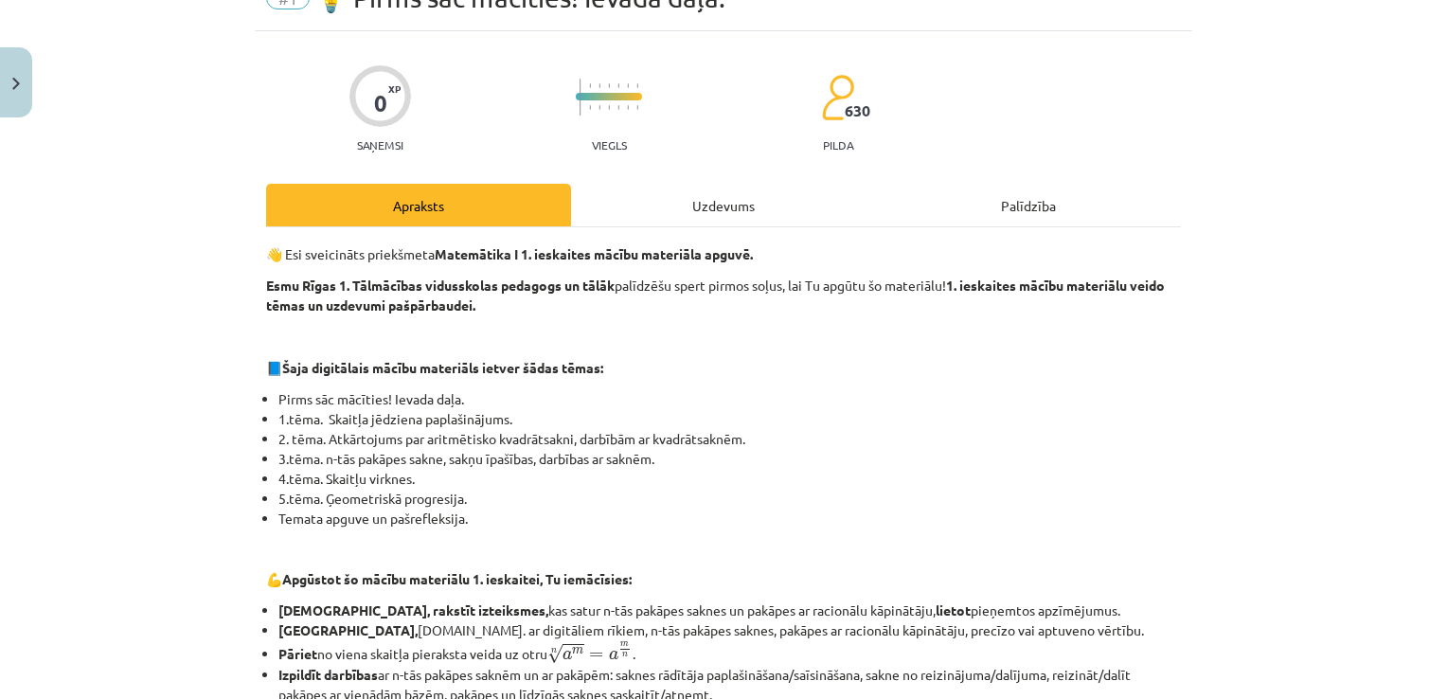
click at [745, 209] on div "Uzdevums" at bounding box center [723, 205] width 305 height 43
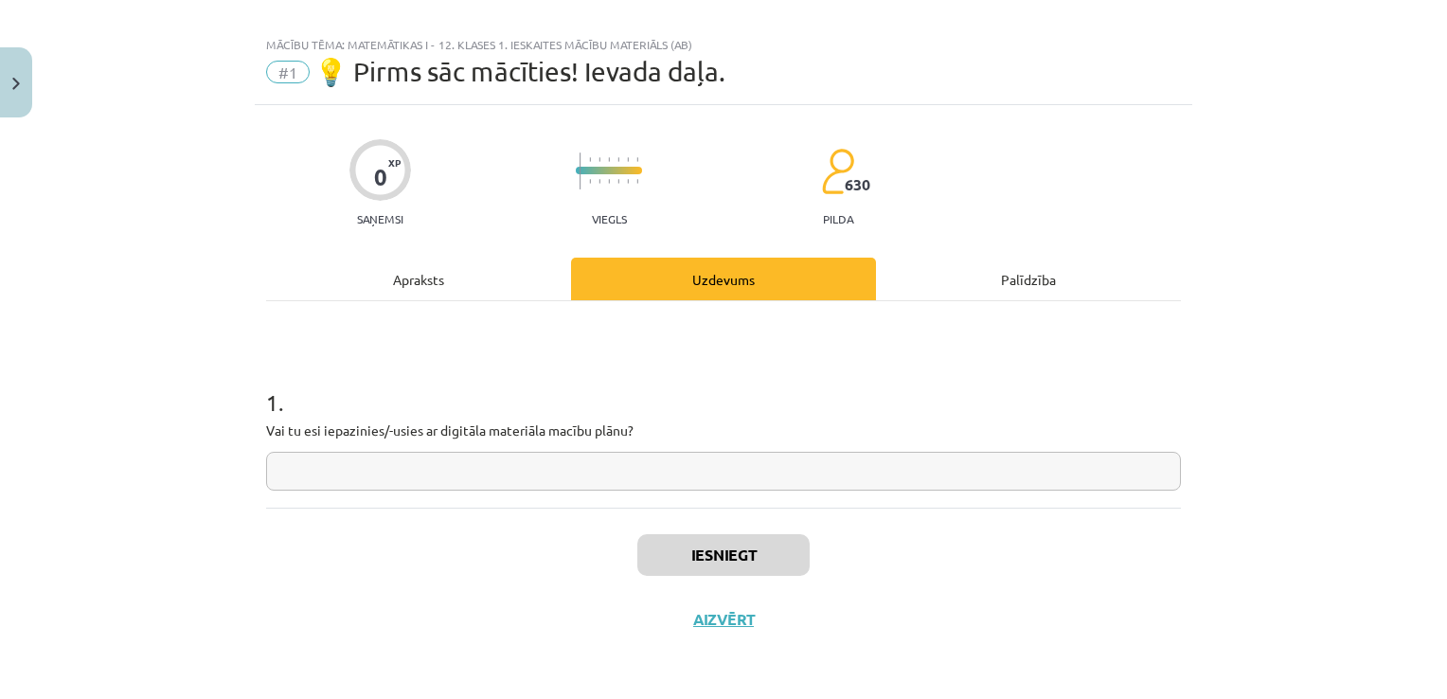
scroll to position [19, 0]
click at [448, 286] on div "Apraksts" at bounding box center [418, 280] width 305 height 43
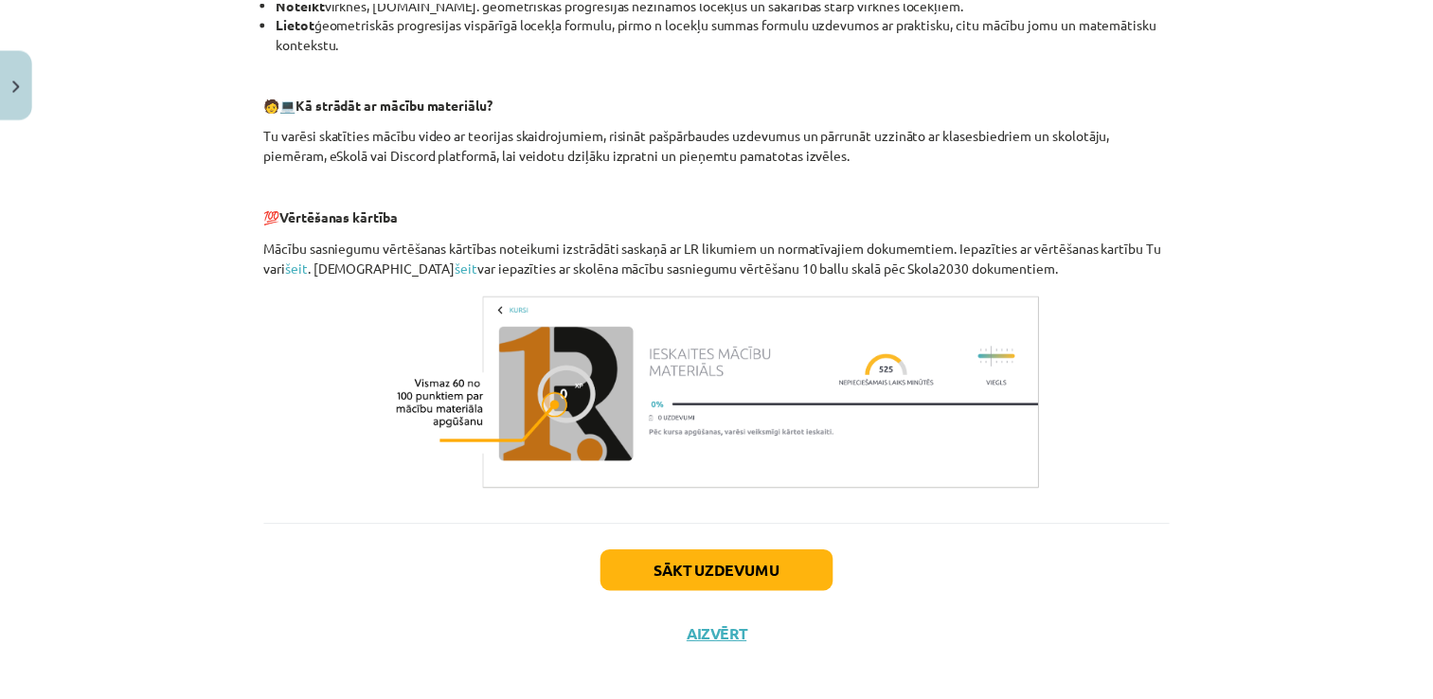
scroll to position [822, 0]
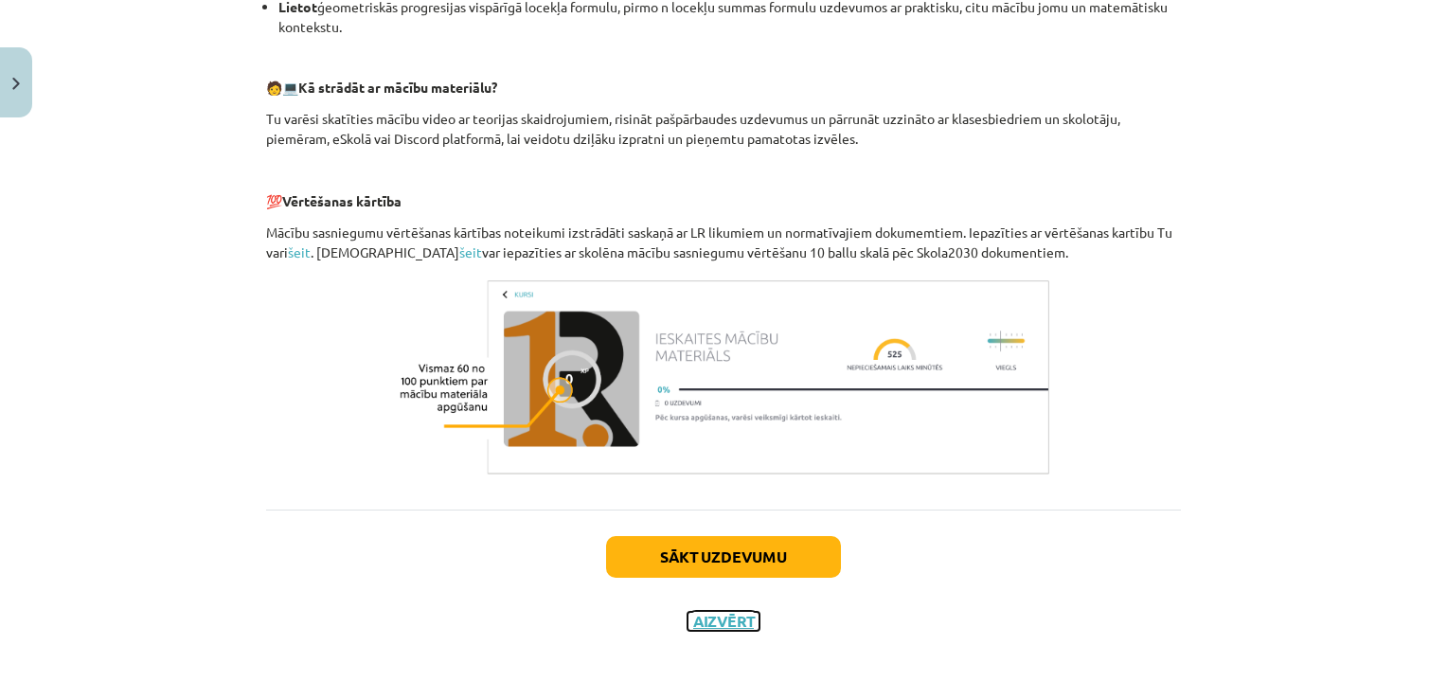
click at [715, 629] on button "Aizvērt" at bounding box center [723, 621] width 72 height 19
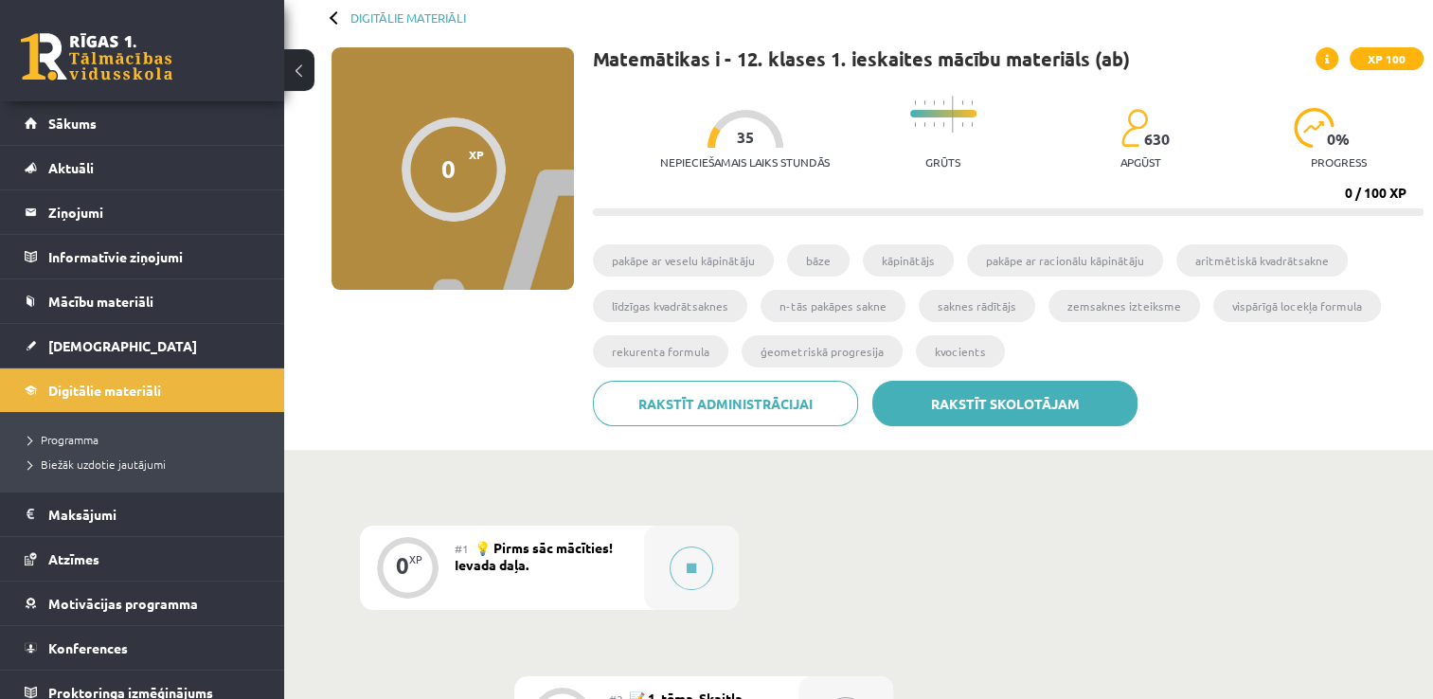
scroll to position [0, 0]
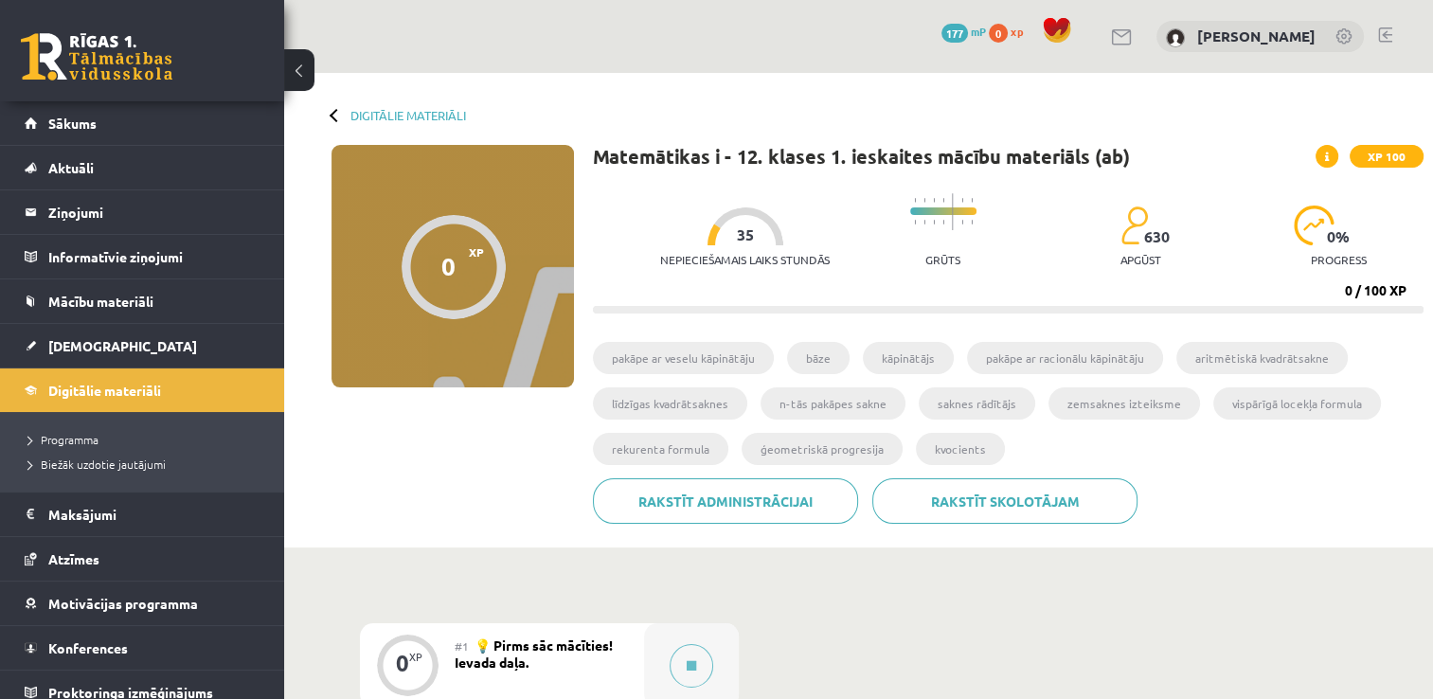
click at [695, 357] on li "pakāpe ar veselu kāpinātāju" at bounding box center [683, 358] width 181 height 32
click at [80, 127] on span "Sākums" at bounding box center [72, 123] width 48 height 17
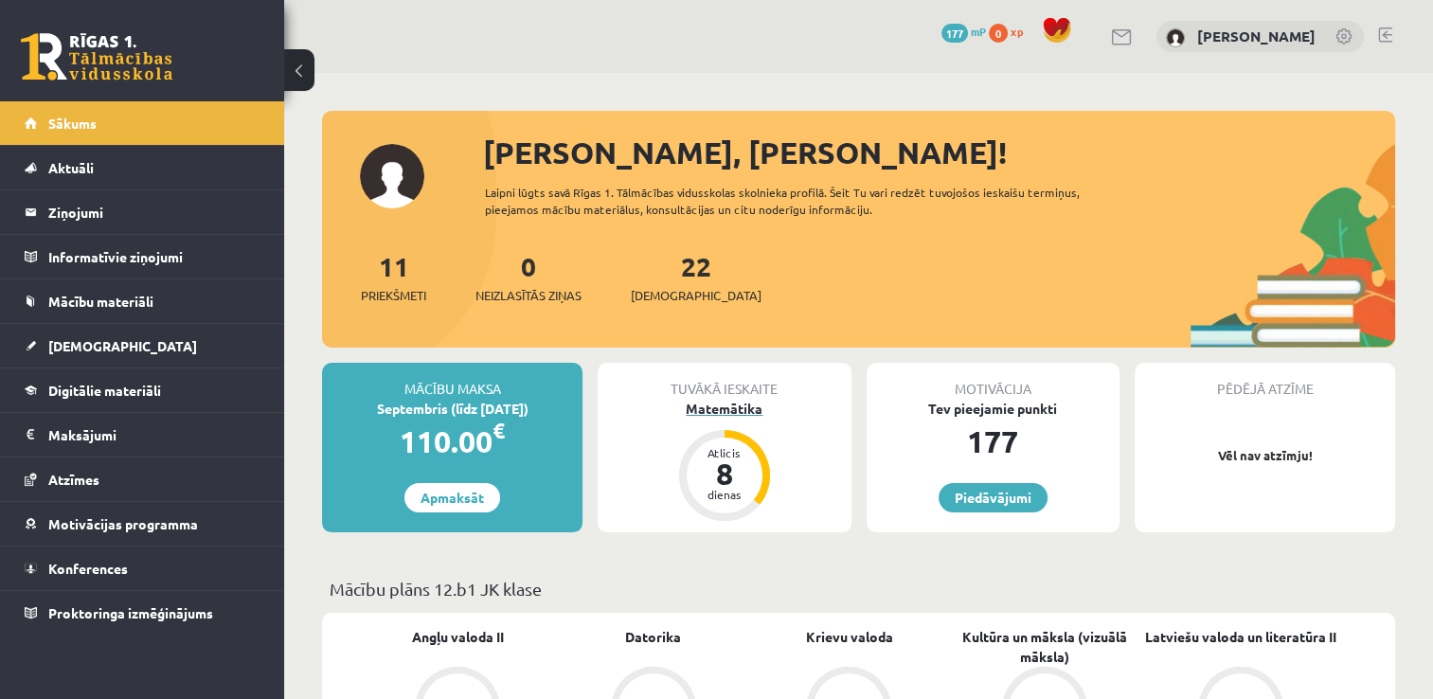
click at [733, 401] on div "Matemātika" at bounding box center [724, 409] width 253 height 20
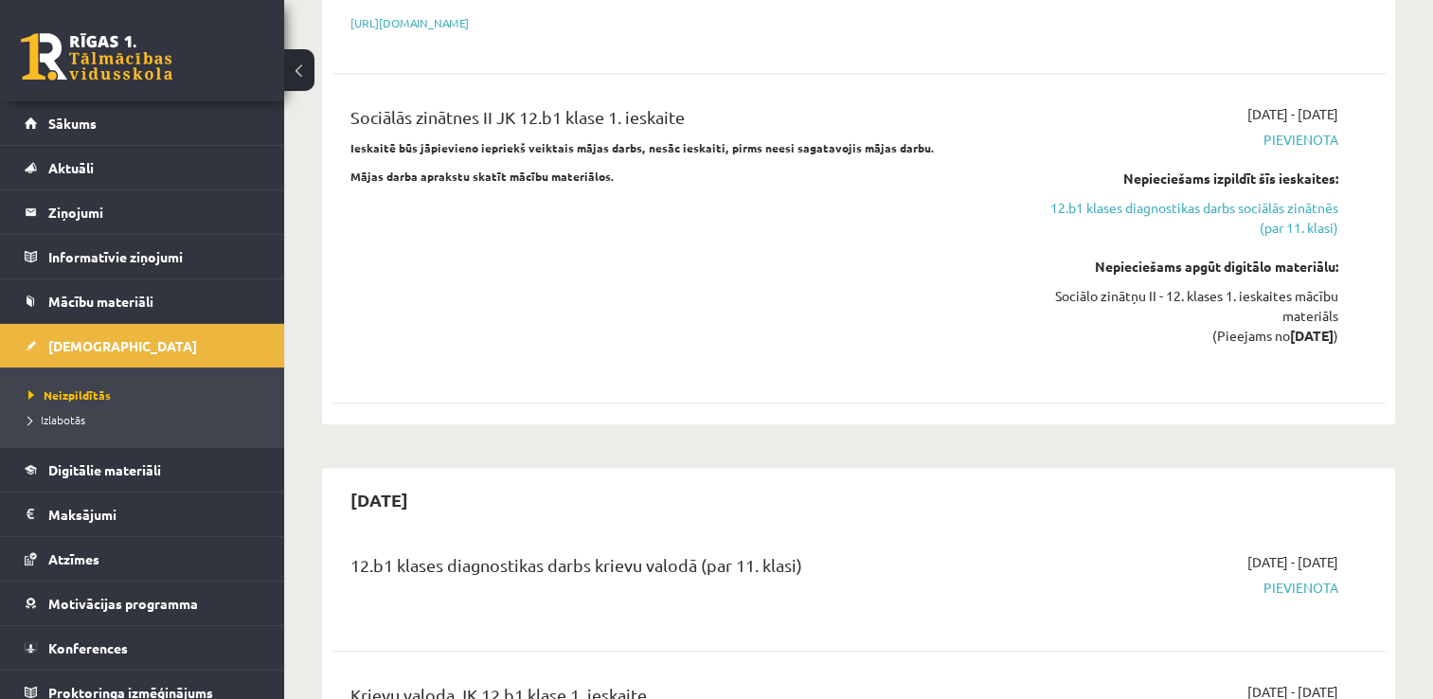
scroll to position [1610, 0]
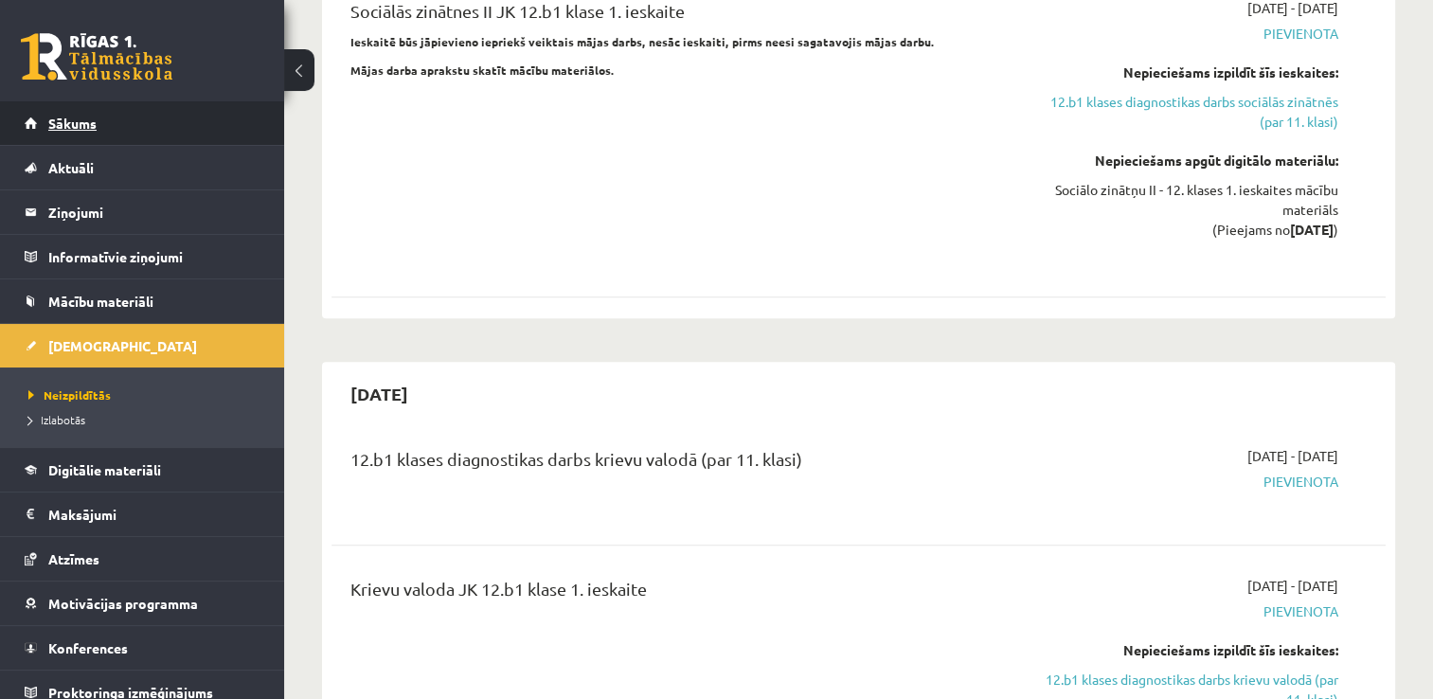
click at [80, 123] on span "Sākums" at bounding box center [72, 123] width 48 height 17
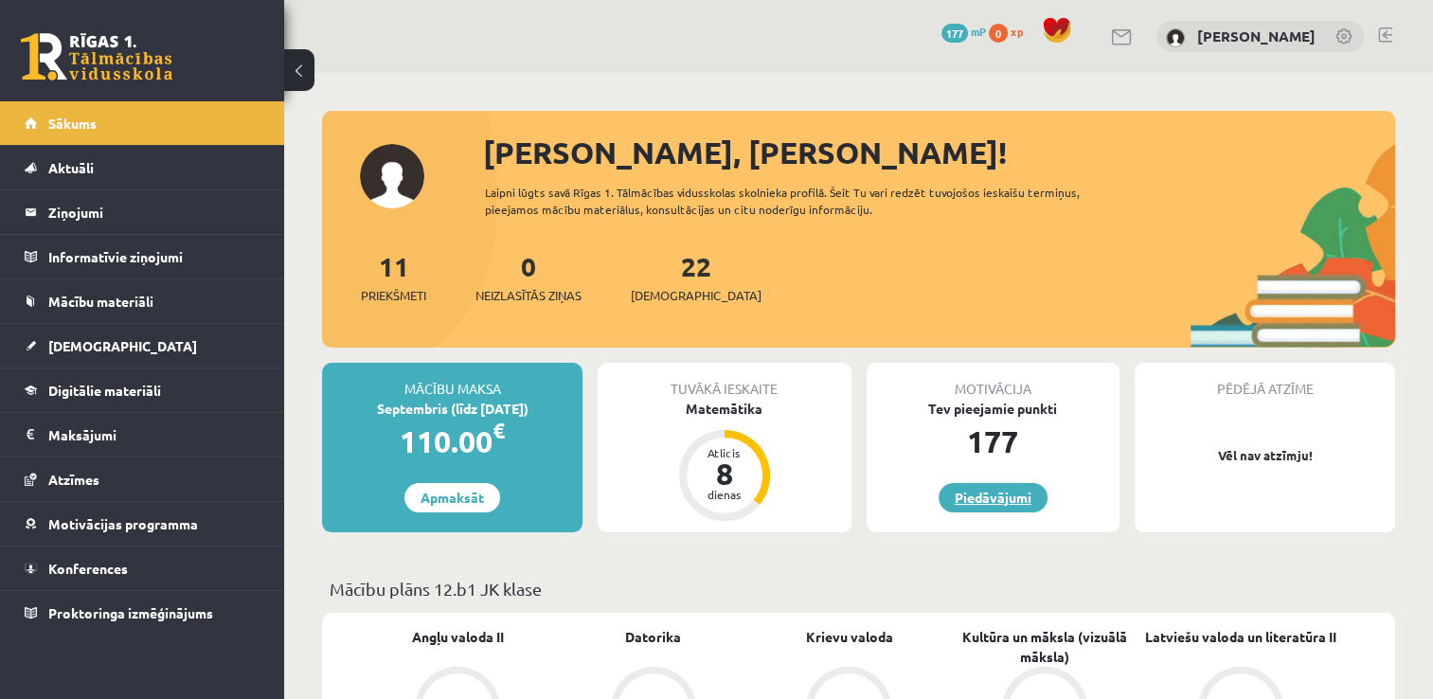
click at [981, 503] on link "Piedāvājumi" at bounding box center [992, 497] width 109 height 29
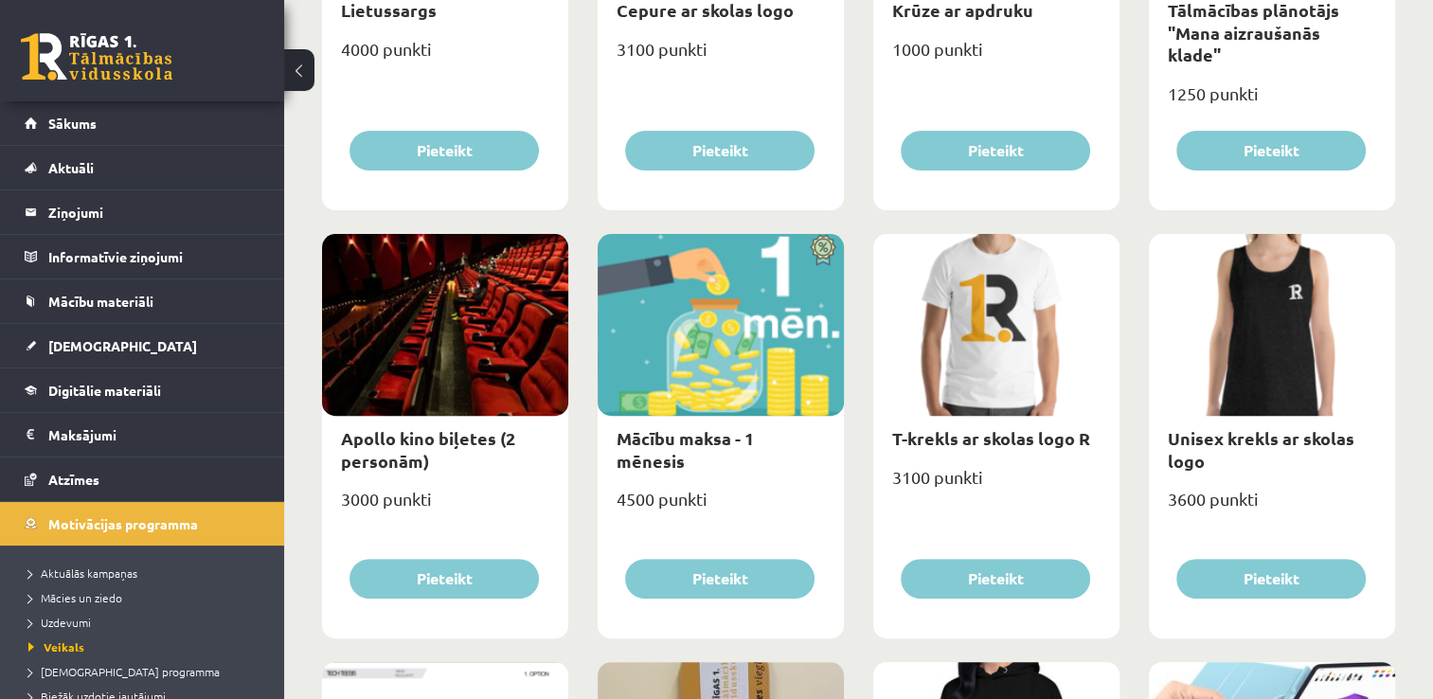
scroll to position [568, 0]
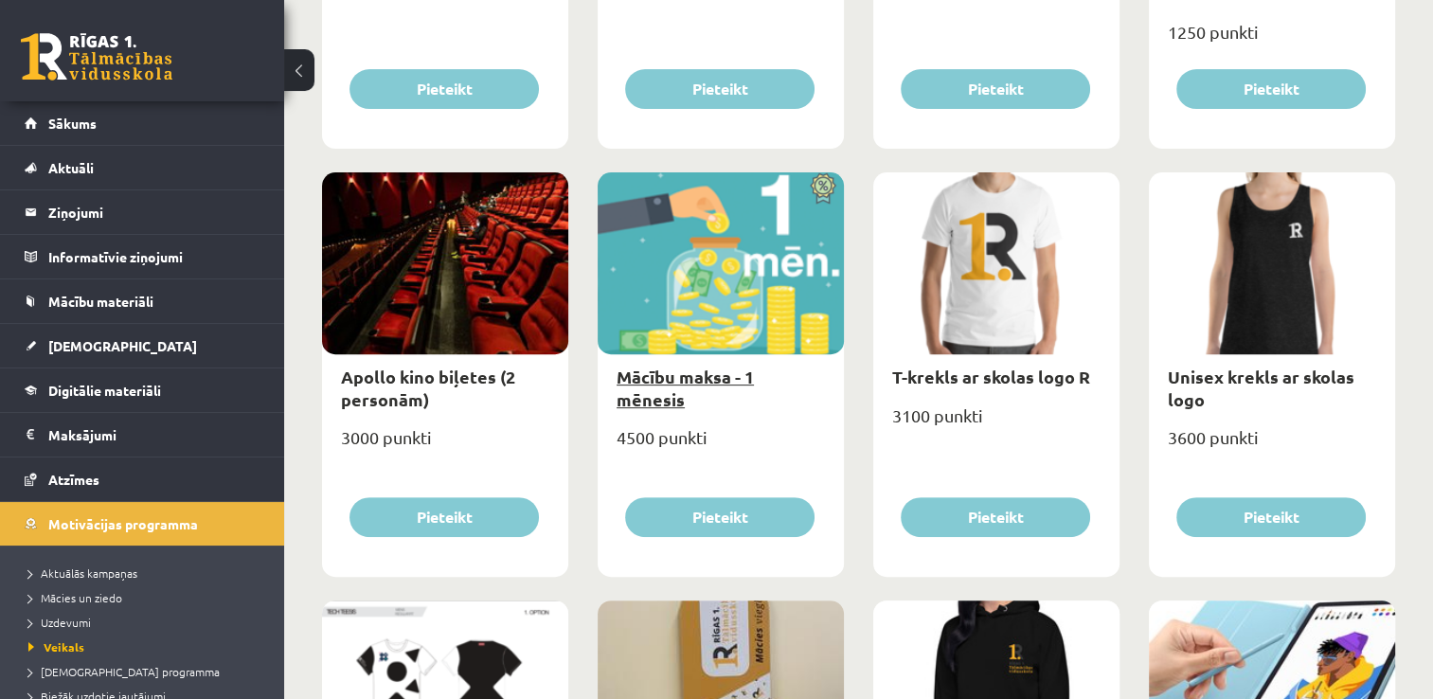
click at [689, 375] on link "Mācību maksa - 1 mēnesis" at bounding box center [684, 388] width 137 height 44
type input "*"
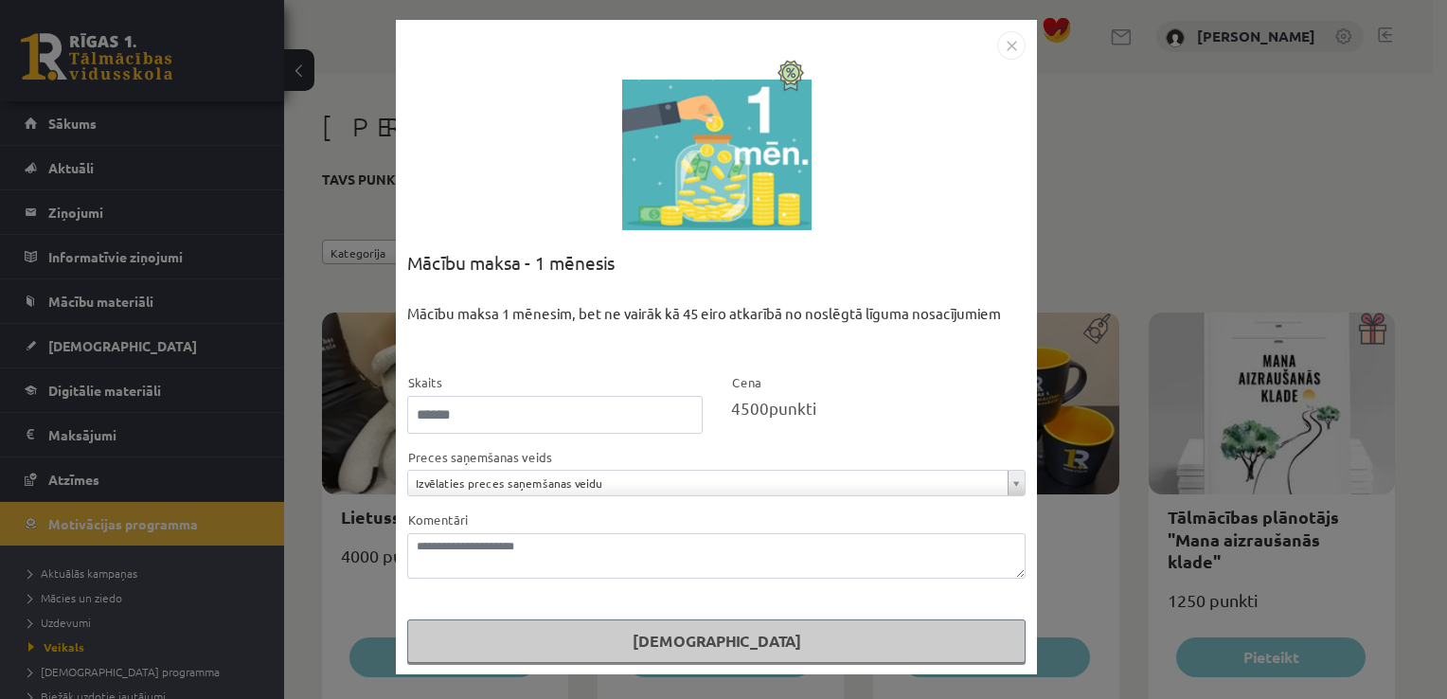
click at [1011, 45] on img "Close" at bounding box center [1011, 45] width 28 height 28
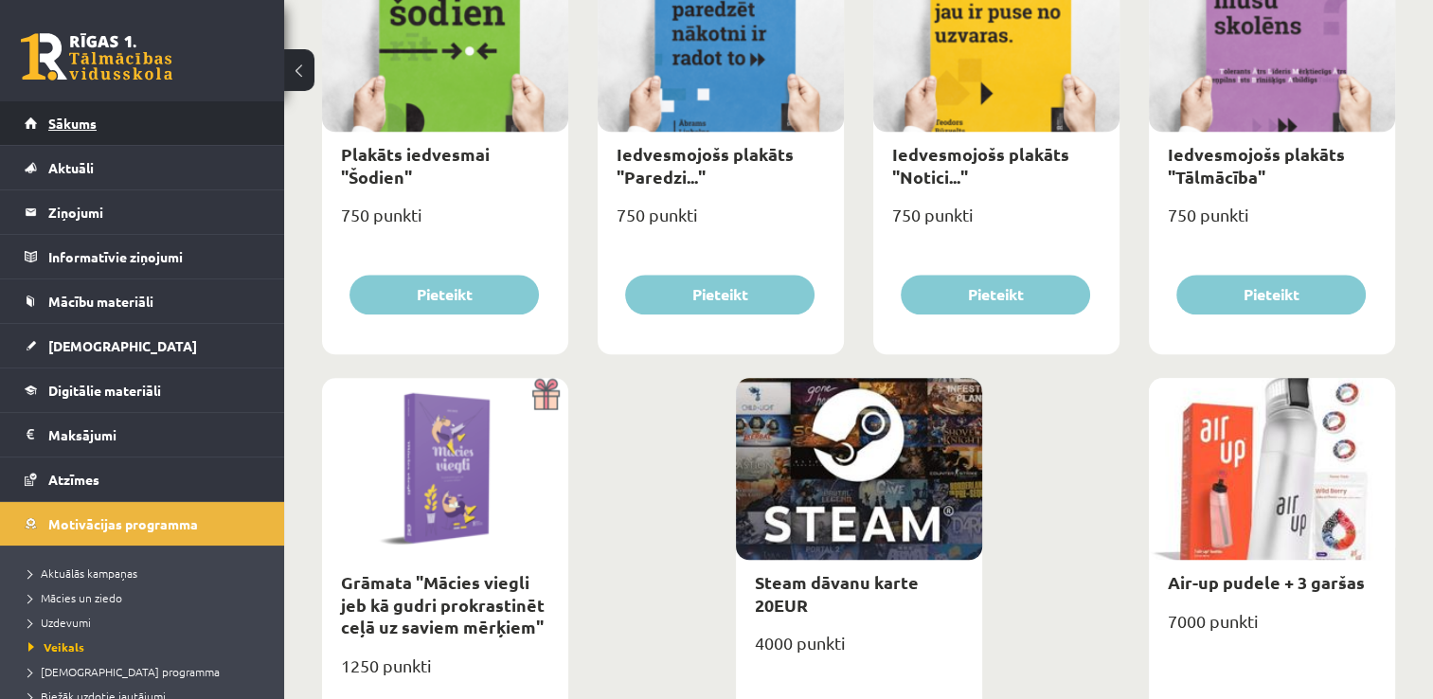
scroll to position [1926, 0]
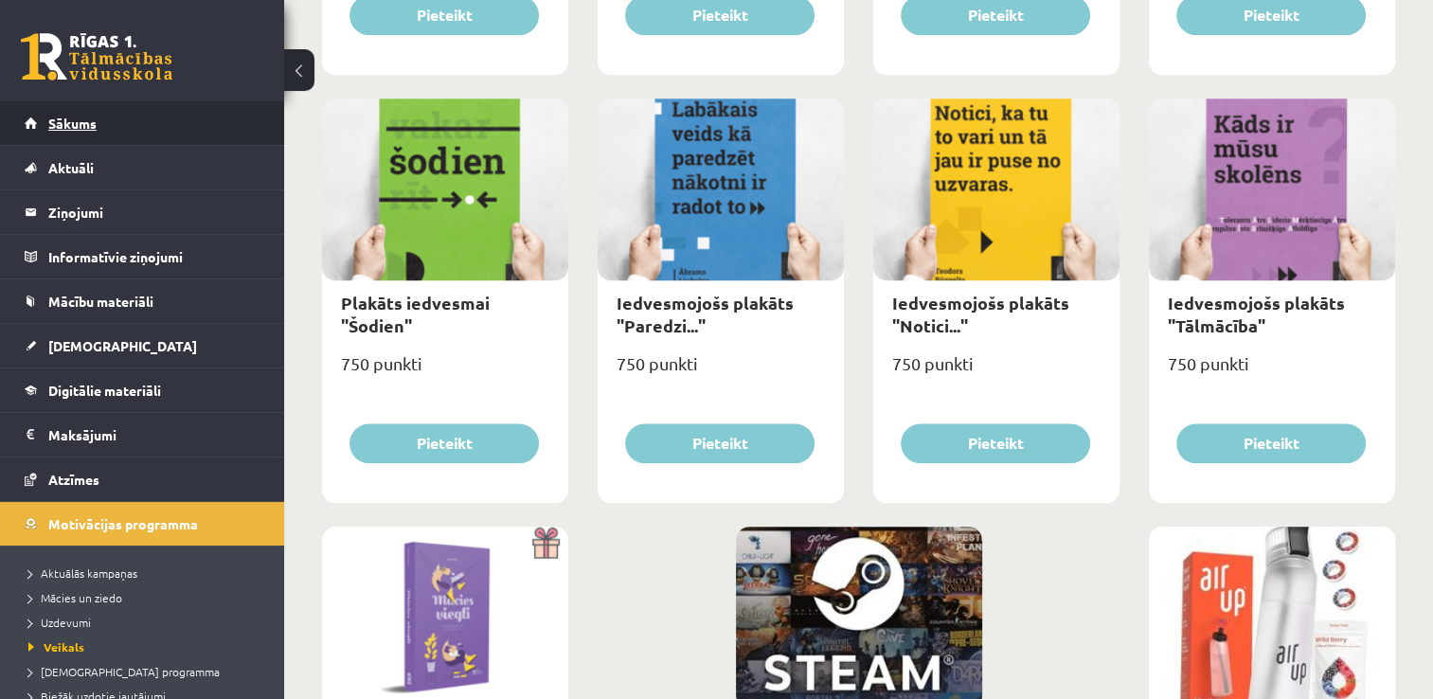
click at [53, 131] on link "Sākums" at bounding box center [143, 123] width 236 height 44
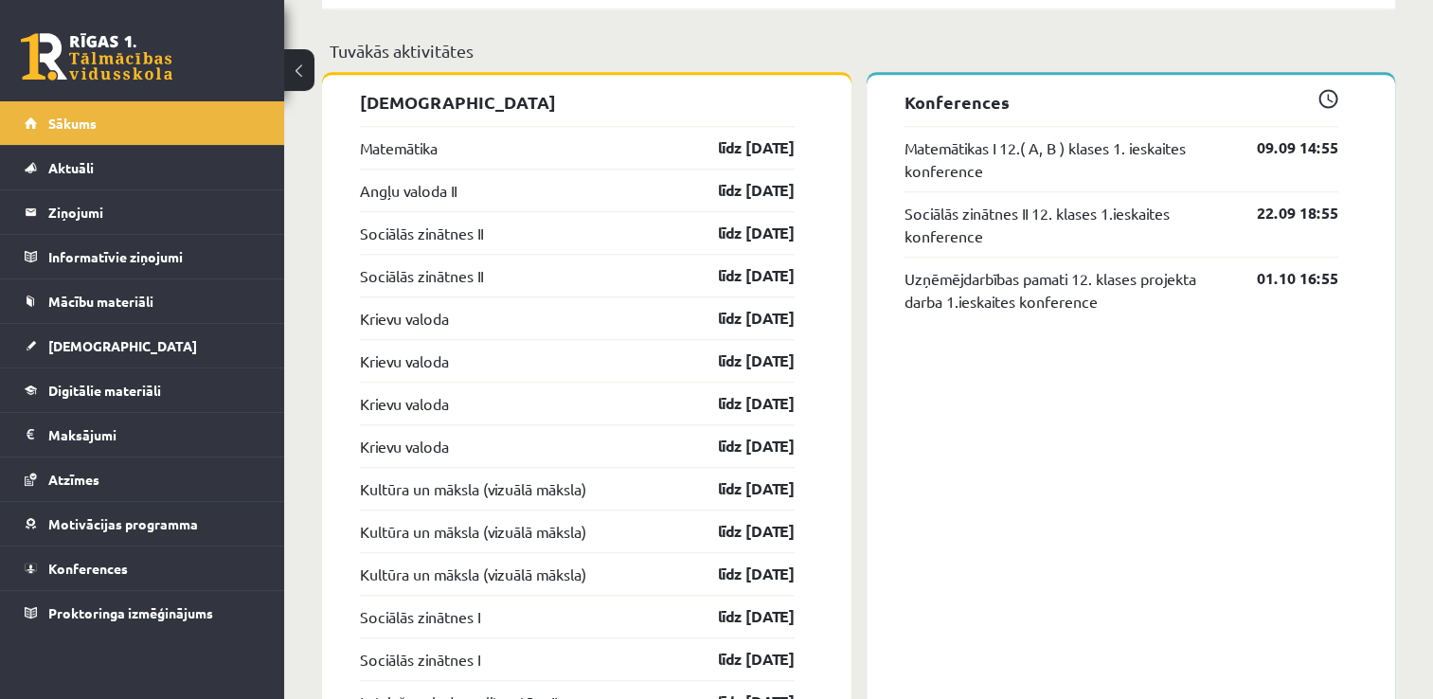
scroll to position [1704, 0]
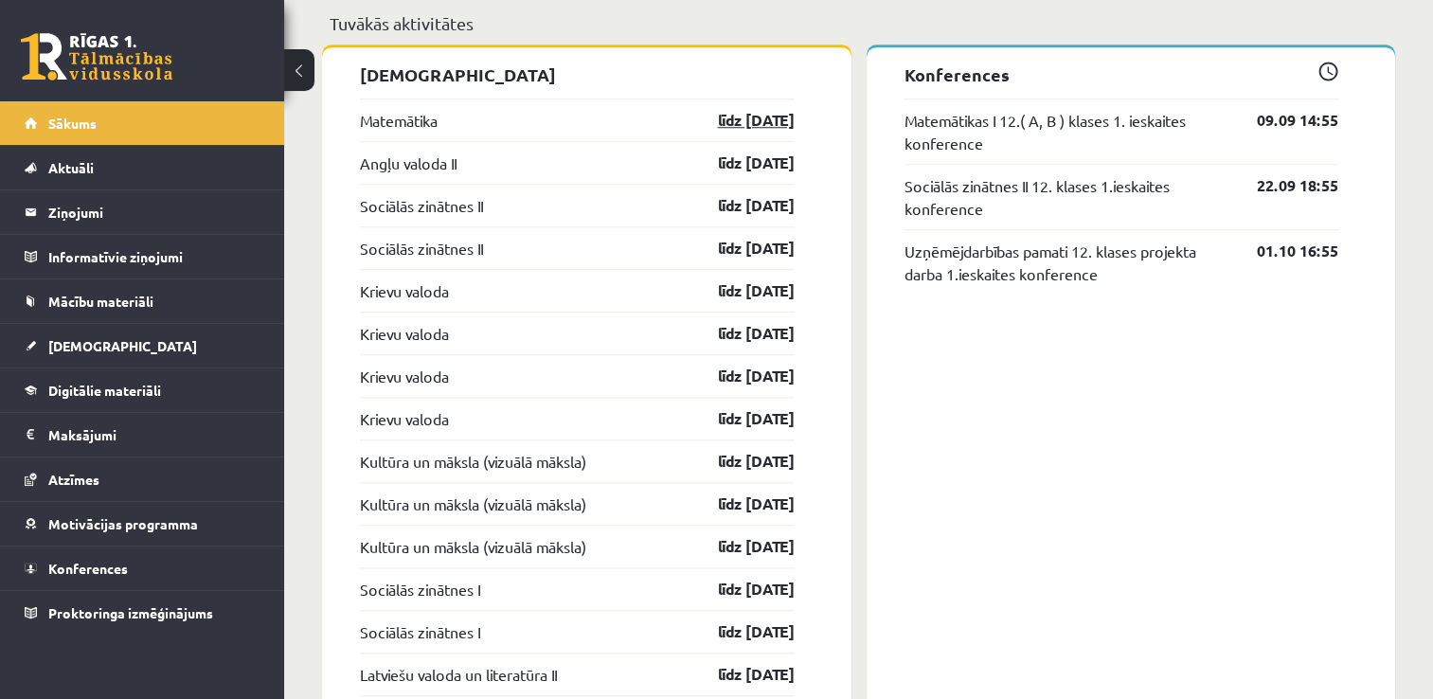
click at [751, 124] on link "līdz [DATE]" at bounding box center [740, 120] width 110 height 23
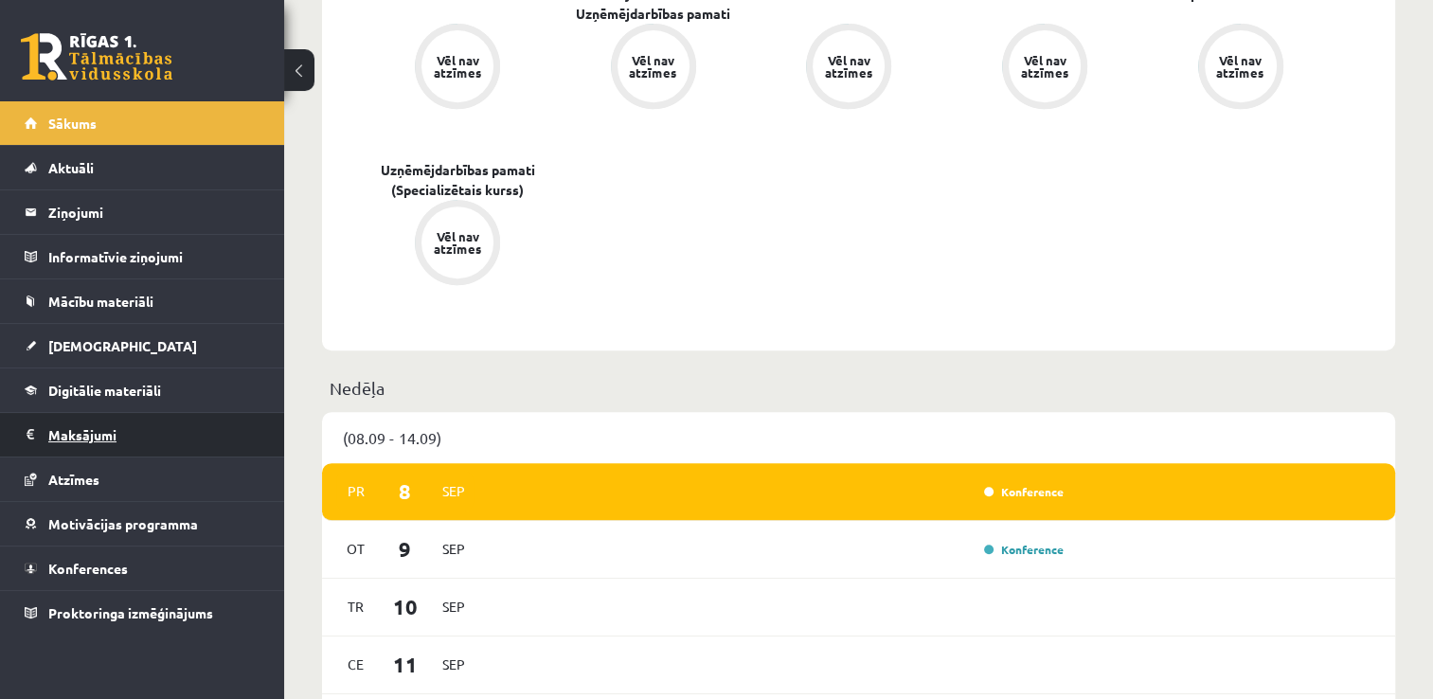
scroll to position [789, 0]
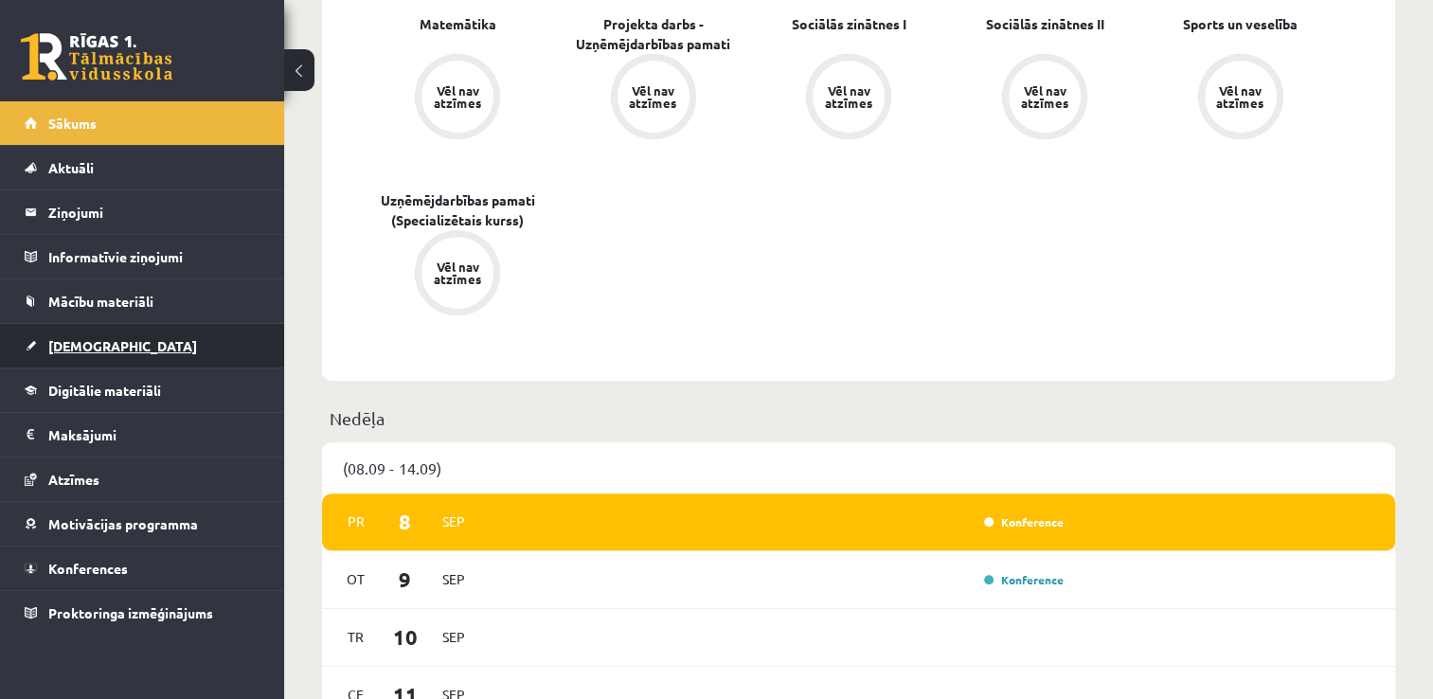
click at [122, 351] on link "[DEMOGRAPHIC_DATA]" at bounding box center [143, 346] width 236 height 44
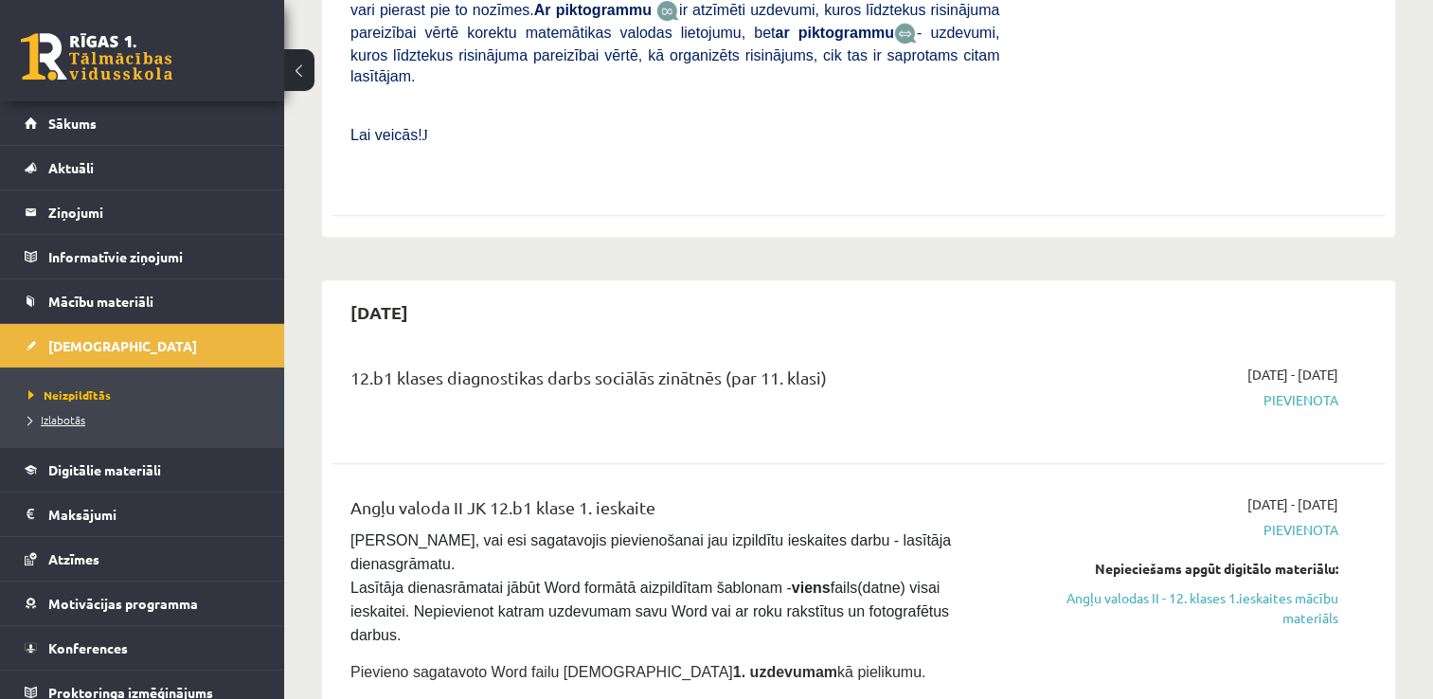
click at [77, 421] on span "Izlabotās" at bounding box center [56, 419] width 57 height 15
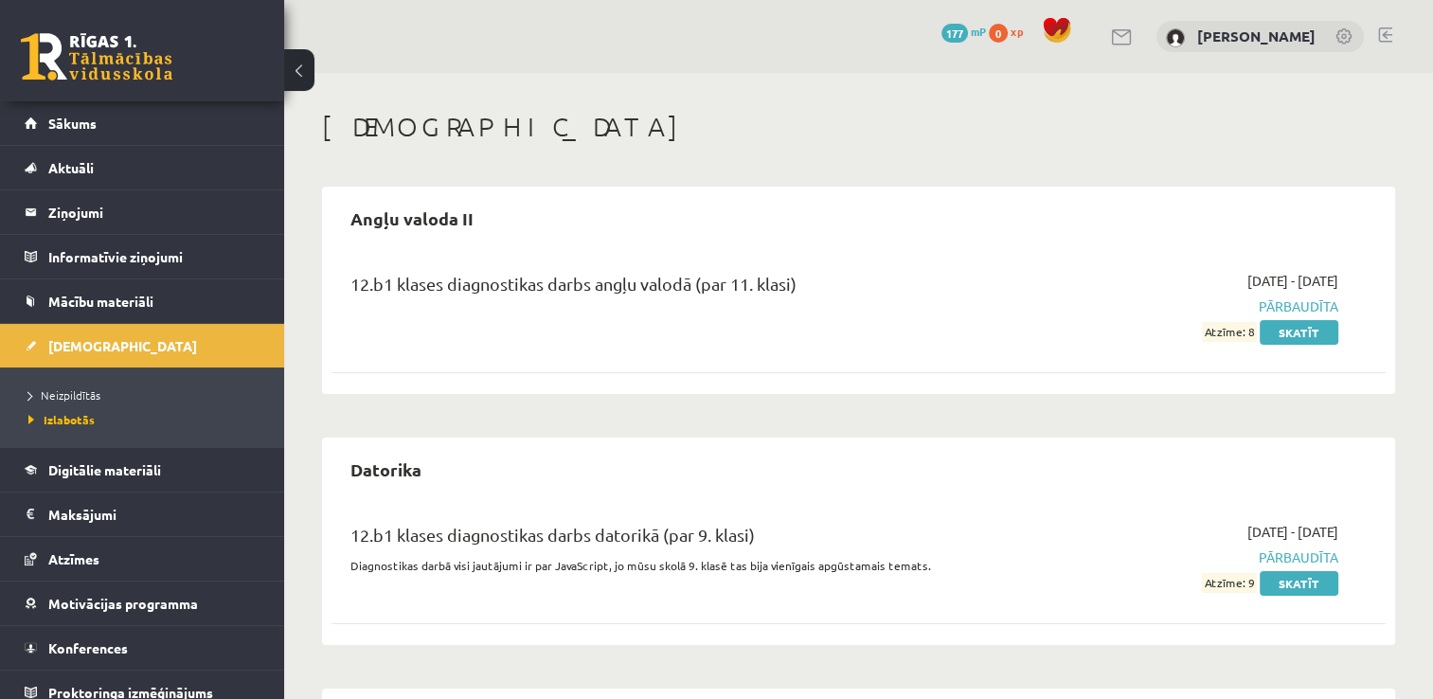
click at [1166, 38] on img at bounding box center [1175, 37] width 19 height 19
click at [1347, 33] on link at bounding box center [1344, 37] width 19 height 19
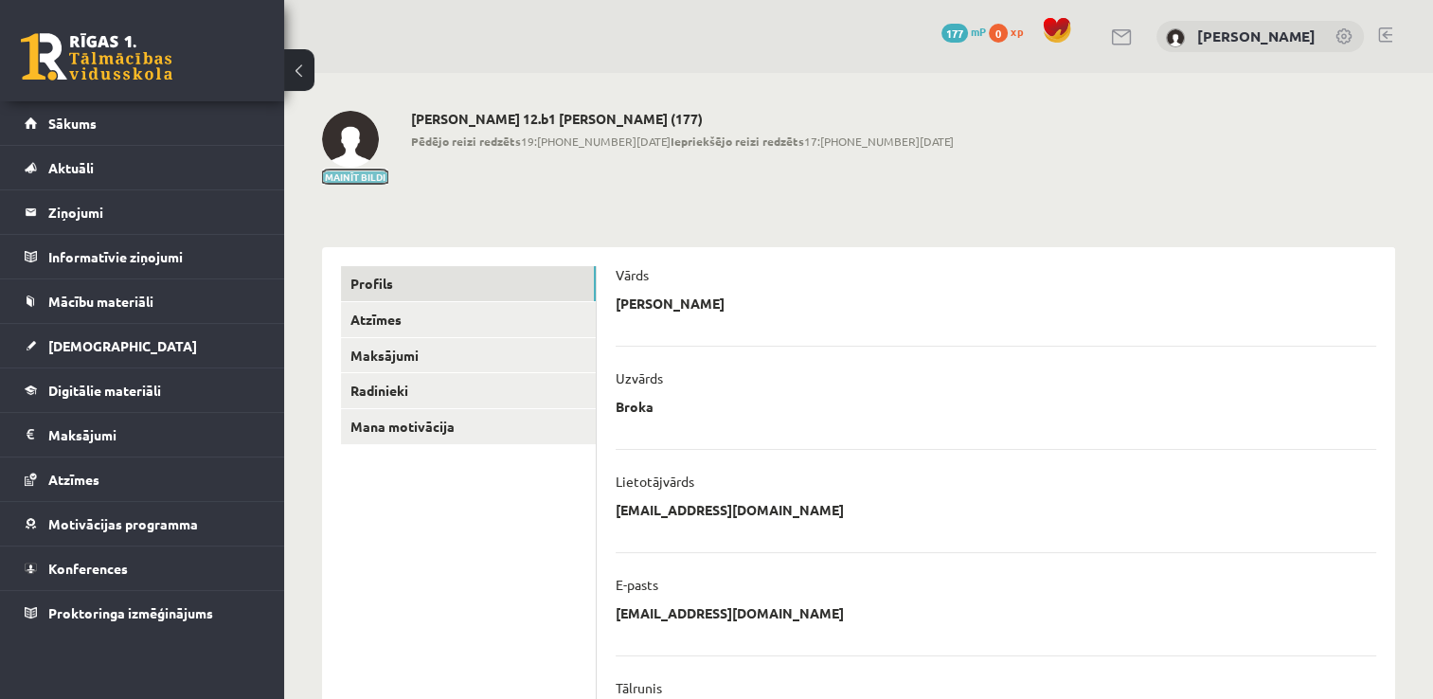
click at [377, 180] on button "Mainīt bildi" at bounding box center [355, 176] width 66 height 11
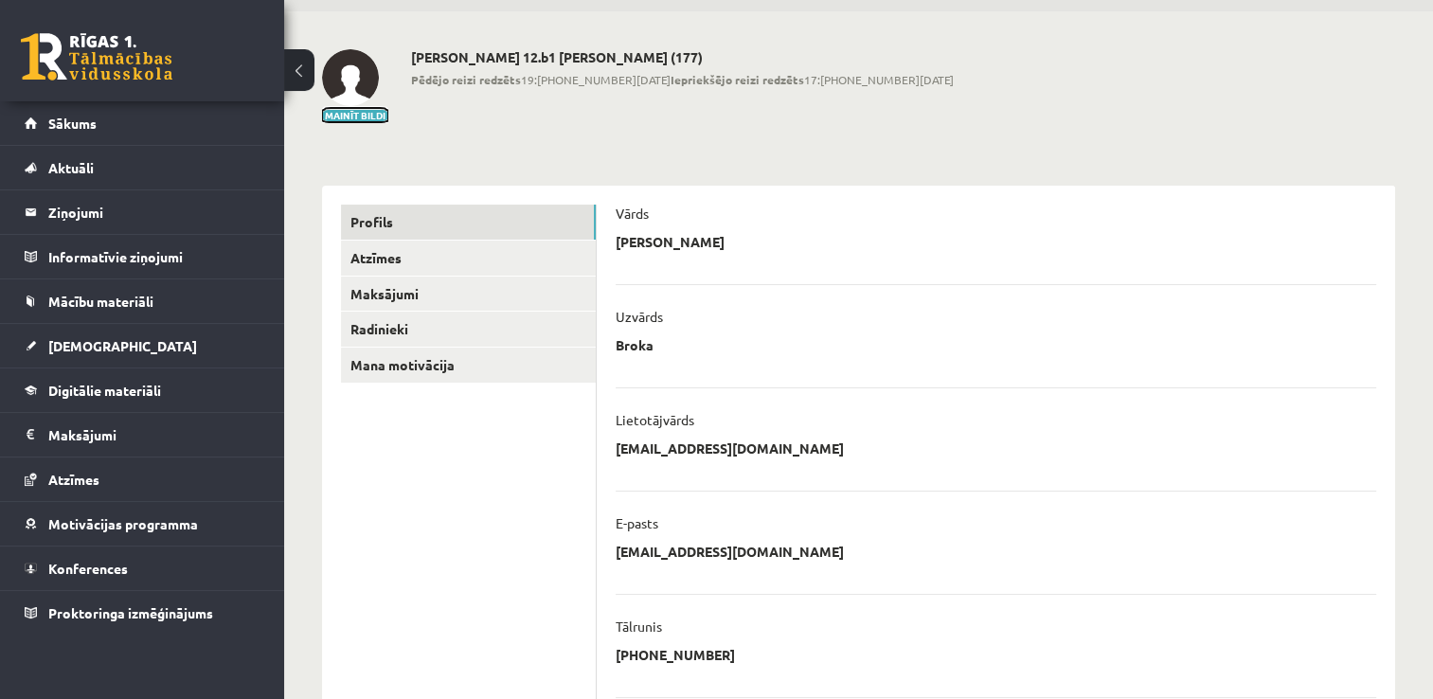
scroll to position [95, 0]
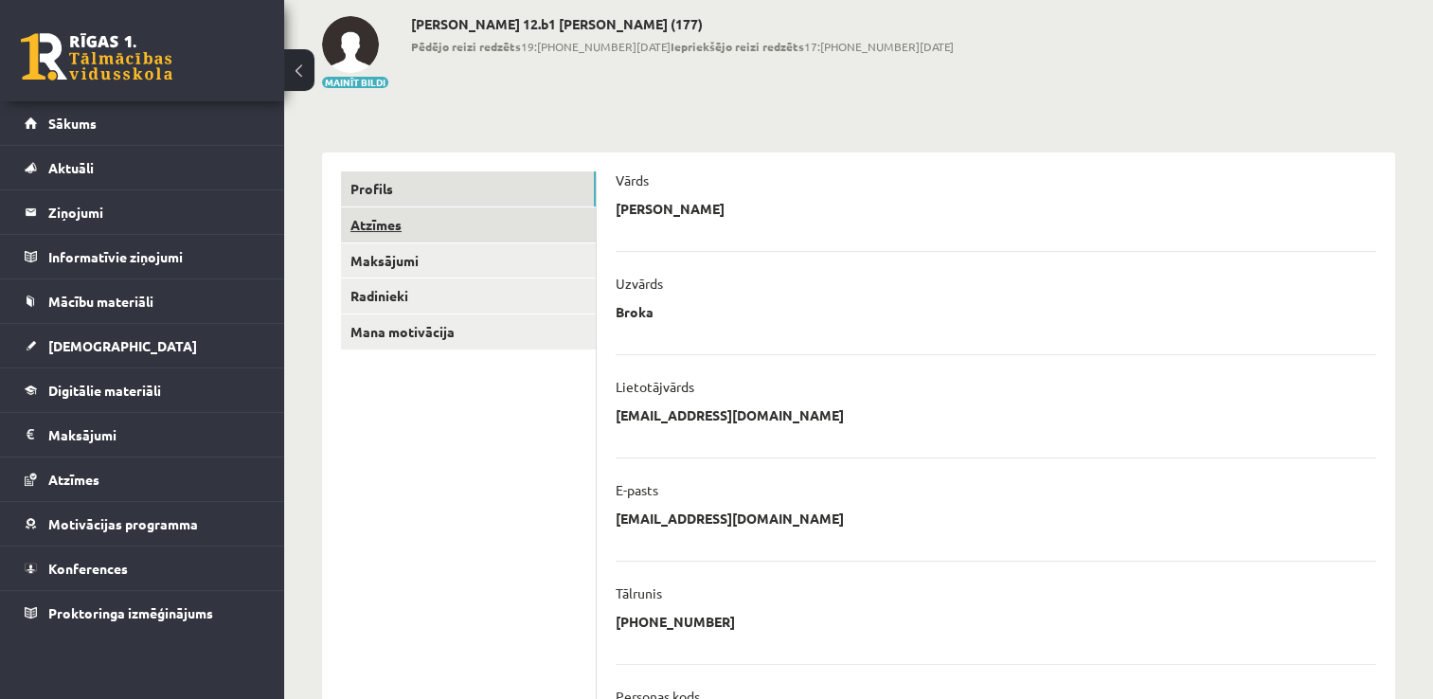
click at [432, 235] on link "Atzīmes" at bounding box center [468, 224] width 255 height 35
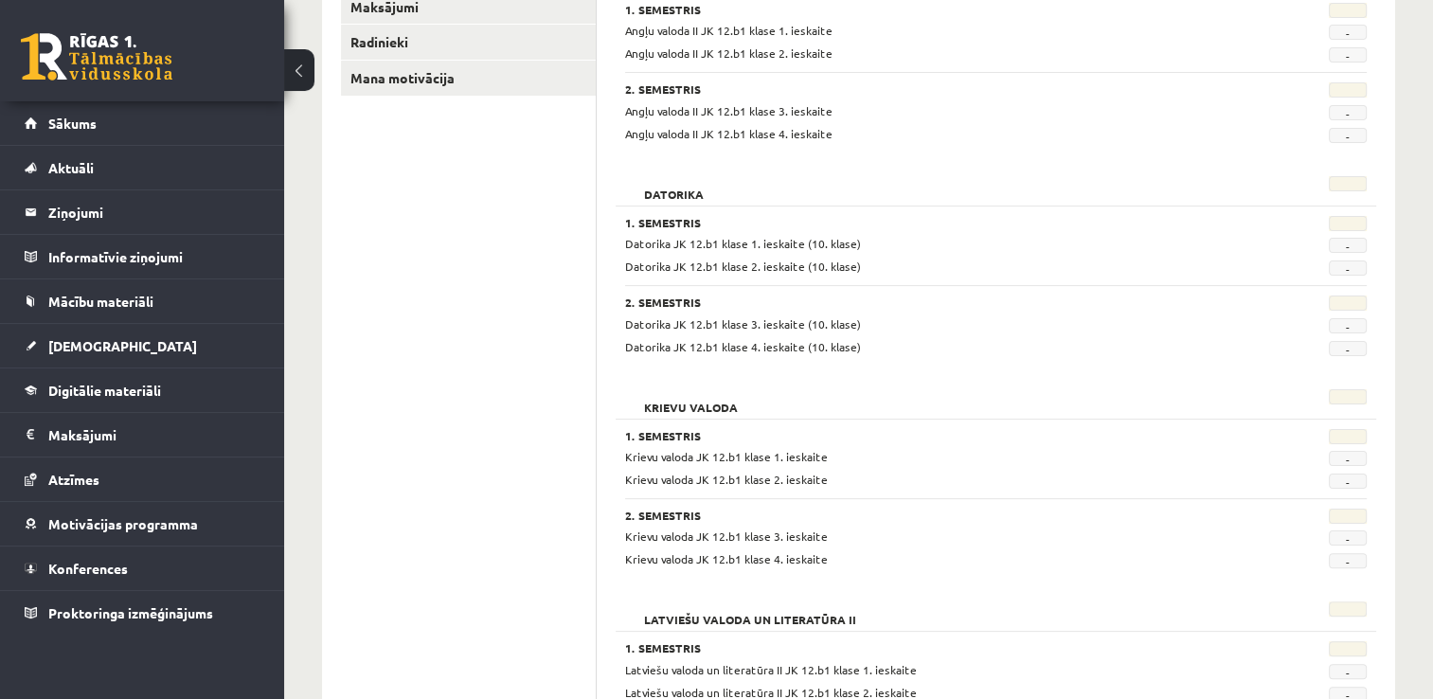
scroll to position [152, 0]
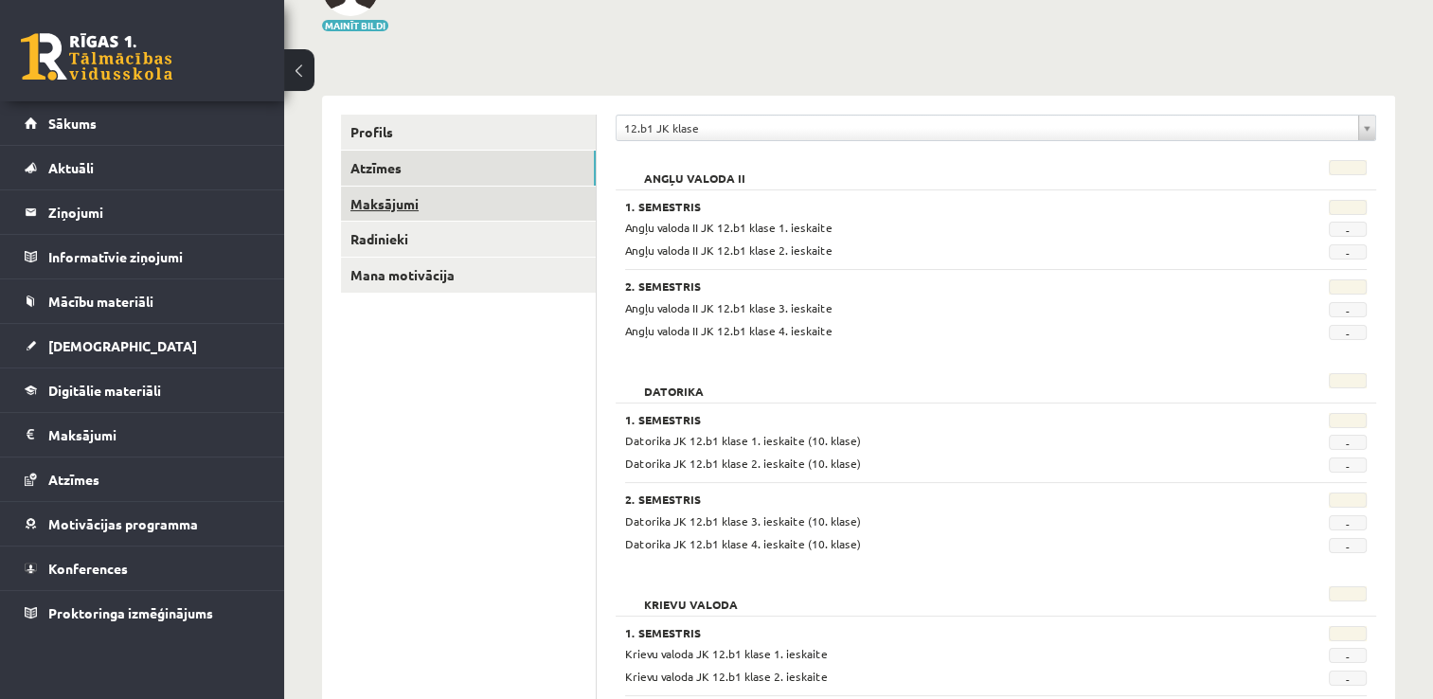
click at [414, 203] on link "Maksājumi" at bounding box center [468, 204] width 255 height 35
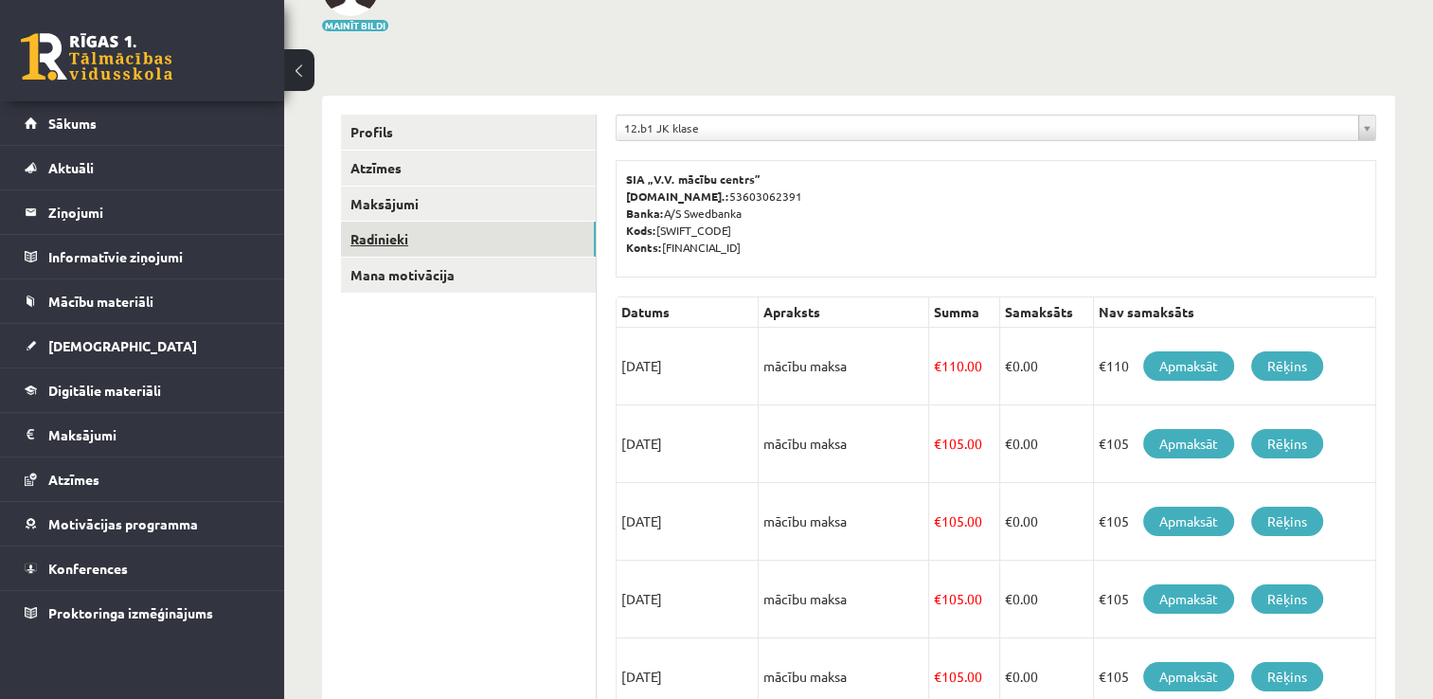
click at [418, 241] on link "Radinieki" at bounding box center [468, 239] width 255 height 35
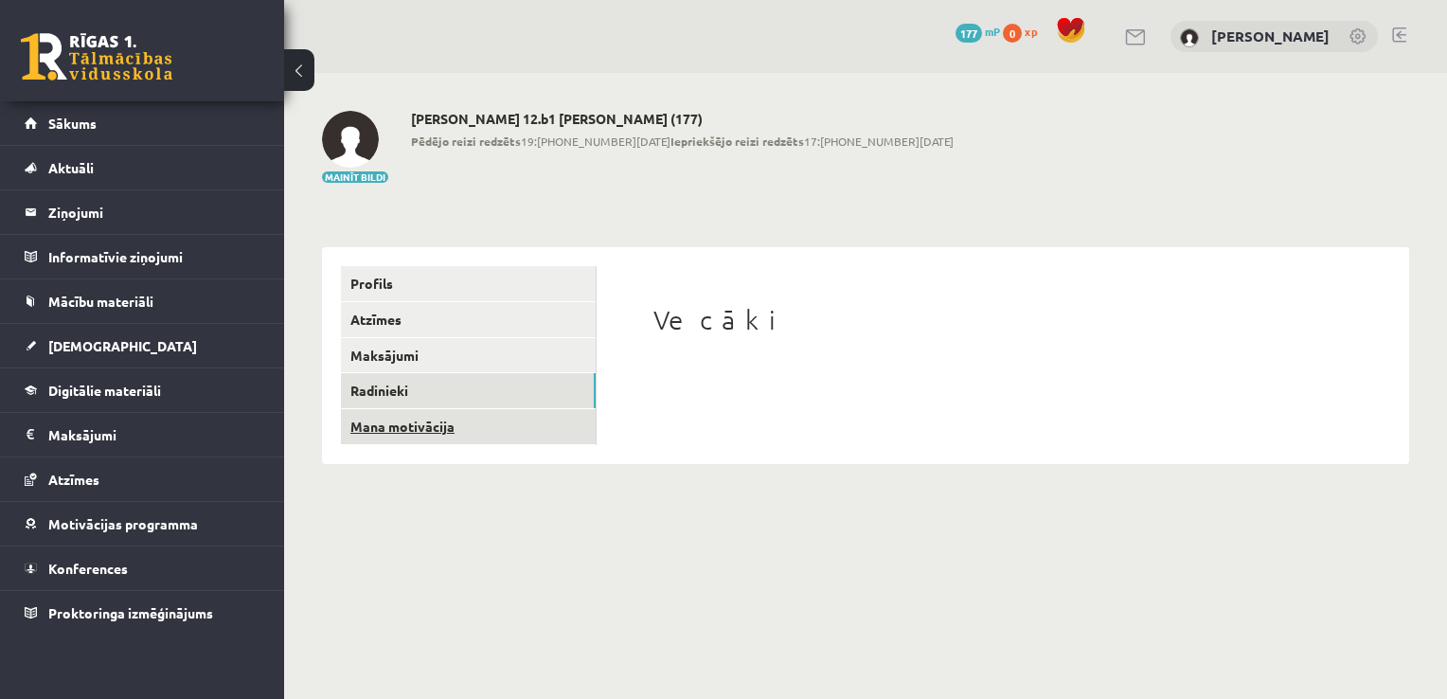
click at [439, 432] on link "Mana motivācija" at bounding box center [468, 426] width 255 height 35
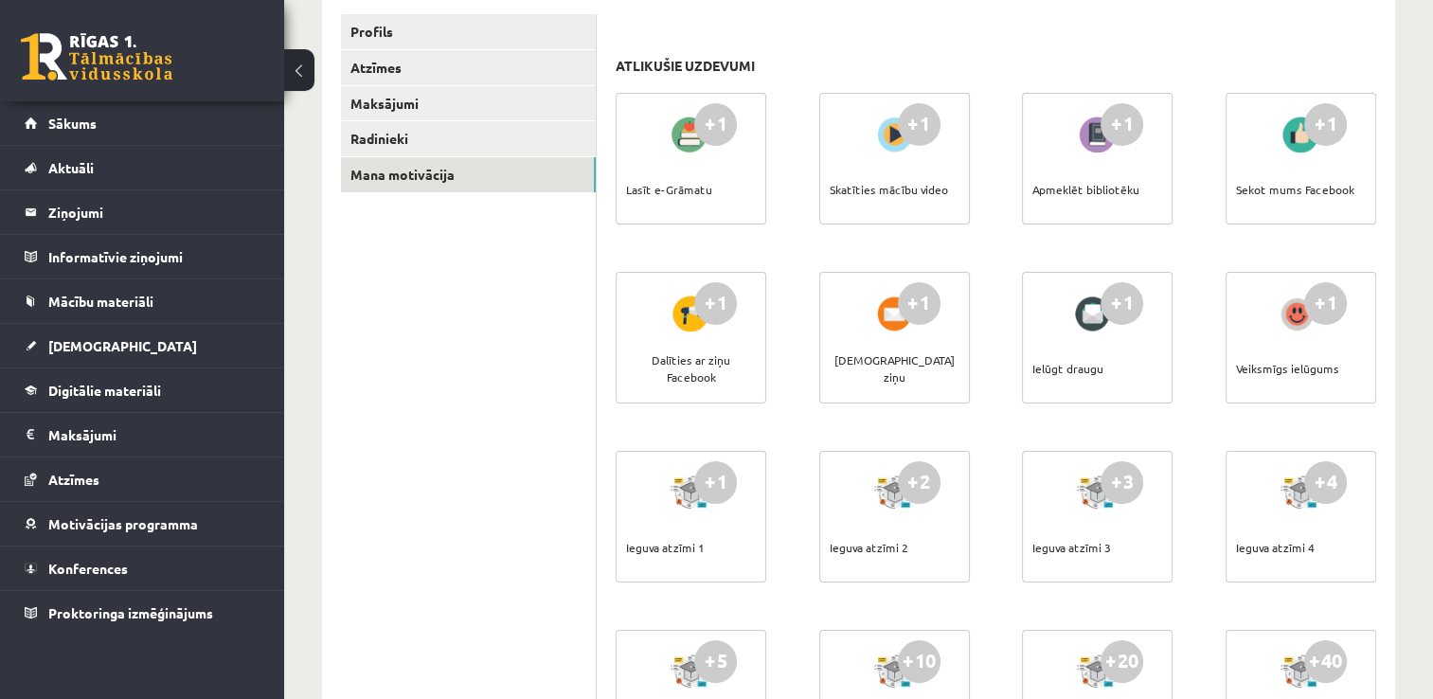
scroll to position [379, 0]
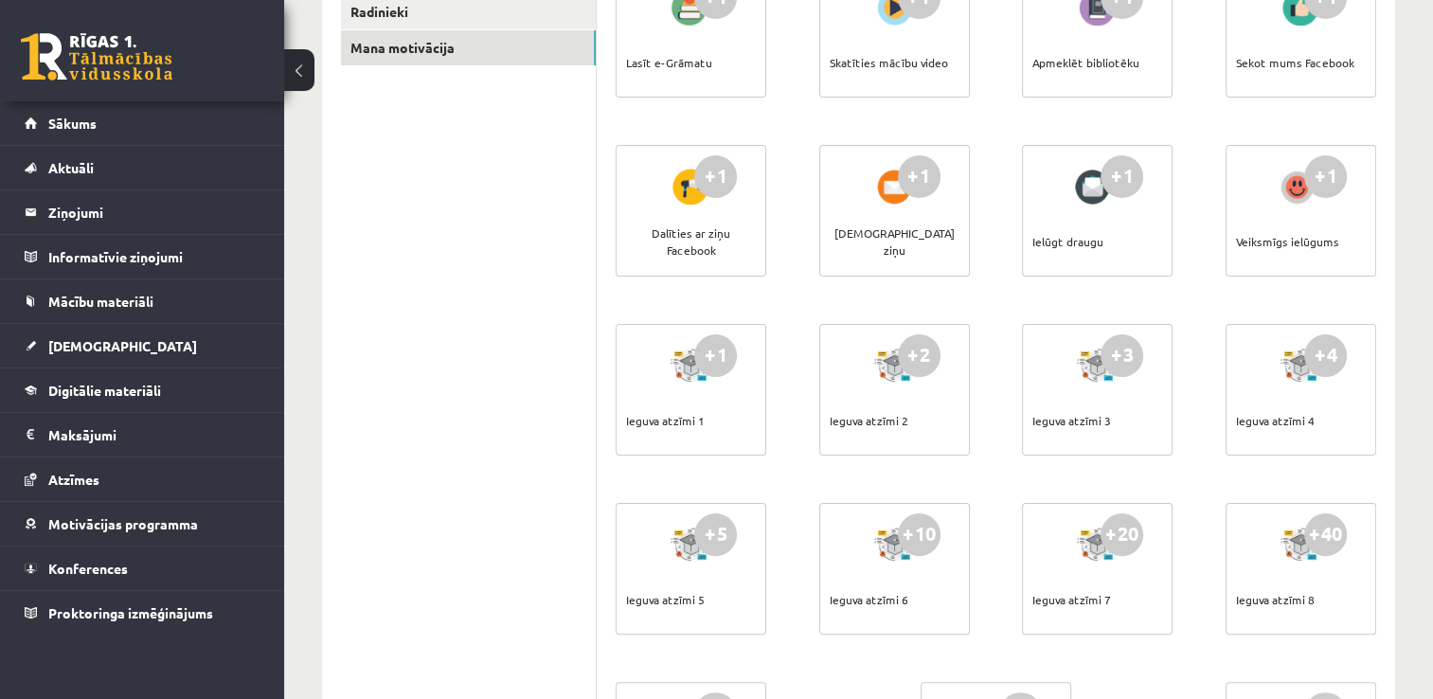
click at [1286, 66] on div "Sekot mums Facebook" at bounding box center [1295, 62] width 118 height 66
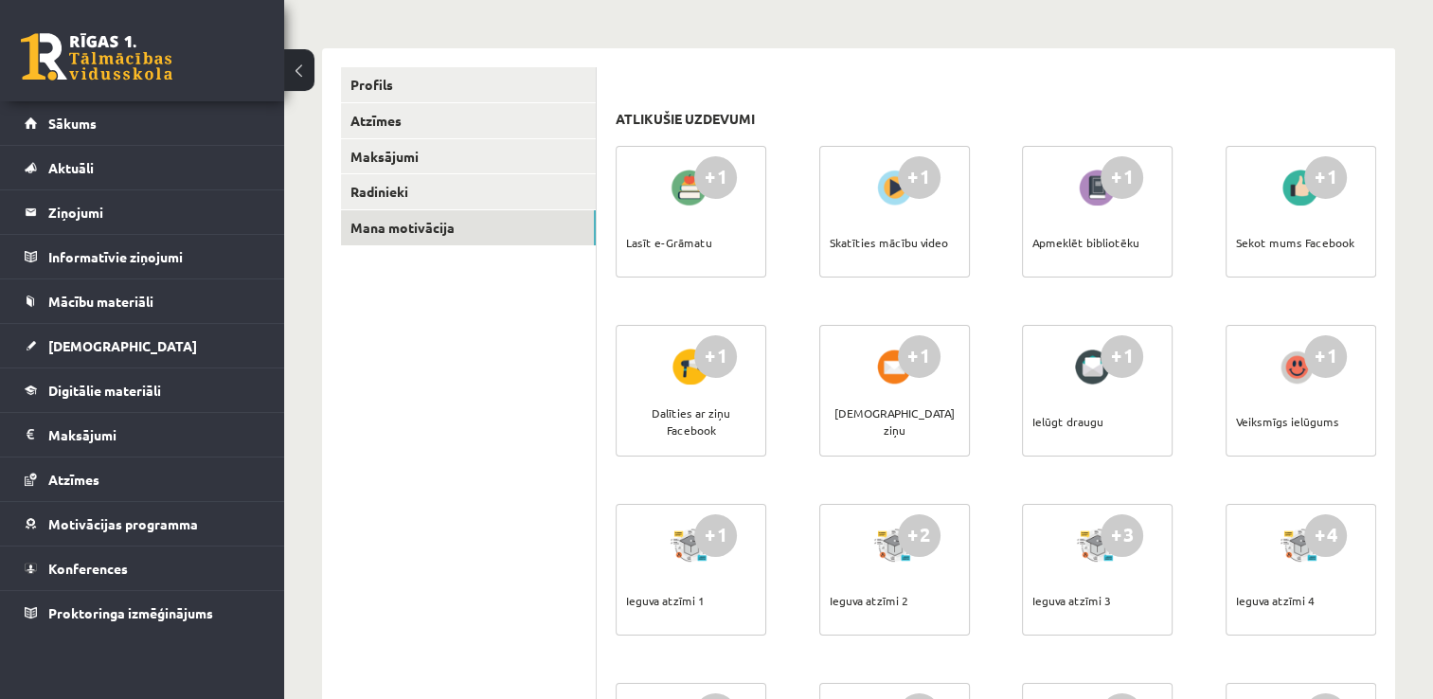
scroll to position [189, 0]
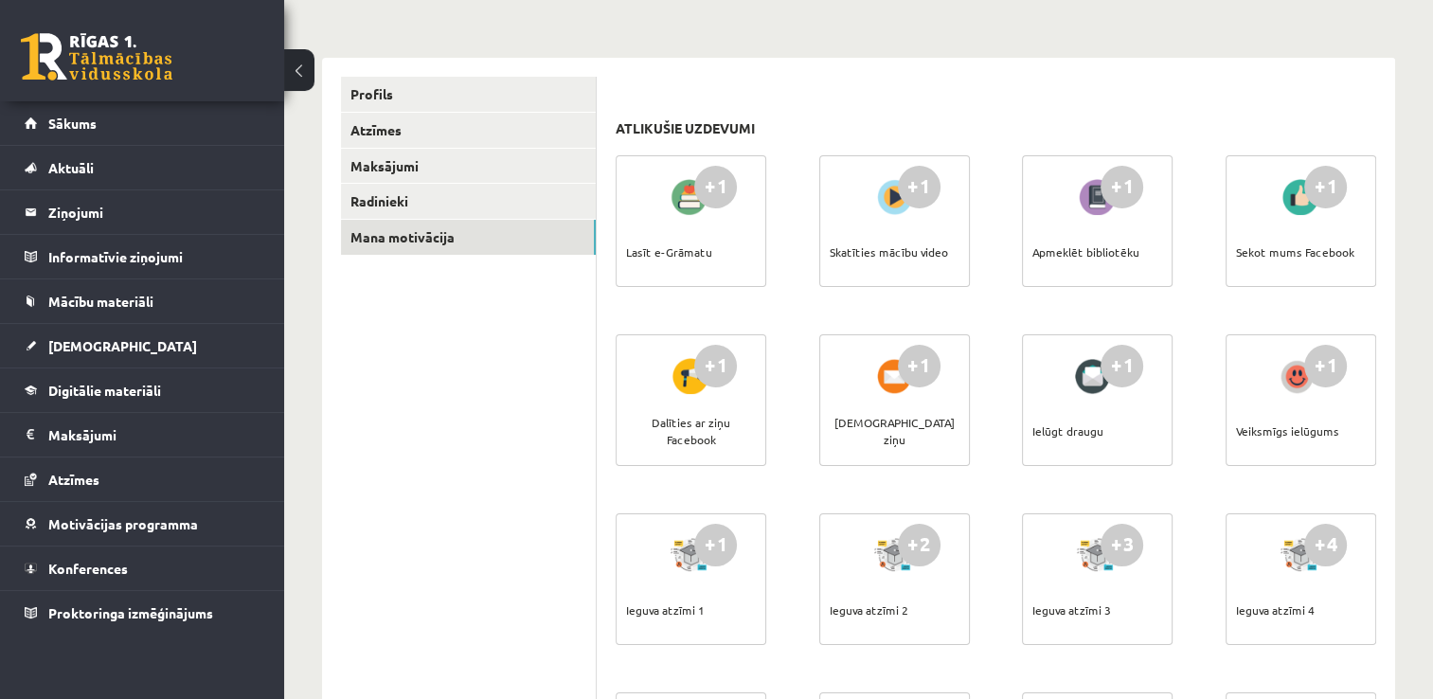
drag, startPoint x: 1329, startPoint y: 169, endPoint x: 1320, endPoint y: 187, distance: 20.8
click at [1324, 182] on div "+1" at bounding box center [1325, 187] width 43 height 43
click at [1320, 187] on div "+1" at bounding box center [1325, 187] width 43 height 43
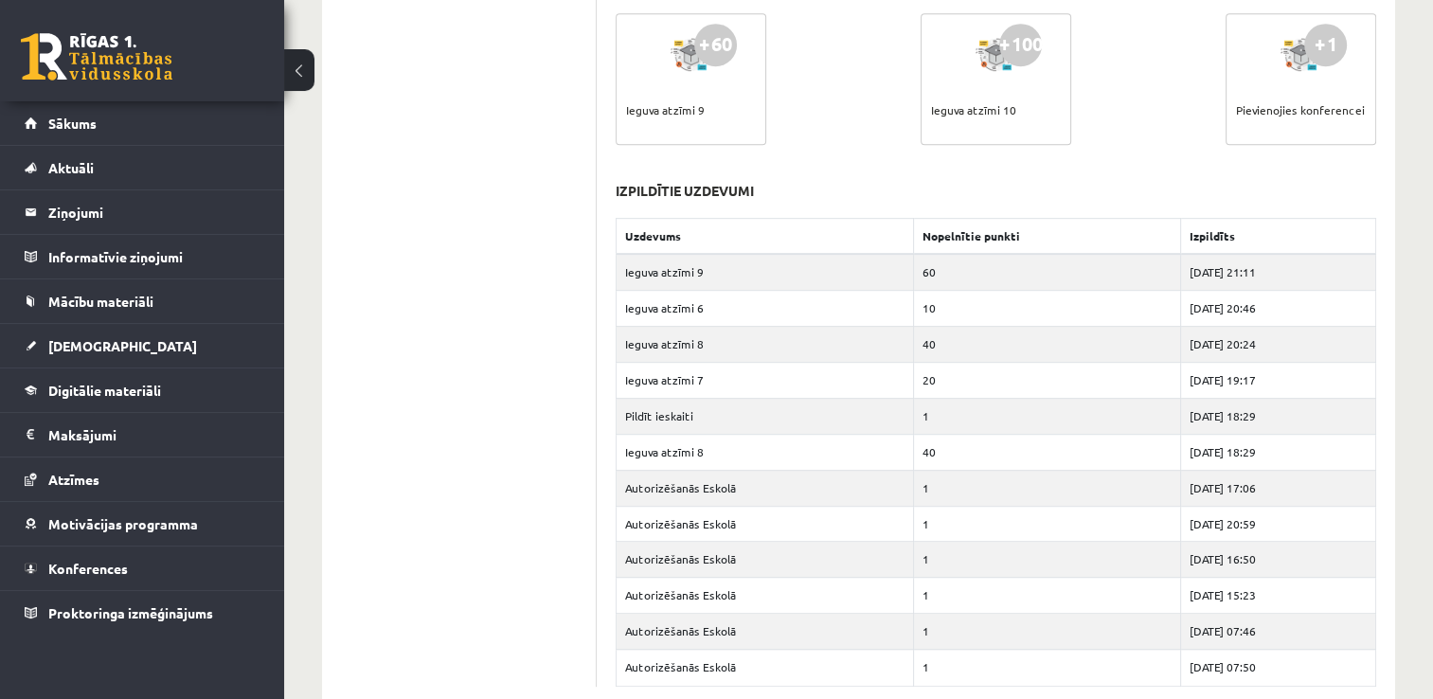
scroll to position [1088, 0]
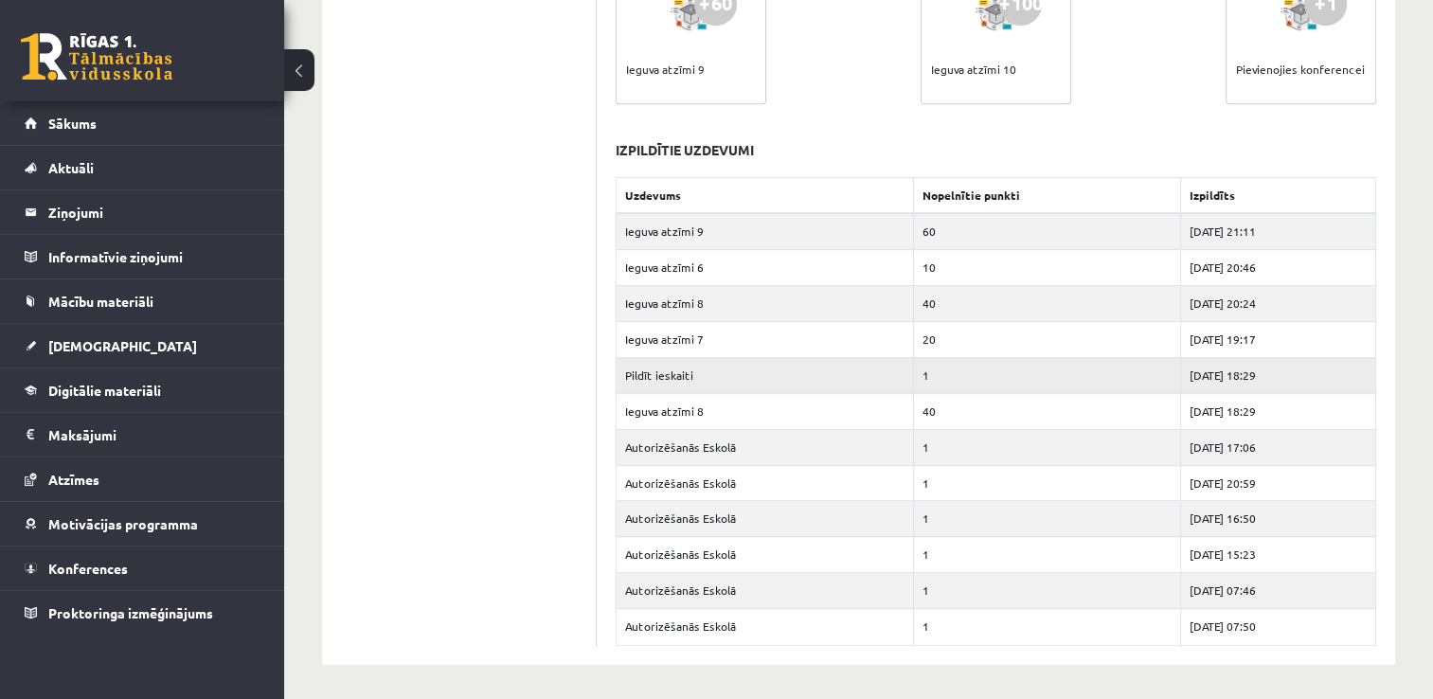
click at [926, 374] on td "1" at bounding box center [1047, 375] width 267 height 36
click at [917, 377] on td "1" at bounding box center [1047, 375] width 267 height 36
click at [914, 383] on td "1" at bounding box center [1047, 375] width 267 height 36
click at [914, 373] on td "1" at bounding box center [1047, 375] width 267 height 36
click at [998, 380] on td "1" at bounding box center [1047, 375] width 267 height 36
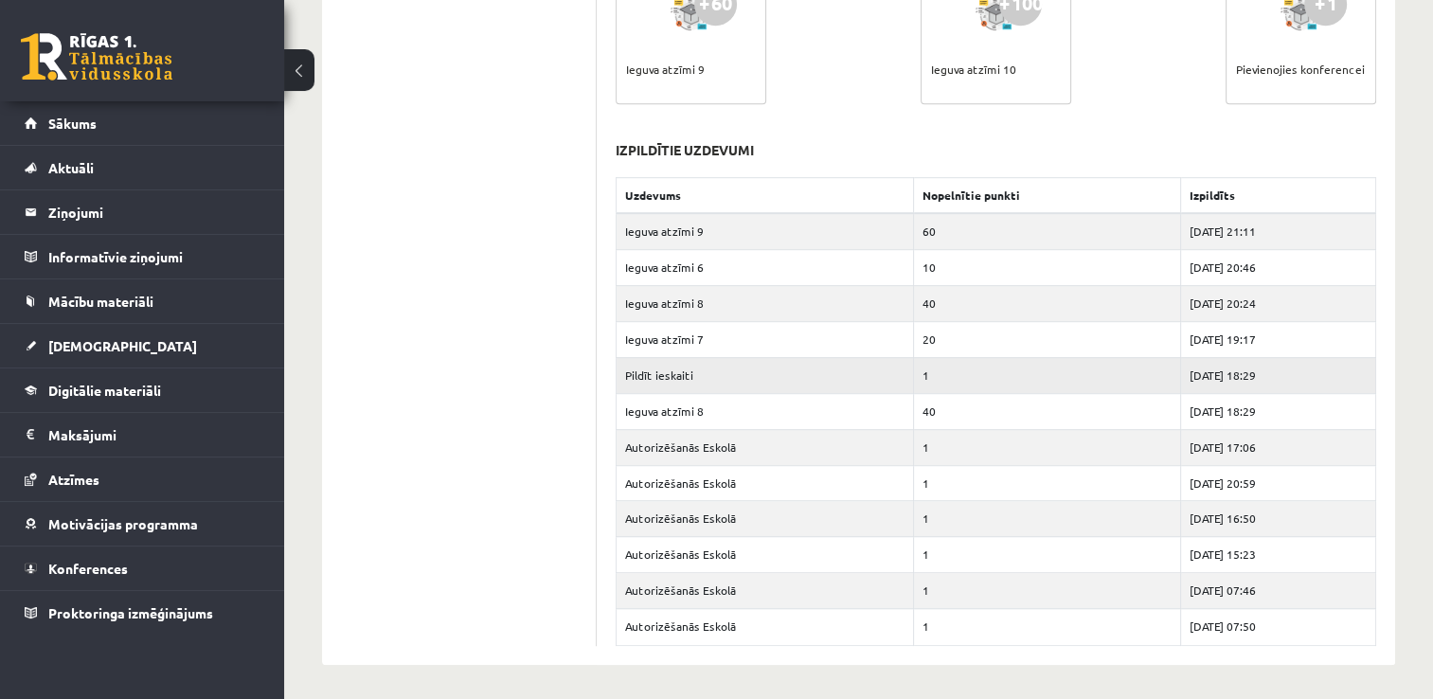
click at [1054, 366] on td "1" at bounding box center [1047, 375] width 267 height 36
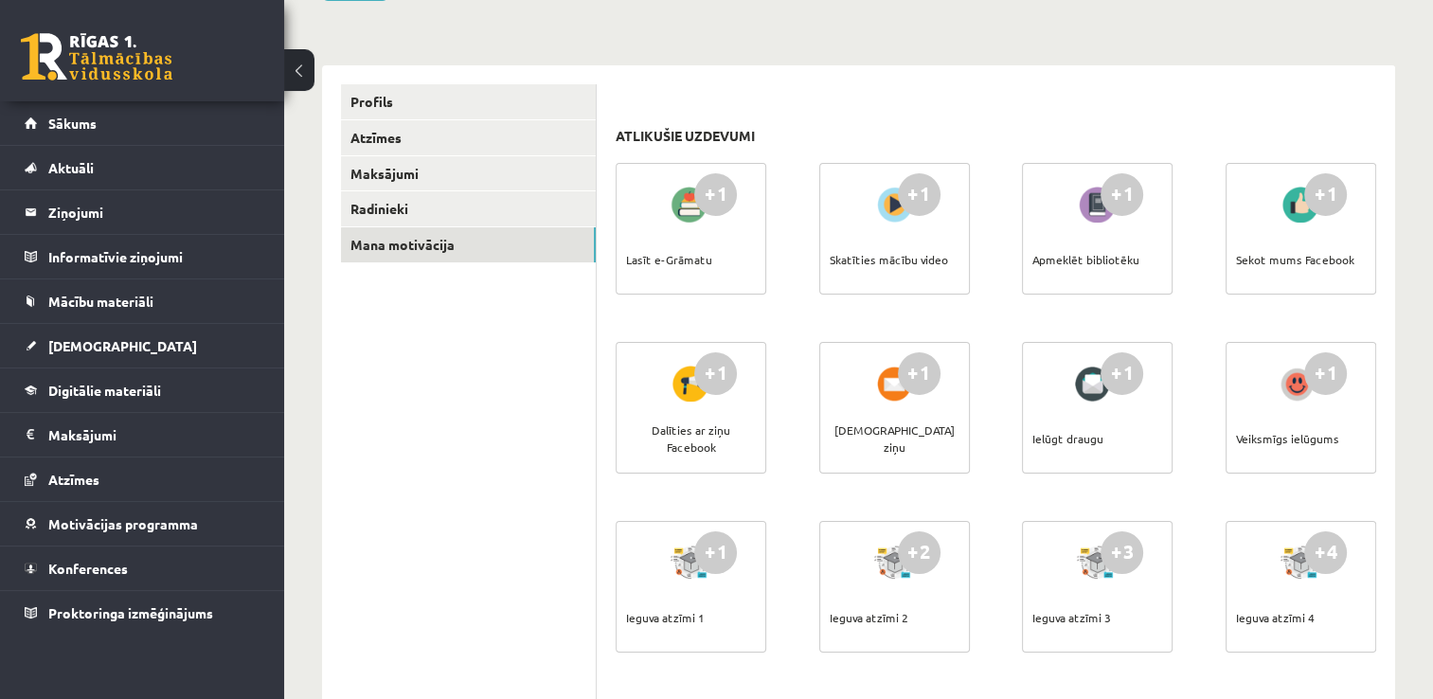
scroll to position [189, 0]
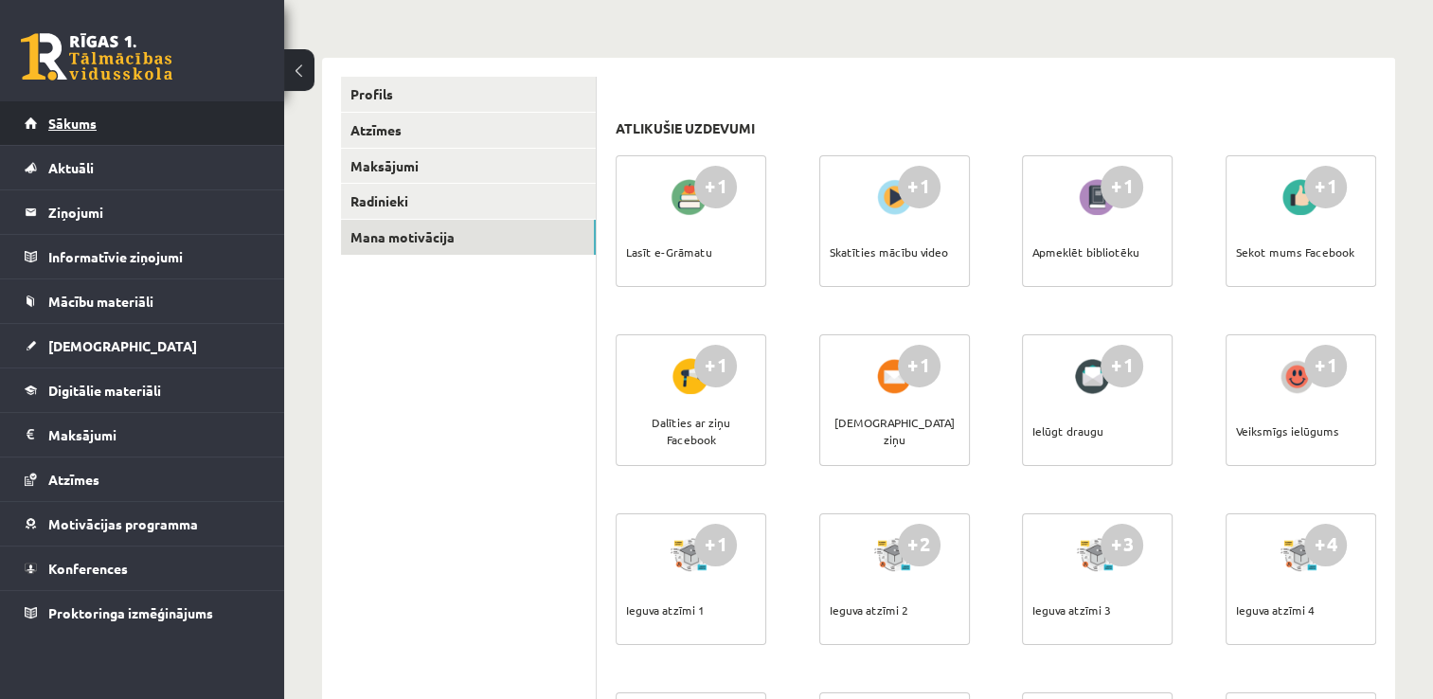
click at [100, 138] on link "Sākums" at bounding box center [143, 123] width 236 height 44
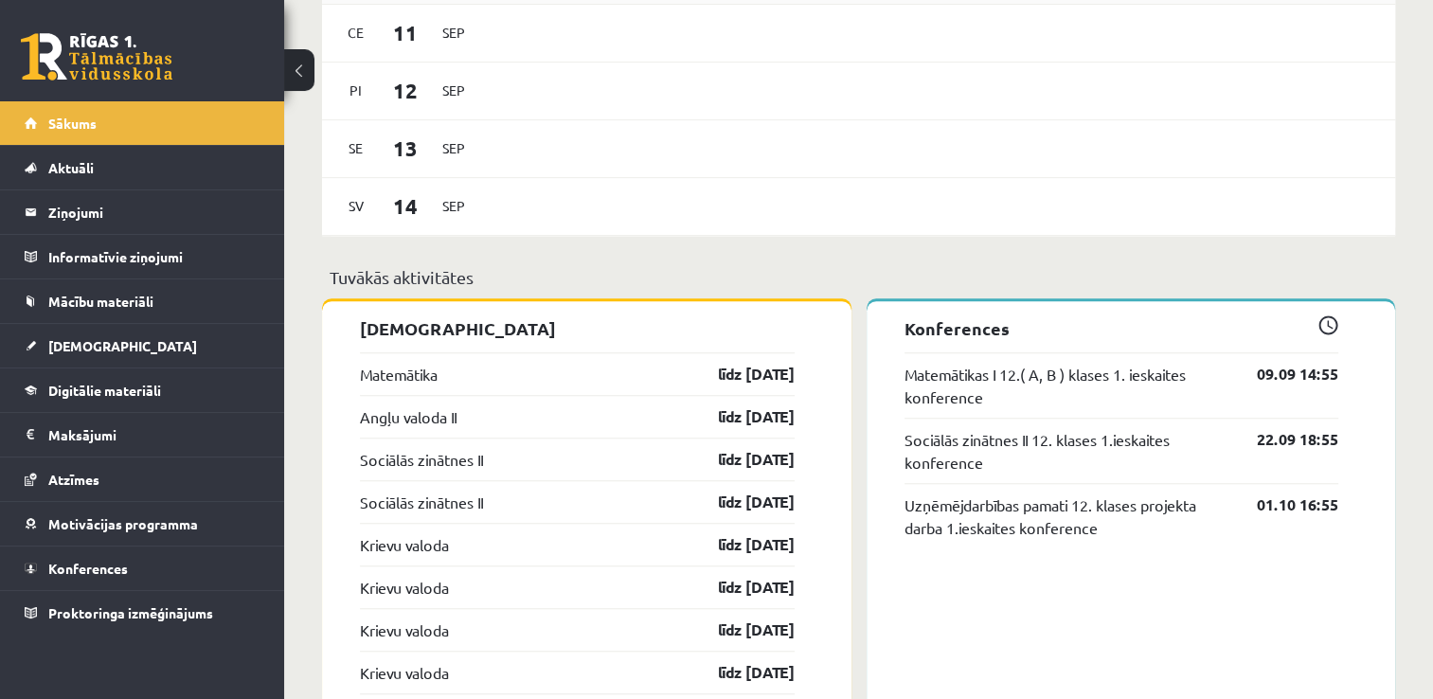
scroll to position [1231, 0]
